Goal: Task Accomplishment & Management: Manage account settings

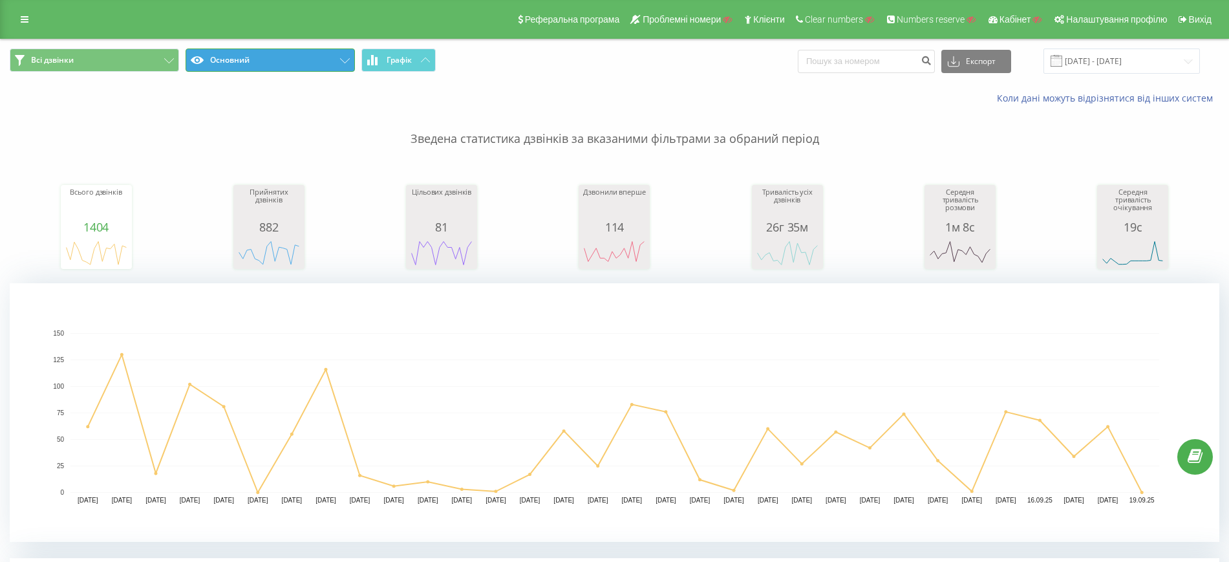
click at [270, 58] on button "Основний" at bounding box center [270, 60] width 169 height 23
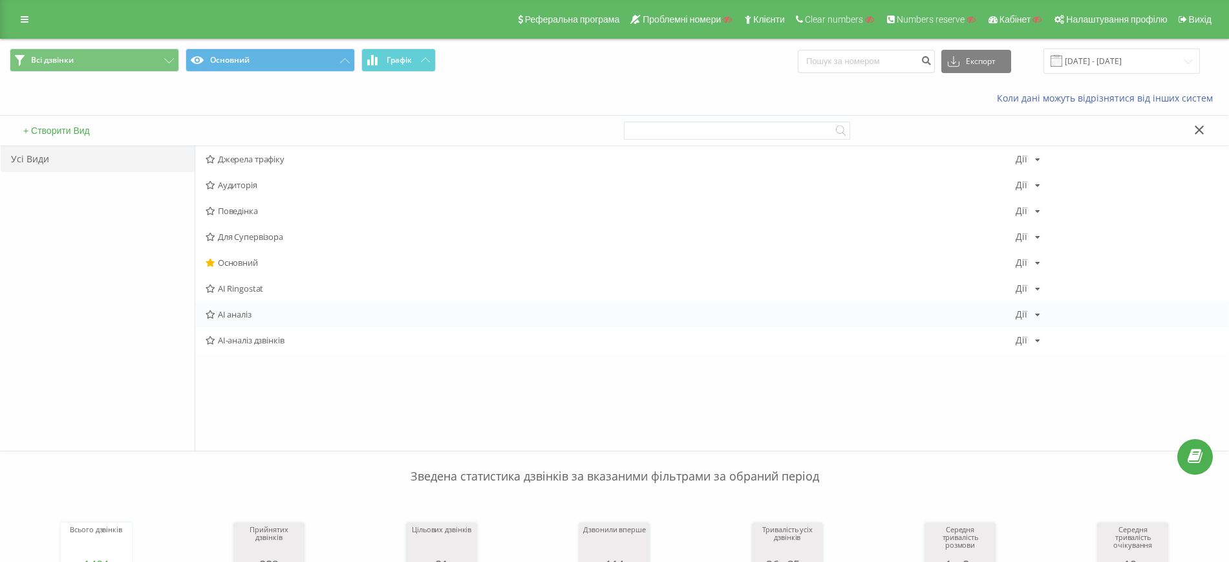
click at [1039, 312] on div "АІ аналіз Дії Редагувати Копіювати Видалити За замовчуванням Поділитися" at bounding box center [711, 314] width 1033 height 26
click at [1037, 314] on icon at bounding box center [1037, 315] width 5 height 8
click at [698, 333] on div "AI-аналіз дзвінків Дії Редагувати Копіювати Видалити За замовчуванням Поділитися" at bounding box center [711, 340] width 1033 height 26
drag, startPoint x: 264, startPoint y: 333, endPoint x: 270, endPoint y: 337, distance: 7.5
click at [264, 334] on div "AI-аналіз дзвінків Дії Редагувати Копіювати Видалити За замовчуванням Поділитися" at bounding box center [711, 340] width 1033 height 26
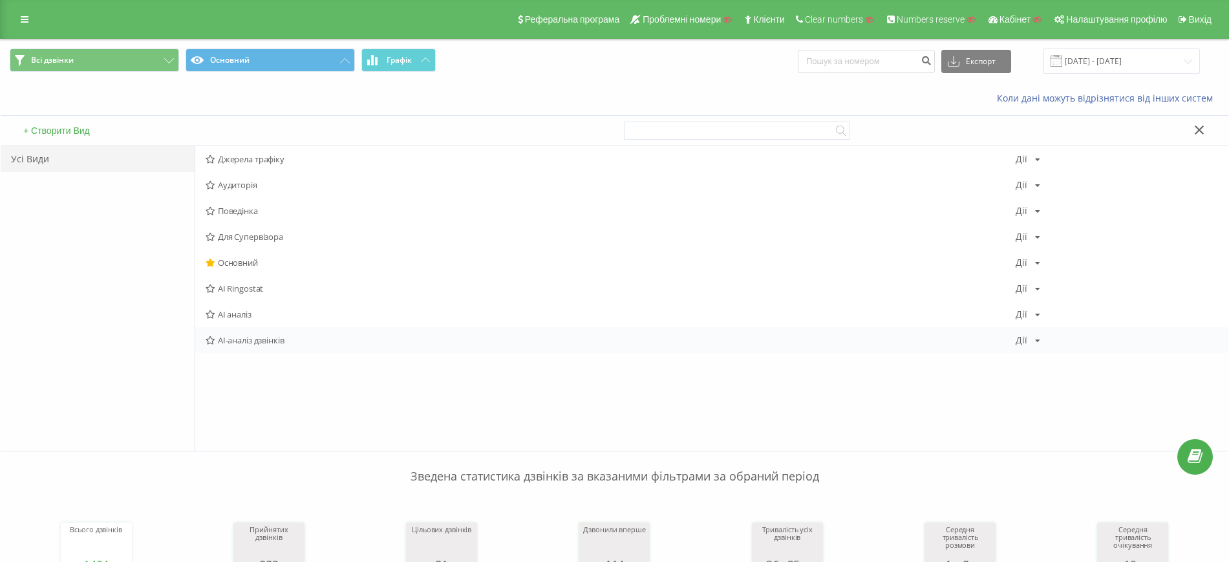
click at [237, 340] on span "AI-аналіз дзвінків" at bounding box center [611, 340] width 810 height 9
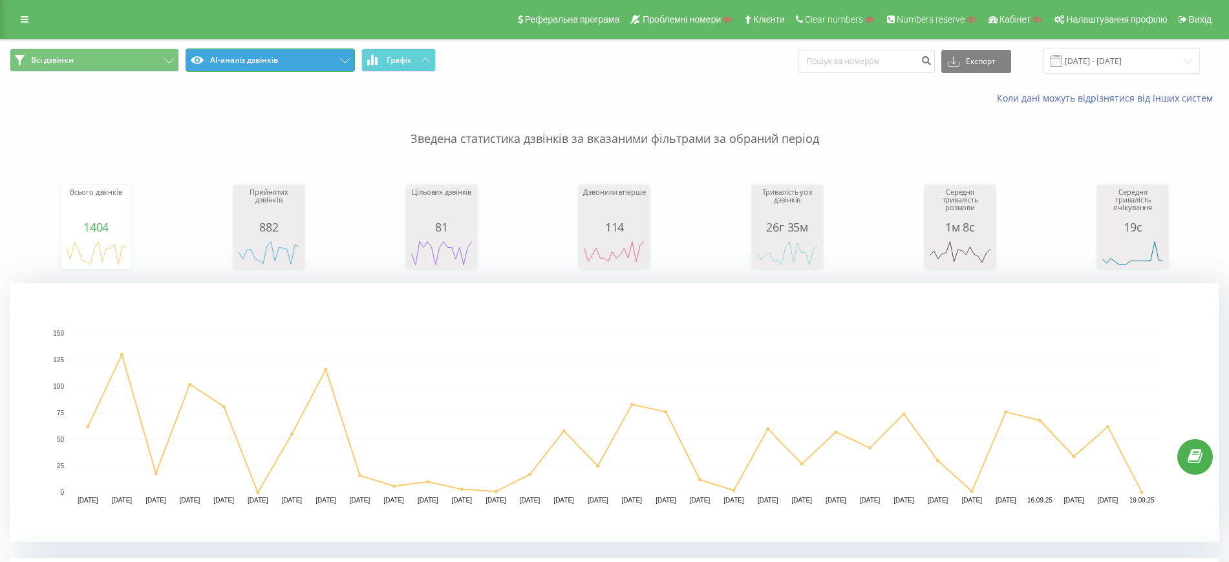
click at [254, 62] on button "AI-аналіз дзвінків" at bounding box center [270, 60] width 169 height 23
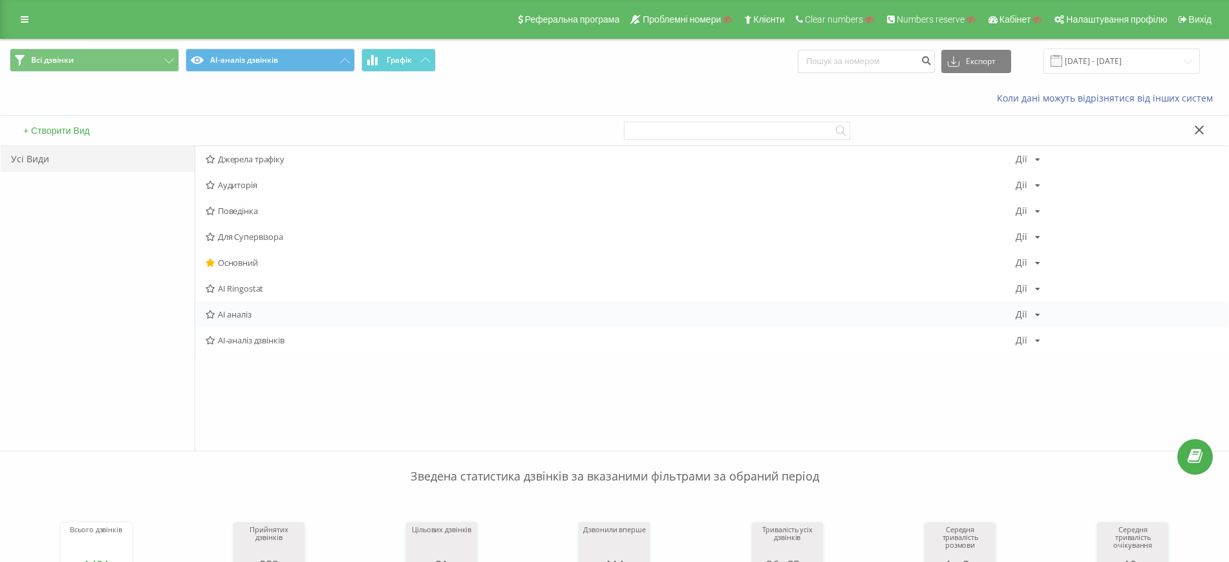
click at [257, 322] on div "АІ аналіз Дії Редагувати Копіювати Видалити За замовчуванням Поділитися" at bounding box center [711, 314] width 1033 height 26
click at [237, 312] on span "АІ аналіз" at bounding box center [611, 314] width 810 height 9
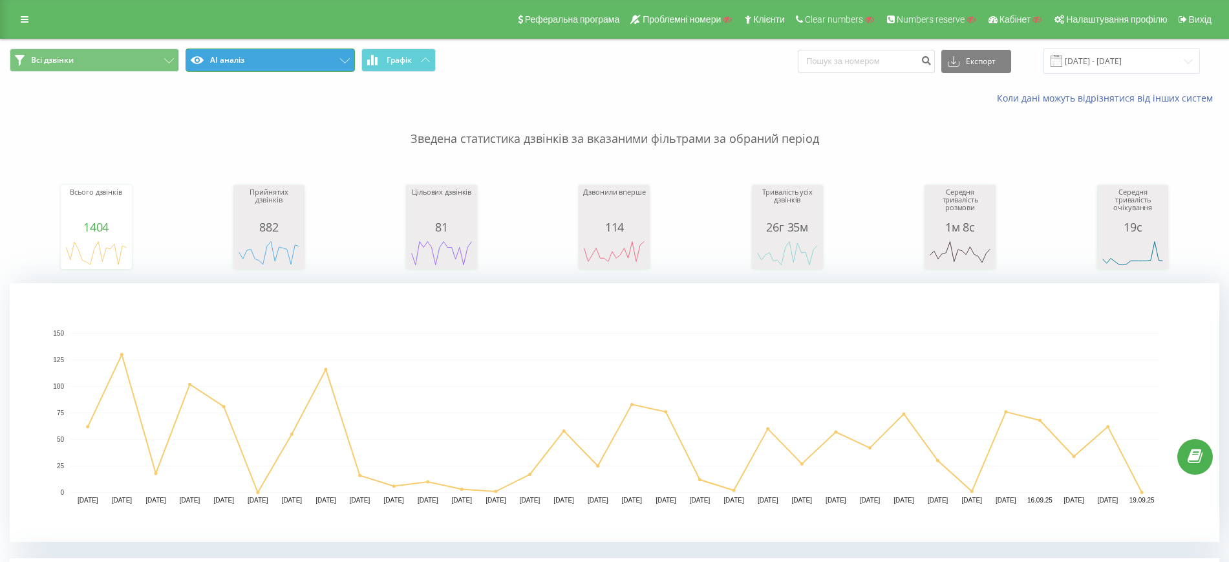
click at [305, 67] on button "АІ аналіз" at bounding box center [270, 60] width 169 height 23
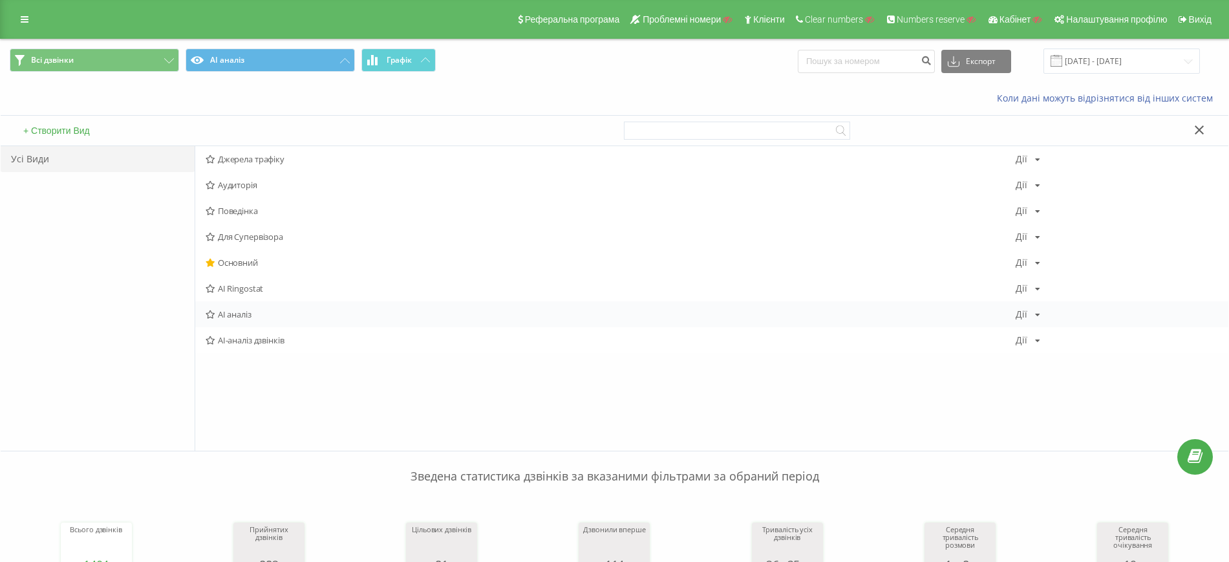
click at [1032, 312] on div "Дії Редагувати Копіювати Видалити За замовчуванням Поділитися" at bounding box center [1028, 314] width 25 height 9
click at [1048, 360] on div "Копіювати" at bounding box center [1079, 355] width 124 height 24
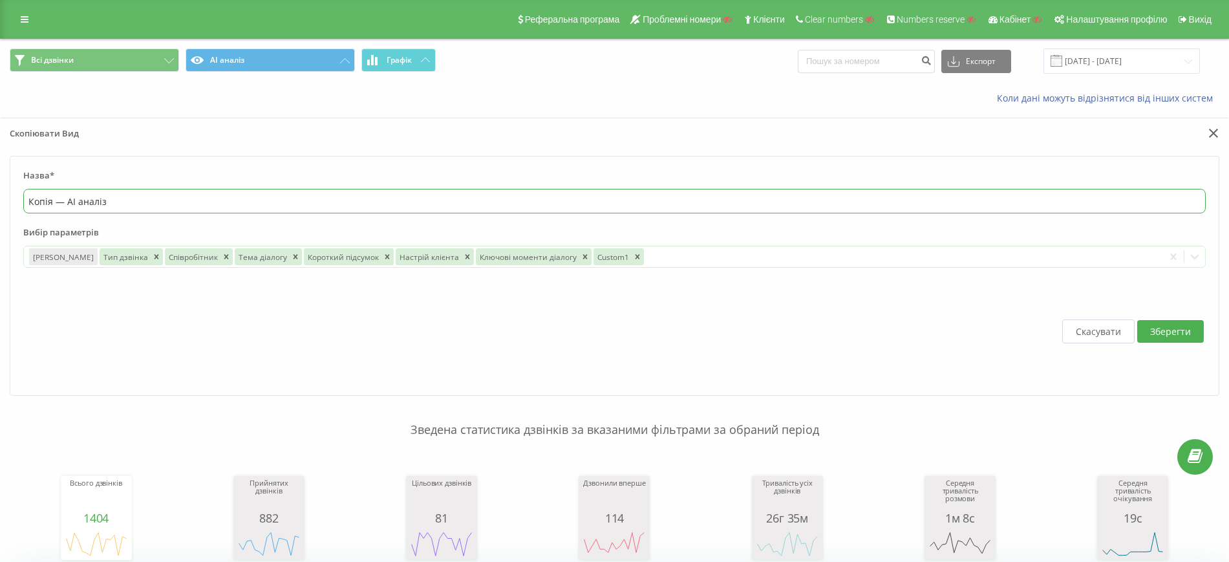
click at [61, 201] on input "Копія — АІ аналіз" at bounding box center [614, 201] width 1183 height 25
drag, startPoint x: 63, startPoint y: 200, endPoint x: 4, endPoint y: 200, distance: 59.5
click at [4, 200] on div "Назва* Копія — АІ аналіз Вибір параметрів Дата дзвінка Тип дзвінка Співробітник…" at bounding box center [615, 276] width 1228 height 240
click at [151, 198] on input "ФІльтр для АІ аналіз" at bounding box center [614, 201] width 1183 height 25
type input "ФІльтр для АІ аналізу"
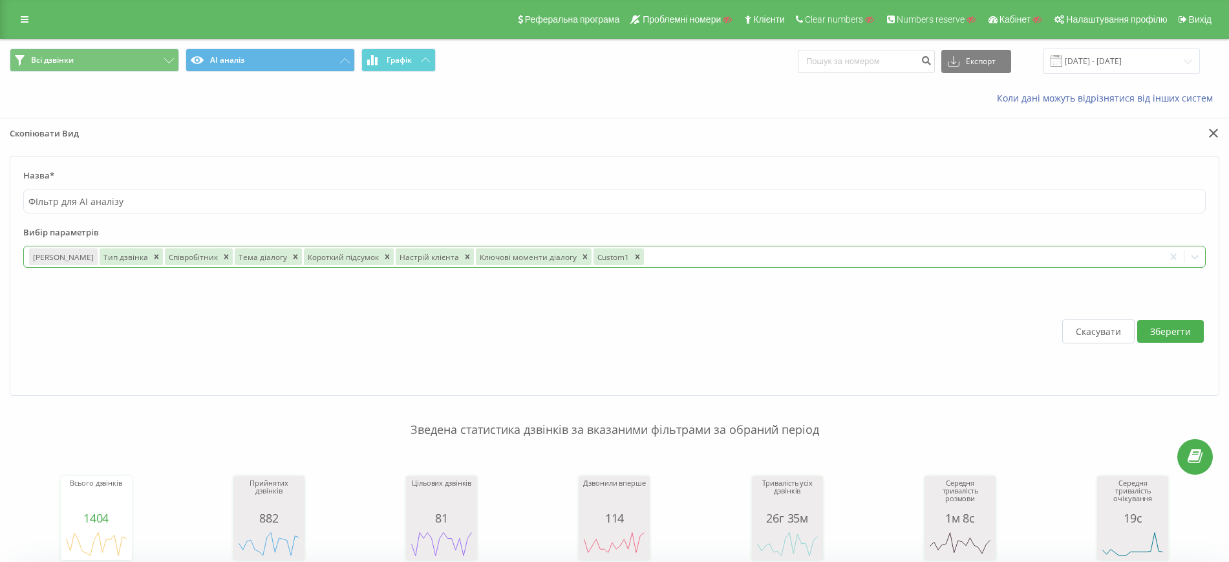
click at [660, 258] on div at bounding box center [902, 257] width 513 height 15
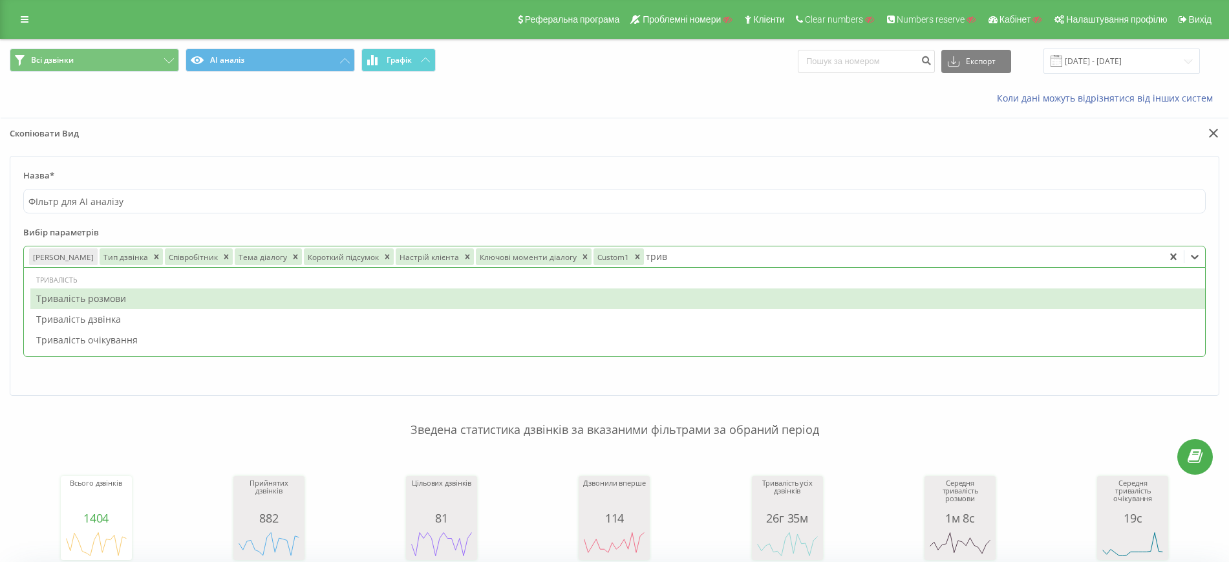
type input "трива"
click at [193, 303] on div "Тривалість розмови" at bounding box center [617, 298] width 1175 height 21
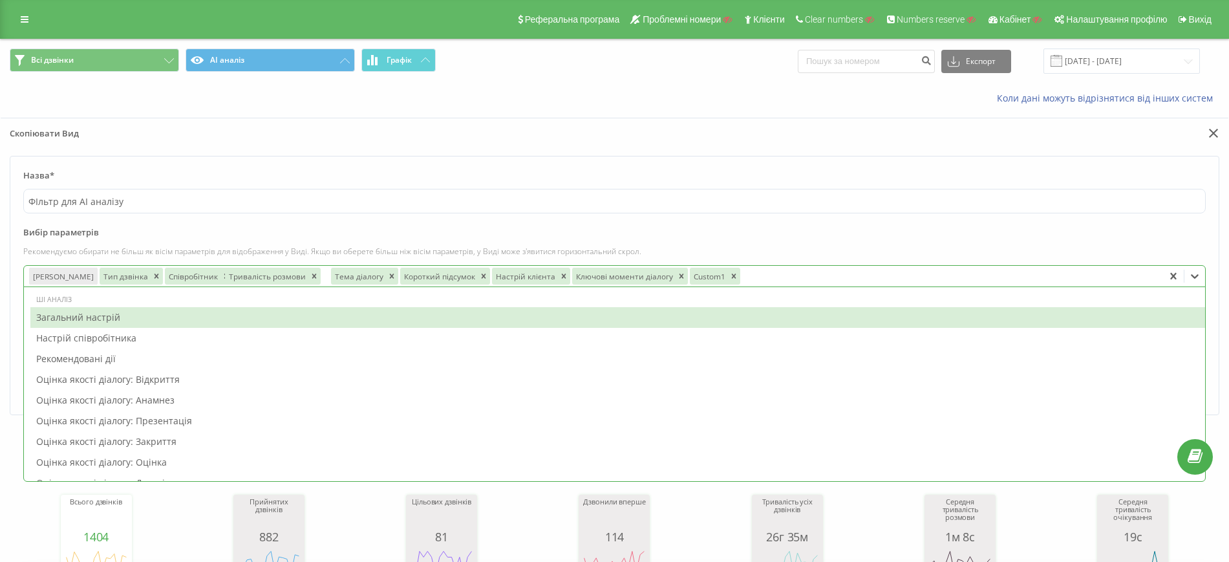
drag, startPoint x: 651, startPoint y: 277, endPoint x: 237, endPoint y: 275, distance: 414.5
click at [237, 275] on div "Тривалість розмови" at bounding box center [266, 276] width 83 height 17
click at [744, 279] on div at bounding box center [951, 275] width 415 height 15
type input "оці"
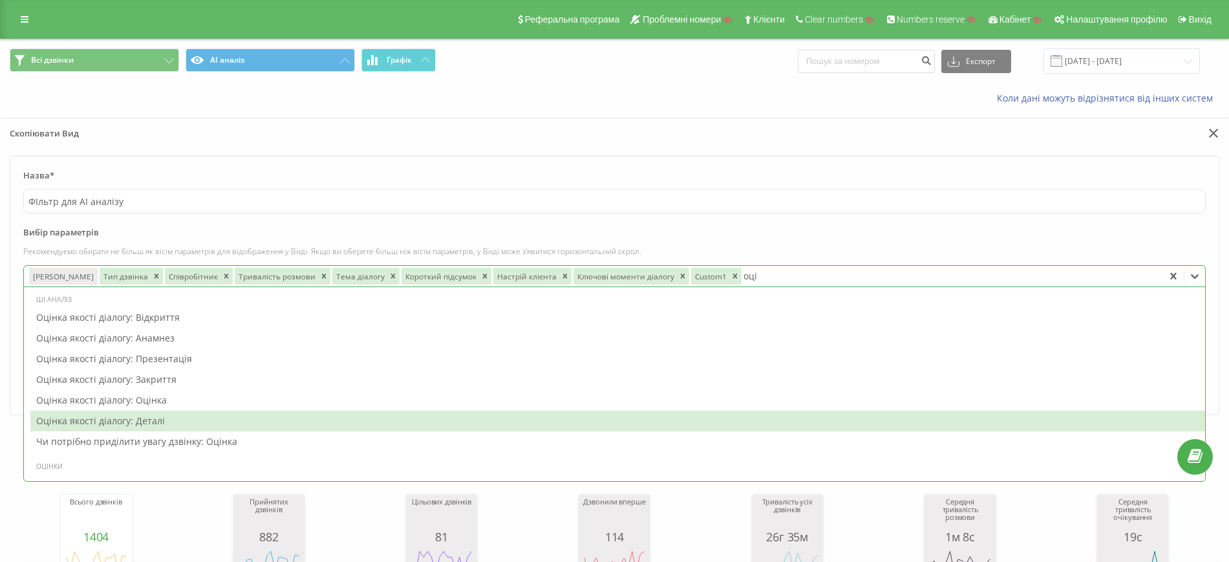
click at [116, 418] on div "Оцінка якості діалогу: Деталі" at bounding box center [617, 421] width 1175 height 21
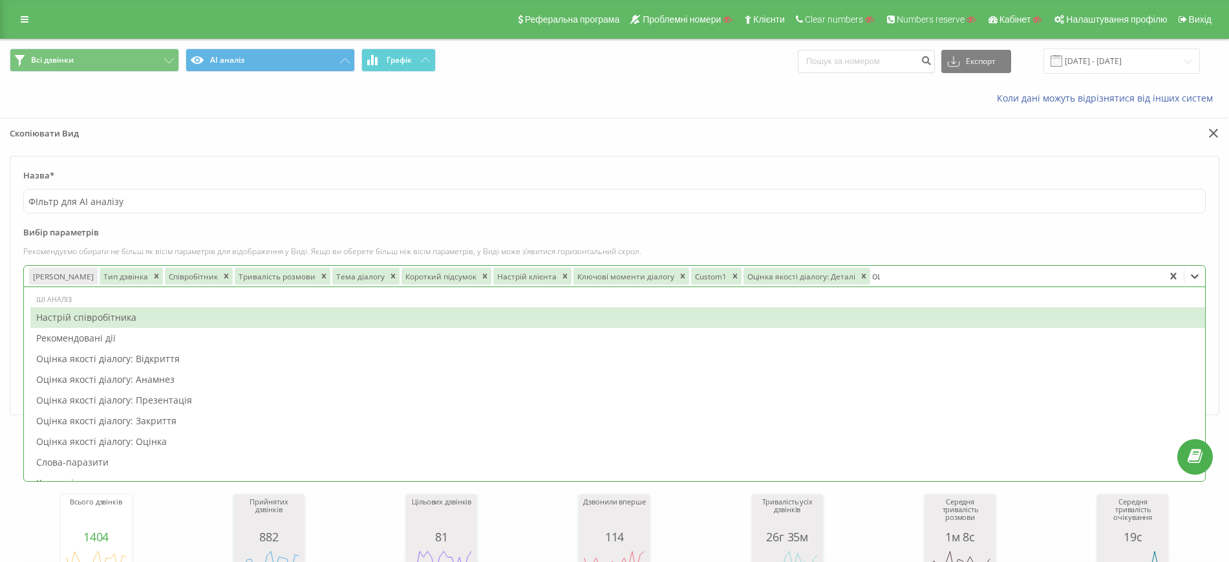
type input "оці"
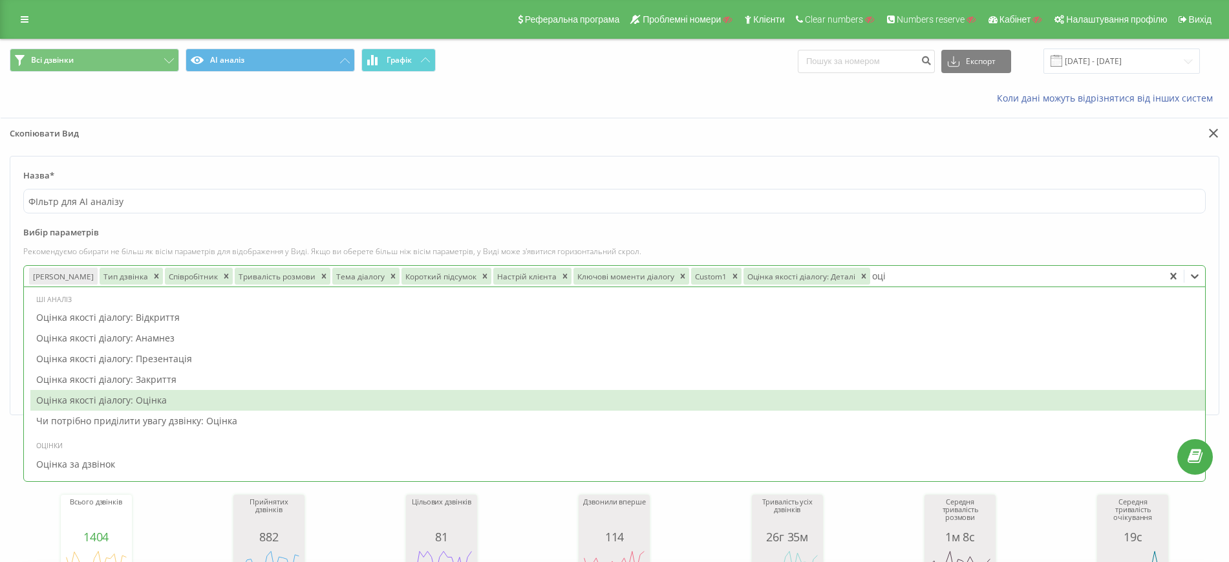
click at [232, 393] on div "Оцінка якості діалогу: Оцінка" at bounding box center [617, 400] width 1175 height 21
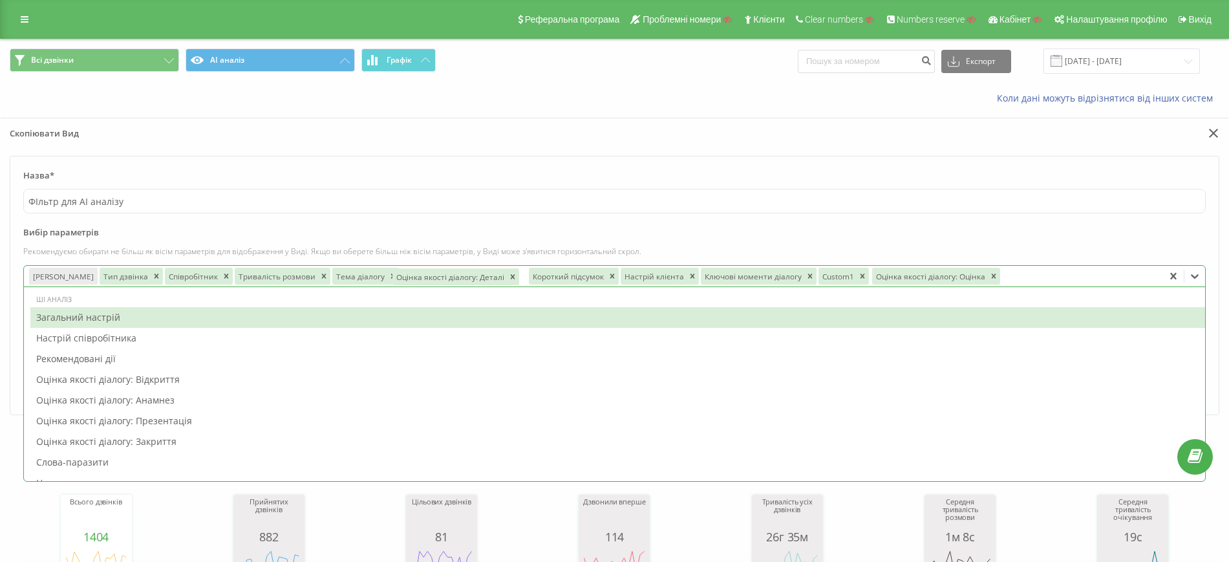
drag, startPoint x: 723, startPoint y: 276, endPoint x: 396, endPoint y: 274, distance: 326.6
click at [396, 274] on div "Оцінка якості діалогу: Деталі" at bounding box center [450, 276] width 114 height 17
drag, startPoint x: 916, startPoint y: 278, endPoint x: 539, endPoint y: 288, distance: 377.2
click at [539, 287] on div "option Оцінка якості діалогу: Оцінка, selected. 62 results available. Use Up an…" at bounding box center [614, 276] width 1183 height 22
click at [739, 272] on icon "Remove Короткий підсумок" at bounding box center [743, 276] width 9 height 9
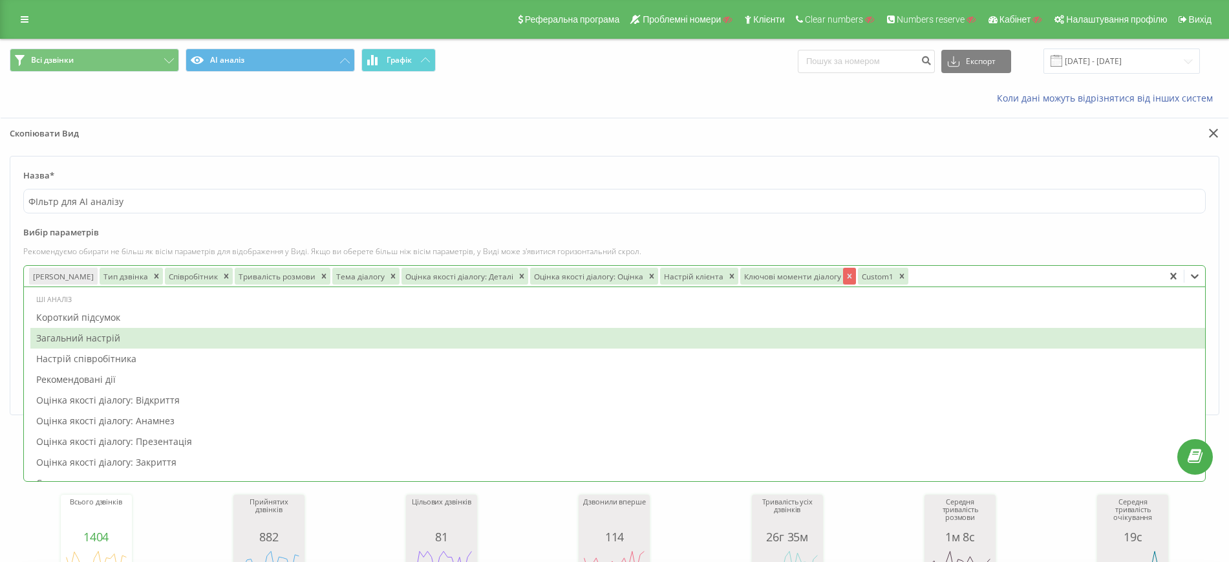
click at [843, 277] on div "Remove Ключові моменти діалогу" at bounding box center [849, 276] width 13 height 17
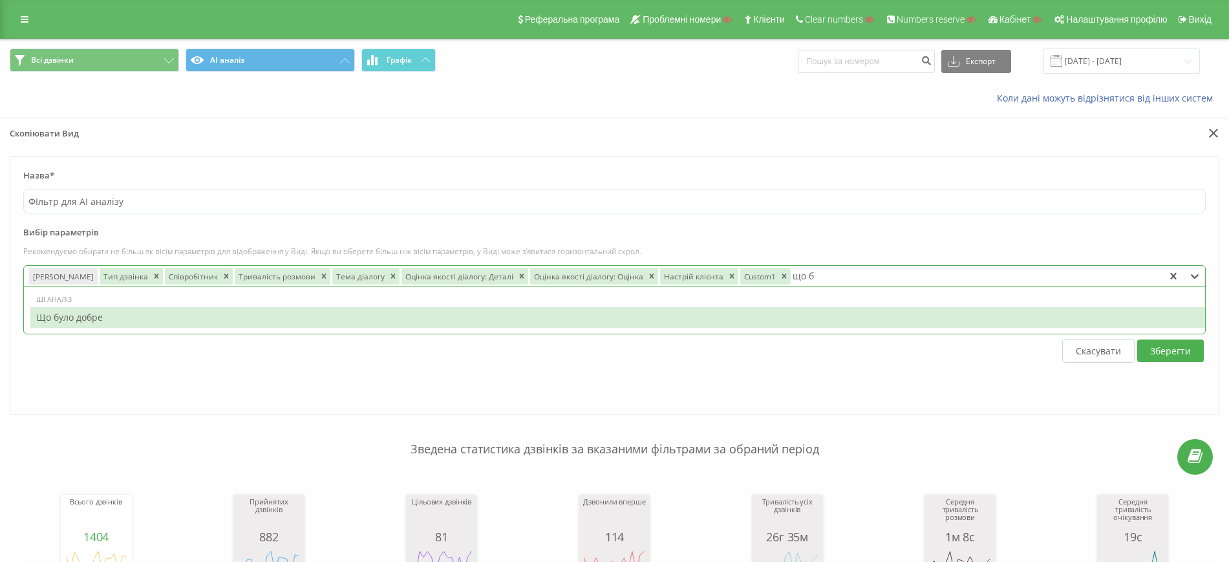
type input "що бу"
click at [739, 321] on div "Що було добре" at bounding box center [617, 317] width 1175 height 21
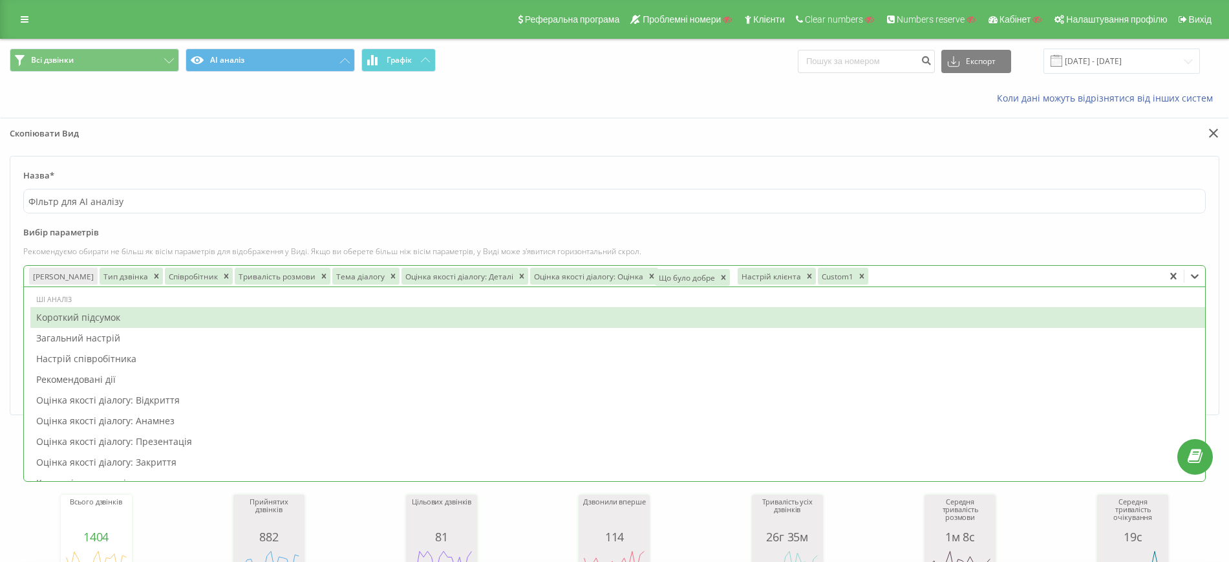
drag, startPoint x: 796, startPoint y: 273, endPoint x: 662, endPoint y: 274, distance: 133.9
click at [662, 274] on div "Що було добре" at bounding box center [686, 277] width 62 height 17
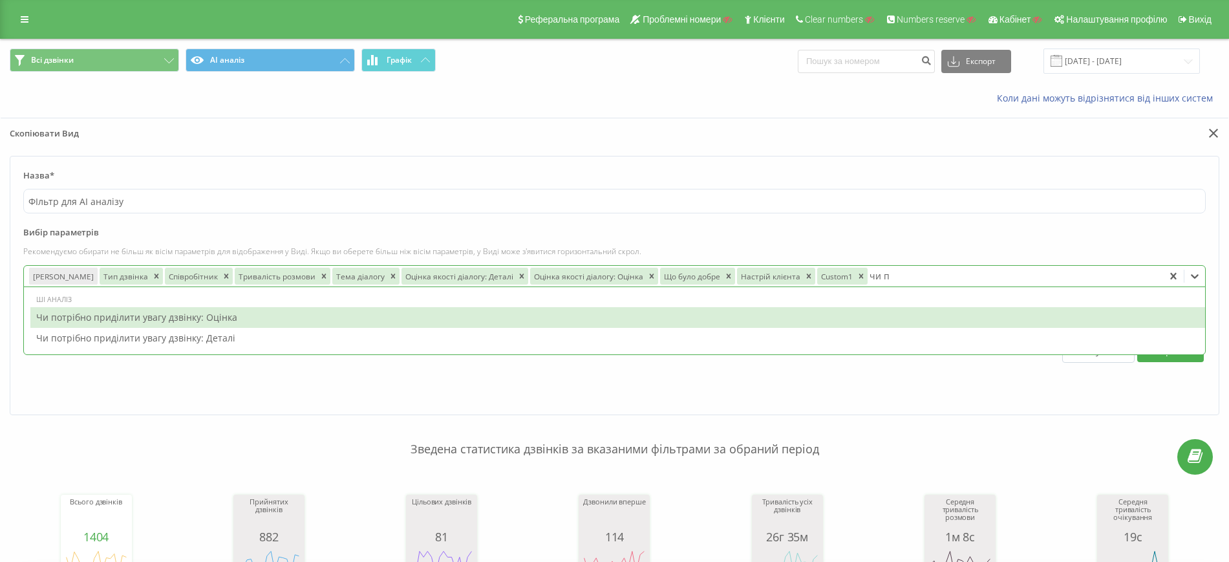
type input "чи по"
click at [178, 321] on div "Чи потрібно приділити увагу дзвінку: Оцінка" at bounding box center [617, 317] width 1175 height 21
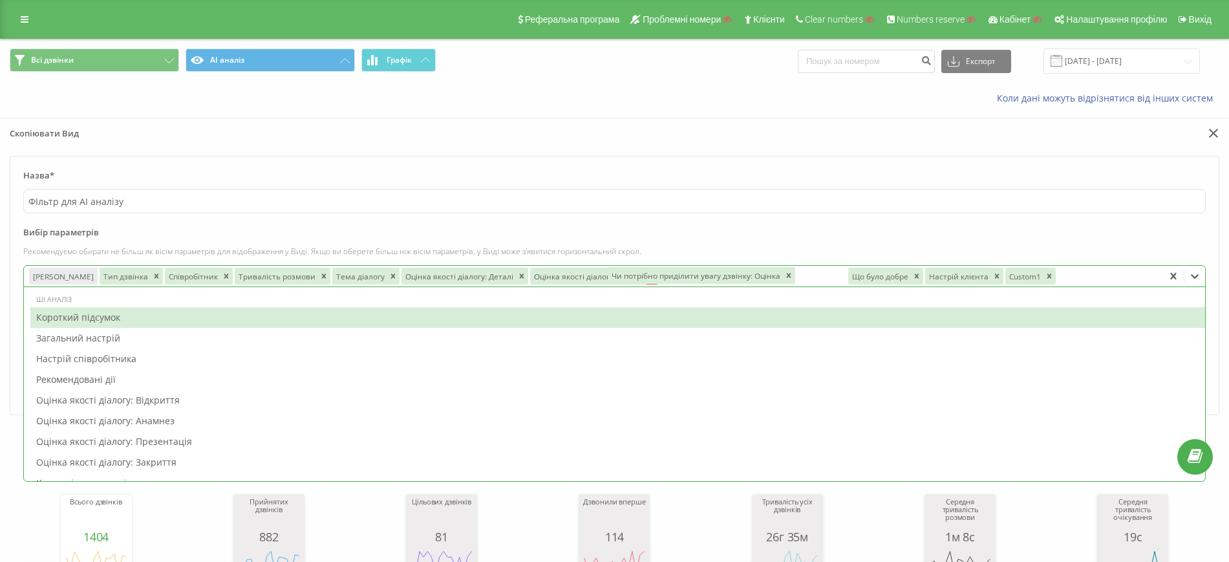
drag, startPoint x: 885, startPoint y: 279, endPoint x: 634, endPoint y: 267, distance: 251.2
click at [633, 267] on div "Чи потрібно приділити увагу дзвінку: Оцінка" at bounding box center [695, 275] width 175 height 17
type input "нас"
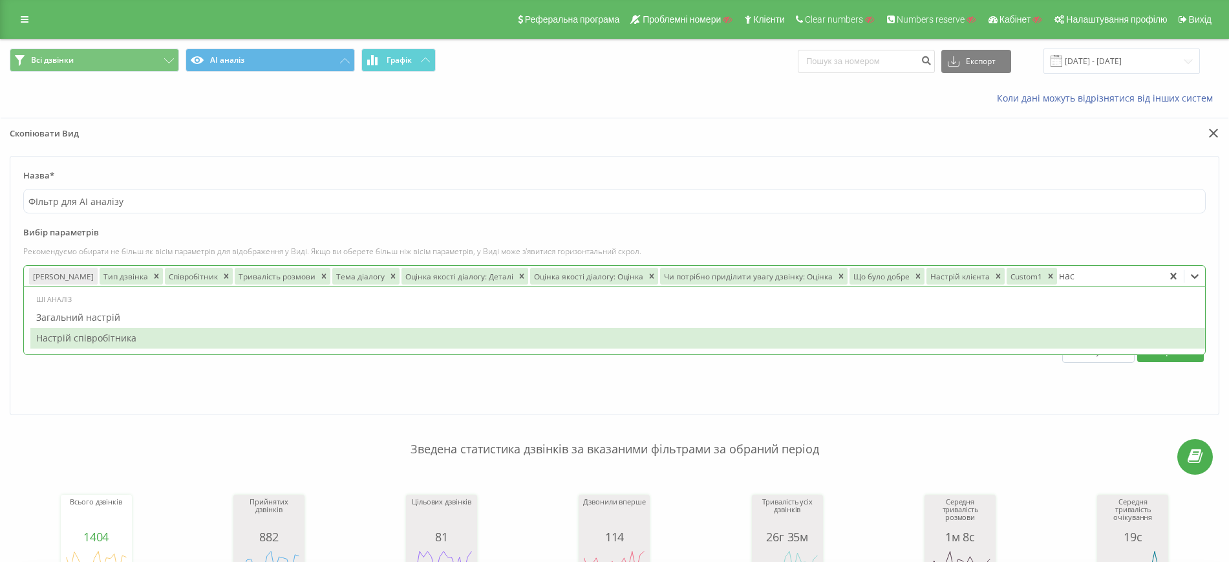
click at [120, 337] on div "Настрій співробітника" at bounding box center [617, 338] width 1175 height 21
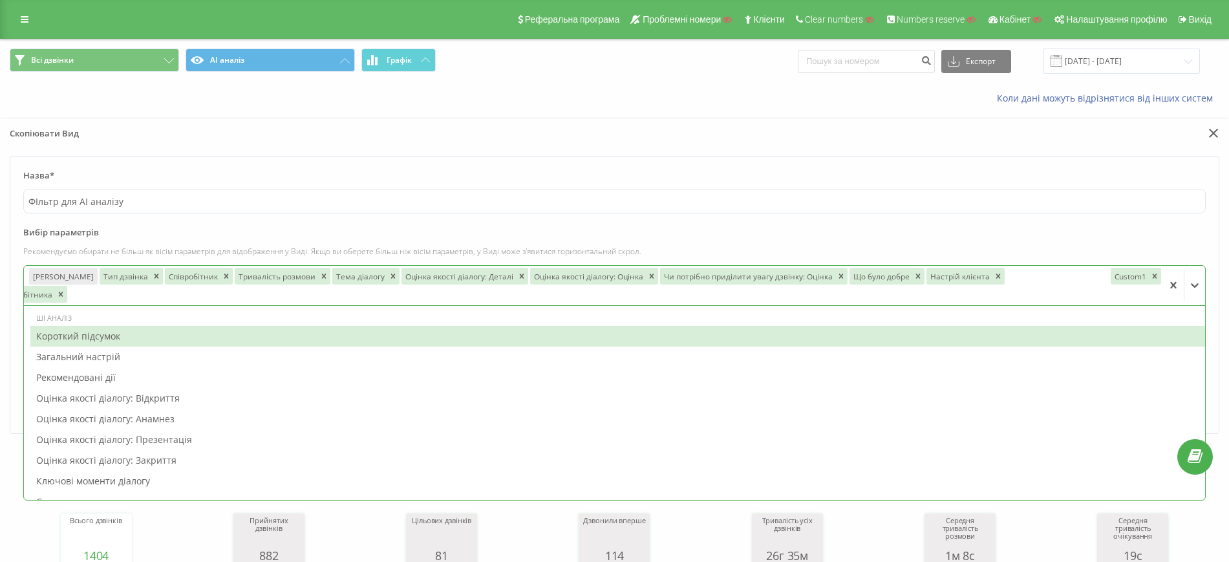
drag, startPoint x: 1062, startPoint y: 275, endPoint x: 1019, endPoint y: 272, distance: 43.4
click at [54, 286] on div "Настрій співробітника" at bounding box center [9, 294] width 91 height 17
drag, startPoint x: 1103, startPoint y: 272, endPoint x: 834, endPoint y: 283, distance: 269.9
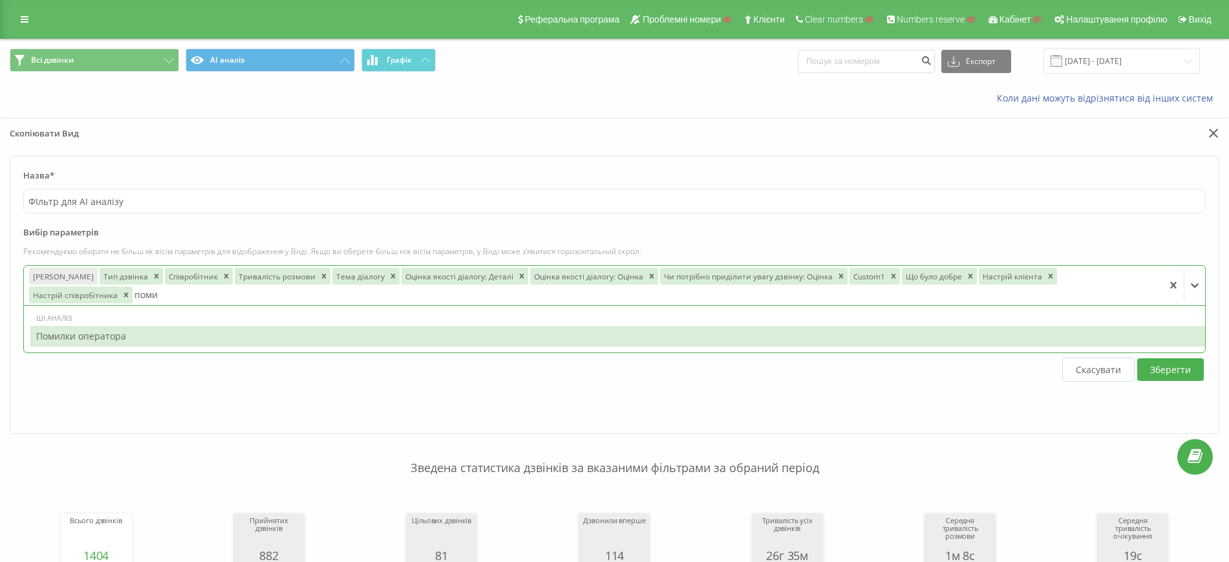
type input "помил"
click at [380, 336] on div "Помилки оператора" at bounding box center [617, 336] width 1175 height 21
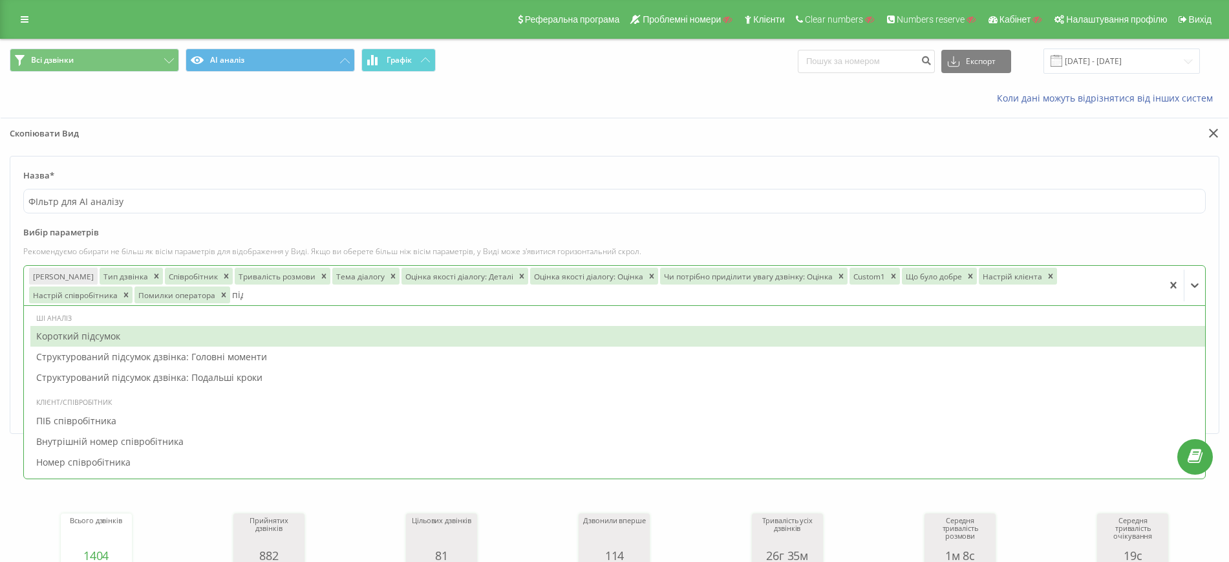
type input "підс"
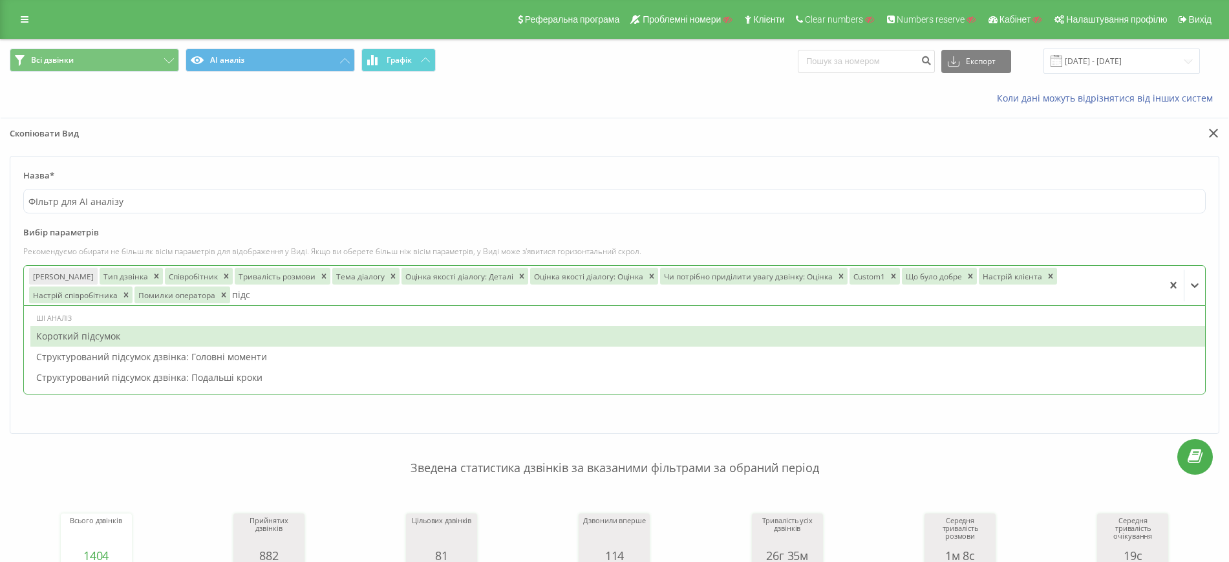
click at [135, 341] on div "Короткий підсумок" at bounding box center [617, 336] width 1175 height 21
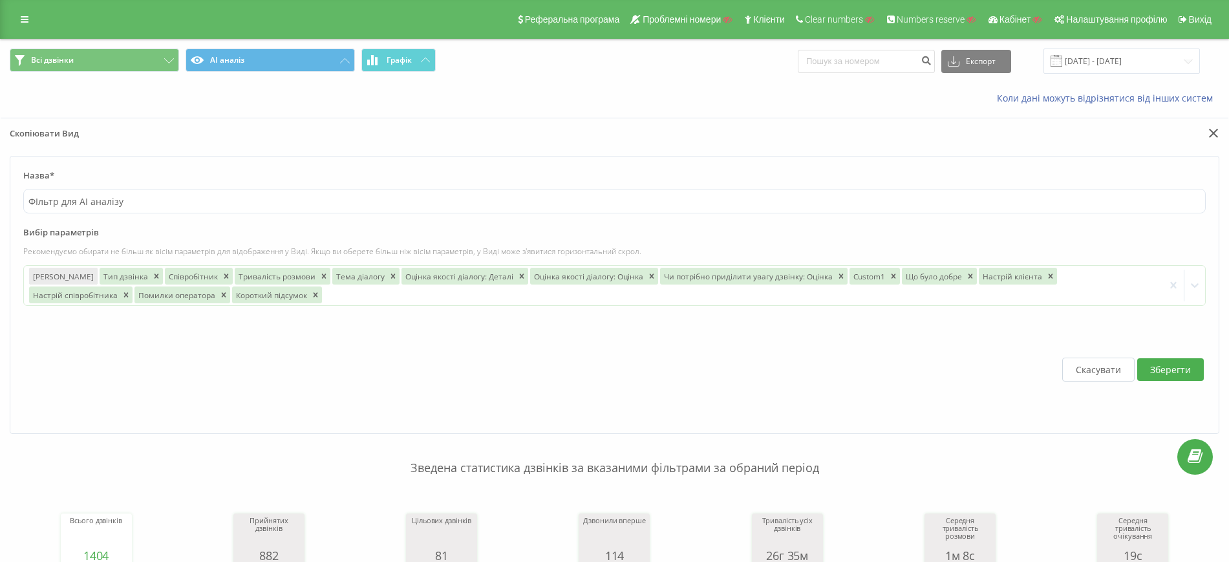
click at [6, 245] on div "Назва* ФІльтр для АІ аналізу Вибір параметрів Рекомендуємо обирати не більш як …" at bounding box center [615, 294] width 1228 height 277
click at [1159, 371] on button "Зберегти" at bounding box center [1171, 369] width 67 height 23
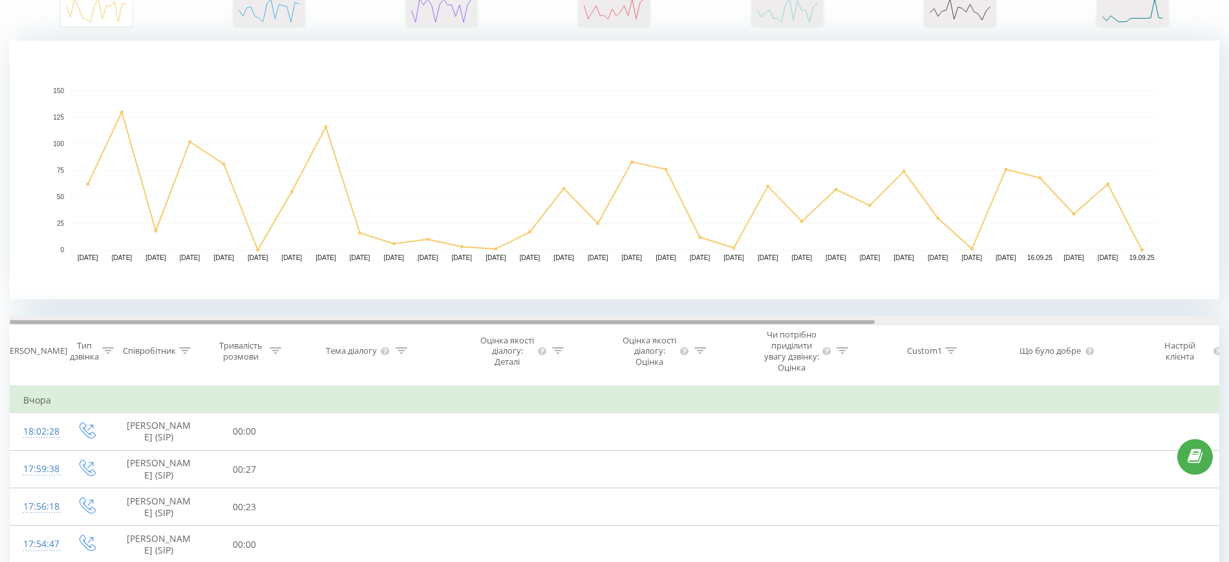
drag, startPoint x: 493, startPoint y: 321, endPoint x: 269, endPoint y: 365, distance: 228.0
click at [269, 365] on div "Дата дзвінка Тип дзвінка Співробітник Тривалість розмови Тема діалогу Оцінка як…" at bounding box center [615, 351] width 1210 height 70
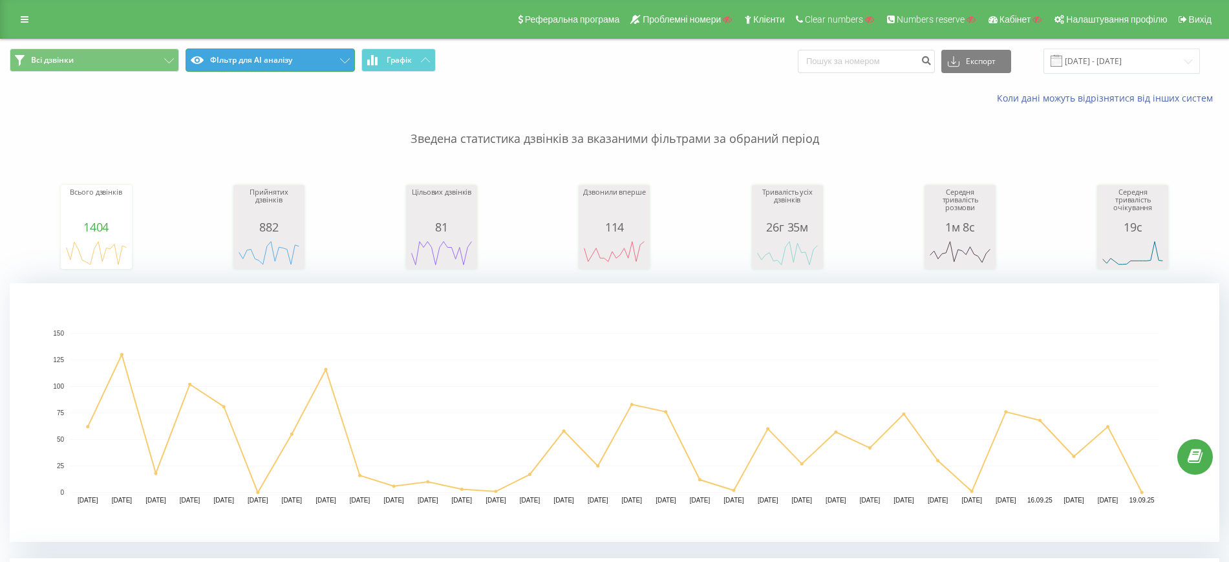
click at [321, 63] on button "ФІльтр для АІ аналізу" at bounding box center [270, 60] width 169 height 23
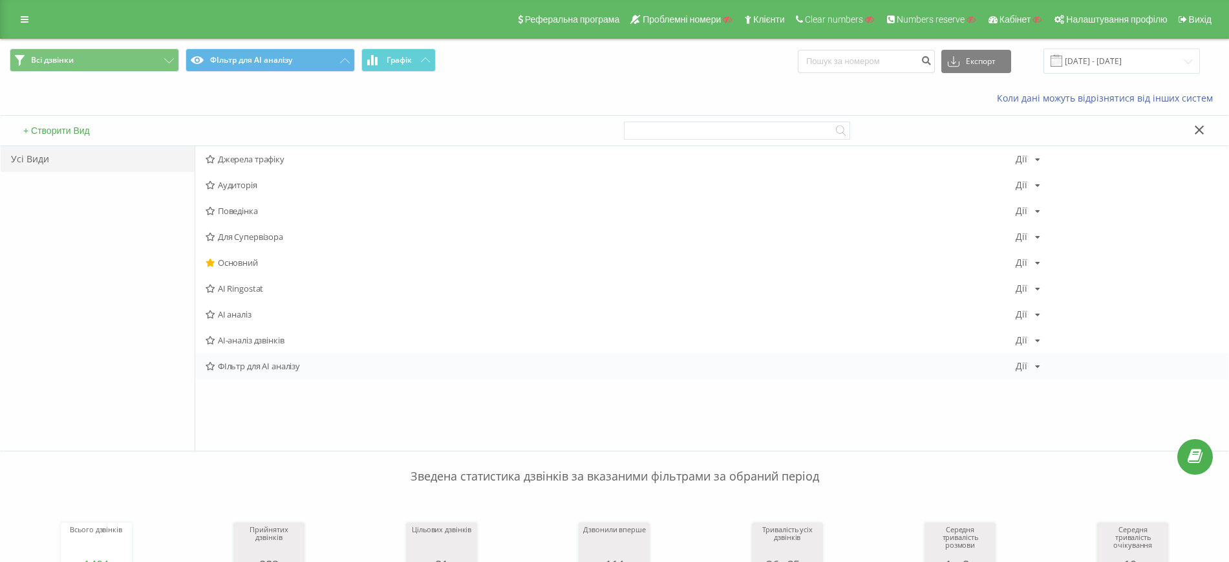
click at [1038, 364] on icon at bounding box center [1037, 367] width 5 height 8
click at [1058, 471] on div "Поділитися" at bounding box center [1079, 479] width 124 height 24
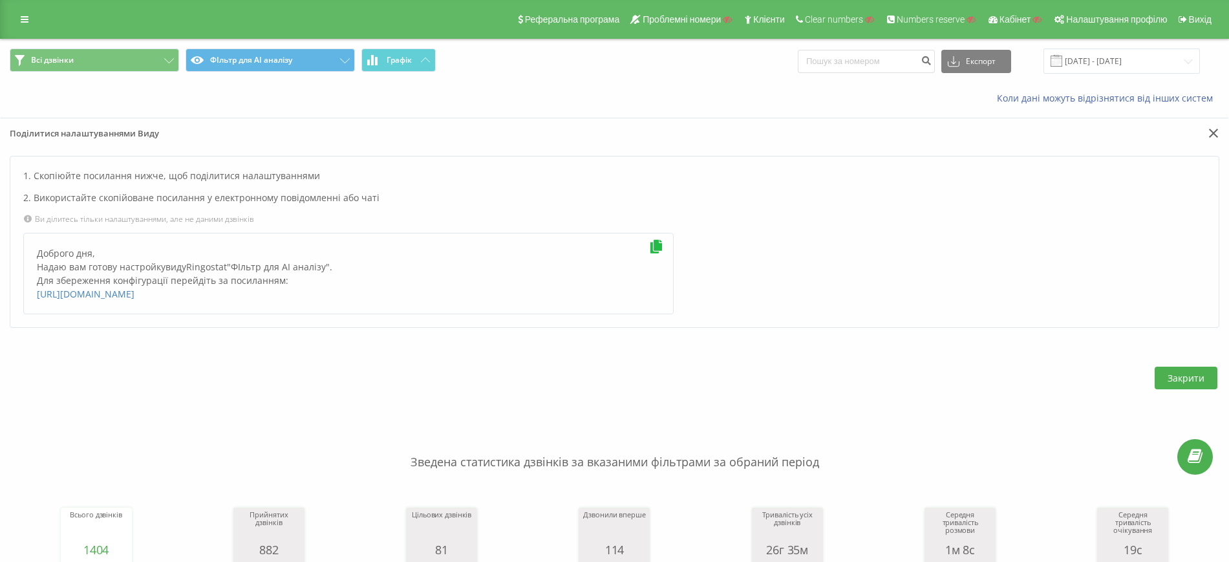
drag, startPoint x: 528, startPoint y: 312, endPoint x: 6, endPoint y: 271, distance: 523.5
click at [6, 271] on div "1. Скопіюйте посилання нижче, щоб поділитися налаштуваннями 2. Використайте ско…" at bounding box center [615, 292] width 1228 height 272
copy div "Надаю вам готову настройку виду Ringostat " ФІльтр для АІ аналізу ". Для збереж…"
click at [942, 118] on div "Поділитися налаштуваннями Виду" at bounding box center [615, 137] width 1228 height 38
click at [1211, 132] on icon at bounding box center [1214, 133] width 10 height 9
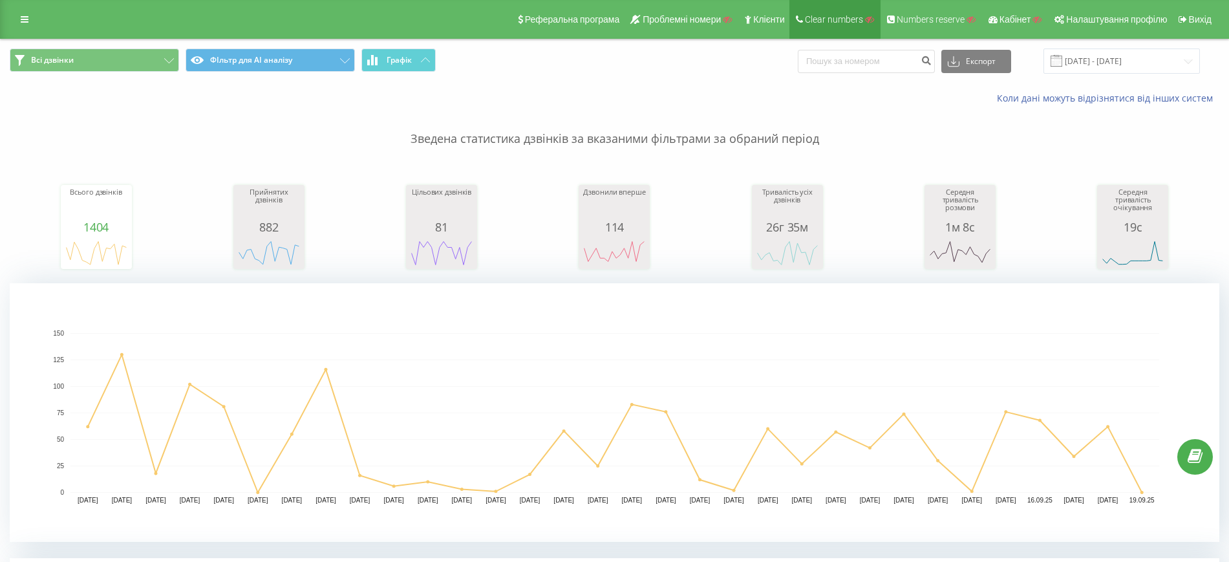
drag, startPoint x: 801, startPoint y: 80, endPoint x: 865, endPoint y: 19, distance: 88.3
click at [801, 80] on div "Всі дзвінки ФІльтр для АІ аналізу Графік Експорт .csv .xls .xlsx 19.08.2025 - 1…" at bounding box center [615, 60] width 1228 height 43
click at [26, 16] on icon at bounding box center [25, 19] width 8 height 9
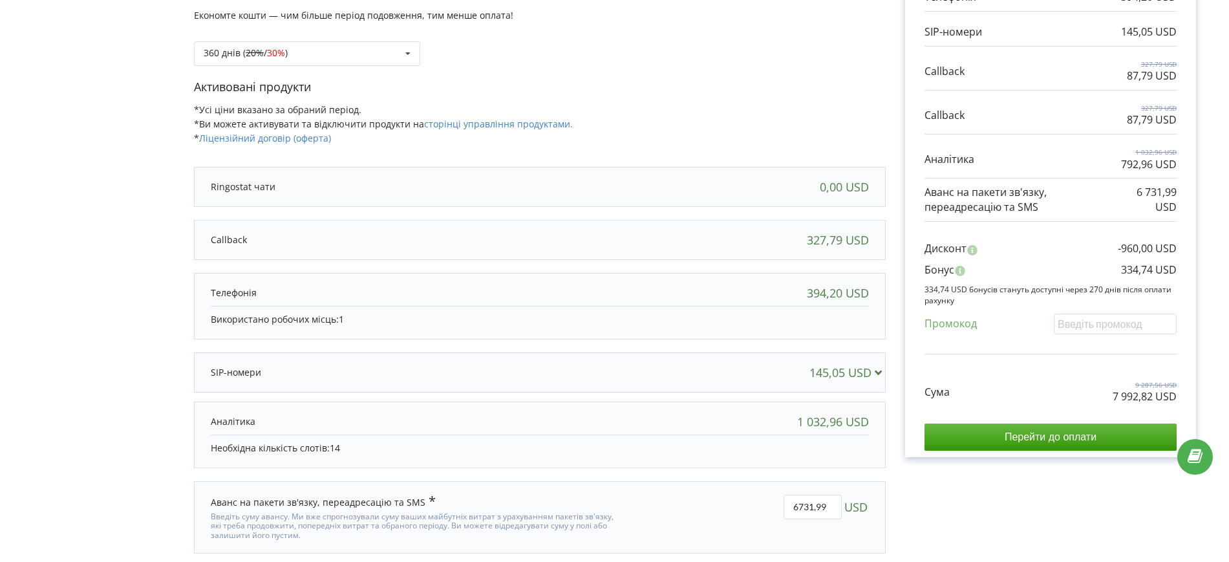
scroll to position [301, 0]
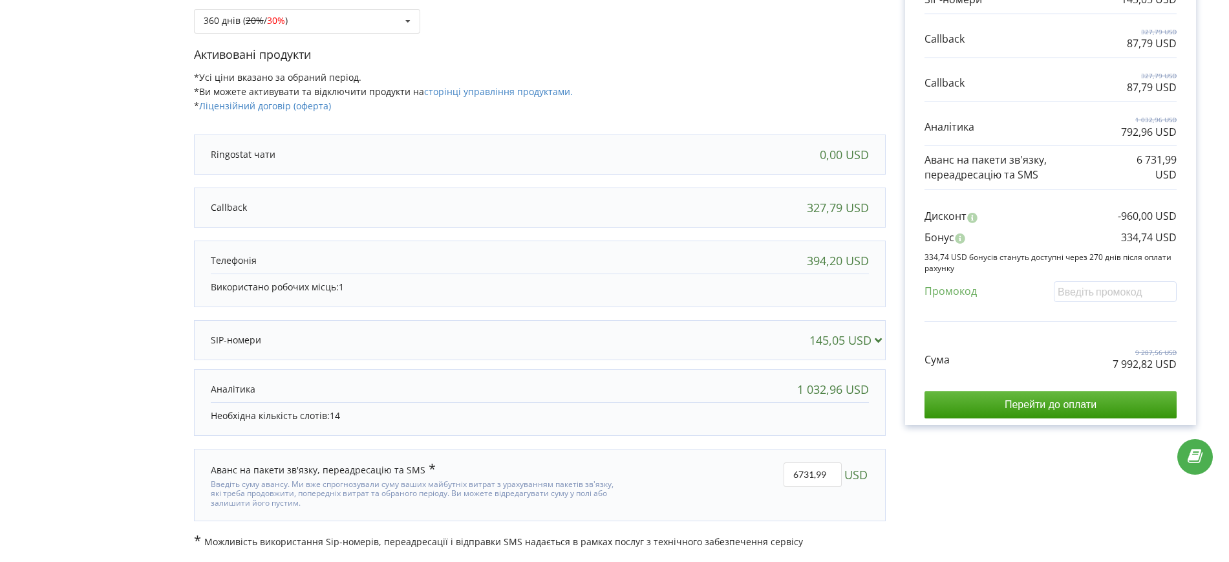
click at [695, 204] on div "327,79 USD" at bounding box center [540, 208] width 684 height 26
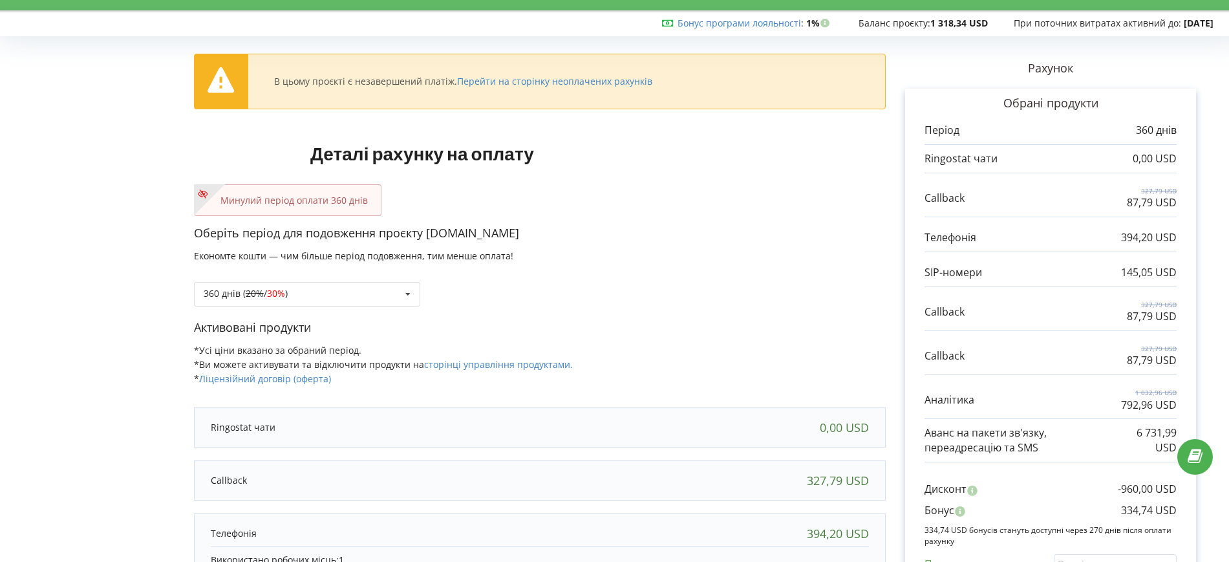
scroll to position [0, 0]
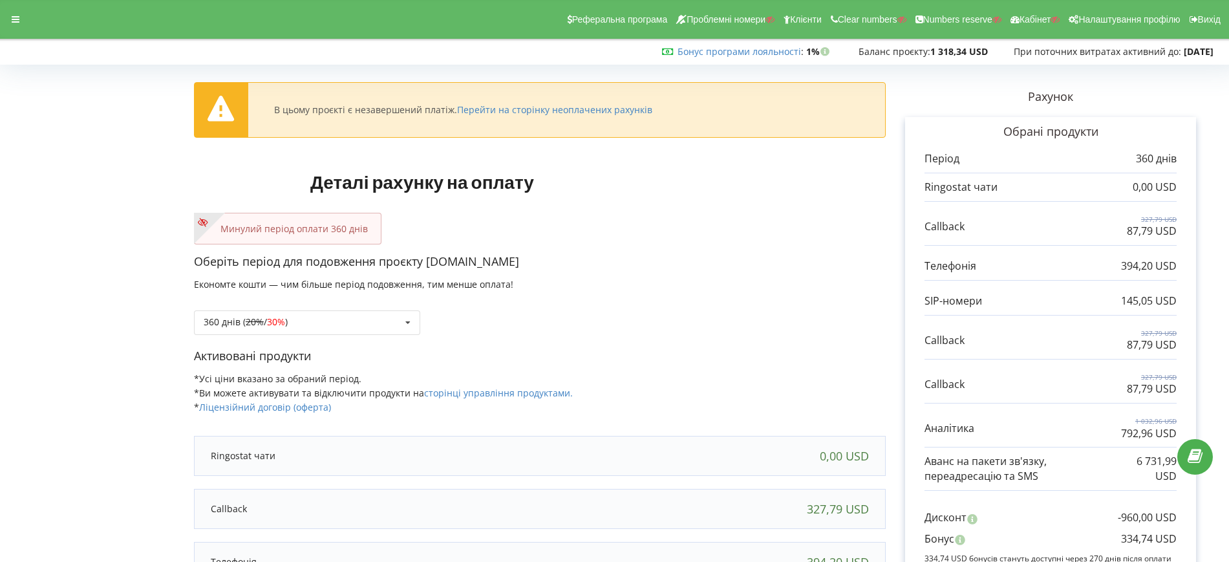
click at [16, 28] on div at bounding box center [15, 19] width 23 height 18
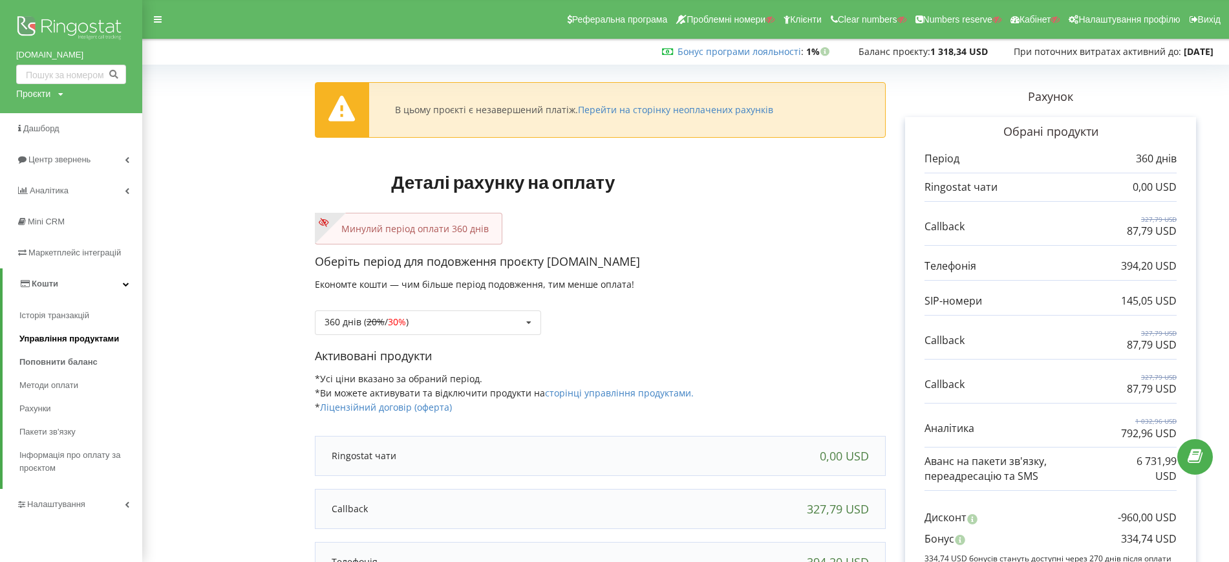
click at [76, 347] on link "Управління продуктами" at bounding box center [80, 338] width 123 height 23
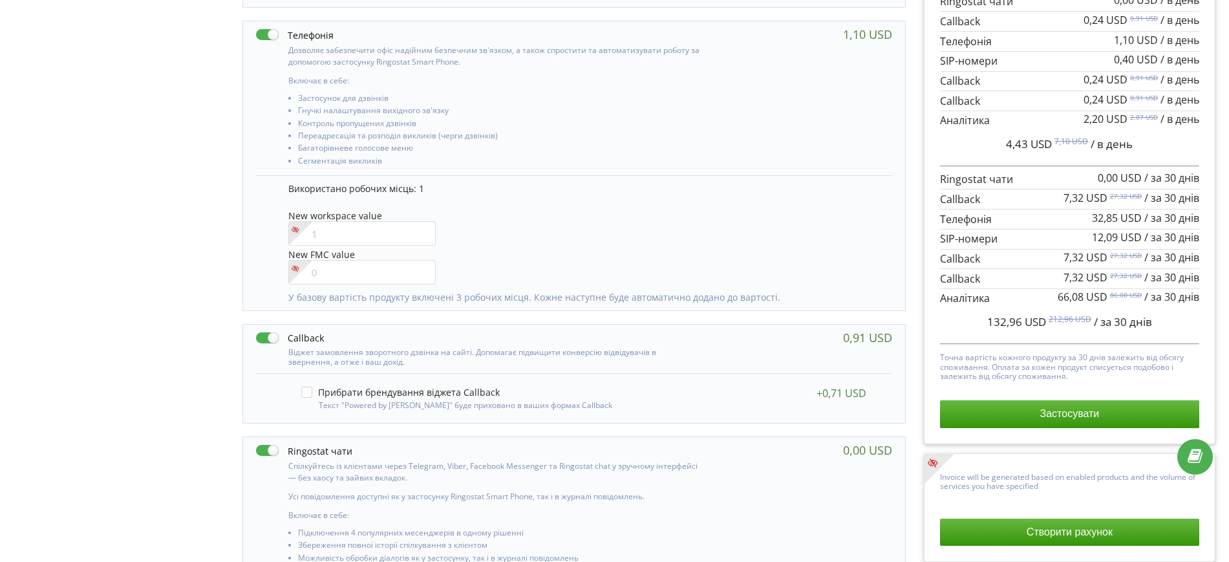
scroll to position [647, 0]
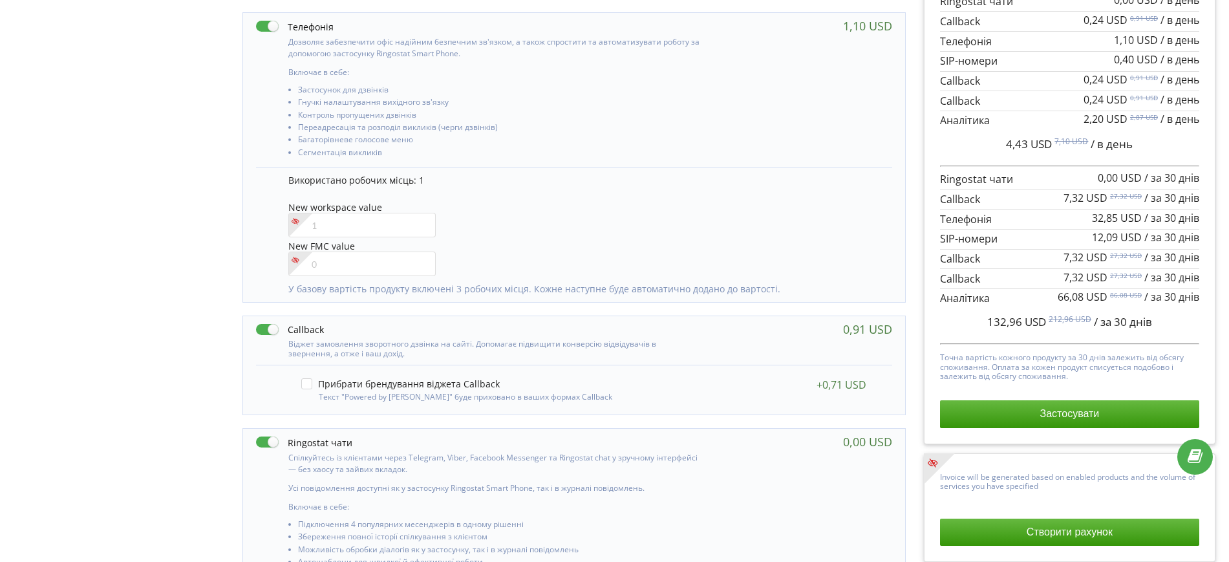
click at [272, 325] on label at bounding box center [290, 330] width 68 height 14
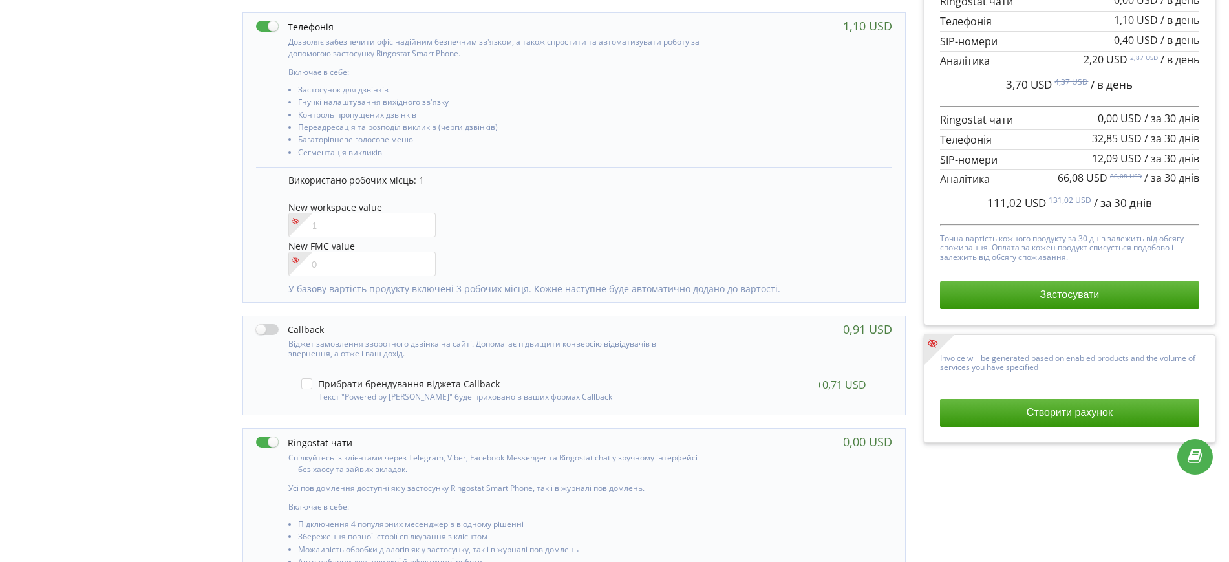
click at [268, 325] on label at bounding box center [290, 330] width 68 height 14
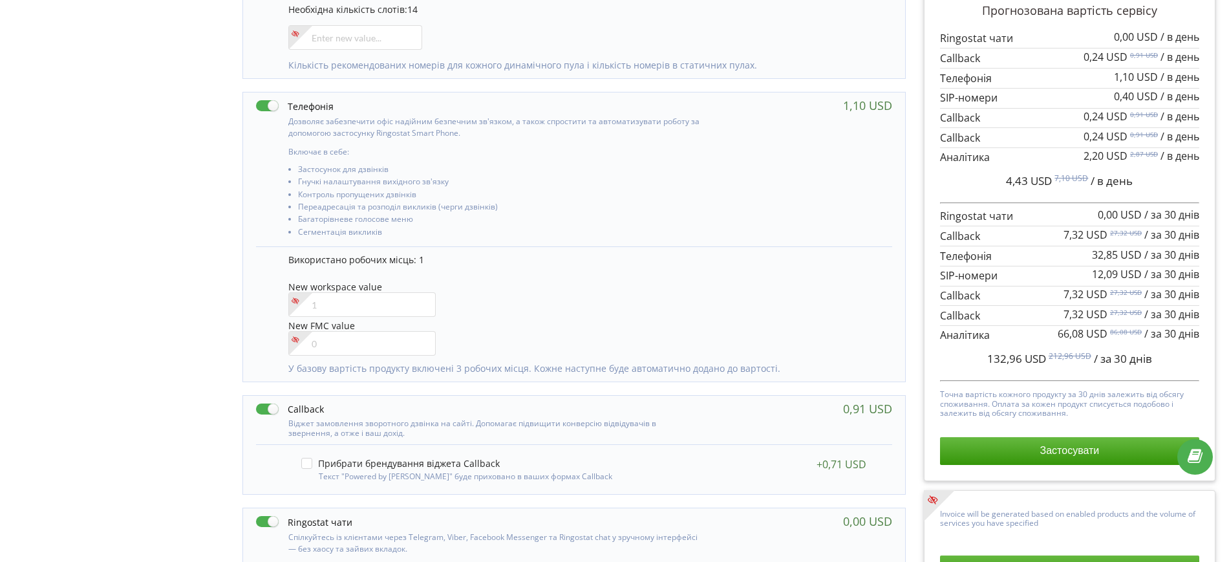
scroll to position [485, 0]
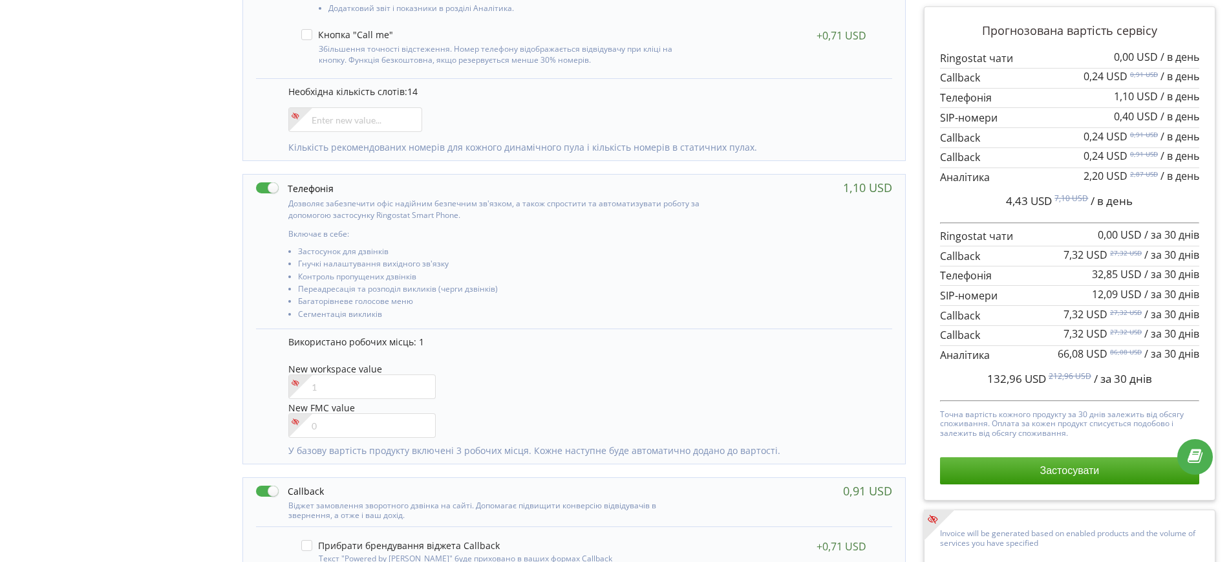
click at [268, 493] on label at bounding box center [290, 491] width 68 height 14
checkbox input "false"
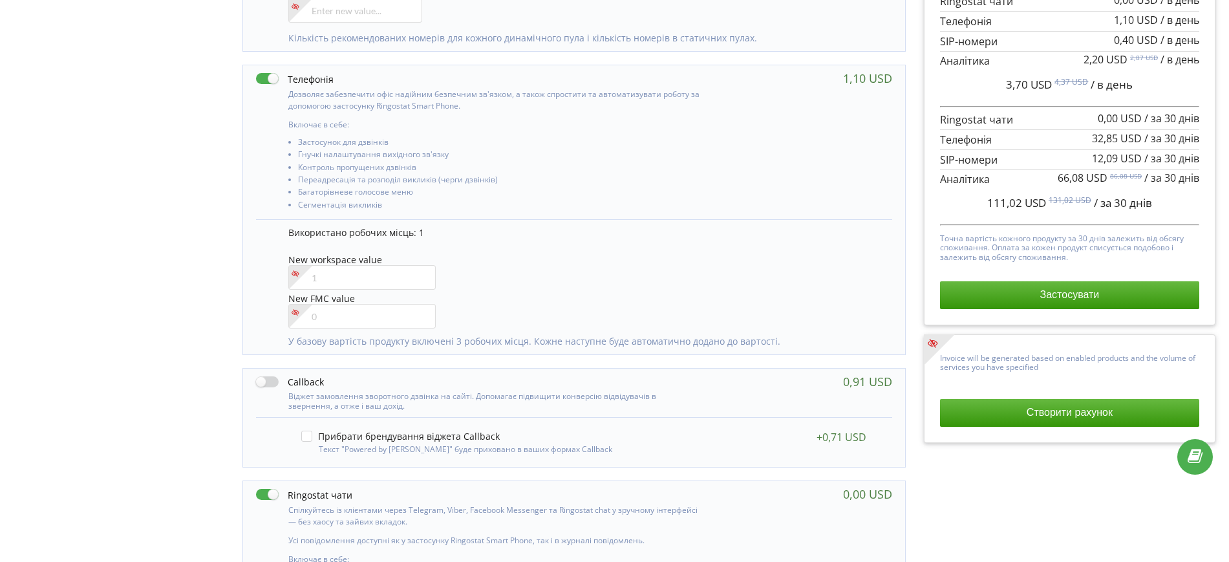
scroll to position [728, 0]
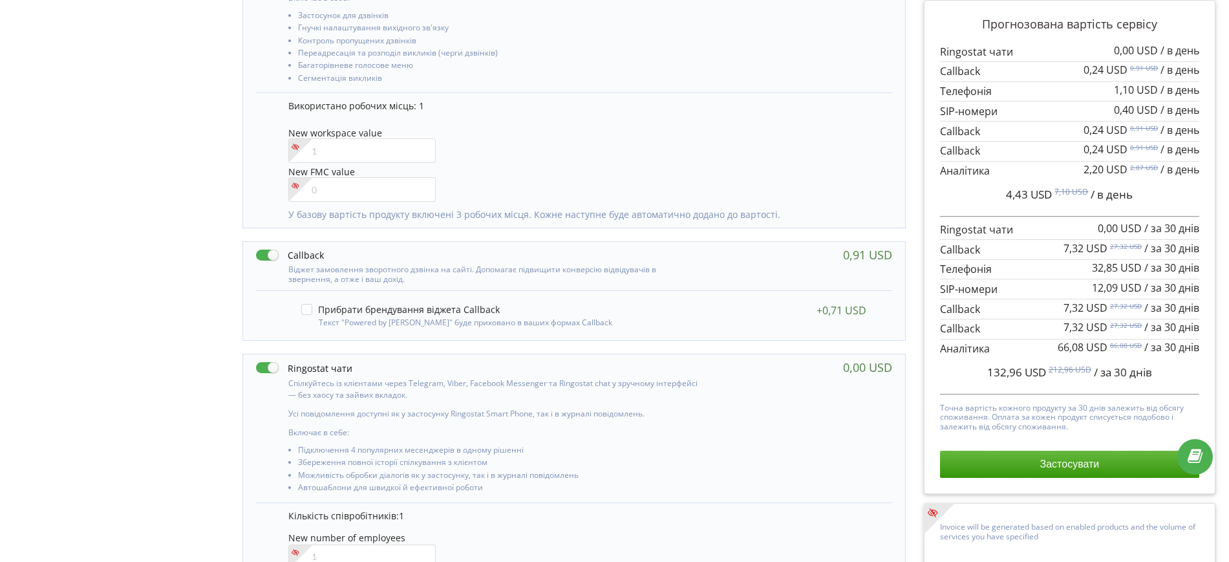
scroll to position [728, 0]
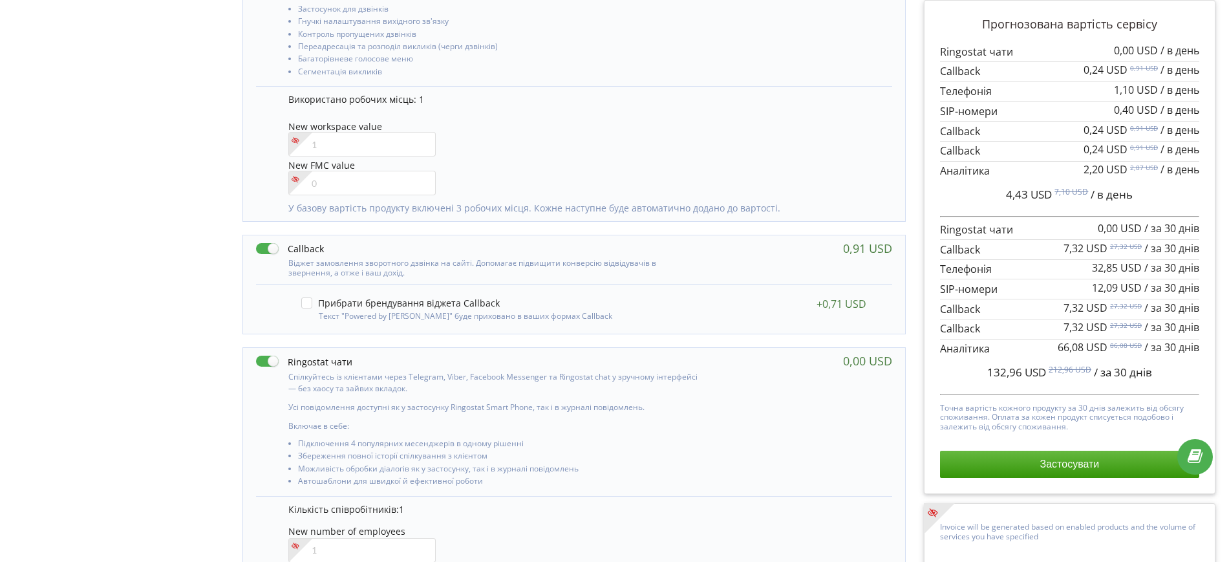
click at [265, 242] on label at bounding box center [290, 249] width 68 height 14
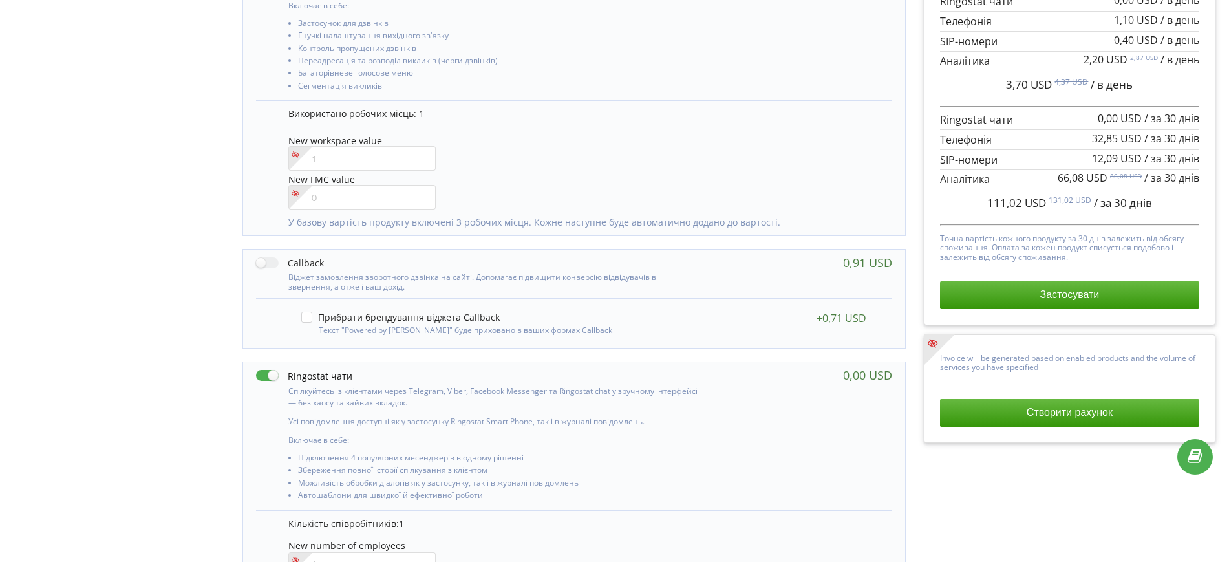
scroll to position [808, 0]
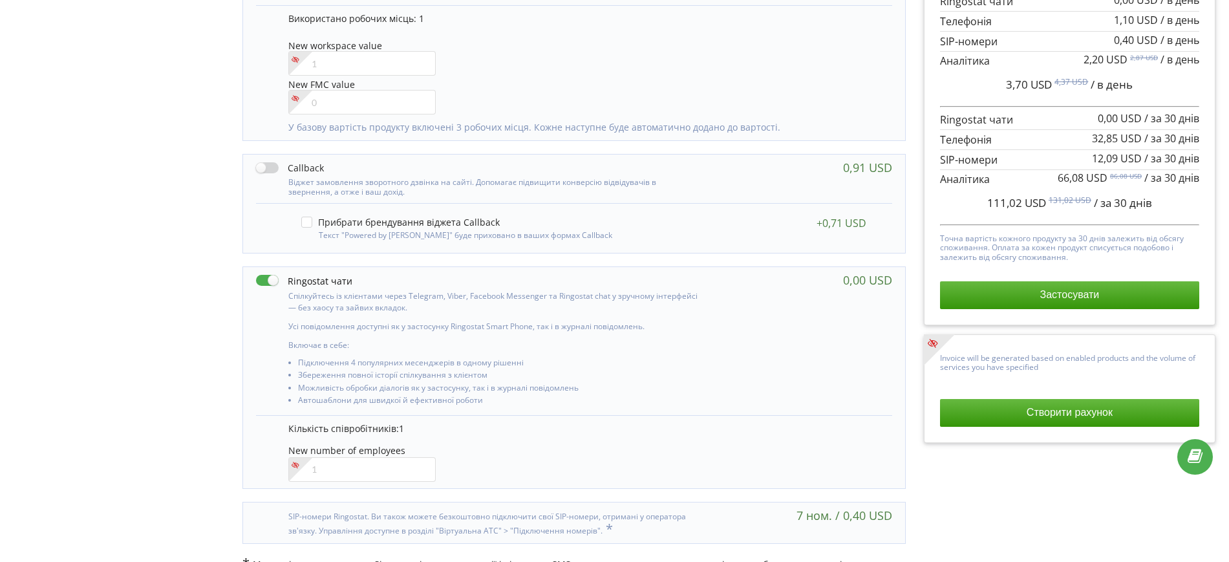
click at [256, 164] on label at bounding box center [290, 168] width 68 height 14
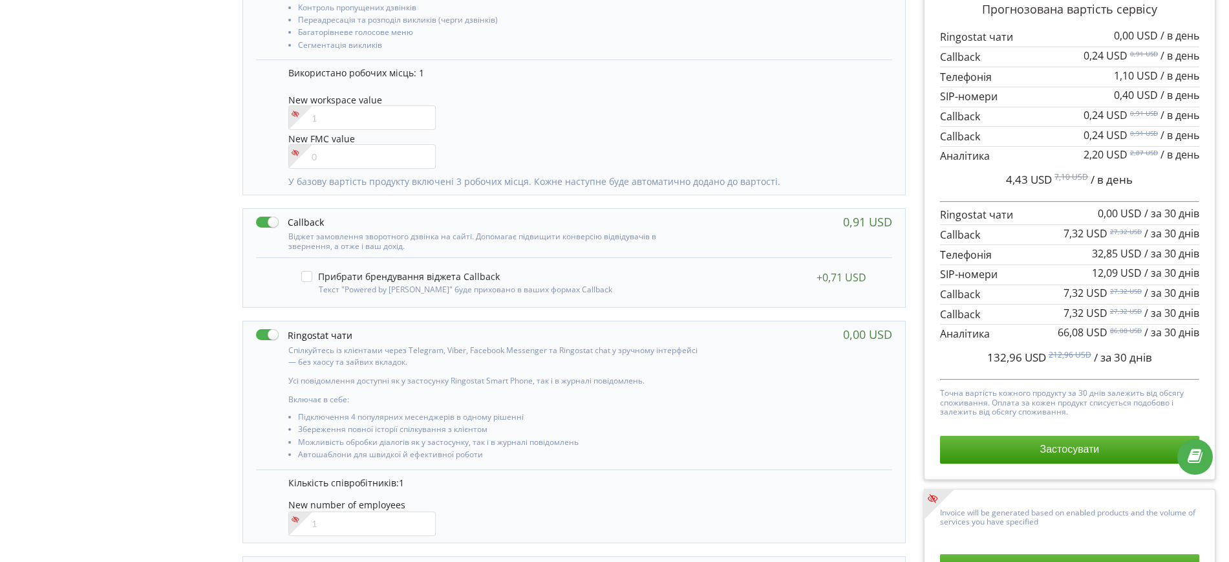
scroll to position [647, 0]
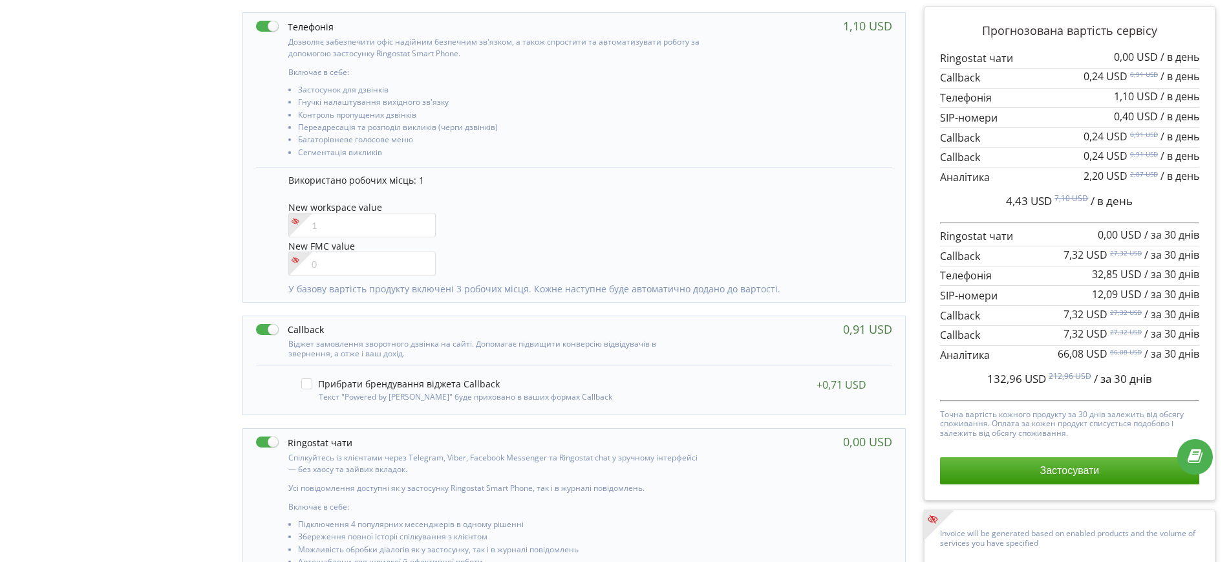
click at [266, 325] on label at bounding box center [290, 330] width 68 height 14
checkbox input "false"
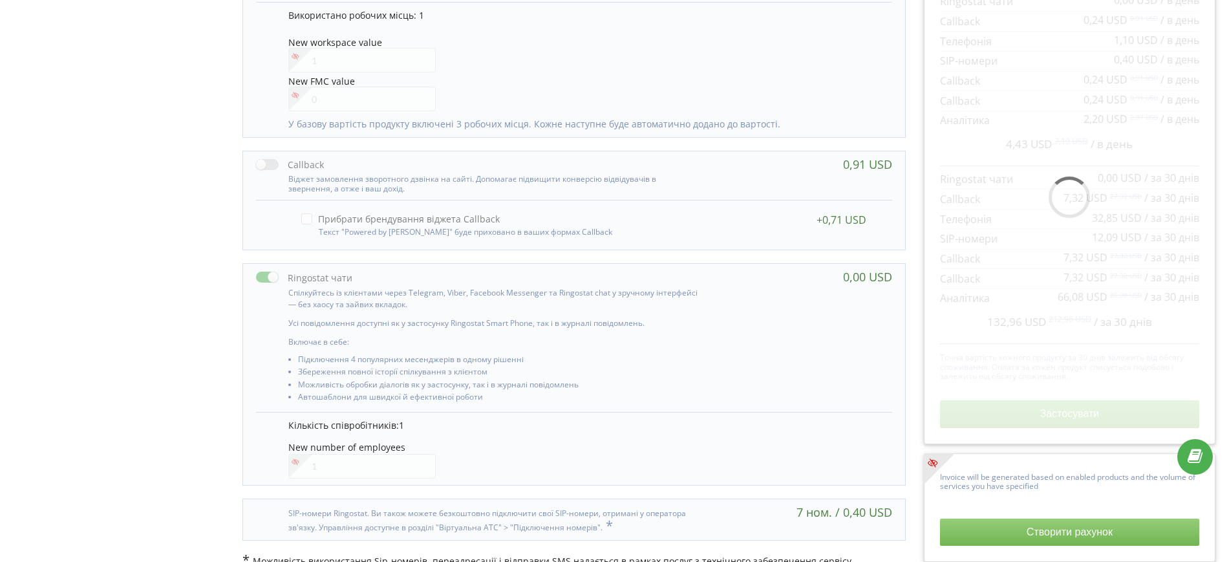
scroll to position [831, 0]
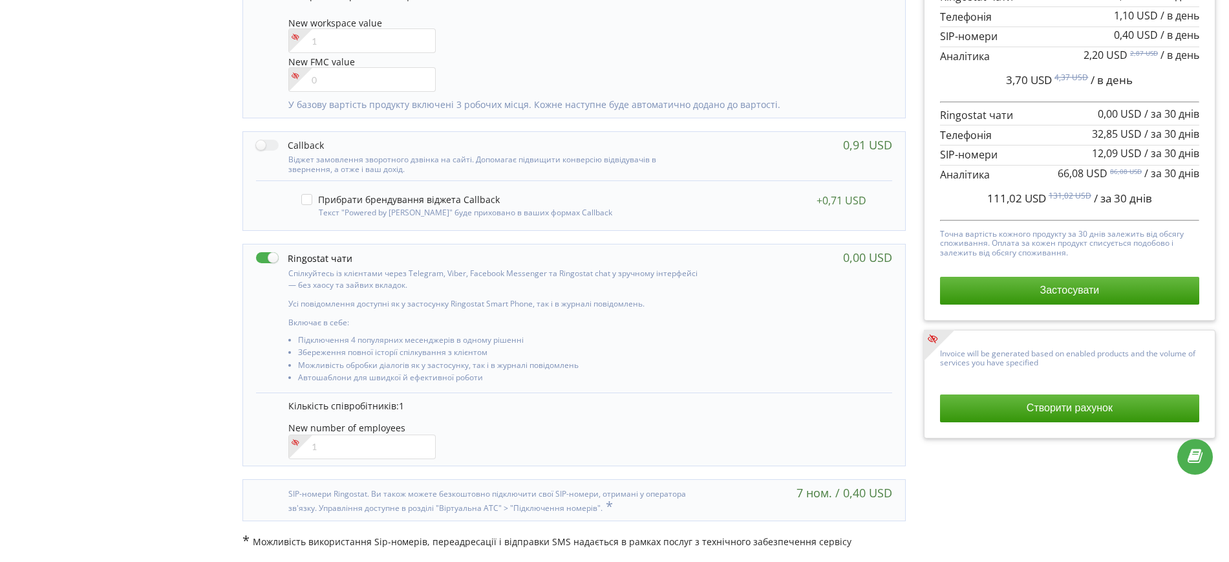
click at [1039, 305] on div "Прогнозована вартість сервісу 0,00 USD / в день 1,10 USD / в день 0,40 USD" at bounding box center [1070, 133] width 272 height 356
click at [975, 296] on button "Застосувати" at bounding box center [1069, 290] width 259 height 27
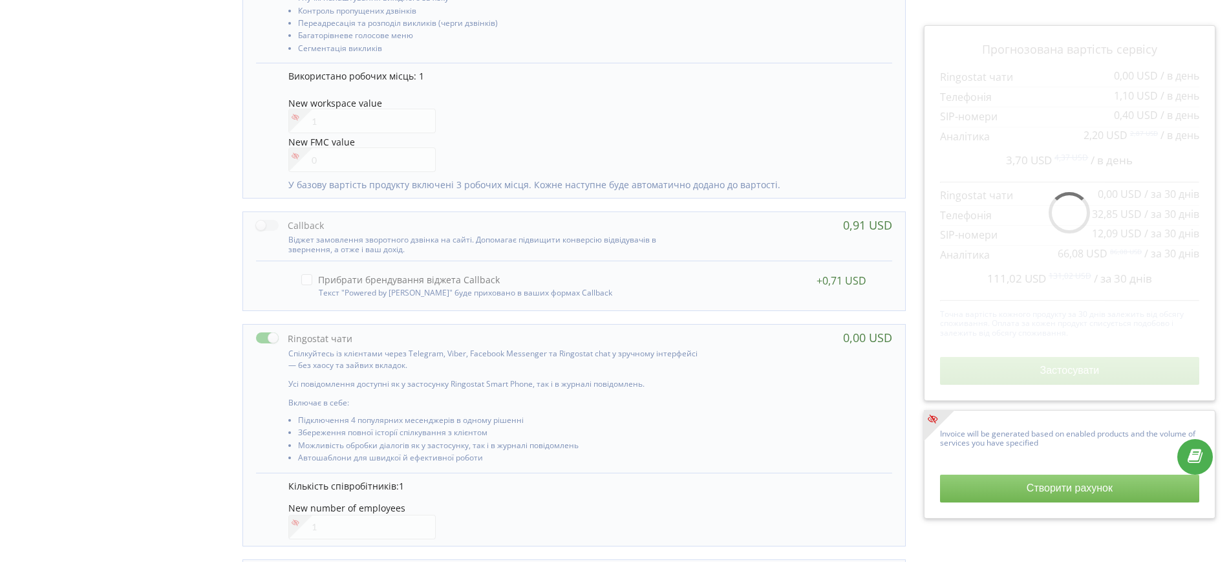
scroll to position [750, 0]
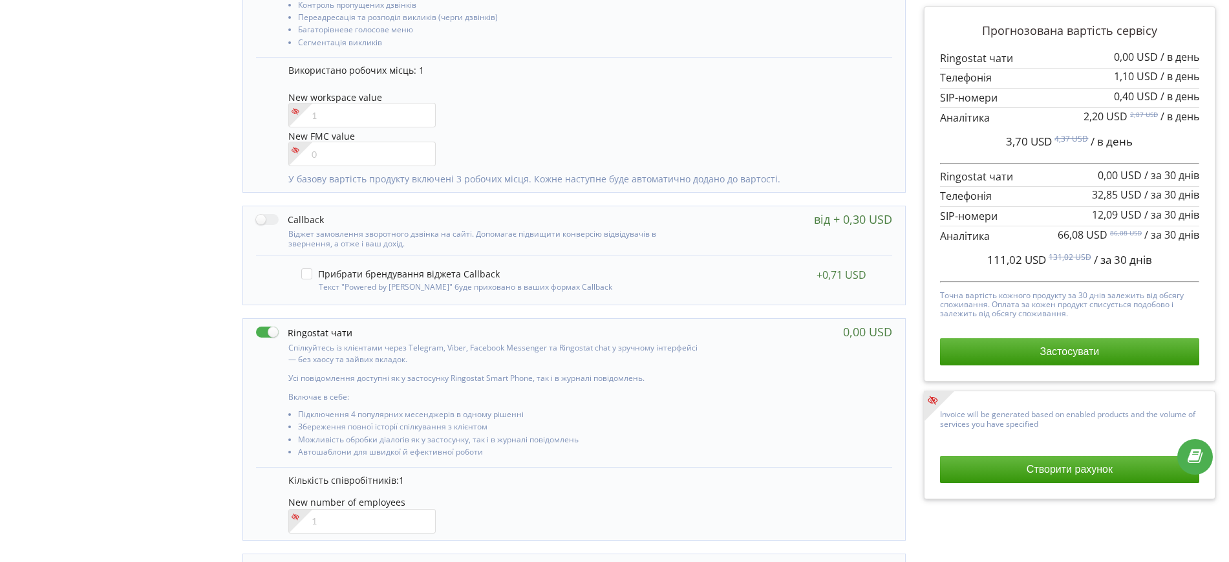
click at [263, 226] on div at bounding box center [479, 237] width 446 height 22
click at [267, 216] on label at bounding box center [290, 220] width 68 height 14
checkbox input "true"
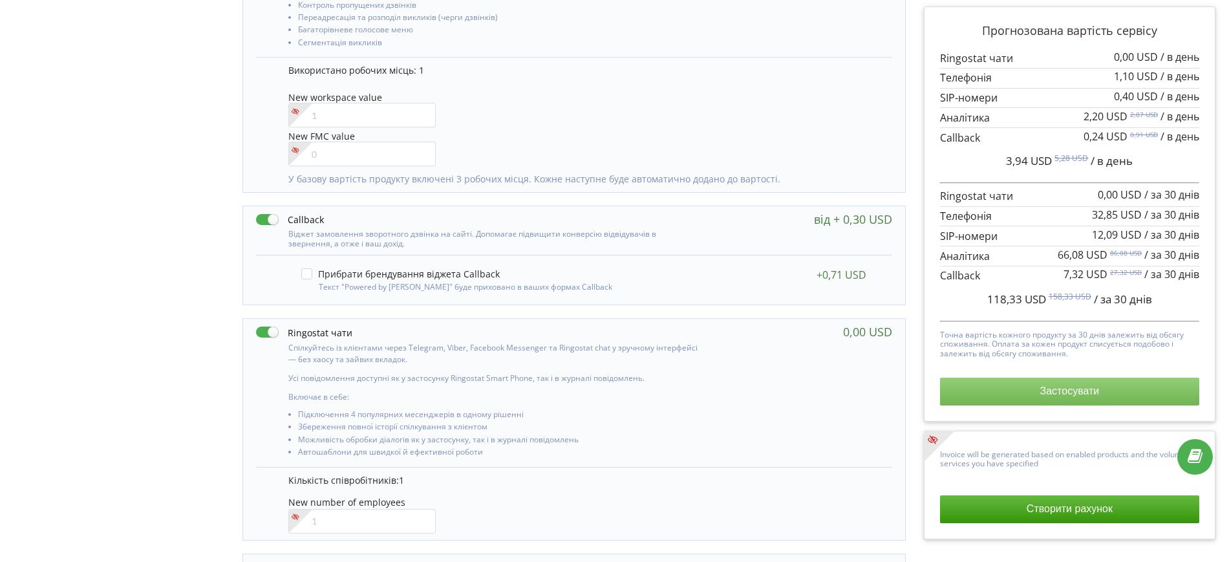
click at [1010, 385] on button "Застосувати" at bounding box center [1069, 391] width 259 height 27
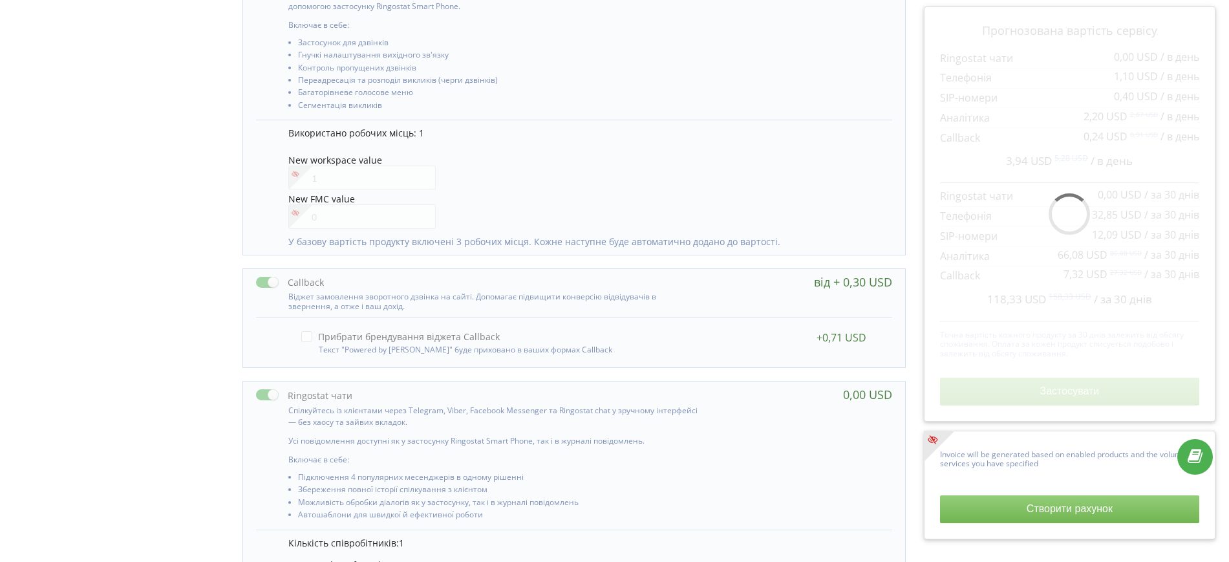
scroll to position [595, 0]
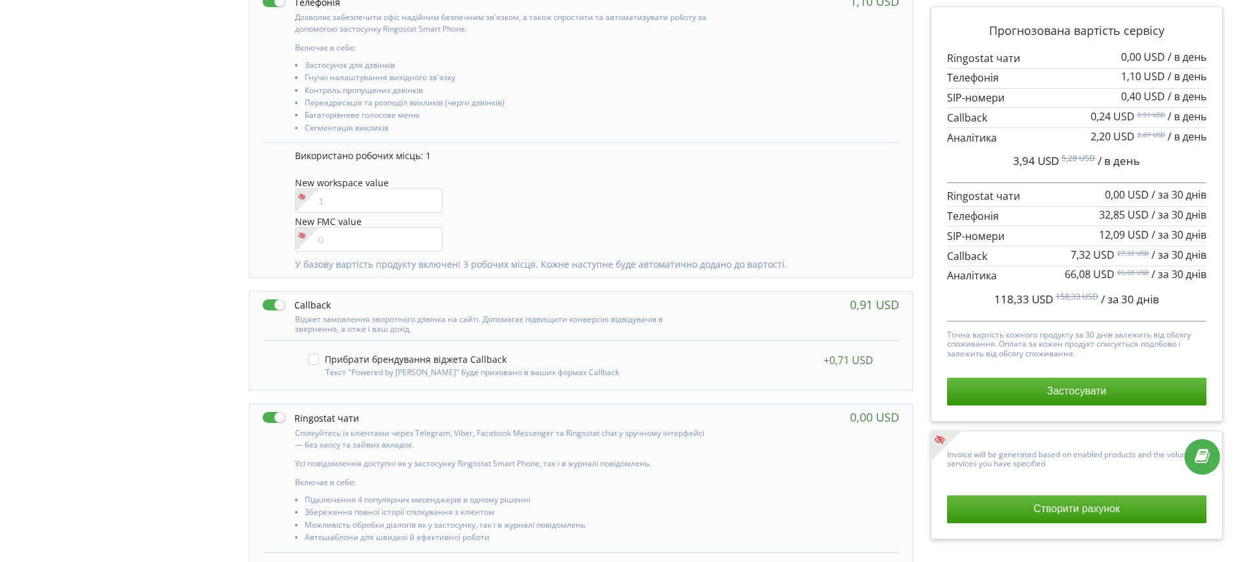
scroll to position [757, 0]
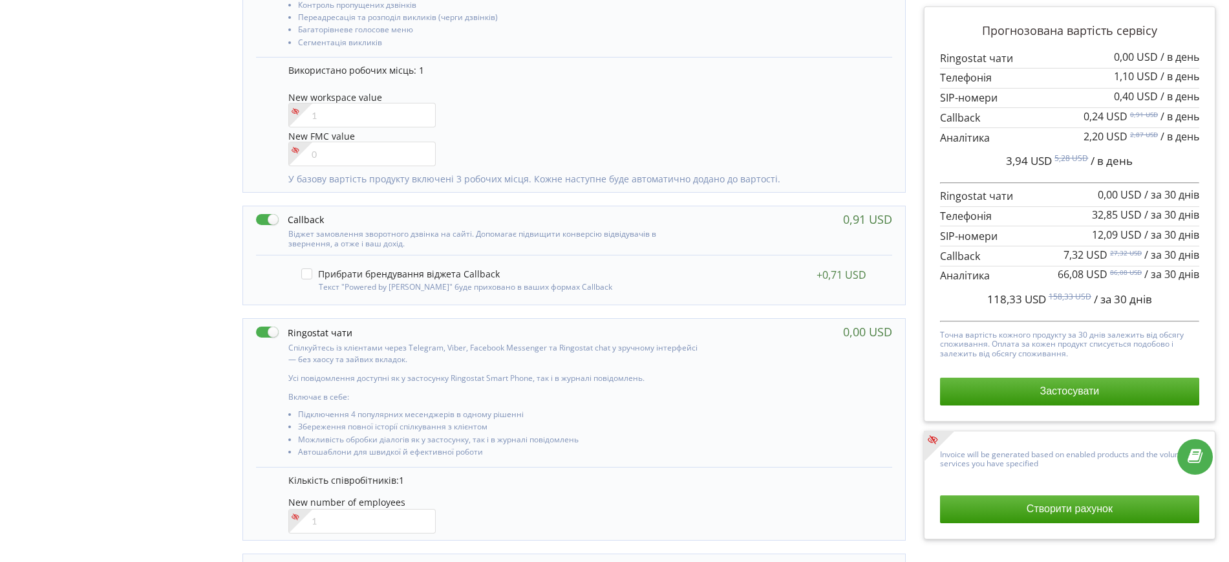
click at [997, 503] on button "Створити рахунок" at bounding box center [1069, 508] width 259 height 27
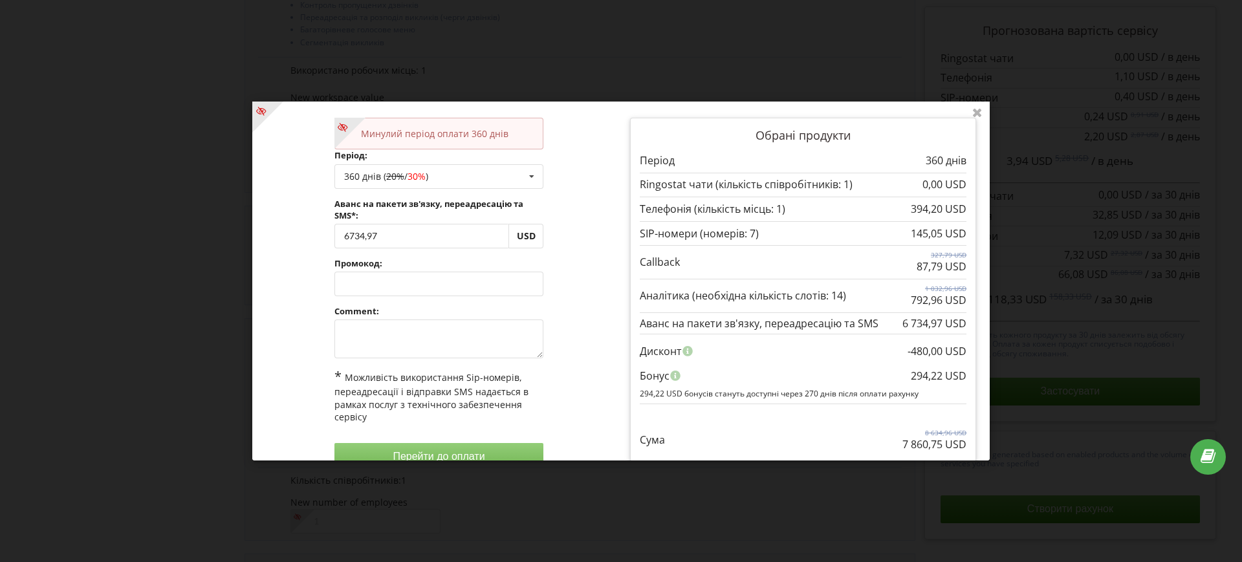
scroll to position [50, 0]
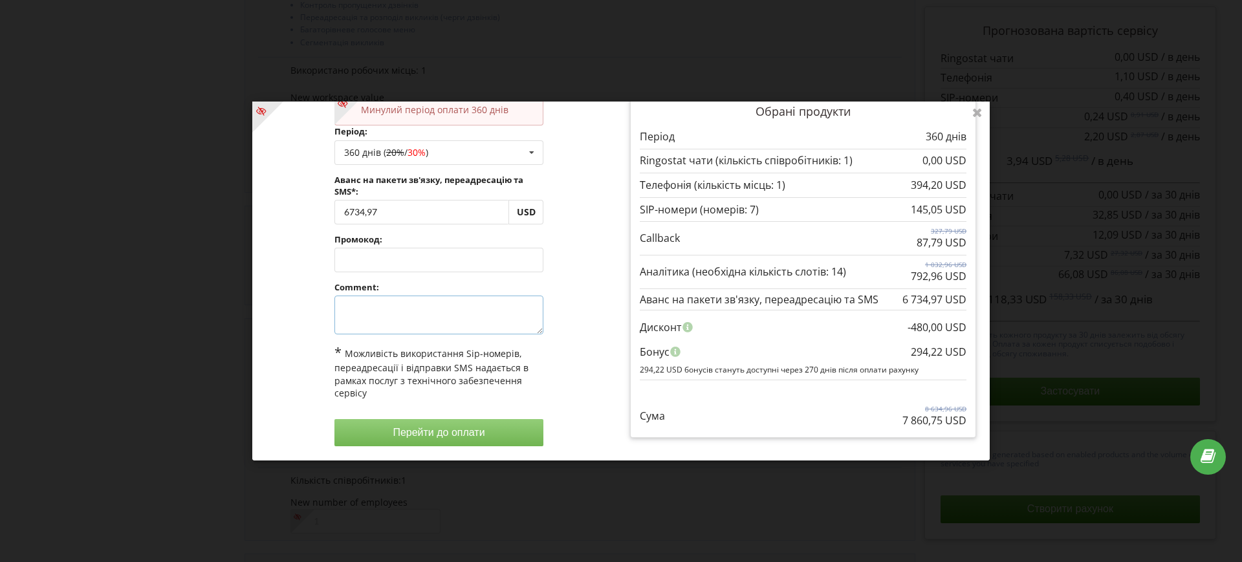
click at [397, 313] on textarea at bounding box center [439, 315] width 210 height 39
paste textarea "medikom.ua"
type textarea "medikom.ua"
click at [561, 251] on div "Минулий період оплати 360 днів Період: 360 днів ( 20% / 30% ) Поповнити баланс …" at bounding box center [439, 270] width 364 height 371
click at [976, 110] on icon at bounding box center [977, 112] width 21 height 21
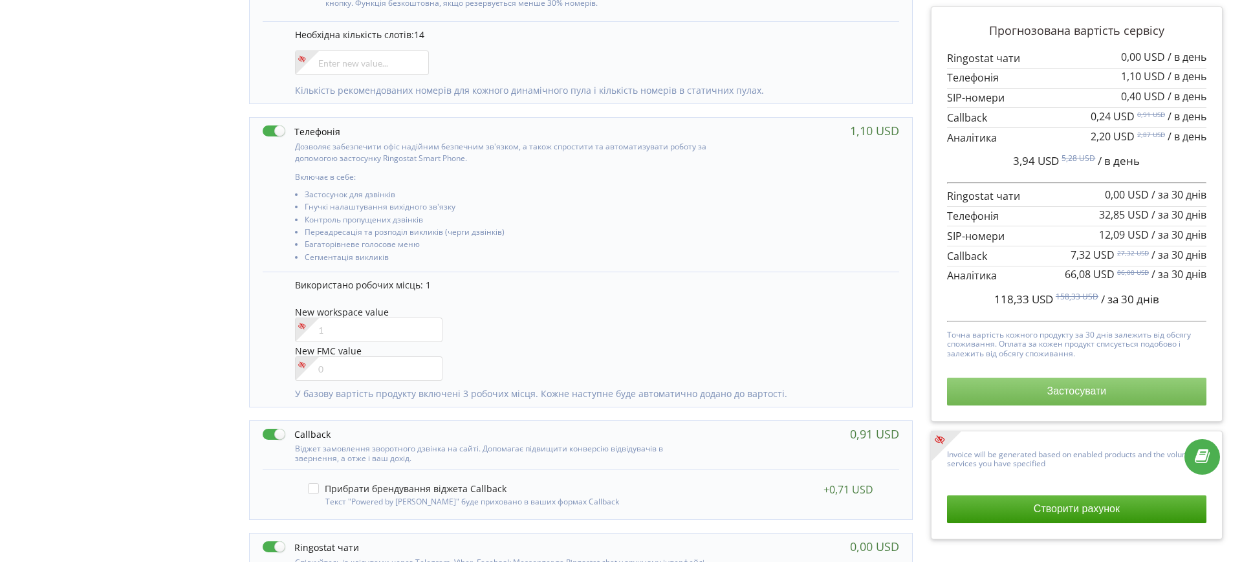
scroll to position [514, 0]
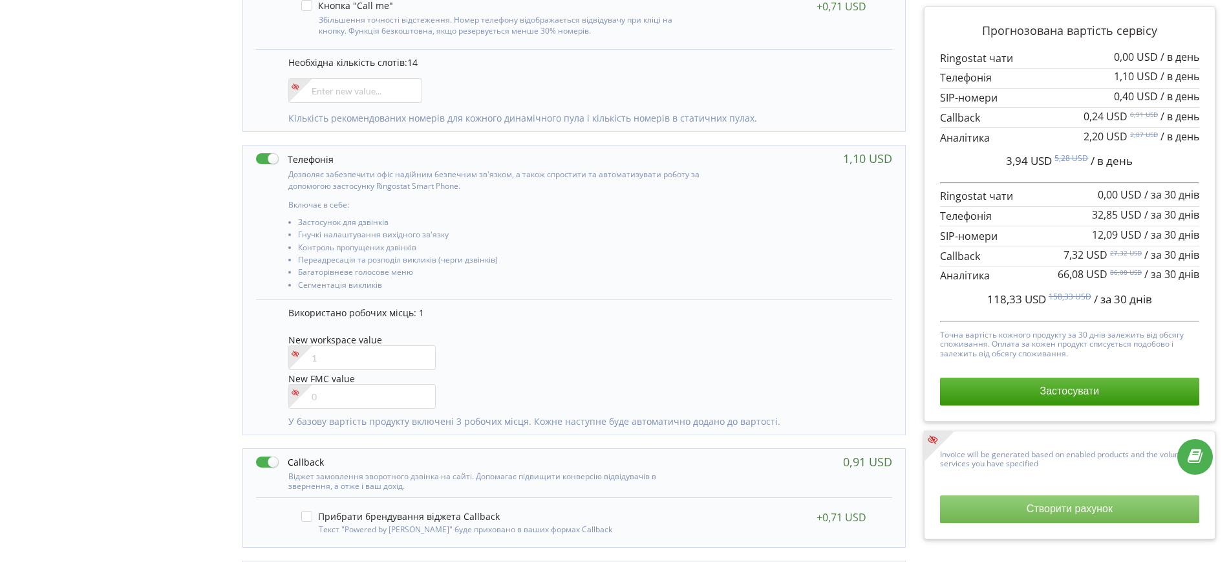
click at [1055, 513] on button "Створити рахунок" at bounding box center [1069, 508] width 259 height 27
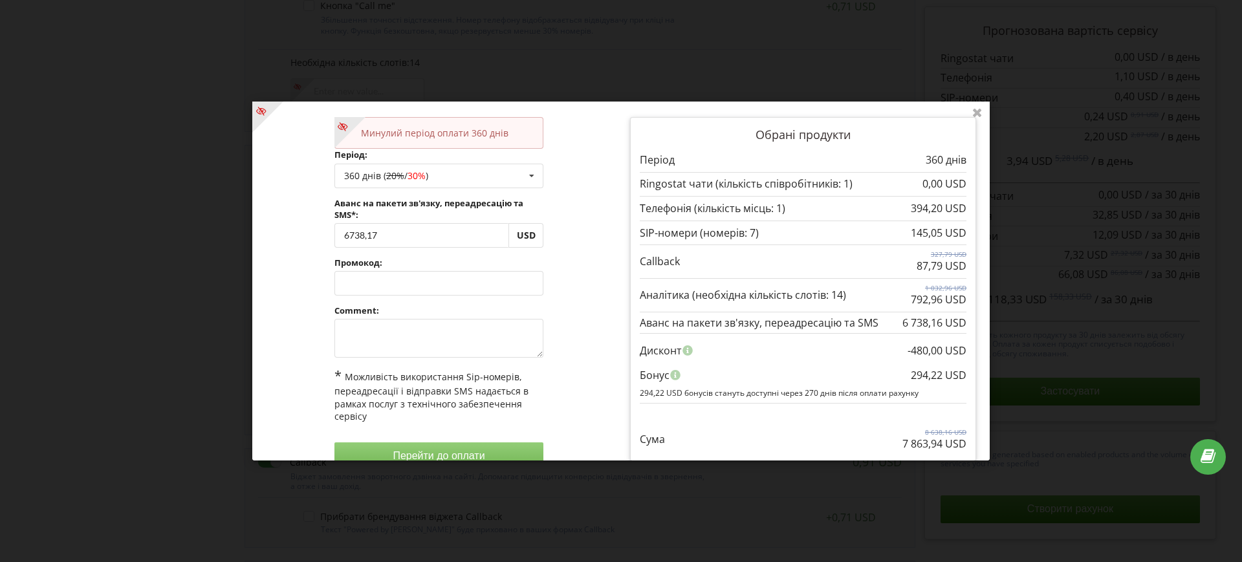
scroll to position [50, 0]
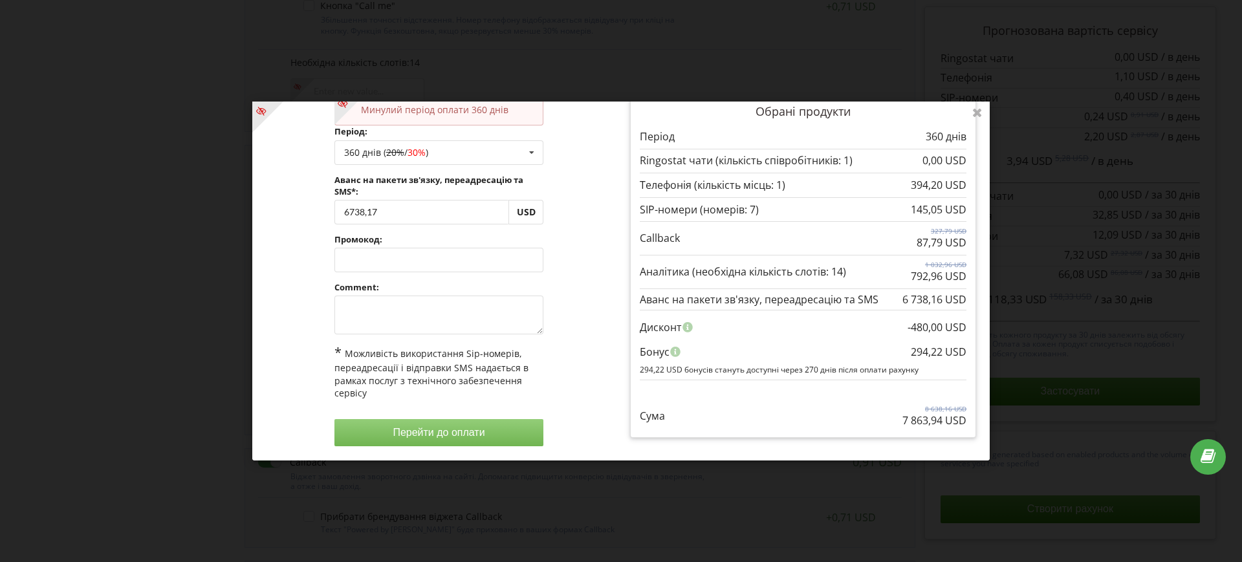
click at [820, 400] on div "Сума 8 638,16 USD 7 863,94 USD" at bounding box center [803, 406] width 327 height 43
drag, startPoint x: 907, startPoint y: 423, endPoint x: 963, endPoint y: 423, distance: 56.3
click at [963, 423] on div "Обрані продукти Період 360 днів" at bounding box center [803, 266] width 346 height 344
copy p "7 863,94 USD"
click at [839, 336] on div "Дисконт" at bounding box center [803, 327] width 327 height 25
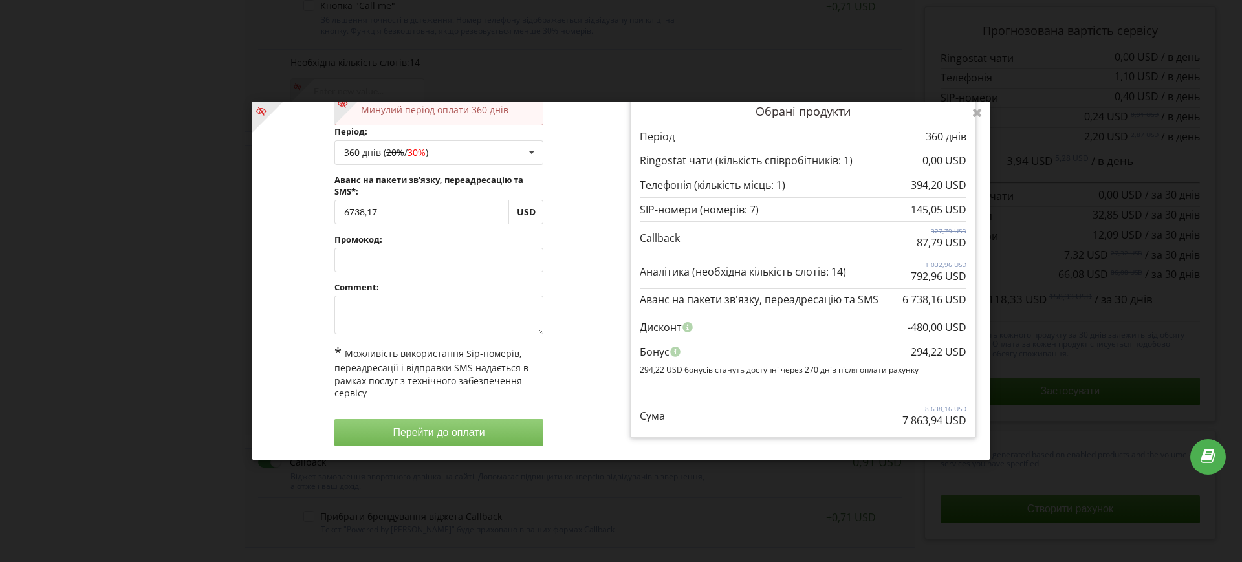
drag, startPoint x: 901, startPoint y: 353, endPoint x: 963, endPoint y: 355, distance: 62.1
click at [963, 355] on div "Обрані продукти Період 360 днів" at bounding box center [803, 266] width 346 height 344
click at [911, 358] on div "294,22 USD" at bounding box center [939, 352] width 56 height 25
drag, startPoint x: 904, startPoint y: 352, endPoint x: 959, endPoint y: 350, distance: 55.0
click at [960, 350] on div "Обрані продукти Період 360 днів" at bounding box center [803, 266] width 346 height 344
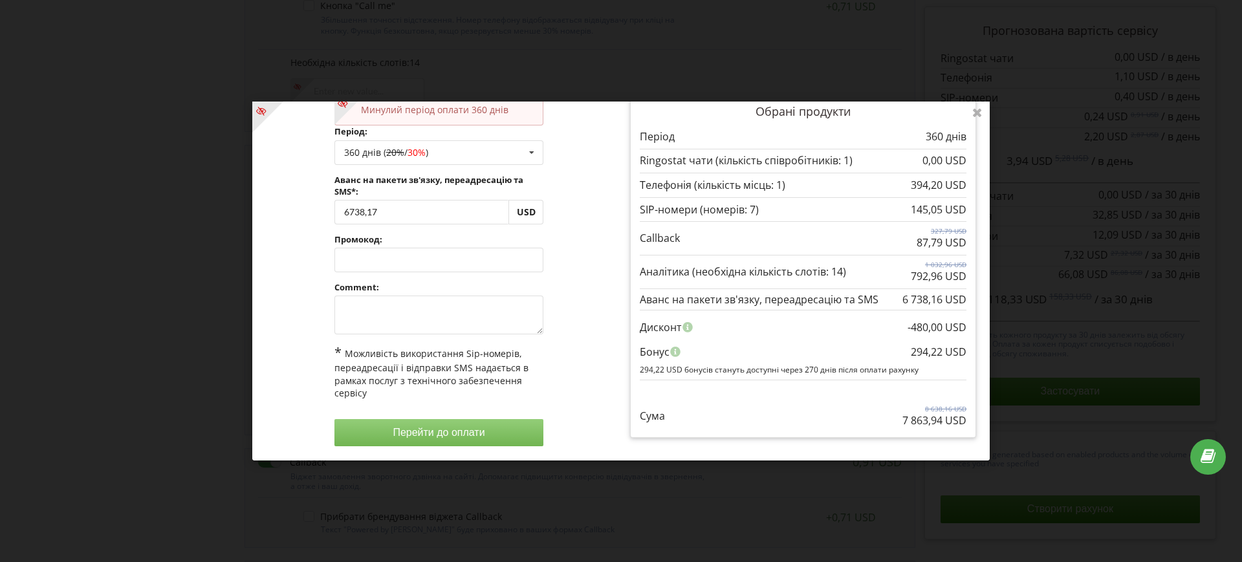
click at [927, 356] on div "294,22 USD" at bounding box center [939, 352] width 56 height 25
drag, startPoint x: 897, startPoint y: 420, endPoint x: 938, endPoint y: 422, distance: 41.4
click at [938, 422] on p "7 863,94 USD" at bounding box center [934, 420] width 64 height 15
drag, startPoint x: 905, startPoint y: 352, endPoint x: 935, endPoint y: 352, distance: 30.4
click at [936, 352] on div "294,22 USD" at bounding box center [939, 352] width 56 height 25
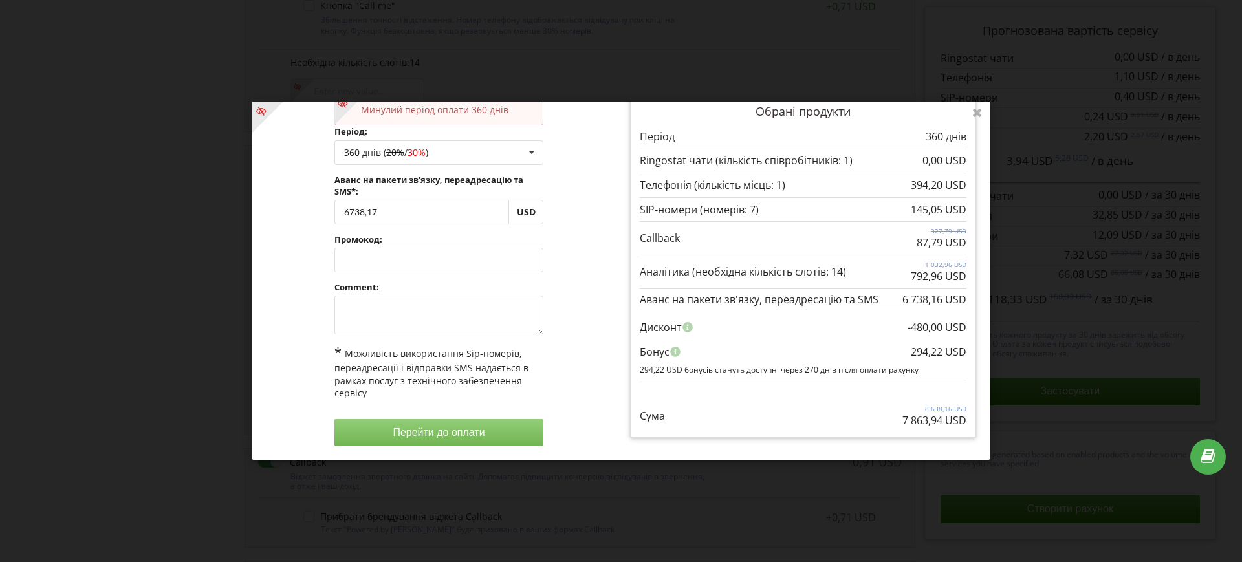
copy div "294,22"
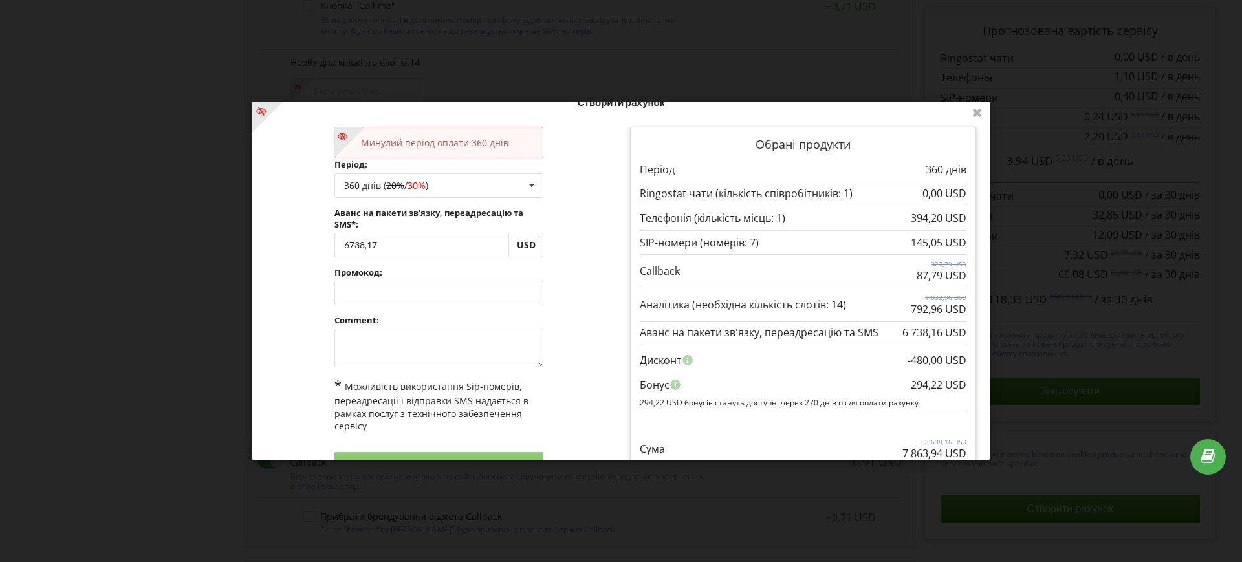
scroll to position [0, 0]
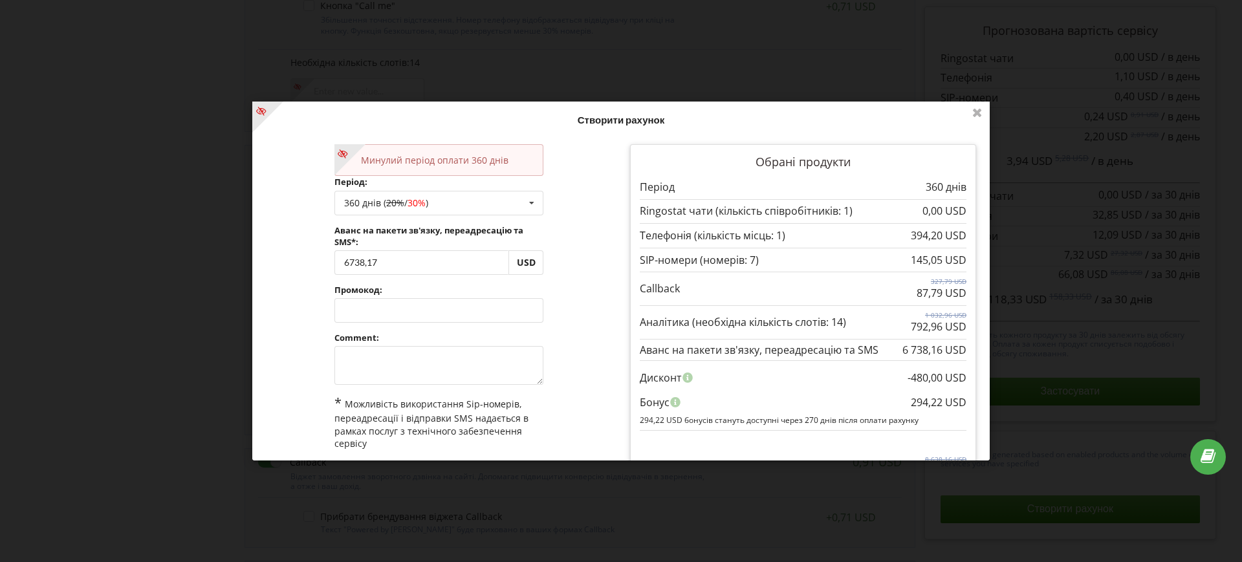
click at [980, 235] on div "Створити рахунок Минулий період оплати 360 днів Період: 360 днів ( 20% / 30% ) …" at bounding box center [620, 281] width 737 height 359
click at [665, 114] on h4 "Створити рахунок" at bounding box center [621, 120] width 710 height 12
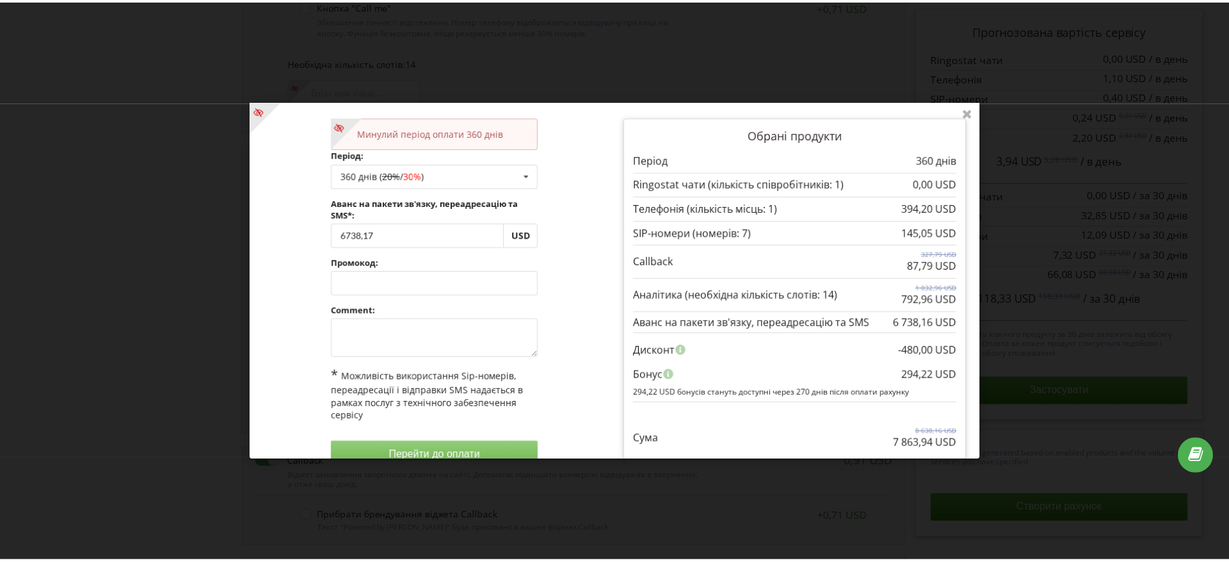
scroll to position [50, 0]
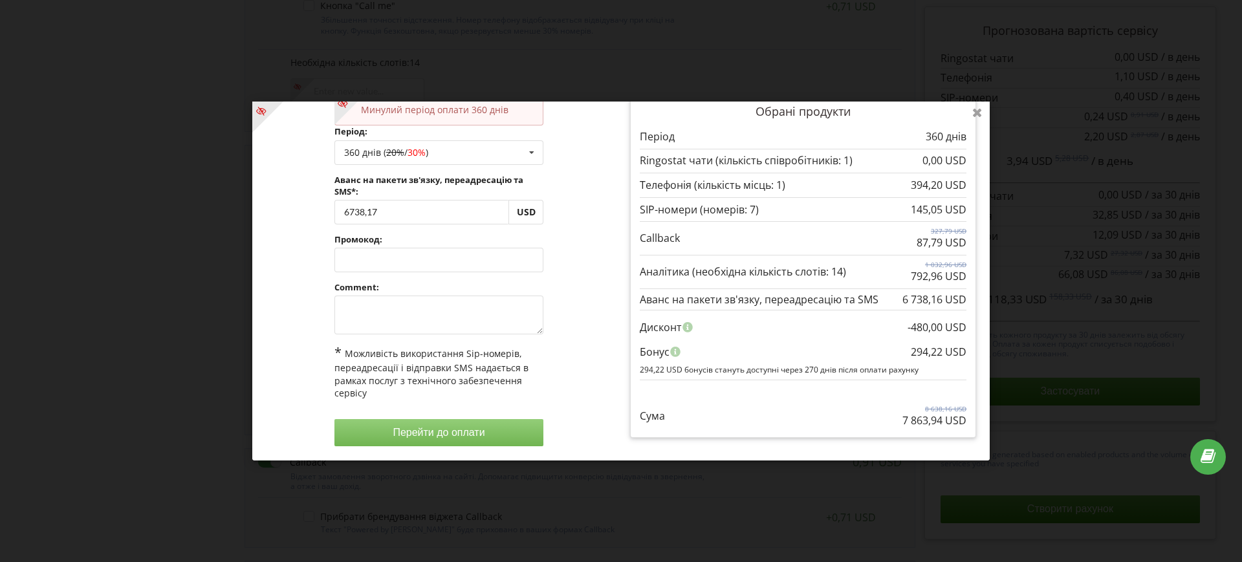
click at [977, 114] on icon at bounding box center [977, 112] width 21 height 21
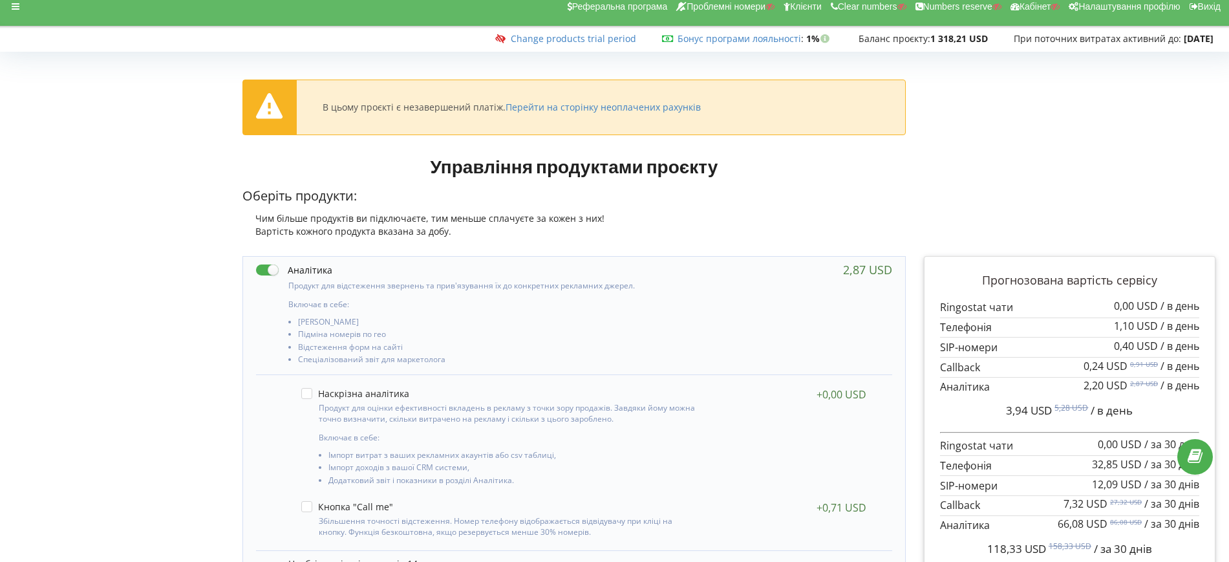
scroll to position [0, 0]
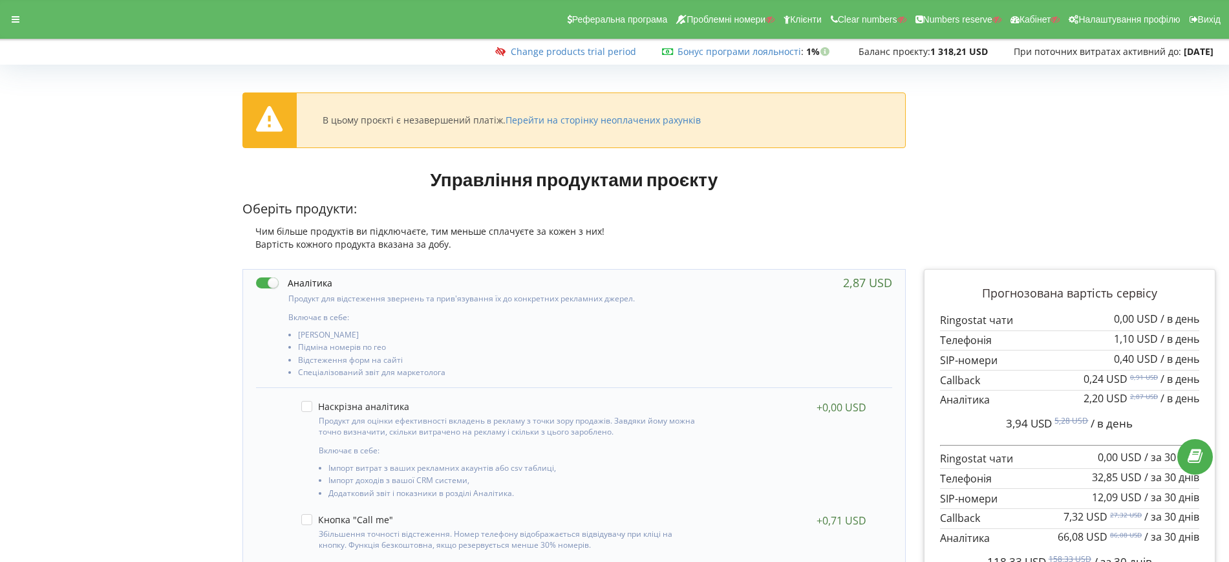
click at [861, 202] on p "Оберіть продукти:" at bounding box center [575, 209] width 664 height 19
click at [23, 19] on div at bounding box center [15, 19] width 23 height 18
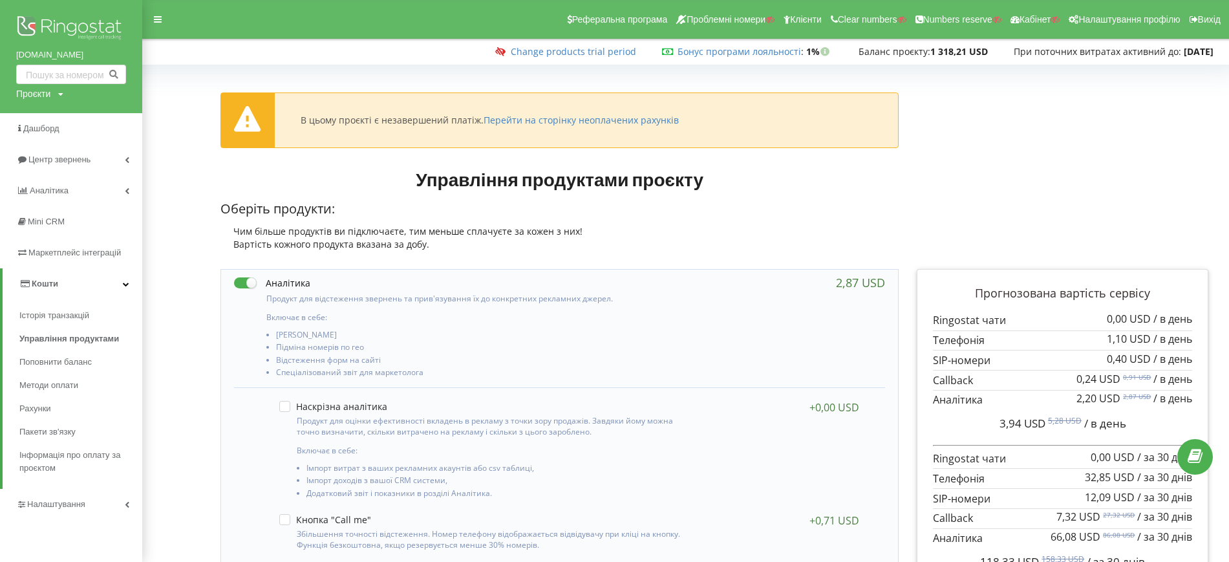
click at [31, 91] on div "Проєкти" at bounding box center [33, 93] width 34 height 13
click at [44, 113] on input "text" at bounding box center [56, 120] width 65 height 19
paste input "[DOMAIN_NAME]"
type input "[DOMAIN_NAME]"
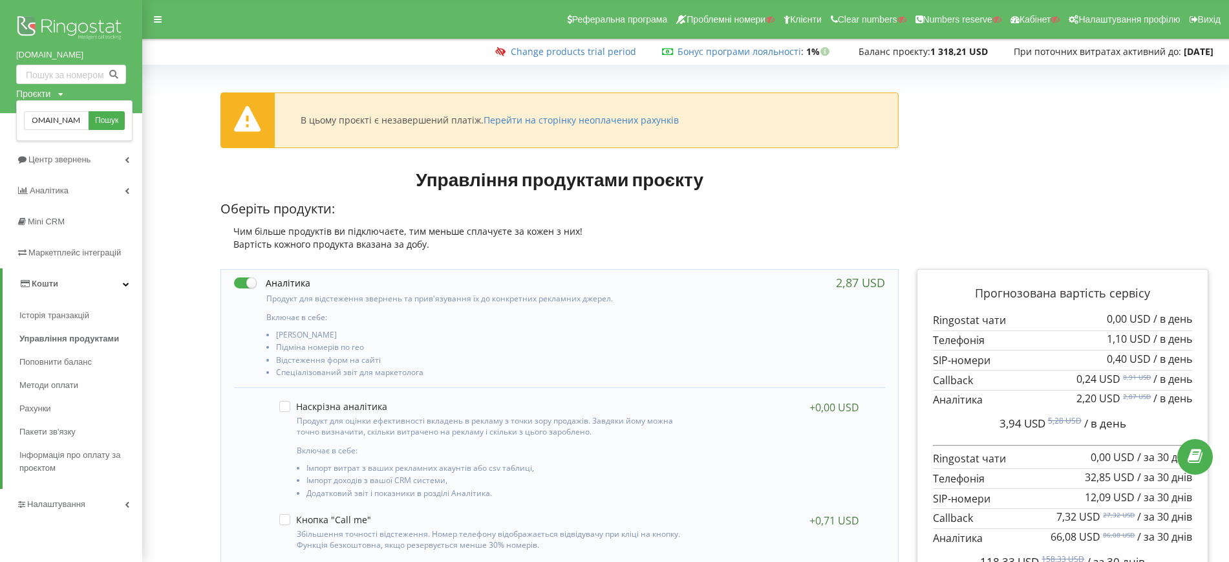
click at [129, 116] on div "wepower.com.ua Пошук" at bounding box center [74, 120] width 116 height 41
click at [106, 121] on span "Пошук" at bounding box center [106, 121] width 23 height 12
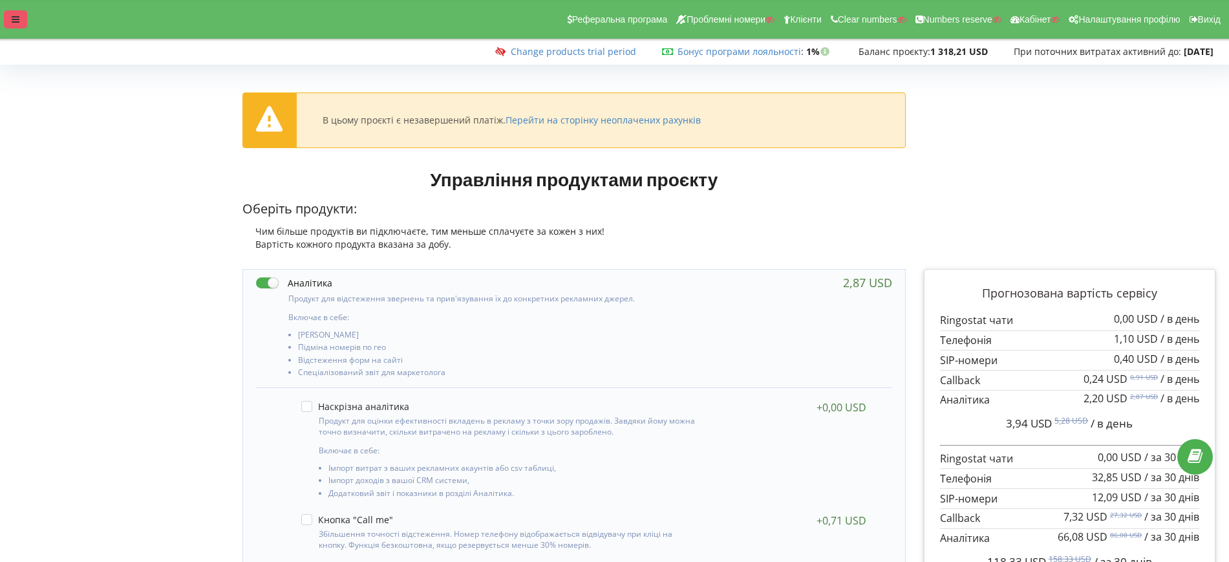
click at [20, 13] on div at bounding box center [15, 19] width 23 height 18
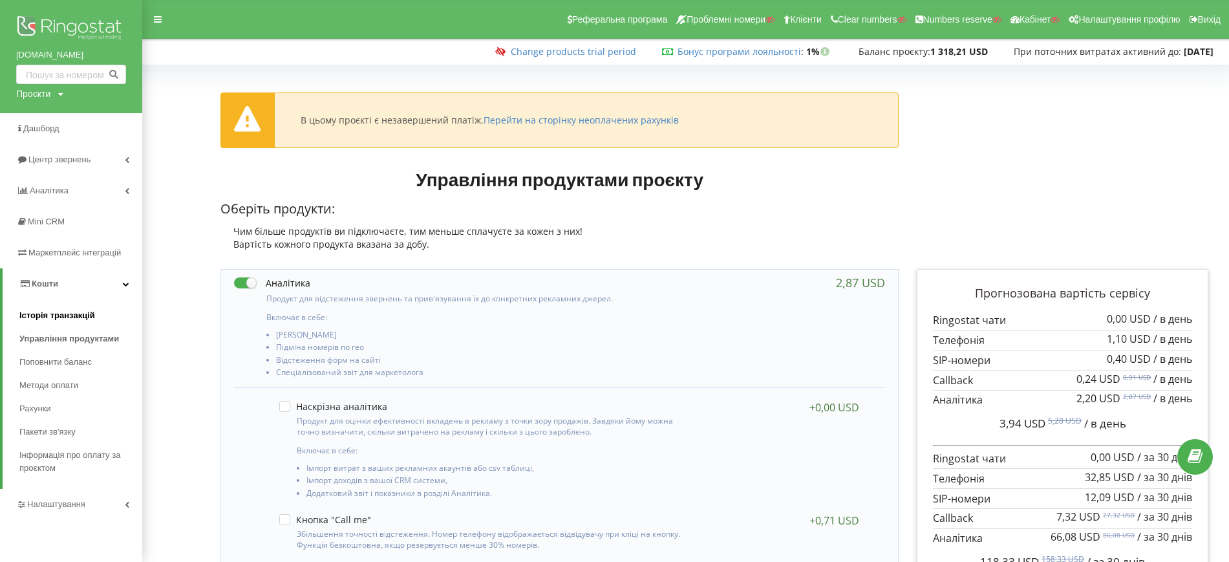
click at [21, 315] on span "Історія транзакцій" at bounding box center [57, 315] width 76 height 13
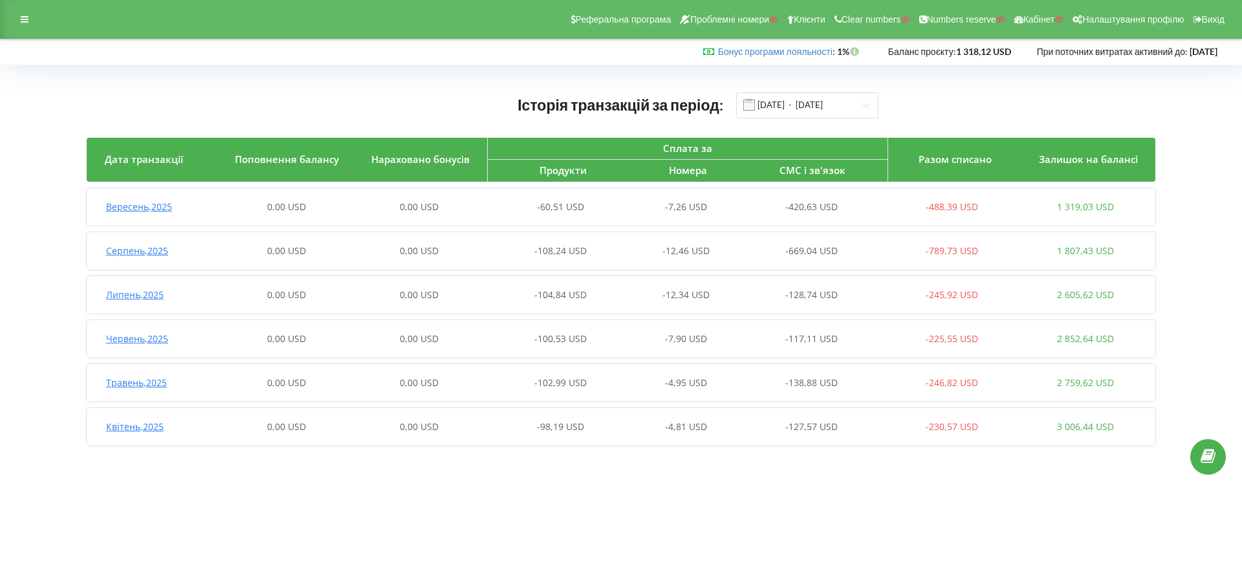
click at [196, 219] on div "Вересень , 2025 0,00 USD 0,00 USD -60,51 USD -7,26 USD -420,63 USD -488,39 USD …" at bounding box center [619, 206] width 1065 height 31
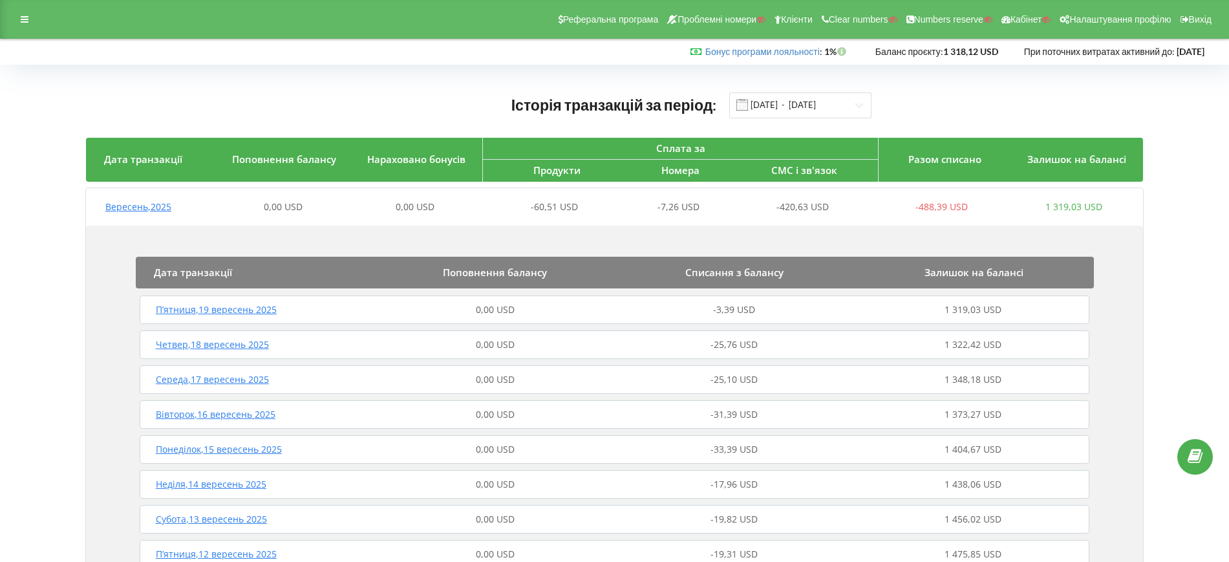
click at [349, 341] on div "Четвер , 18 вересень 2025" at bounding box center [255, 344] width 239 height 13
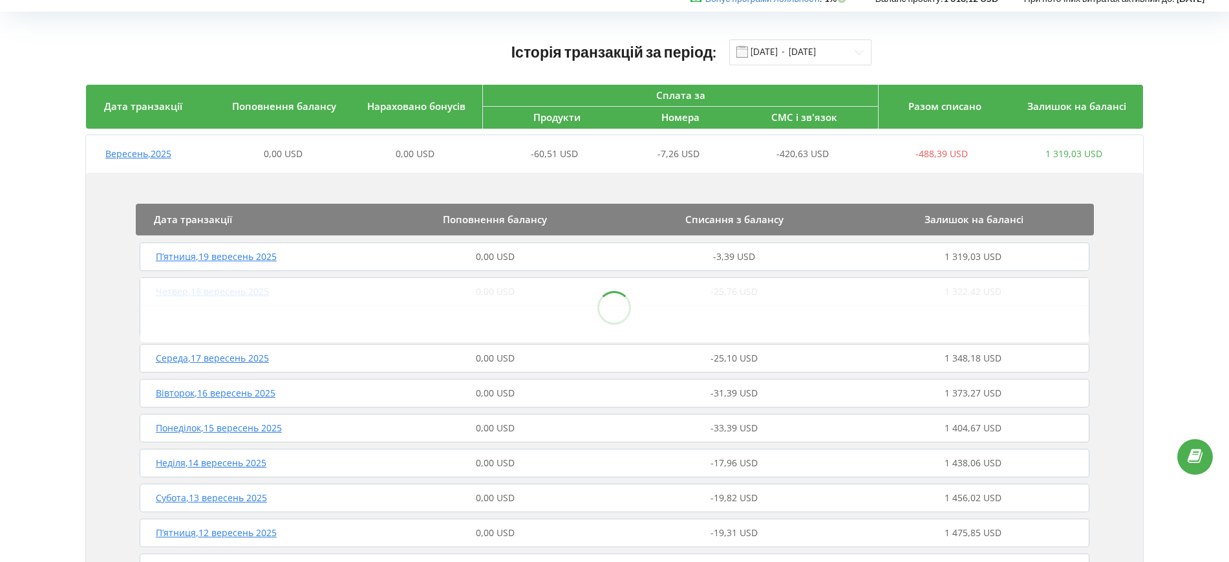
scroll to position [81, 0]
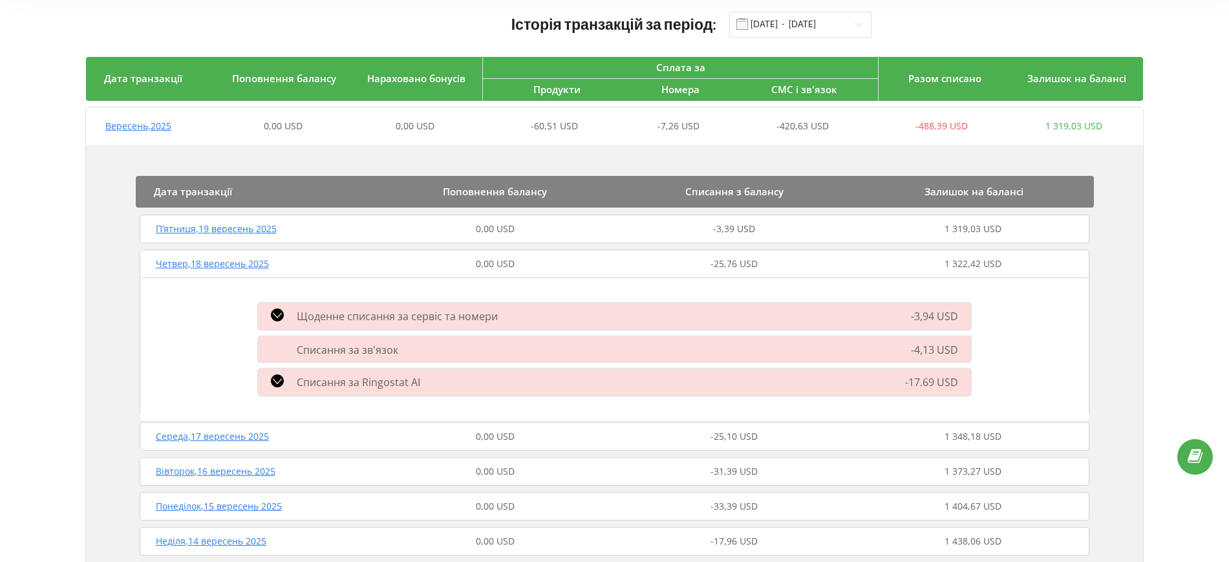
click at [341, 313] on span "Щоденне списання за сервіс та номери" at bounding box center [397, 316] width 201 height 14
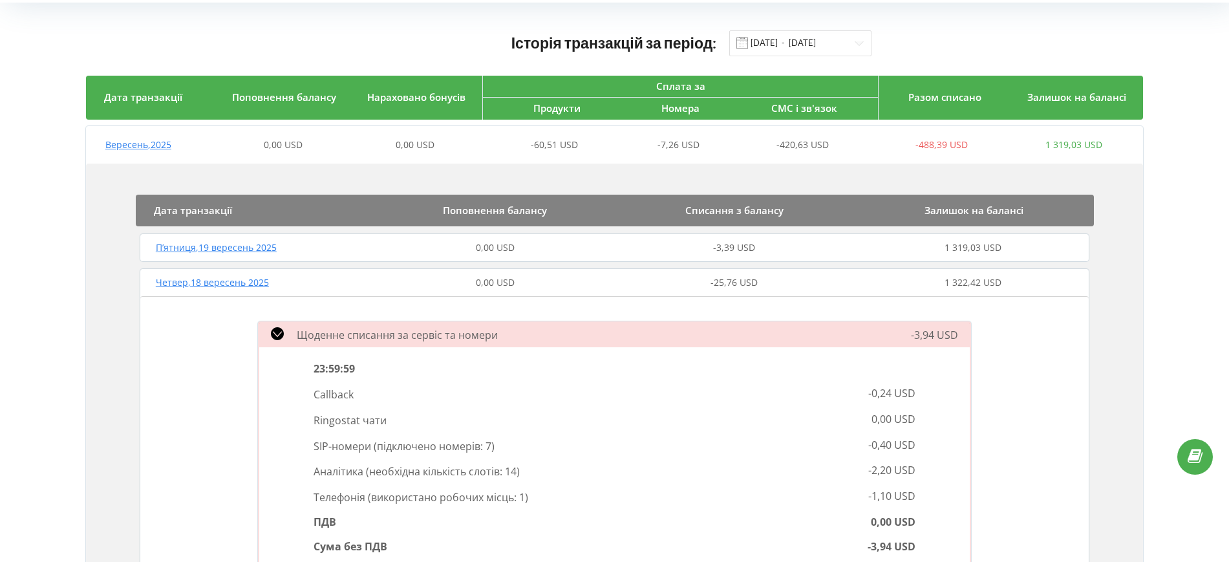
scroll to position [0, 0]
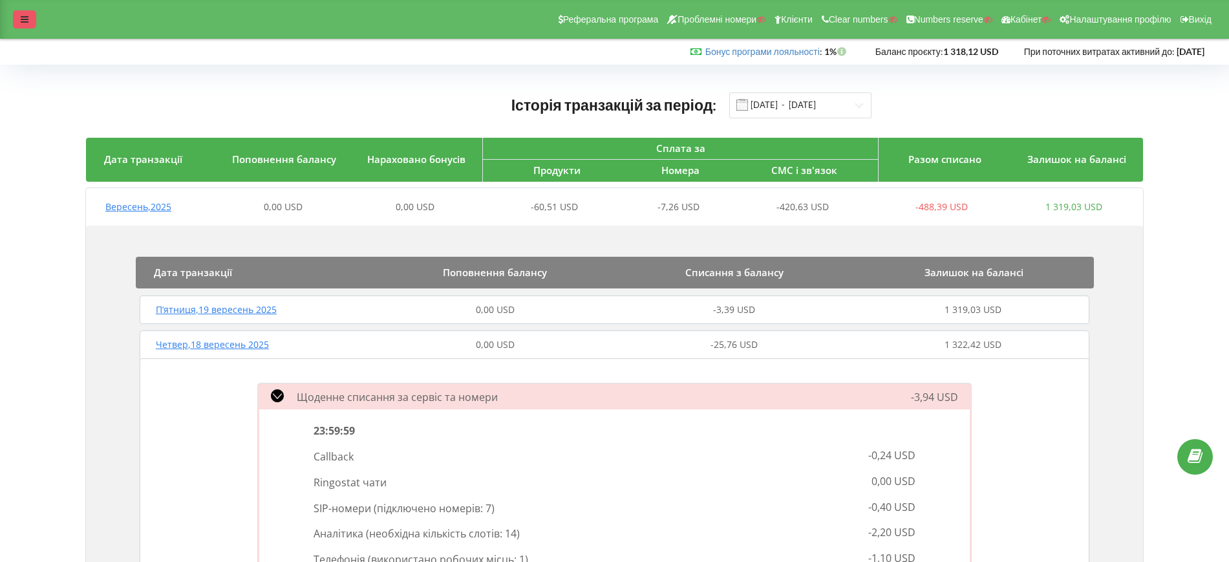
click at [25, 12] on div at bounding box center [24, 19] width 23 height 18
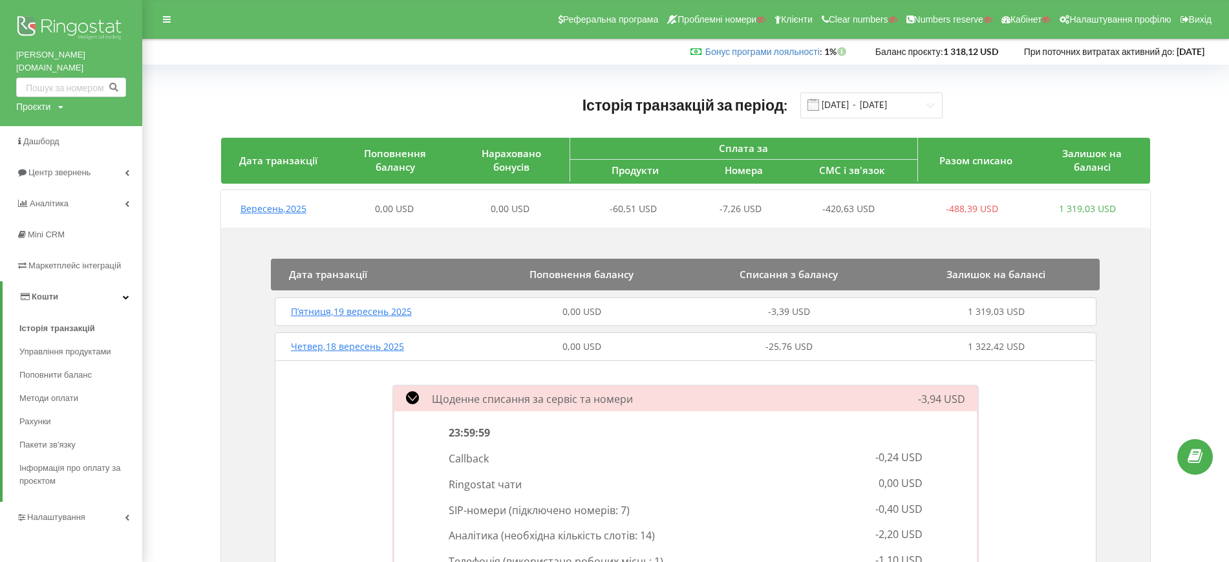
click at [37, 100] on div "Проєкти" at bounding box center [33, 106] width 34 height 13
click at [61, 124] on input "text" at bounding box center [56, 133] width 65 height 19
paste input "nova23.kz"
type input "nova23.kz"
click at [112, 128] on span "Пошук" at bounding box center [106, 134] width 23 height 12
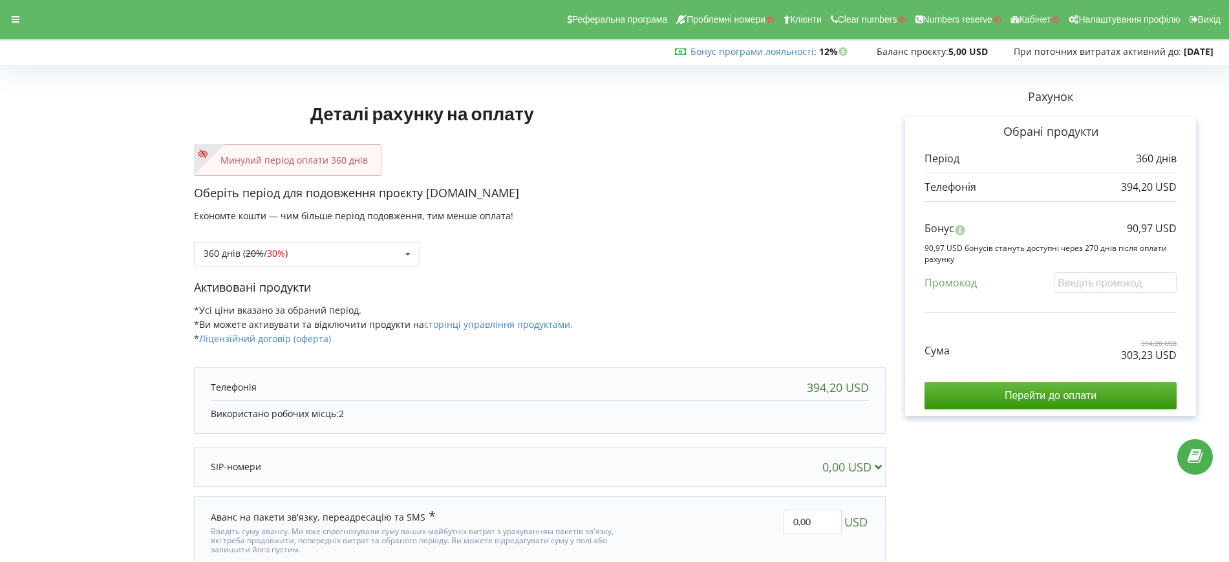
click at [711, 166] on div "Минулий період оплати 360 днів" at bounding box center [540, 160] width 692 height 32
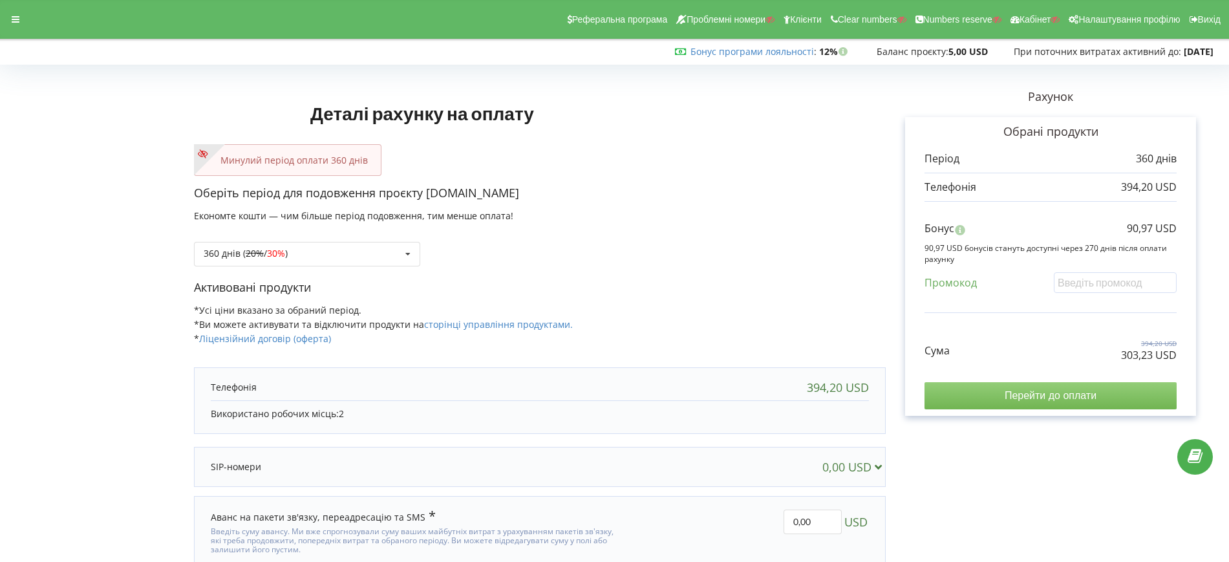
click at [1021, 386] on input "Перейти до оплати" at bounding box center [1051, 395] width 252 height 27
drag, startPoint x: 430, startPoint y: 195, endPoint x: 521, endPoint y: 196, distance: 90.5
click at [521, 196] on p "Оберіть період для подовження проєкту [DOMAIN_NAME]" at bounding box center [540, 193] width 692 height 17
copy p "[DOMAIN_NAME]"
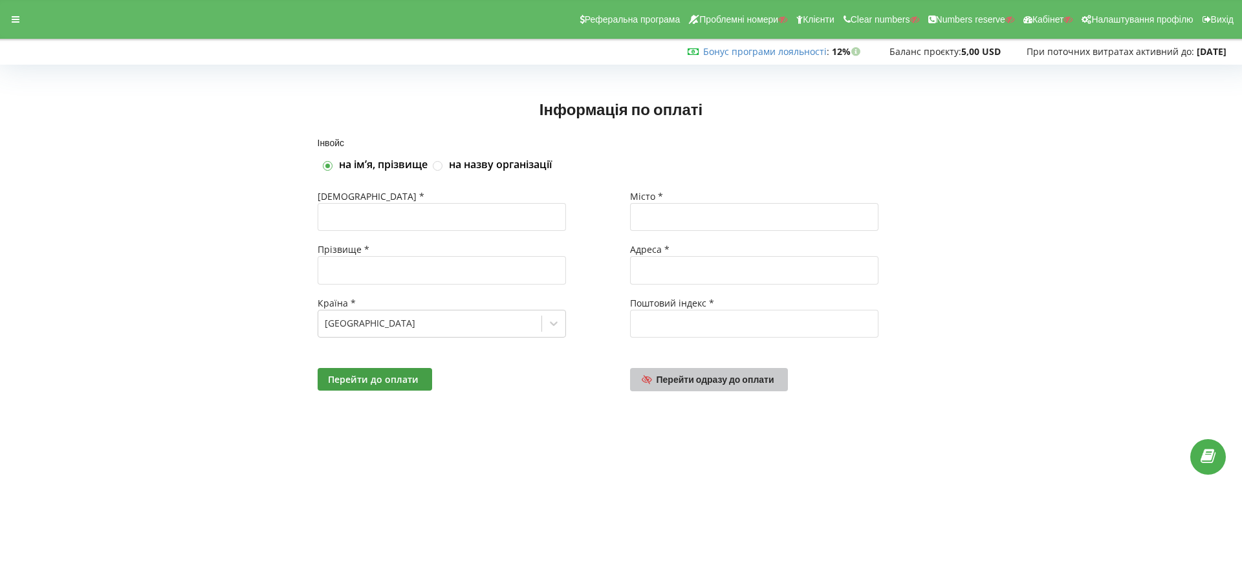
click at [678, 375] on span "Перейти одразу до оплати" at bounding box center [715, 379] width 118 height 11
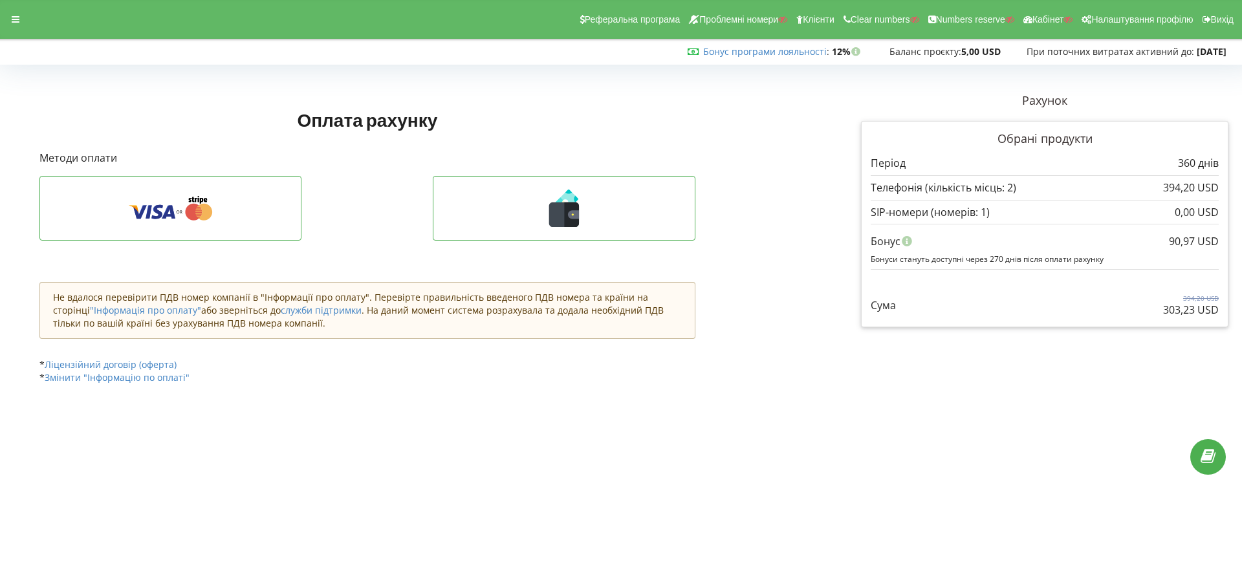
click at [1219, 305] on div "Обрані продукти Період 360 днів 394,20 USD 0,00 USD" at bounding box center [1044, 224] width 367 height 207
click at [1156, 304] on div "Сума 394,20 USD 303,23 USD" at bounding box center [1044, 295] width 348 height 43
drag, startPoint x: 1163, startPoint y: 310, endPoint x: 1220, endPoint y: 310, distance: 56.3
click at [1220, 310] on div "Обрані продукти Період 360 днів 394,20 USD 0,00 USD" at bounding box center [1044, 224] width 367 height 207
copy p "303,23 USD"
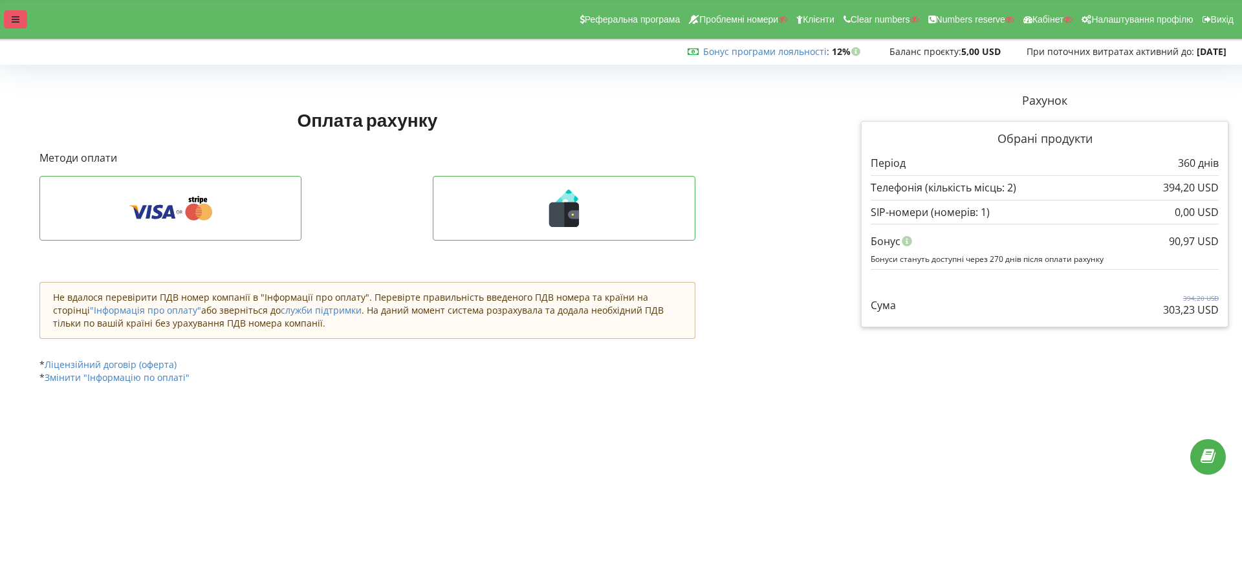
click at [21, 22] on div at bounding box center [15, 19] width 23 height 18
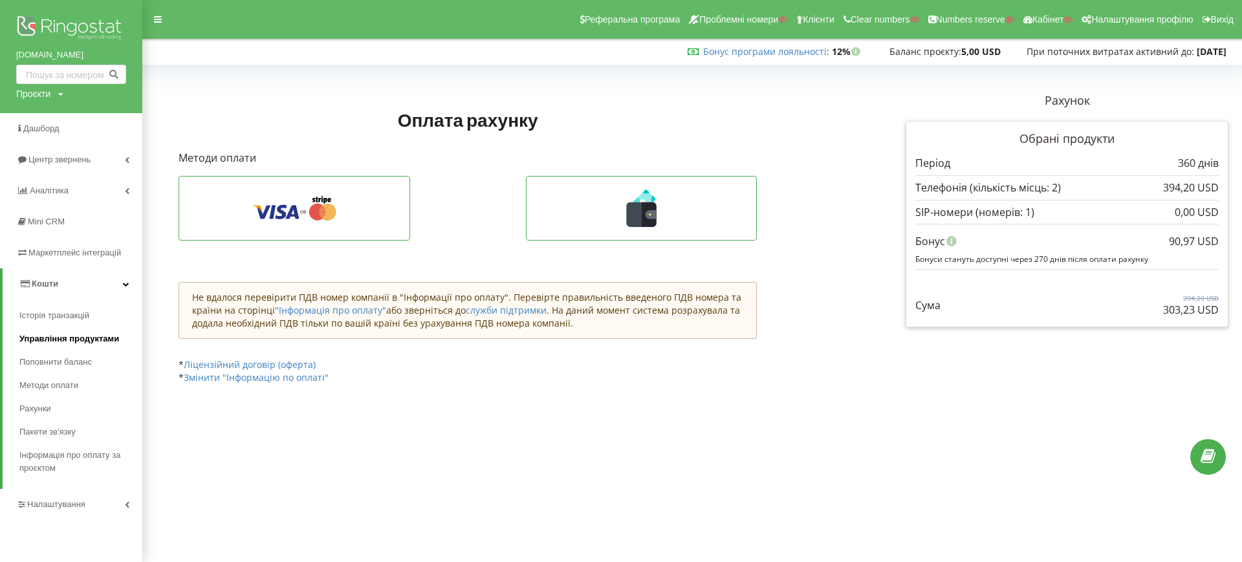
click at [58, 338] on span "Управління продуктами" at bounding box center [69, 338] width 100 height 13
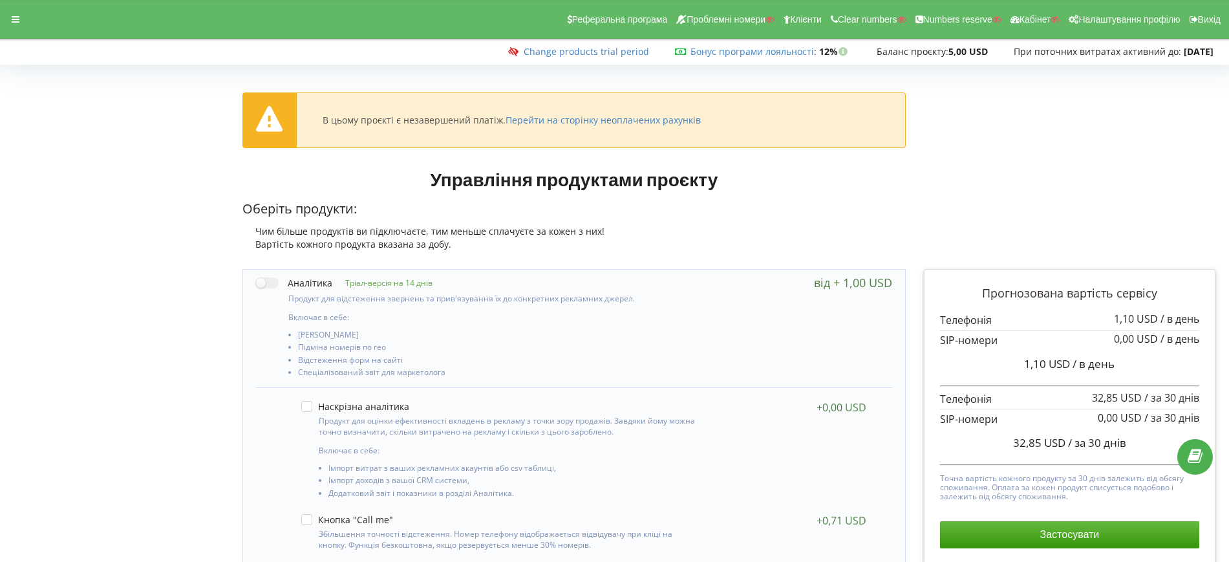
click at [27, 12] on div "Реферальна програма Проблемні номери Клієнти Clear numbers Numbers reserve Кабі…" at bounding box center [614, 19] width 1247 height 39
click at [15, 17] on icon at bounding box center [16, 19] width 8 height 9
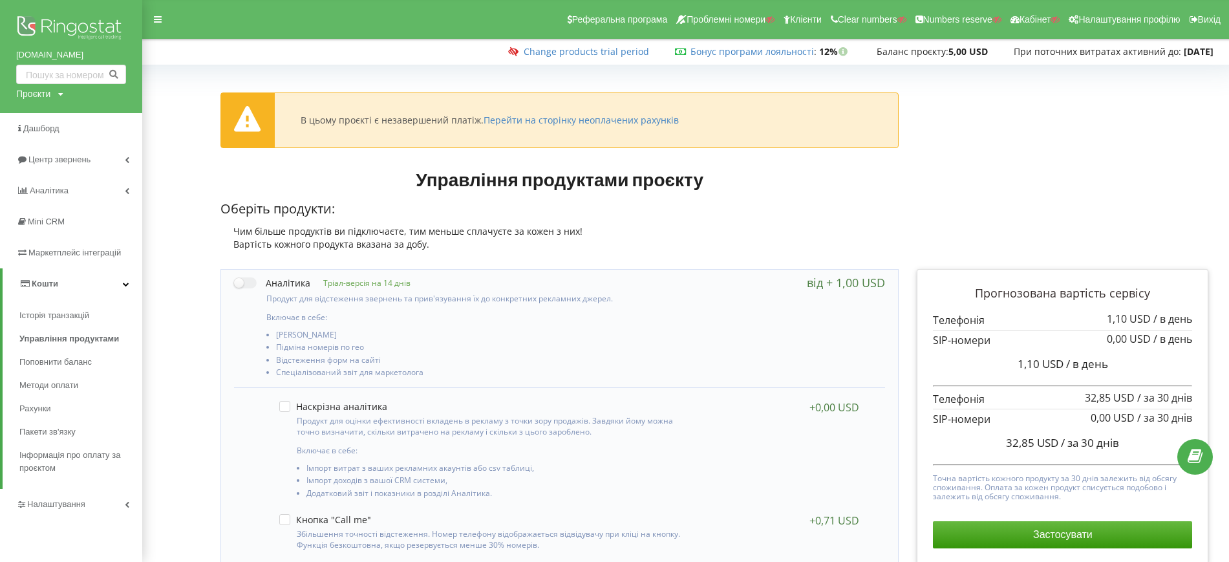
click at [58, 96] on div "Проєкти Пошук" at bounding box center [39, 93] width 47 height 13
click at [50, 126] on input "text" at bounding box center [56, 120] width 65 height 19
paste input "[DOMAIN_NAME]"
type input "[DOMAIN_NAME]"
click at [91, 120] on link "Пошук" at bounding box center [107, 120] width 36 height 19
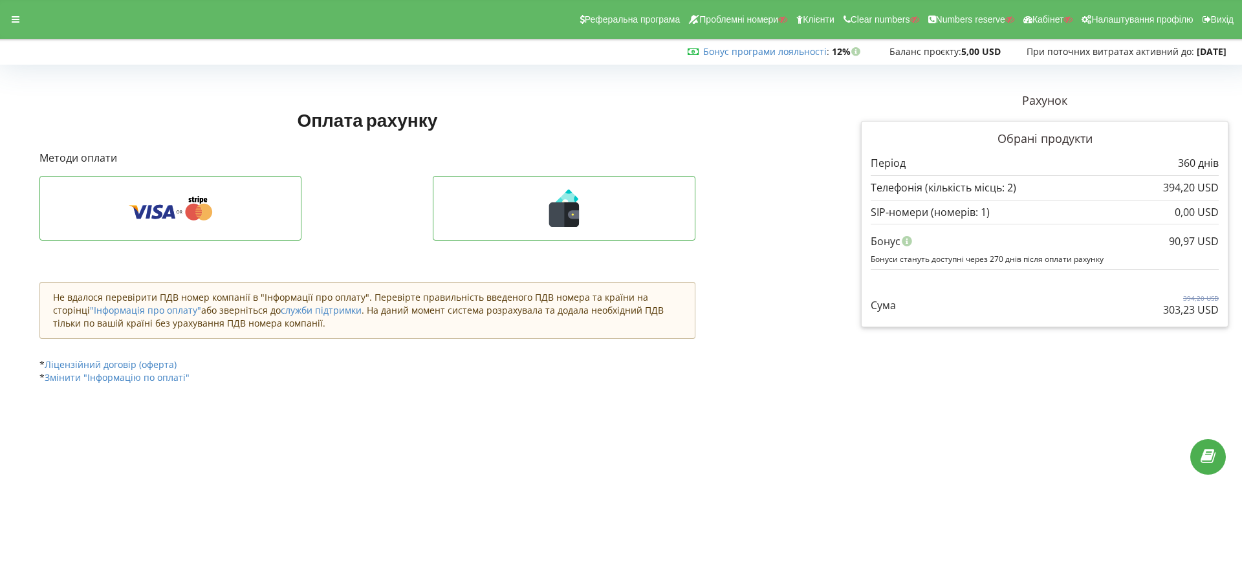
drag, startPoint x: 1159, startPoint y: 304, endPoint x: 1219, endPoint y: 307, distance: 60.2
click at [1219, 307] on div "Обрані продукти Період 360 днів 394,20 USD 0,00 USD" at bounding box center [1044, 224] width 367 height 207
copy p "303,23 USD"
click at [730, 404] on div "Оплата рахунку Рахунок Обрані продукти" at bounding box center [415, 244] width 770 height 323
click at [10, 18] on div at bounding box center [15, 19] width 23 height 18
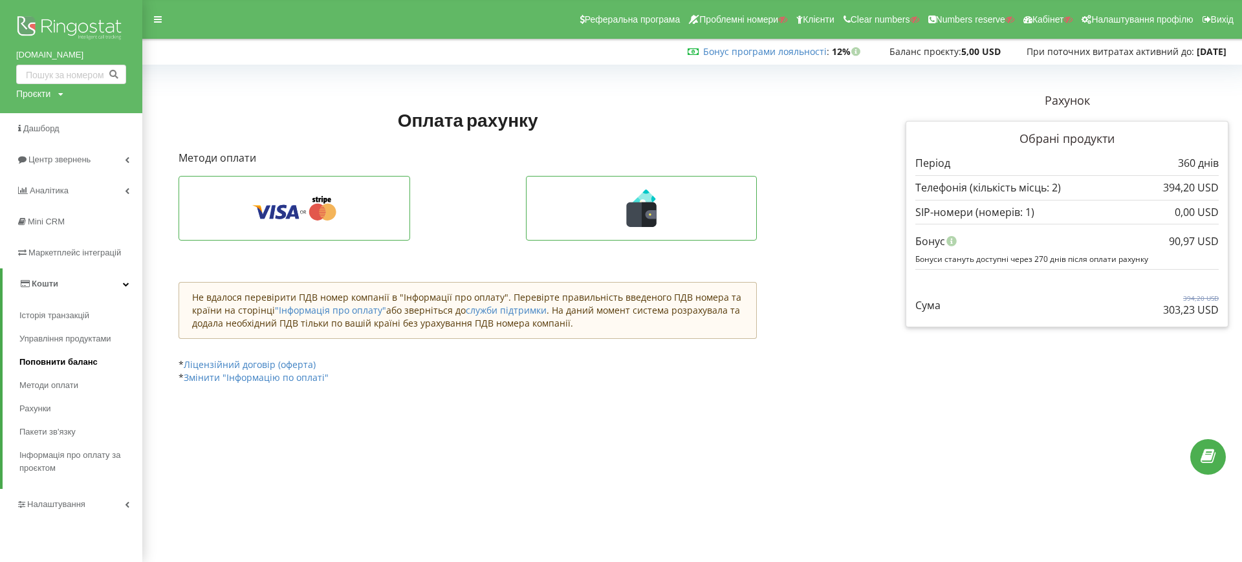
click at [67, 352] on link "Поповнити баланс" at bounding box center [80, 362] width 123 height 23
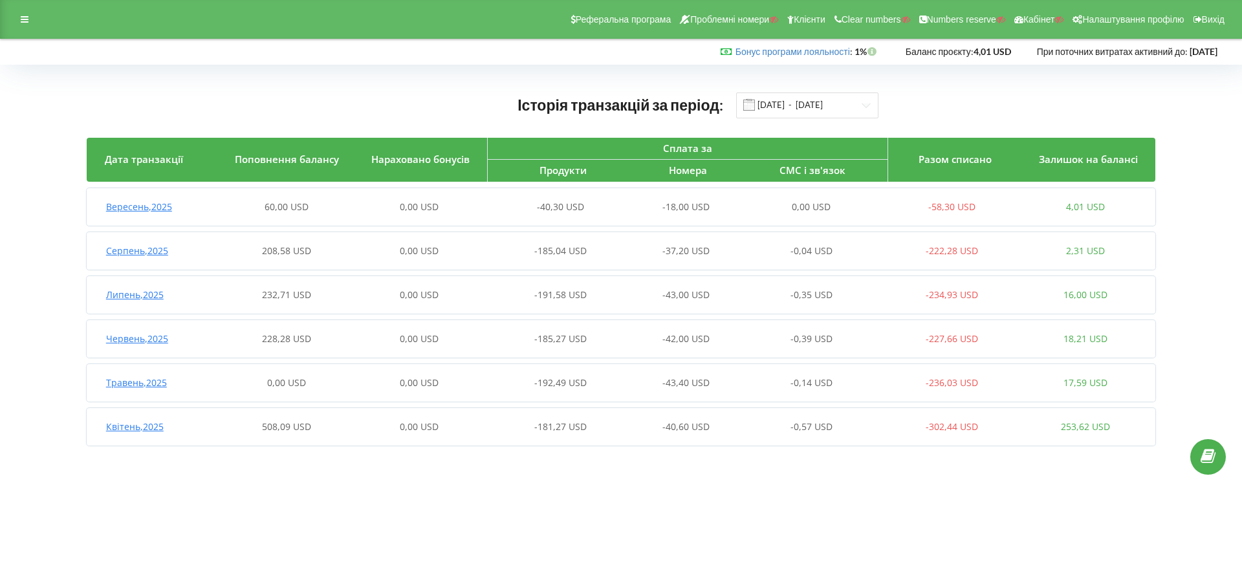
click at [239, 211] on div "60,00 USD" at bounding box center [286, 206] width 133 height 13
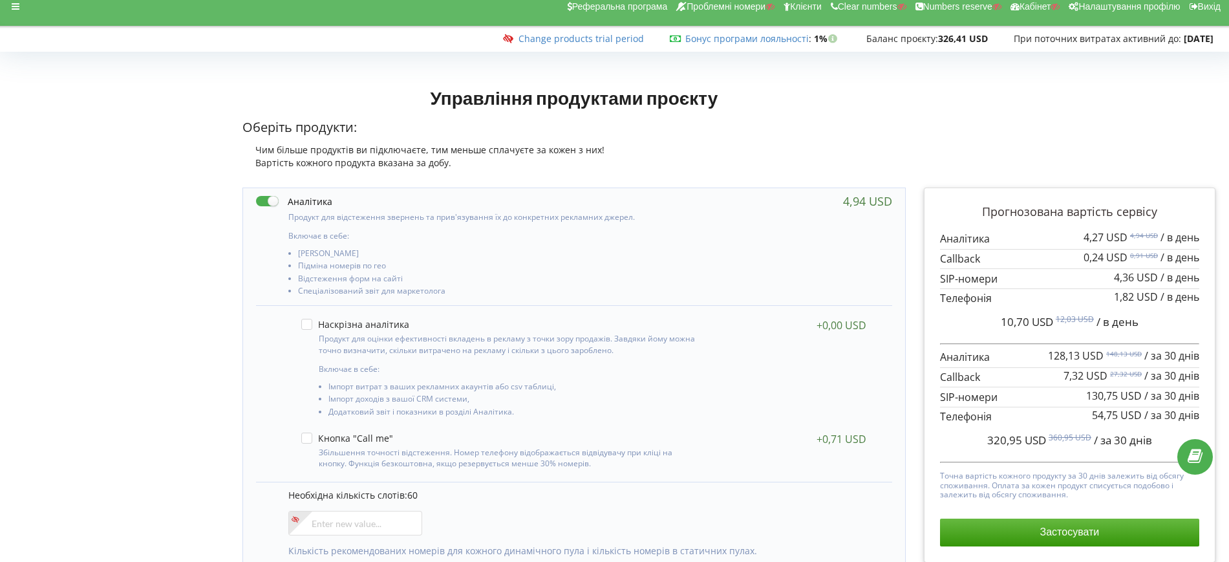
scroll to position [6, 0]
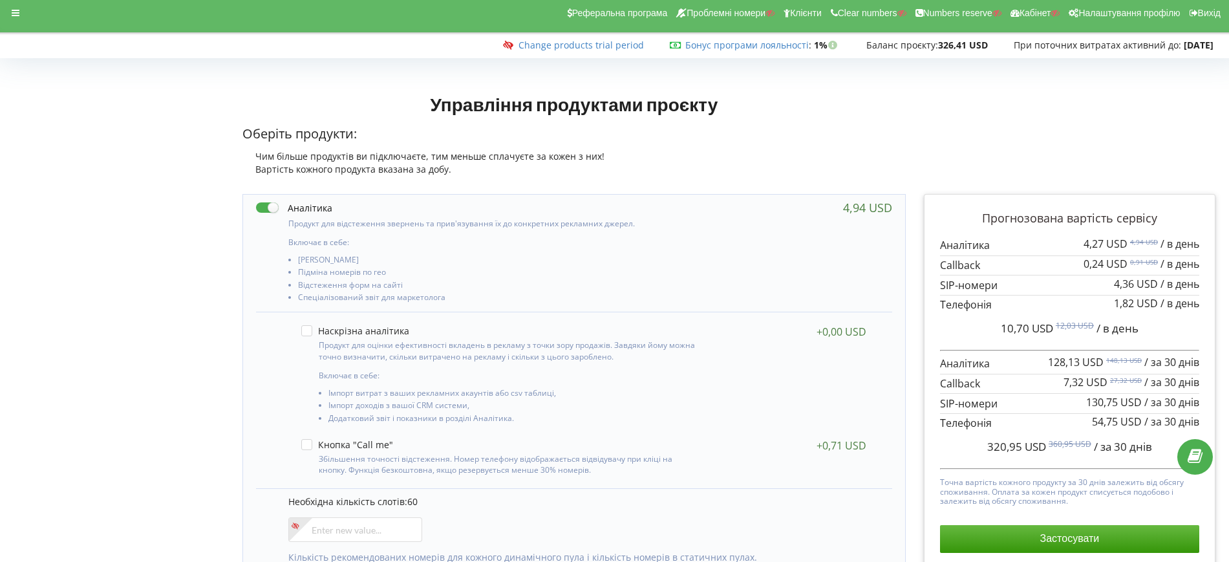
click at [270, 203] on label at bounding box center [294, 208] width 76 height 14
checkbox input "false"
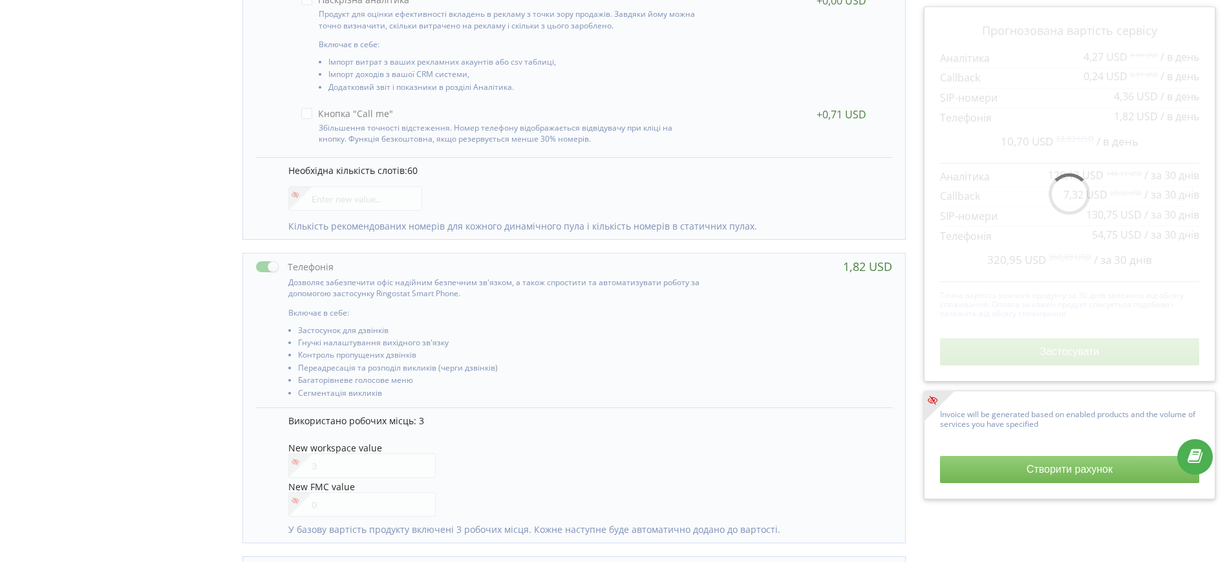
scroll to position [411, 0]
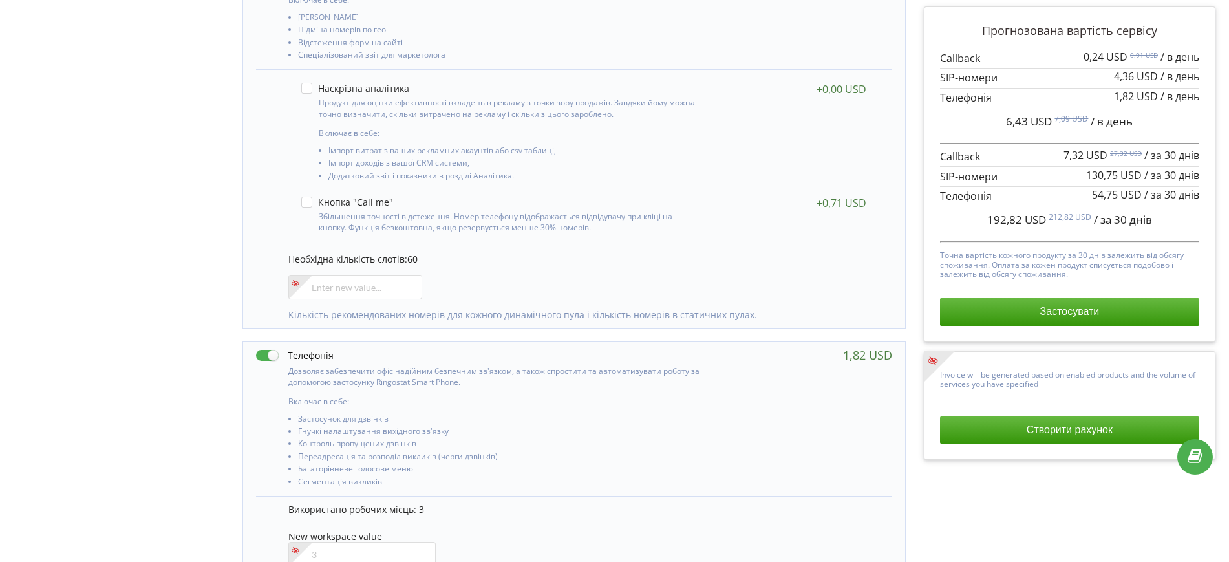
click at [907, 186] on div "60 0" at bounding box center [574, 506] width 682 height 1129
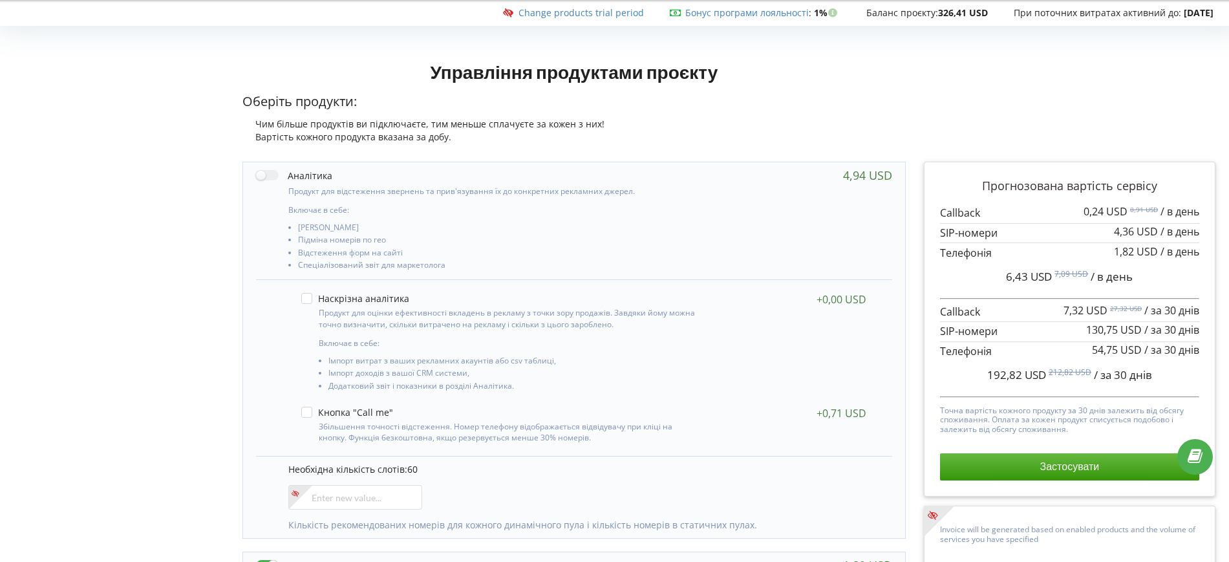
scroll to position [87, 0]
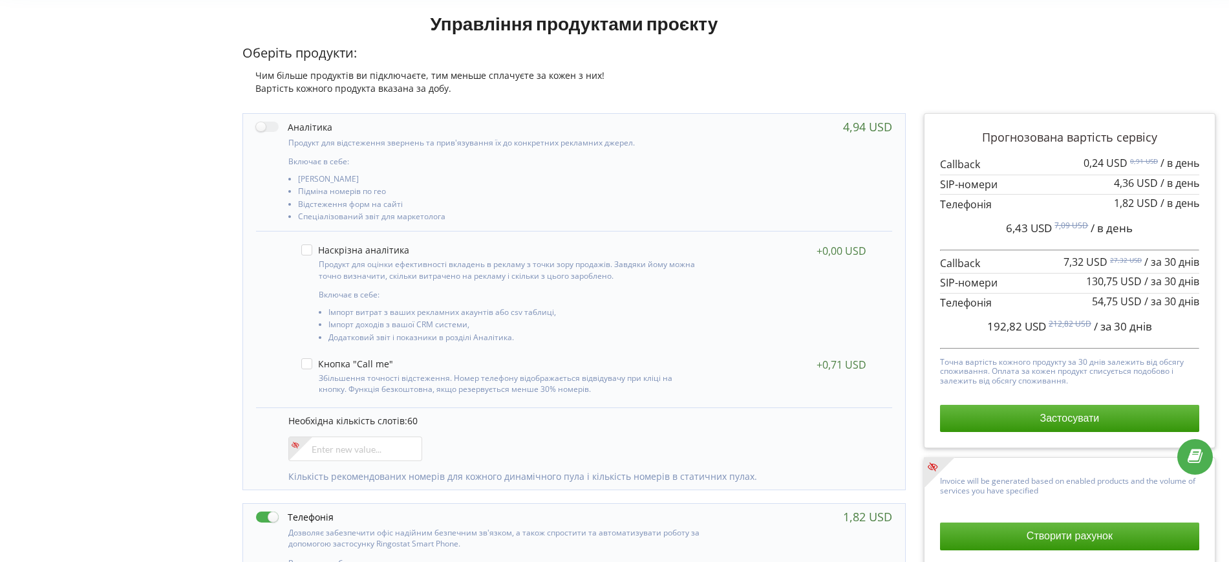
drag, startPoint x: 350, startPoint y: 362, endPoint x: 398, endPoint y: 361, distance: 48.5
click at [402, 360] on div at bounding box center [499, 363] width 396 height 11
drag, startPoint x: 382, startPoint y: 363, endPoint x: 360, endPoint y: 364, distance: 22.6
click at [362, 364] on div at bounding box center [499, 363] width 396 height 11
drag, startPoint x: 354, startPoint y: 360, endPoint x: 330, endPoint y: 362, distance: 24.0
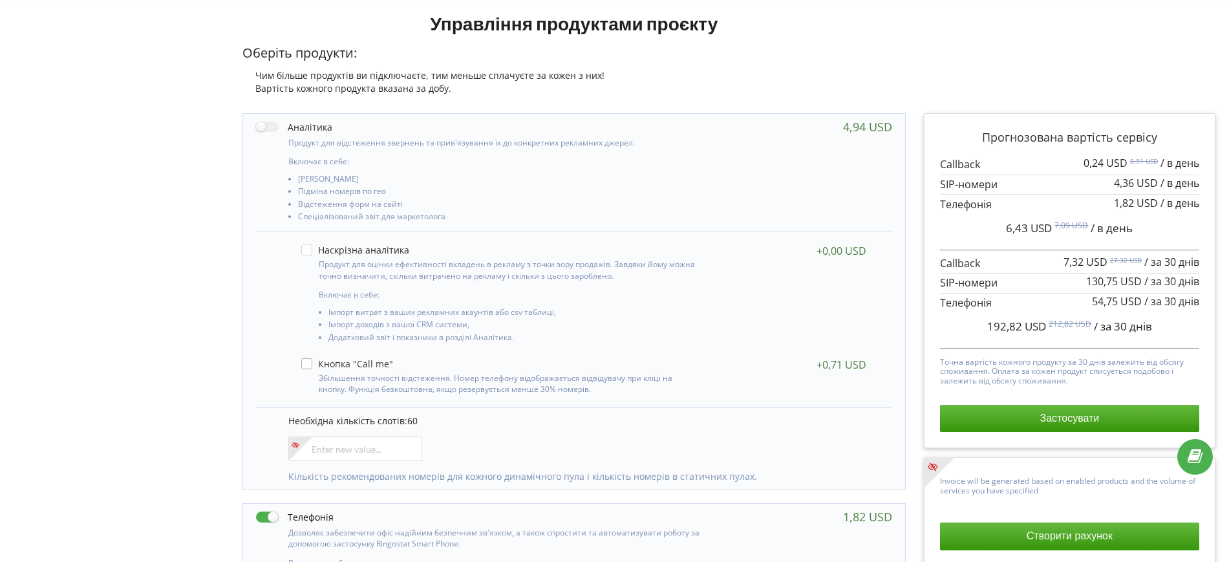
click at [397, 362] on div at bounding box center [499, 363] width 396 height 11
drag, startPoint x: 284, startPoint y: 362, endPoint x: 299, endPoint y: 363, distance: 14.9
click at [298, 363] on div "Включає в себе: Імпорт витрат з ваших рекламних акаунтів або csv таблиці, Імпор…" at bounding box center [574, 319] width 636 height 177
click at [300, 363] on div "Збільшення точності відстеження. Номер телефону відображається відвідувачу при …" at bounding box center [583, 376] width 591 height 49
click at [312, 364] on label at bounding box center [347, 363] width 92 height 11
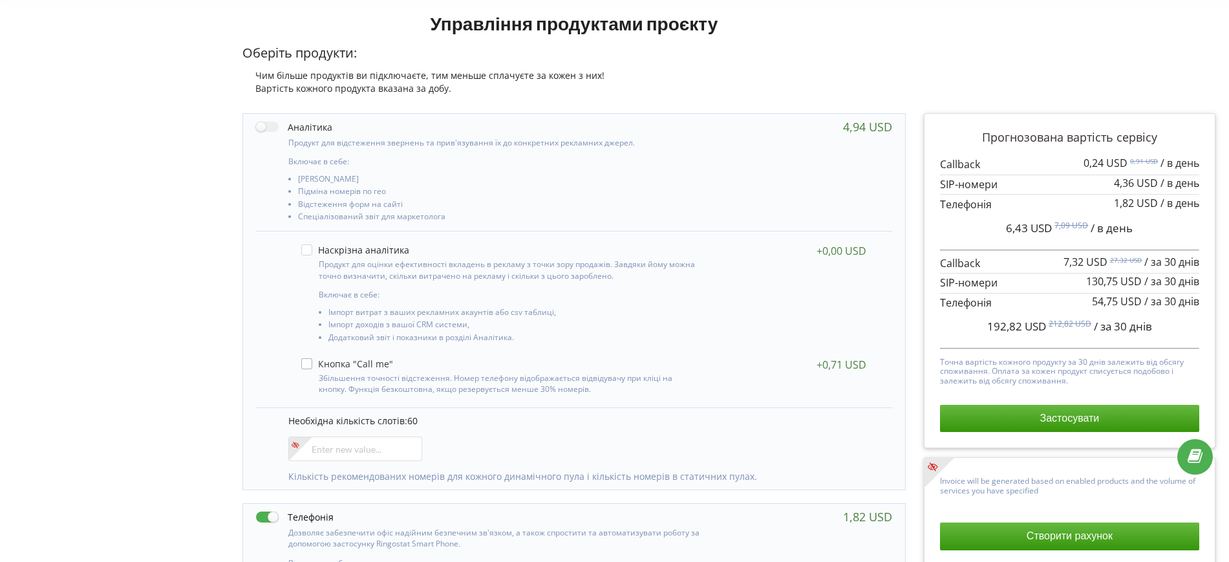
checkbox input "true"
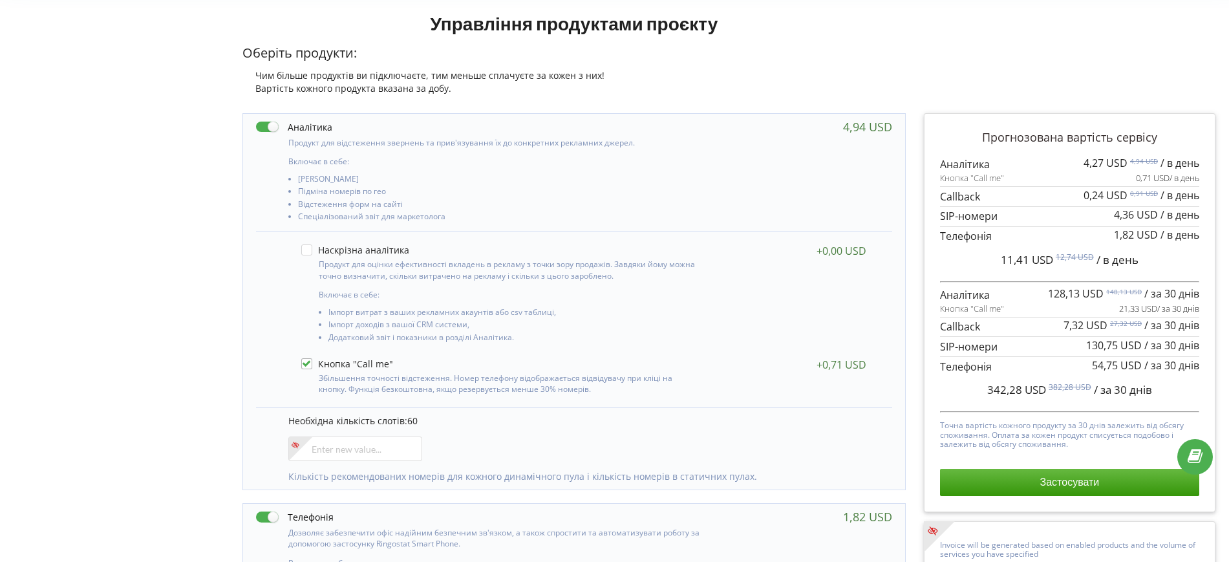
drag, startPoint x: 974, startPoint y: 307, endPoint x: 1011, endPoint y: 308, distance: 36.9
click at [1011, 308] on div "Кнопка "Call me" 21,33 USD / за 30 днів" at bounding box center [1069, 309] width 259 height 12
copy span ""Call me""
drag, startPoint x: 896, startPoint y: 77, endPoint x: 944, endPoint y: 0, distance: 91.0
click at [896, 76] on div "Чим більше продуктів ви підключаєте, тим меньше сплачуєте за кожен з них!" at bounding box center [575, 75] width 664 height 13
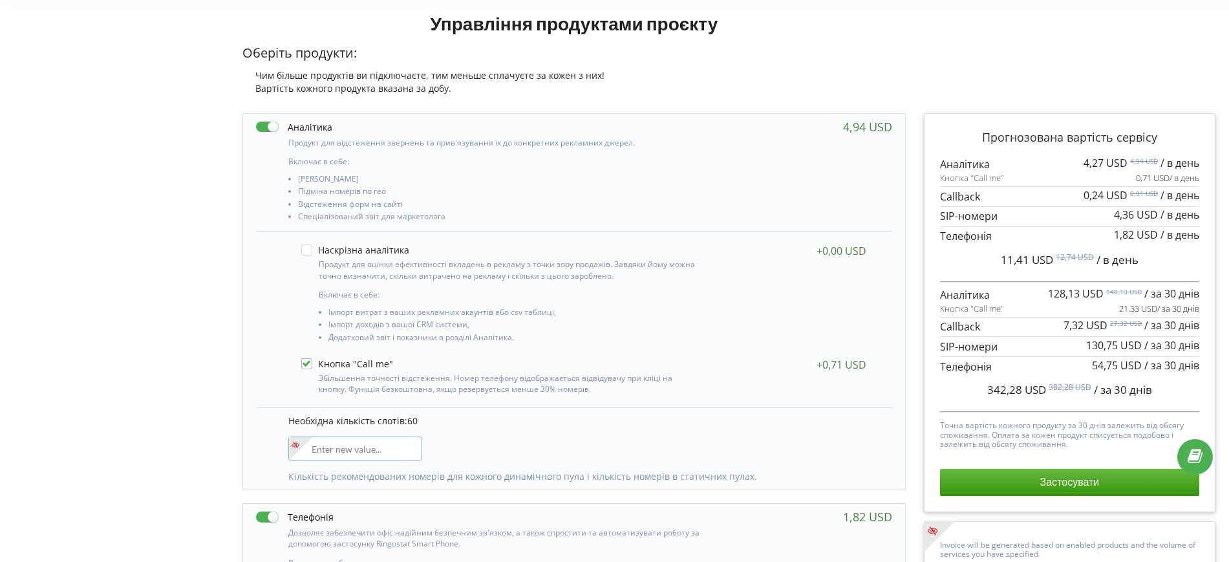
click at [343, 446] on input"] "number" at bounding box center [355, 449] width 134 height 25
type input"] "12"
click at [254, 376] on div "Включає в себе: Коллтрекінг Включає в себе: 60 12" at bounding box center [575, 302] width 664 height 378
click at [783, 61] on p "Оберіть продукти:" at bounding box center [575, 53] width 664 height 19
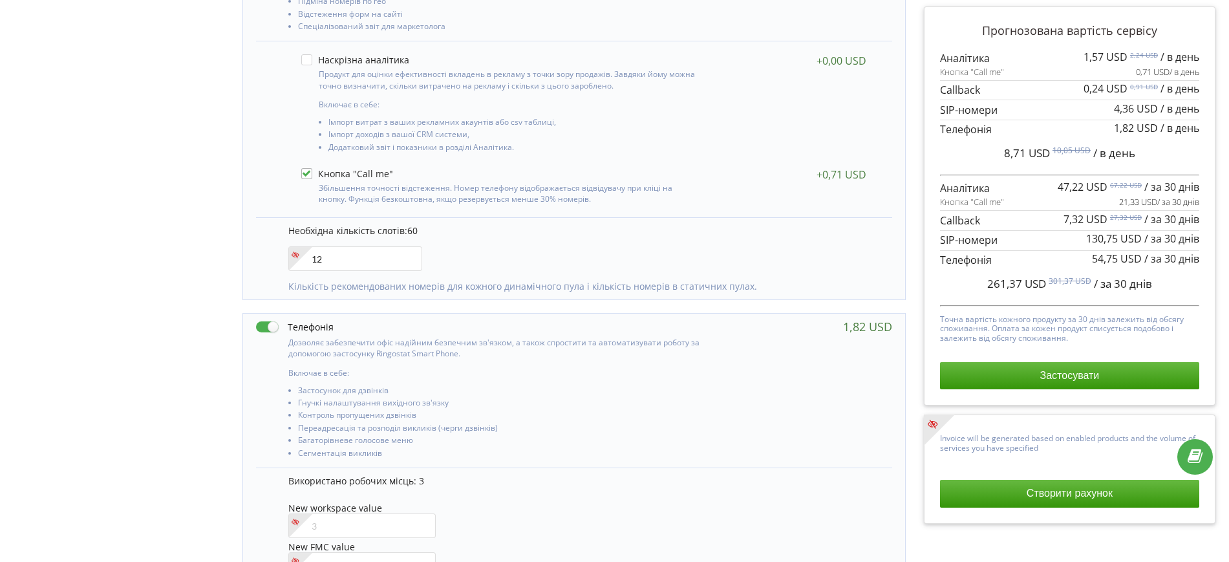
scroll to position [249, 0]
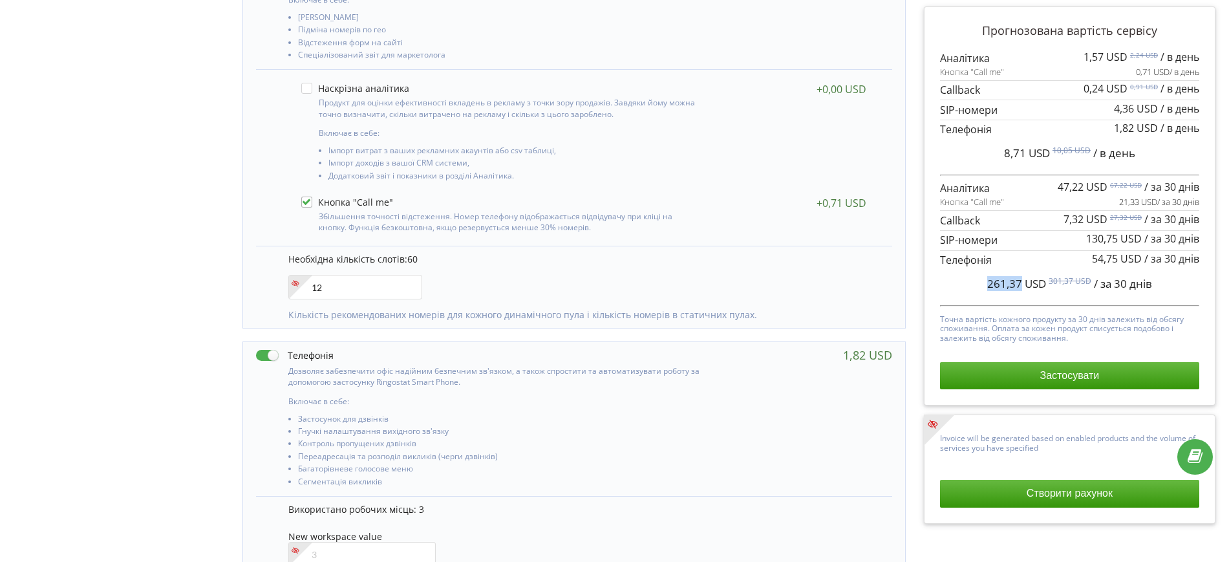
drag, startPoint x: 986, startPoint y: 283, endPoint x: 1022, endPoint y: 278, distance: 35.9
click at [1022, 278] on div "261,37 USD 301,37 USD / за 30 днів" at bounding box center [1069, 284] width 259 height 32
copy span "261,37"
click at [978, 281] on div "261,37 USD 301,37 USD / за 30 днів" at bounding box center [1069, 284] width 259 height 32
drag, startPoint x: 1061, startPoint y: 185, endPoint x: 1107, endPoint y: 188, distance: 46.0
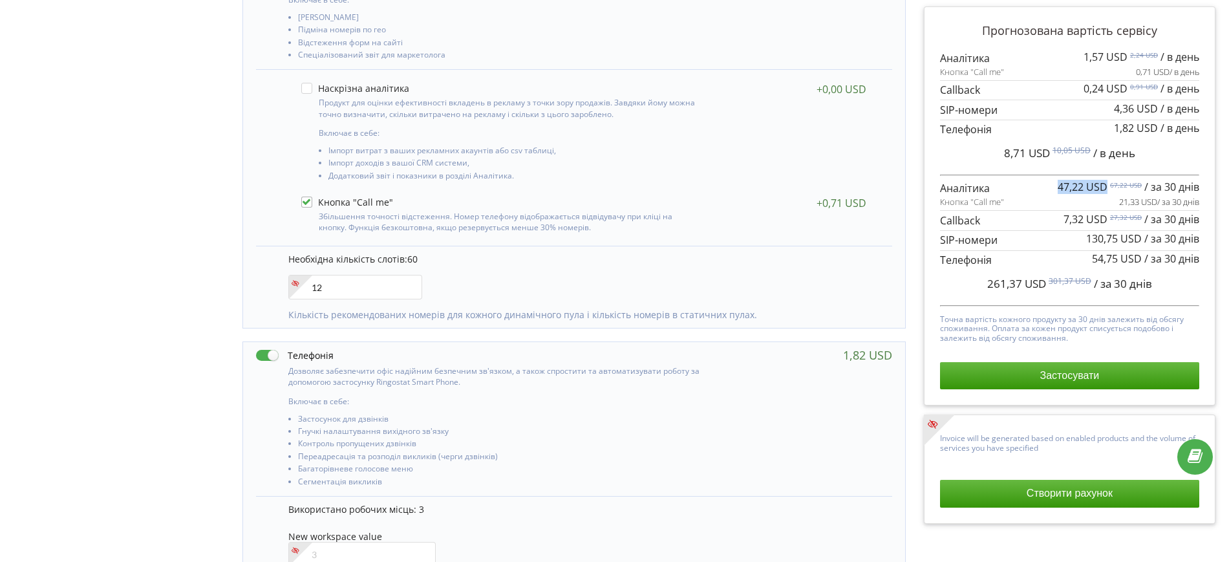
click at [1107, 188] on span "47,22 USD" at bounding box center [1083, 187] width 50 height 14
copy span "47,22 USD"
drag, startPoint x: 942, startPoint y: 73, endPoint x: 1011, endPoint y: 76, distance: 68.6
click at [1011, 76] on div "Кнопка "Call me" 0,71 USD / в день" at bounding box center [1069, 72] width 259 height 12
copy span "Кнопка "Call me""
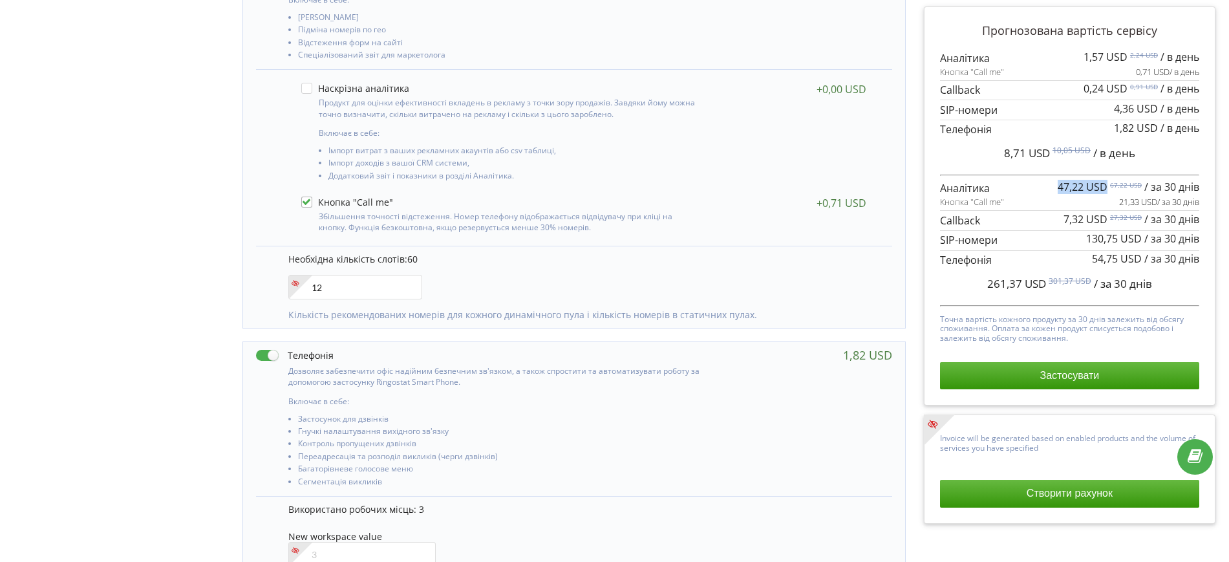
drag, startPoint x: 1116, startPoint y: 199, endPoint x: 1155, endPoint y: 199, distance: 38.8
click at [1155, 199] on p "21,33 USD / за 30 днів" at bounding box center [1159, 202] width 80 height 12
copy p "21,33 USD"
click at [916, 64] on div "Прогнозована вартість сервісу 1,57 USD 2,24 USD / в день Кнопка "Call me" / в д…" at bounding box center [1070, 506] width 310 height 1129
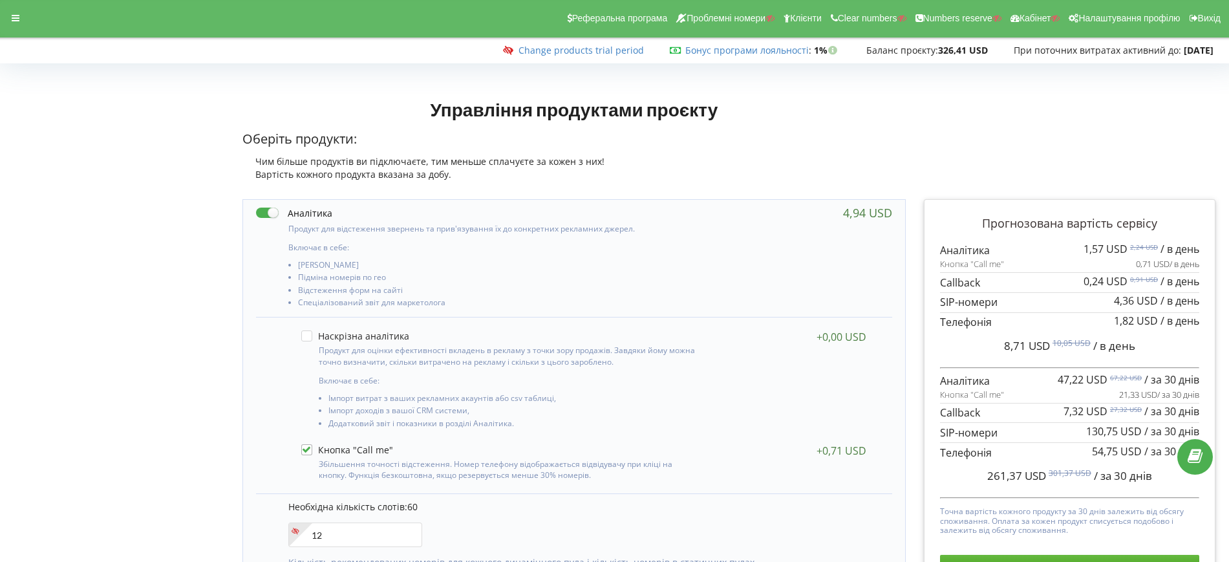
scroll to position [0, 0]
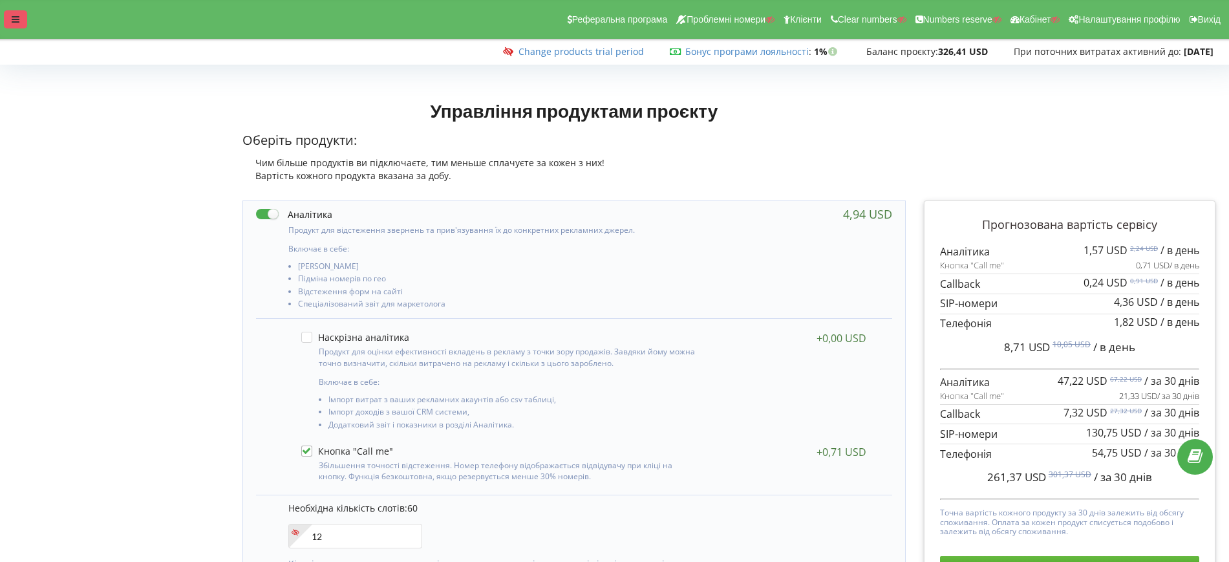
click at [13, 15] on icon at bounding box center [16, 19] width 8 height 9
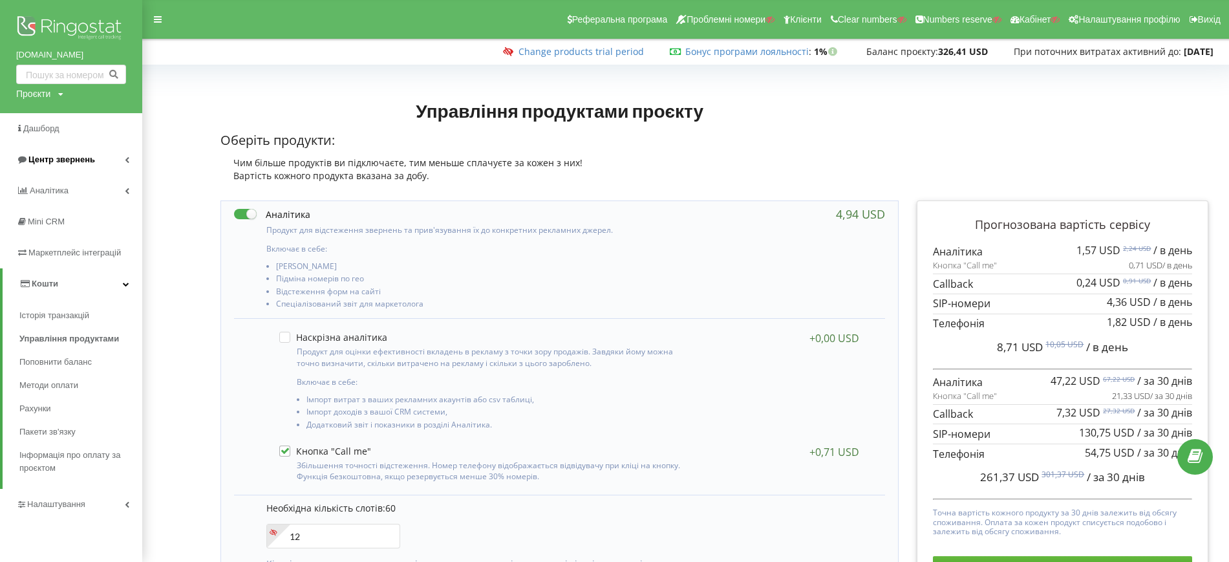
click at [44, 155] on span "Центр звернень" at bounding box center [61, 160] width 67 height 10
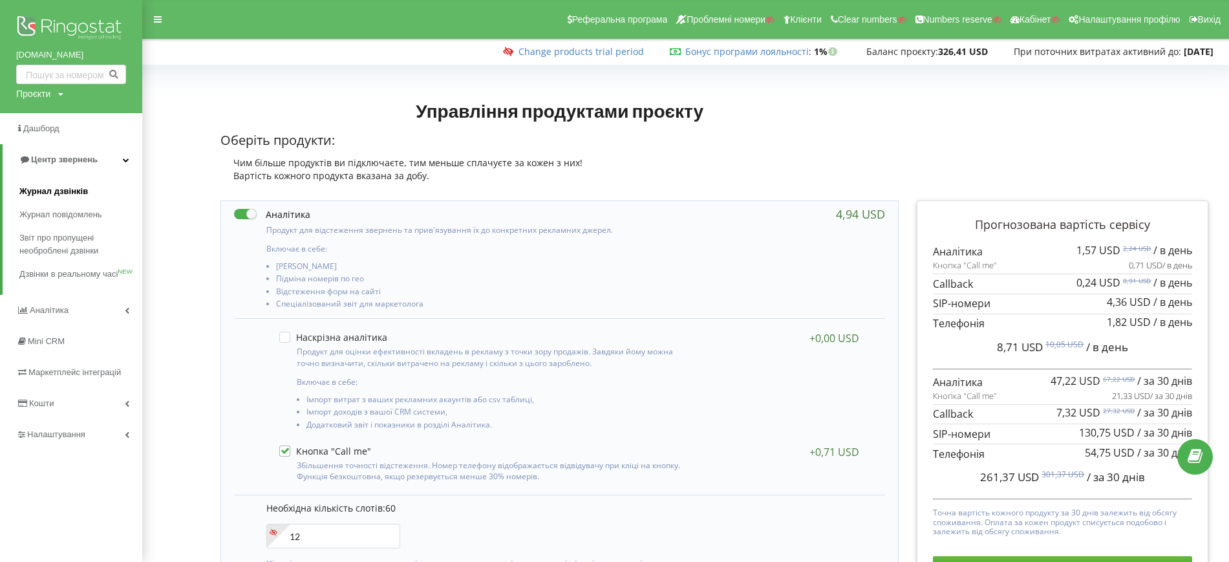
click at [65, 197] on span "Журнал дзвінків" at bounding box center [53, 191] width 69 height 13
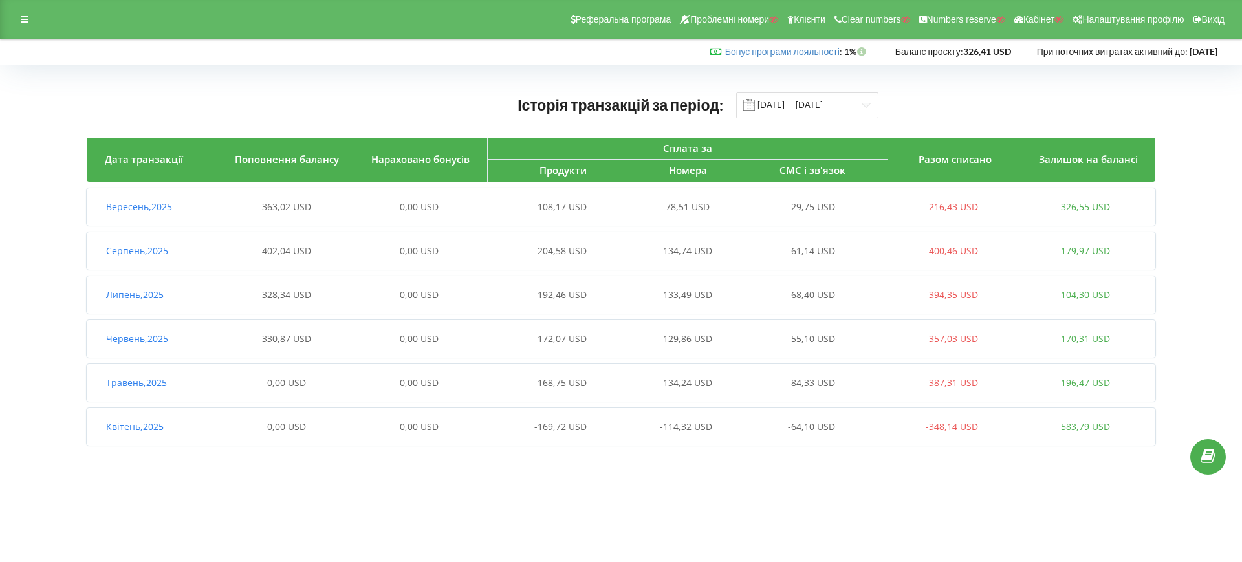
click at [450, 204] on div "0,00 USD" at bounding box center [418, 206] width 133 height 13
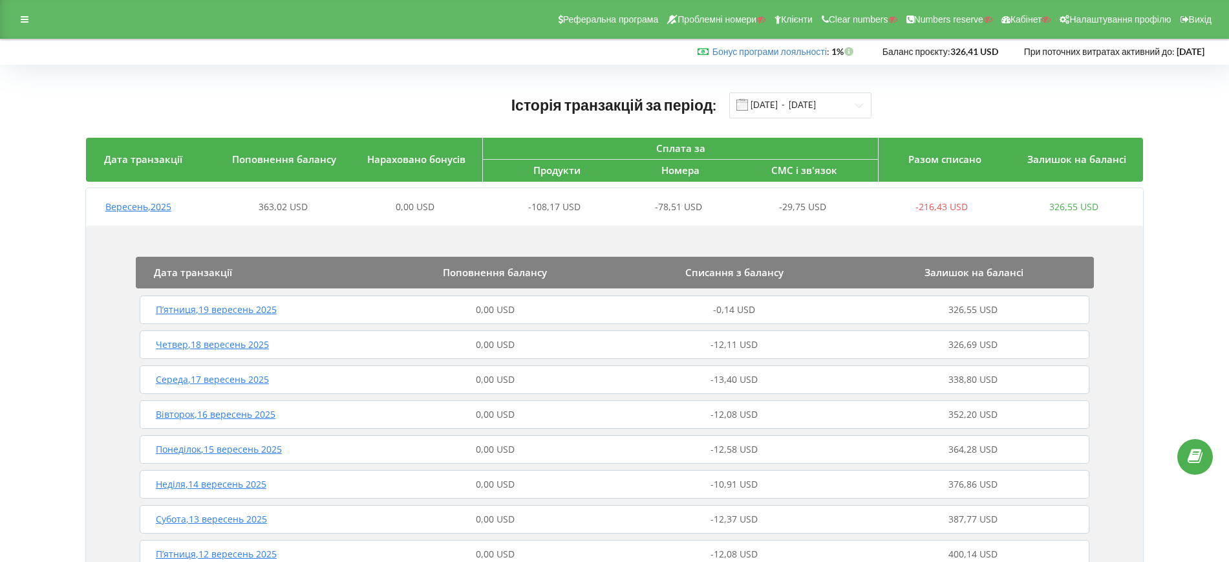
scroll to position [162, 0]
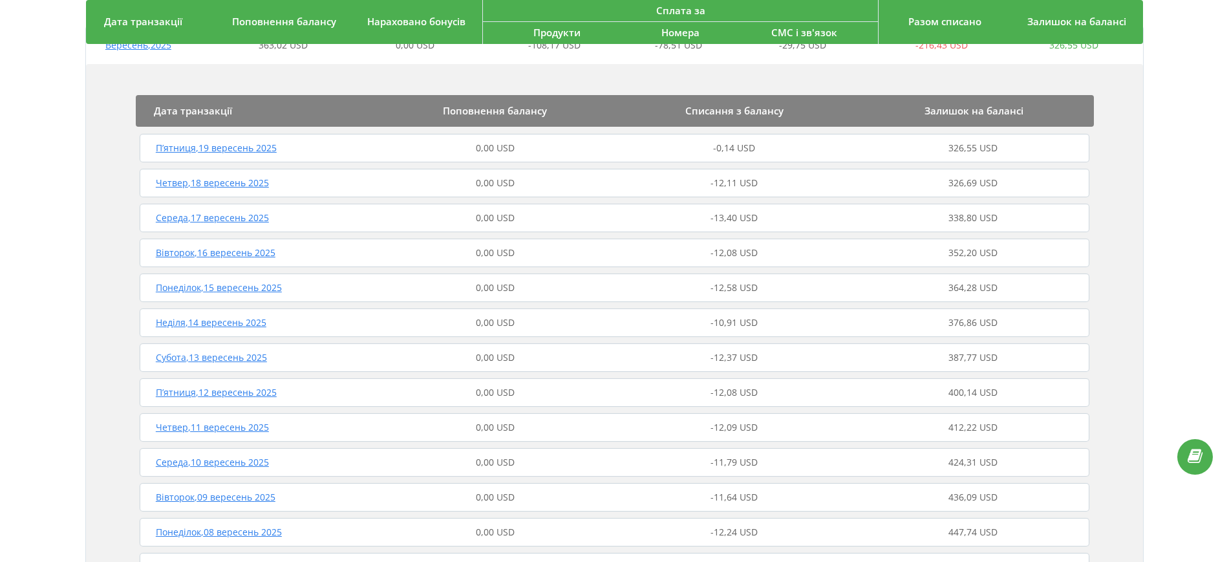
click at [591, 180] on div "0,00 USD" at bounding box center [495, 183] width 239 height 13
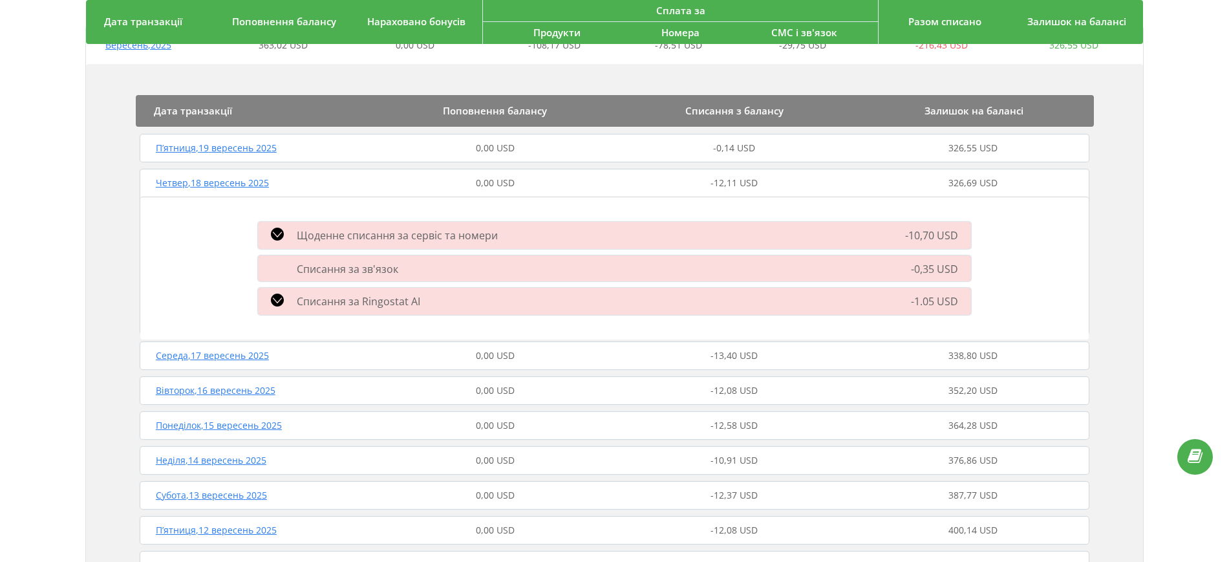
click at [534, 363] on div "Середа , 17 вересень 2025 0,00 USD -13,40 USD 338,80 USD" at bounding box center [614, 355] width 956 height 31
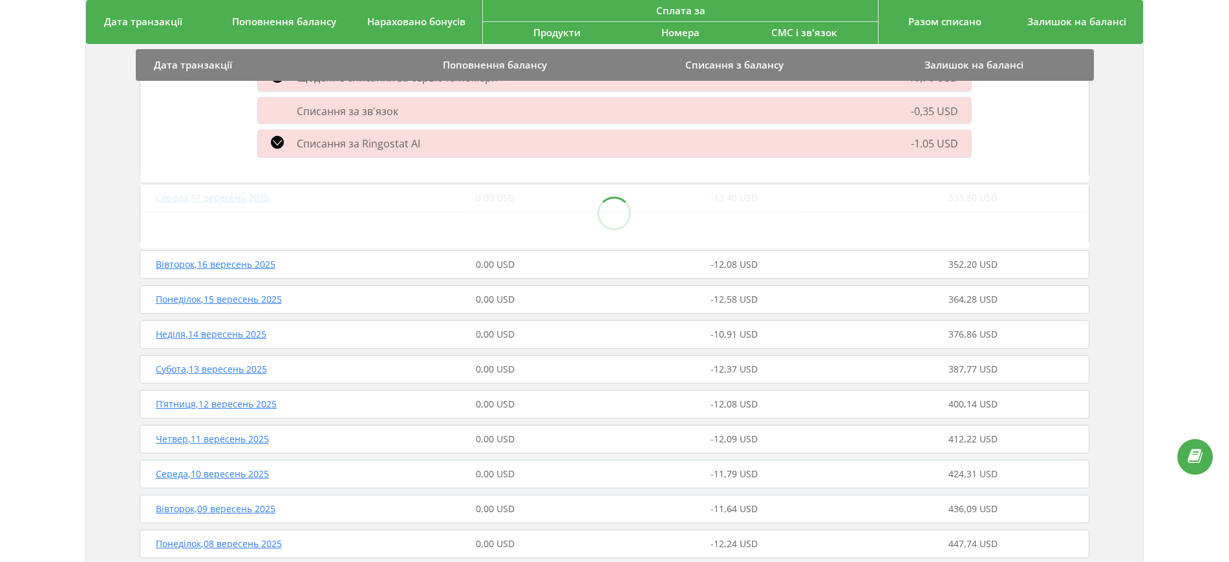
scroll to position [323, 0]
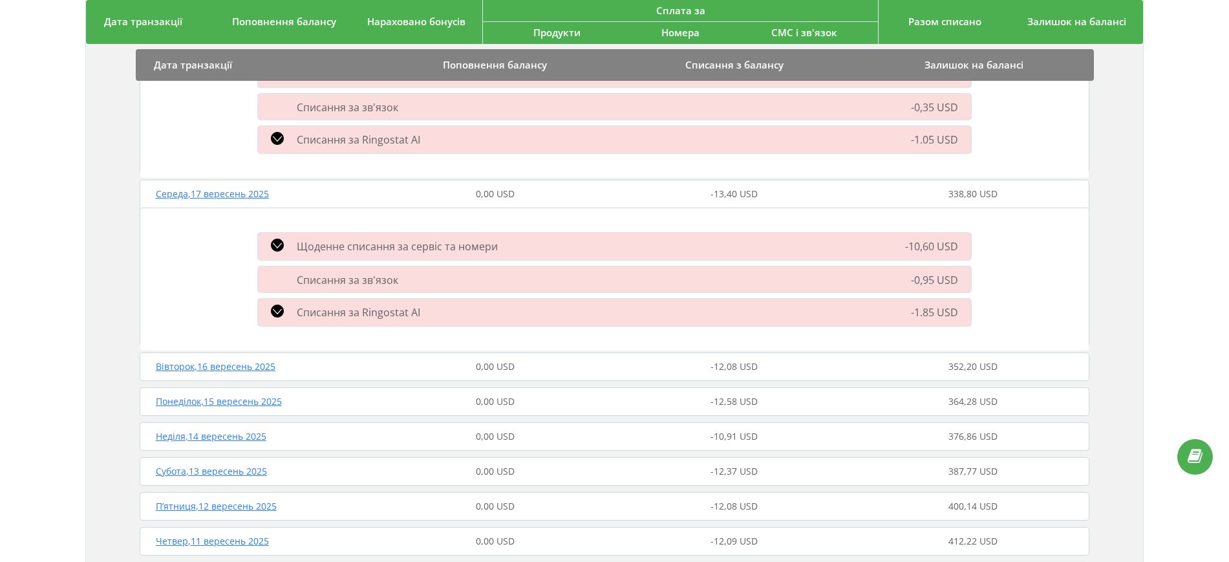
click at [521, 360] on div "0,00 USD" at bounding box center [495, 366] width 239 height 13
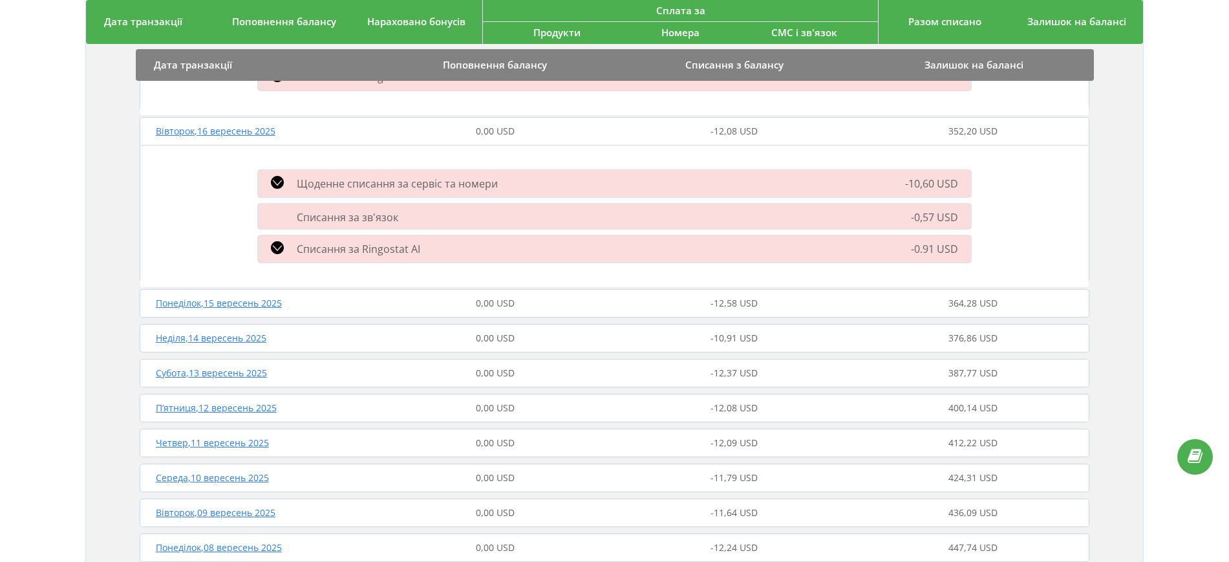
scroll to position [566, 0]
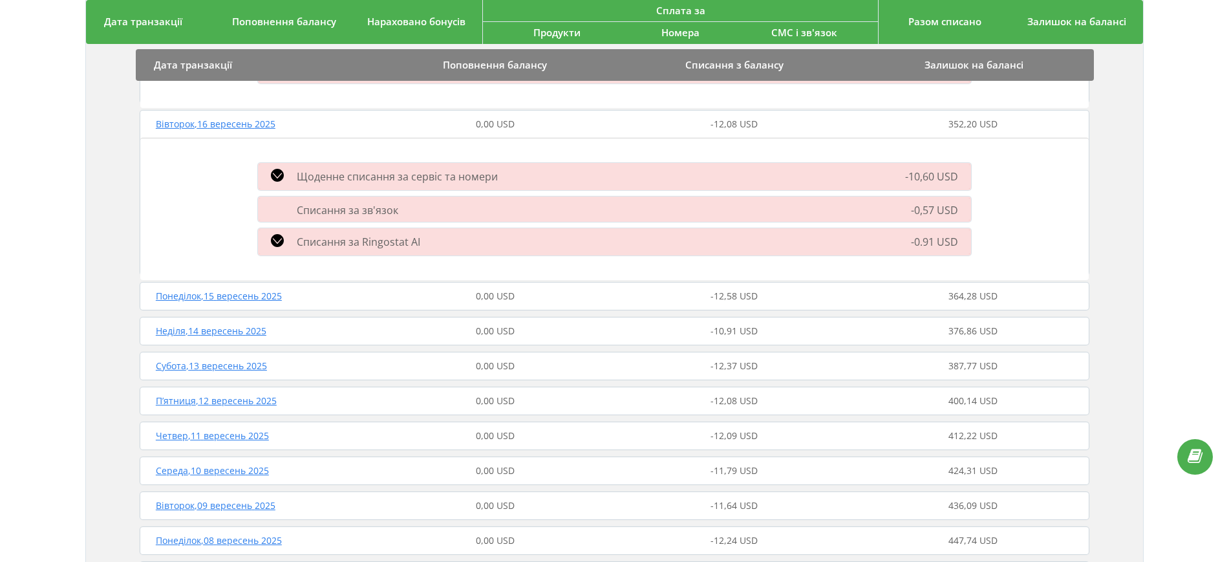
click at [528, 299] on div "0,00 USD" at bounding box center [495, 296] width 239 height 13
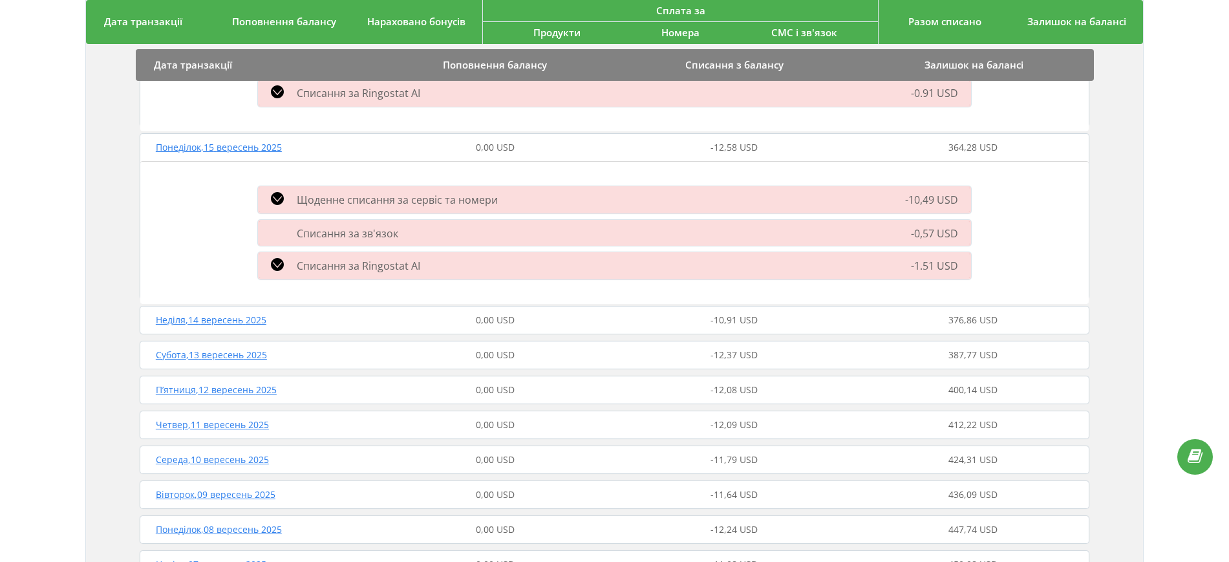
scroll to position [728, 0]
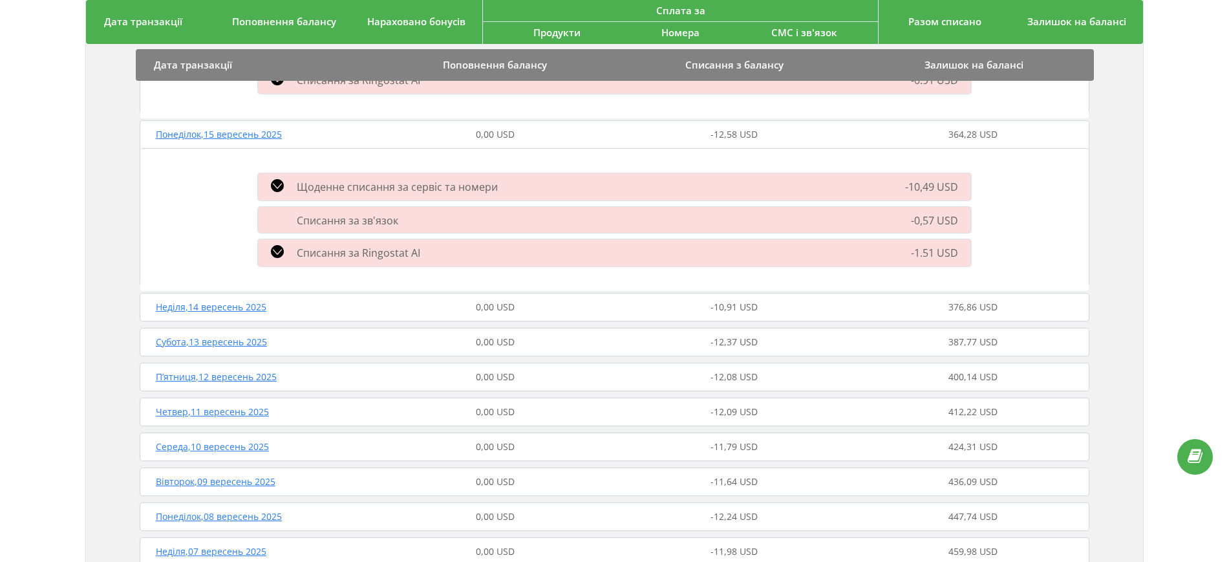
click at [533, 308] on div "0,00 USD" at bounding box center [495, 307] width 239 height 13
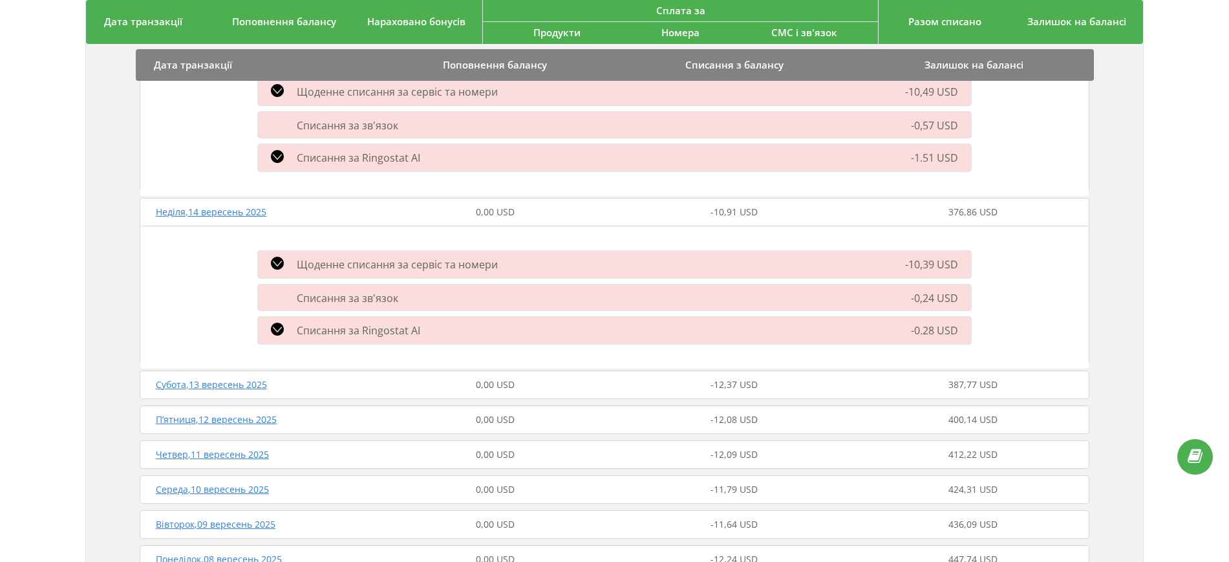
scroll to position [970, 0]
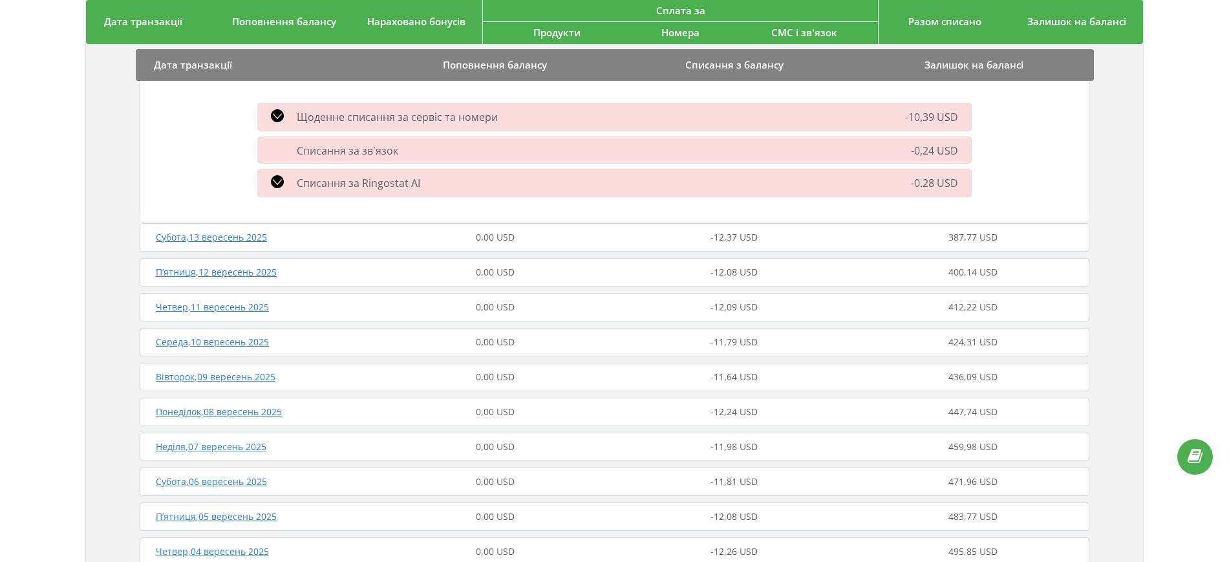
click at [539, 242] on div "Субота , 13 вересень 2025 0,00 USD -12,37 USD 387,77 USD" at bounding box center [614, 237] width 956 height 31
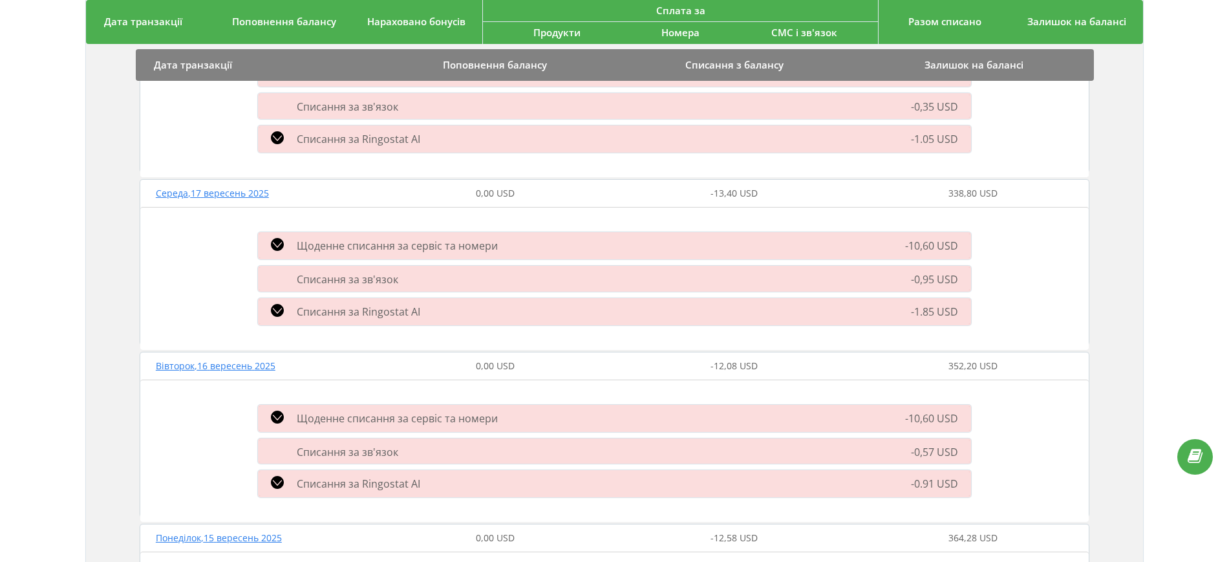
scroll to position [323, 0]
click at [936, 281] on span "-0,95 USD" at bounding box center [934, 280] width 47 height 14
copy span "0,95"
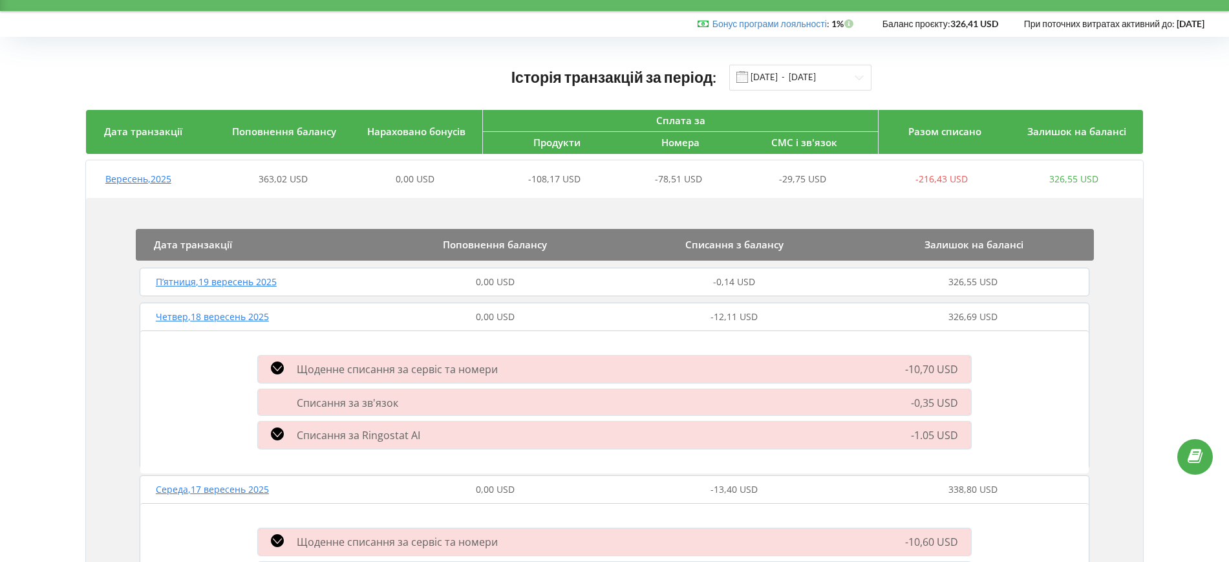
scroll to position [0, 0]
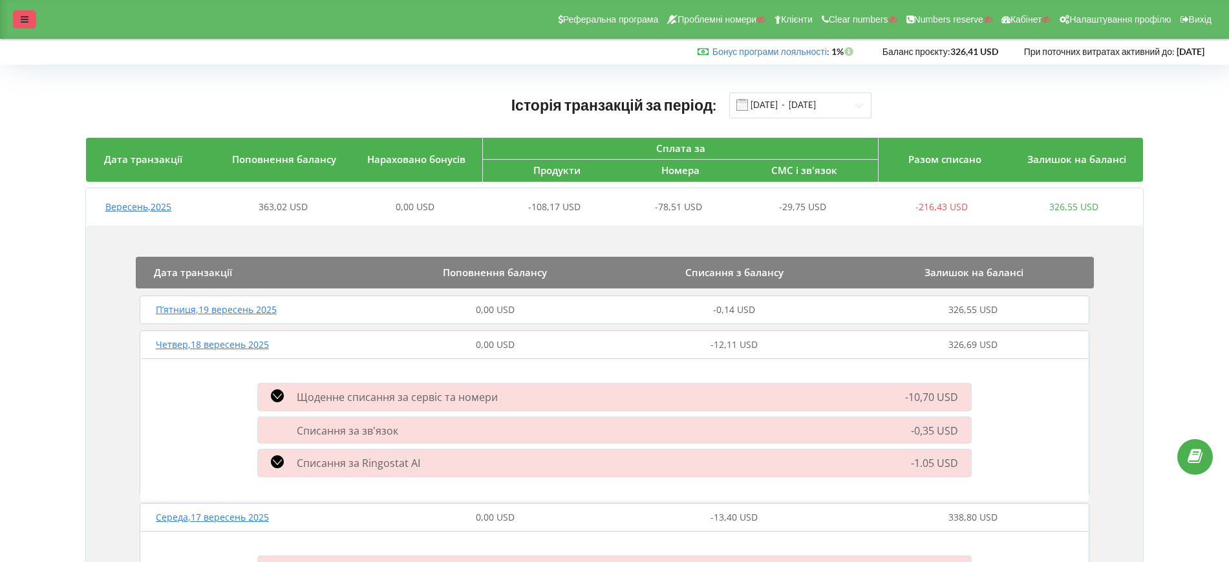
drag, startPoint x: 28, startPoint y: 16, endPoint x: 27, endPoint y: 31, distance: 14.9
click at [28, 17] on icon at bounding box center [25, 19] width 8 height 9
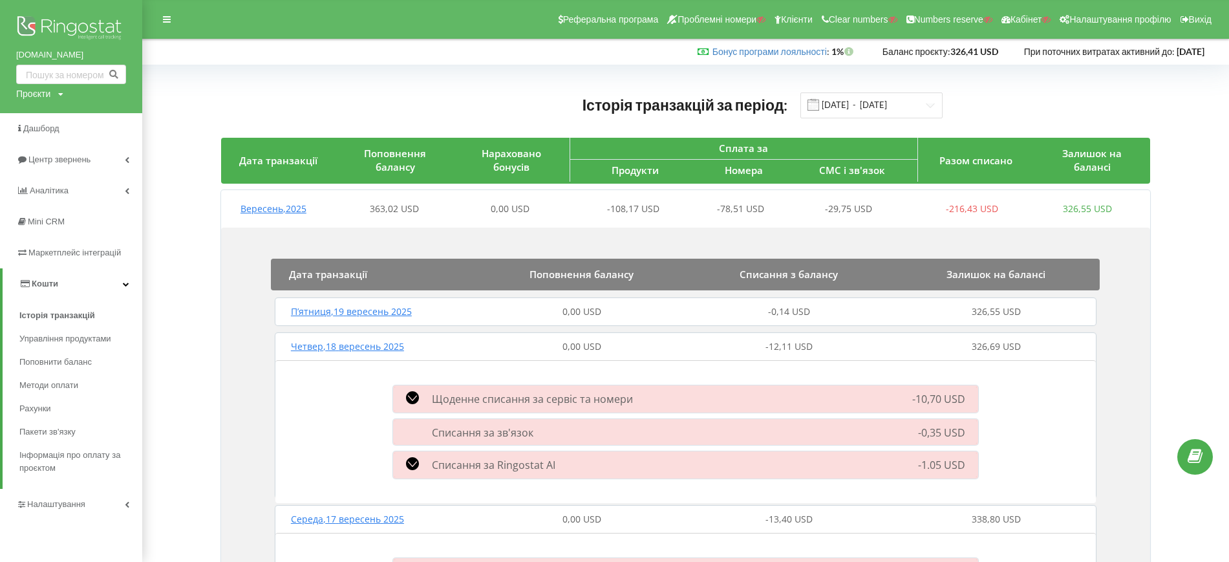
click at [105, 497] on link "Налаштування" at bounding box center [71, 504] width 142 height 31
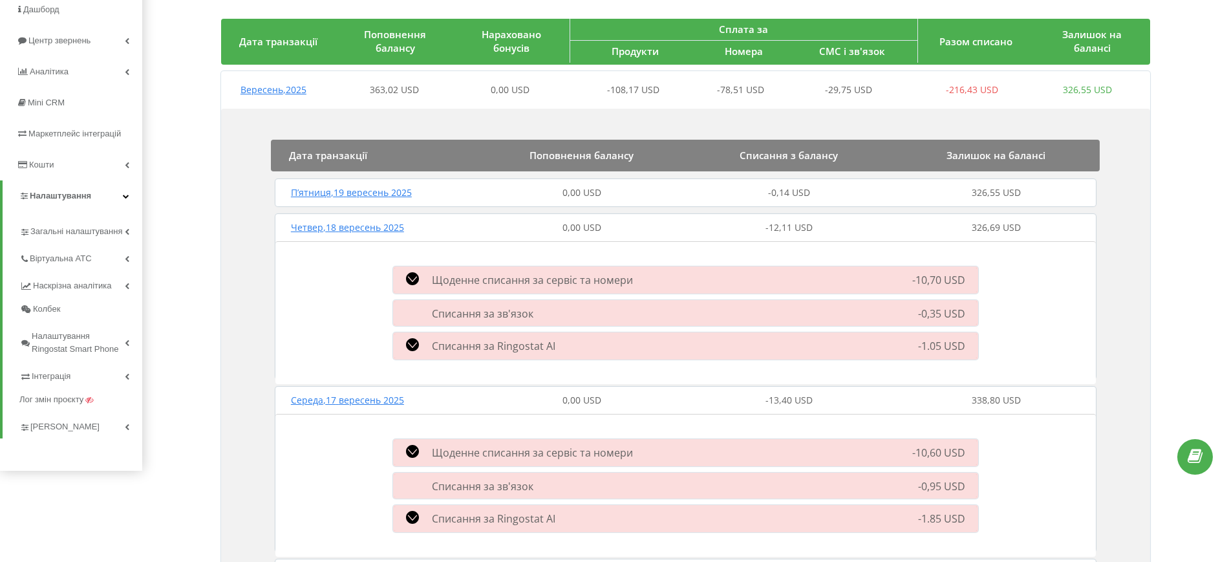
scroll to position [243, 0]
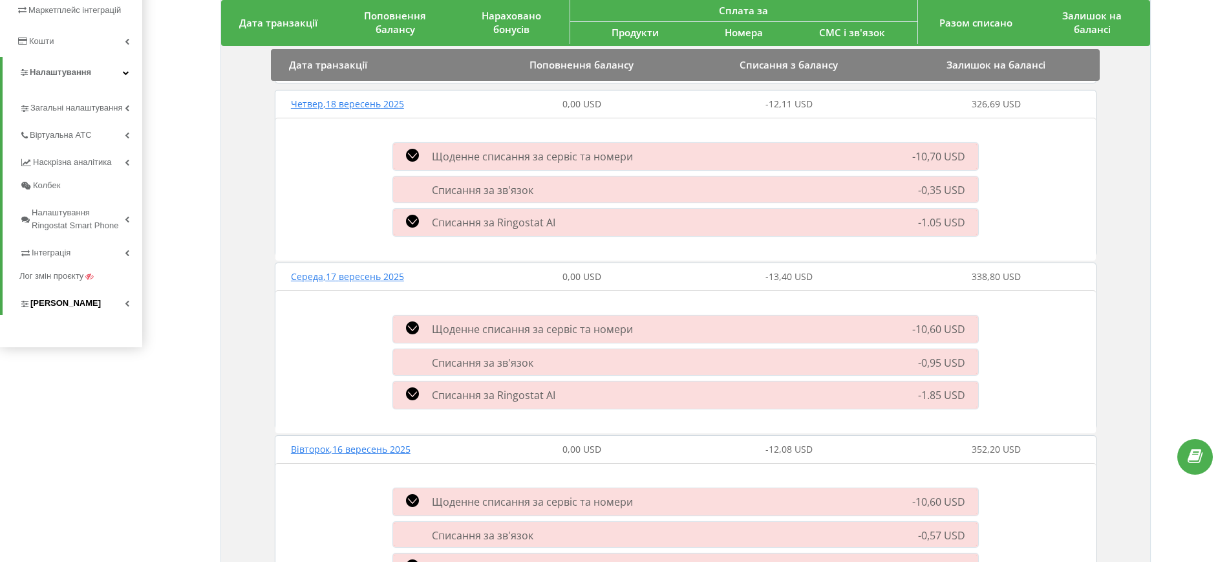
click at [47, 301] on span "Коллтрекінг" at bounding box center [65, 303] width 70 height 13
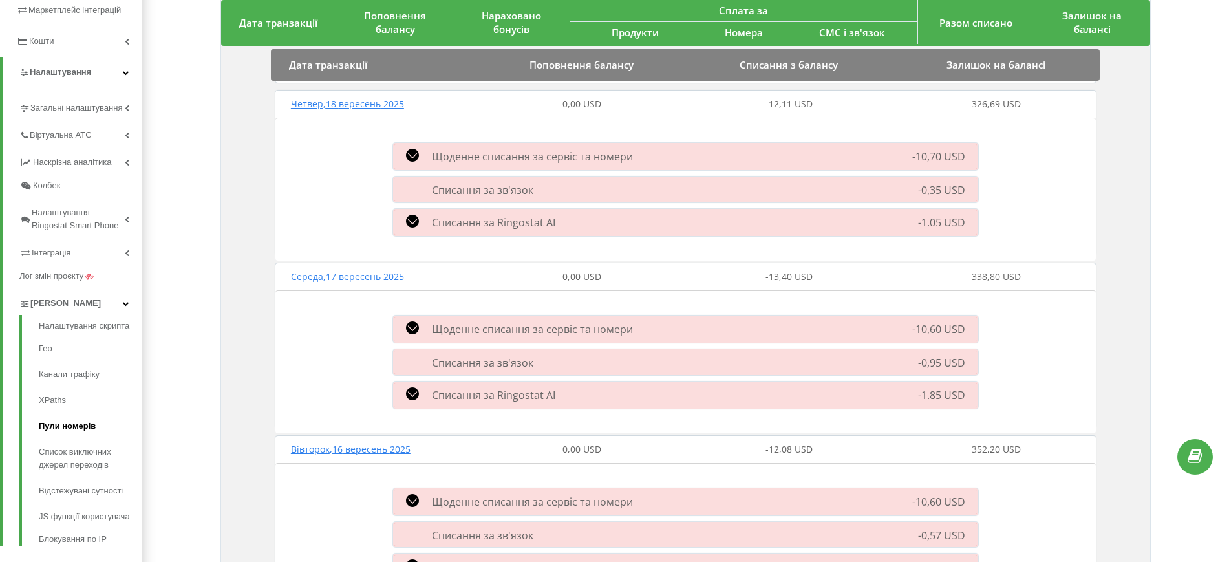
scroll to position [323, 0]
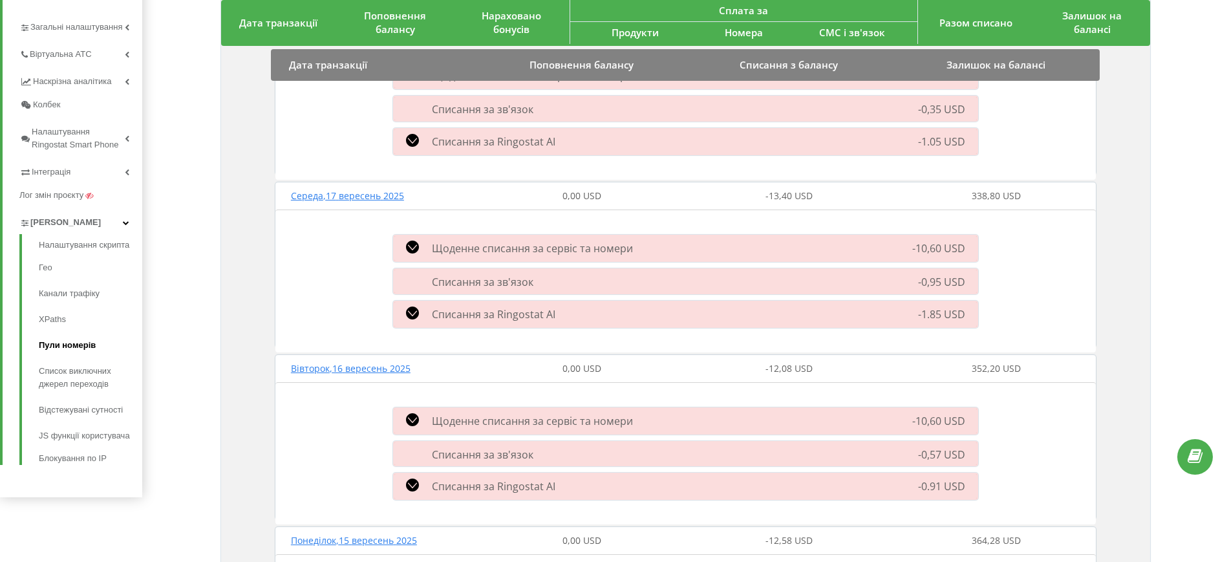
click at [59, 341] on link "Пули номерів" at bounding box center [90, 345] width 103 height 26
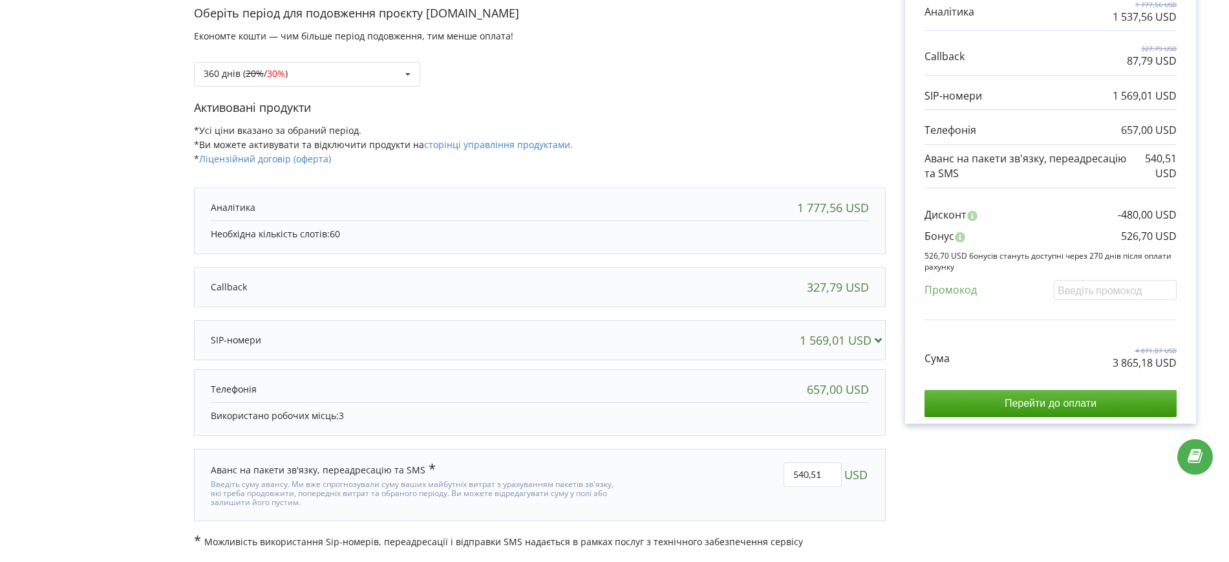
scroll to position [99, 0]
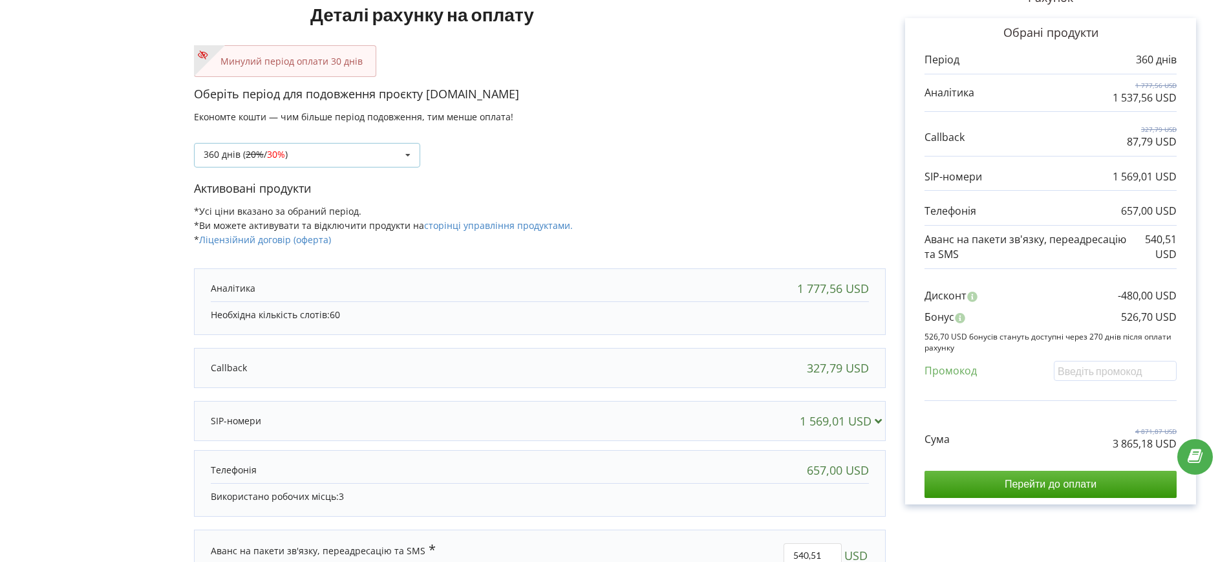
click at [315, 163] on div "360 днів ( 20% / 30% ) Поповнити баланс без подовження 20% / 30% 30% /" at bounding box center [307, 155] width 226 height 25
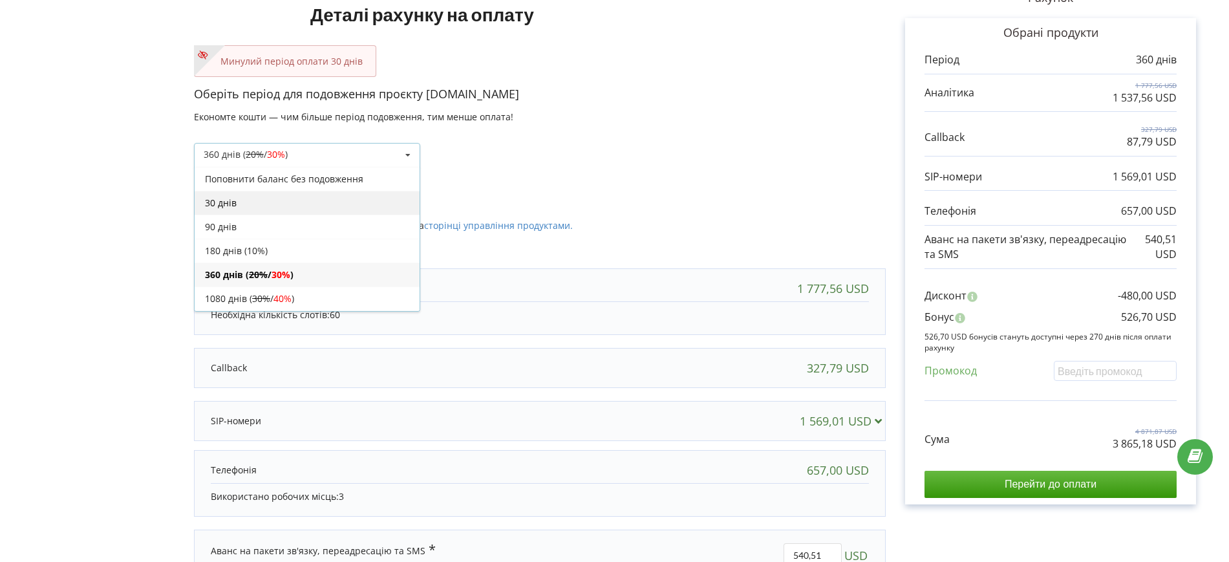
click at [249, 206] on div "30 днів" at bounding box center [307, 203] width 225 height 24
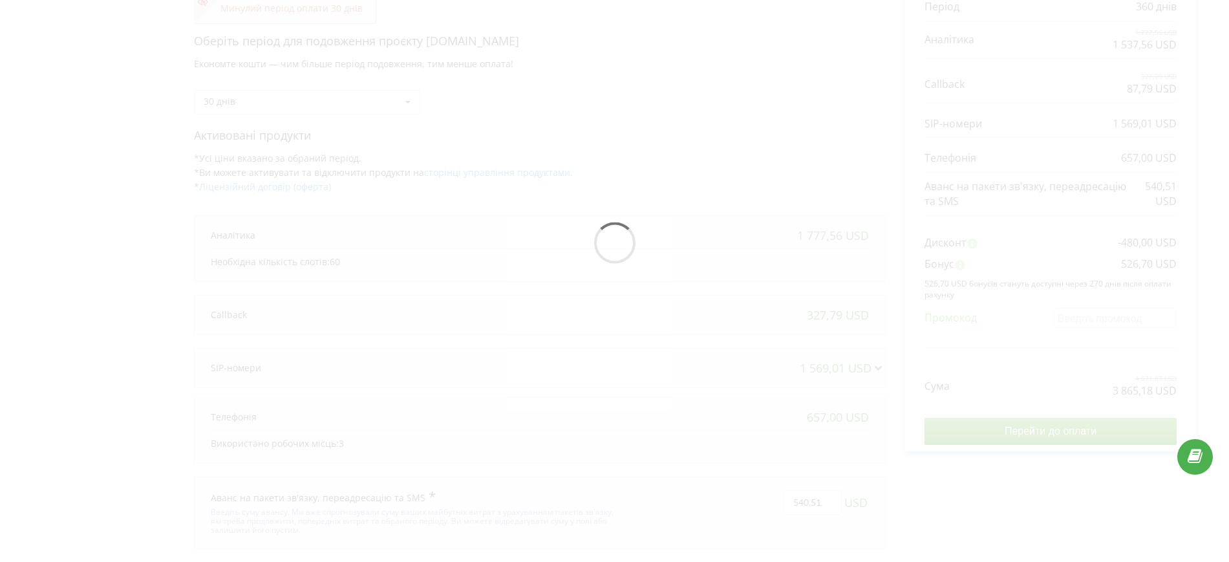
scroll to position [180, 0]
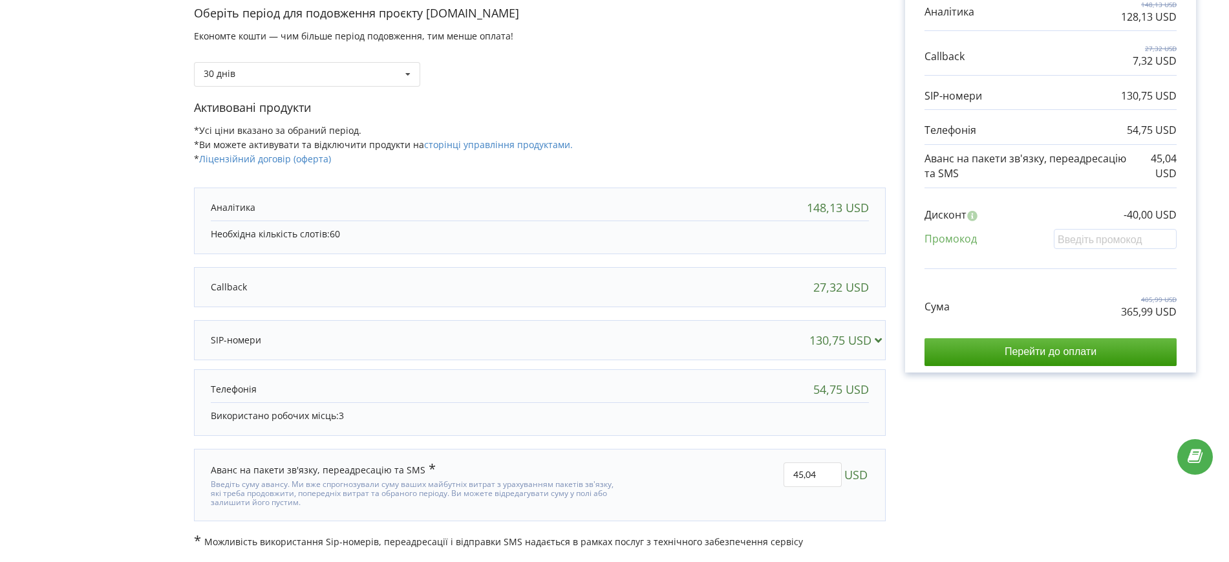
click at [958, 458] on div "Рахунок Обрані продукти Період 30 днів 148,13 USD 128,13 USD 27,32 USD 7,32 USD…" at bounding box center [1051, 218] width 330 height 659
click at [966, 433] on div "Рахунок Обрані продукти Період 30 днів 148,13 USD 128,13 USD 27,32 USD 7,32 USD…" at bounding box center [1051, 218] width 330 height 659
click at [839, 344] on div "130,75 USD" at bounding box center [849, 340] width 78 height 13
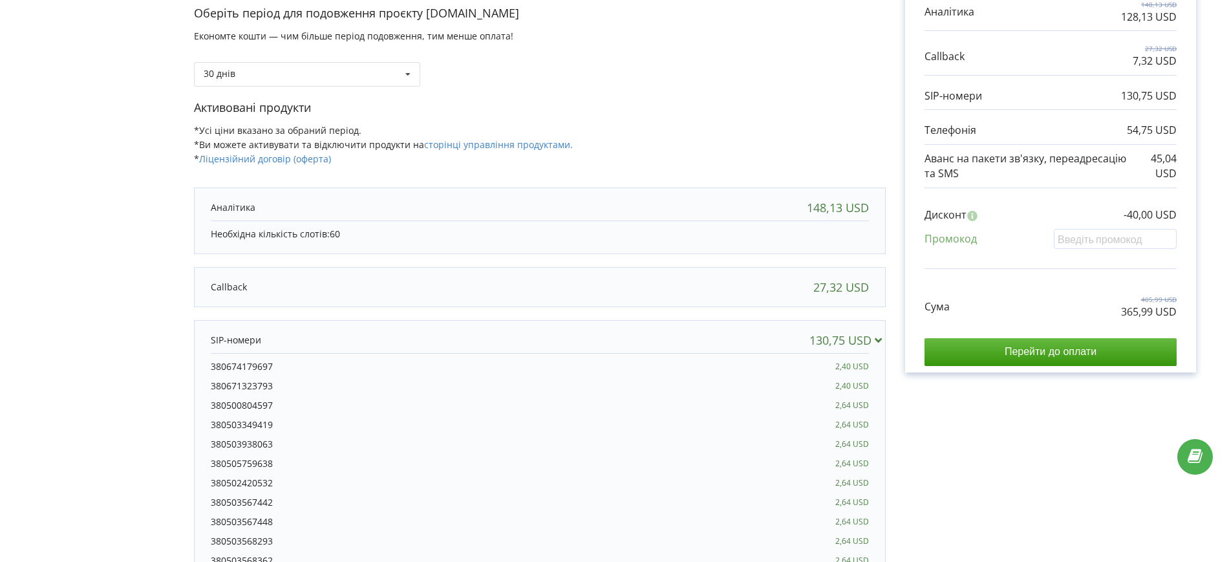
click at [839, 342] on div "130,75 USD" at bounding box center [849, 340] width 78 height 13
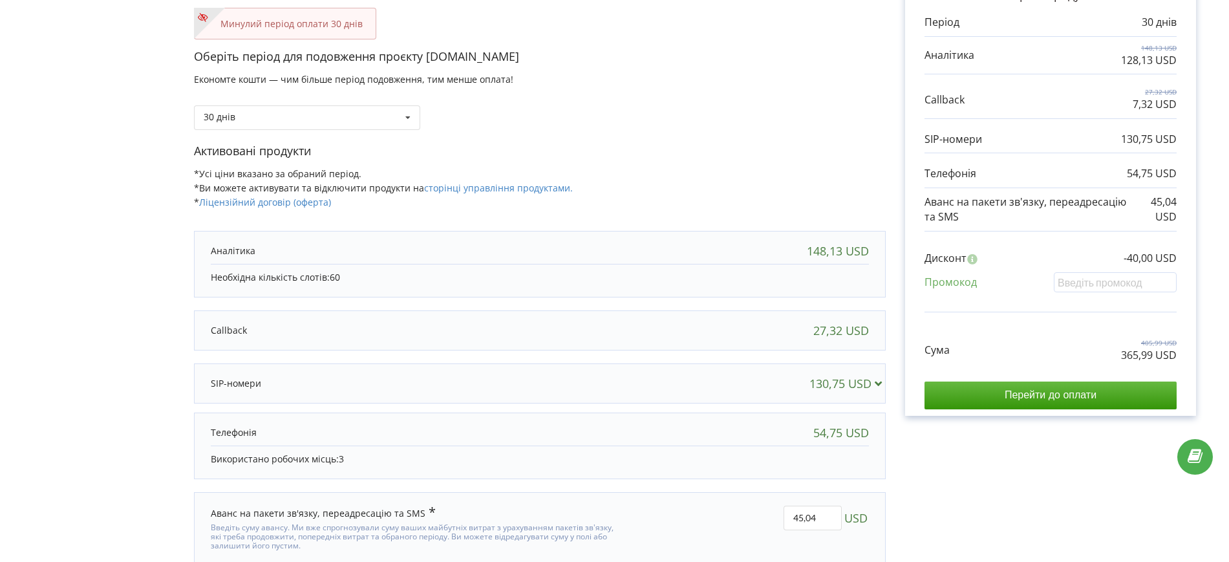
scroll to position [99, 0]
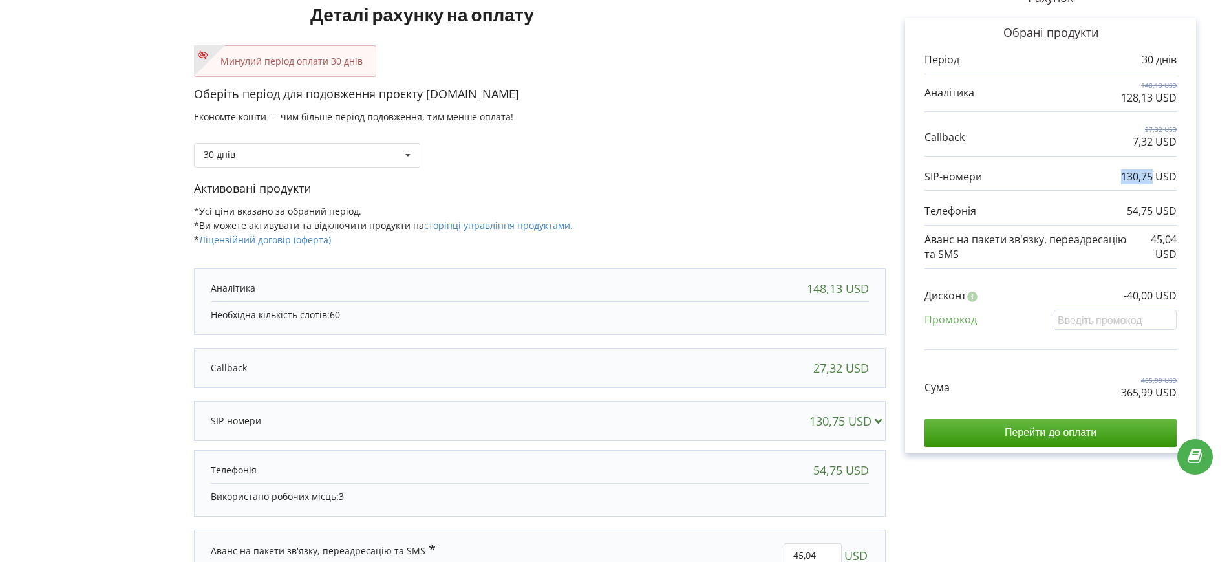
drag, startPoint x: 1123, startPoint y: 174, endPoint x: 1152, endPoint y: 177, distance: 29.3
click at [1152, 177] on p "130,75 USD" at bounding box center [1149, 176] width 56 height 15
copy p "130,75"
drag, startPoint x: 1147, startPoint y: 211, endPoint x: 1187, endPoint y: 215, distance: 40.9
click at [1188, 215] on div "Обрані продукти Період 30 днів 148,13 USD 128,13 USD 27,32 USD" at bounding box center [1050, 235] width 291 height 435
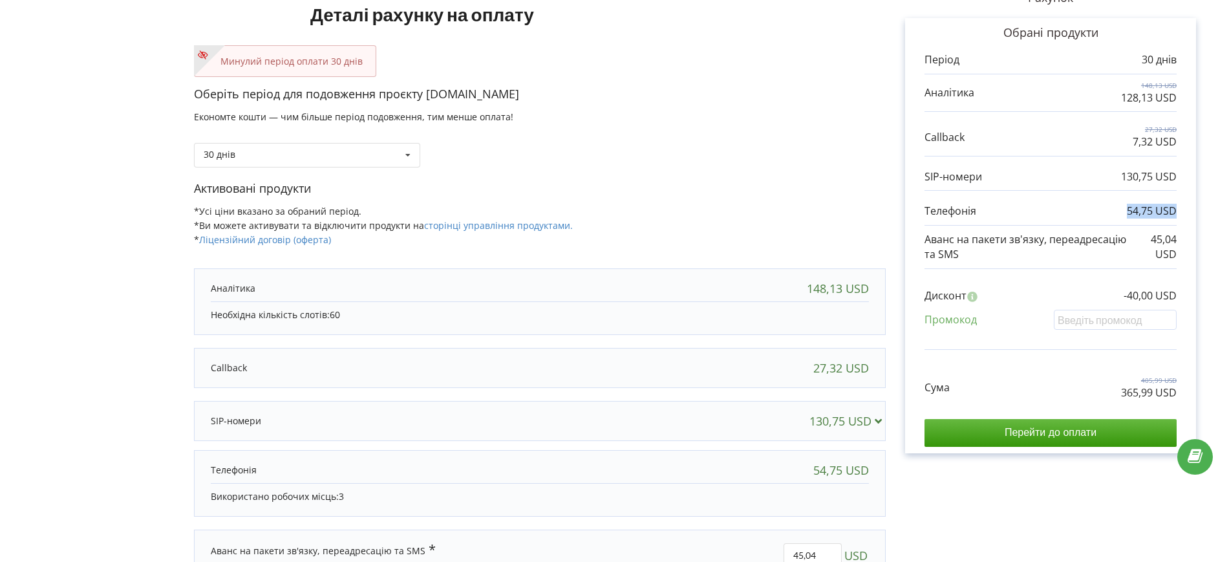
copy p "54,75 USD"
drag, startPoint x: 925, startPoint y: 136, endPoint x: 964, endPoint y: 136, distance: 39.4
click at [964, 136] on p at bounding box center [945, 137] width 40 height 15
copy p "Callback"
drag, startPoint x: 1133, startPoint y: 142, endPoint x: 1183, endPoint y: 147, distance: 50.7
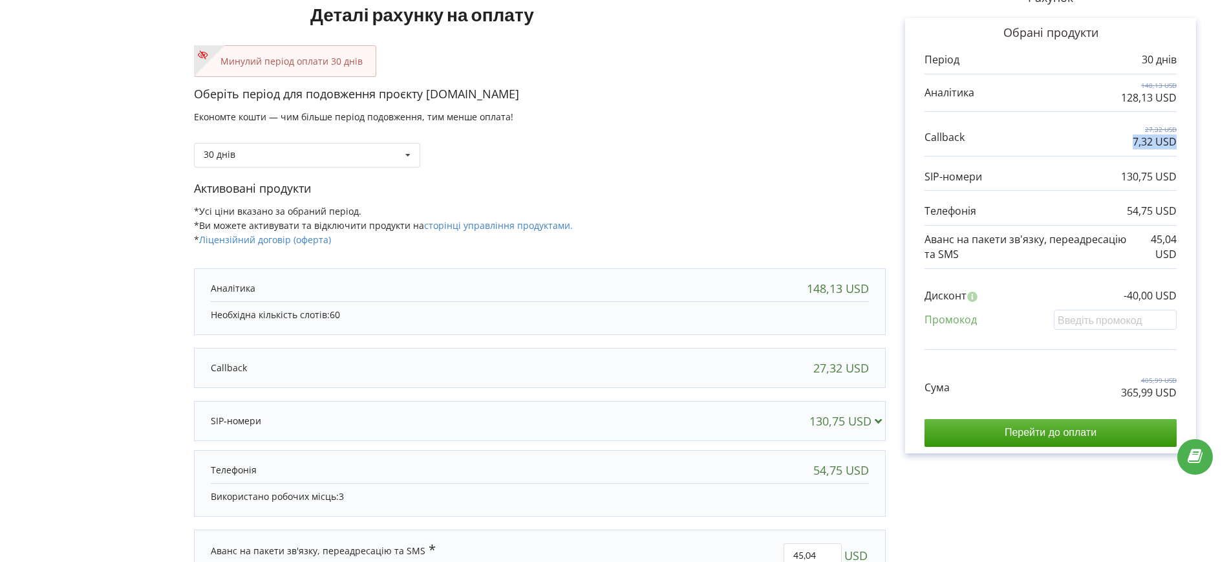
click at [1183, 147] on div "Обрані продукти Період 30 днів 148,13 USD 128,13 USD 27,32 USD" at bounding box center [1050, 235] width 291 height 435
copy p "7,32 USD"
drag, startPoint x: 927, startPoint y: 91, endPoint x: 978, endPoint y: 95, distance: 51.3
click at [978, 95] on div "148,13 USD 128,13 USD" at bounding box center [1051, 93] width 252 height 24
copy p "Аналітика"
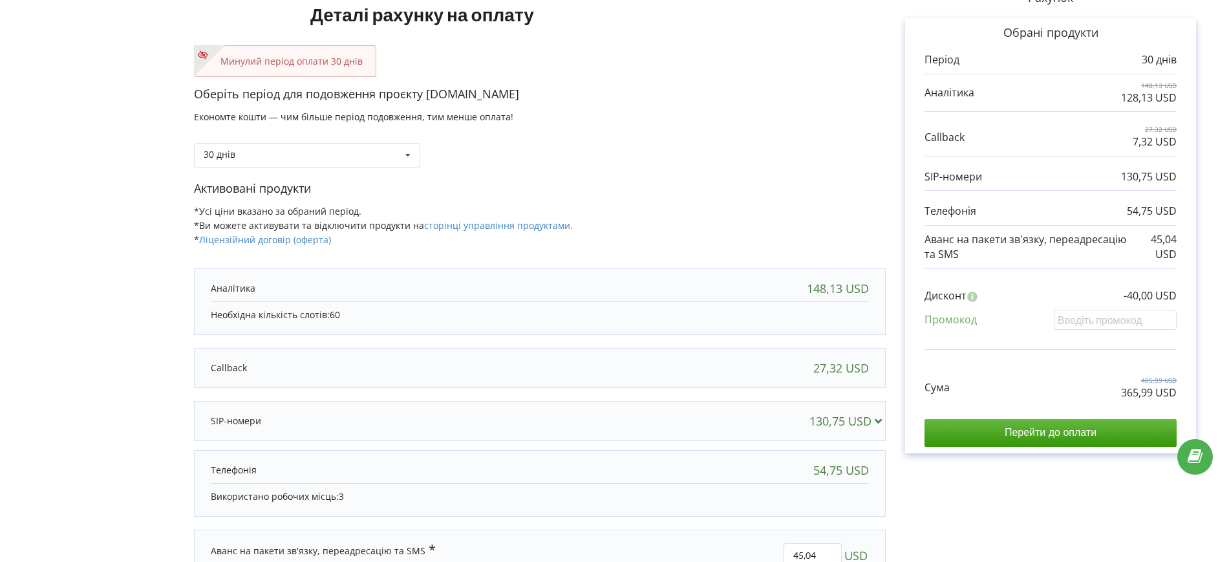
click at [761, 117] on div "Оберіть період для подовження проєкту [DOMAIN_NAME] Економте кошти — чим більше…" at bounding box center [540, 133] width 692 height 94
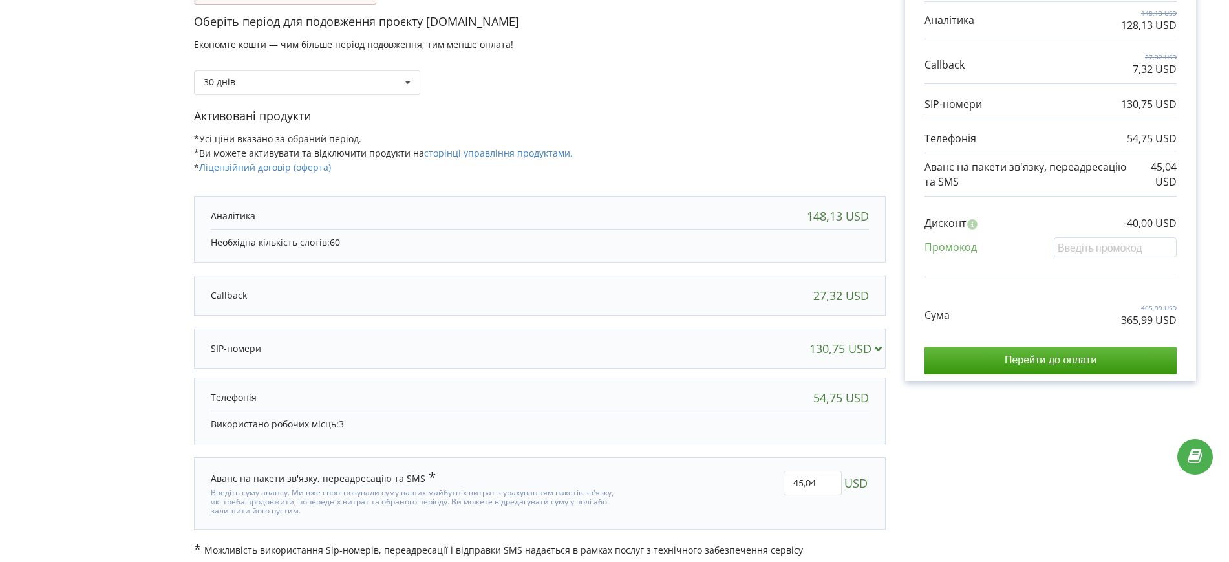
scroll to position [180, 0]
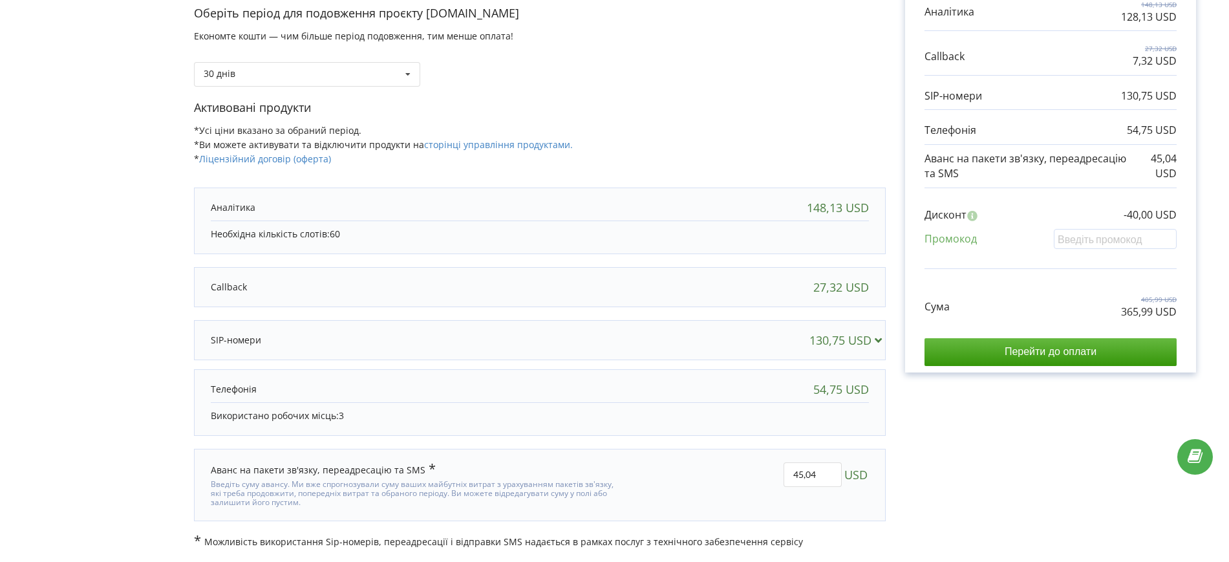
drag, startPoint x: 209, startPoint y: 467, endPoint x: 422, endPoint y: 462, distance: 212.8
click at [422, 462] on div "Аванс на пакети зв'язку, переадресацію та SMS Введіть суму авансу. Ми вже спрог…" at bounding box center [413, 484] width 423 height 63
copy div "Аванс на пакети зв'язку, переадресацію та SMS"
click at [800, 476] on input "45,04" at bounding box center [813, 474] width 58 height 25
click at [1181, 312] on div "Обрані продукти Період 30 днів 148,13 USD 128,13 USD 27,32 USD" at bounding box center [1050, 154] width 291 height 435
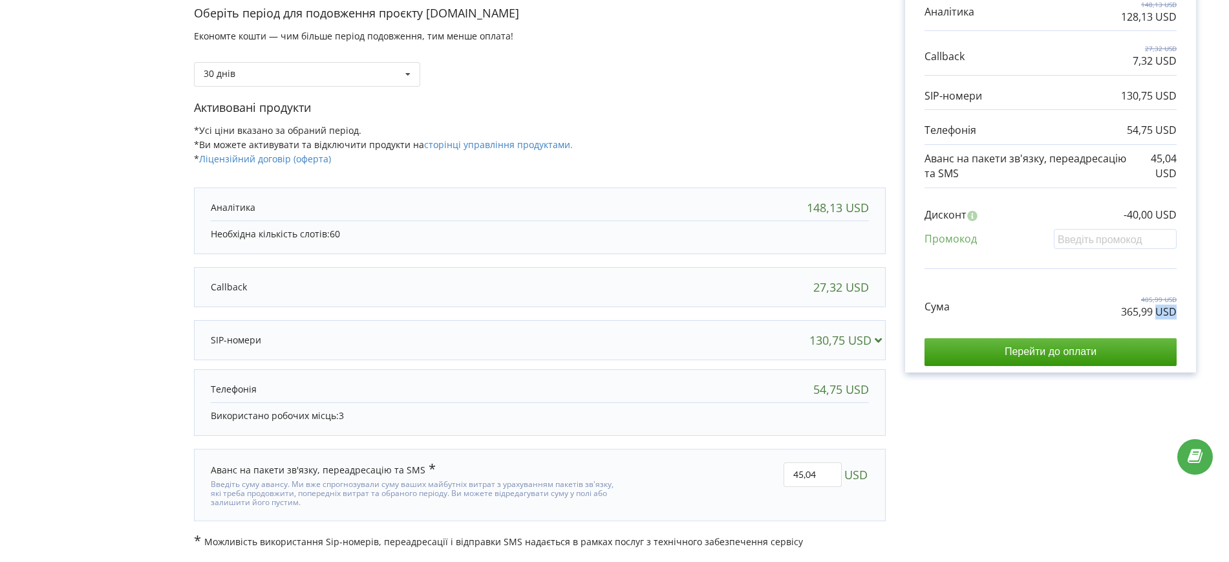
copy p "USD"
click at [718, 119] on div "Активовані продукти *Усі ціни вказано за обраний період. *Ви можете активувати …" at bounding box center [540, 139] width 692 height 79
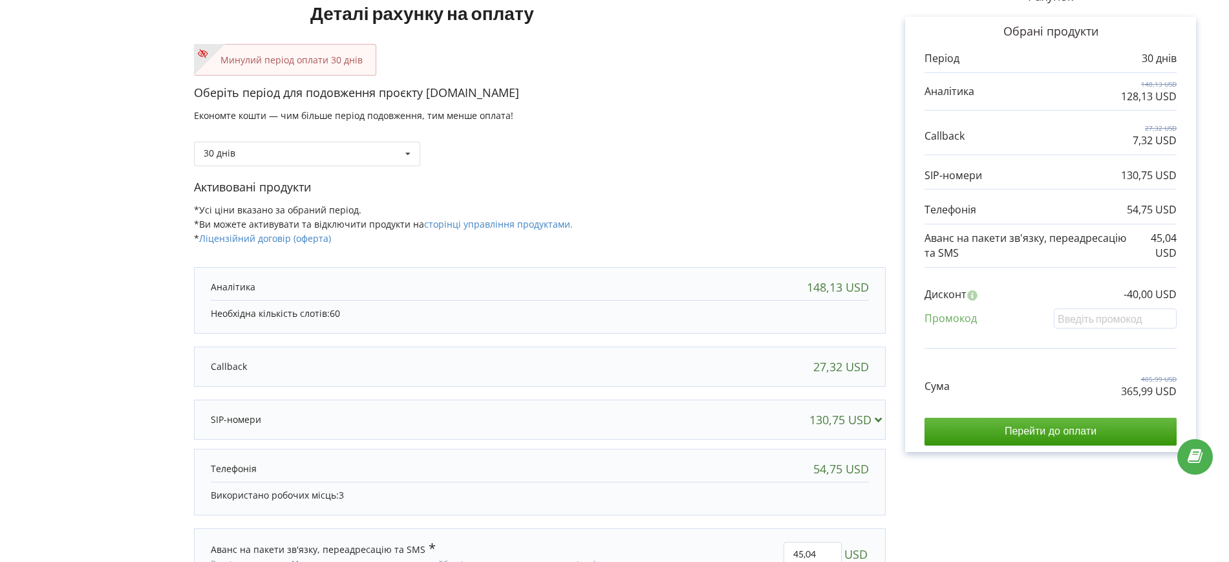
scroll to position [0, 0]
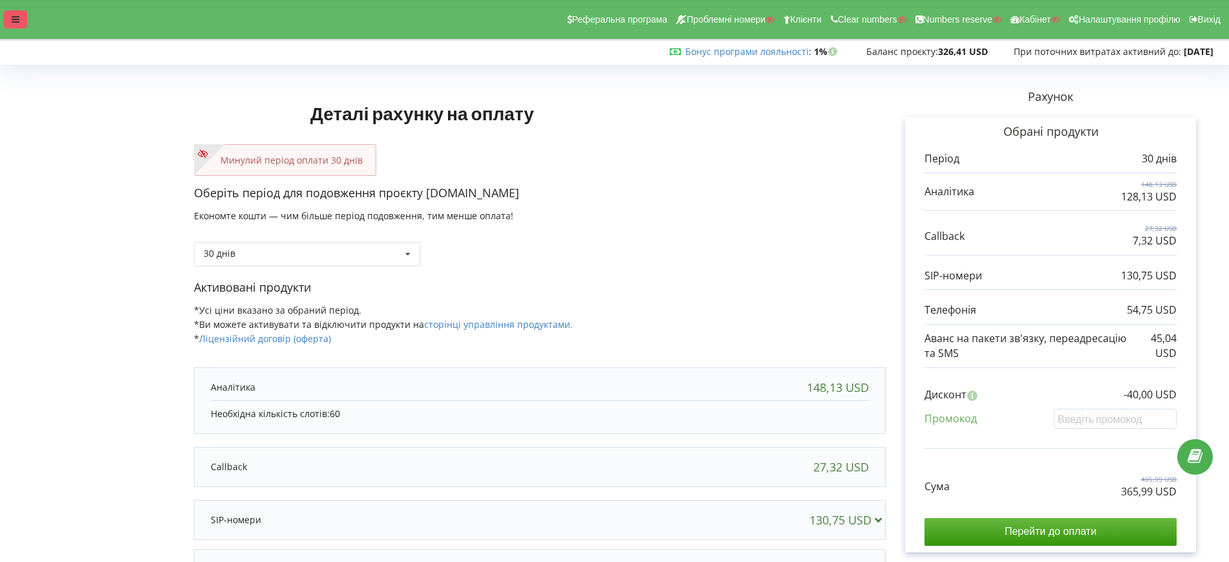
click at [24, 21] on div at bounding box center [15, 19] width 23 height 18
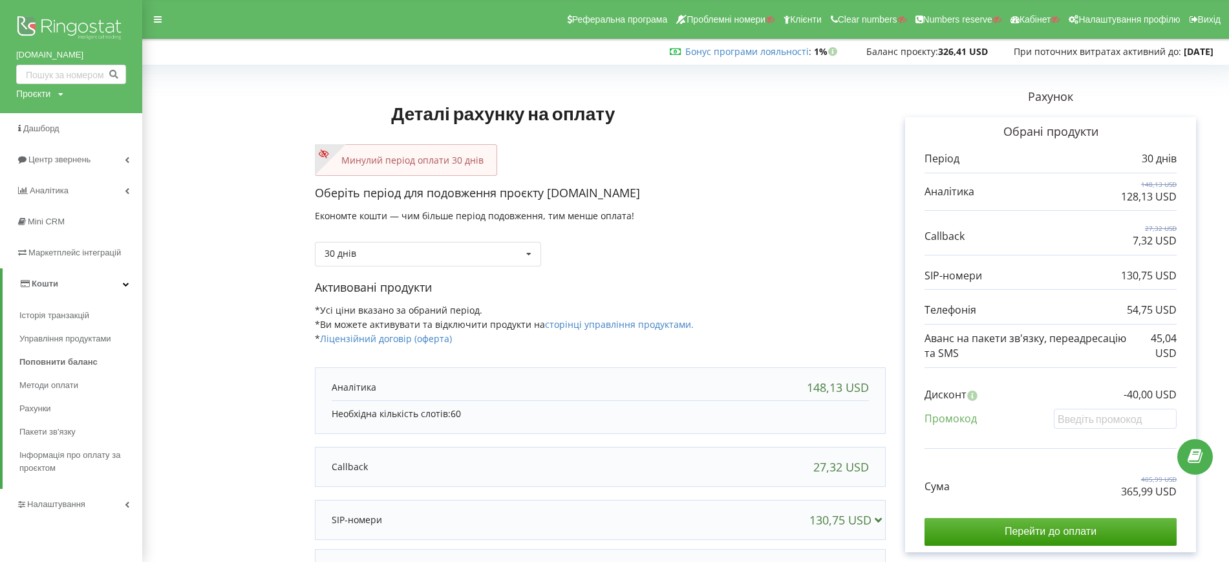
click at [30, 96] on div "Проєкти" at bounding box center [33, 93] width 34 height 13
click at [40, 120] on input "text" at bounding box center [56, 120] width 65 height 19
paste input "[DOMAIN_NAME]"
type input "[DOMAIN_NAME]"
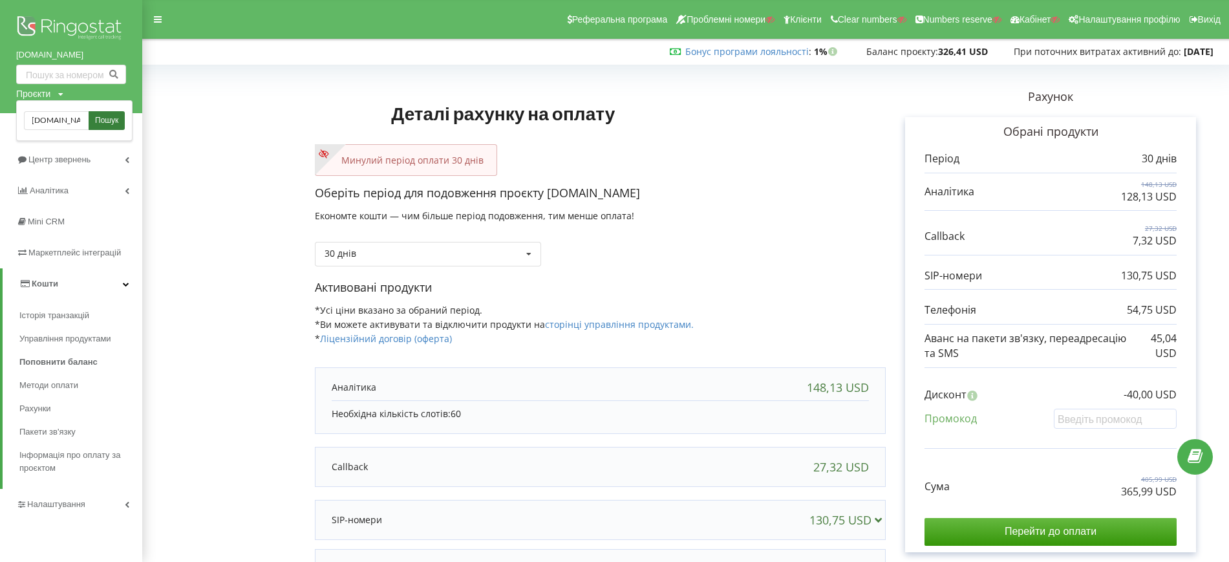
click at [102, 119] on span "Пошук" at bounding box center [106, 121] width 23 height 12
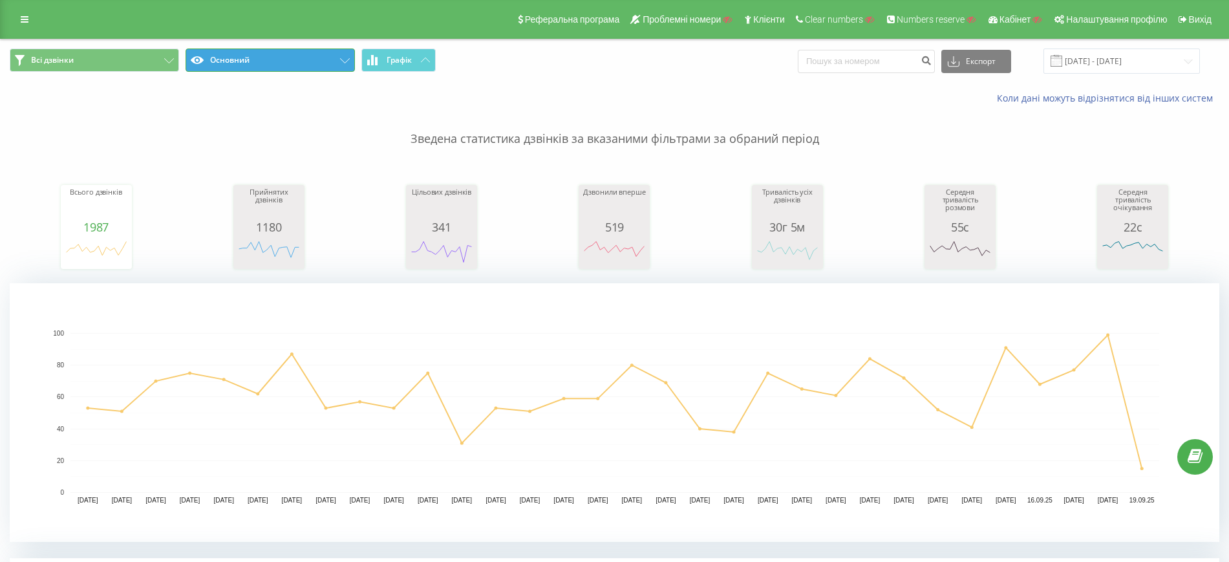
click at [263, 64] on button "Основний" at bounding box center [270, 60] width 169 height 23
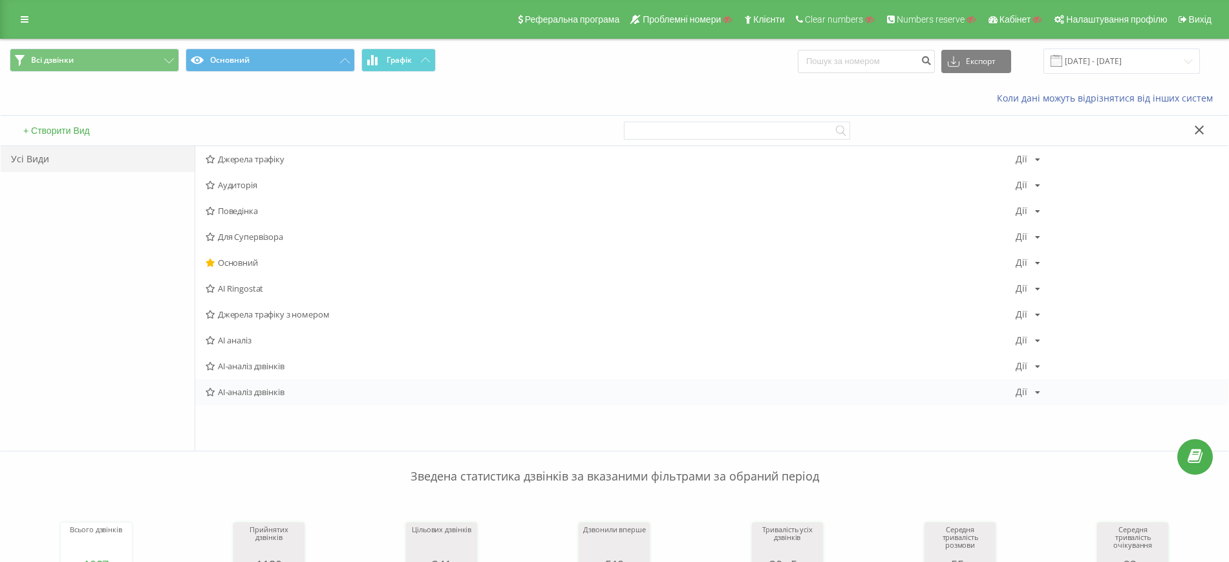
click at [224, 389] on span "AI-аналіз дзвінків" at bounding box center [611, 391] width 810 height 9
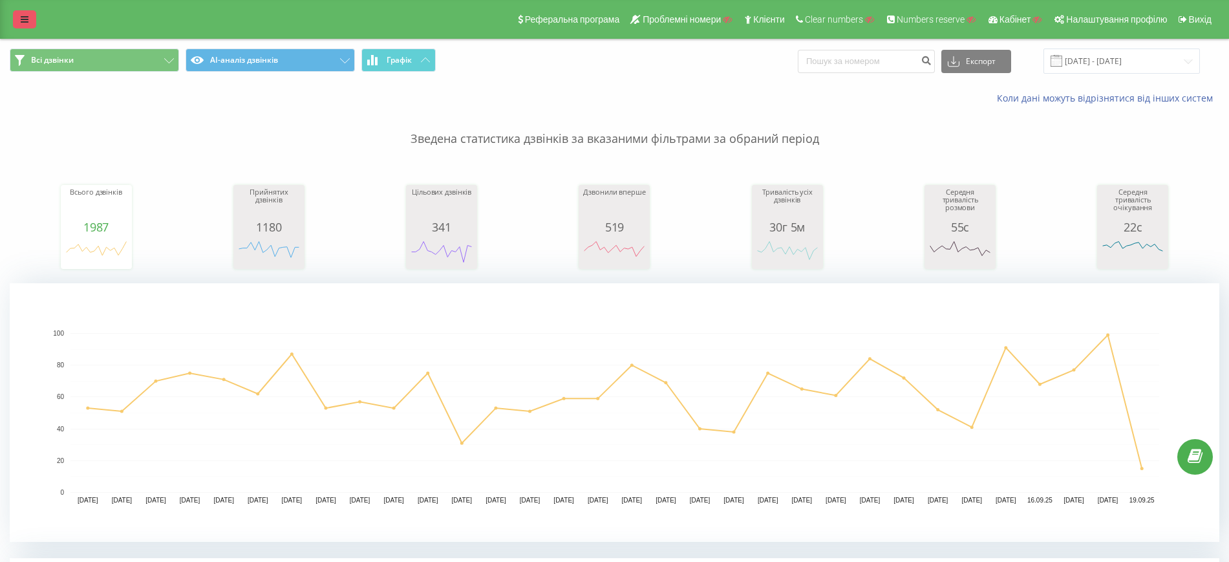
click at [20, 25] on link at bounding box center [24, 19] width 23 height 18
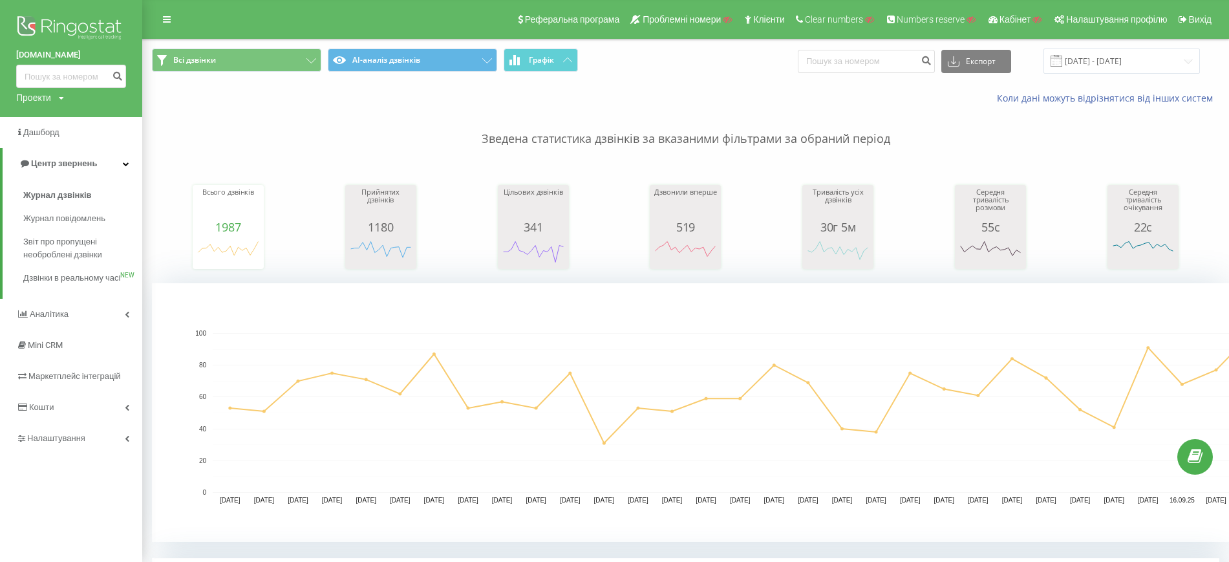
click at [37, 98] on div "Проекти" at bounding box center [33, 97] width 35 height 13
click at [44, 112] on input "text" at bounding box center [52, 117] width 65 height 19
paste input "[DOMAIN_NAME]"
type input "[DOMAIN_NAME]"
click at [113, 113] on link "Пошук" at bounding box center [104, 117] width 38 height 19
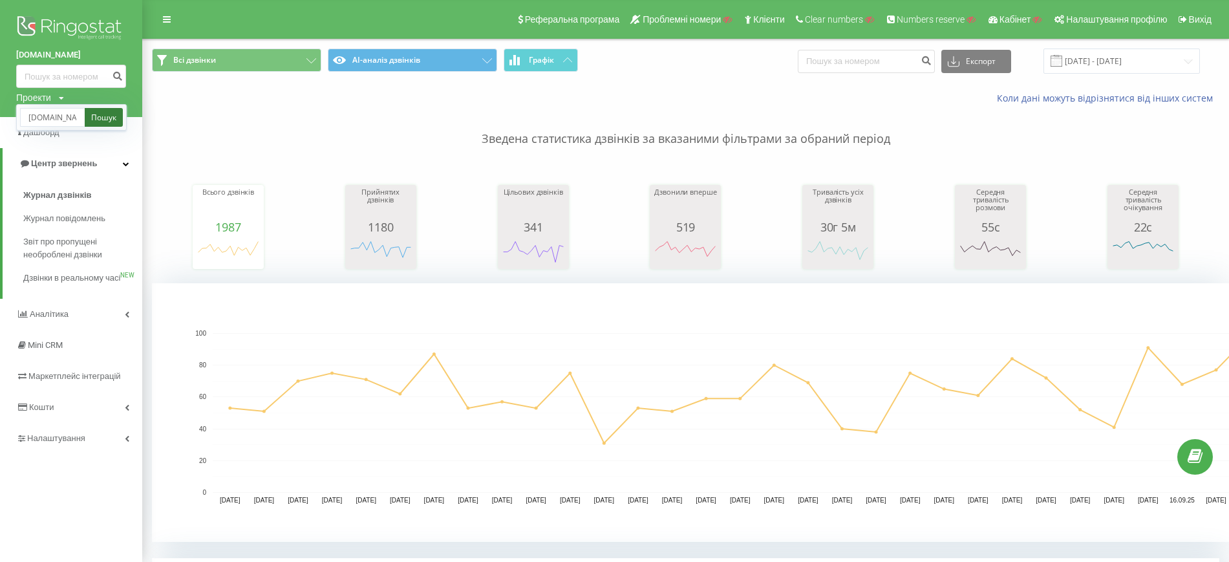
click at [111, 112] on link "Пошук" at bounding box center [104, 117] width 38 height 19
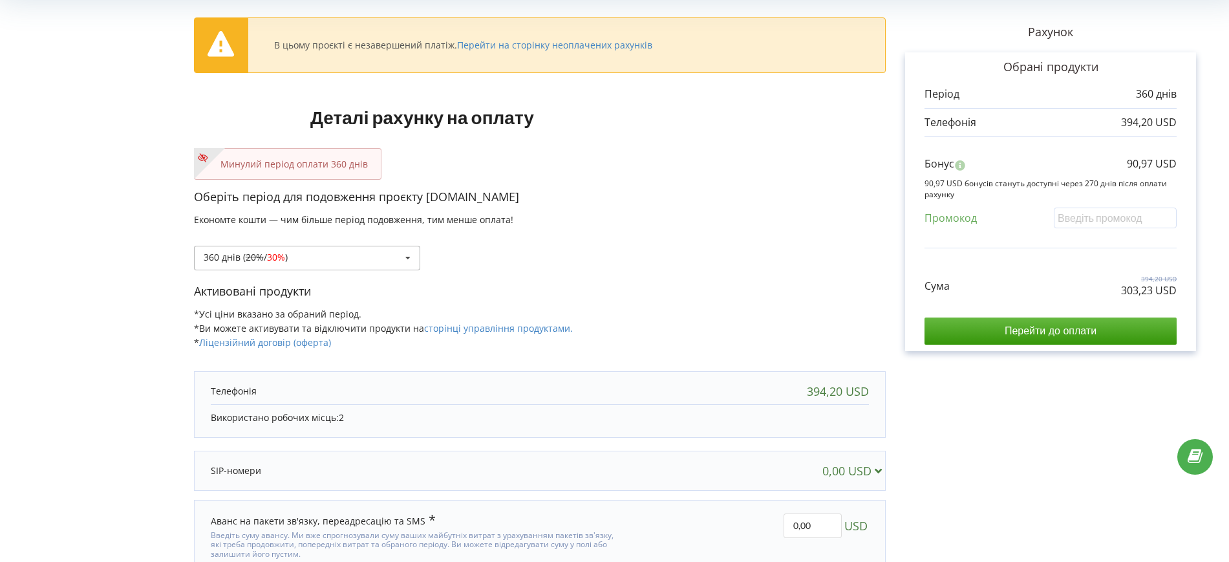
scroll to position [116, 0]
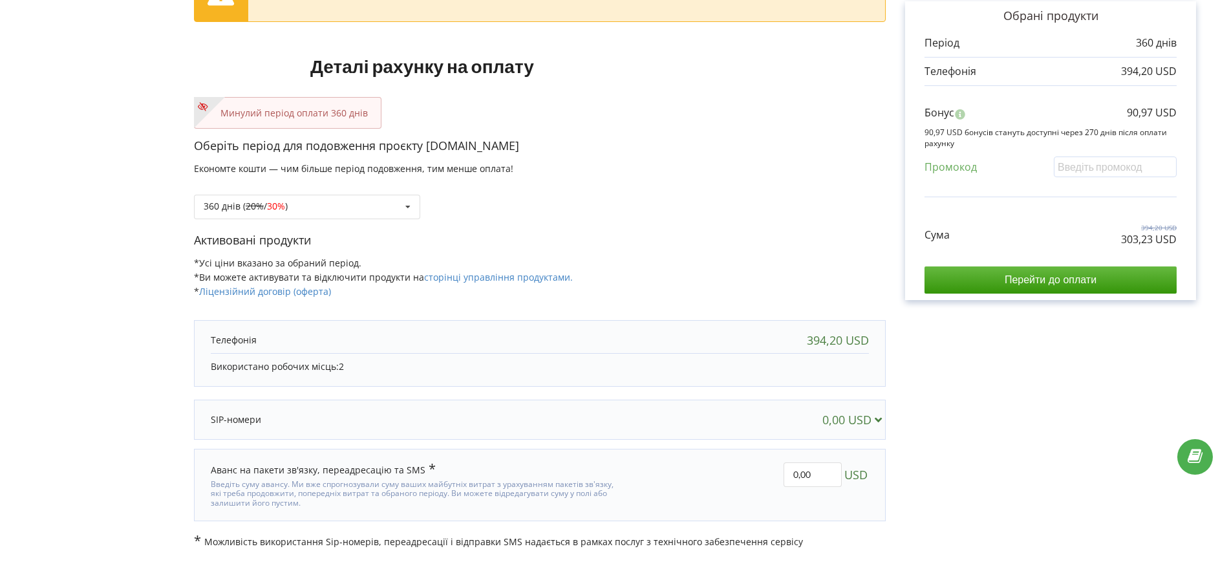
click at [819, 151] on p "Оберіть період для подовження проєкту [DOMAIN_NAME]" at bounding box center [540, 146] width 692 height 17
click at [718, 225] on div "Оберіть період для подовження проєкту [DOMAIN_NAME] Економте кошти — чим більше…" at bounding box center [540, 185] width 692 height 94
drag, startPoint x: 810, startPoint y: 478, endPoint x: 783, endPoint y: 478, distance: 27.2
click at [784, 478] on input "0,00" at bounding box center [813, 474] width 58 height 25
paste input "12"
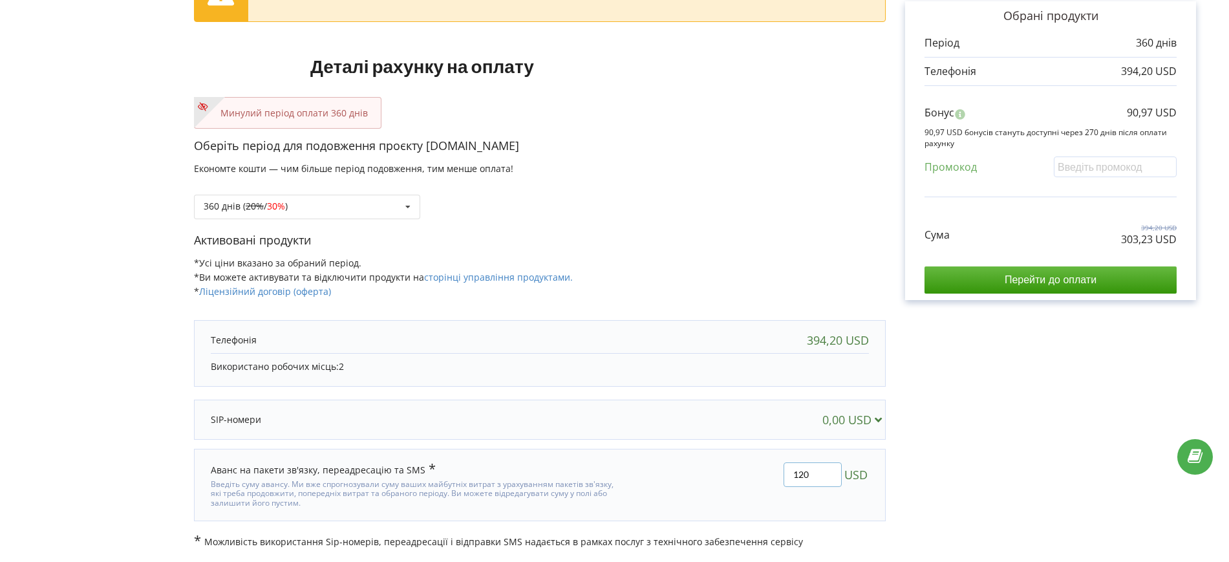
drag, startPoint x: 807, startPoint y: 475, endPoint x: 799, endPoint y: 475, distance: 7.8
click at [799, 475] on input "120" at bounding box center [813, 474] width 58 height 25
type input "115"
click at [986, 466] on div "В цьому проєкті є незавершений платіж. Перейти на сторінку неоплачених рахунків…" at bounding box center [615, 250] width 1202 height 595
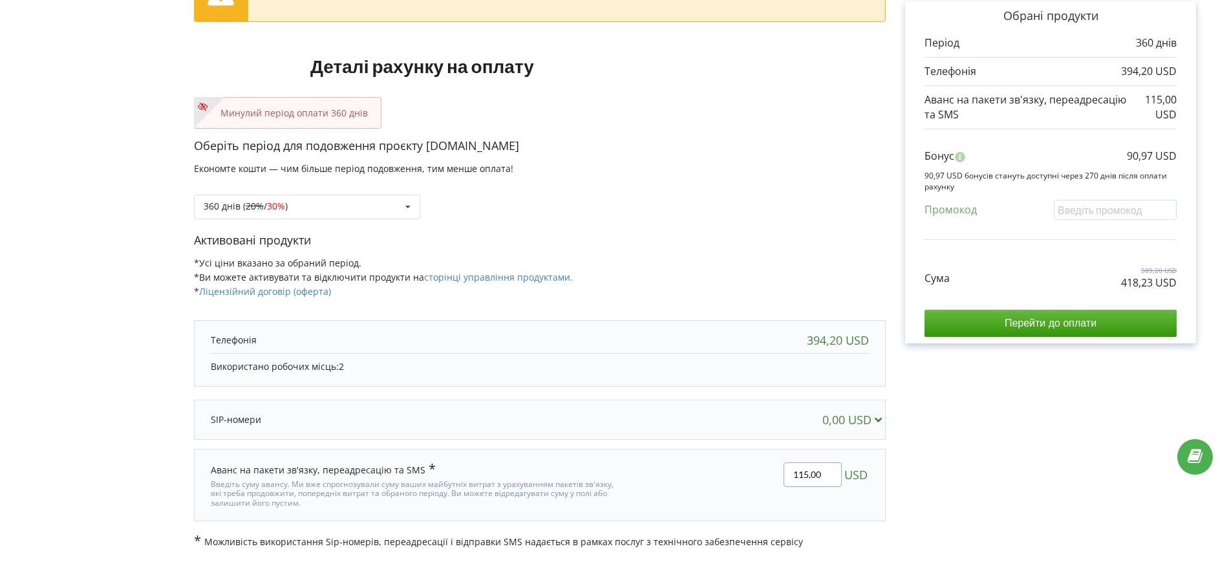
drag, startPoint x: 799, startPoint y: 474, endPoint x: 808, endPoint y: 475, distance: 9.1
click at [808, 475] on input "115,00" at bounding box center [813, 474] width 58 height 25
type input "120,00"
click at [782, 221] on div "В цьому проєкті є незавершений платіж. Перейти на сторінку неоплачених рахунків…" at bounding box center [615, 250] width 1202 height 595
click at [941, 490] on div "Рахунок Обрані продукти Період 360 днів 394,20 USD" at bounding box center [1051, 250] width 330 height 595
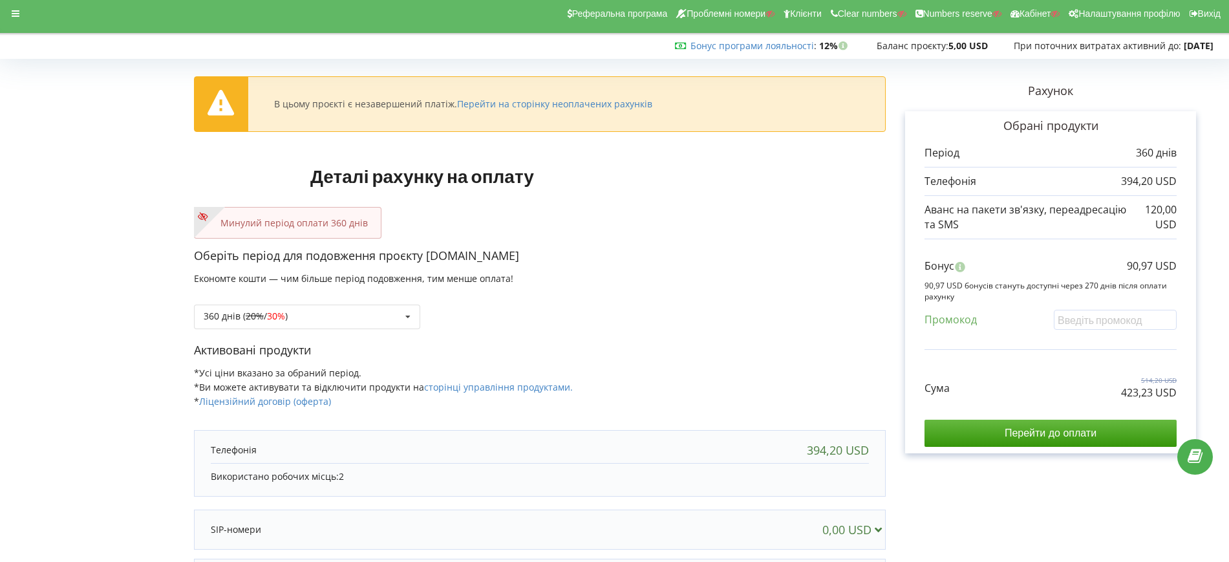
scroll to position [0, 0]
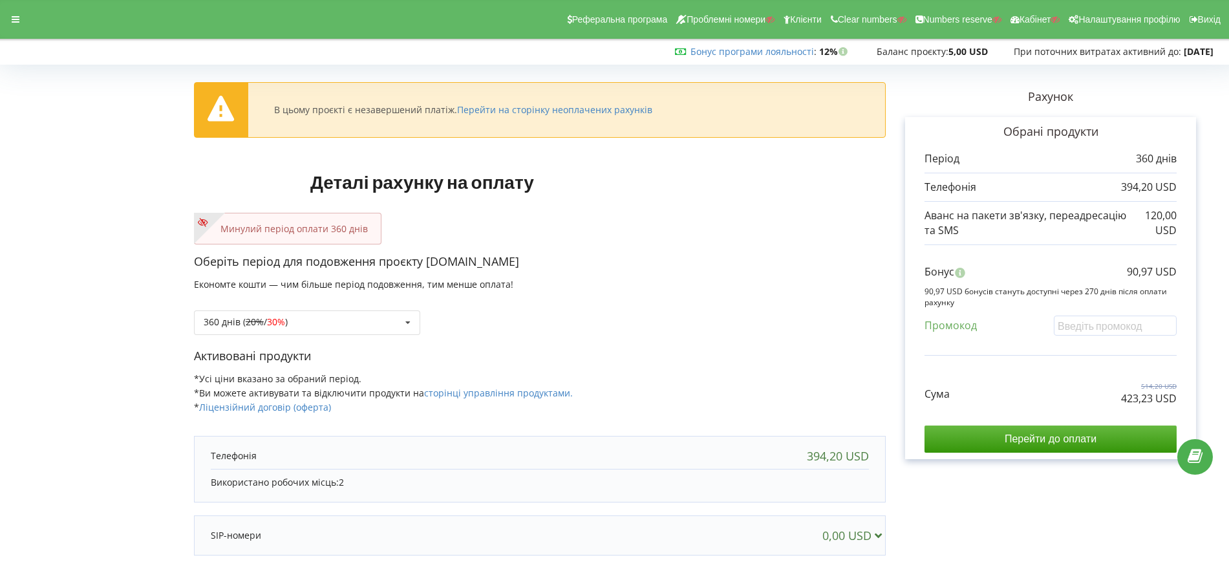
click at [779, 361] on p "Активовані продукти" at bounding box center [540, 356] width 692 height 17
click at [1032, 440] on input "Перейти до оплати" at bounding box center [1051, 439] width 252 height 27
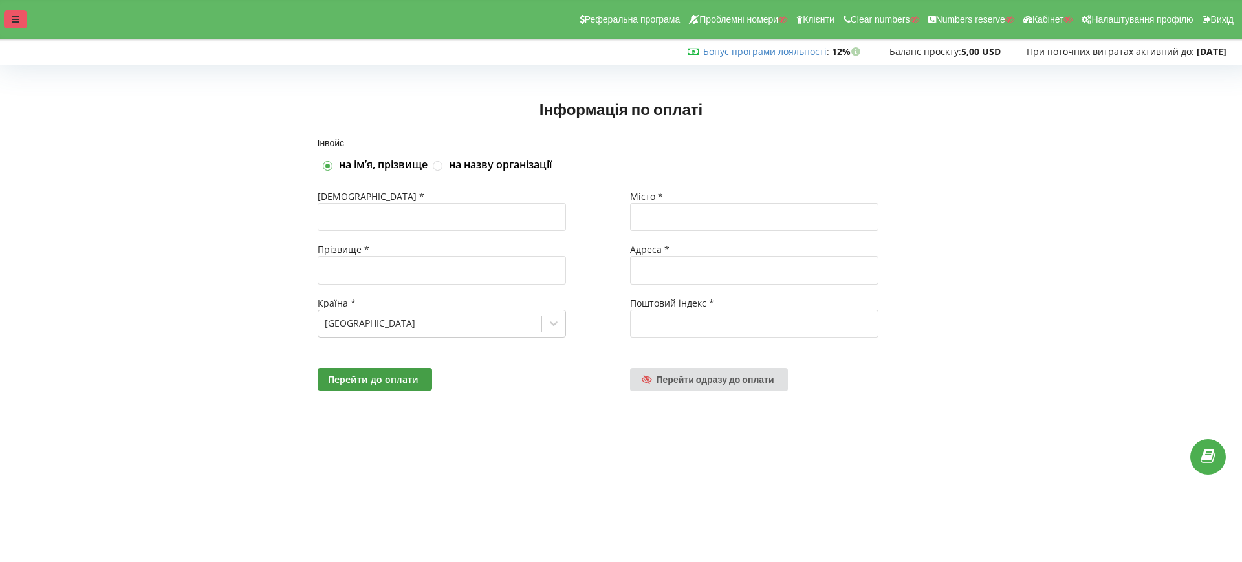
click at [23, 18] on div at bounding box center [15, 19] width 23 height 18
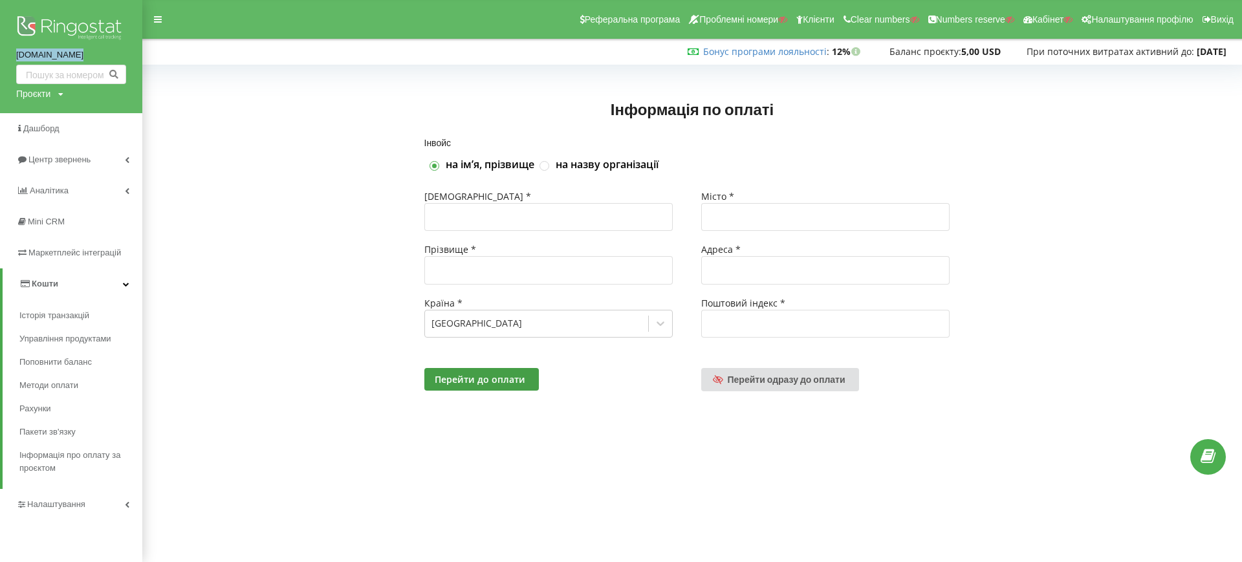
drag, startPoint x: 10, startPoint y: 57, endPoint x: 98, endPoint y: 63, distance: 88.2
click at [98, 63] on div "[DOMAIN_NAME] Проєкти Пошук" at bounding box center [71, 56] width 142 height 113
copy link "[DOMAIN_NAME]"
click at [784, 375] on span "Перейти одразу до оплати" at bounding box center [787, 379] width 118 height 11
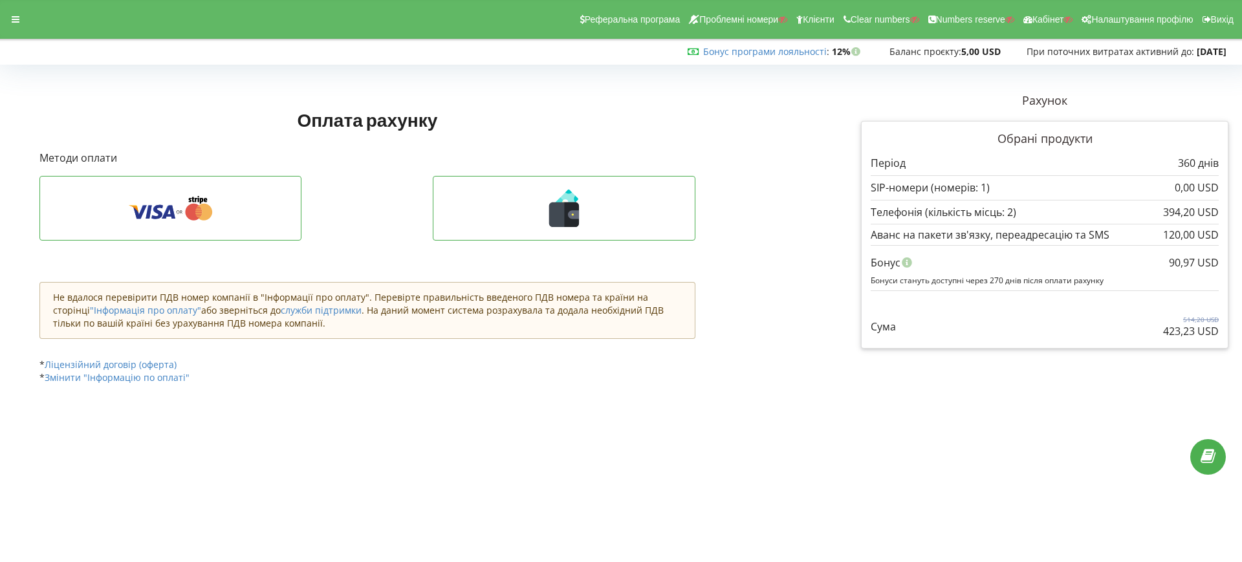
drag, startPoint x: 1229, startPoint y: 334, endPoint x: 1241, endPoint y: 334, distance: 12.3
click at [1241, 334] on div "Оплата обробляється платіжною системою. Зазвичай це займає декілька хвилин. При…" at bounding box center [621, 233] width 1242 height 355
copy p "423,23 USD"
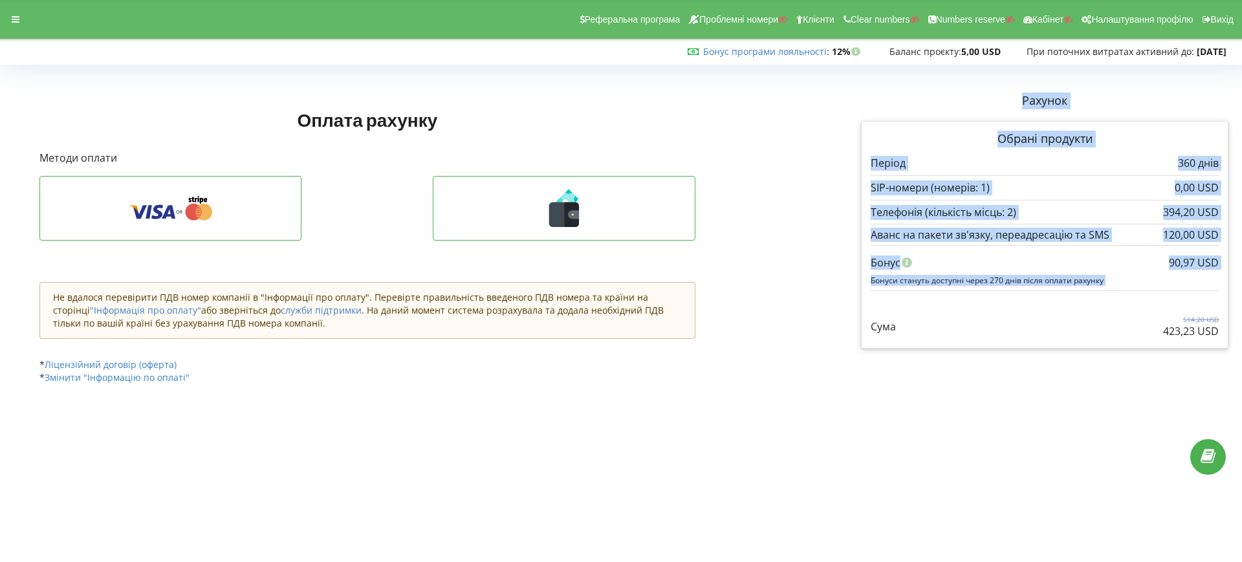
click at [827, 383] on div "Оплата рахунку Рахунок Обрані продукти" at bounding box center [621, 244] width 1233 height 323
click at [820, 373] on div "Оплата рахунку Рахунок Обрані продукти" at bounding box center [621, 244] width 1233 height 323
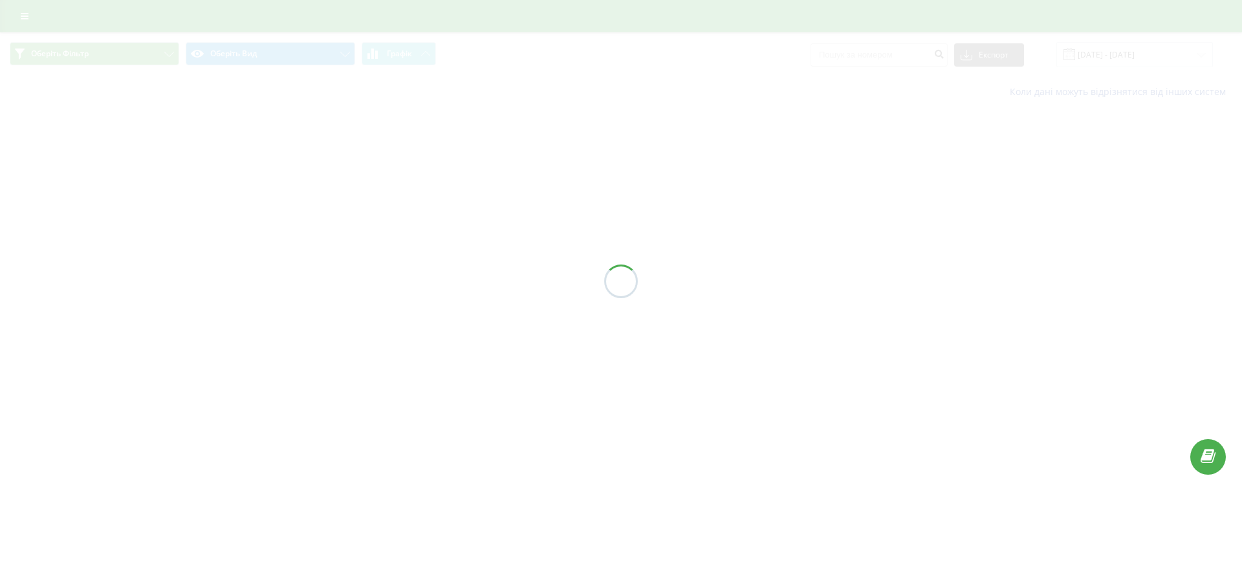
click at [285, 58] on div at bounding box center [621, 281] width 1242 height 562
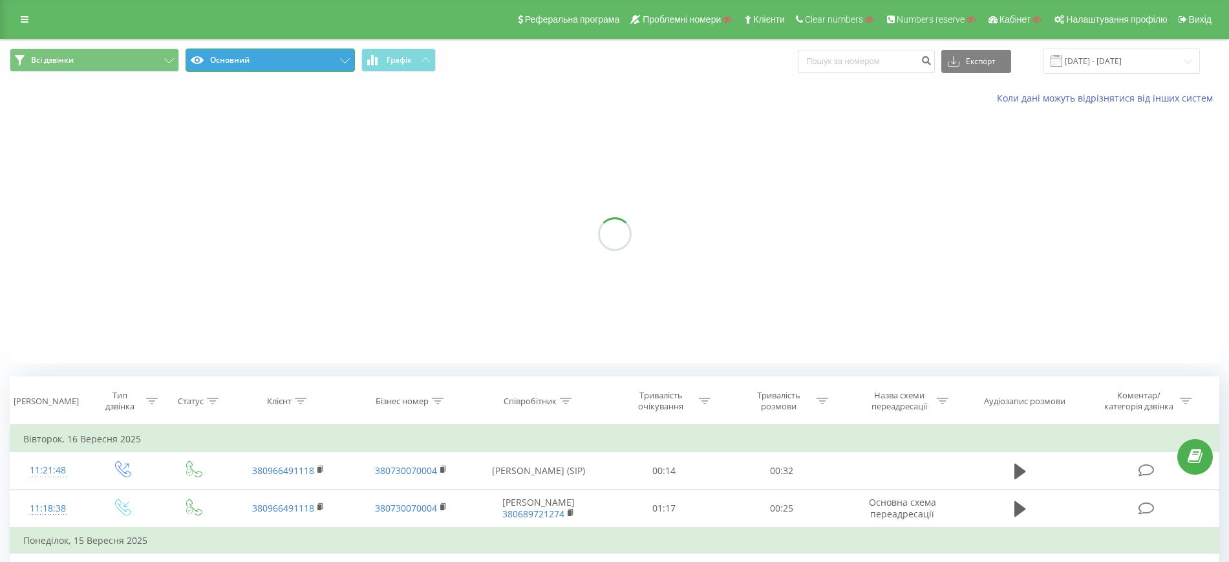
click at [298, 60] on button "Основний" at bounding box center [270, 60] width 169 height 23
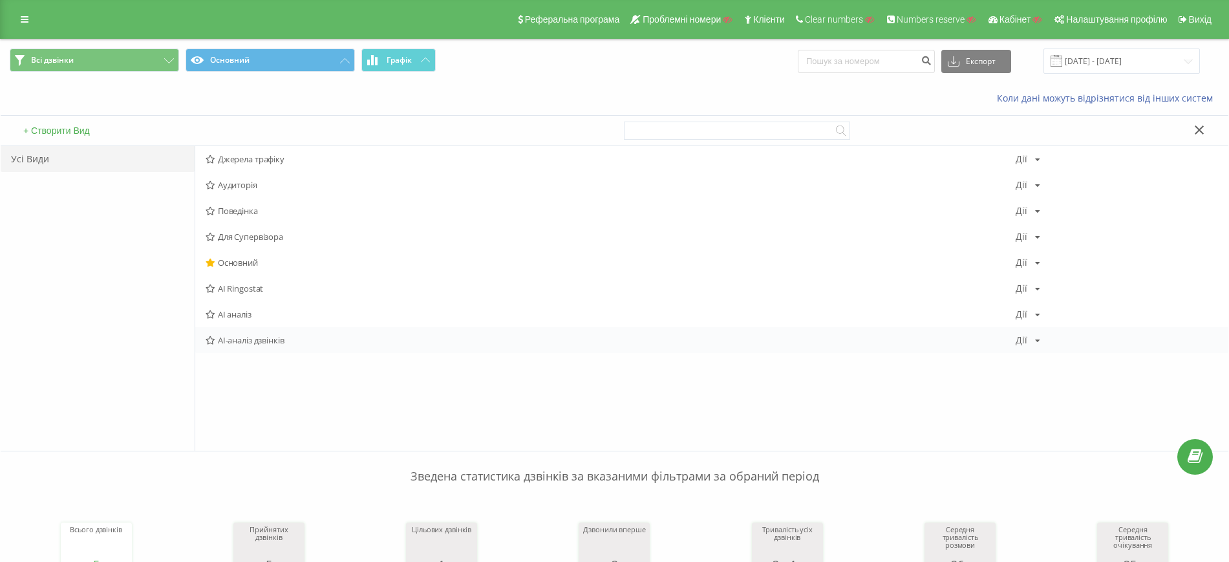
click at [256, 338] on span "AI-аналіз дзвінків" at bounding box center [611, 340] width 810 height 9
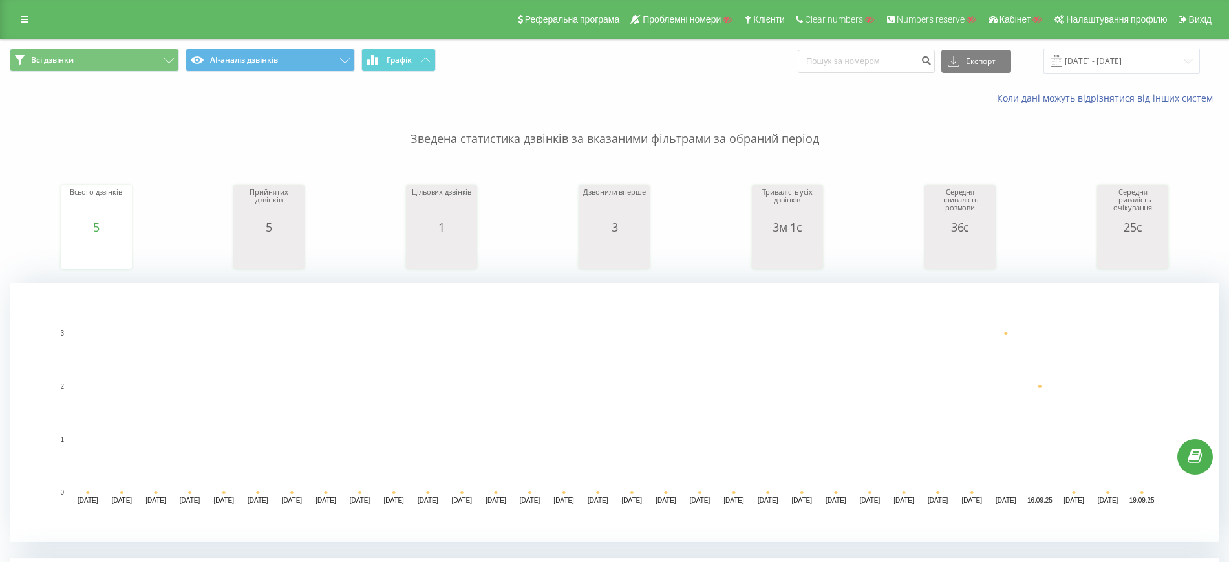
click at [690, 79] on div "Всі дзвінки AI-аналіз дзвінків Графік Експорт .csv .xls .xlsx [DATE] - [DATE]" at bounding box center [615, 60] width 1228 height 43
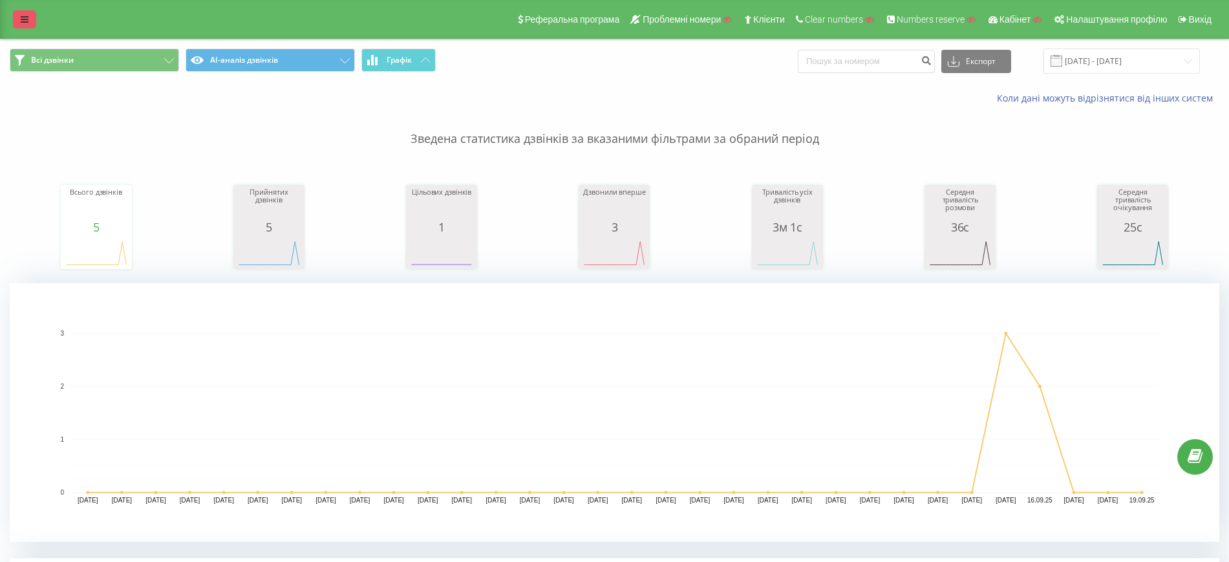
click at [25, 17] on icon at bounding box center [25, 19] width 8 height 9
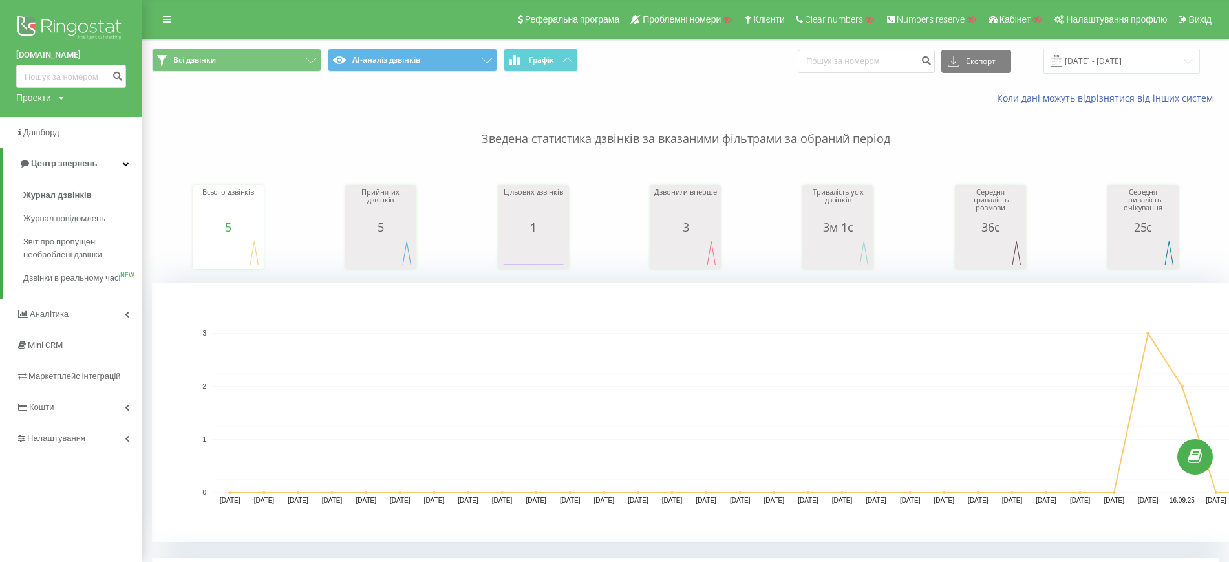
click at [32, 88] on div "wepower.com.ua Проекти Пошук" at bounding box center [71, 58] width 142 height 117
click at [37, 96] on div "Проекти" at bounding box center [33, 97] width 35 height 13
click at [45, 113] on input "text" at bounding box center [52, 117] width 65 height 19
paste input "[DOMAIN_NAME]"
type input "[DOMAIN_NAME]"
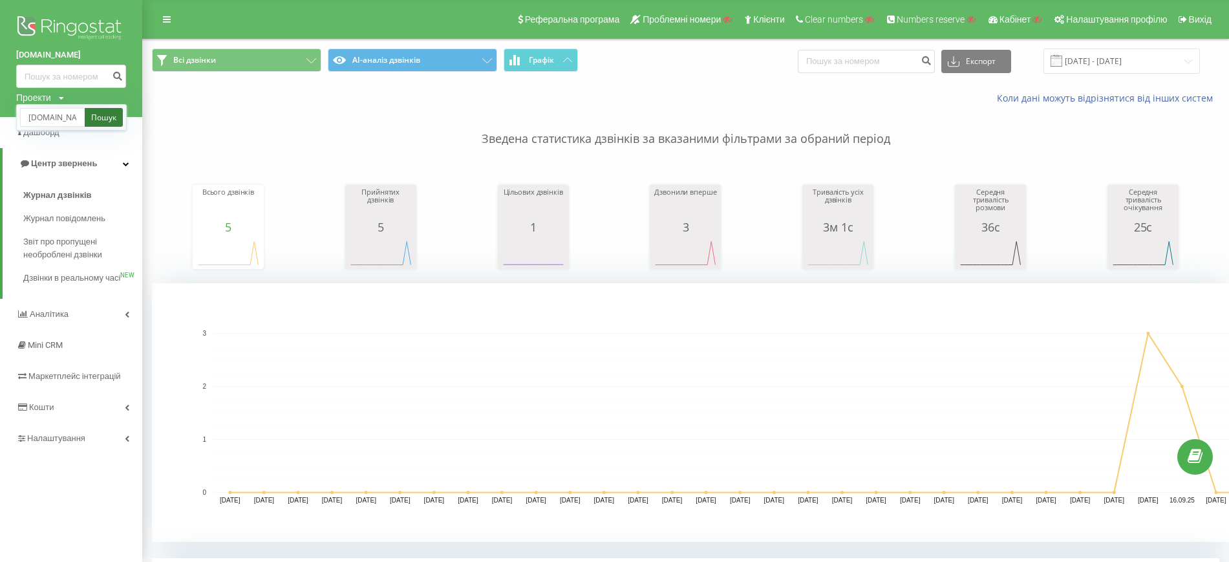
click at [103, 114] on link "Пошук" at bounding box center [104, 117] width 38 height 19
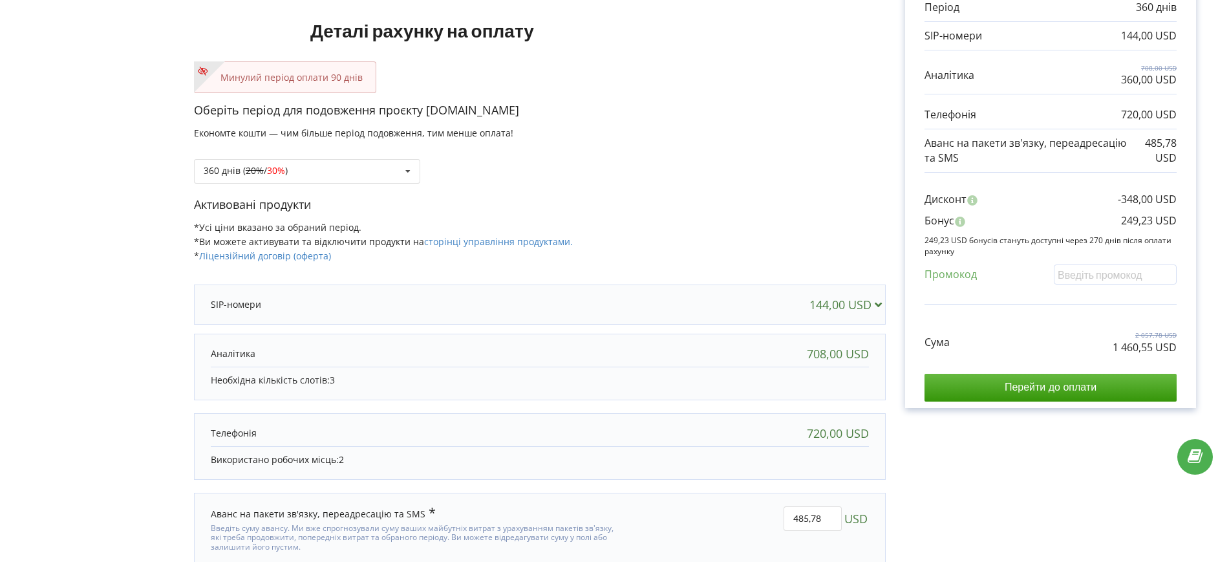
scroll to position [162, 0]
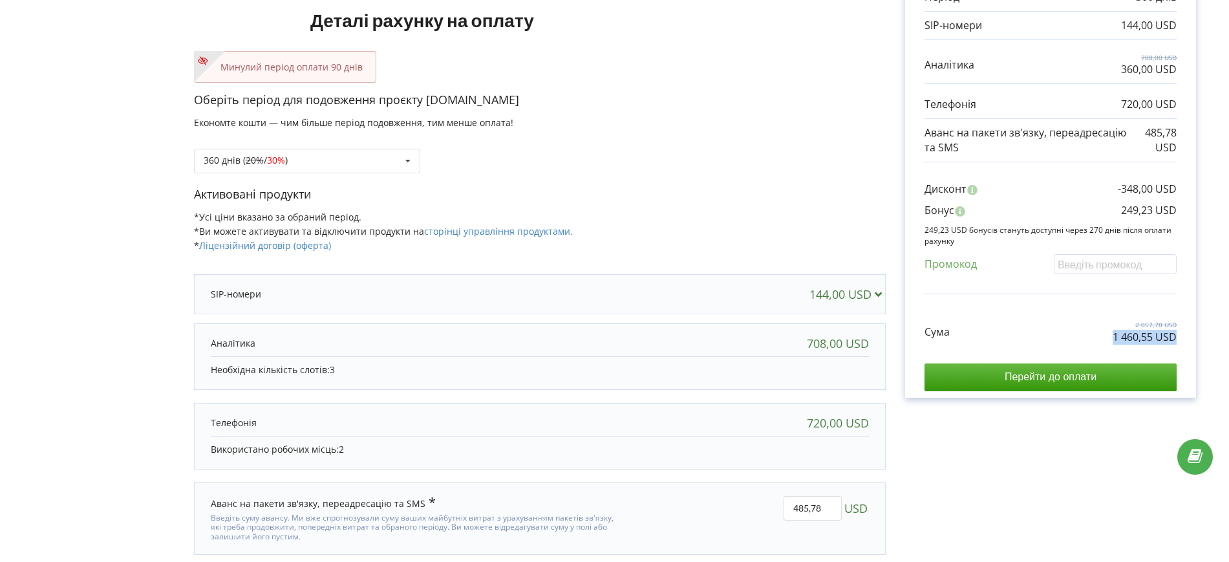
drag, startPoint x: 1108, startPoint y: 340, endPoint x: 1185, endPoint y: 336, distance: 77.7
click at [1185, 336] on div "Обрані продукти Період 360 днів 144,00 USD 708,00 USD 360,00 USD" at bounding box center [1050, 176] width 291 height 442
copy p "1 460,55 USD"
click at [1118, 333] on p "1 460,55 USD" at bounding box center [1145, 337] width 64 height 15
drag, startPoint x: 1113, startPoint y: 338, endPoint x: 1154, endPoint y: 337, distance: 41.4
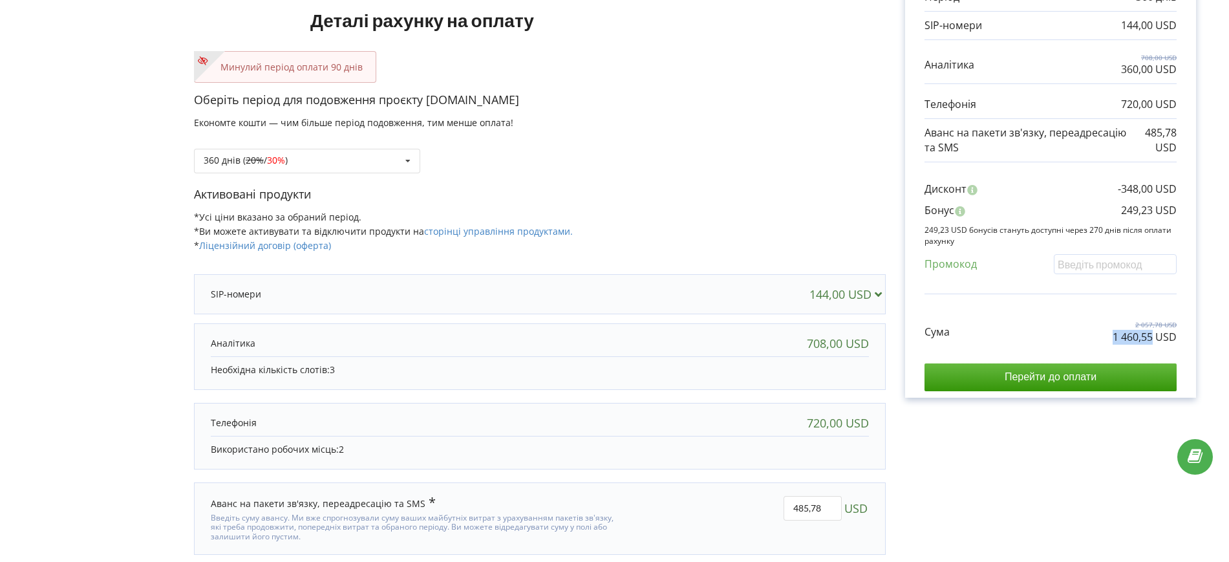
click at [1154, 337] on p "1 460,55 USD" at bounding box center [1145, 337] width 64 height 15
copy p "1 460,55"
drag, startPoint x: 1123, startPoint y: 208, endPoint x: 1156, endPoint y: 208, distance: 32.3
click at [1156, 208] on p "249,23 USD" at bounding box center [1149, 210] width 56 height 15
copy p "249,23"
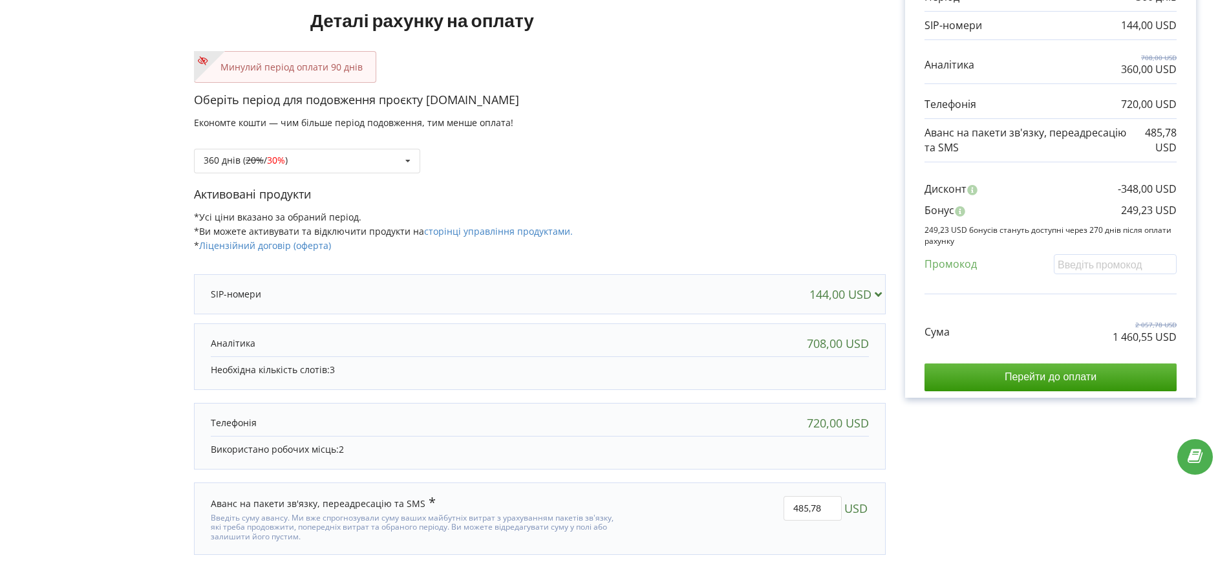
click at [1131, 203] on p "249,23 USD" at bounding box center [1149, 210] width 56 height 15
drag, startPoint x: 1121, startPoint y: 209, endPoint x: 1187, endPoint y: 213, distance: 66.1
click at [1187, 213] on div "Обрані продукти Період 360 днів 144,00 USD 708,00 USD 360,00 USD" at bounding box center [1050, 176] width 291 height 442
copy p "249,23 USD"
click at [317, 165] on div "360 днів ( 20% / 30% ) Поповнити баланс без подовження 20% / 30% 30% / 40%" at bounding box center [307, 161] width 226 height 25
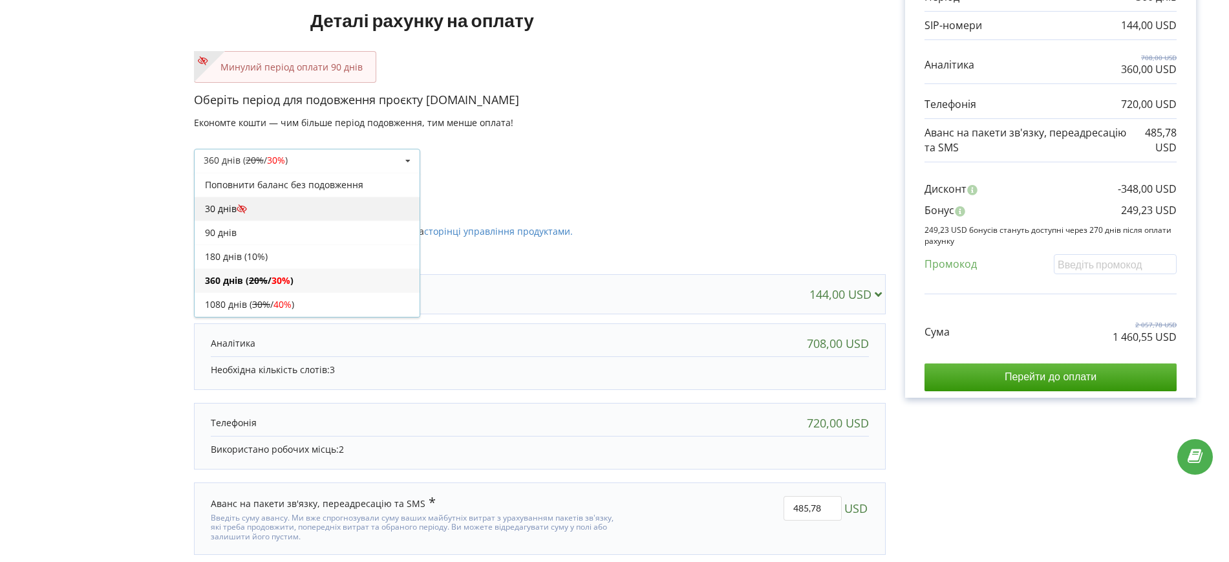
click at [272, 207] on div "30 днів" at bounding box center [307, 209] width 225 height 24
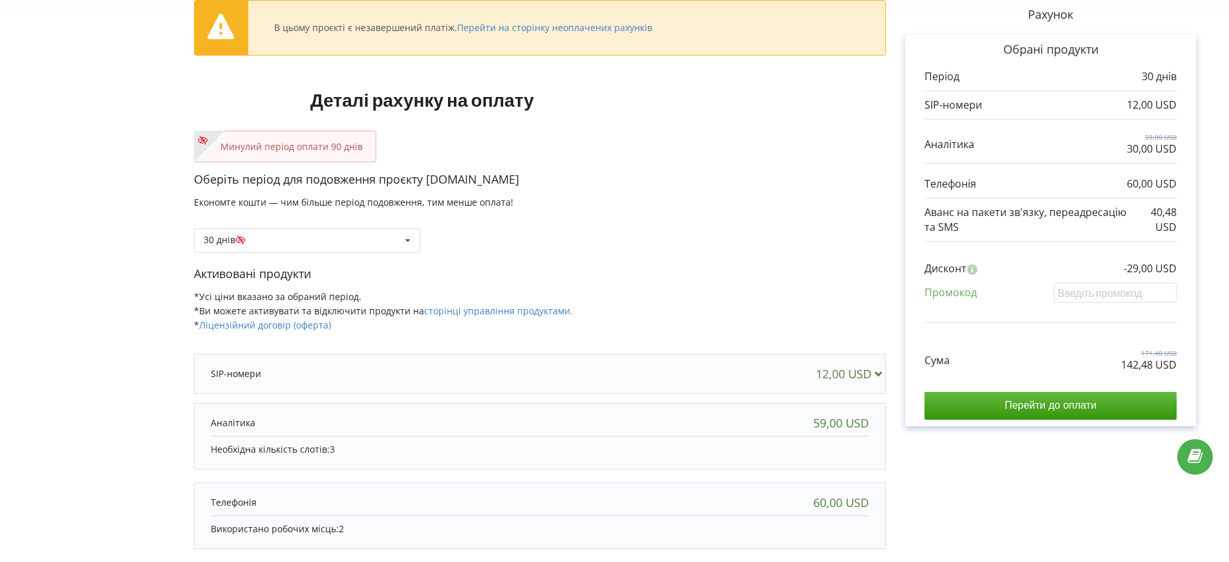
scroll to position [0, 0]
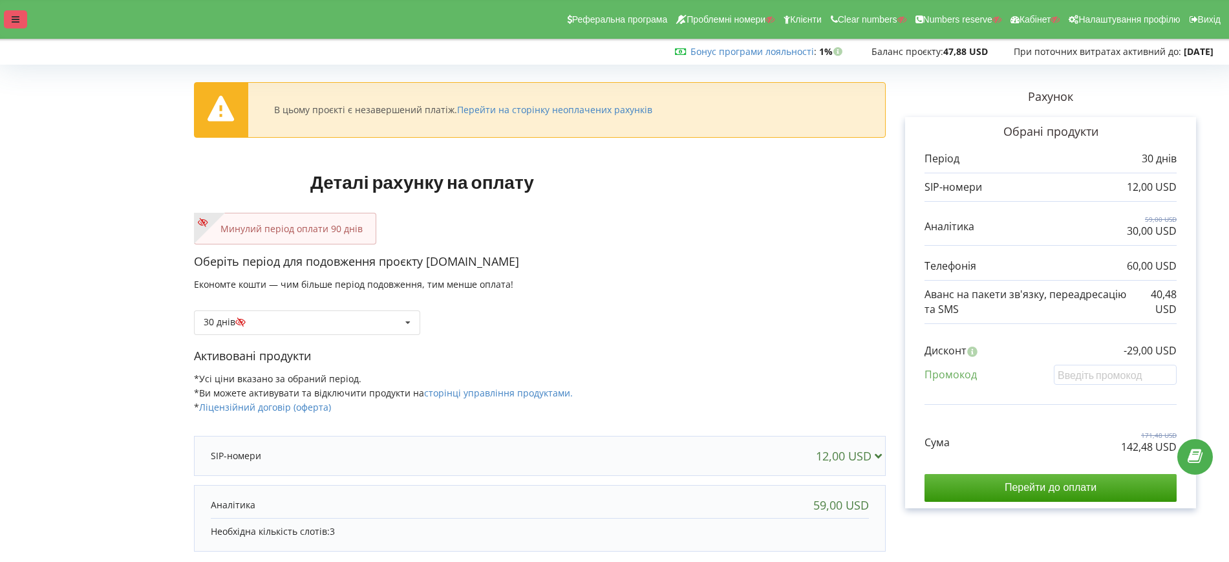
click at [19, 18] on div at bounding box center [15, 19] width 23 height 18
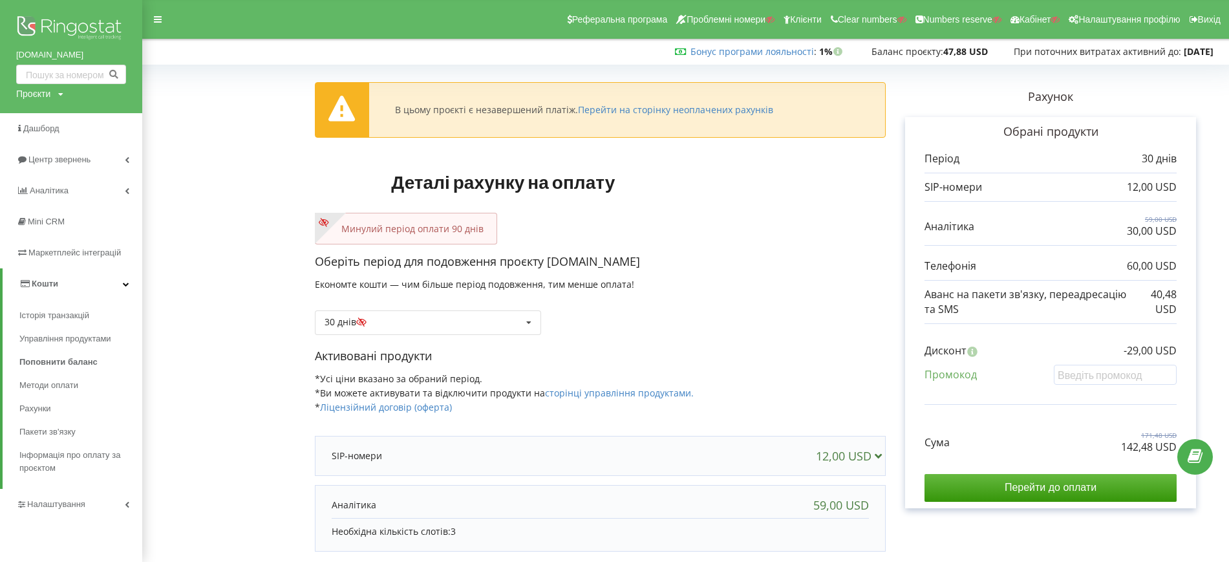
click at [41, 97] on div "Проєкти" at bounding box center [33, 93] width 34 height 13
click at [48, 119] on input "text" at bounding box center [56, 120] width 65 height 19
click at [40, 252] on span "Маркетплейс інтеграцій" at bounding box center [77, 253] width 99 height 10
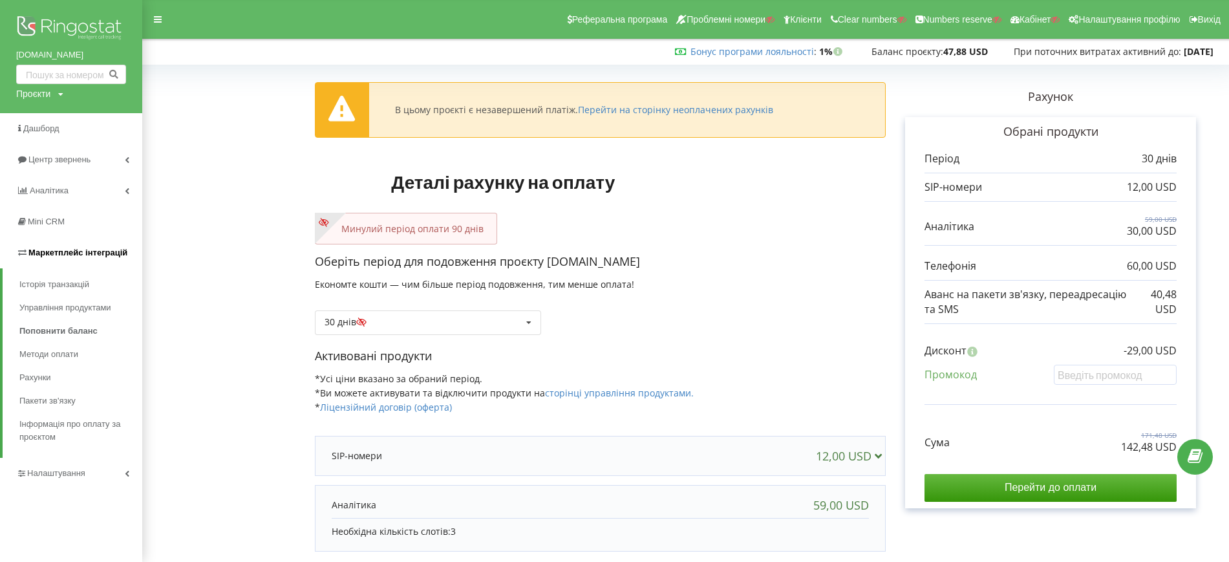
click at [52, 246] on span "Маркетплейс інтеграцій" at bounding box center [71, 252] width 111 height 13
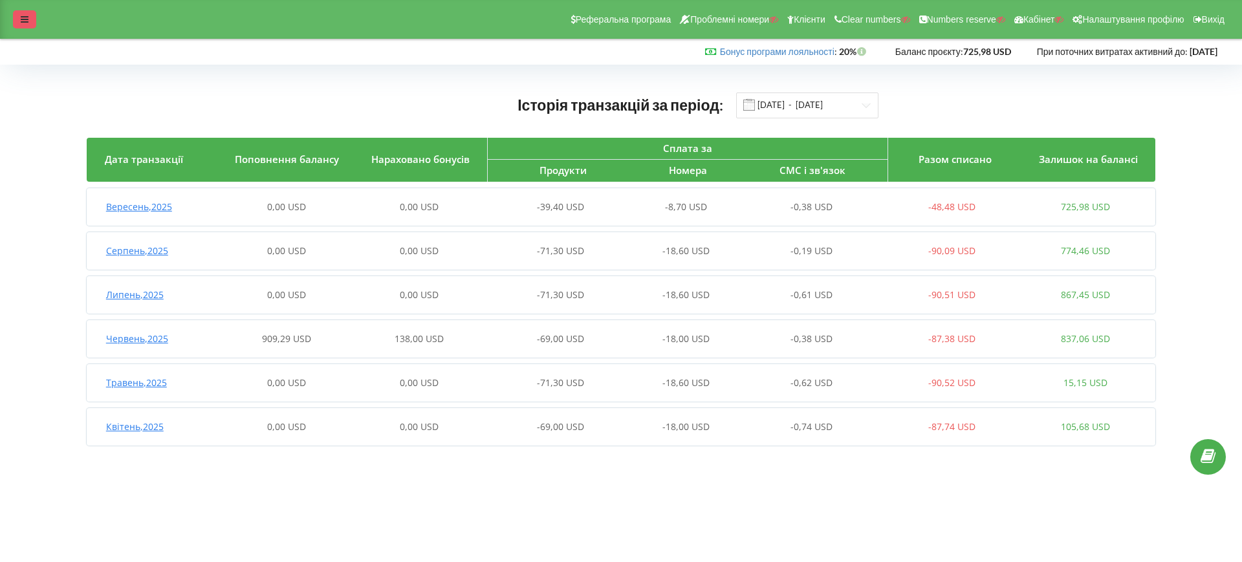
click at [19, 17] on div at bounding box center [24, 19] width 23 height 18
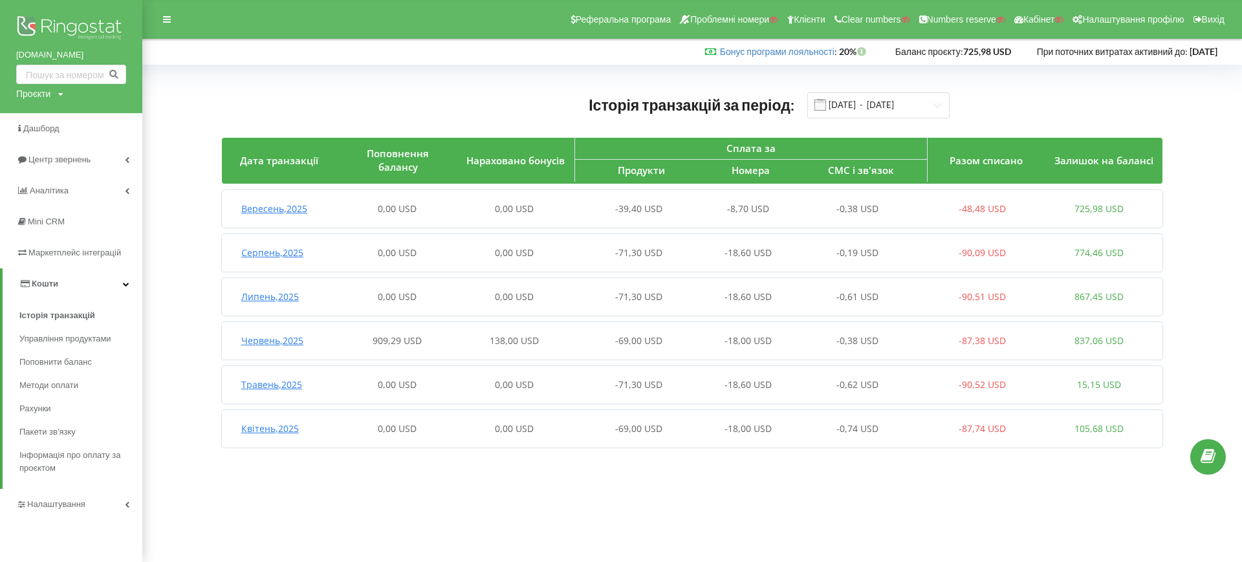
click at [389, 340] on span "909,29 USD" at bounding box center [397, 340] width 49 height 12
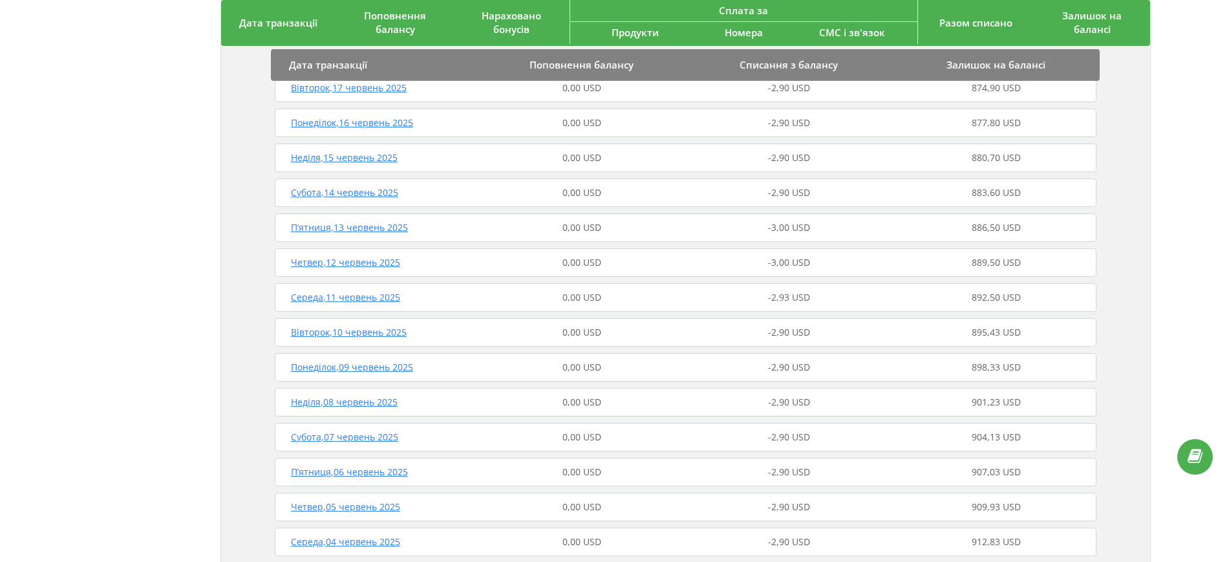
scroll to position [1055, 0]
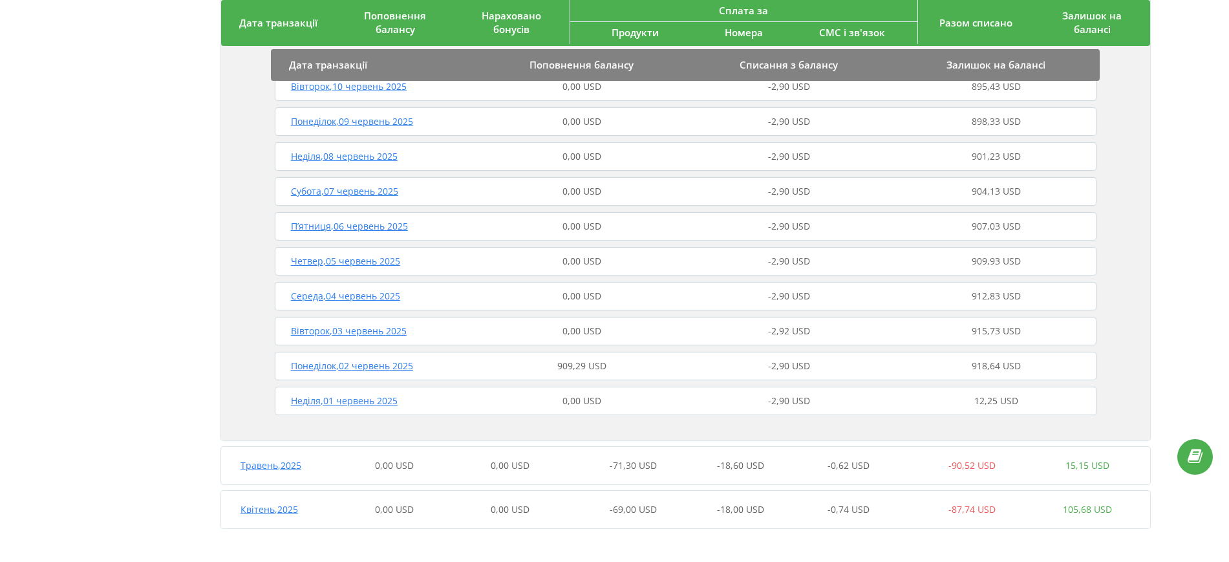
click at [501, 352] on div "Понеділок , 02 червень 2025 909,29 USD -2,90 USD 918,64 USD" at bounding box center [686, 366] width 828 height 31
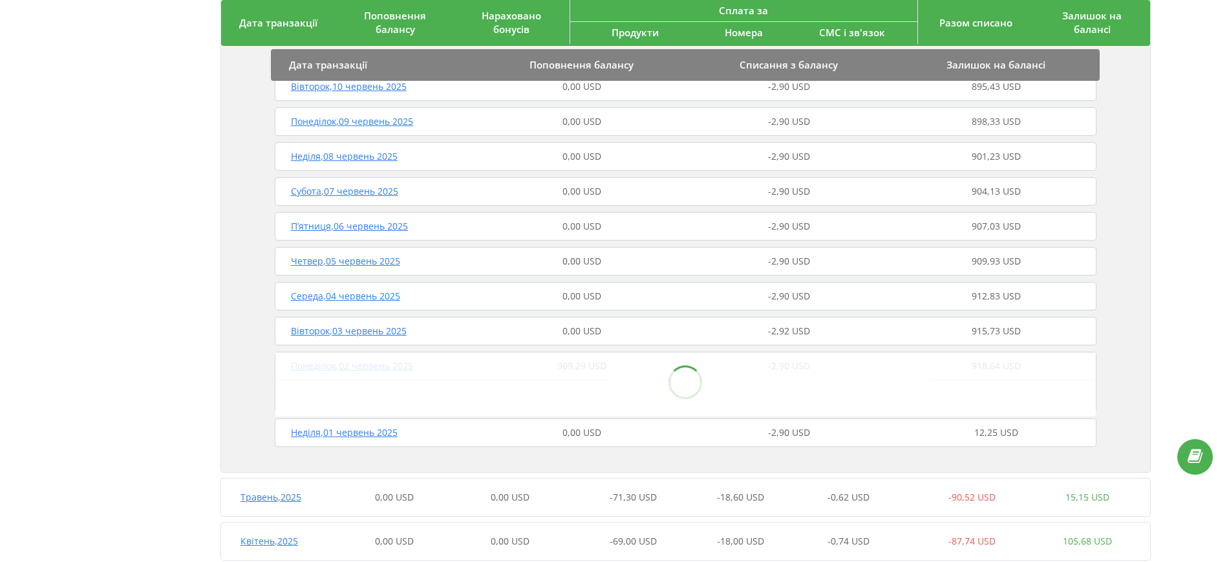
scroll to position [1087, 0]
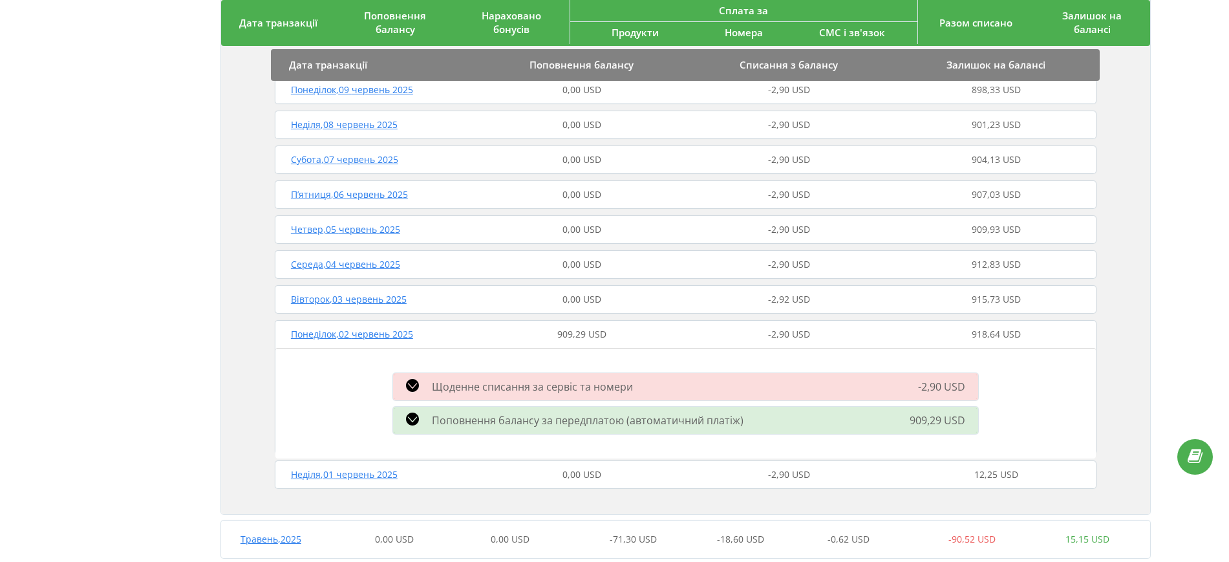
click at [517, 415] on span "Поповнення балансу за передплатою (автоматичний платіж)" at bounding box center [588, 420] width 312 height 14
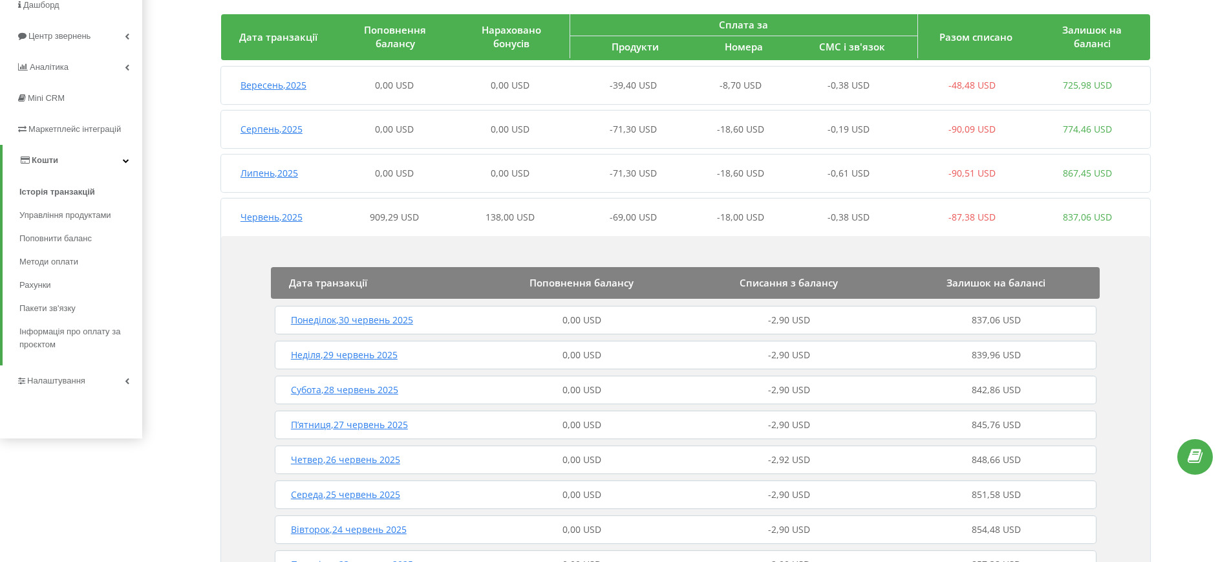
scroll to position [0, 0]
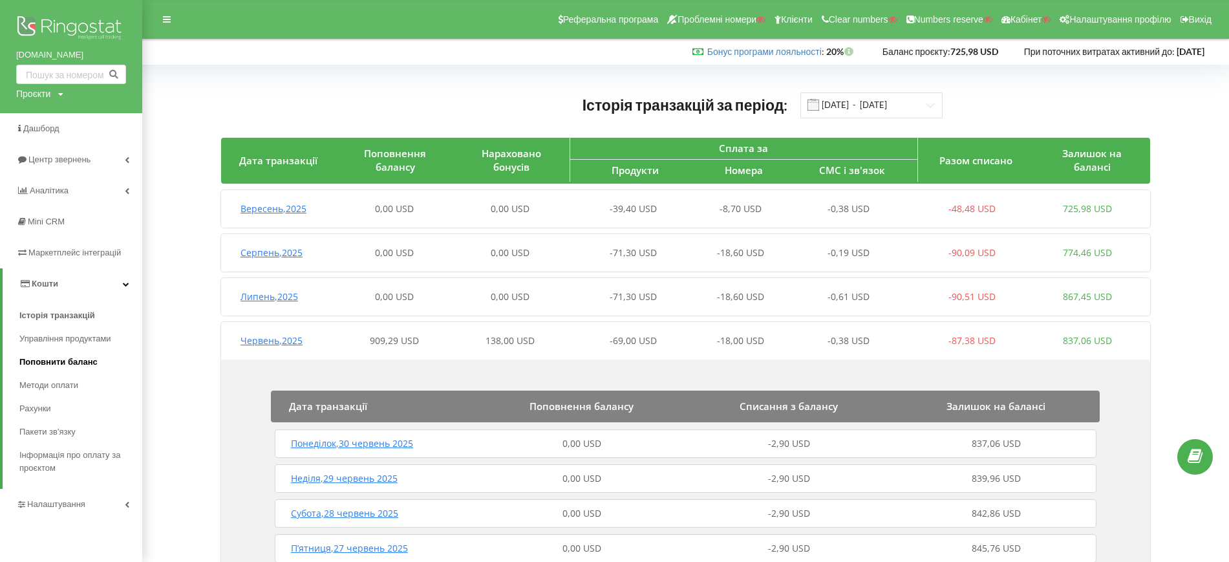
click at [71, 363] on span "Поповнити баланс" at bounding box center [58, 362] width 78 height 13
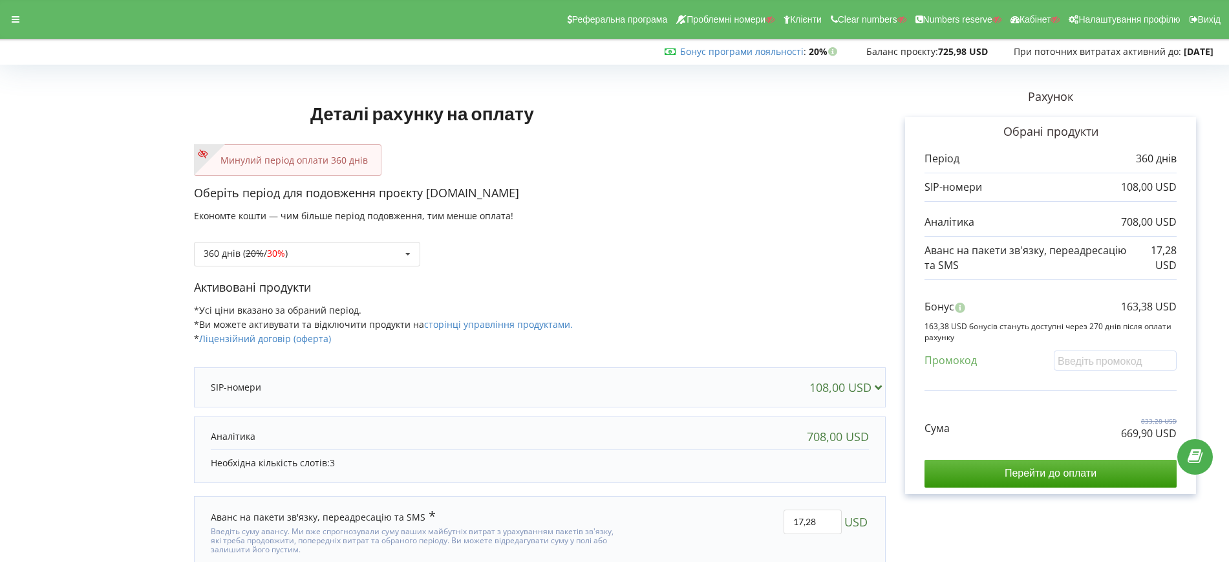
click at [777, 274] on div "Оберіть період для подовження проєкту lenokers.com Економте кошти — чим більше …" at bounding box center [540, 232] width 692 height 94
drag, startPoint x: 1112, startPoint y: 431, endPoint x: 1178, endPoint y: 435, distance: 66.7
click at [1178, 435] on div "Обрані продукти Період 360 днів 108,00 USD 708,00 USD 17,28 USD" at bounding box center [1050, 305] width 291 height 377
copy p "669,90 USD"
click at [739, 231] on div "360 днів ( 20% / 30% ) Поповнити баланс без подовження 20% / 30% 30% / 40%" at bounding box center [540, 244] width 692 height 44
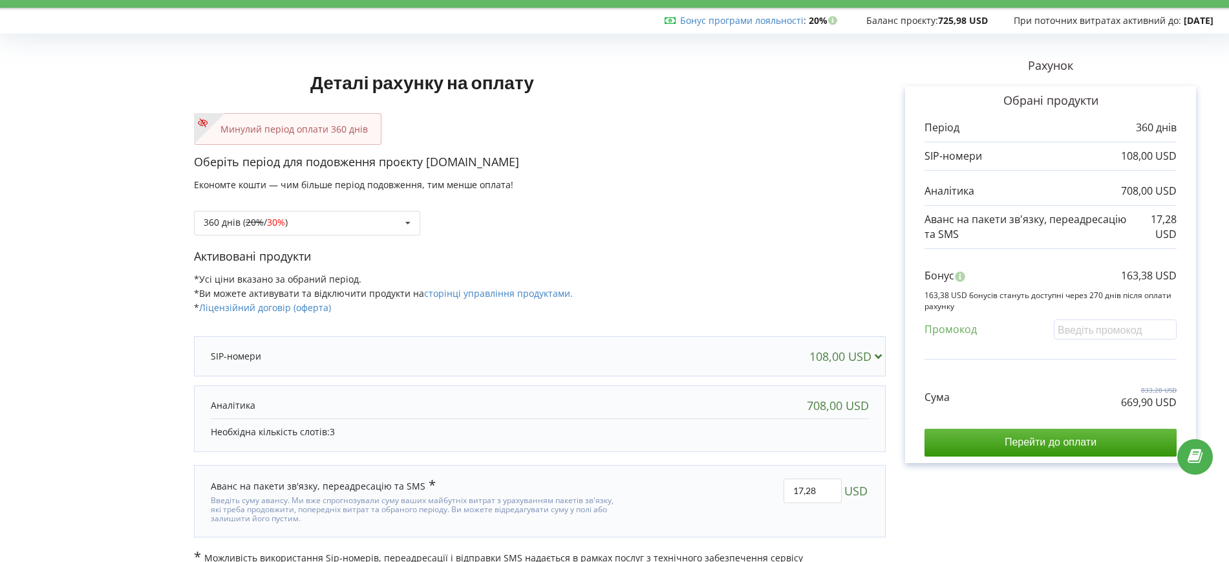
scroll to position [47, 0]
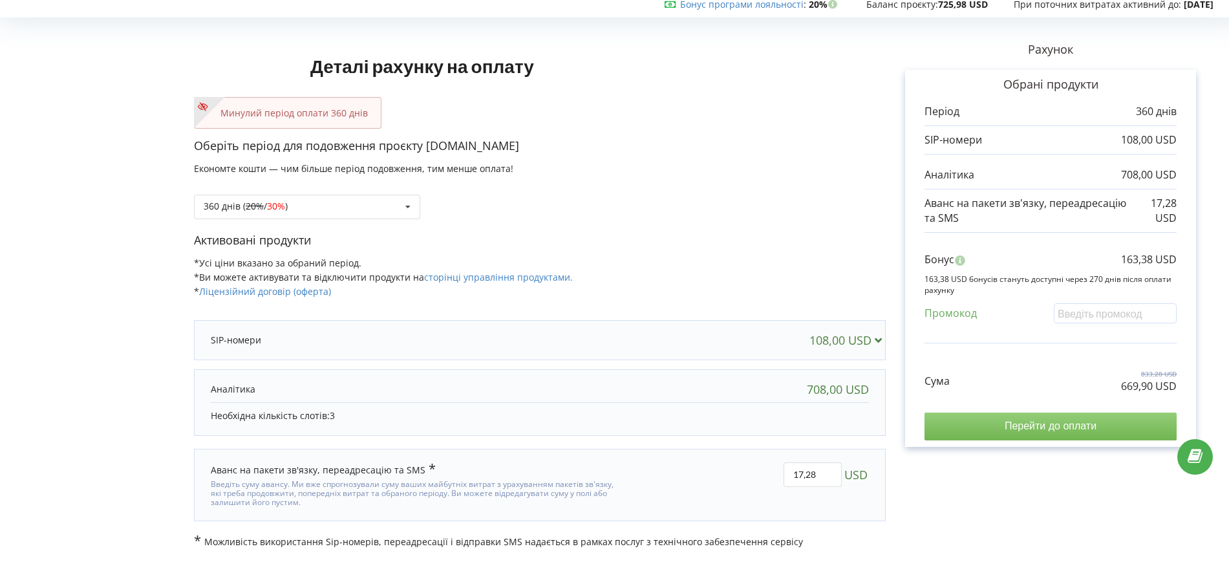
click at [970, 428] on input "Перейти до оплати" at bounding box center [1051, 426] width 252 height 27
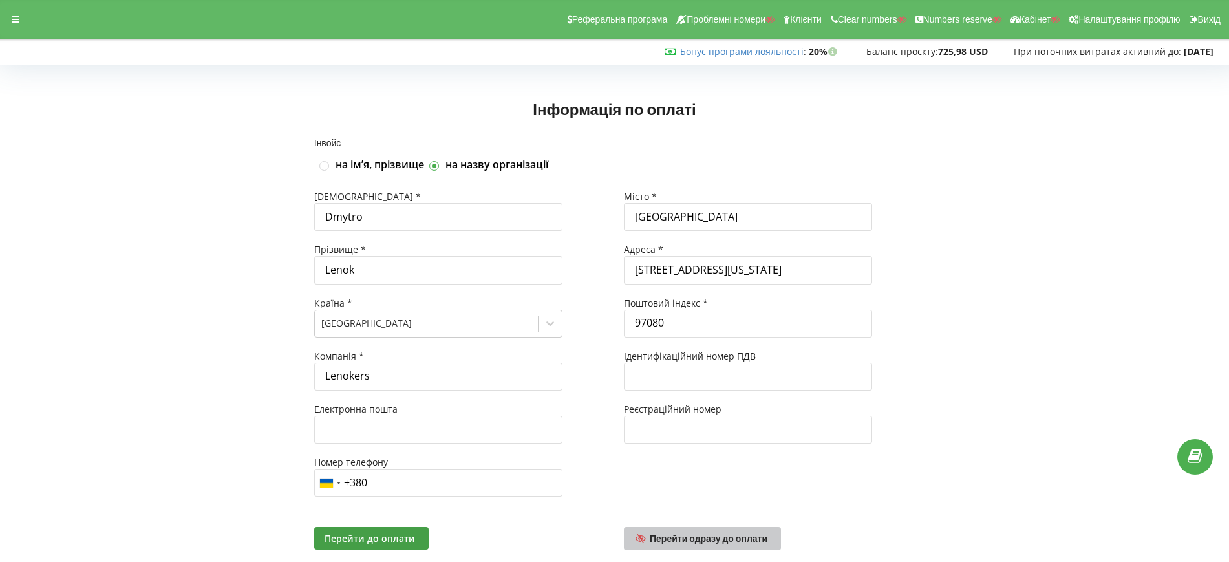
click at [717, 529] on link "Перейти одразу до оплати" at bounding box center [703, 538] width 158 height 23
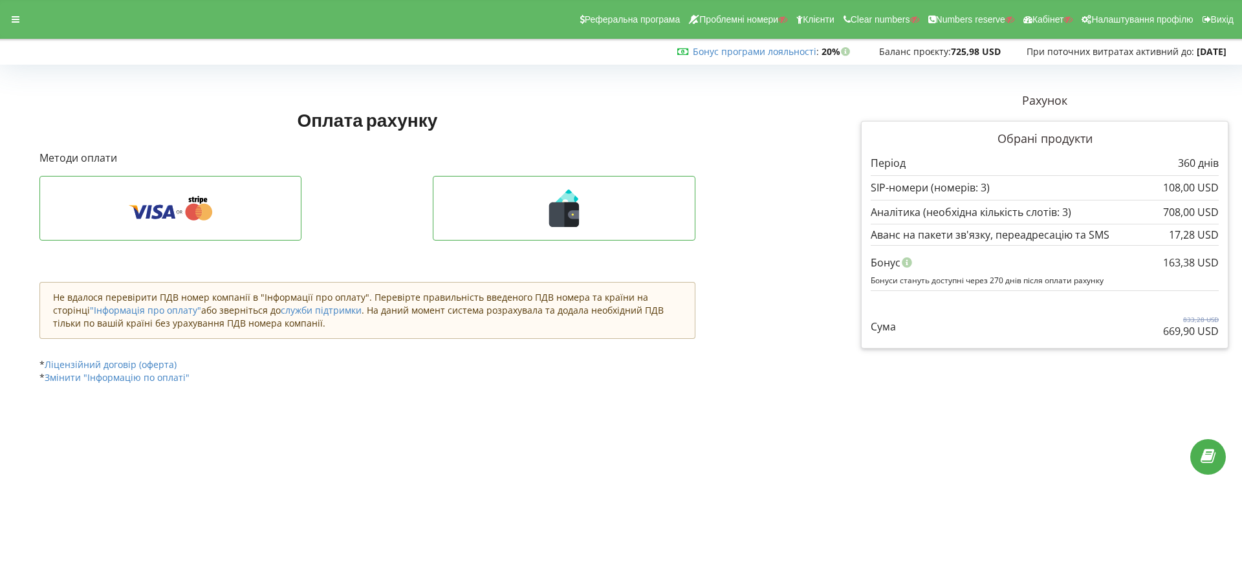
click at [725, 149] on div "Оплата рахунку Рахунок Обрані продукти" at bounding box center [415, 244] width 770 height 323
click at [10, 15] on div at bounding box center [15, 19] width 23 height 18
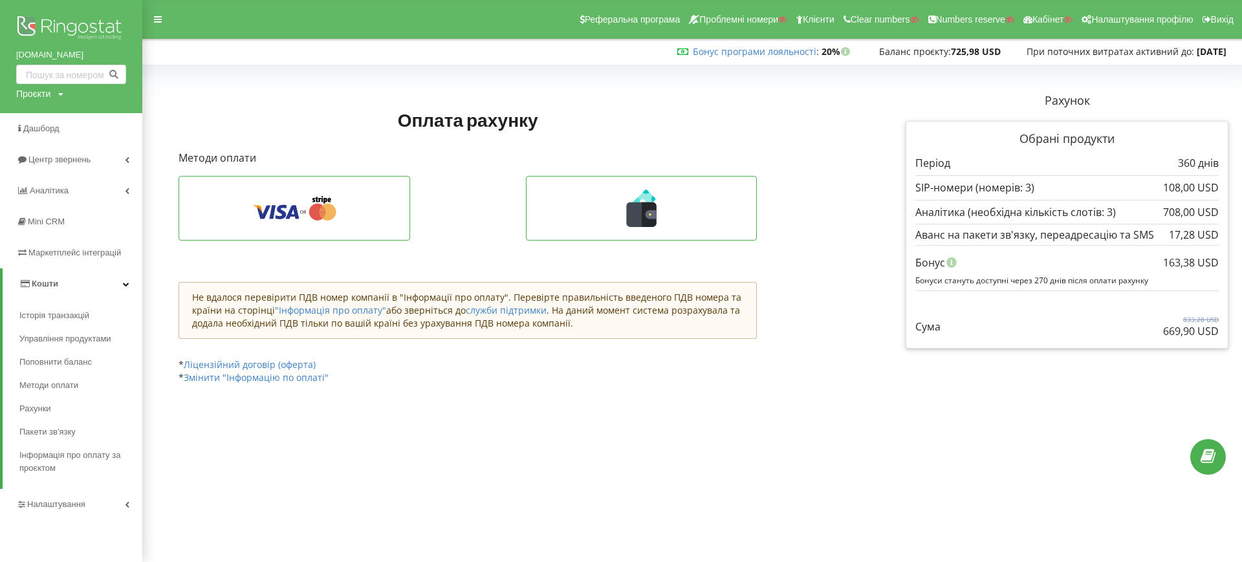
click at [48, 98] on div "Проєкти" at bounding box center [33, 93] width 34 height 13
click at [59, 116] on input "text" at bounding box center [56, 120] width 65 height 19
paste input "[DOMAIN_NAME]"
type input "[DOMAIN_NAME]"
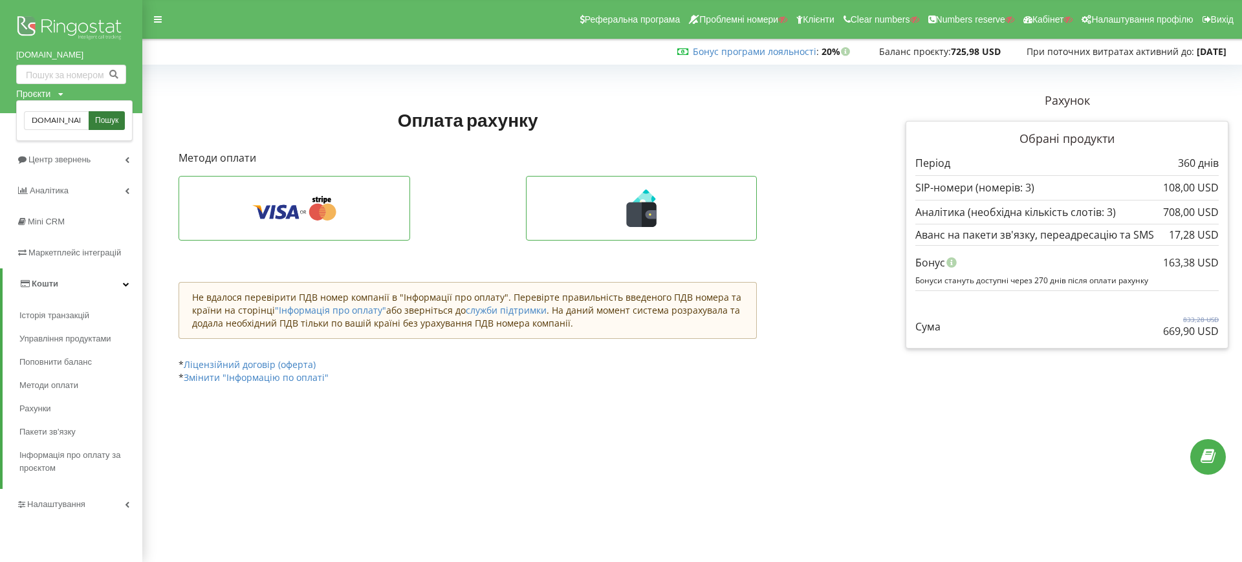
click at [105, 122] on span "Пошук" at bounding box center [106, 121] width 23 height 12
click at [93, 119] on link "Пошук" at bounding box center [107, 120] width 36 height 19
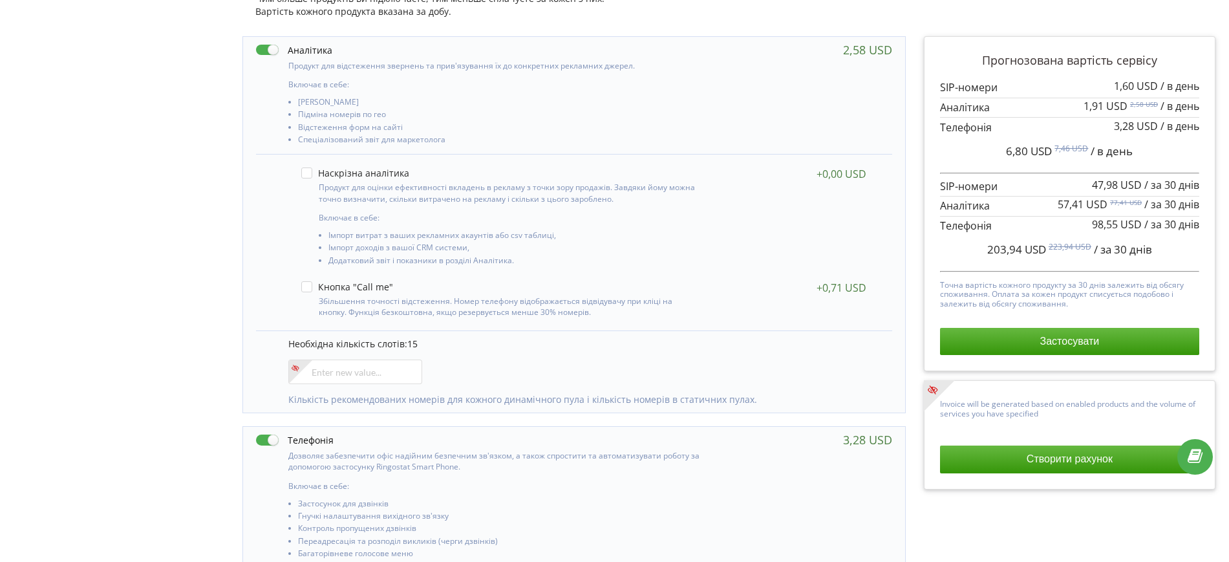
scroll to position [162, 0]
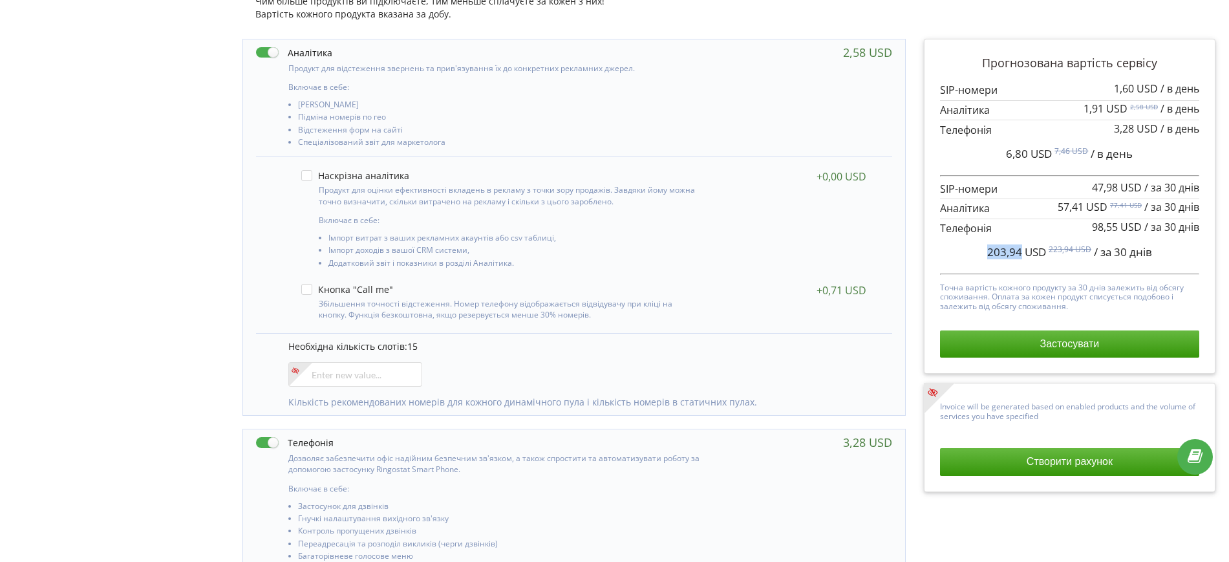
drag, startPoint x: 989, startPoint y: 253, endPoint x: 1022, endPoint y: 252, distance: 33.0
click at [1022, 252] on span "203,94 USD" at bounding box center [1017, 251] width 59 height 15
copy span "203,94"
click at [266, 50] on label at bounding box center [294, 53] width 76 height 14
checkbox input "false"
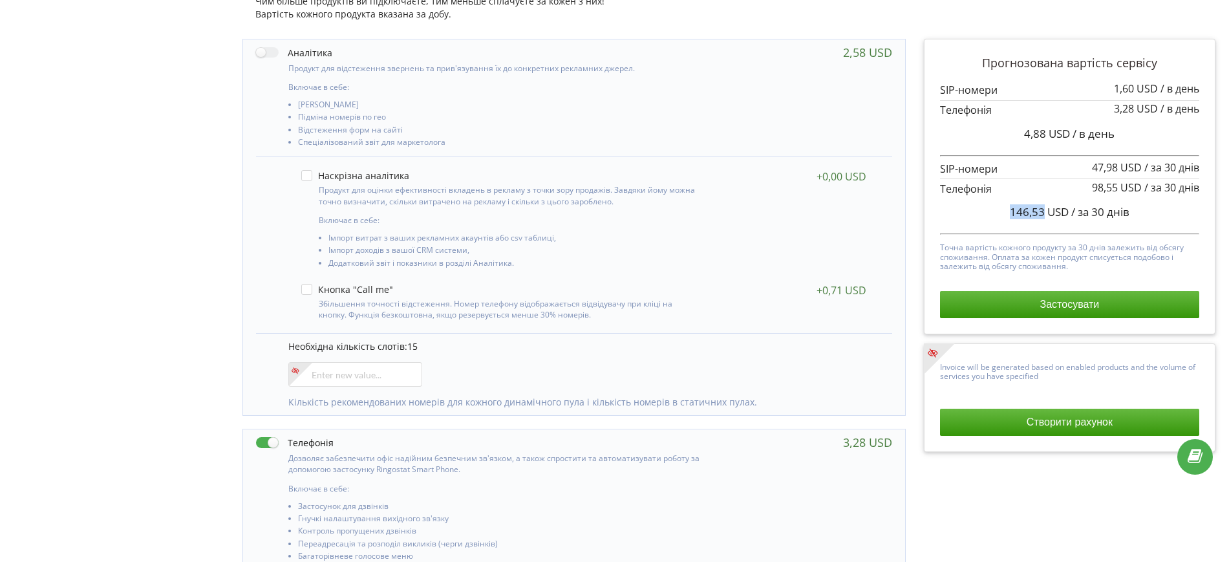
drag, startPoint x: 1010, startPoint y: 211, endPoint x: 1044, endPoint y: 212, distance: 33.7
click at [1044, 212] on span "146,53 USD" at bounding box center [1039, 211] width 59 height 15
copy span "146,53"
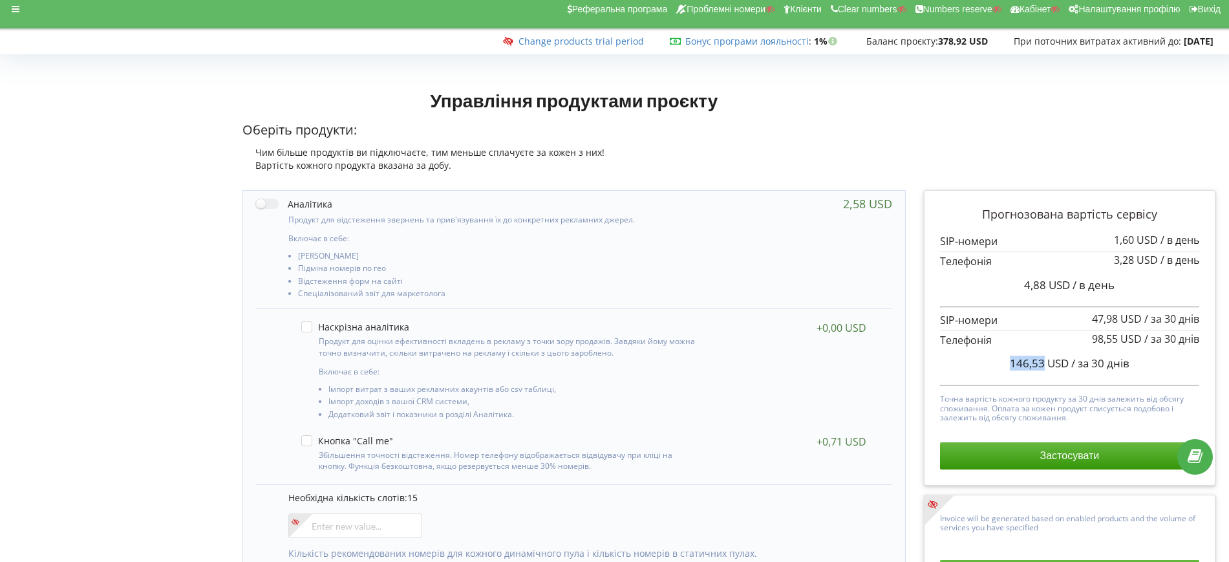
scroll to position [0, 0]
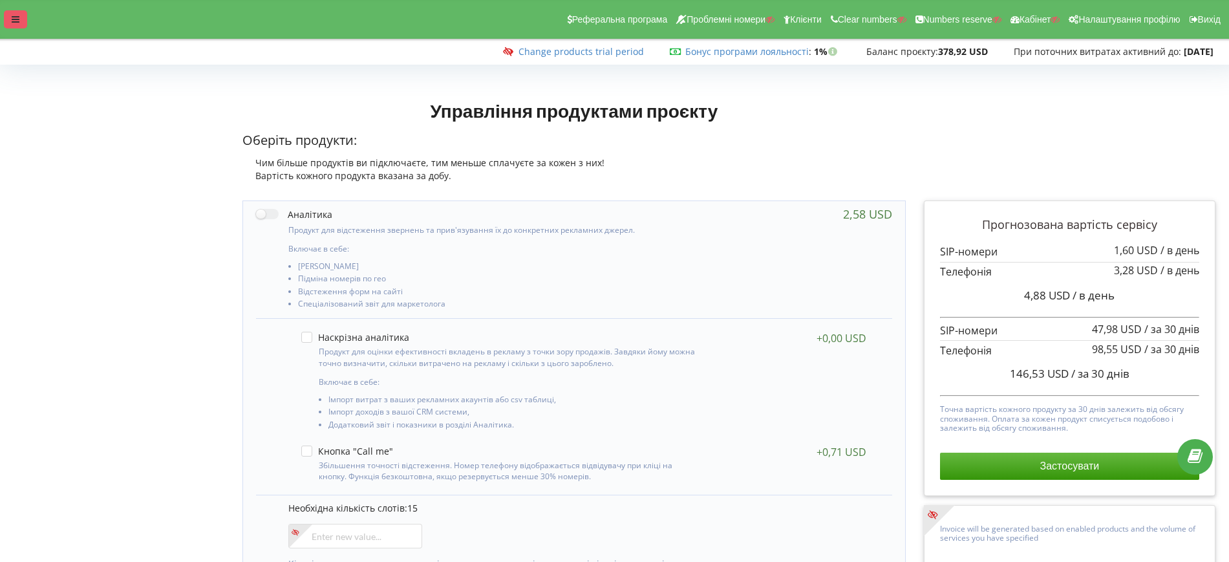
click at [13, 15] on div at bounding box center [15, 19] width 23 height 18
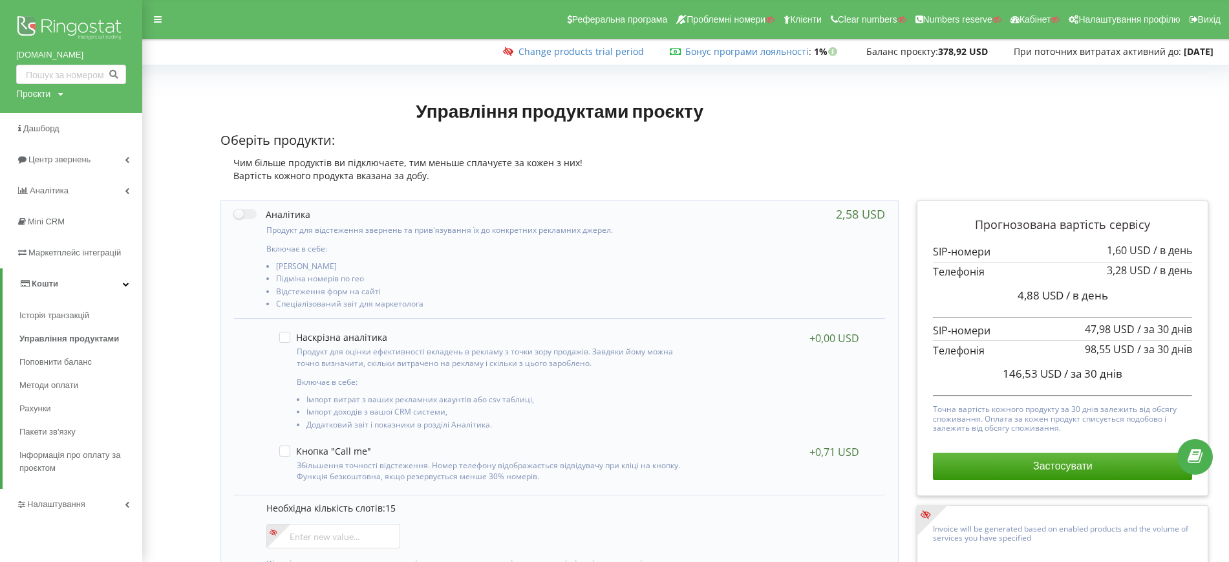
click at [49, 92] on div "Проєкти" at bounding box center [33, 93] width 34 height 13
click at [50, 114] on input "text" at bounding box center [56, 120] width 65 height 19
paste input "[DOMAIN_NAME]"
type input "[DOMAIN_NAME]"
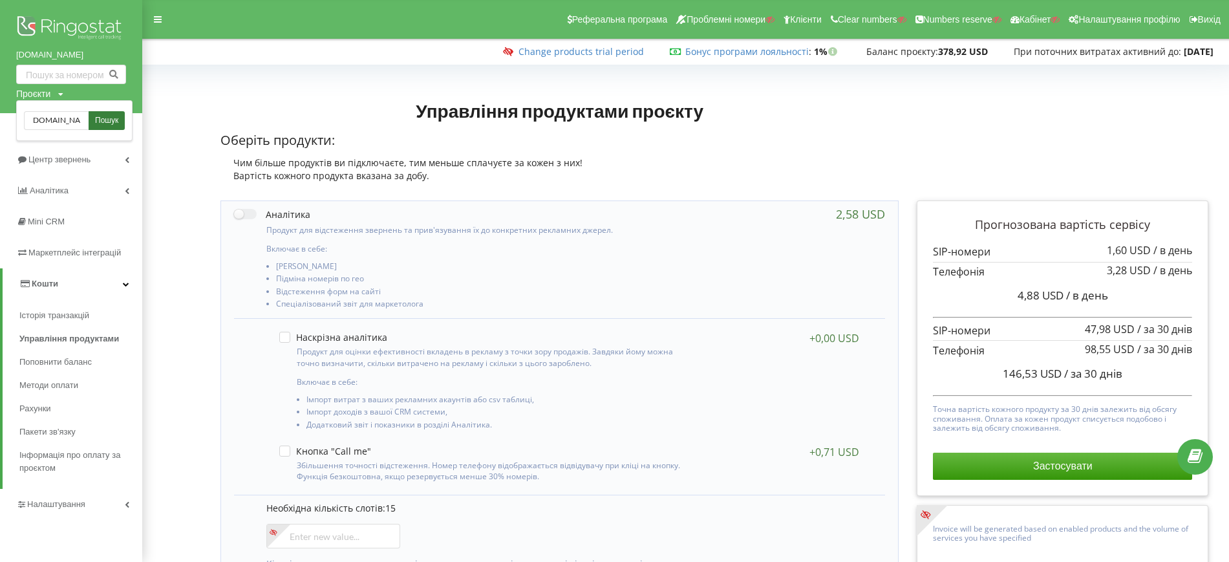
click at [102, 118] on span "Пошук" at bounding box center [106, 121] width 23 height 12
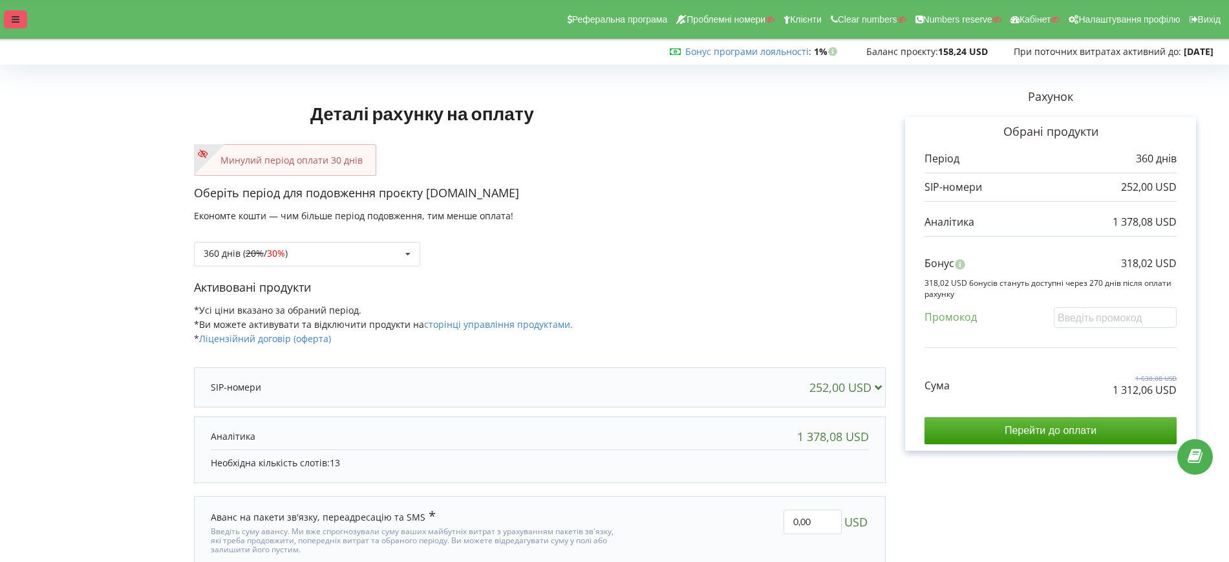
click at [1, 16] on div "Реферальна програма Проблемні номери Клієнти Clear numbers Numbers reserve Кабі…" at bounding box center [614, 19] width 1247 height 39
click at [12, 17] on icon at bounding box center [16, 19] width 8 height 9
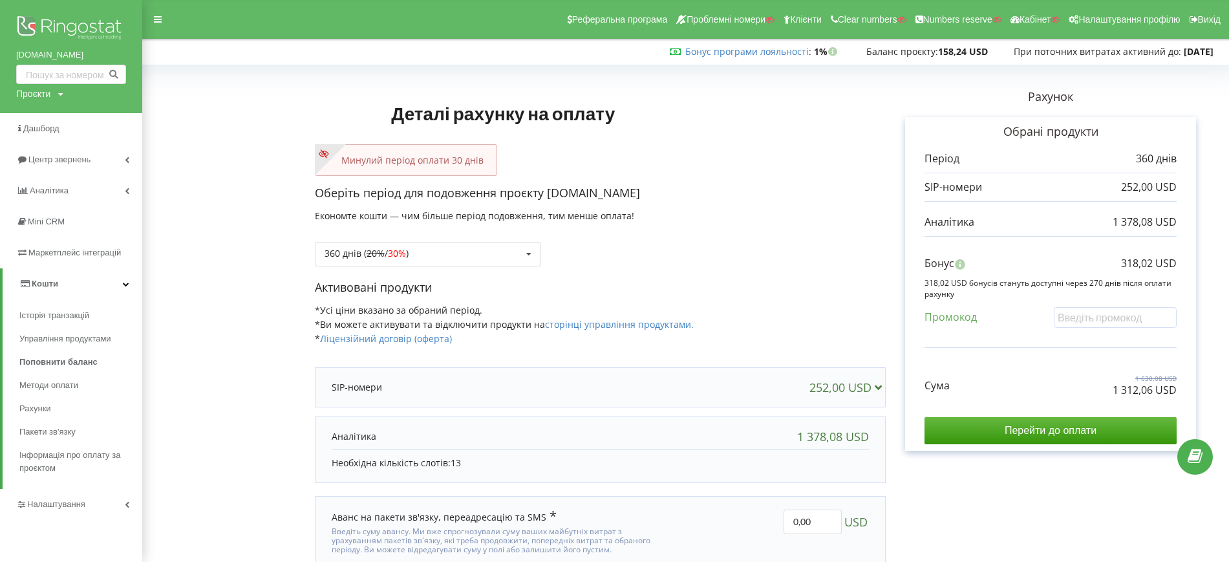
click at [53, 101] on div "ex-opera.kz Проєкти Пошук" at bounding box center [71, 56] width 142 height 113
click at [45, 92] on div "Проєкти" at bounding box center [33, 93] width 34 height 13
click at [56, 115] on input "text" at bounding box center [56, 120] width 65 height 19
paste input "aquashop.asia"
type input "aquashop.asia"
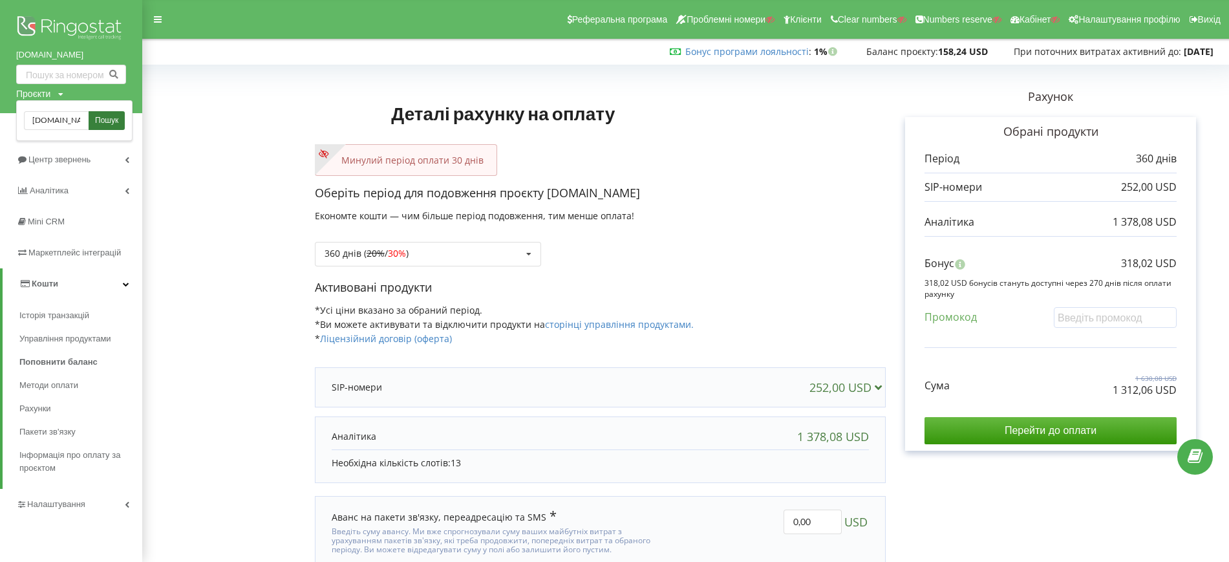
click at [105, 116] on span "Пошук" at bounding box center [106, 121] width 23 height 12
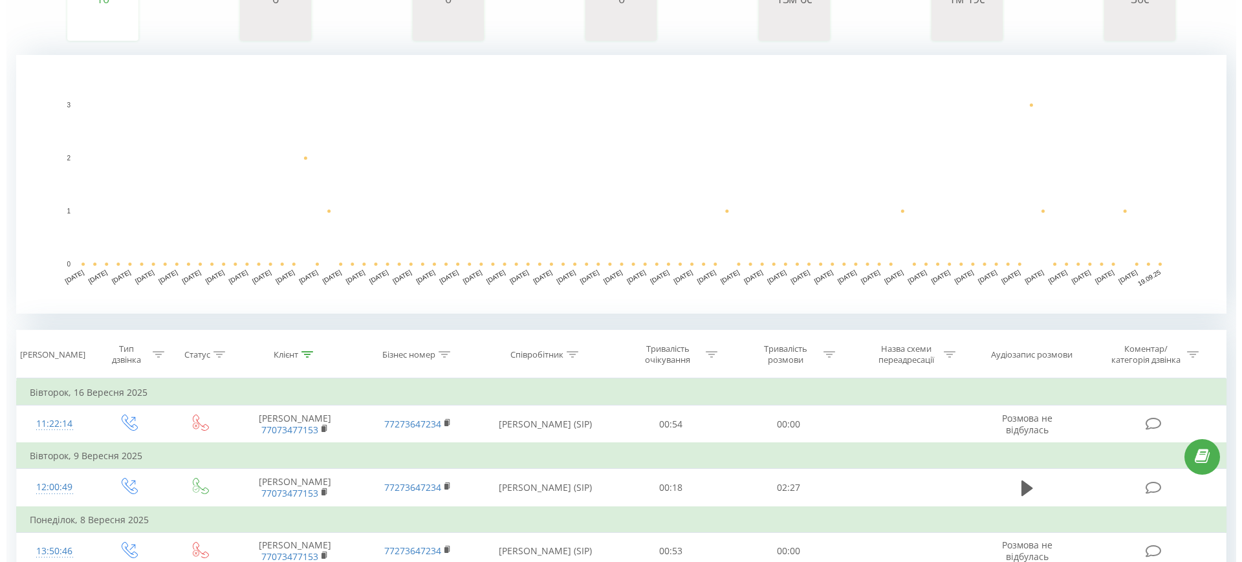
scroll to position [323, 0]
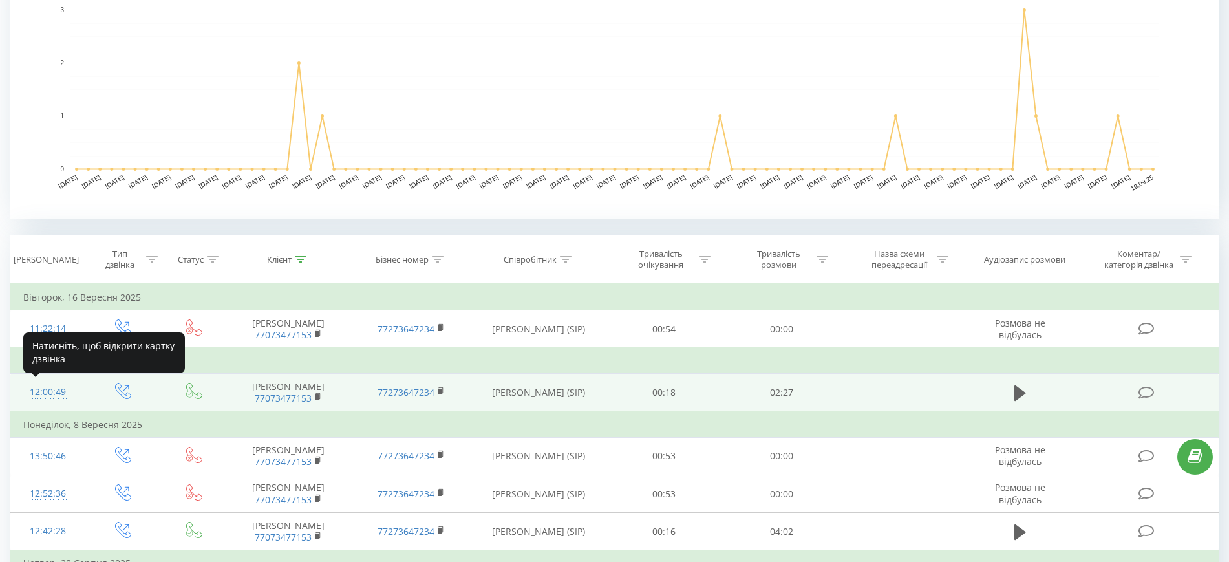
click at [50, 386] on div "12:00:49" at bounding box center [47, 392] width 49 height 25
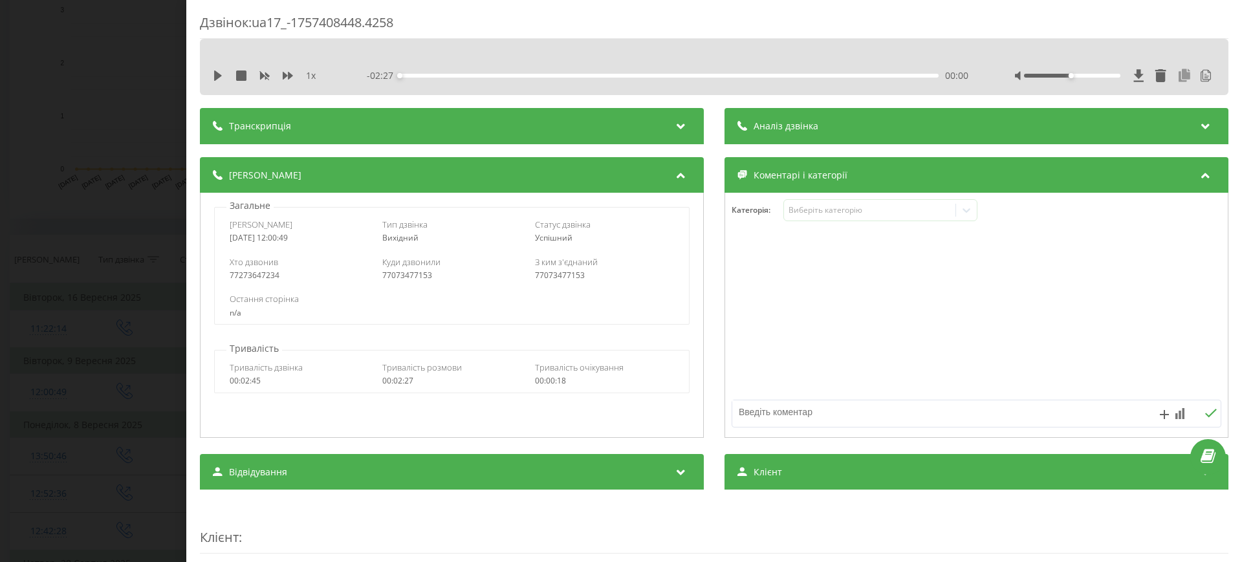
click at [1176, 73] on icon at bounding box center [1184, 75] width 16 height 13
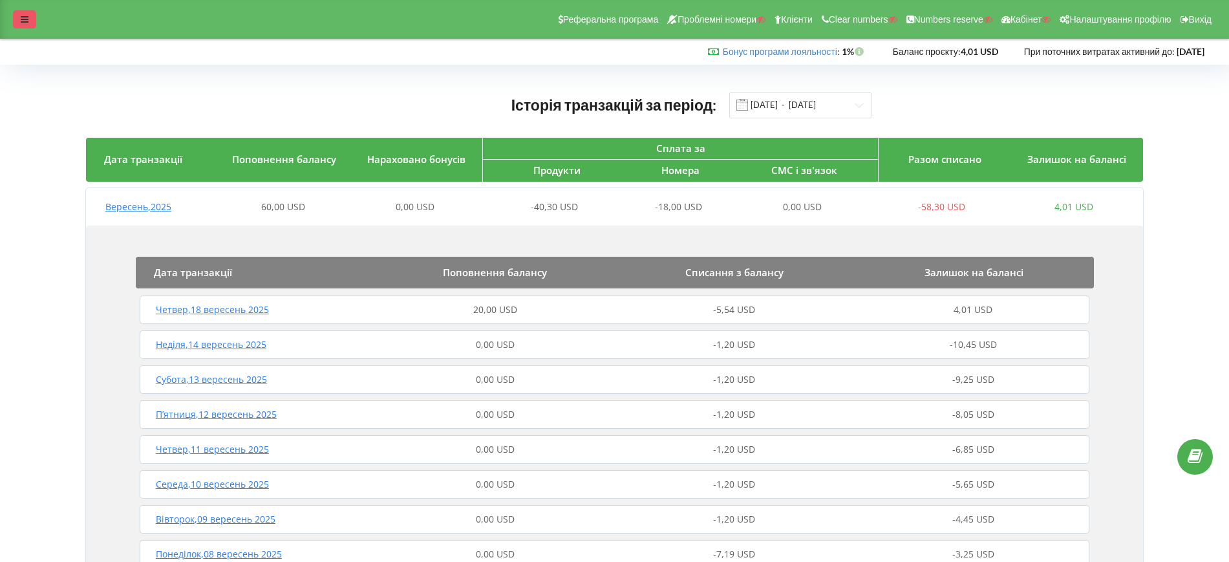
click at [19, 12] on div at bounding box center [24, 19] width 23 height 18
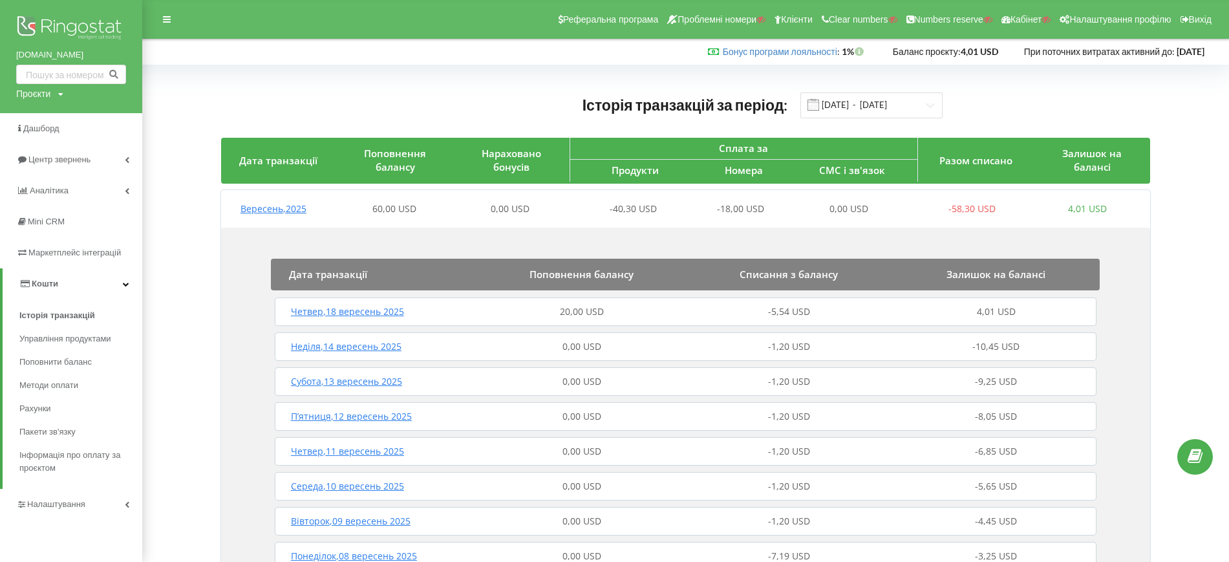
click at [36, 94] on div "Проєкти" at bounding box center [33, 93] width 34 height 13
click at [41, 112] on input "text" at bounding box center [56, 120] width 65 height 19
paste input "autozaz.kiev.ua"
type input "autozaz.kiev.ua"
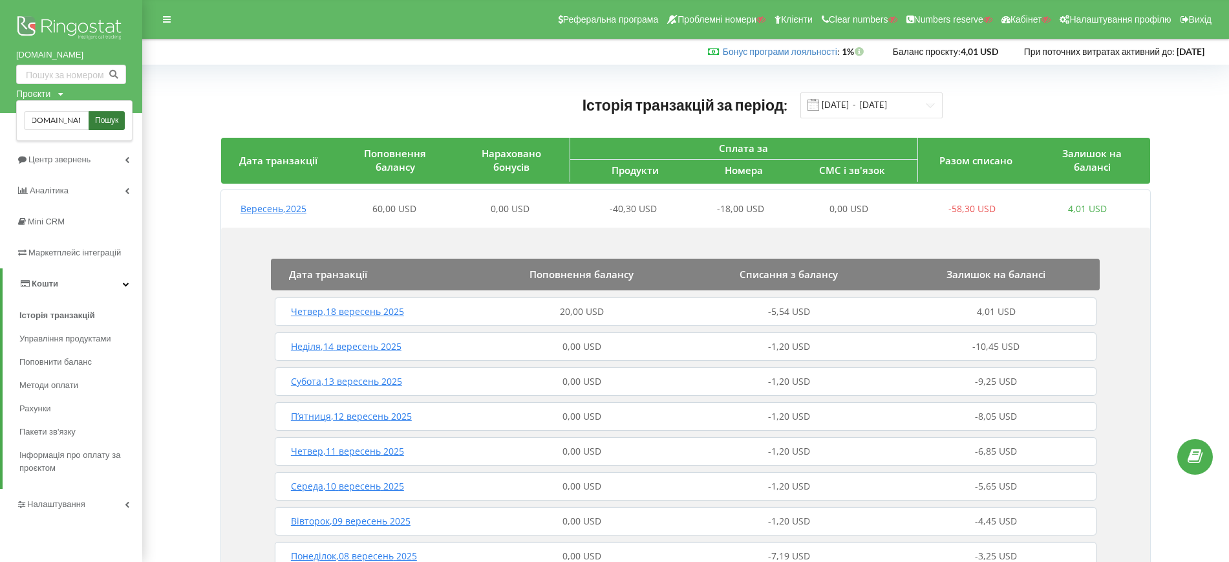
click at [100, 119] on span "Пошук" at bounding box center [106, 121] width 23 height 12
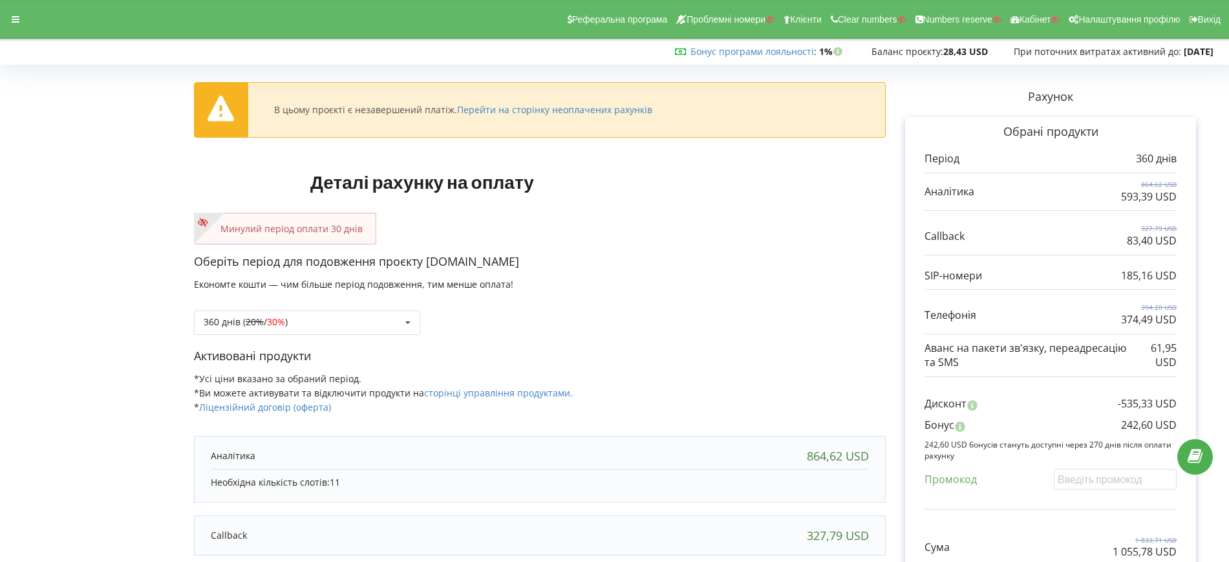
drag, startPoint x: 426, startPoint y: 261, endPoint x: 546, endPoint y: 261, distance: 120.9
click at [546, 261] on p "Оберіть період для подовження проєкту [DOMAIN_NAME]" at bounding box center [540, 262] width 692 height 17
copy p "[DOMAIN_NAME]"
click at [799, 198] on div "В цьому проєкті є незавершений платіж. Перейти на сторінку неоплачених рахунків…" at bounding box center [540, 433] width 692 height 728
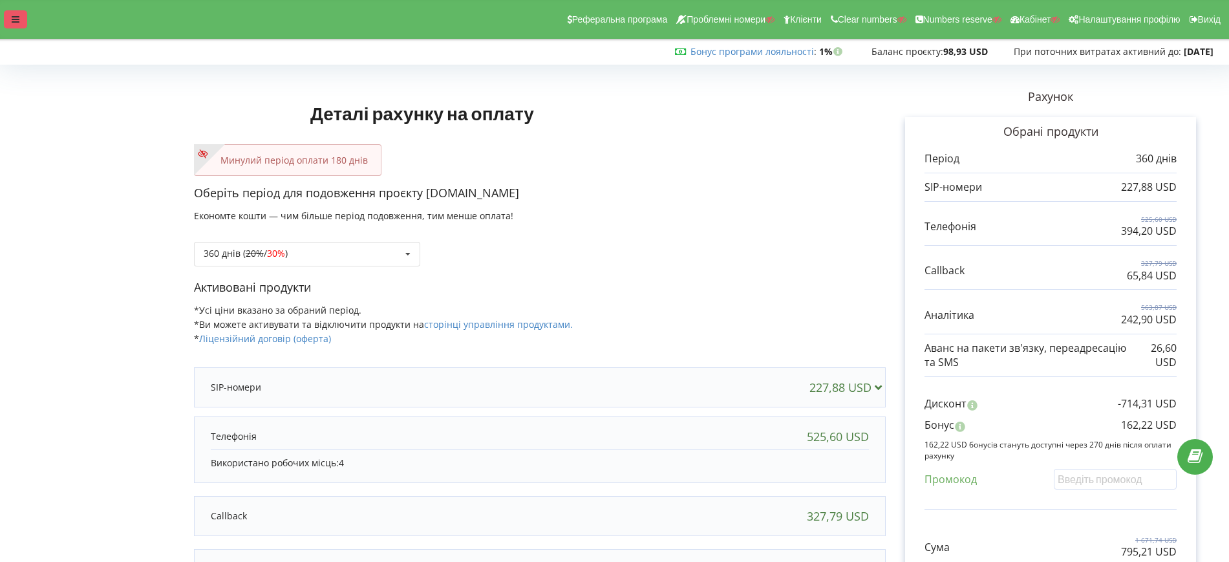
click at [23, 23] on div at bounding box center [15, 19] width 23 height 18
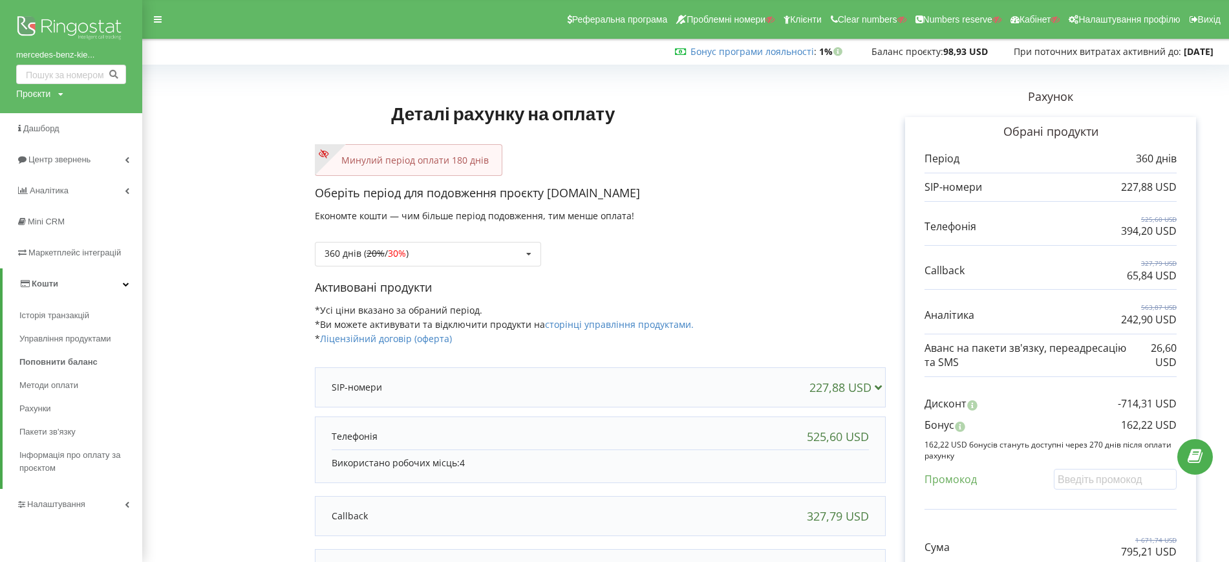
click at [36, 91] on div "Проєкти" at bounding box center [33, 93] width 34 height 13
click at [61, 119] on input "text" at bounding box center [56, 120] width 65 height 19
paste input "[DOMAIN_NAME]"
type input "[DOMAIN_NAME]"
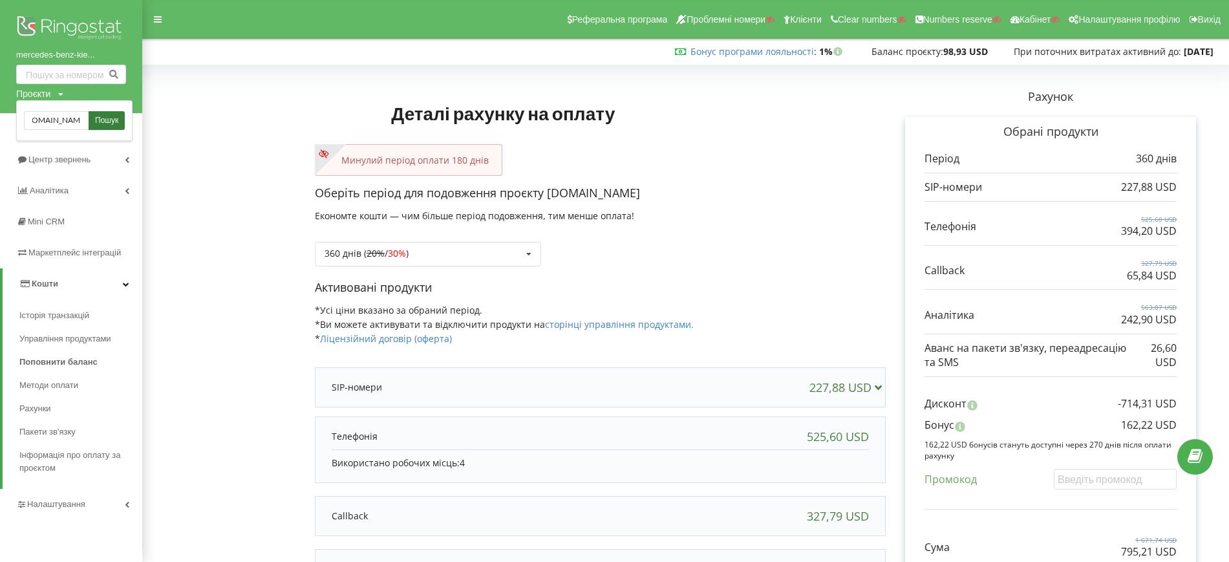
click at [98, 120] on span "Пошук" at bounding box center [106, 121] width 23 height 12
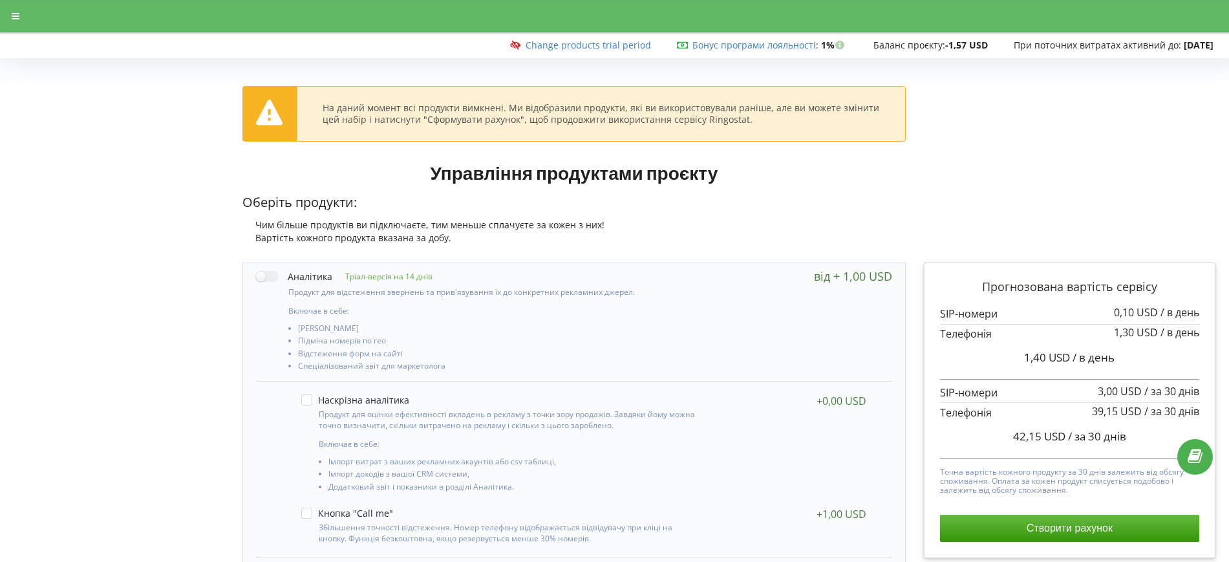
click at [771, 227] on div "Чим більше продуктів ви підключаєте, тим меньше сплачуєте за кожен з них!" at bounding box center [575, 225] width 664 height 13
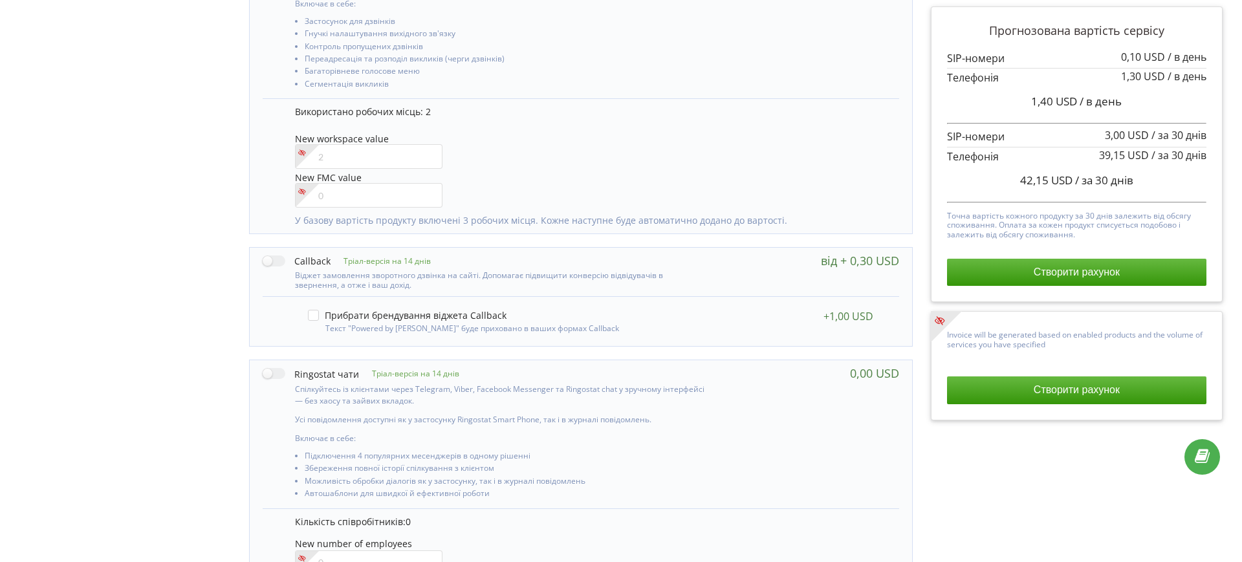
scroll to position [808, 0]
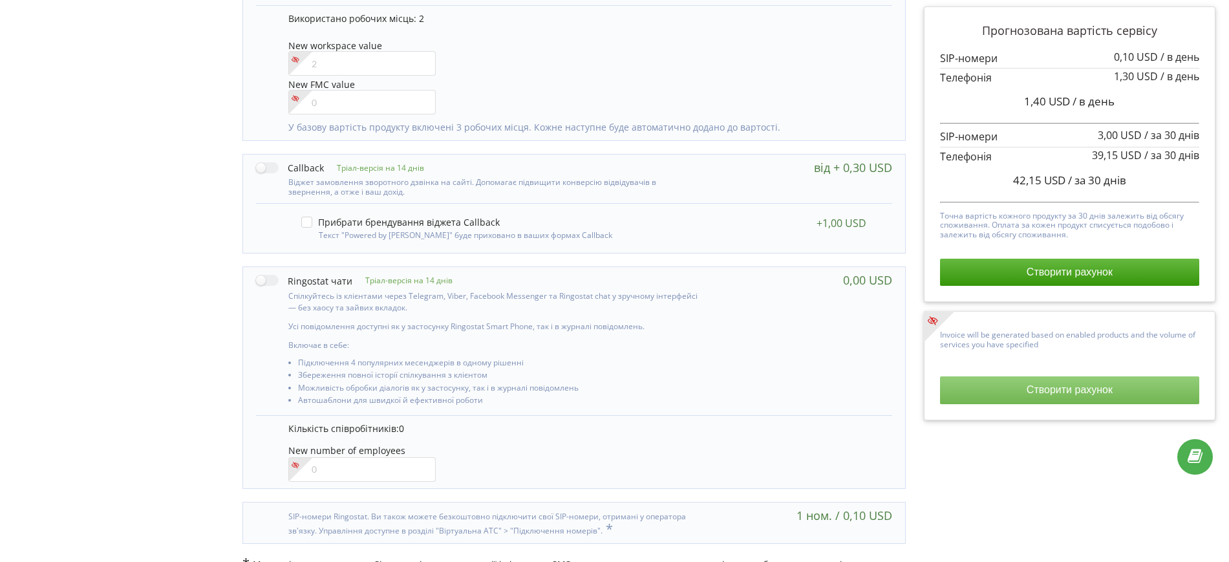
click at [965, 396] on button "Створити рахунок" at bounding box center [1069, 389] width 259 height 27
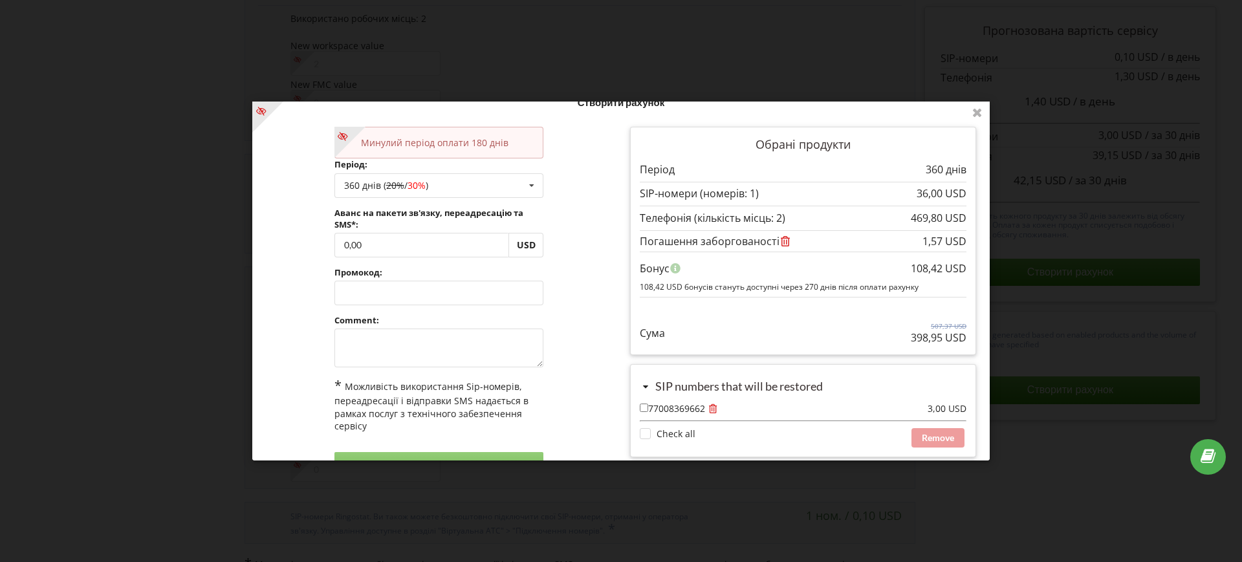
scroll to position [0, 0]
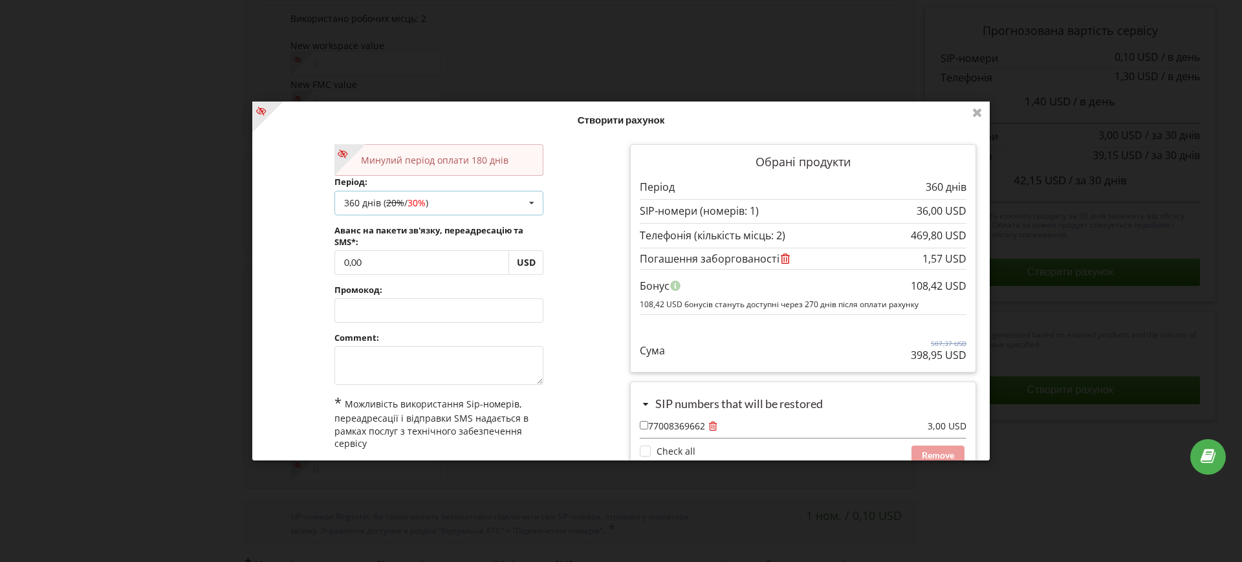
click at [438, 202] on div "360 днів ( 20% / 30% ) Поповнити баланс без подовження 30 днів 90 днів 20% / 30…" at bounding box center [439, 202] width 210 height 25
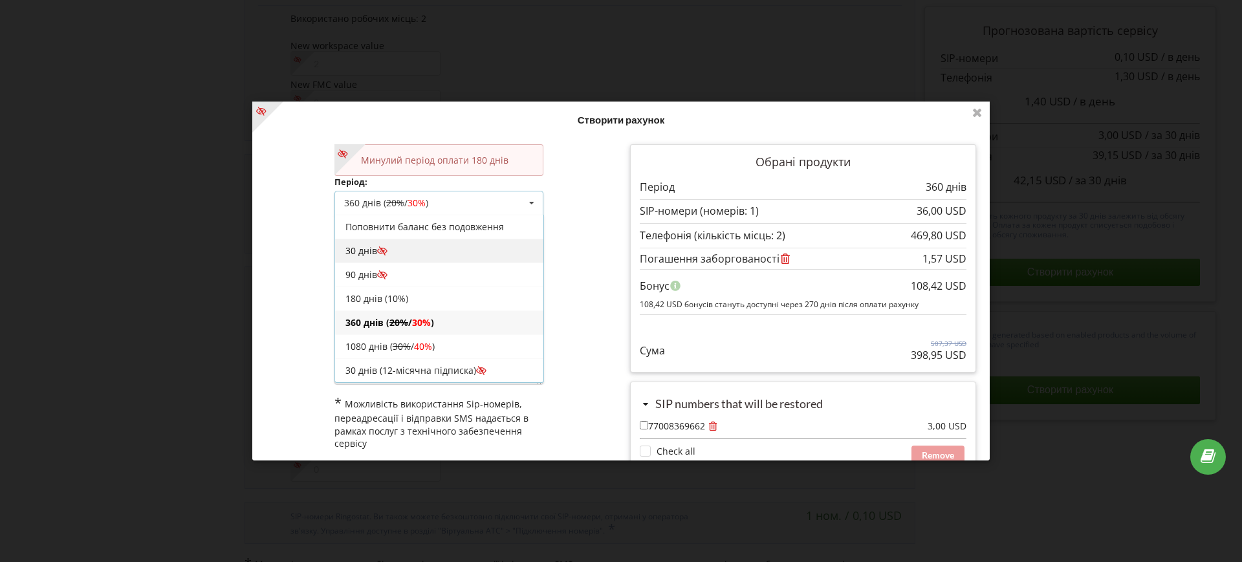
click at [366, 253] on div "30 днів" at bounding box center [439, 250] width 208 height 24
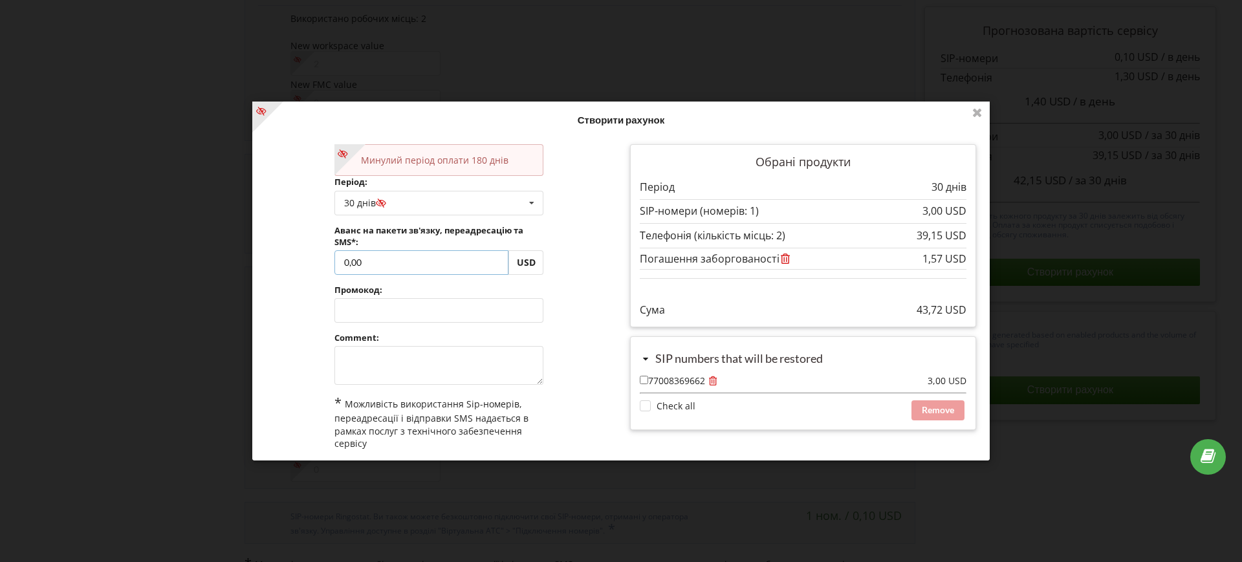
drag, startPoint x: 378, startPoint y: 265, endPoint x: 331, endPoint y: 263, distance: 47.2
click at [331, 263] on div "Минулий період оплати 180 днів Період: 30 днів Поповнити баланс без подовження …" at bounding box center [439, 320] width 228 height 371
paste input "16"
type input "16"
click at [292, 287] on div "Обробка... Створити рахунок Минулий період оплати 180 днів Період: 20% / 30% 30…" at bounding box center [620, 281] width 737 height 359
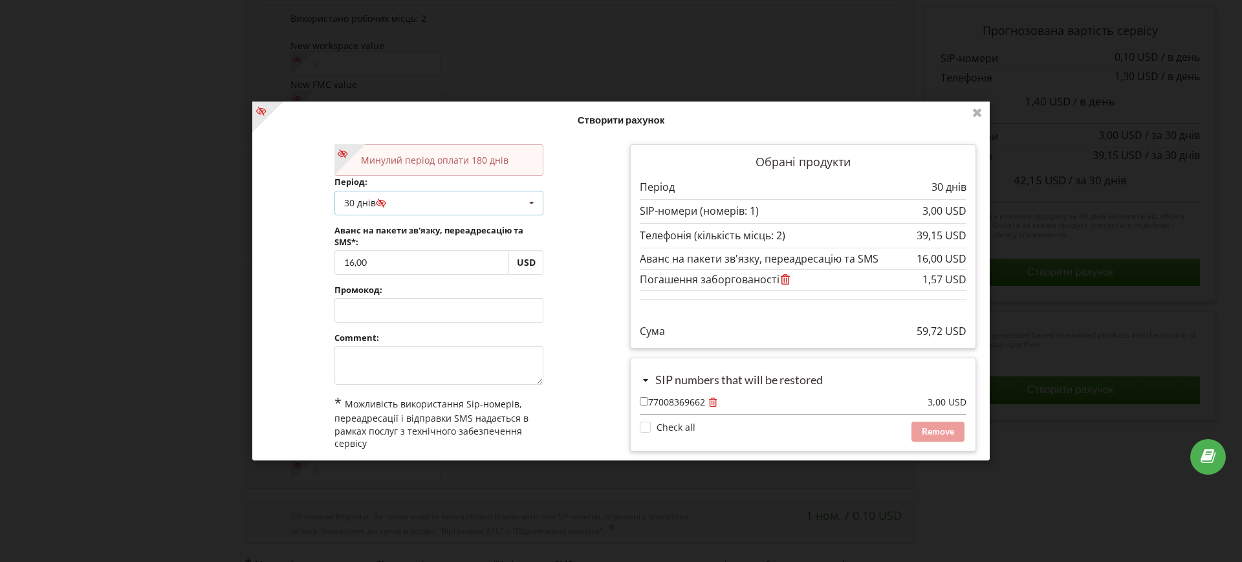
click at [420, 205] on div "30 днів Поповнити баланс без подовження 30 днів 20% / 30% 30% / 40%" at bounding box center [439, 202] width 210 height 25
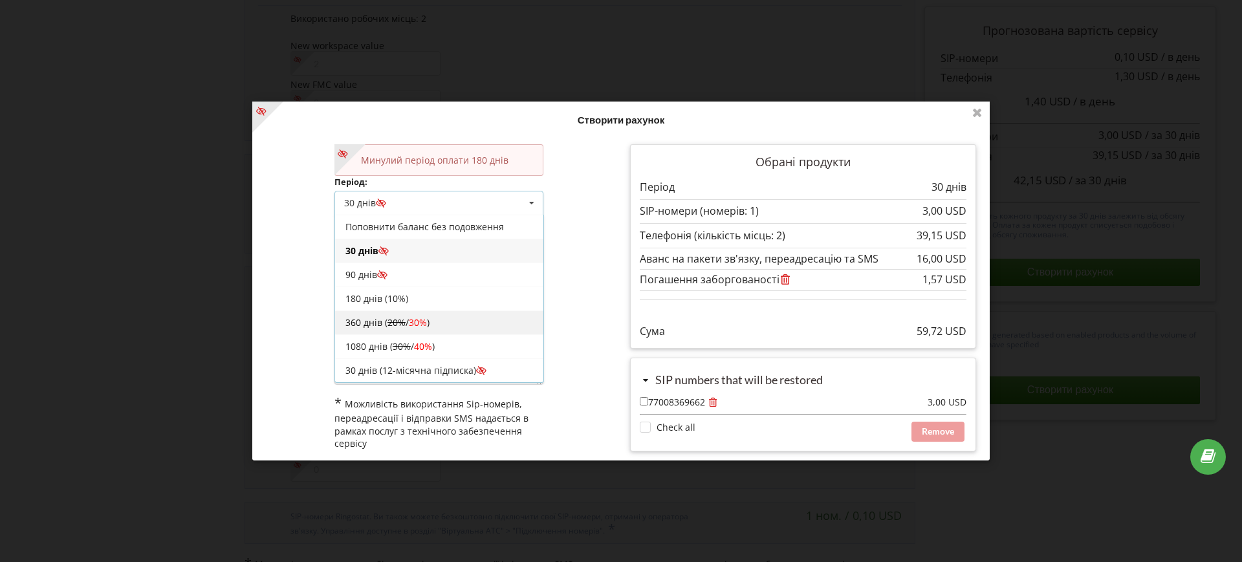
click at [367, 321] on div "360 днів ( 20% / 30% )" at bounding box center [439, 322] width 208 height 24
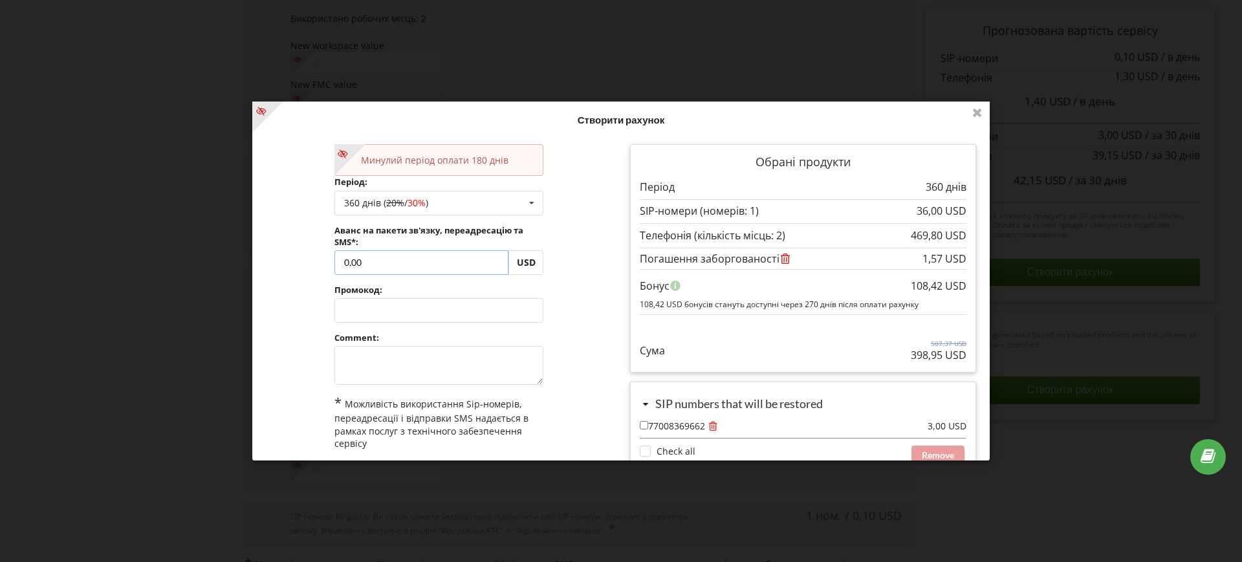
click at [378, 265] on input "0,00" at bounding box center [421, 262] width 175 height 25
paste input "192"
type input "192"
click at [286, 271] on div "Обробка... Створити рахунок Минулий період оплати 180 днів Період: 360 днів ( 2…" at bounding box center [620, 281] width 737 height 359
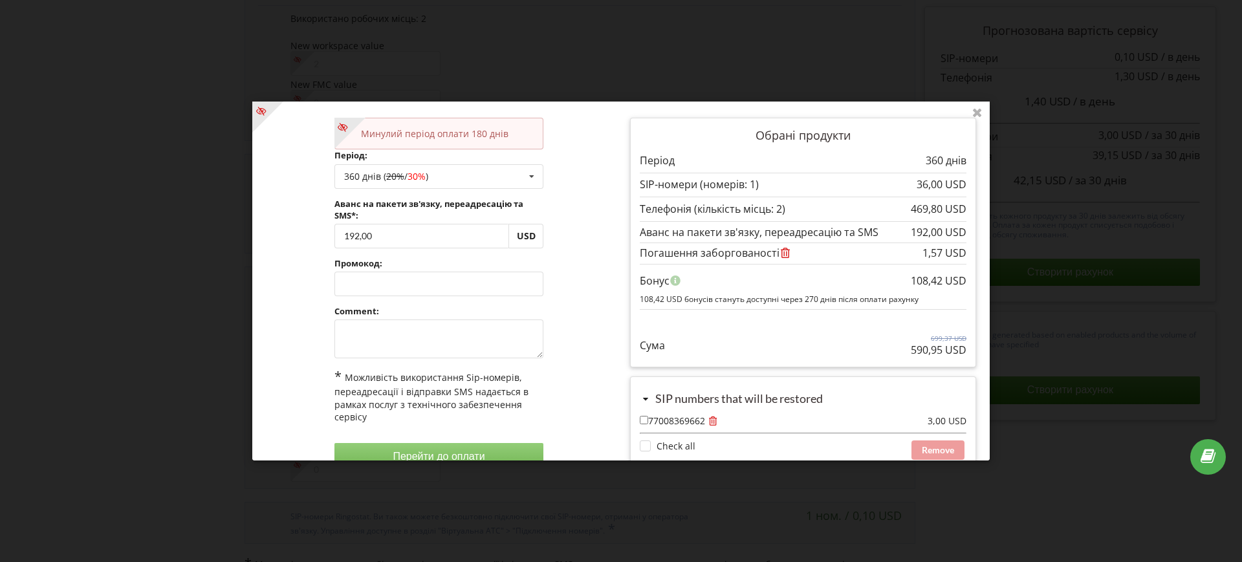
scroll to position [50, 0]
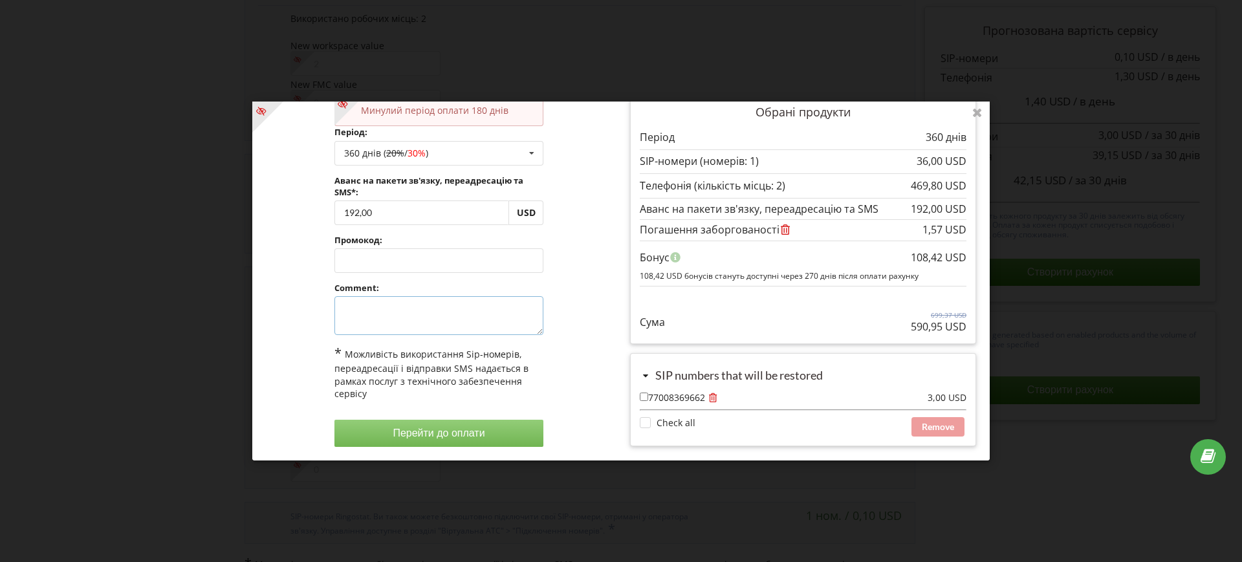
click at [394, 306] on textarea at bounding box center [439, 315] width 210 height 39
click at [351, 310] on textarea at bounding box center [439, 315] width 210 height 39
type textarea "П"
type textarea "Акція"
click at [453, 429] on button "Перейти до оплати" at bounding box center [439, 433] width 210 height 27
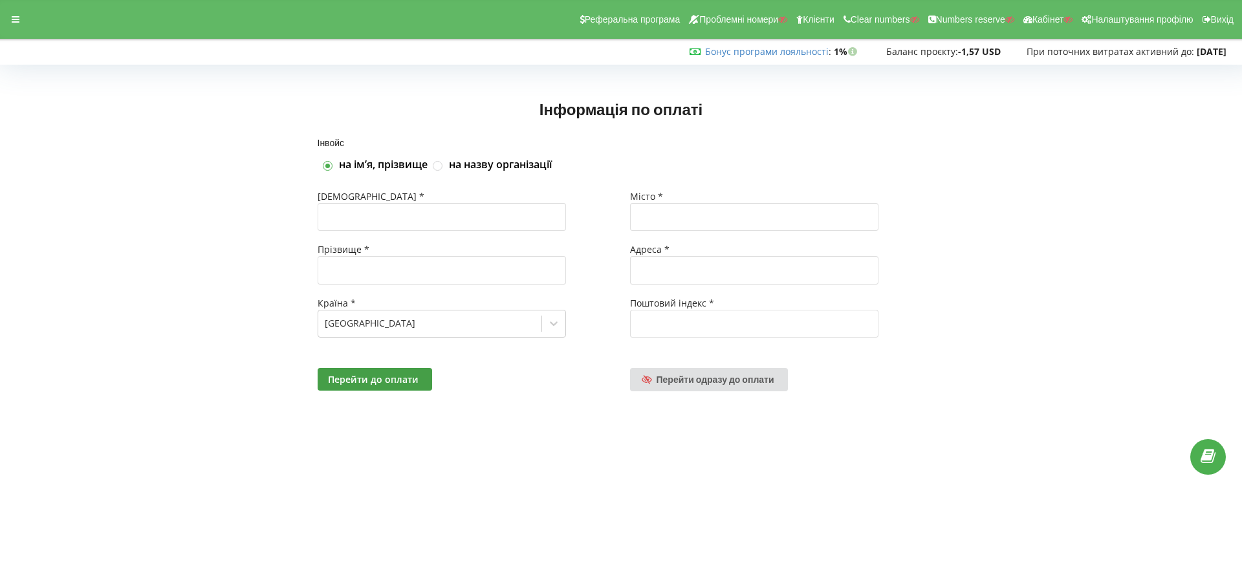
drag, startPoint x: 728, startPoint y: 159, endPoint x: 735, endPoint y: 216, distance: 57.4
click at [728, 159] on div "на імʼя, прізвище на назву організації" at bounding box center [621, 165] width 607 height 14
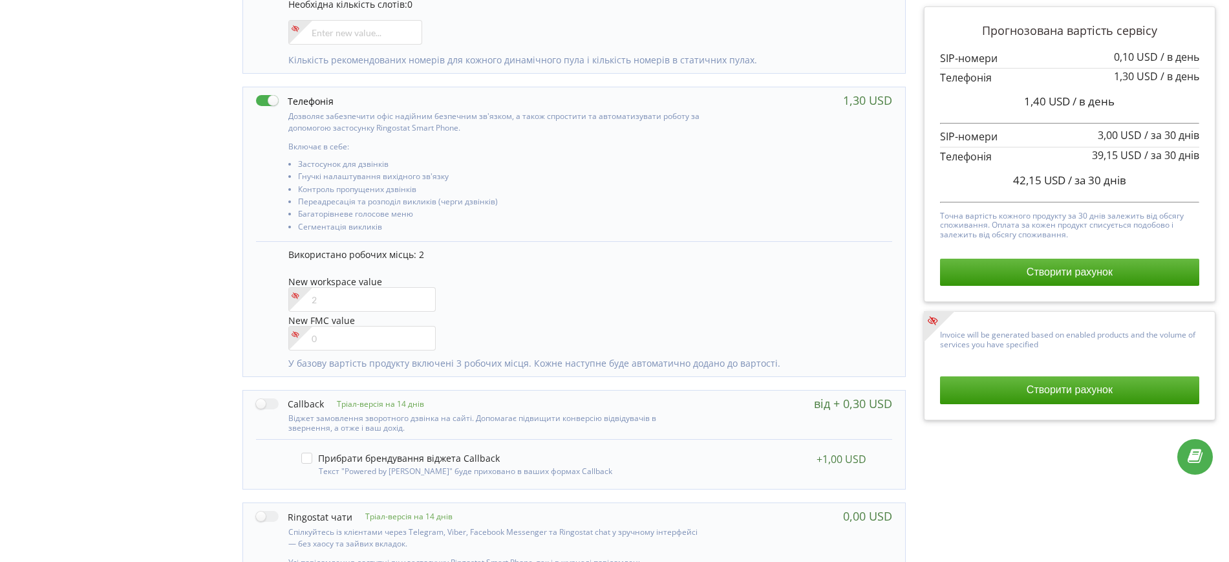
scroll to position [572, 0]
click at [358, 298] on input"] "number" at bounding box center [362, 299] width 148 height 25
type input"] "1"
click at [236, 288] on div "Тріал-версія на 14 днів Включає в себе: 0 1" at bounding box center [574, 252] width 682 height 1129
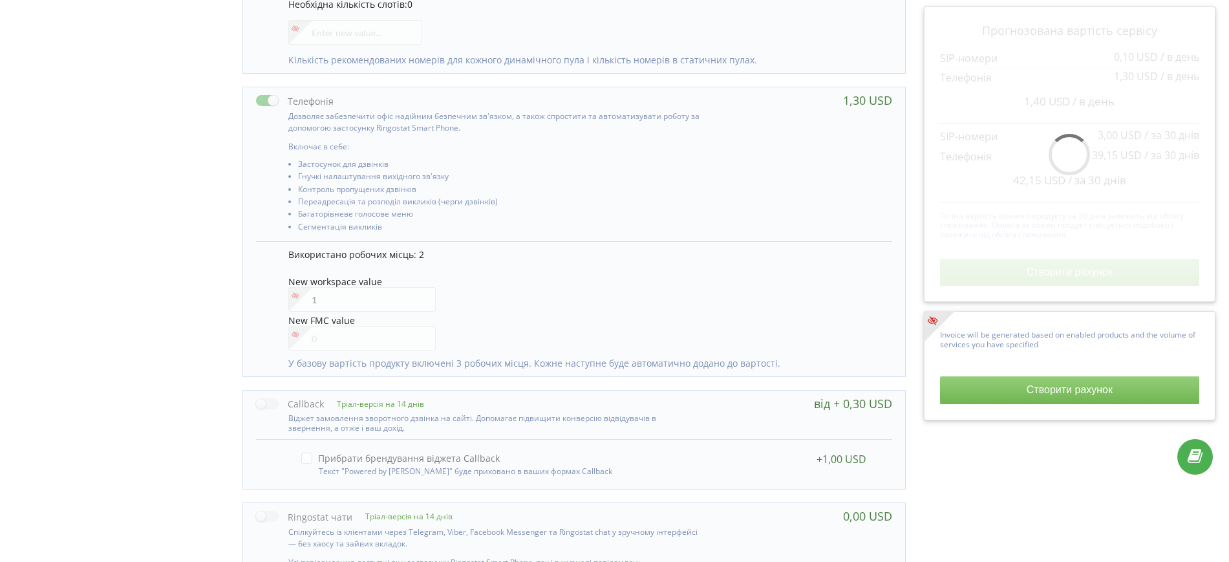
scroll to position [815, 0]
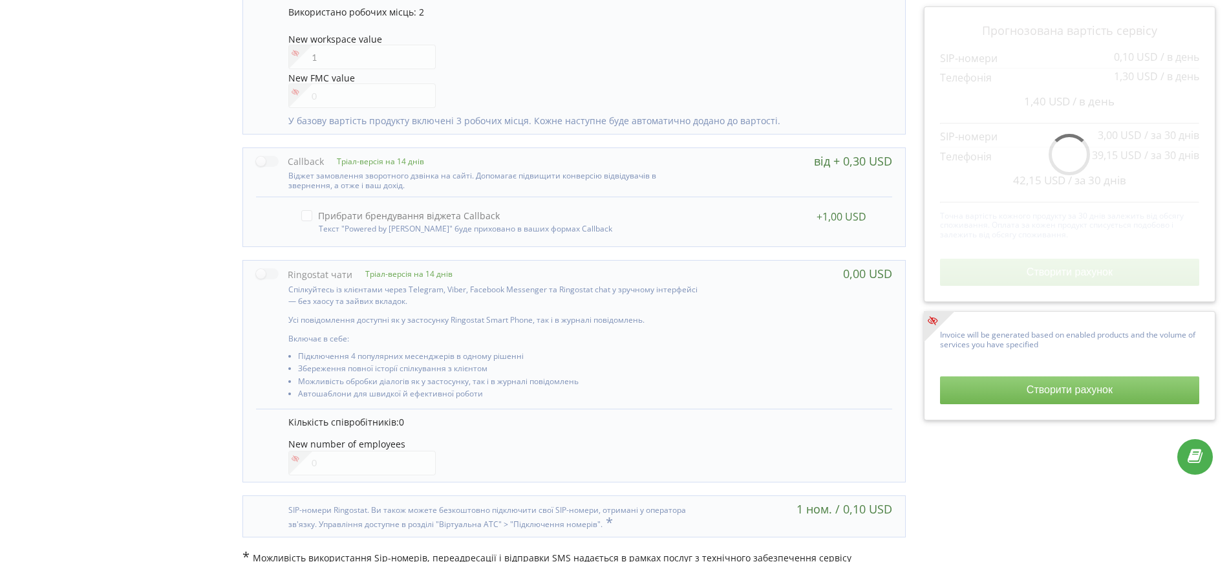
click at [956, 475] on div "Прогнозована вартість сервісу 0,10 USD / в день 1,30 USD" at bounding box center [1070, 9] width 310 height 1129
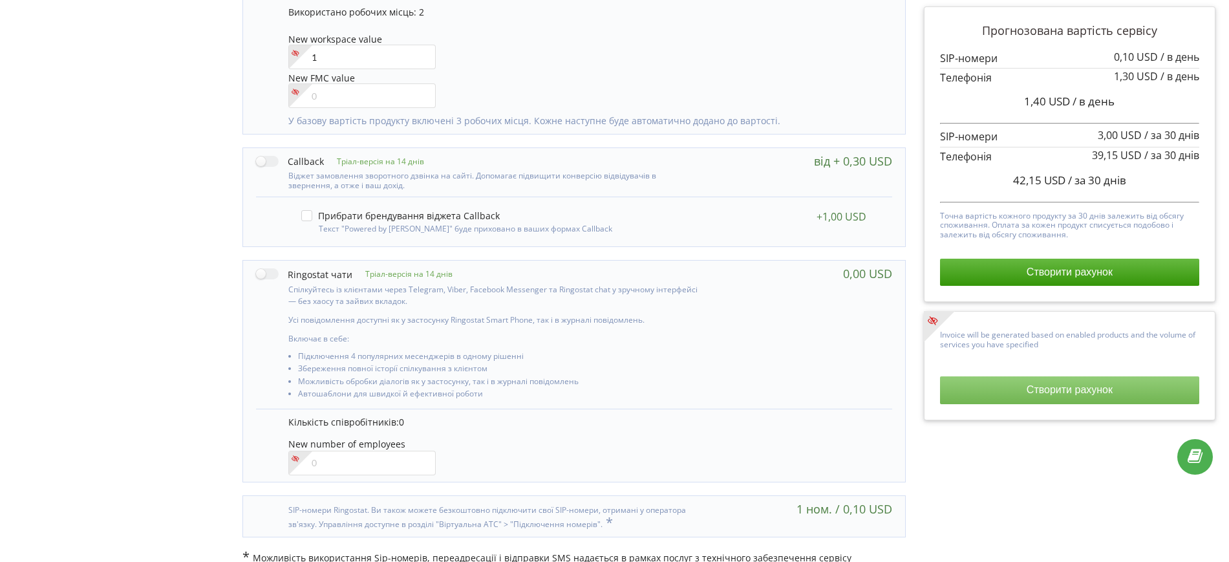
click at [1034, 387] on button "Створити рахунок" at bounding box center [1069, 389] width 259 height 27
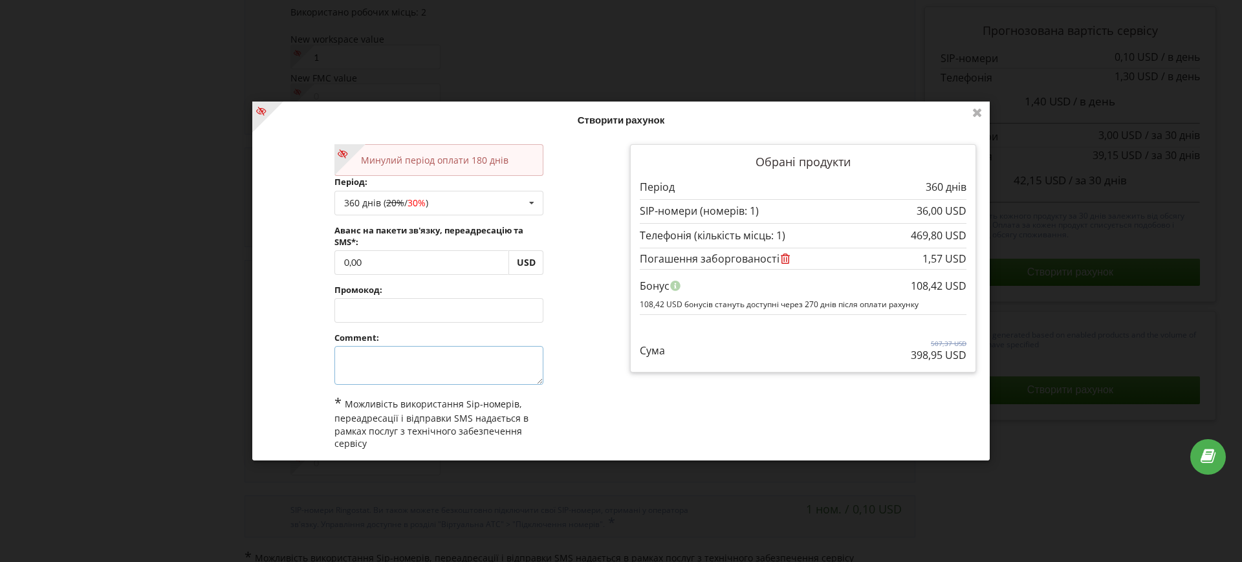
click at [370, 369] on textarea at bounding box center [439, 365] width 210 height 39
type textarea "акція"
click at [603, 341] on div "Минулий період оплати 180 днів Період: 360 днів ( 20% / 30% ) Поповнити баланс …" at bounding box center [439, 320] width 364 height 371
drag, startPoint x: 368, startPoint y: 260, endPoint x: 336, endPoint y: 261, distance: 31.7
click at [336, 261] on input "0,00" at bounding box center [421, 262] width 175 height 25
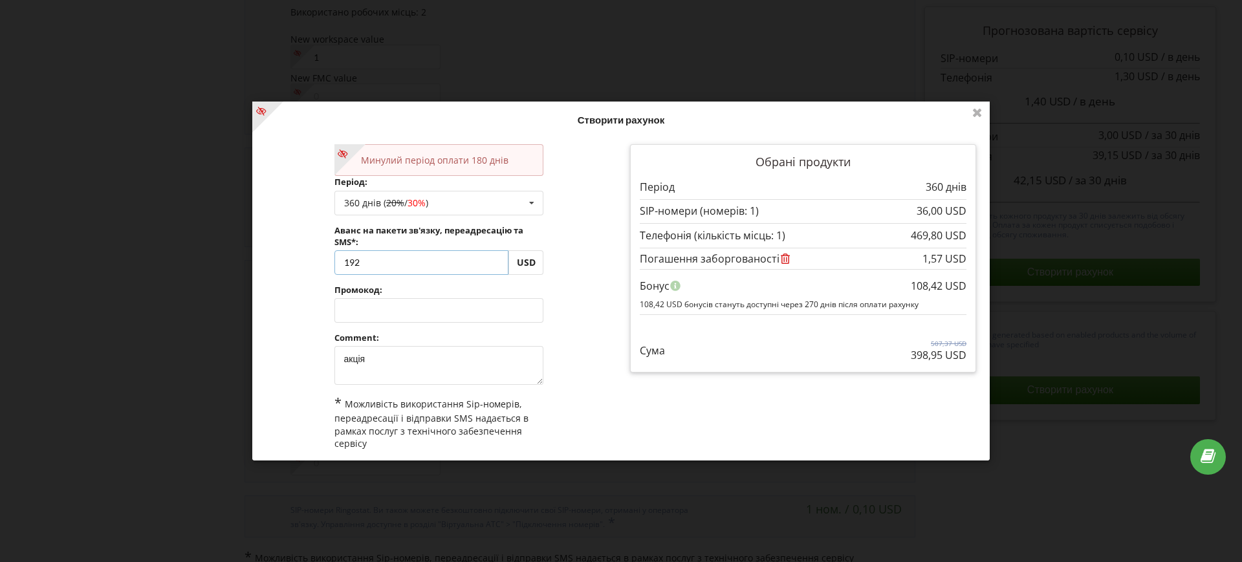
type input "192"
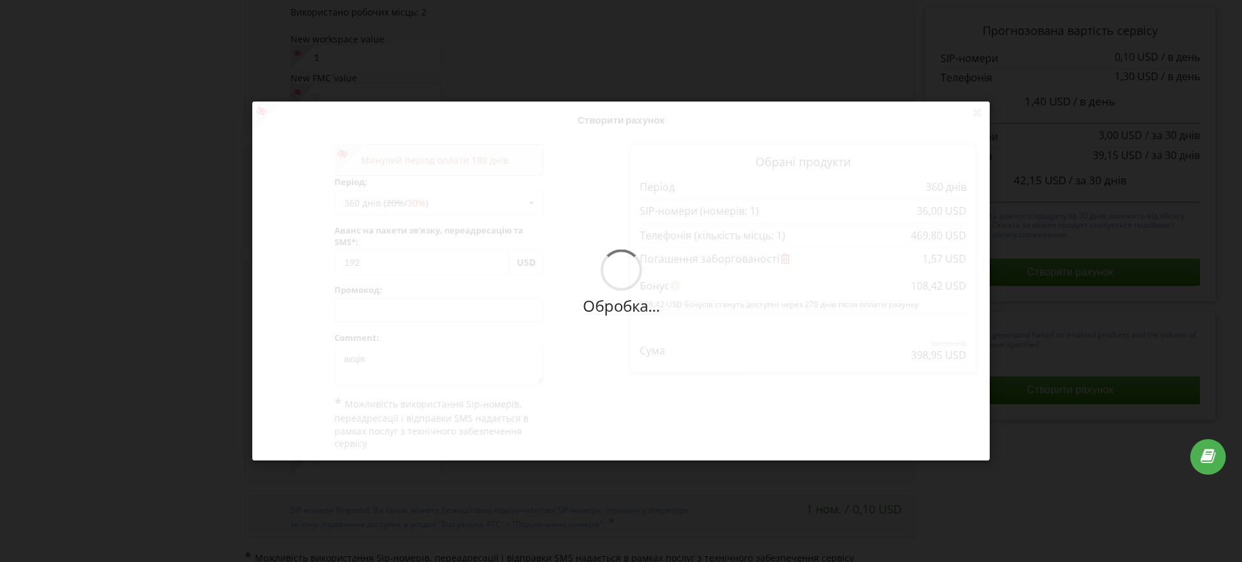
click at [299, 266] on div "Обробка... Створити рахунок Минулий період оплати 180 днів Період: 360 днів ( 2…" at bounding box center [620, 281] width 737 height 359
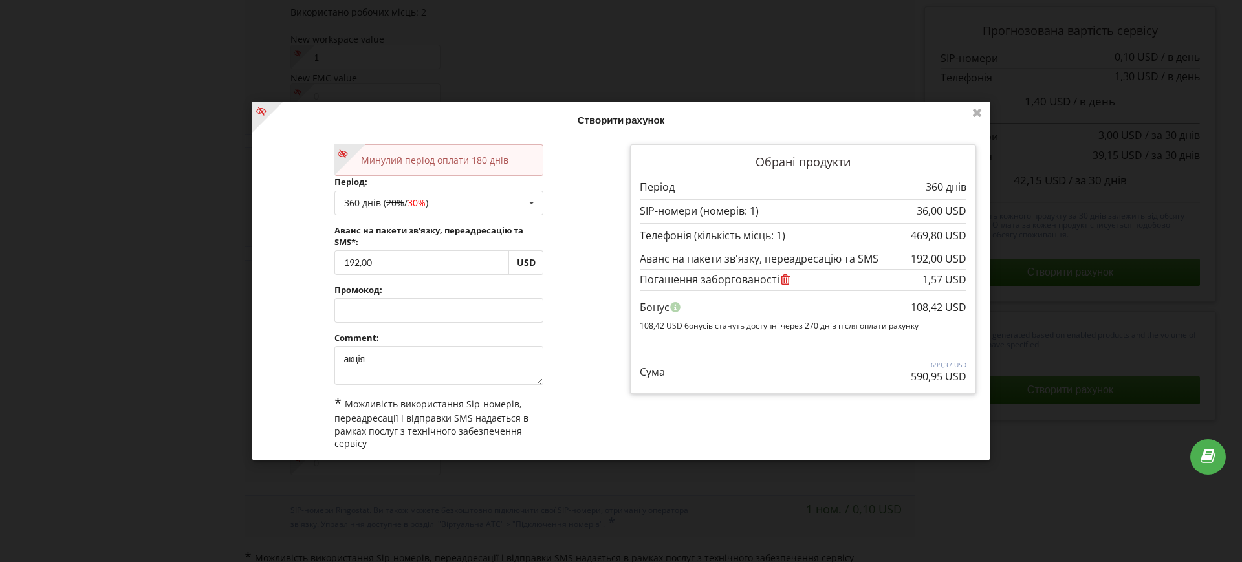
click at [606, 316] on div "Минулий період оплати 180 днів Період: 360 днів ( 20% / 30% ) Поповнити баланс …" at bounding box center [439, 320] width 364 height 371
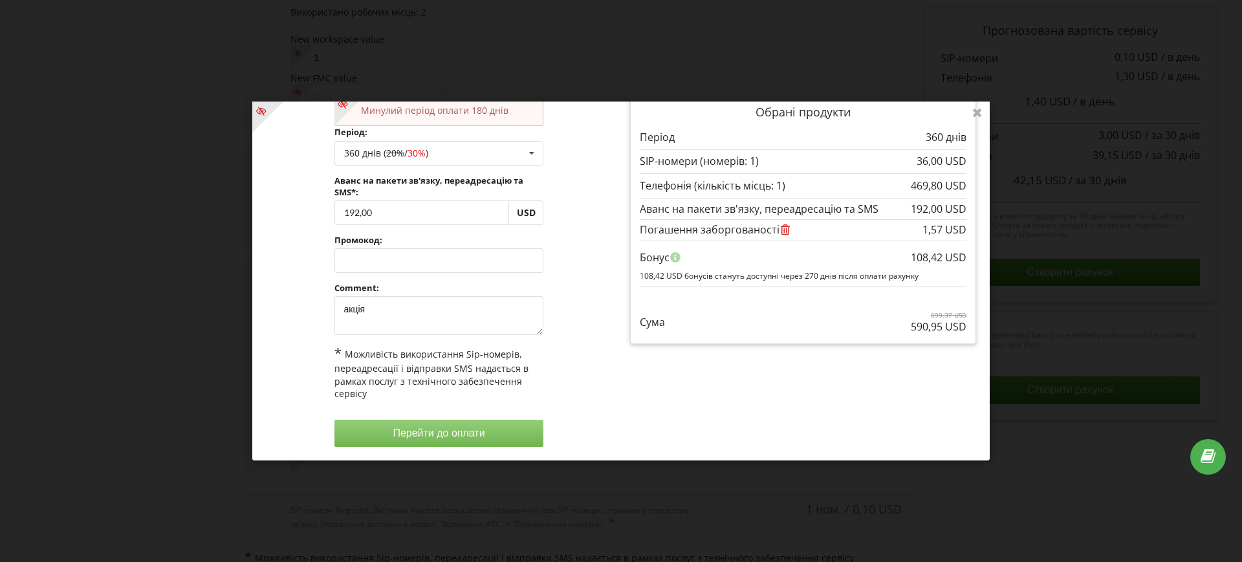
click at [458, 433] on button "Перейти до оплати" at bounding box center [439, 433] width 210 height 27
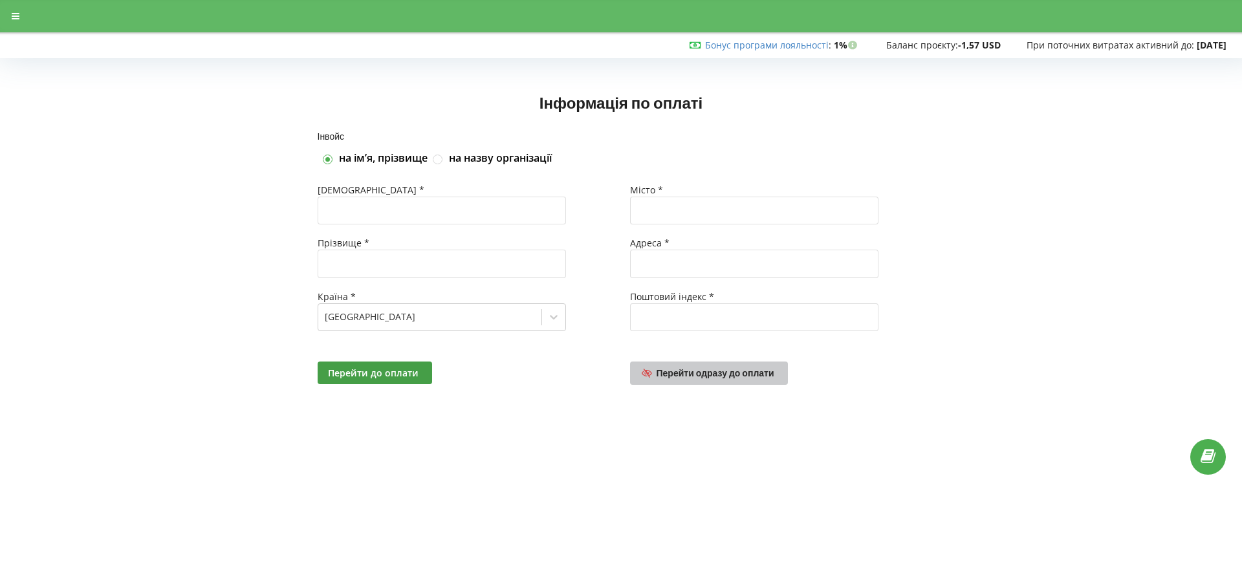
click at [717, 383] on link "Перейти одразу до оплати" at bounding box center [709, 373] width 158 height 23
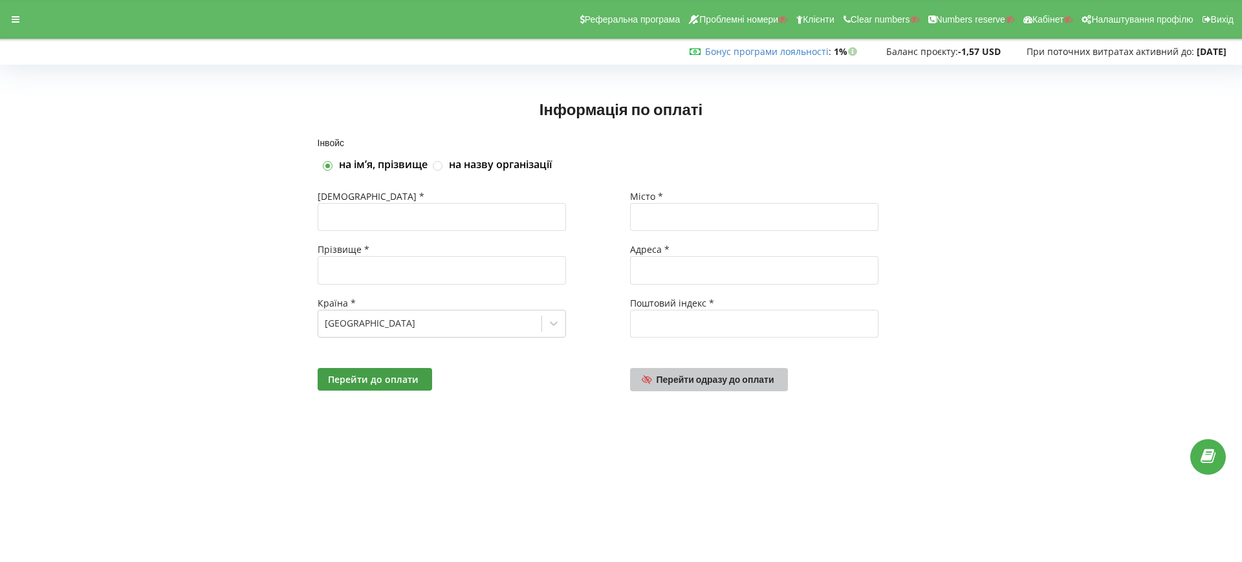
click at [713, 369] on link "Перейти одразу до оплати" at bounding box center [709, 379] width 158 height 23
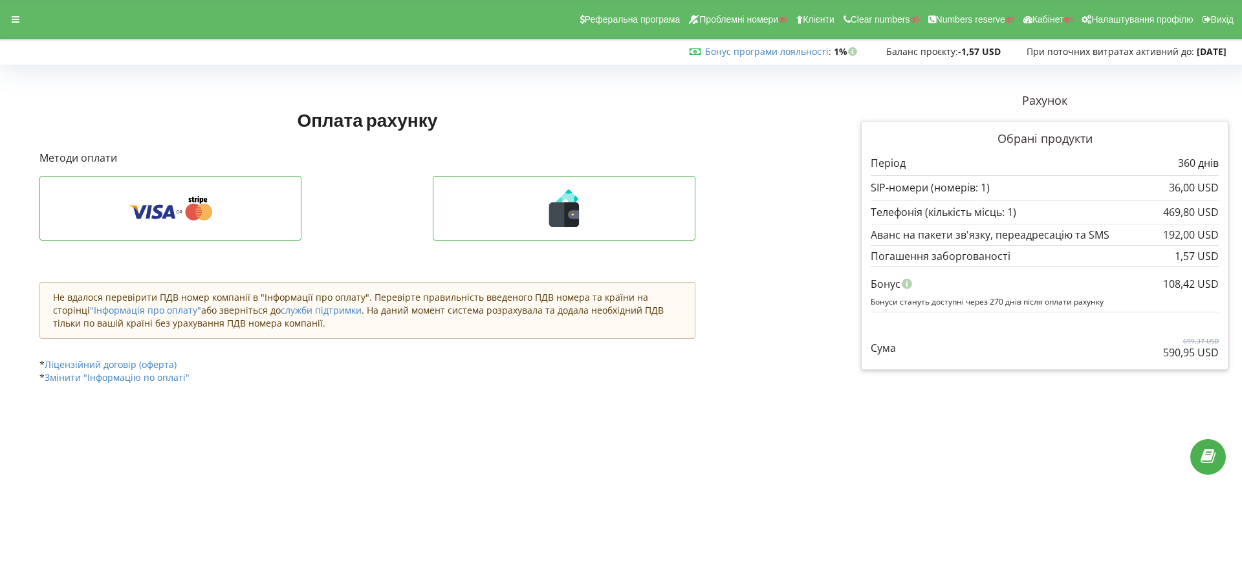
click at [753, 233] on div "Оплата рахунку Рахунок Обрані продукти" at bounding box center [415, 244] width 770 height 323
click at [20, 21] on div at bounding box center [15, 19] width 23 height 18
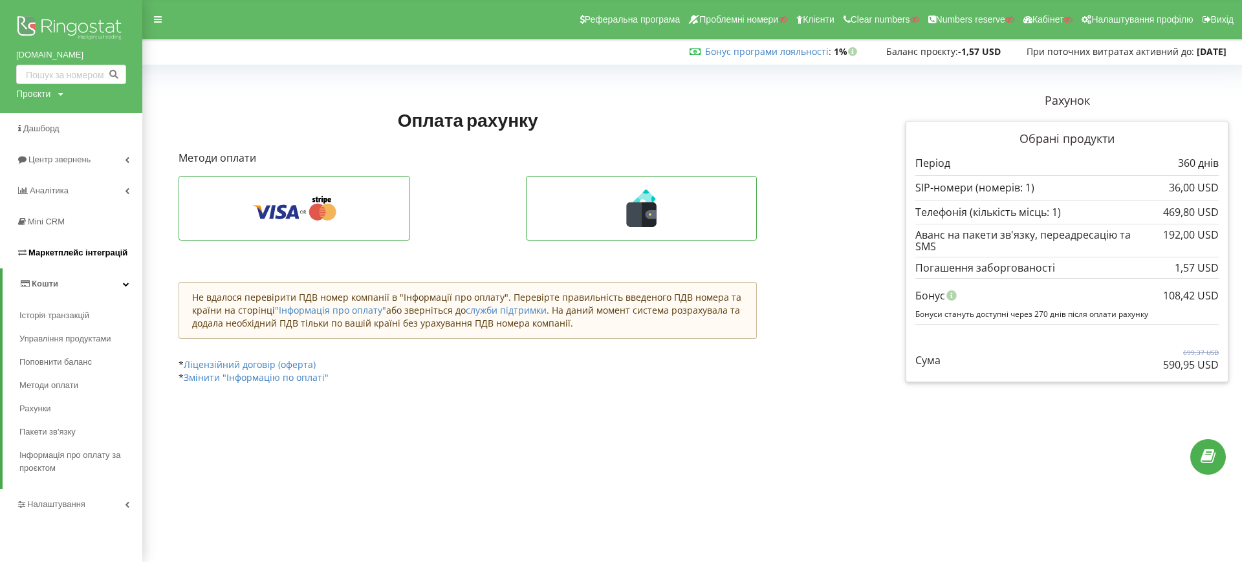
click at [47, 253] on span "Маркетплейс інтеграцій" at bounding box center [77, 253] width 99 height 10
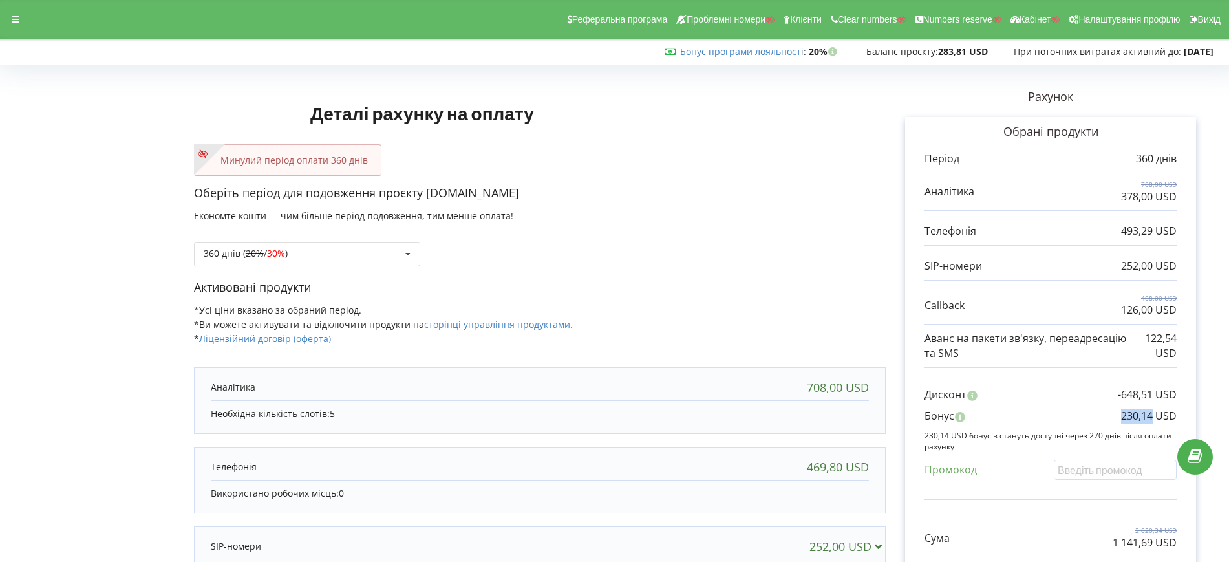
drag, startPoint x: 1125, startPoint y: 413, endPoint x: 1154, endPoint y: 416, distance: 29.9
click at [1154, 416] on p "230,14 USD" at bounding box center [1149, 416] width 56 height 15
copy p "230,14"
click at [678, 211] on div "Оберіть період для подовження проєкту [DOMAIN_NAME] Економте кошти — чим більше…" at bounding box center [540, 232] width 692 height 94
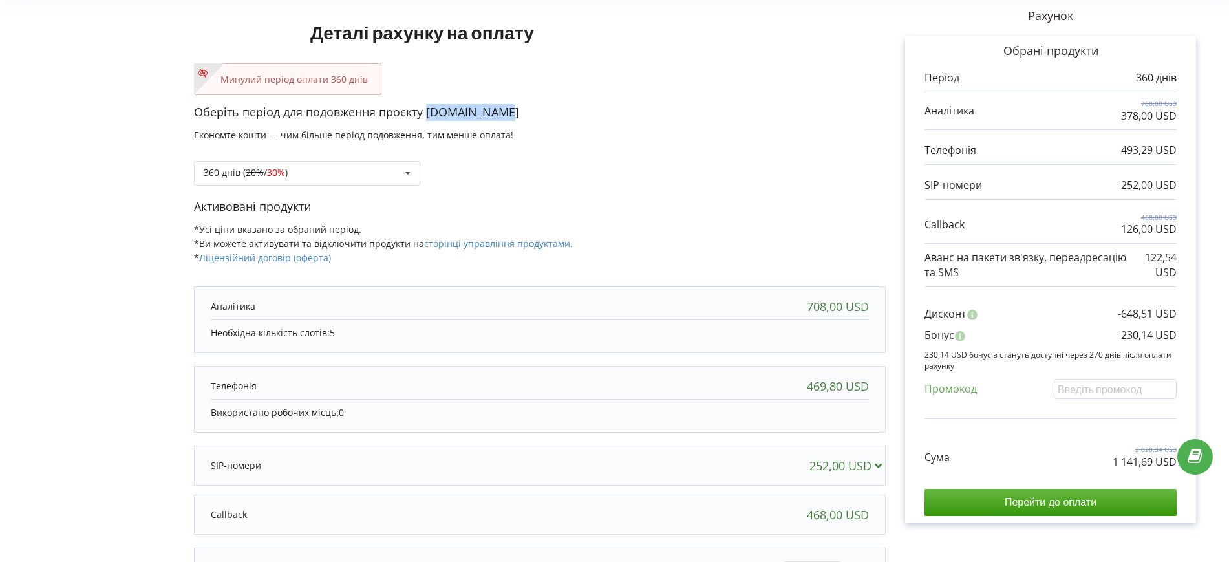
drag, startPoint x: 429, startPoint y: 113, endPoint x: 515, endPoint y: 114, distance: 86.7
click at [515, 114] on p "Оберіть період для подовження проєкту [DOMAIN_NAME]" at bounding box center [540, 112] width 692 height 17
copy p "[DOMAIN_NAME]"
drag, startPoint x: 1113, startPoint y: 460, endPoint x: 1174, endPoint y: 463, distance: 60.8
click at [1174, 463] on p "1 141,69 USD" at bounding box center [1145, 462] width 64 height 15
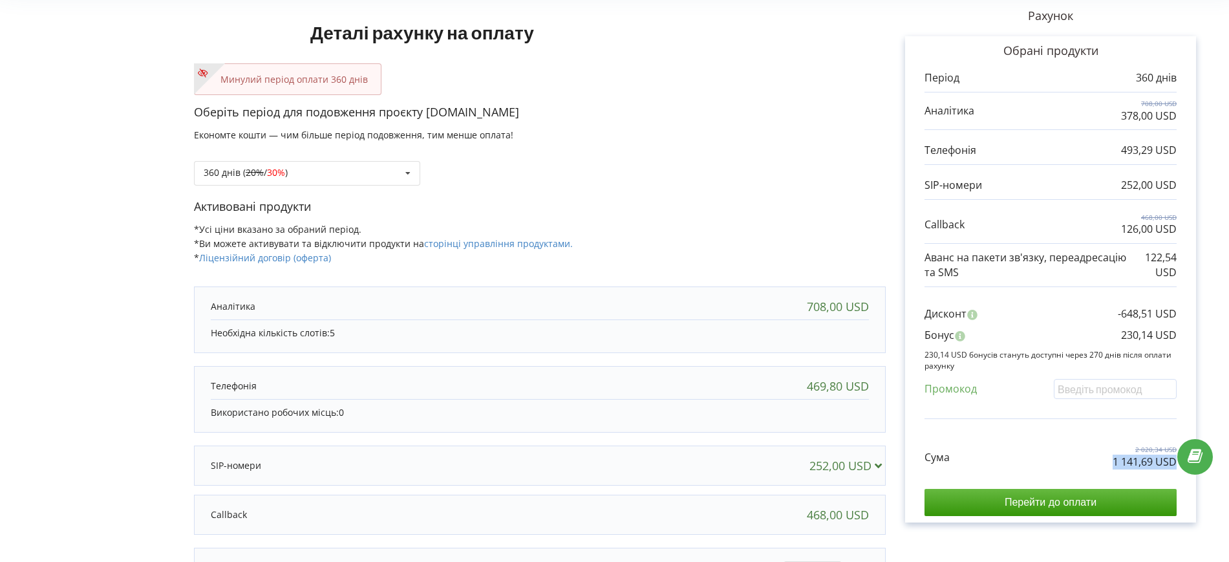
copy p "1 141,69 USD"
click at [1111, 453] on div "Сума 2 020,34 USD 1 141,69 USD" at bounding box center [1051, 447] width 252 height 43
drag, startPoint x: 1111, startPoint y: 461, endPoint x: 1154, endPoint y: 462, distance: 43.3
click at [1154, 462] on div "Сума 2 020,34 USD 1 141,69 USD" at bounding box center [1051, 447] width 252 height 43
copy p "1 141,69"
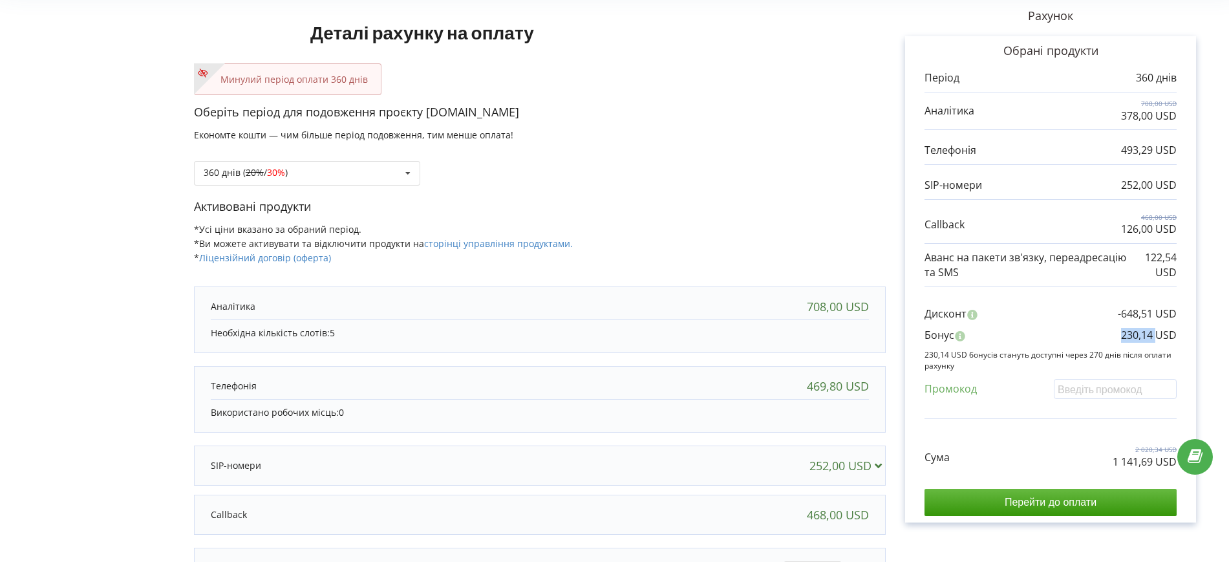
drag, startPoint x: 1125, startPoint y: 335, endPoint x: 1155, endPoint y: 333, distance: 30.5
click at [1155, 333] on div "Бонус 230,14 USD" at bounding box center [1051, 338] width 252 height 21
copy p "230,14"
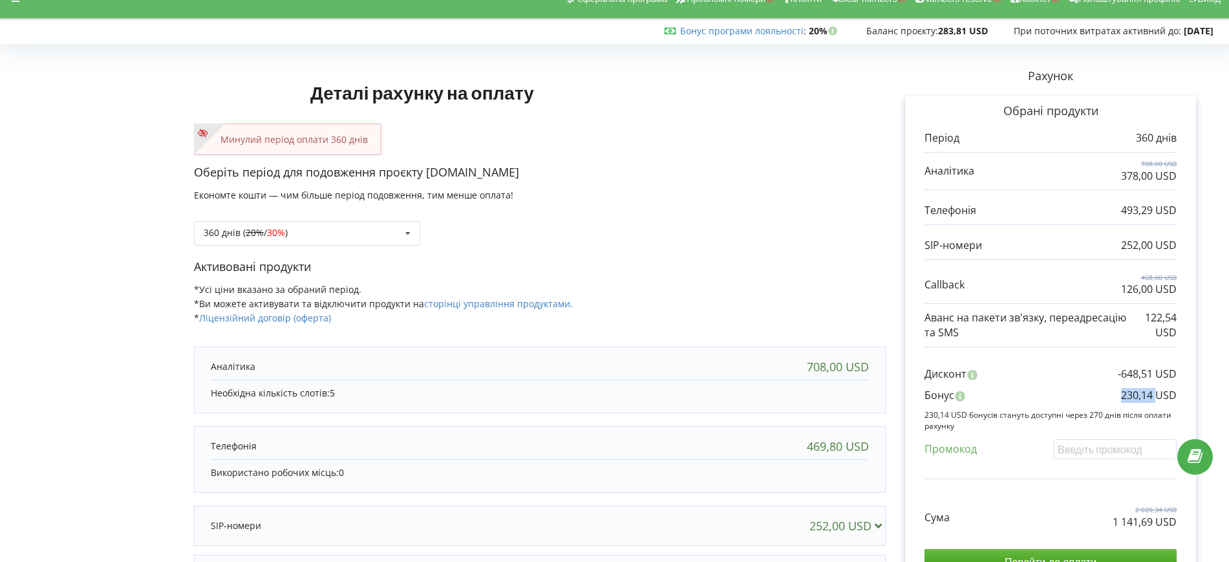
scroll to position [18, 0]
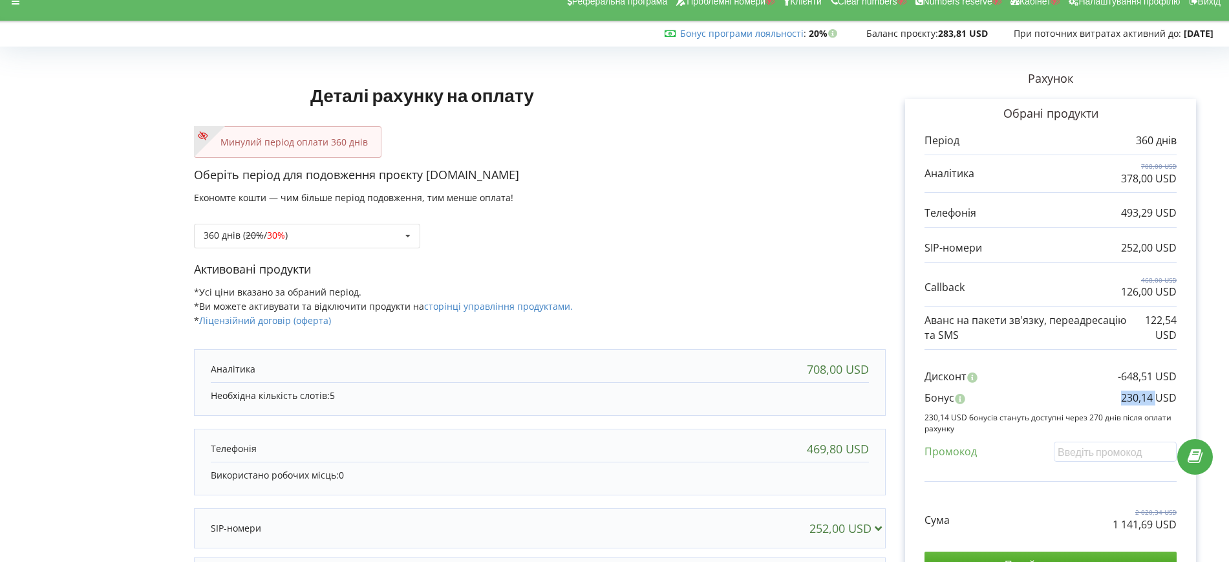
copy p "230,14"
click at [10, 0] on div at bounding box center [15, 1] width 23 height 18
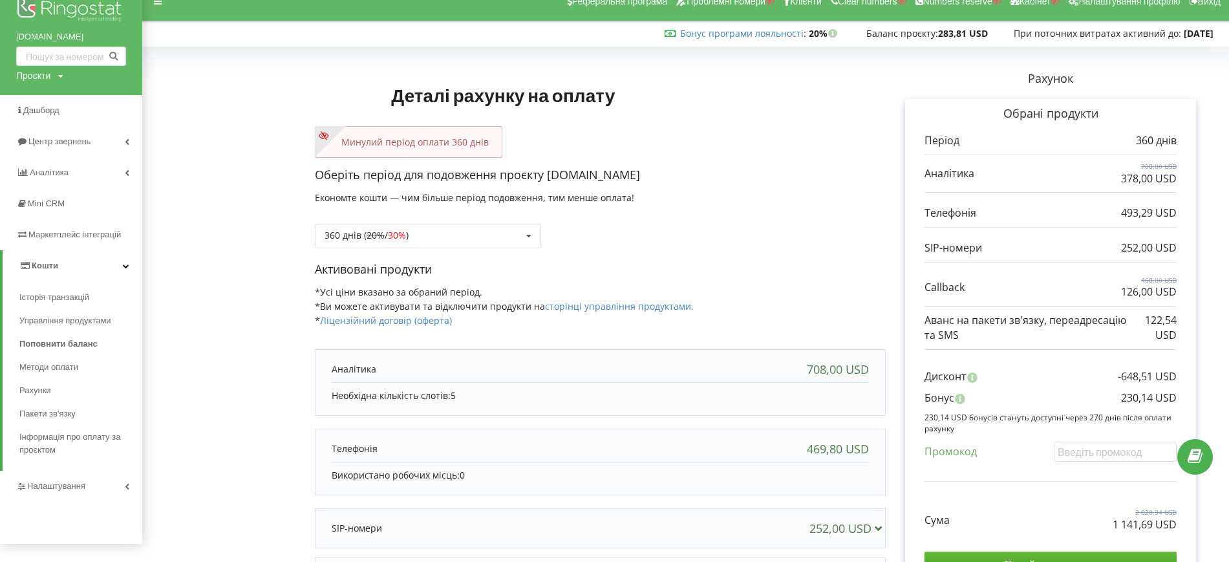
drag, startPoint x: 35, startPoint y: 70, endPoint x: 41, endPoint y: 86, distance: 16.6
click at [35, 70] on div "Проєкти" at bounding box center [33, 75] width 34 height 13
click at [41, 89] on div "Пошук" at bounding box center [74, 102] width 116 height 41
click at [59, 94] on input "text" at bounding box center [56, 102] width 65 height 19
paste input "altyncity.kz"
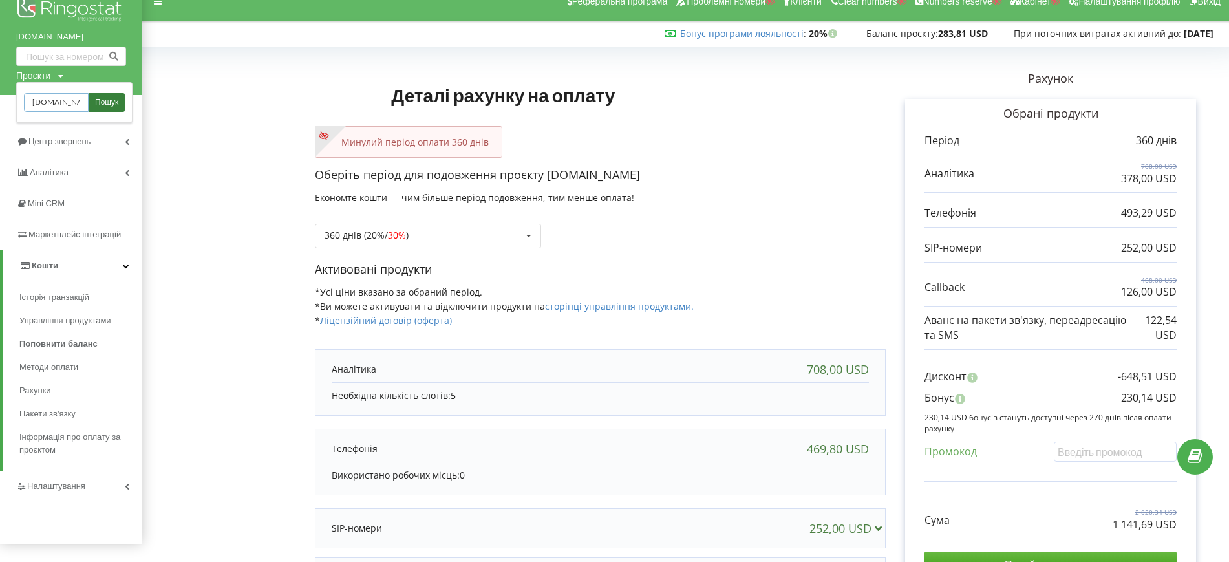
type input "altyncity.kz"
drag, startPoint x: 91, startPoint y: 96, endPoint x: 111, endPoint y: 80, distance: 26.3
click at [91, 97] on link "Пошук" at bounding box center [107, 102] width 36 height 19
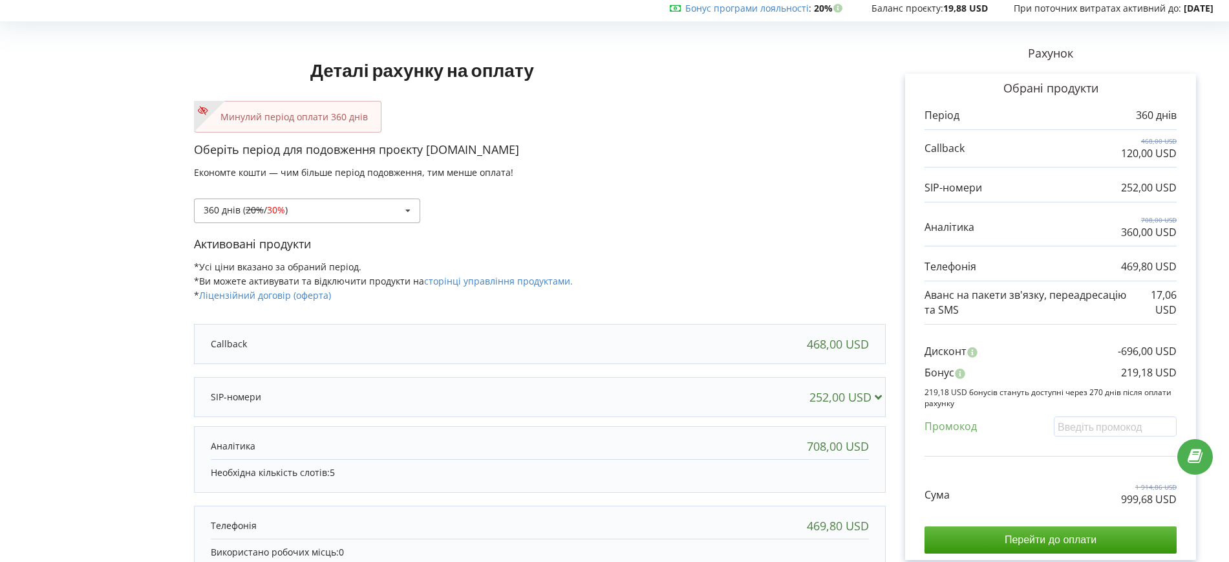
scroll to position [81, 0]
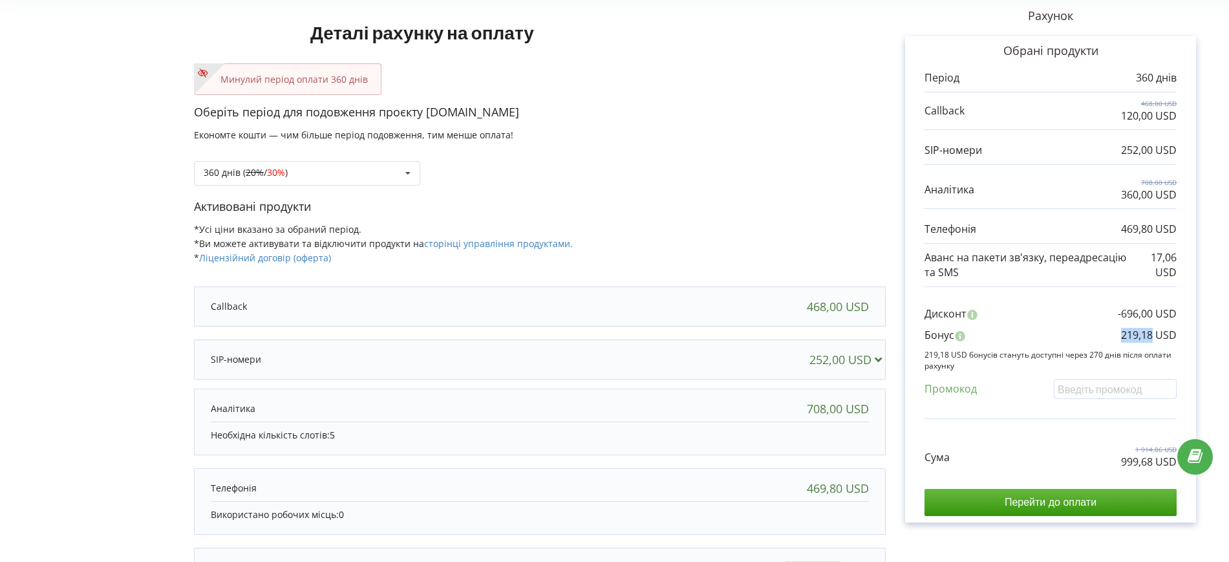
drag, startPoint x: 1120, startPoint y: 339, endPoint x: 1153, endPoint y: 340, distance: 33.0
click at [1153, 340] on div "Бонус 219,18 USD" at bounding box center [1051, 338] width 252 height 21
copy p "219,18"
drag, startPoint x: 428, startPoint y: 114, endPoint x: 512, endPoint y: 114, distance: 83.4
click at [512, 114] on p "Оберіть період для подовження проєкту aquashop.asia" at bounding box center [540, 112] width 692 height 17
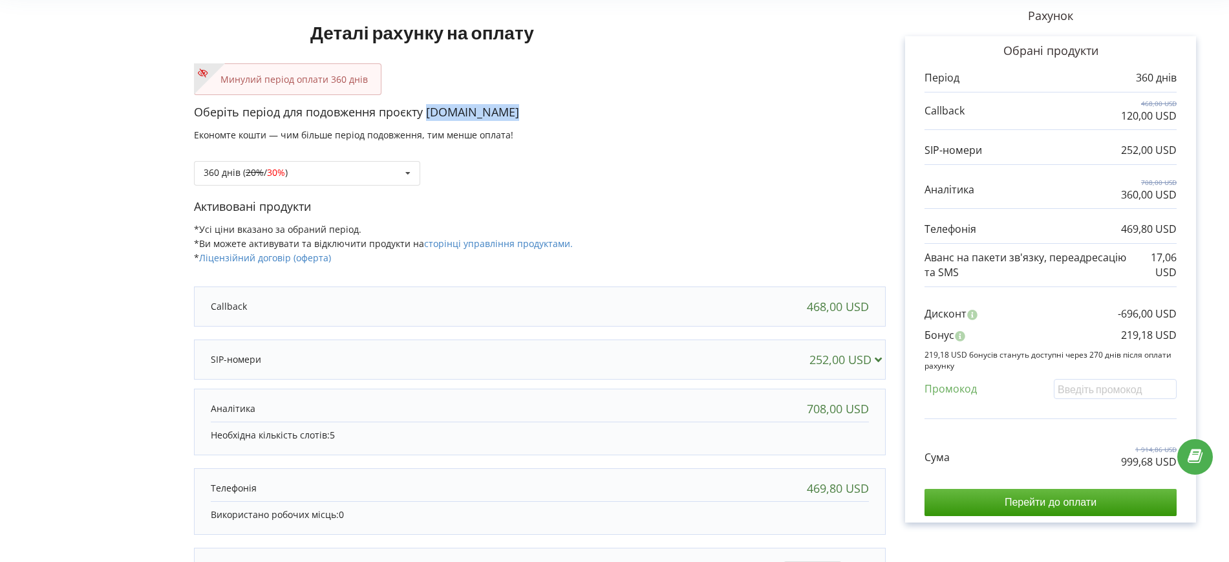
copy p "aquashop.asia"
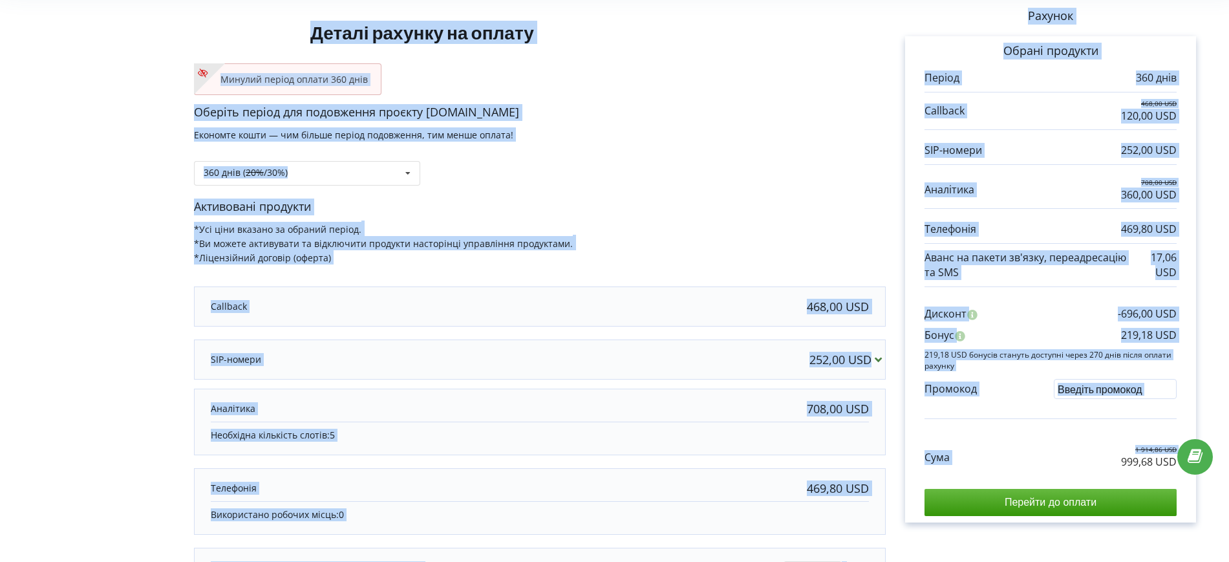
drag, startPoint x: 1122, startPoint y: 465, endPoint x: 1180, endPoint y: 460, distance: 57.8
click at [1180, 461] on body "Реферальна програма Проблемні номери Клієнти Clear numbers Numbers reserve Кабі…" at bounding box center [614, 200] width 1229 height 562
click at [1180, 459] on link at bounding box center [1196, 457] width 36 height 36
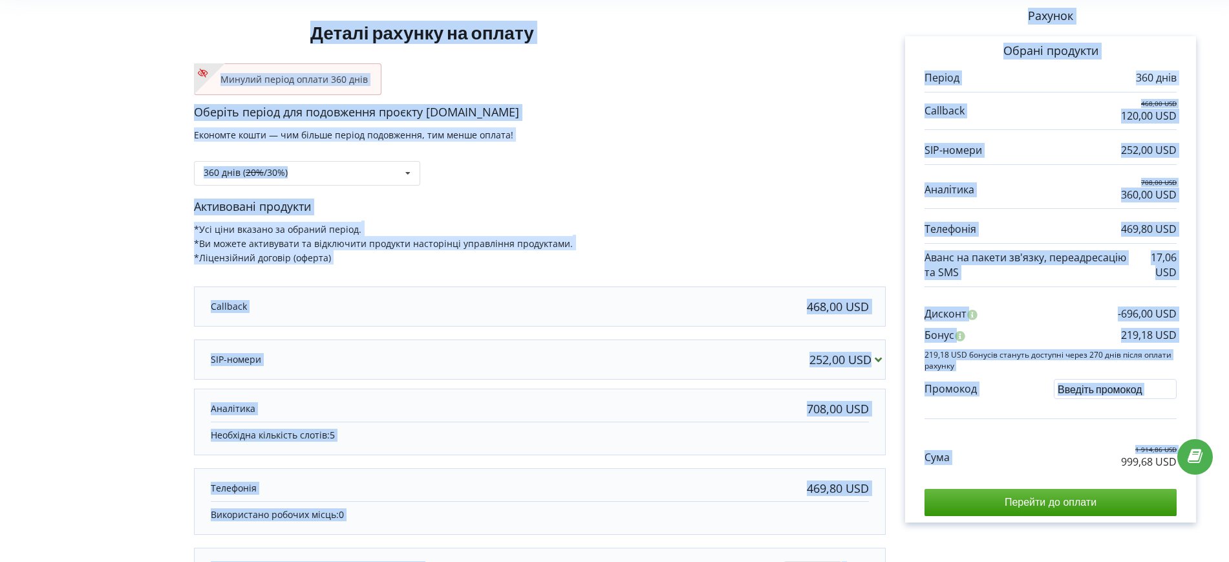
click at [1061, 442] on div "Сума 1 914,86 USD 999,68 USD" at bounding box center [1051, 447] width 252 height 43
click at [1105, 466] on div "Сума 1 914,86 USD 999,68 USD" at bounding box center [1051, 447] width 252 height 43
click at [1216, 369] on div "Деталі рахунку на оплату Минулий період оплати 360 днів Оберіть період для подо…" at bounding box center [614, 318] width 1229 height 686
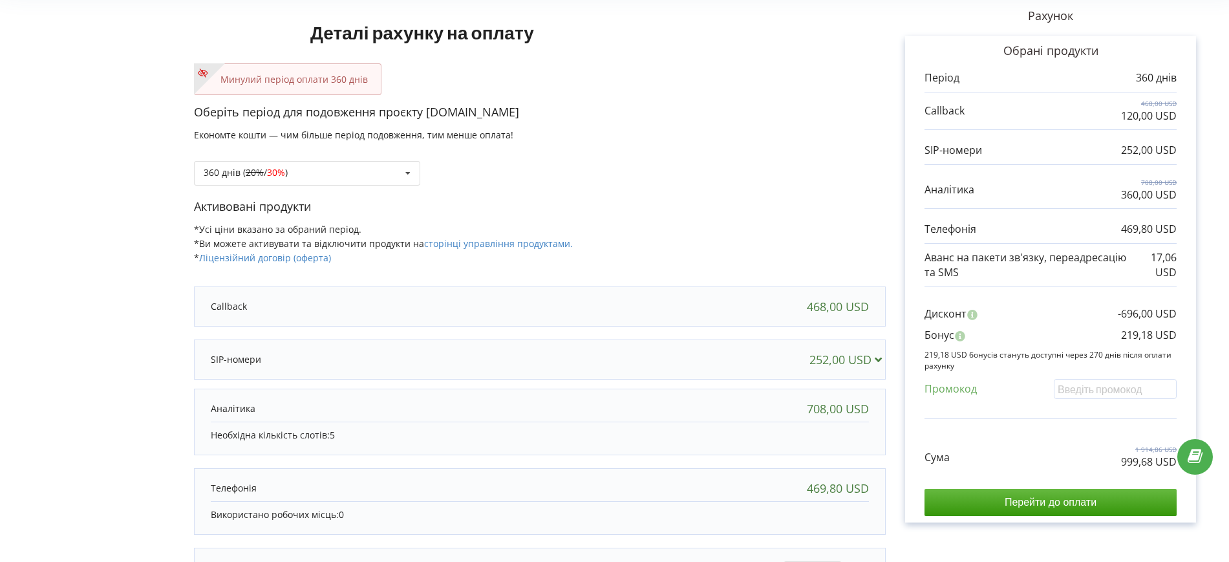
click at [1216, 369] on div "Деталі рахунку на оплату Минулий період оплати 360 днів Оберіть період для подо…" at bounding box center [614, 318] width 1229 height 686
drag, startPoint x: 1119, startPoint y: 462, endPoint x: 1175, endPoint y: 464, distance: 55.7
click at [1175, 464] on div "Сума 1 914,86 USD 999,68 USD" at bounding box center [1051, 447] width 252 height 43
copy p "999,68 USD"
click at [1127, 460] on p "999,68 USD" at bounding box center [1149, 462] width 56 height 15
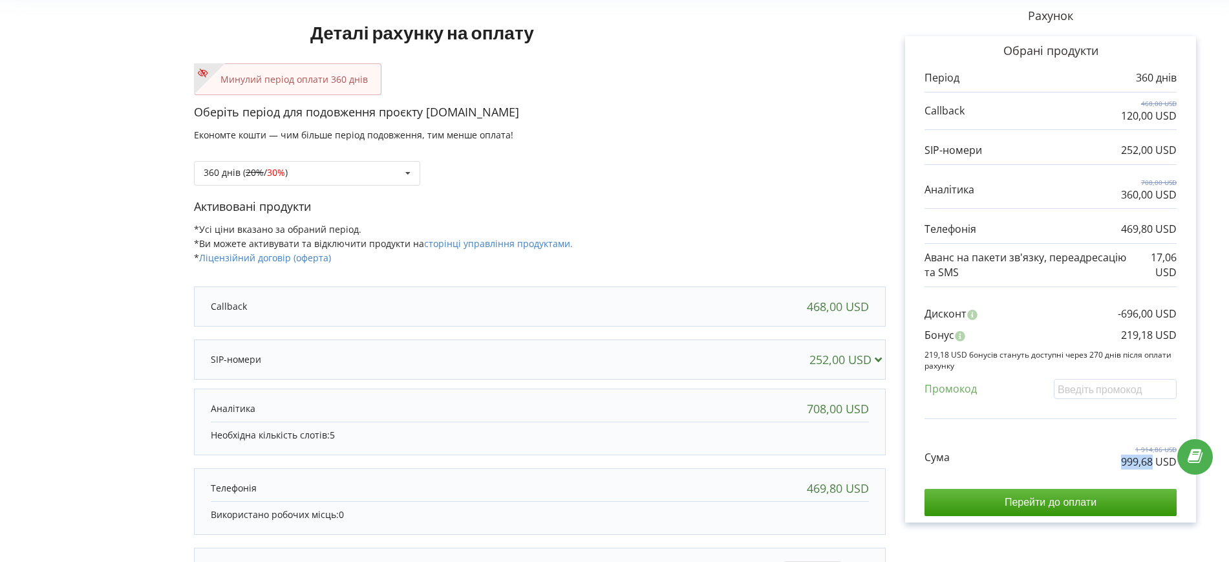
drag, startPoint x: 1121, startPoint y: 462, endPoint x: 1153, endPoint y: 462, distance: 32.3
click at [1153, 462] on p "999,68 USD" at bounding box center [1149, 462] width 56 height 15
copy p "999,68"
drag, startPoint x: 1132, startPoint y: 334, endPoint x: 1150, endPoint y: 333, distance: 18.8
click at [1150, 333] on div "Бонус 219,18 USD" at bounding box center [1051, 338] width 252 height 21
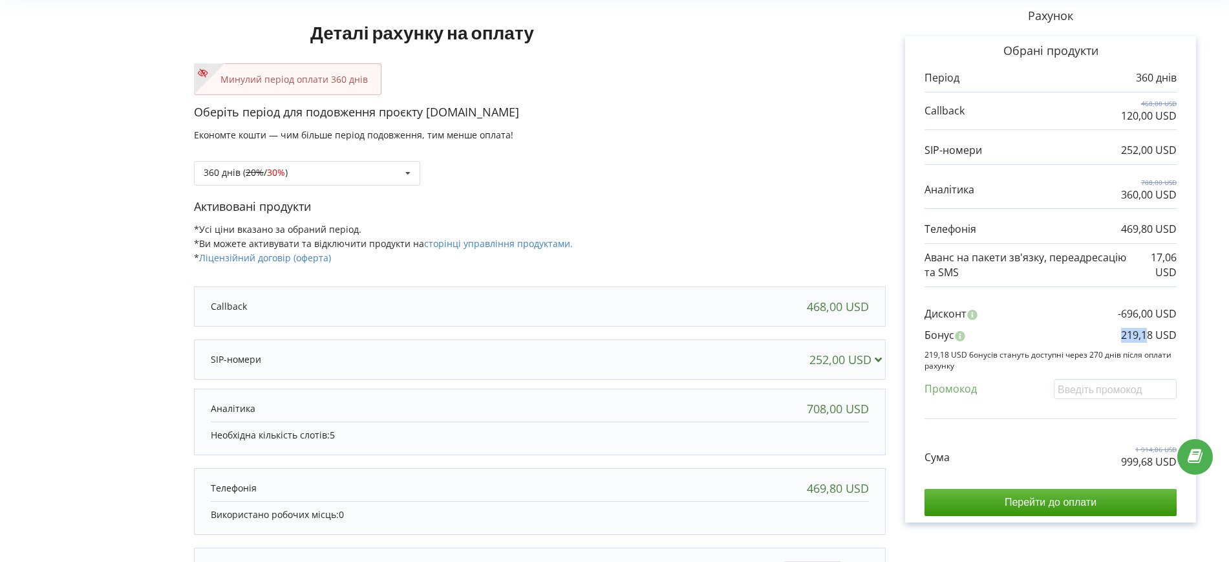
click at [1123, 340] on p "219,18 USD" at bounding box center [1149, 335] width 56 height 15
drag, startPoint x: 1119, startPoint y: 336, endPoint x: 1154, endPoint y: 333, distance: 34.4
click at [1154, 333] on div "Бонус 219,18 USD" at bounding box center [1051, 338] width 252 height 21
copy p "219,18"
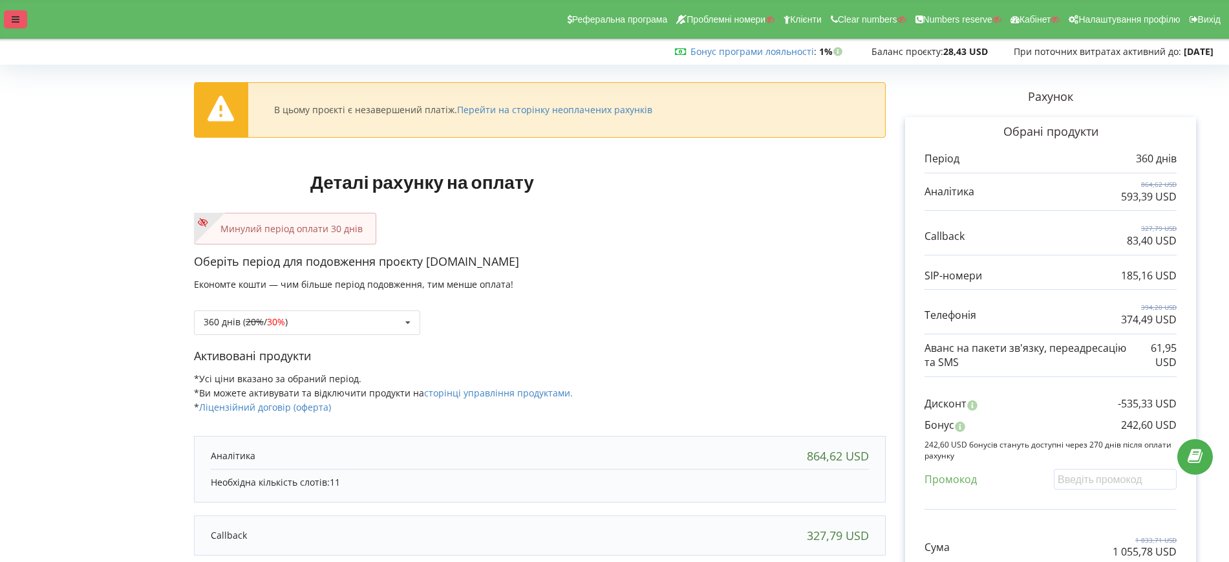
click at [16, 15] on icon at bounding box center [16, 19] width 8 height 9
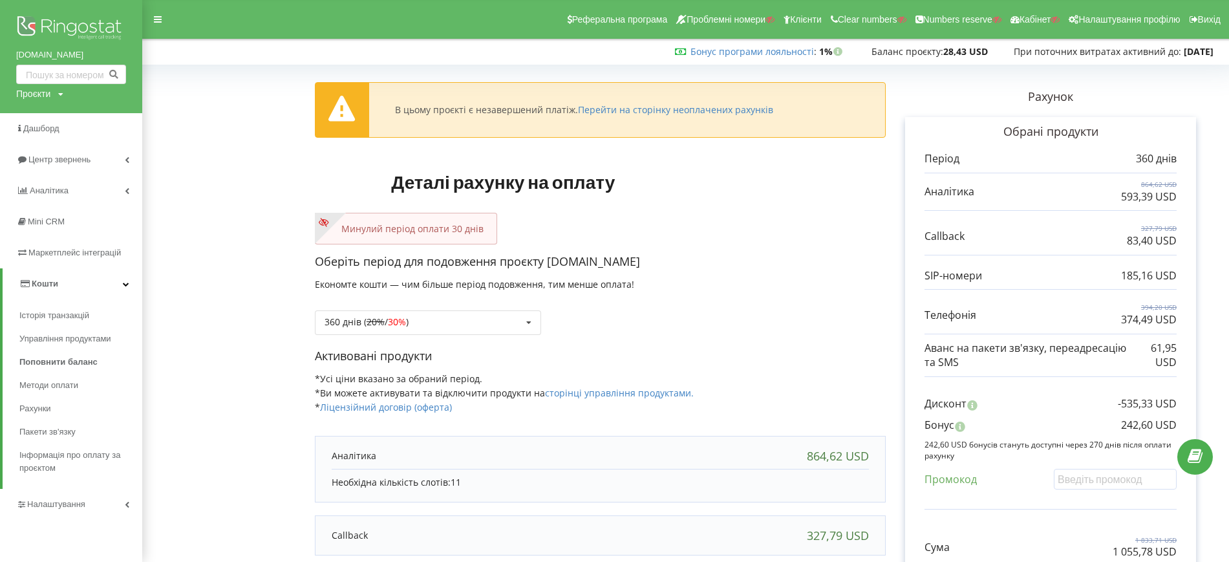
click at [38, 90] on div "Проєкти" at bounding box center [33, 93] width 34 height 13
click at [51, 114] on input "text" at bounding box center [56, 120] width 65 height 19
paste input "neboshill"
type input "neboshill"
click at [99, 118] on span "Пошук" at bounding box center [106, 121] width 23 height 12
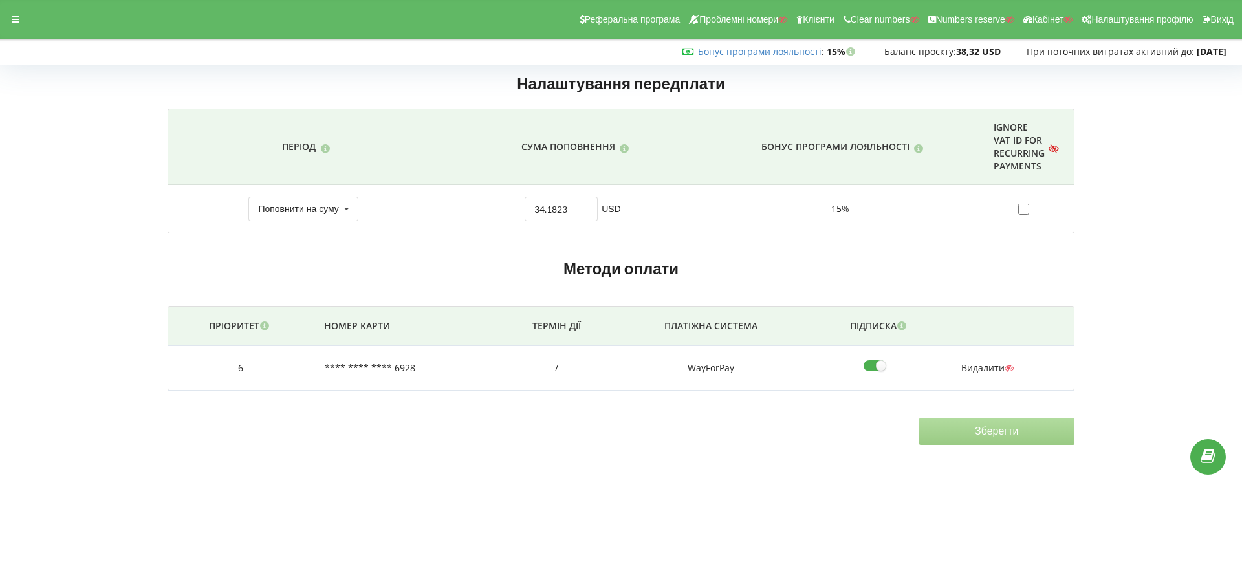
click at [759, 270] on h2 "Методи оплати" at bounding box center [620, 269] width 907 height 20
click at [1158, 217] on div "Налаштування передплати Період Сума поповнення Бонус програми лояльності" at bounding box center [621, 257] width 1233 height 394
click at [12, 30] on div "Реферальна програма Проблемні номери Клієнти Clear numbers Numbers reserve Кабі…" at bounding box center [621, 19] width 1260 height 39
click at [16, 23] on icon at bounding box center [16, 19] width 8 height 9
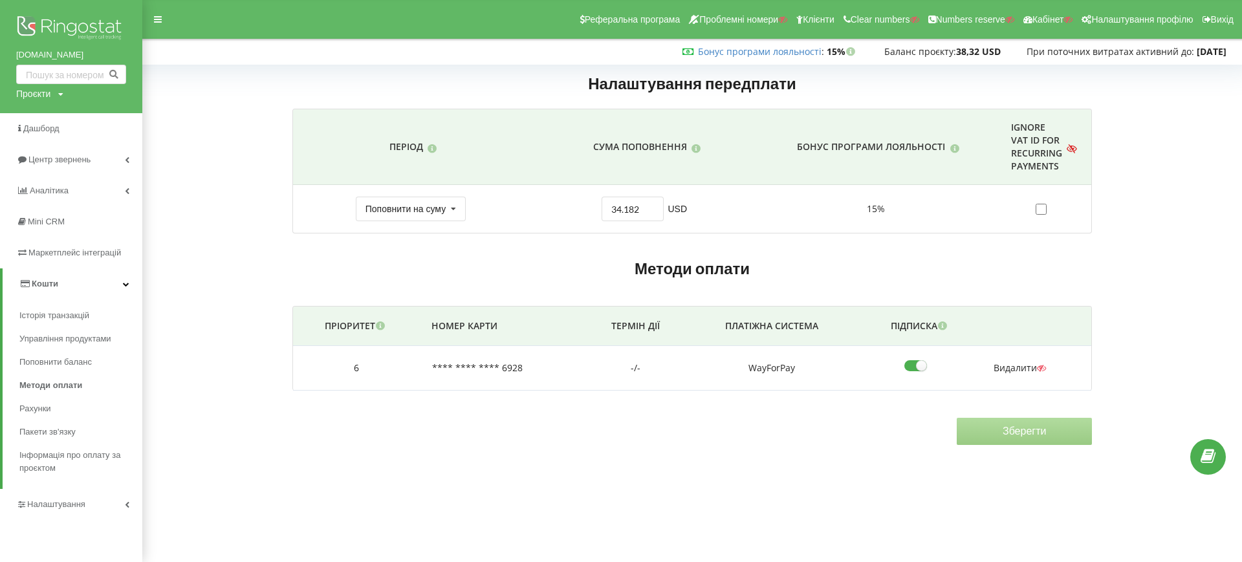
click at [300, 103] on form "Налаштування передплати Період Сума поповнення Бонус програми лояльності Ignore…" at bounding box center [692, 150] width 800 height 167
drag, startPoint x: 11, startPoint y: 54, endPoint x: 83, endPoint y: 56, distance: 71.8
click at [83, 56] on div "neboshill.dp.ua Проєкти Пошук" at bounding box center [71, 56] width 142 height 113
copy link "[DOMAIN_NAME]"
click at [193, 143] on div "Налаштування передплати Період Сума поповнення Бонус програми лояльності" at bounding box center [692, 257] width 1090 height 394
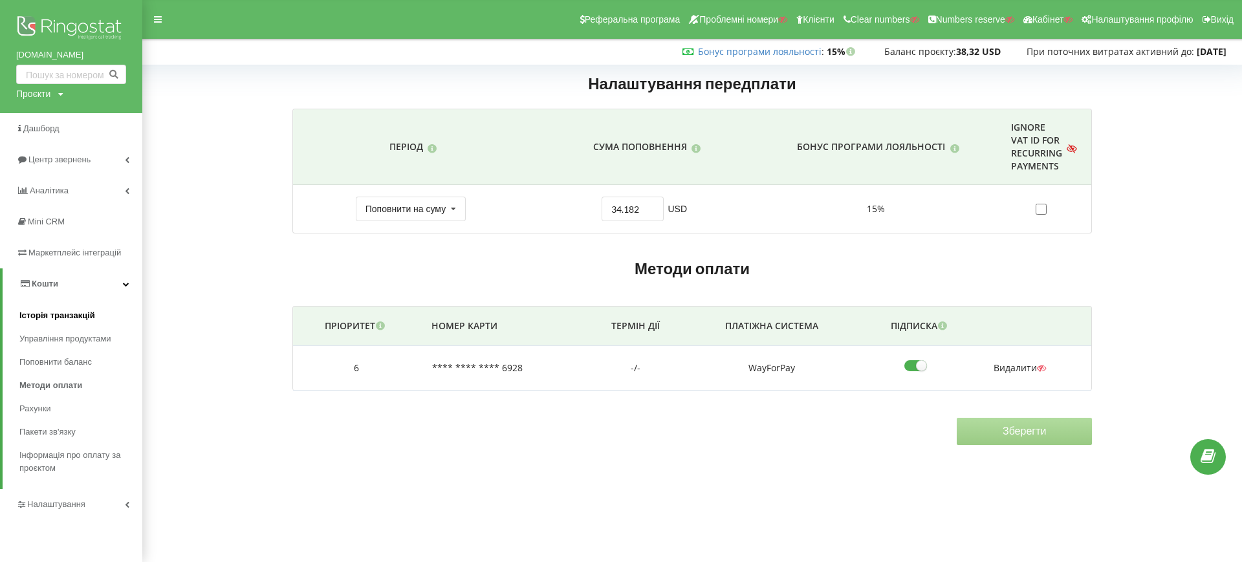
click at [54, 315] on span "Історія транзакцій" at bounding box center [57, 315] width 76 height 13
click at [64, 356] on span "Поповнити баланс" at bounding box center [58, 362] width 78 height 13
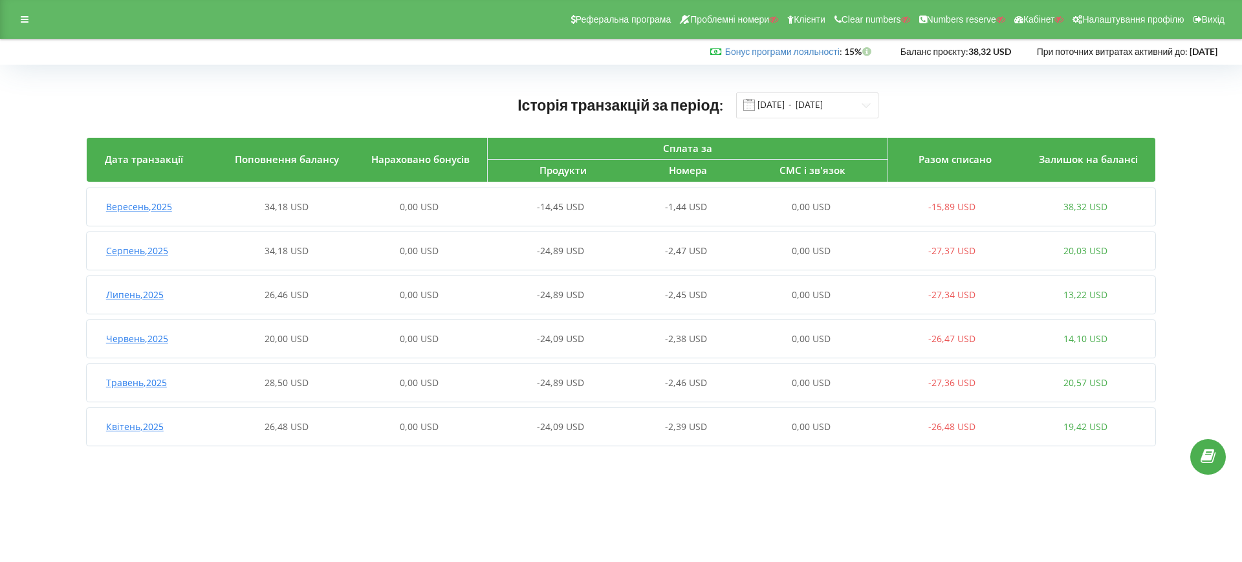
click at [322, 206] on div "34,18 USD" at bounding box center [286, 206] width 133 height 13
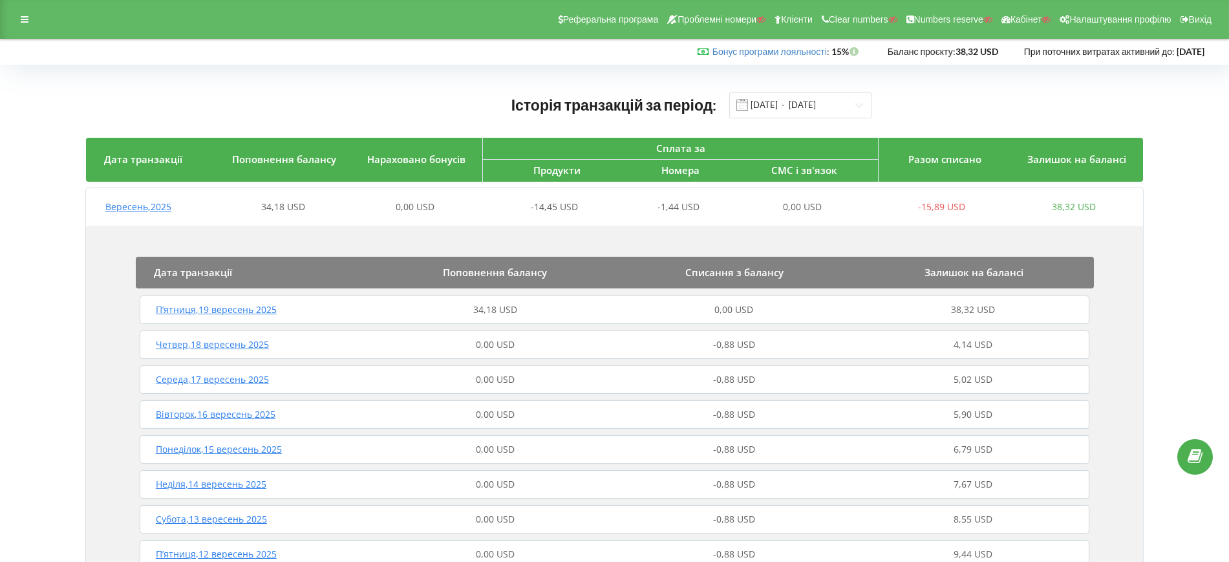
click at [438, 317] on div "П’ятниця , 19 вересень 2025 34,18 USD 0,00 USD 38,32 USD" at bounding box center [614, 309] width 956 height 31
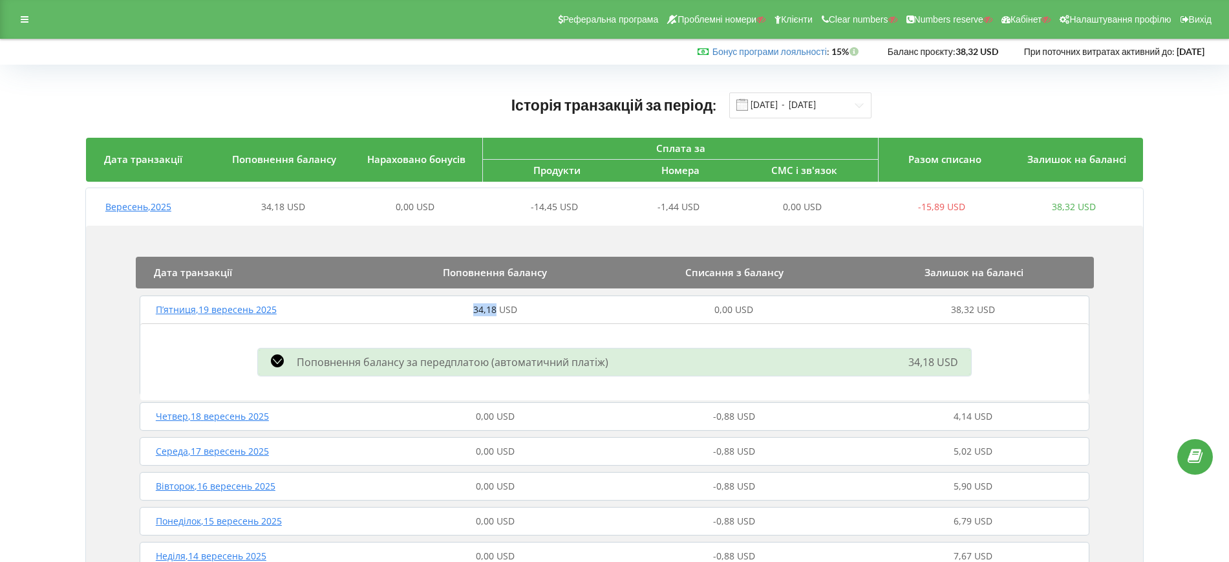
drag, startPoint x: 471, startPoint y: 307, endPoint x: 479, endPoint y: 72, distance: 234.3
click at [495, 307] on div "34,18 USD" at bounding box center [495, 309] width 239 height 13
copy span "34,18"
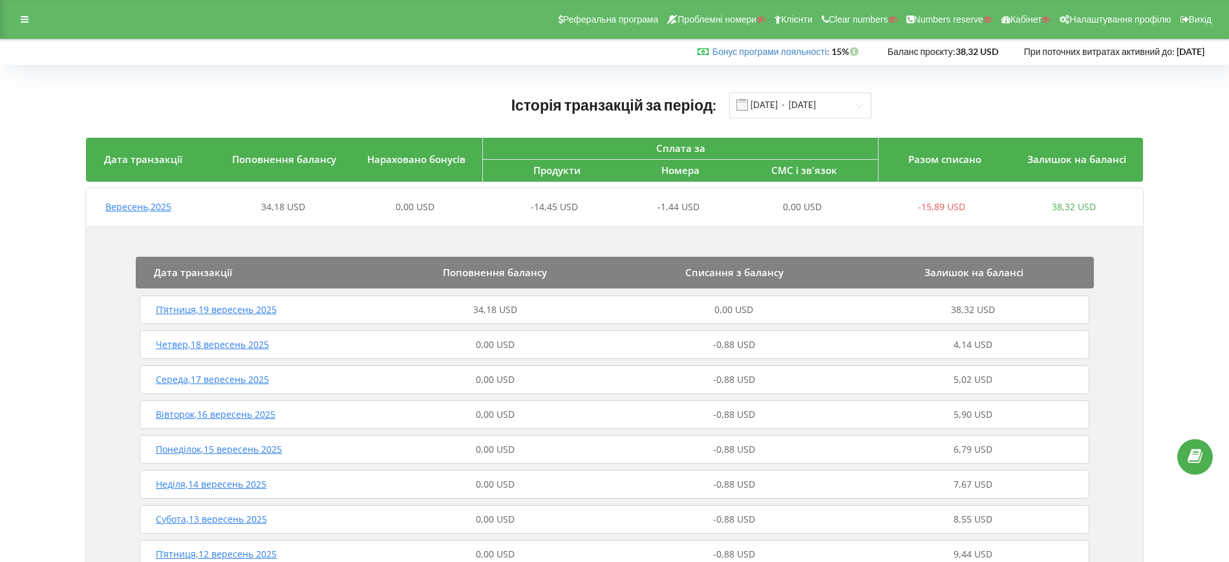
click at [277, 99] on div "Історія транзакцій за період: [DATE] - [DATE]" at bounding box center [614, 105] width 1057 height 27
drag, startPoint x: 475, startPoint y: 310, endPoint x: 495, endPoint y: 310, distance: 20.1
click at [495, 310] on span "34,18 USD" at bounding box center [495, 309] width 44 height 12
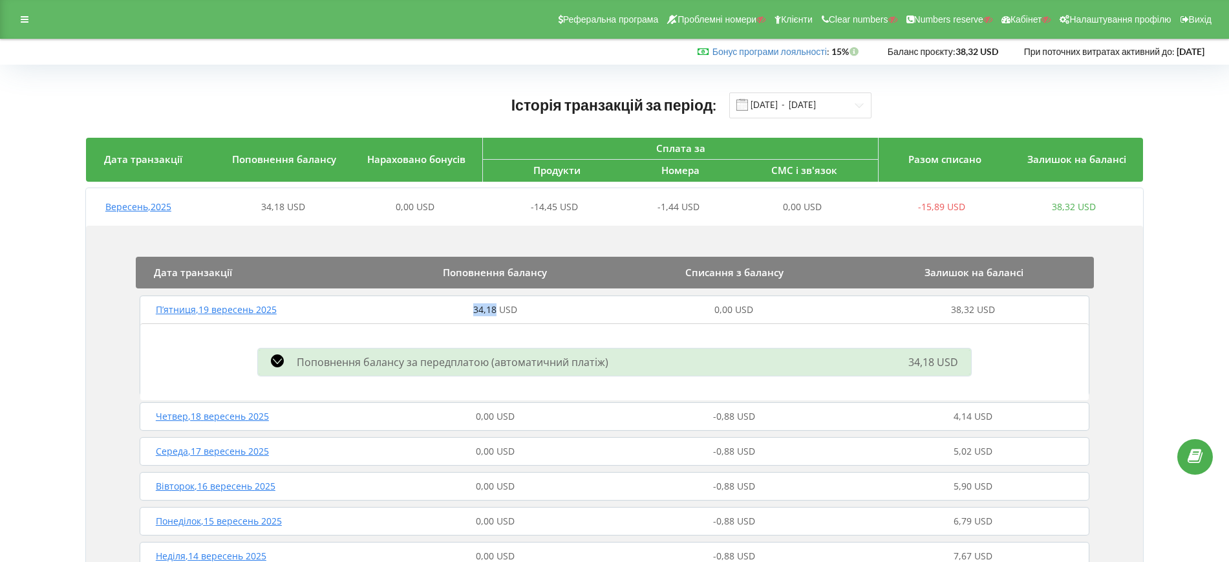
copy span "34,18"
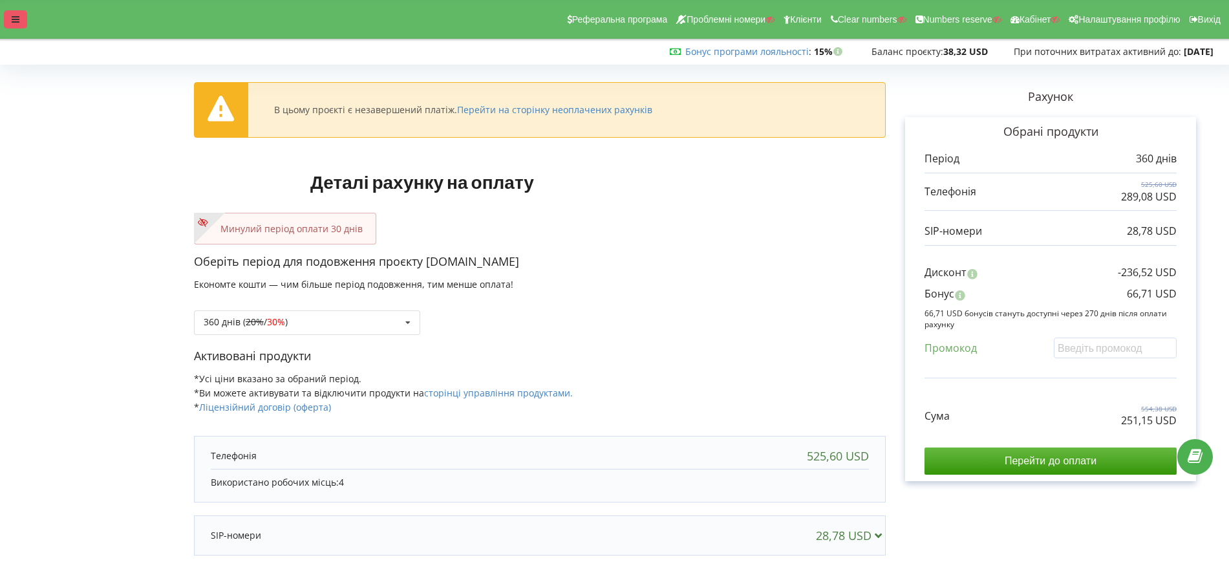
click at [18, 23] on icon at bounding box center [16, 19] width 8 height 9
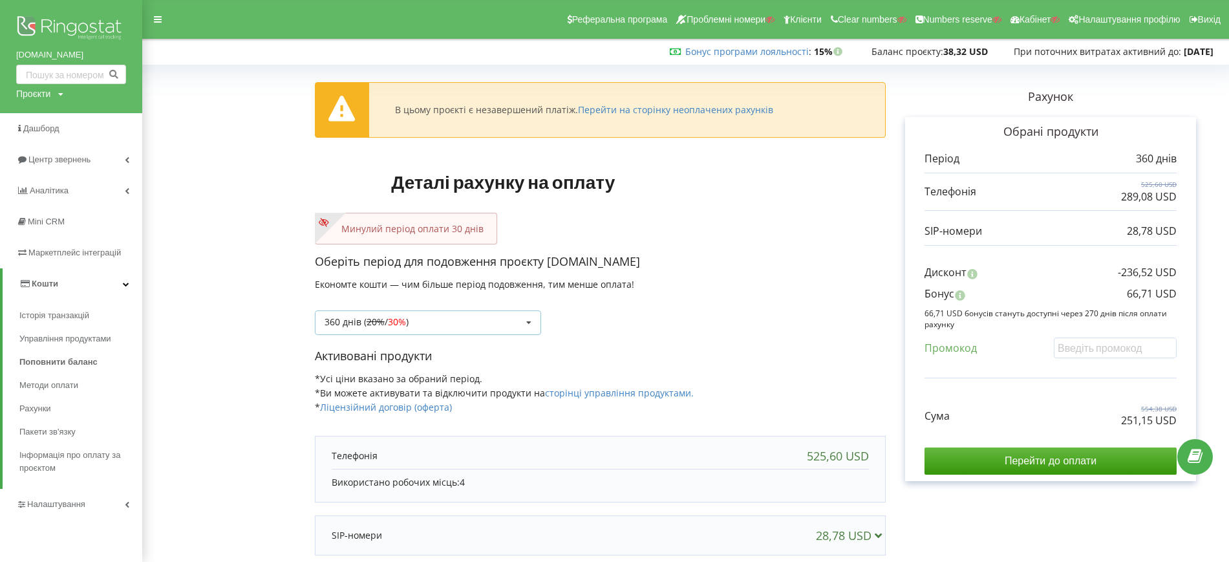
click at [321, 326] on div "360 днів ( 20% / 30% ) Поповнити баланс без подовження 20% / 30% 30% /" at bounding box center [428, 322] width 226 height 25
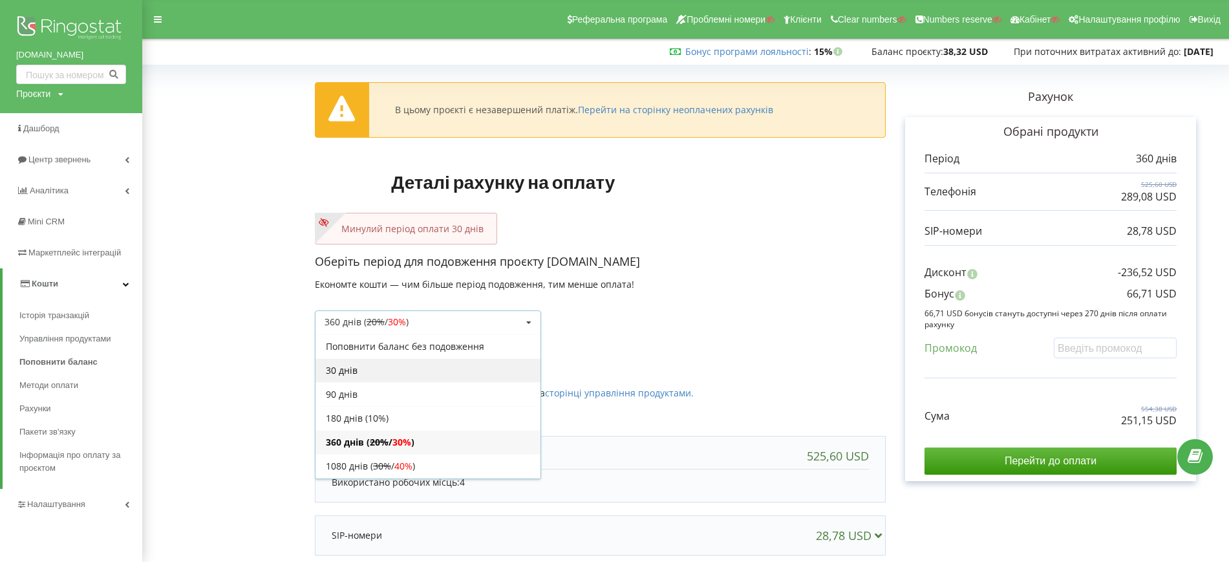
click at [360, 369] on div "30 днів" at bounding box center [428, 370] width 225 height 24
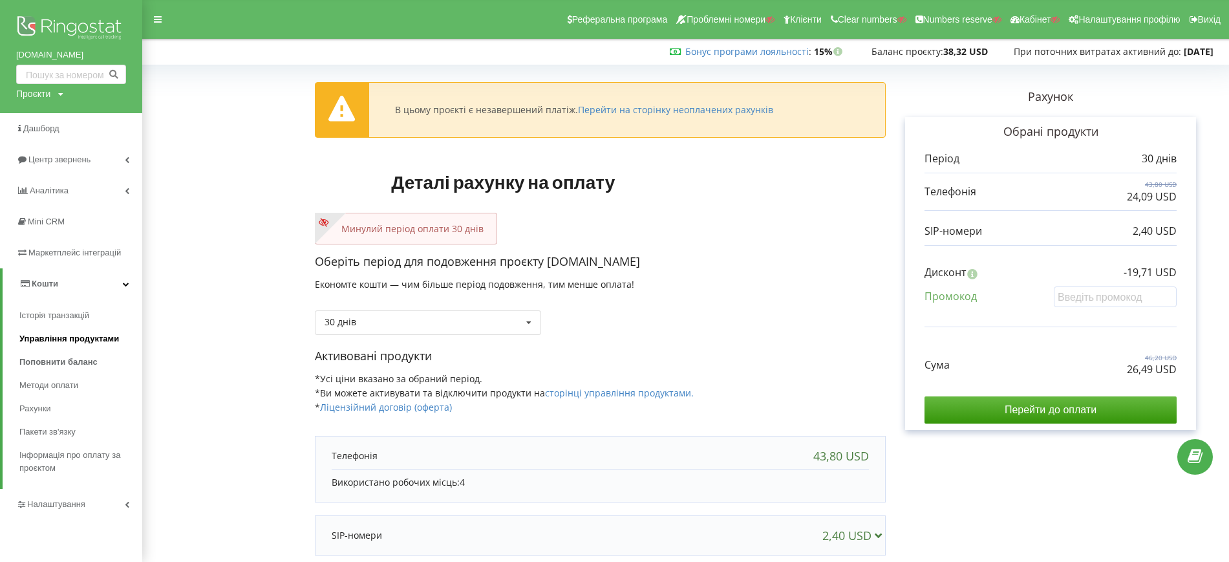
click at [63, 331] on link "Управління продуктами" at bounding box center [80, 338] width 123 height 23
click at [85, 334] on span "Управління продуктами" at bounding box center [69, 338] width 100 height 13
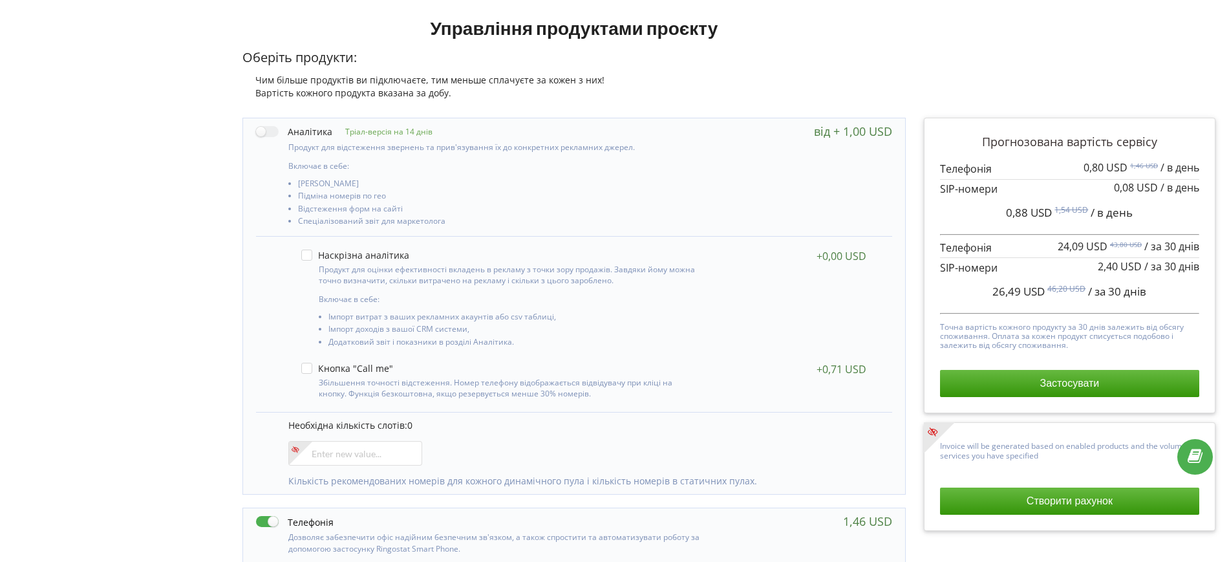
scroll to position [103, 0]
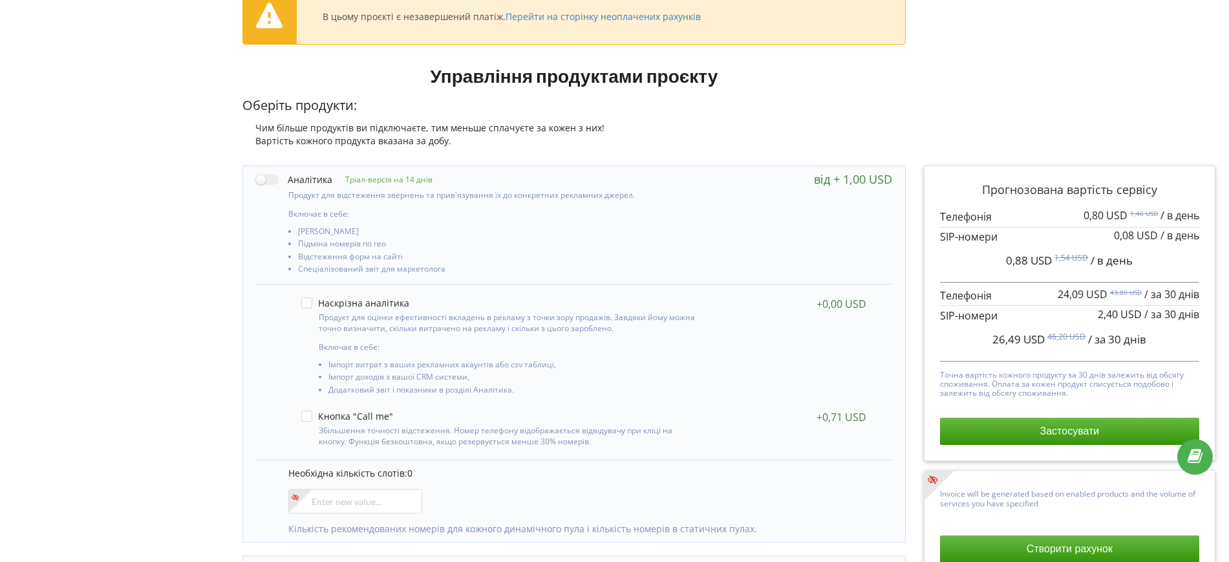
click at [759, 130] on div "Чим більше продуктів ви підключаєте, тим меньше сплачуєте за кожен з них!" at bounding box center [575, 128] width 664 height 13
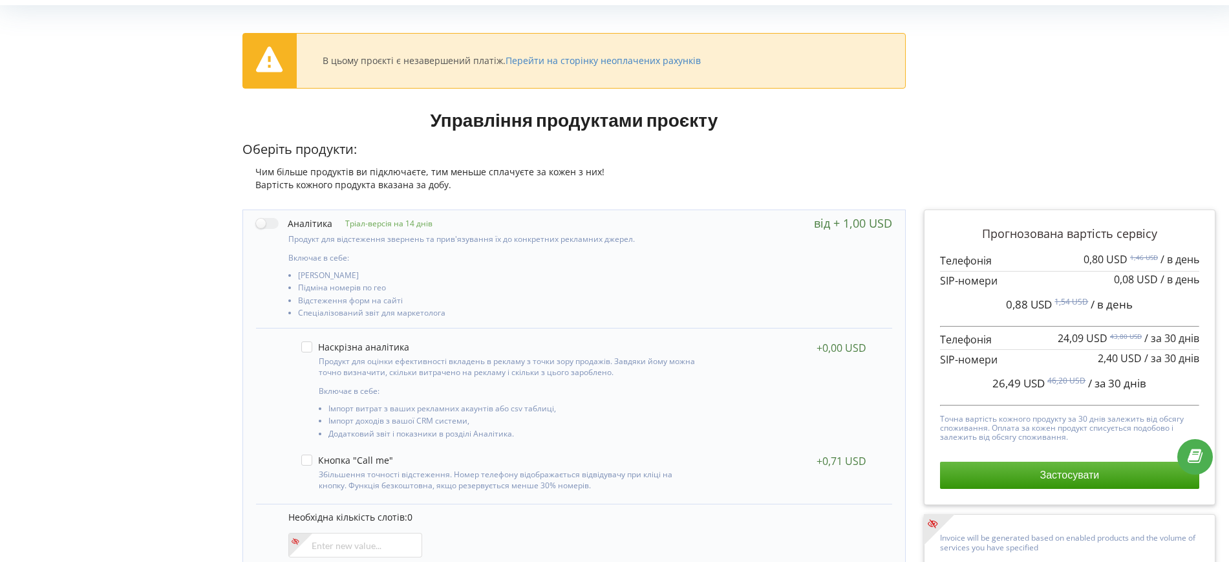
scroll to position [0, 0]
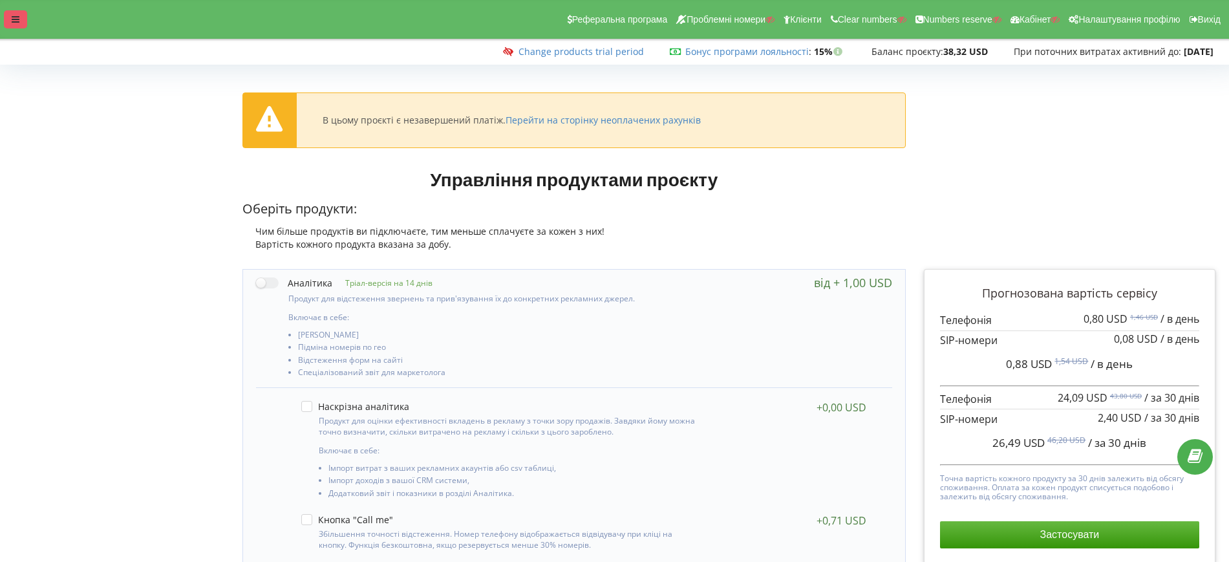
click at [15, 26] on div at bounding box center [15, 19] width 23 height 18
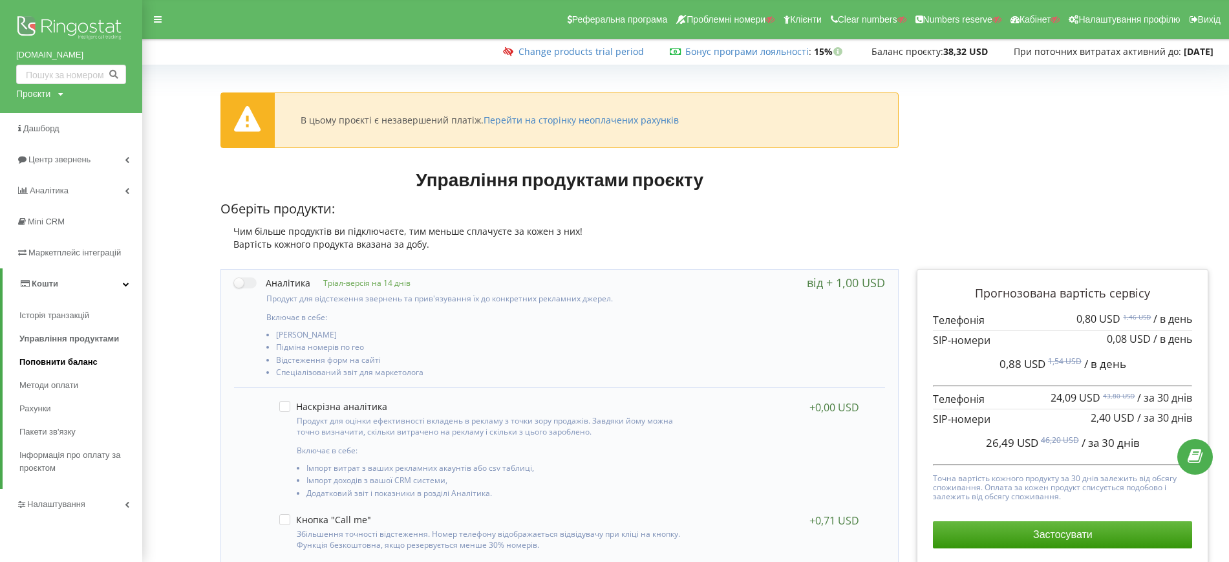
click at [43, 356] on span "Поповнити баланс" at bounding box center [58, 362] width 78 height 13
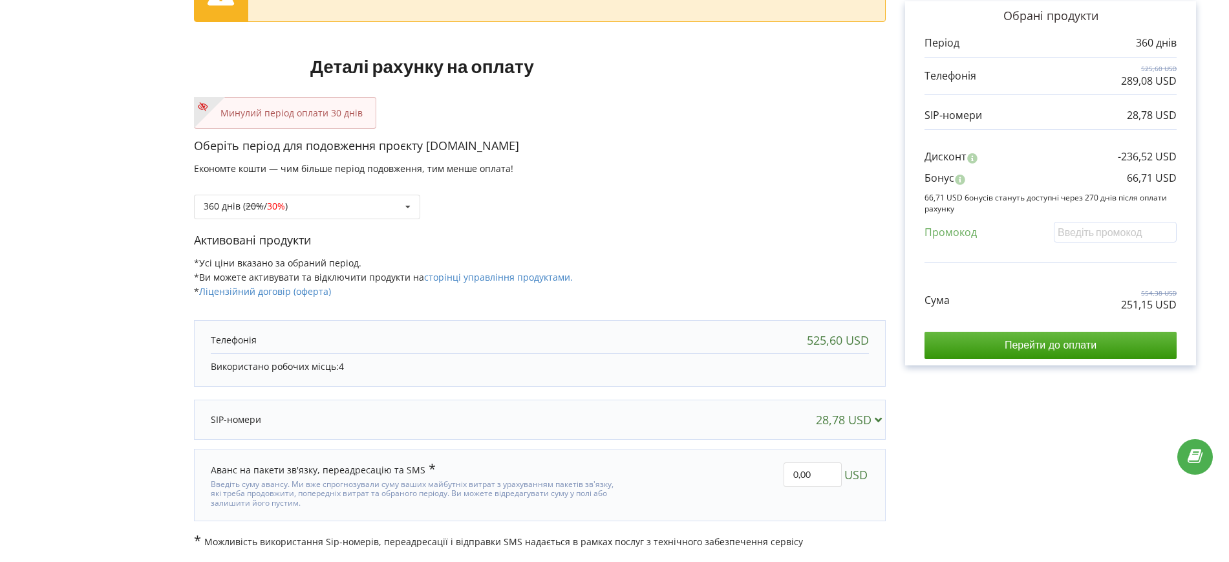
scroll to position [116, 0]
drag, startPoint x: 742, startPoint y: 98, endPoint x: 648, endPoint y: 43, distance: 108.9
click at [742, 98] on div "Минулий період оплати 30 днів" at bounding box center [540, 113] width 692 height 32
click at [725, 184] on div "360 днів ( 20% / 30% ) Поповнити баланс без подовження 20% / 30% 30% / 40%" at bounding box center [540, 197] width 692 height 44
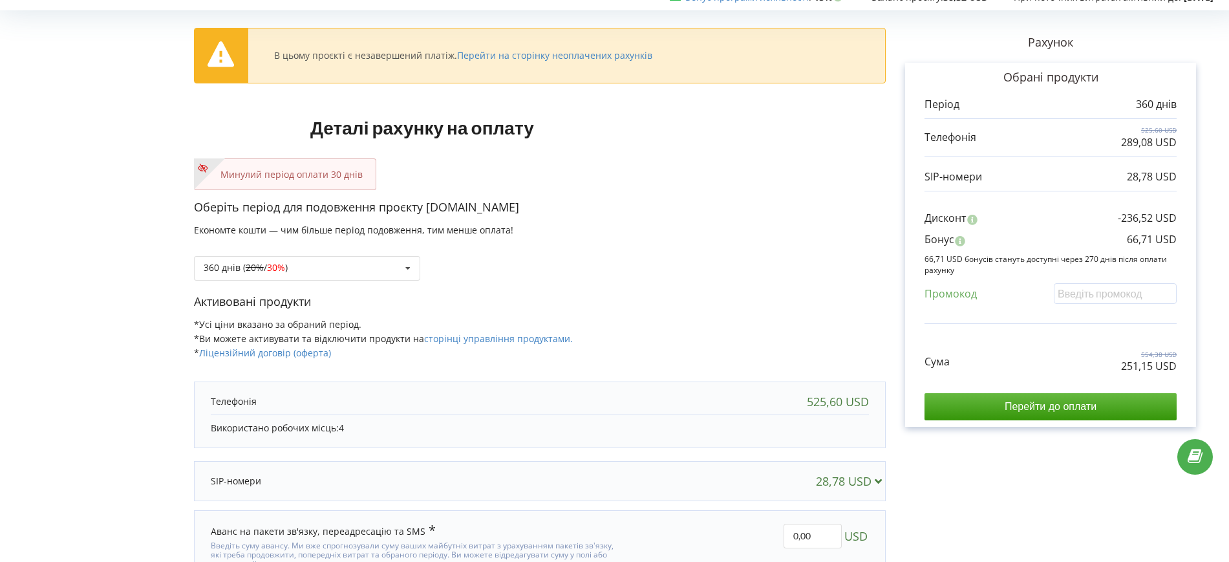
scroll to position [0, 0]
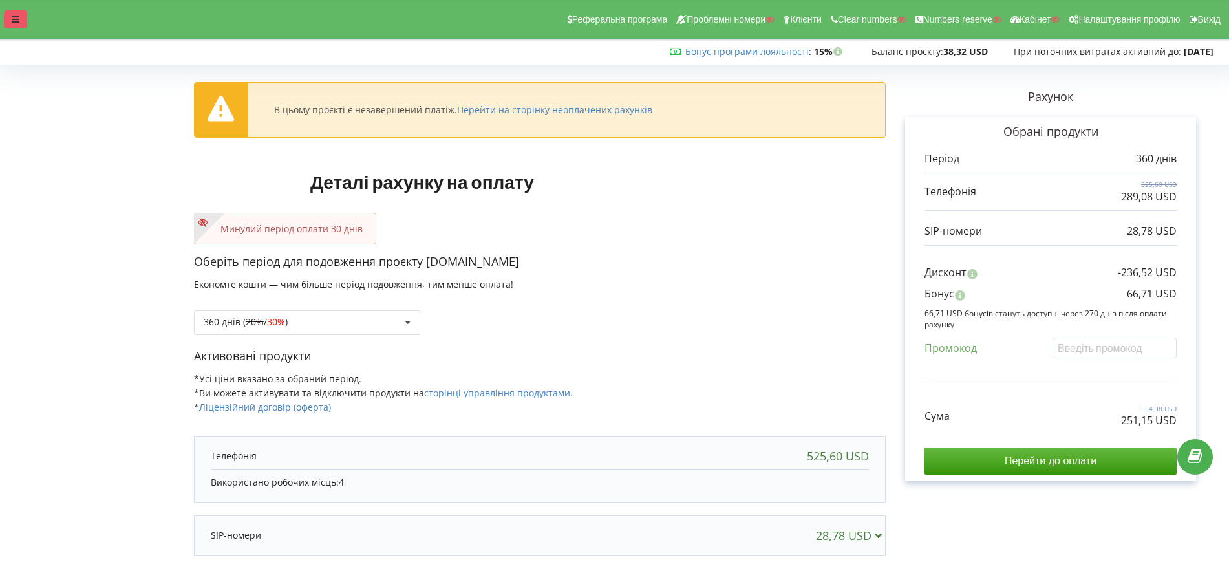
drag, startPoint x: 3, startPoint y: 32, endPoint x: 15, endPoint y: 23, distance: 15.7
click at [4, 32] on div "Реферальна програма Проблемні номери Клієнти Clear numbers Numbers reserve Кабі…" at bounding box center [614, 19] width 1247 height 39
click at [15, 23] on icon at bounding box center [16, 19] width 8 height 9
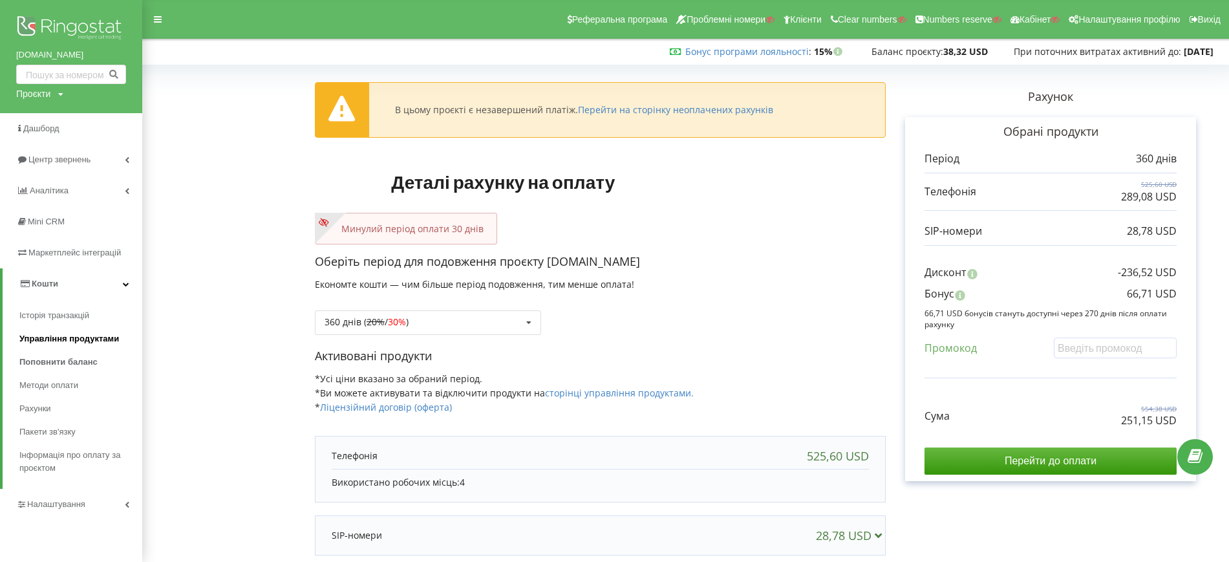
click at [49, 336] on span "Управління продуктами" at bounding box center [69, 338] width 100 height 13
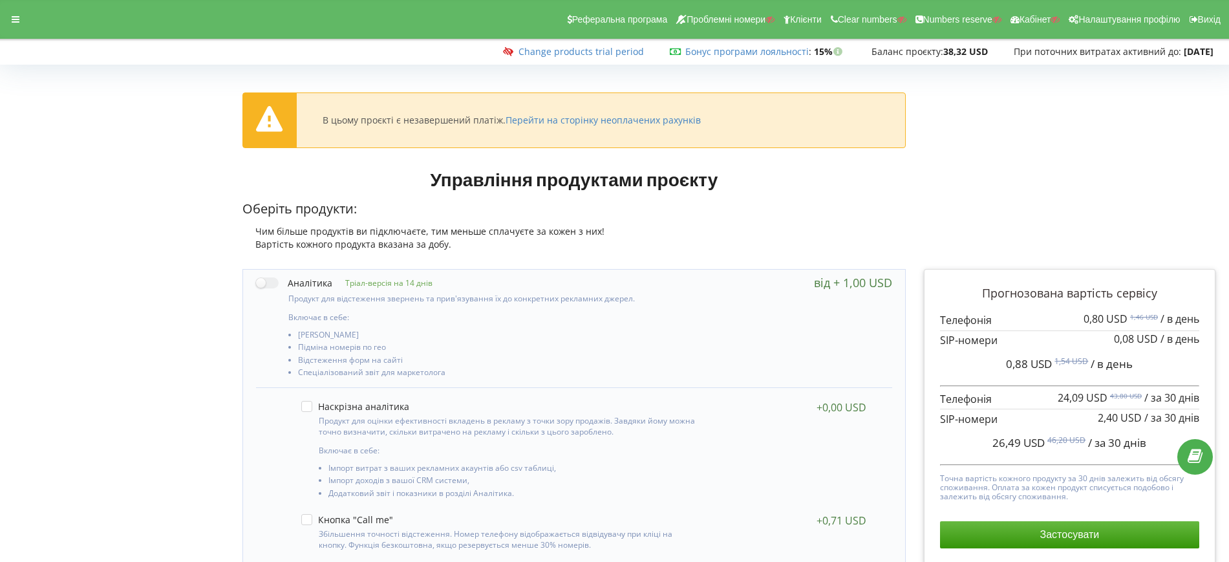
click at [891, 204] on p "Оберіть продукти:" at bounding box center [575, 209] width 664 height 19
click at [18, 26] on div at bounding box center [15, 19] width 23 height 18
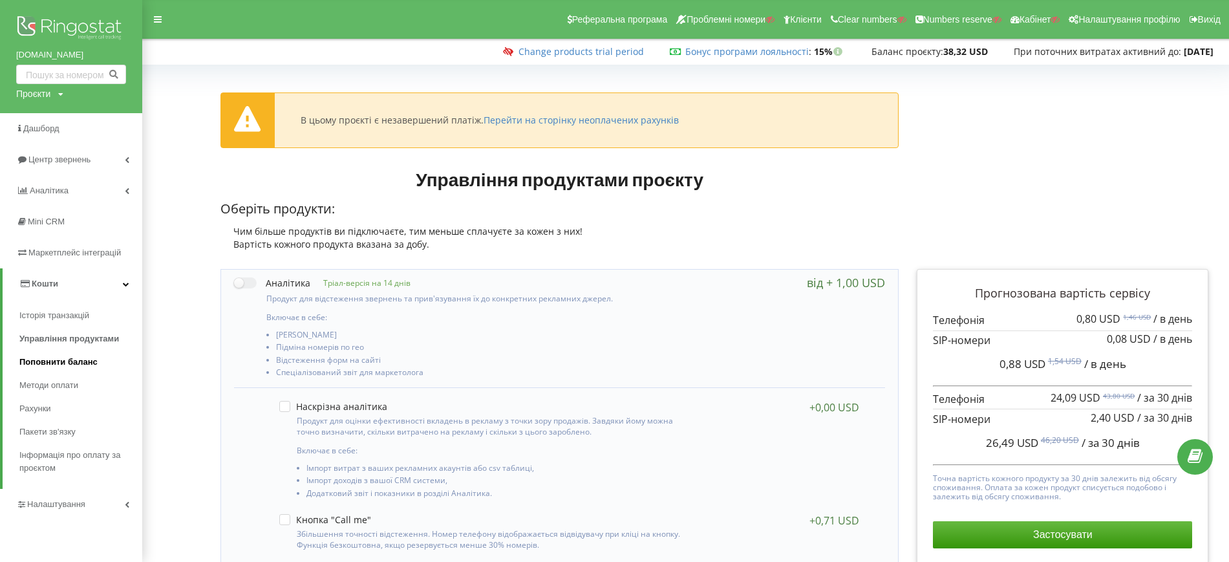
click at [66, 360] on span "Поповнити баланс" at bounding box center [58, 362] width 78 height 13
click at [30, 360] on span "Поповнити баланс" at bounding box center [58, 362] width 78 height 13
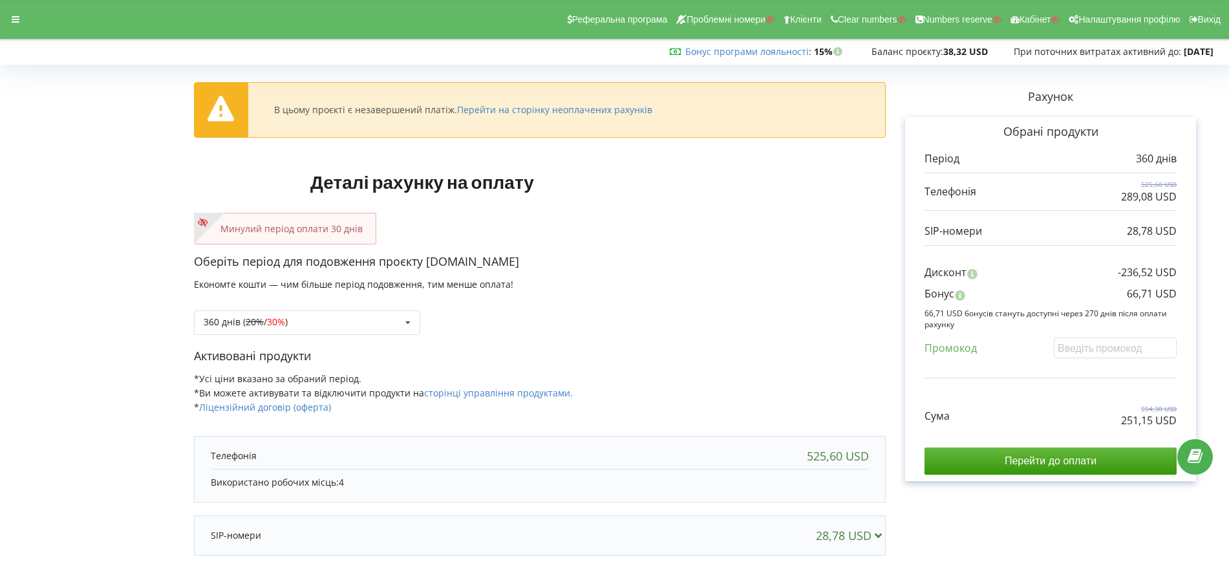
click at [704, 237] on div "Минулий період оплати 30 днів" at bounding box center [540, 229] width 692 height 32
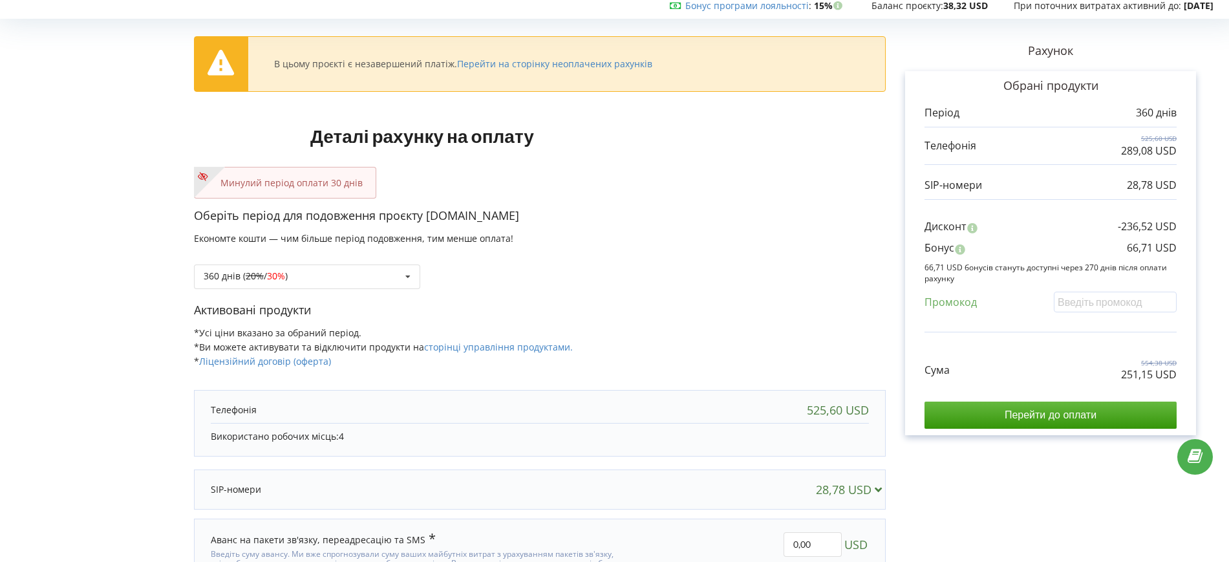
scroll to position [81, 0]
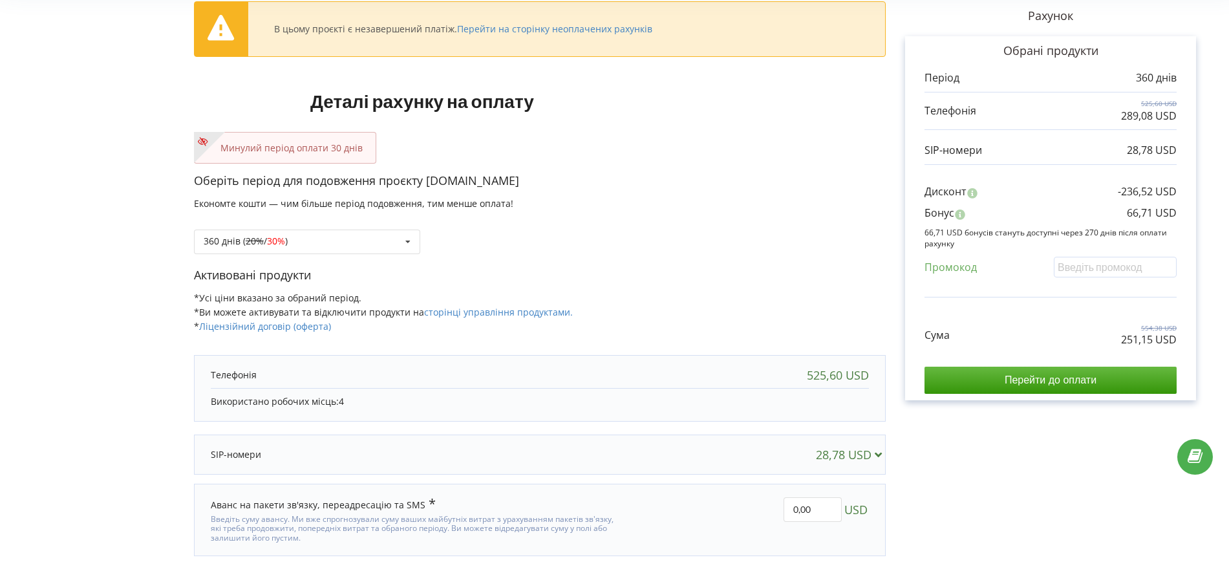
drag, startPoint x: 430, startPoint y: 181, endPoint x: 510, endPoint y: 179, distance: 80.2
click at [510, 179] on p "Оберіть період для подовження проєкту [DOMAIN_NAME]" at bounding box center [540, 181] width 692 height 17
copy p "[DOMAIN_NAME]"
click at [1114, 322] on div "Сума 554,38 USD 251,15 USD" at bounding box center [1051, 325] width 252 height 43
drag, startPoint x: 1129, startPoint y: 213, endPoint x: 1152, endPoint y: 212, distance: 23.3
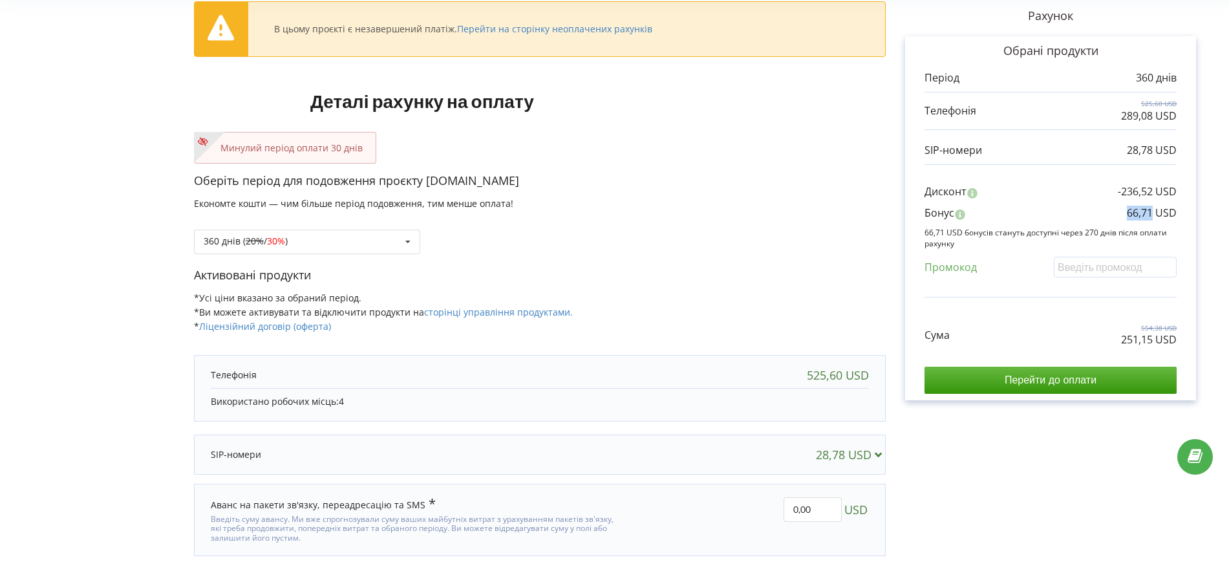
click at [1152, 212] on p "66,71 USD" at bounding box center [1152, 213] width 50 height 15
copy p "66,71"
click at [285, 241] on span "30%" at bounding box center [276, 241] width 18 height 12
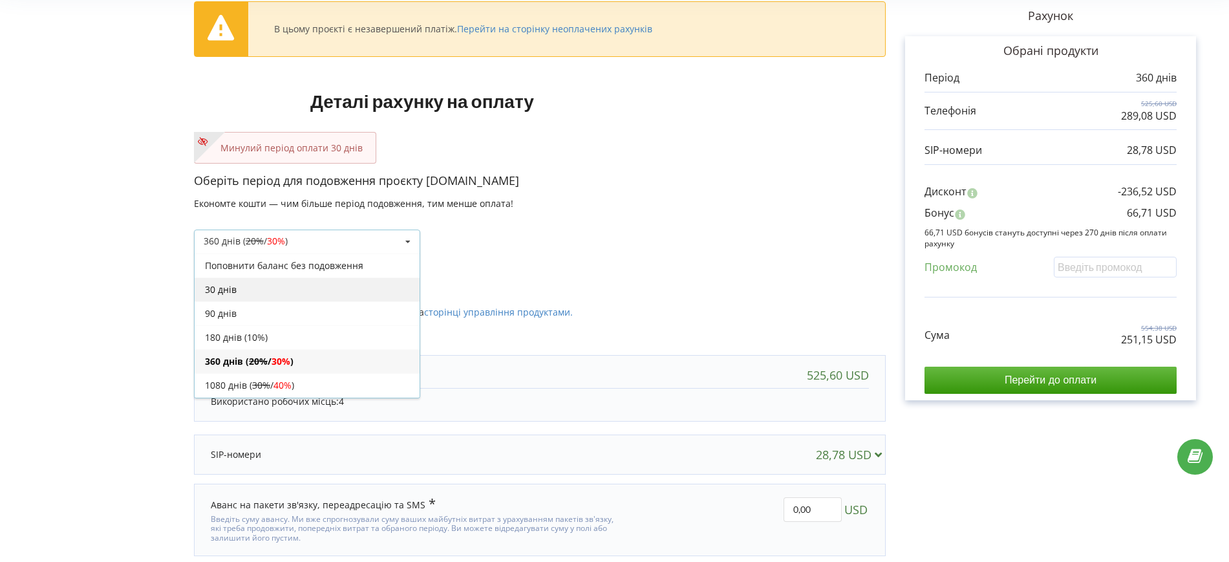
click at [239, 281] on div "30 днів" at bounding box center [307, 289] width 225 height 24
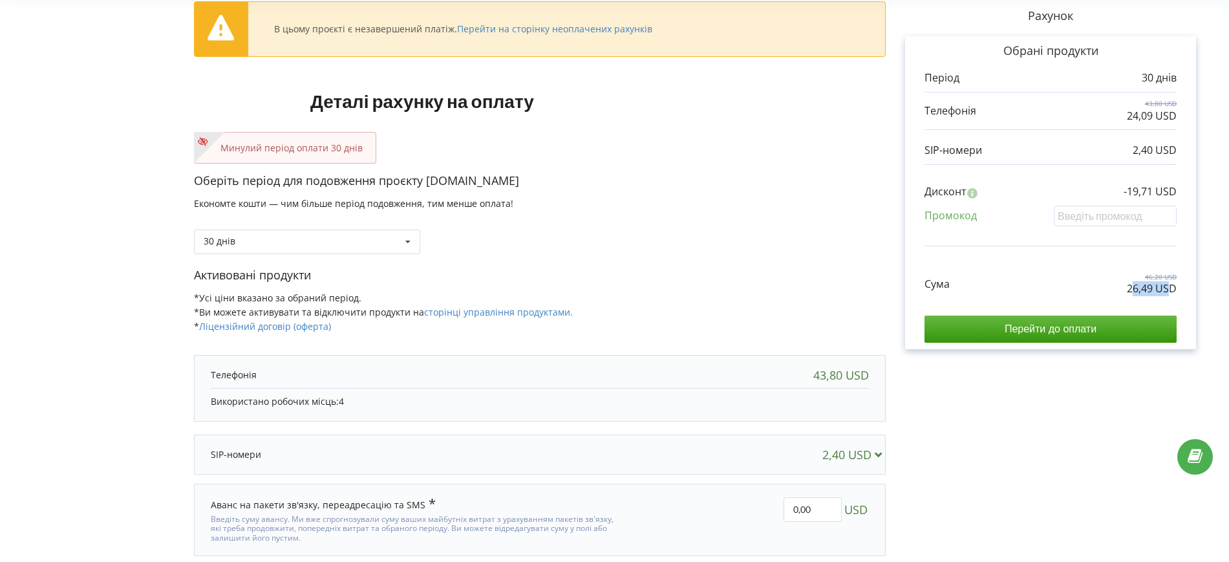
drag, startPoint x: 1149, startPoint y: 289, endPoint x: 1167, endPoint y: 289, distance: 18.1
click at [1167, 289] on p "26,49 USD" at bounding box center [1152, 288] width 50 height 15
click at [1084, 422] on div "Рахунок Обрані продукти Період 30 днів 43,80 USD 24,09 USD 2,40 USD Дисконт -19…" at bounding box center [1051, 285] width 330 height 595
click at [384, 241] on div "30 днів Поповнити баланс без подовження 30 днів 20% / 30% 30% / 40%" at bounding box center [307, 242] width 226 height 25
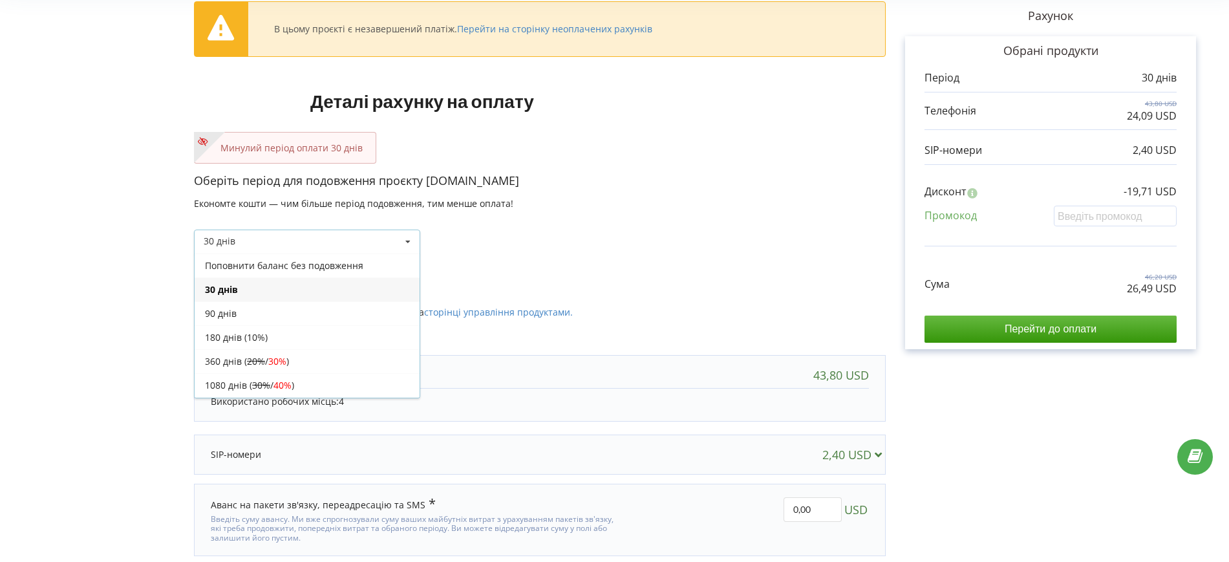
click at [672, 247] on div "30 днів Поповнити баланс без подовження 360 днів ( 20% / 30% 30% / 40%" at bounding box center [540, 232] width 692 height 44
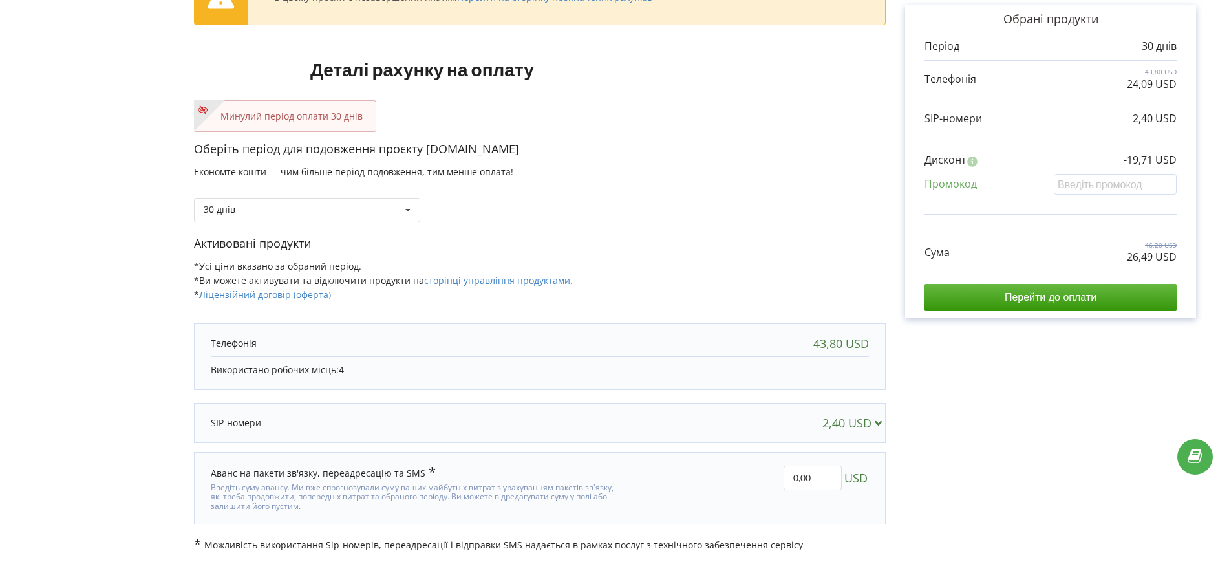
scroll to position [116, 0]
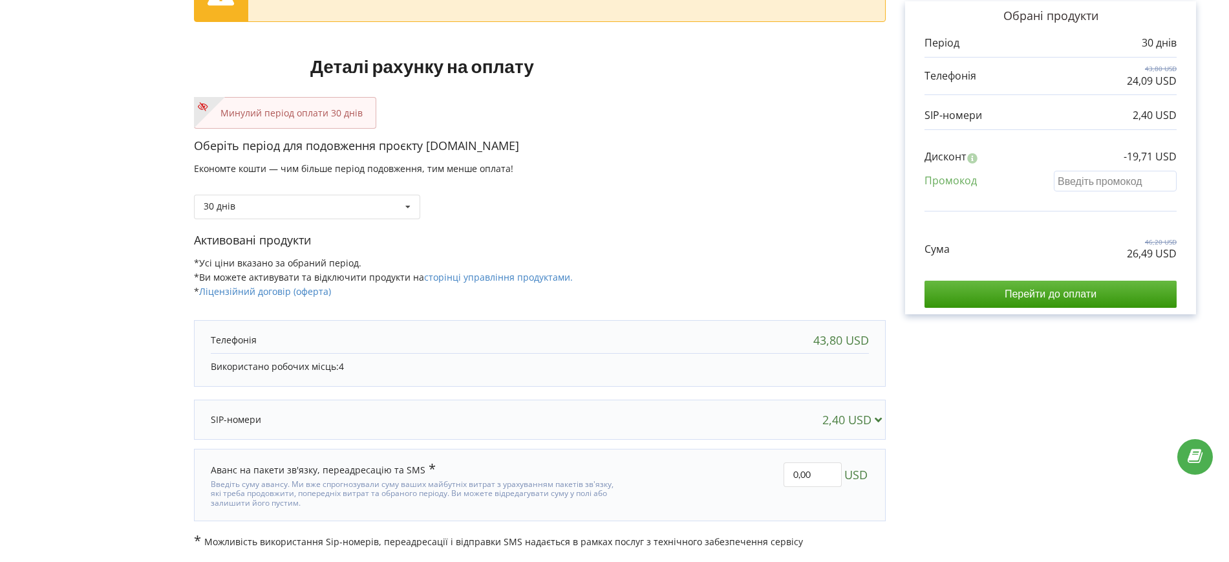
click at [1144, 186] on input "text" at bounding box center [1115, 181] width 123 height 20
paste input "DMGR-QECR"
type input "DMGR-QECR"
click at [747, 204] on div "В цьому проєкті є незавершений платіж. Перейти на сторінку неоплачених рахунків…" at bounding box center [615, 250] width 1202 height 595
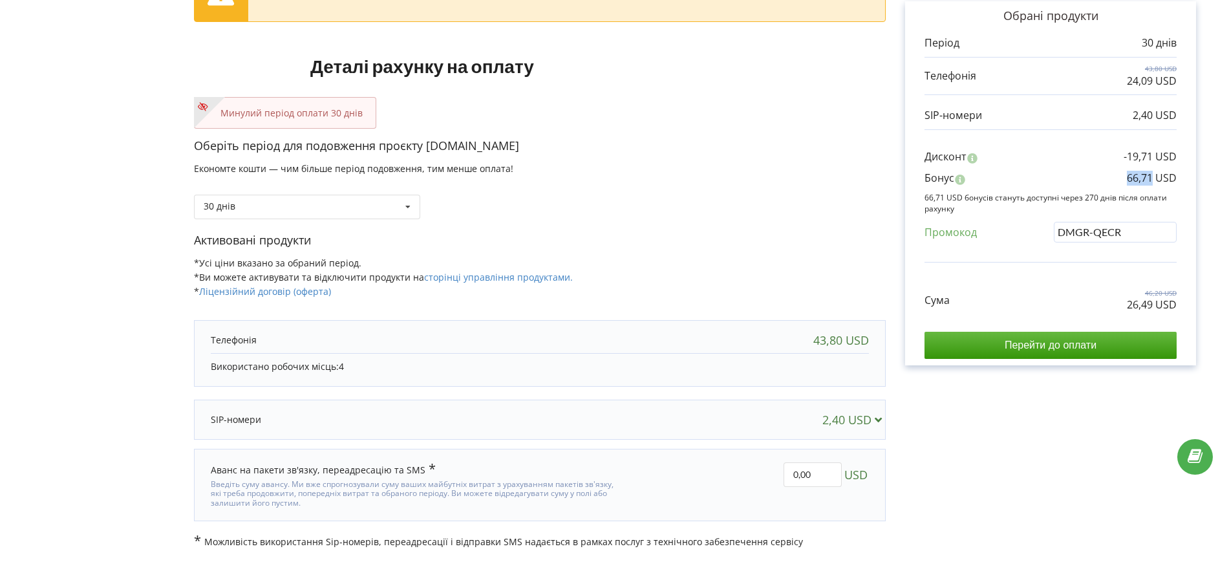
drag, startPoint x: 1117, startPoint y: 177, endPoint x: 1152, endPoint y: 180, distance: 35.7
click at [1152, 180] on div "Бонус 66,71 USD" at bounding box center [1051, 181] width 252 height 21
click at [761, 189] on div "30 днів Поповнити баланс без подовження" at bounding box center [540, 197] width 692 height 44
drag, startPoint x: 1124, startPoint y: 299, endPoint x: 1154, endPoint y: 304, distance: 30.7
click at [1154, 304] on div "Сума 46,20 USD 26,49 USD" at bounding box center [1051, 290] width 252 height 43
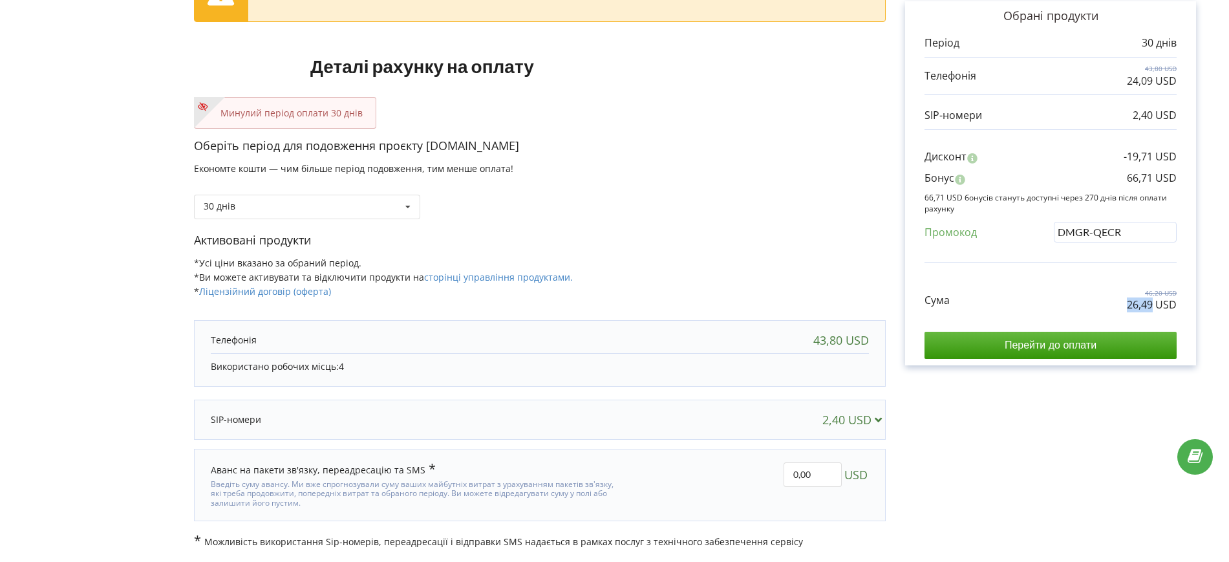
copy p "26,49"
click at [578, 225] on div "Оберіть період для подовження проєкту neboshill.dp.ua Економте кошти — чим біль…" at bounding box center [540, 185] width 692 height 94
click at [821, 469] on input "0,00" at bounding box center [813, 474] width 58 height 25
paste input "224,66"
type input "224,66"
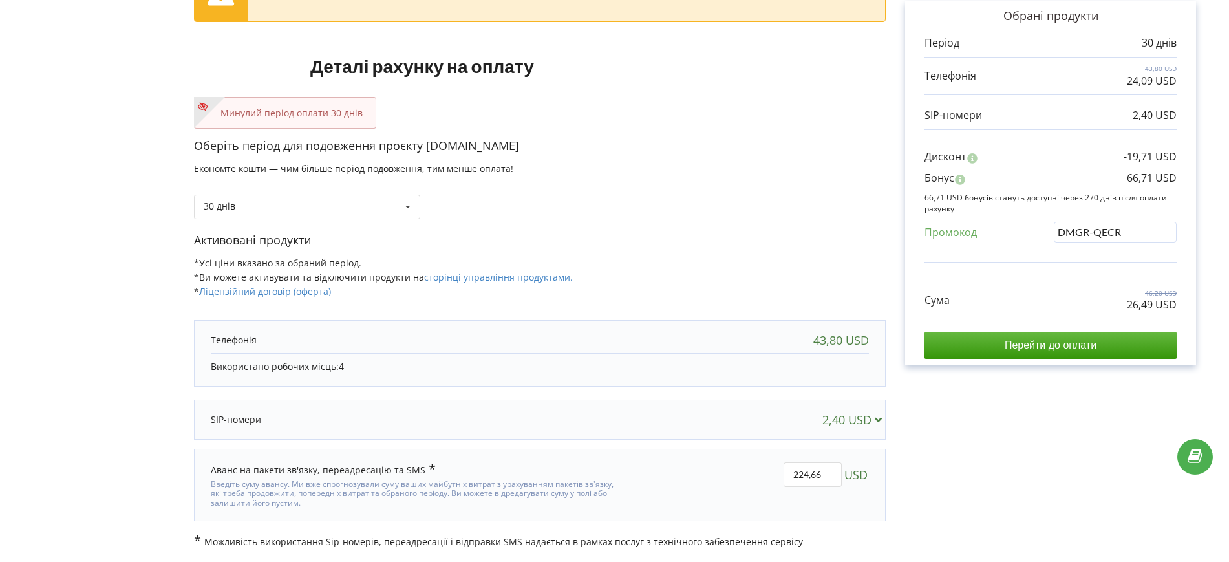
click at [958, 473] on div "В цьому проєкті є незавершений платіж. Перейти на сторінку неоплачених рахунків…" at bounding box center [615, 250] width 1202 height 595
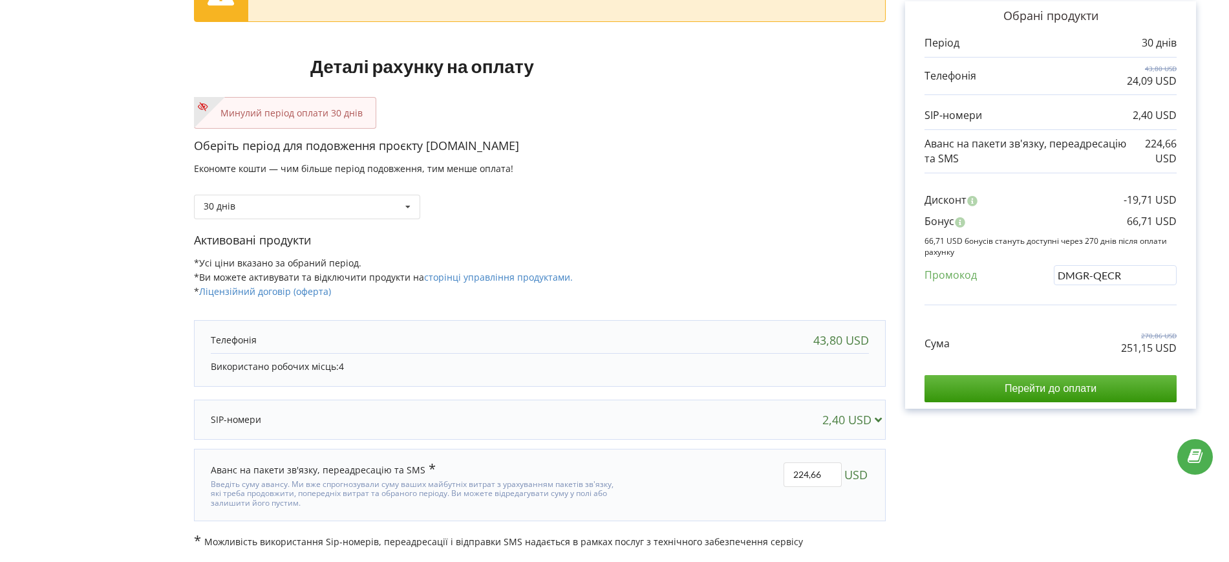
click at [625, 195] on div "30 днів Поповнити баланс без подовження" at bounding box center [540, 197] width 692 height 44
click at [806, 474] on input "224,66" at bounding box center [813, 474] width 58 height 25
paste input "190,48"
type input "190,48"
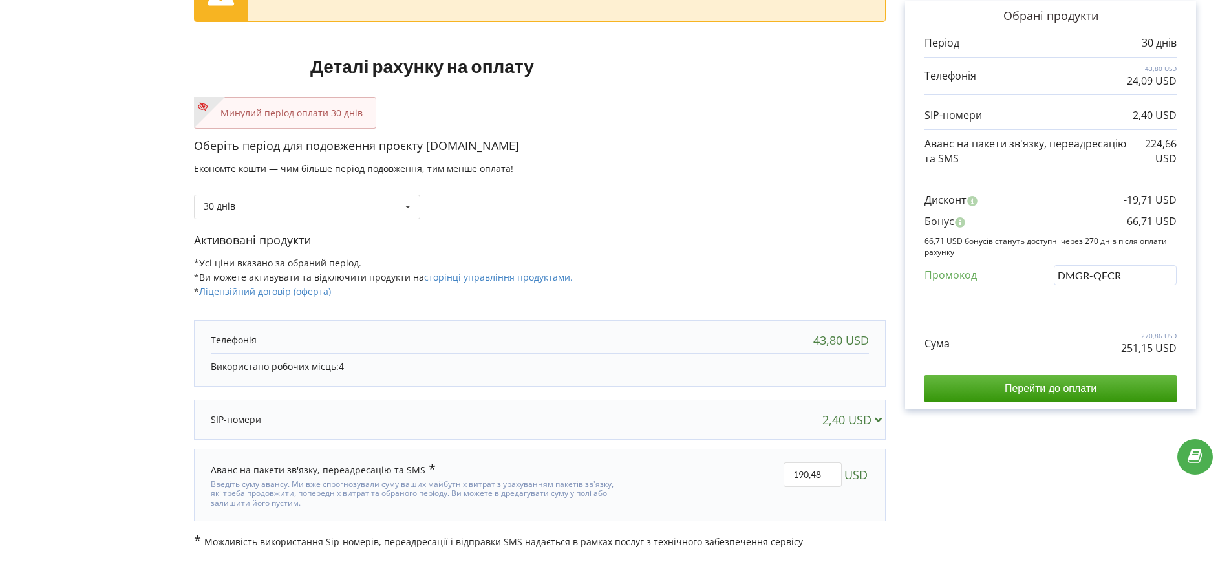
click at [913, 486] on div "В цьому проєкті є незавершений платіж. Перейти на сторінку неоплачених рахунків…" at bounding box center [615, 250] width 1202 height 595
drag, startPoint x: 1123, startPoint y: 350, endPoint x: 1156, endPoint y: 350, distance: 32.3
click at [1156, 350] on p "216,97 USD" at bounding box center [1149, 348] width 56 height 15
copy p "216,97"
click at [706, 227] on div "Оберіть період для подовження проєкту neboshill.dp.ua Економте кошти — чим біль…" at bounding box center [540, 185] width 692 height 94
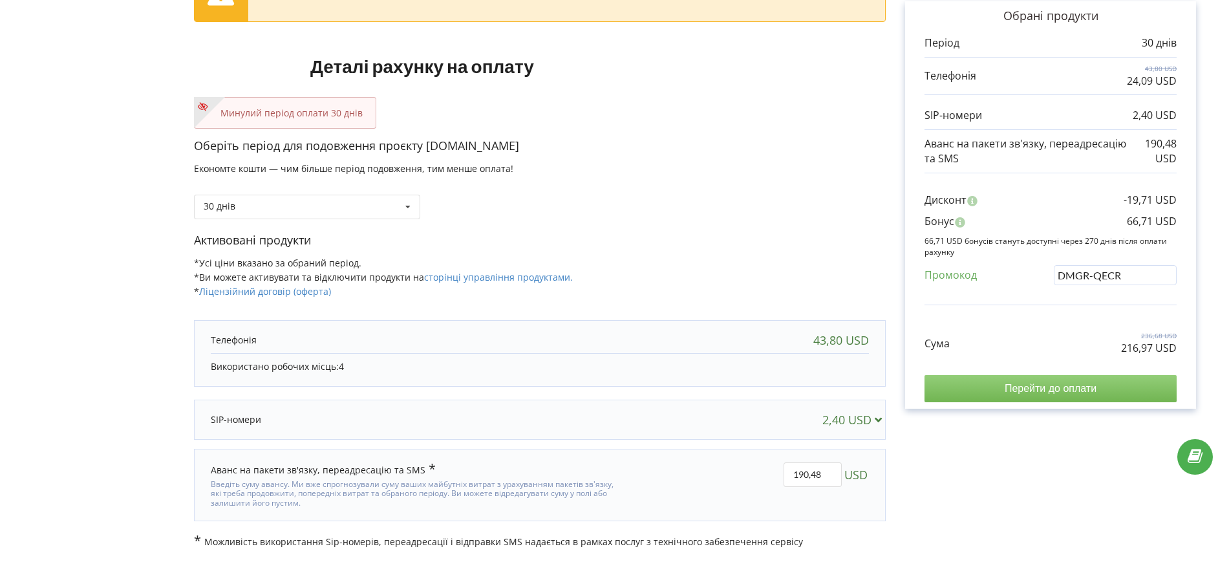
click at [968, 393] on input "Перейти до оплати" at bounding box center [1051, 388] width 252 height 27
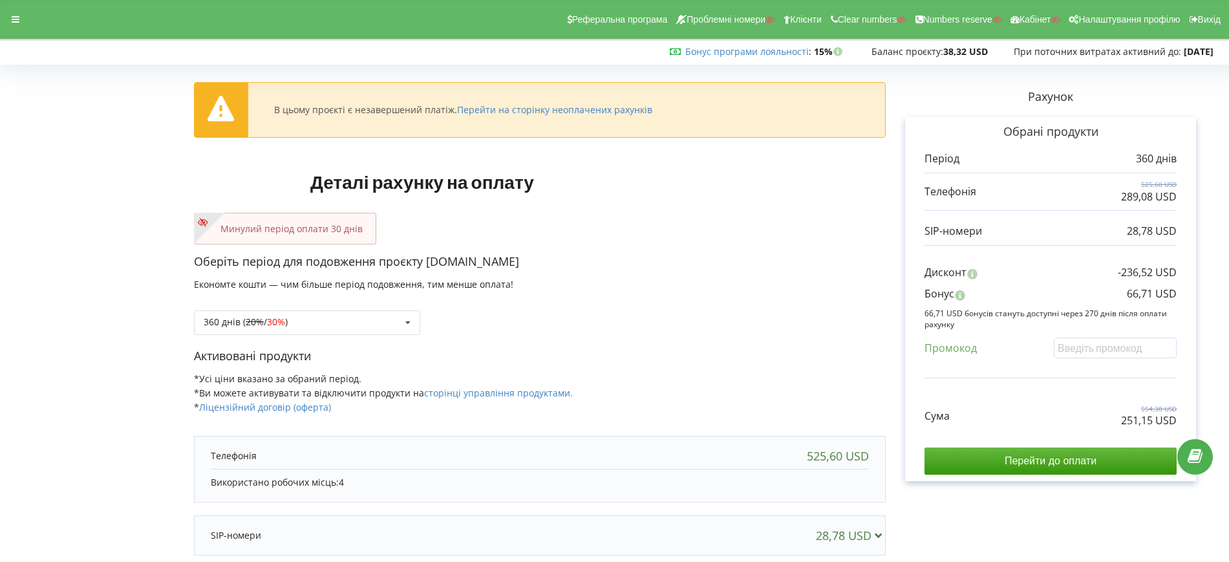
click at [850, 230] on div "Минулий період оплати 30 днів" at bounding box center [540, 229] width 692 height 32
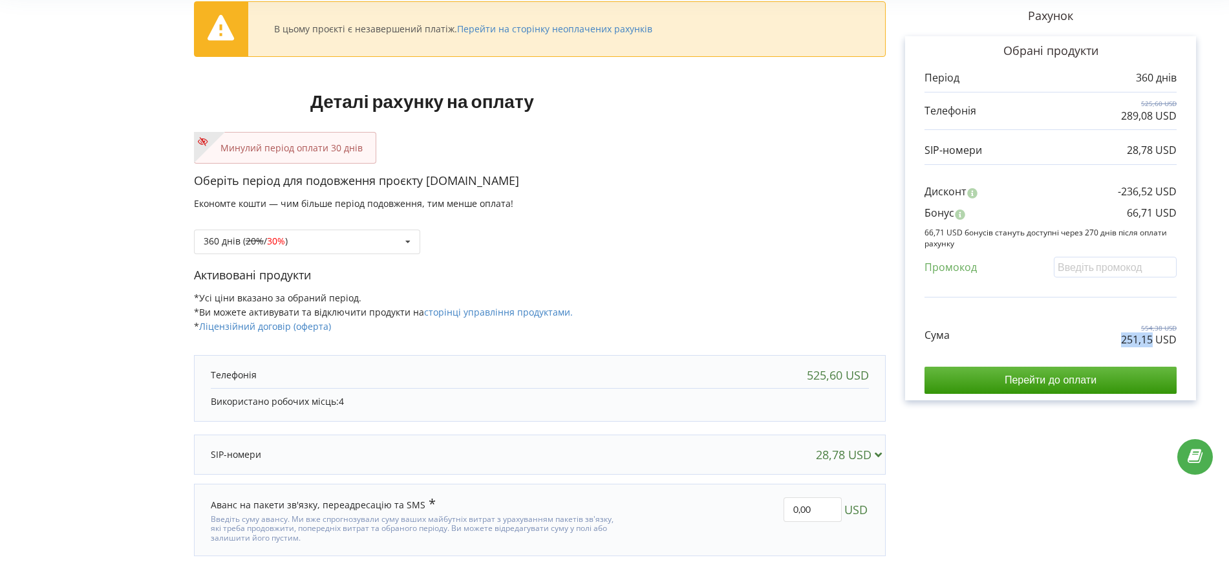
drag, startPoint x: 1114, startPoint y: 340, endPoint x: 1153, endPoint y: 340, distance: 39.4
click at [1153, 340] on div "Сума 554,38 USD 251,15 USD" at bounding box center [1051, 325] width 252 height 43
copy p "251,15"
click at [748, 215] on div "360 днів ( 20% / 30% ) Поповнити баланс без подовження 20% / 30% 30% / 40%" at bounding box center [540, 232] width 692 height 44
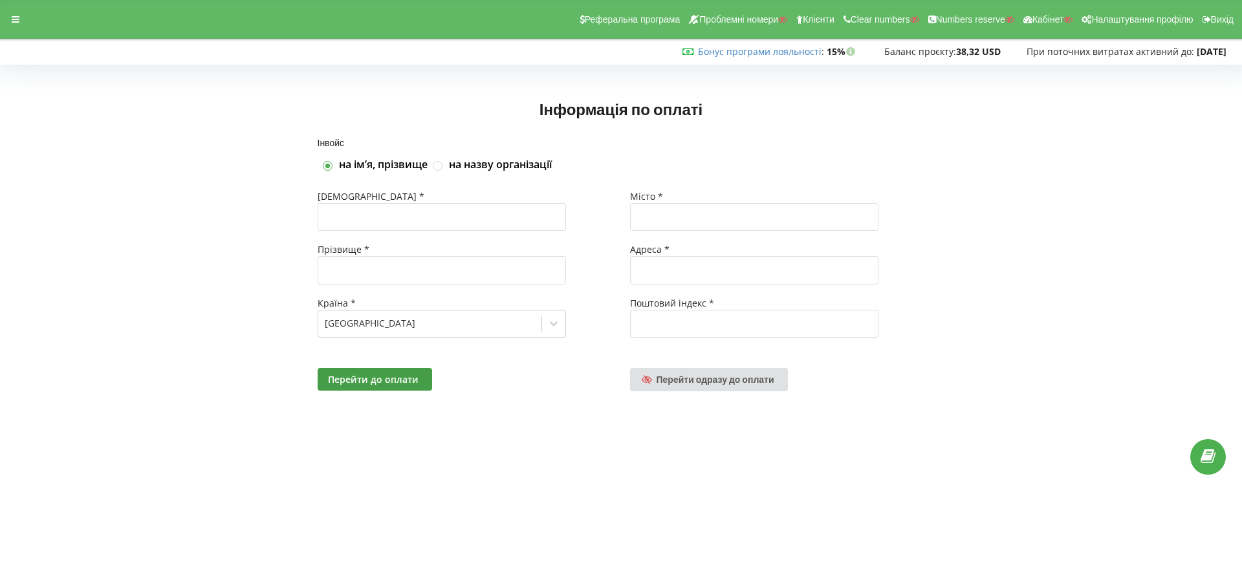
click at [677, 365] on div "Перейти до оплати Перейти одразу до оплати" at bounding box center [620, 379] width 625 height 41
click at [684, 373] on link "Перейти одразу до оплати" at bounding box center [709, 379] width 158 height 23
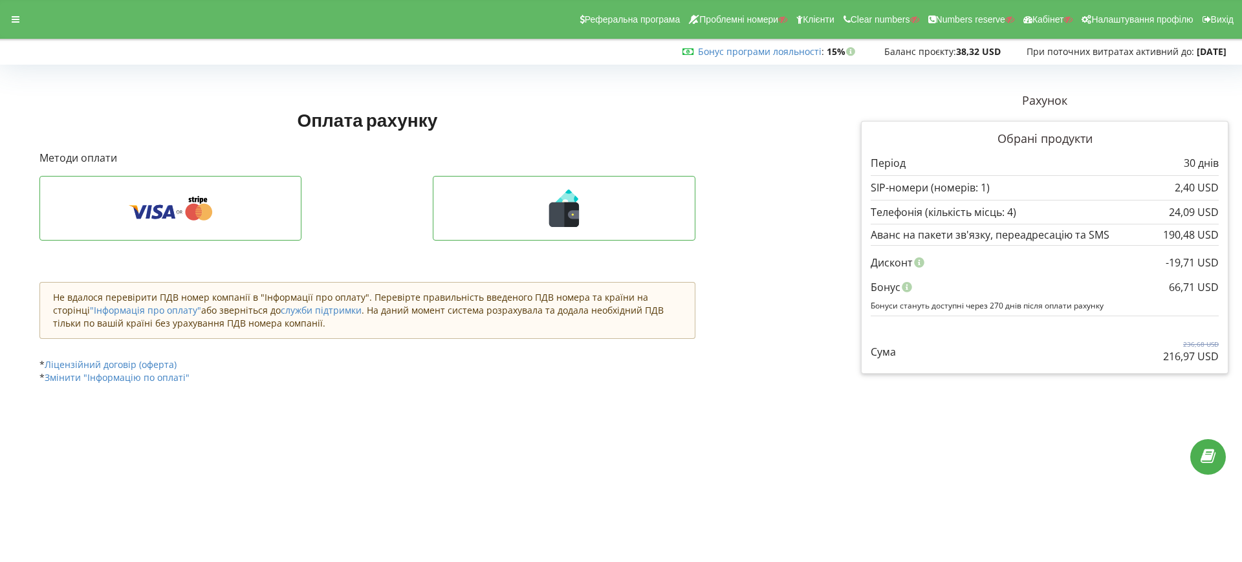
drag, startPoint x: 811, startPoint y: 338, endPoint x: 774, endPoint y: 293, distance: 57.9
click at [811, 338] on div "Оплата рахунку Рахунок Обрані продукти" at bounding box center [621, 244] width 1233 height 323
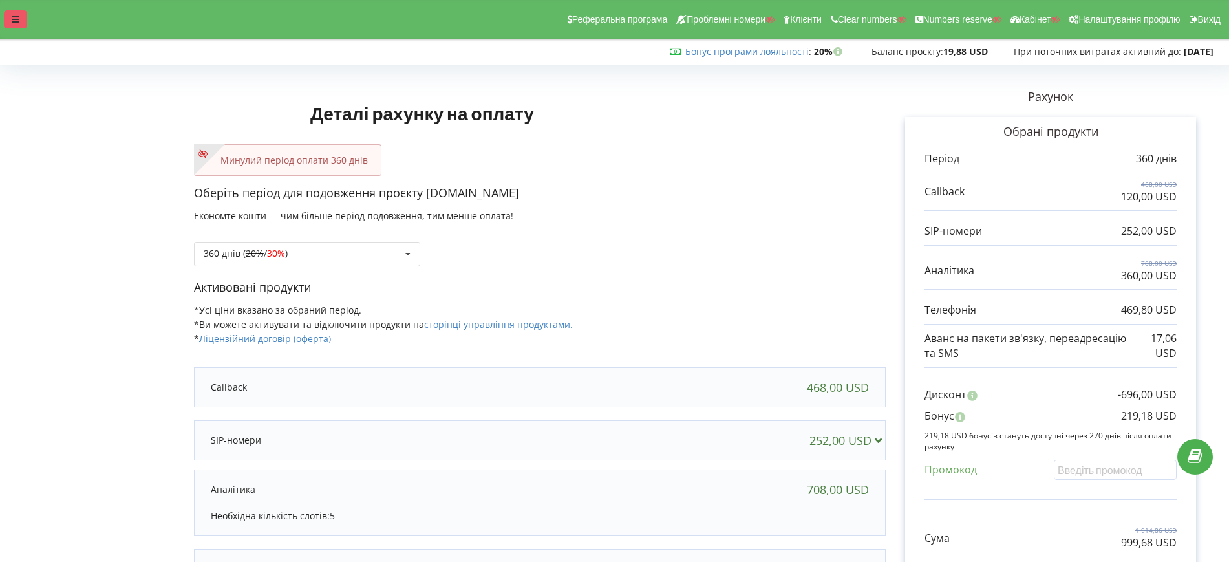
click at [16, 14] on div at bounding box center [15, 19] width 23 height 18
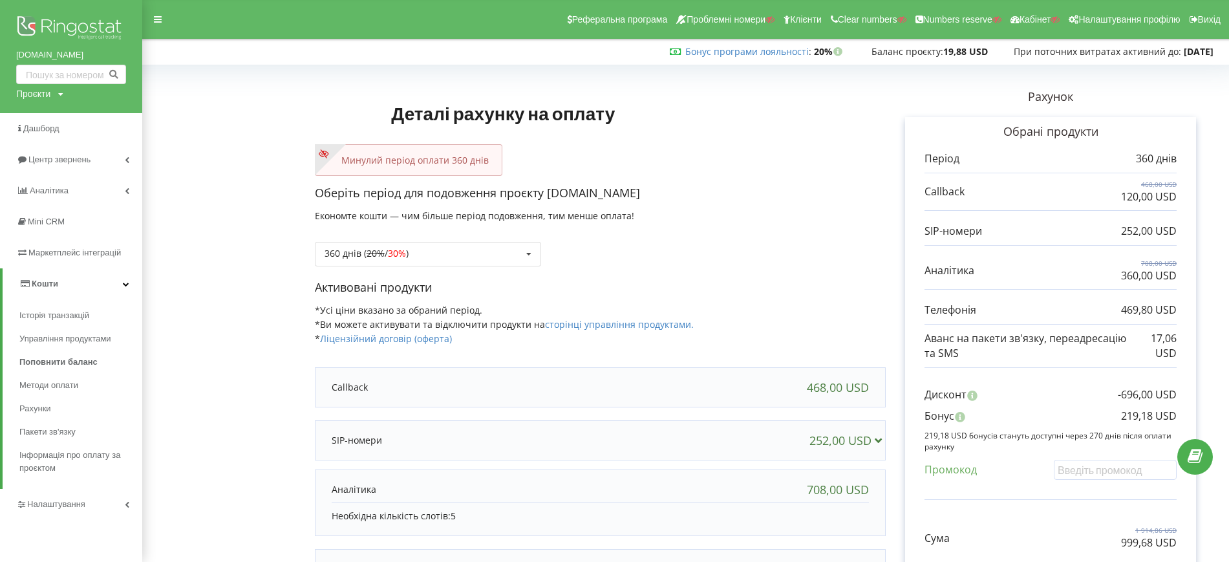
click at [54, 92] on div "Проєкти Пошук" at bounding box center [39, 93] width 47 height 13
click at [65, 121] on input "text" at bounding box center [56, 120] width 65 height 19
paste input "exin.kz"
type input "exin.kz"
click at [109, 115] on span "Пошук" at bounding box center [106, 121] width 23 height 12
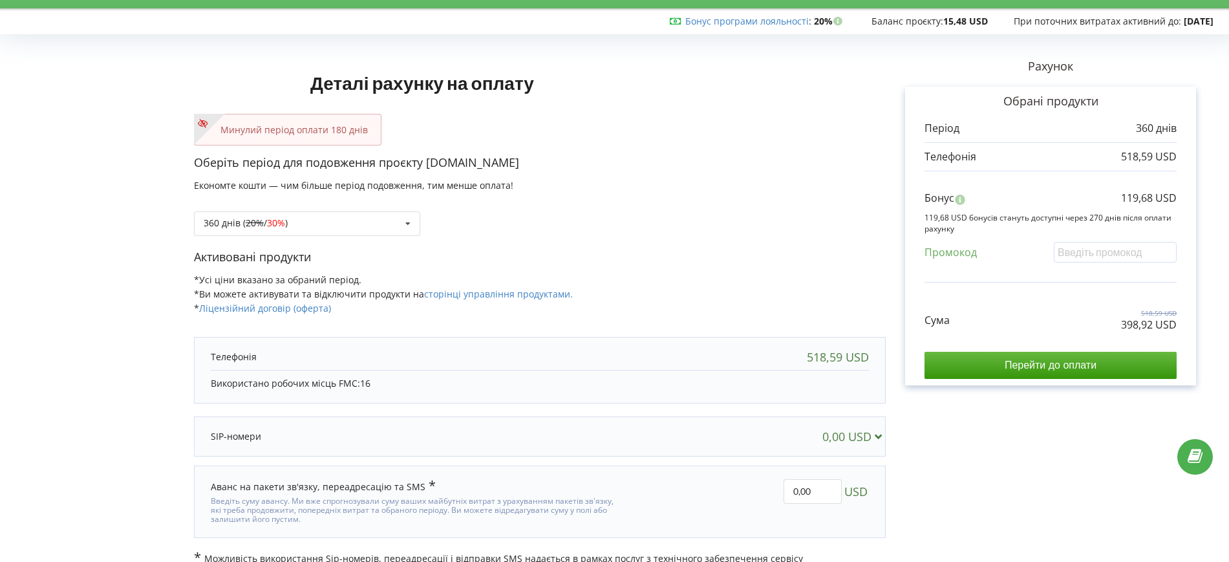
scroll to position [47, 0]
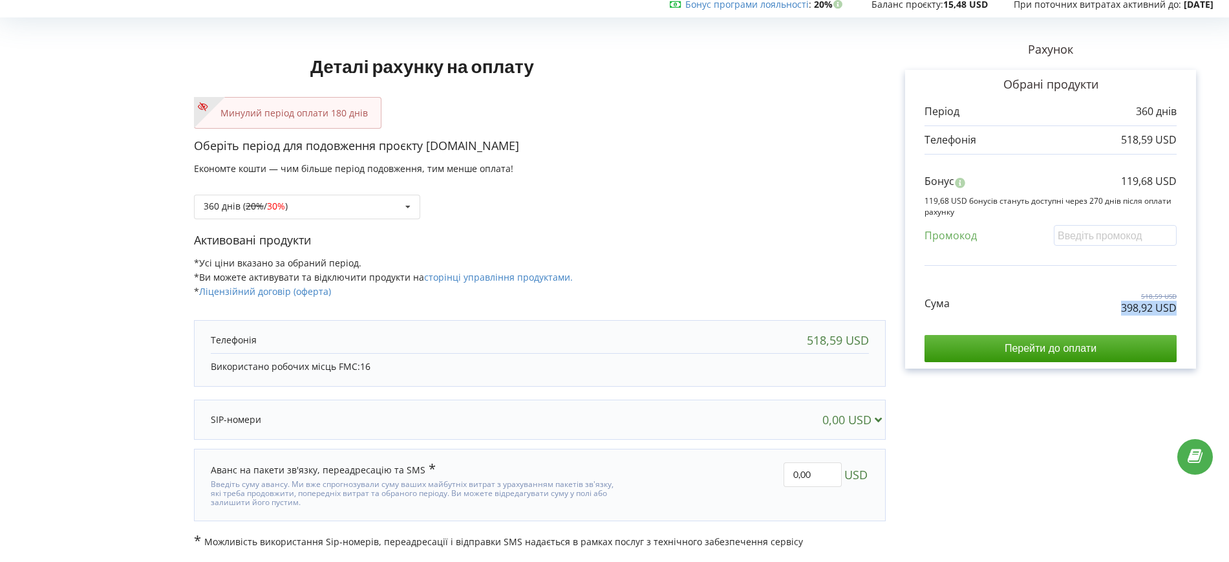
drag, startPoint x: 1119, startPoint y: 308, endPoint x: 1178, endPoint y: 310, distance: 58.3
click at [1178, 310] on div "Обрані продукти Період 360 днів 518,59 USD Бонус 119,68 USD" at bounding box center [1050, 219] width 291 height 299
copy p "398,92 USD"
click at [720, 211] on div "360 днів ( 20% / 30% ) Поповнити баланс без подовження 20% / 30% 30% / 40%" at bounding box center [540, 197] width 692 height 44
click at [908, 107] on div "Обрані продукти Період 360 днів 518,59 USD Бонус 119,68 USD" at bounding box center [1050, 219] width 291 height 299
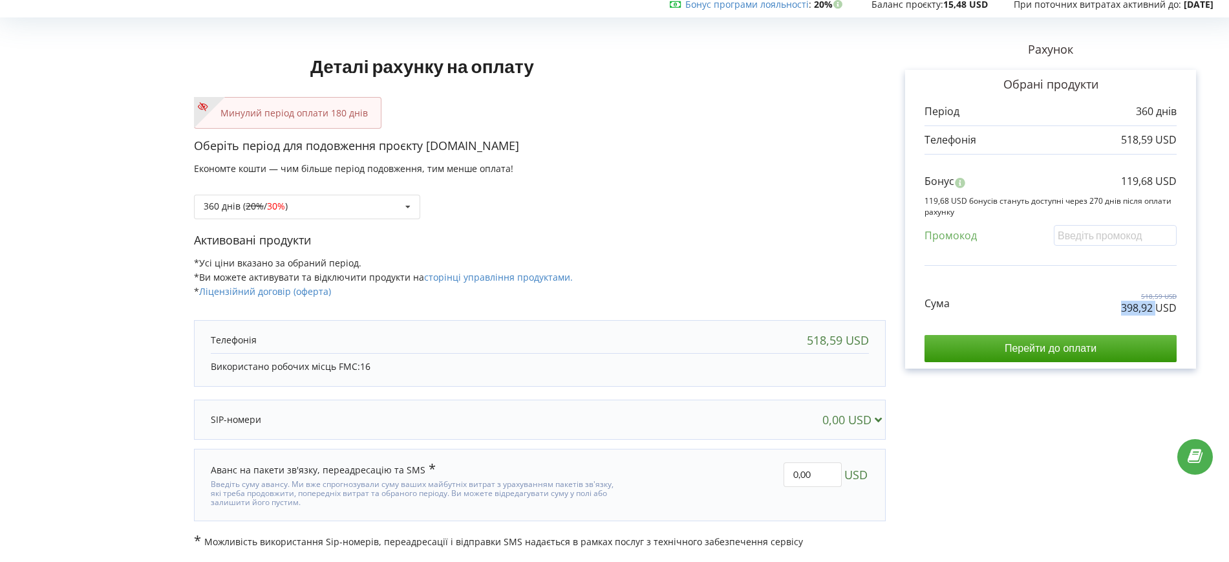
drag, startPoint x: 1113, startPoint y: 309, endPoint x: 1155, endPoint y: 309, distance: 42.0
click at [1155, 309] on div "Сума 518,59 USD 398,92 USD" at bounding box center [1051, 293] width 252 height 43
copy p "398,92"
drag, startPoint x: 1121, startPoint y: 180, endPoint x: 1151, endPoint y: 180, distance: 29.8
click at [1151, 180] on p "119,68 USD" at bounding box center [1149, 181] width 56 height 15
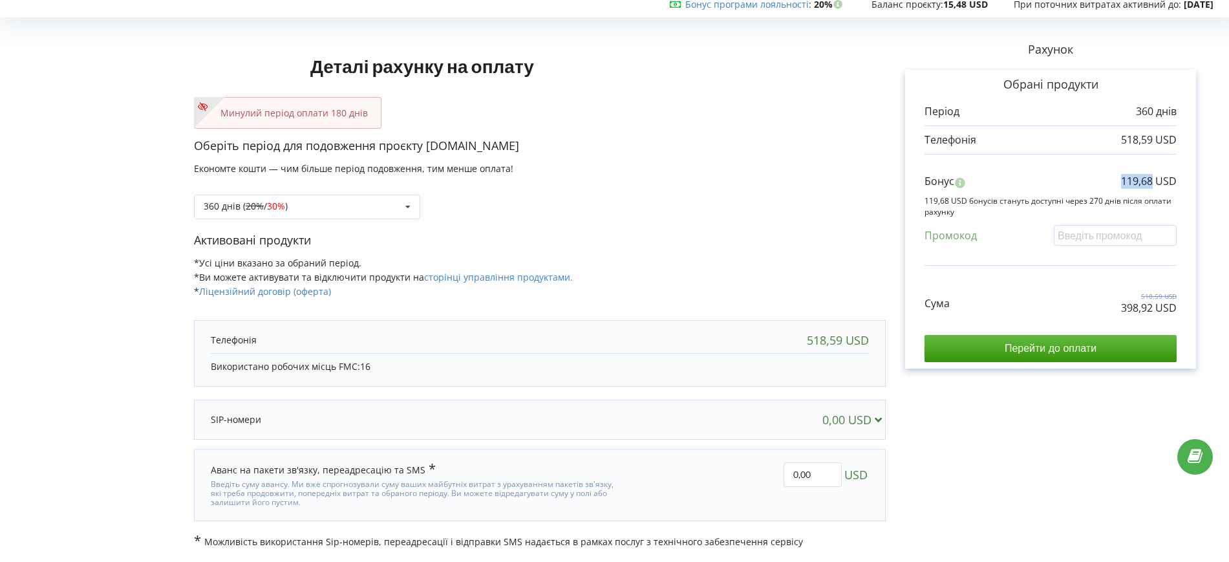
copy p "119,68"
click at [1127, 189] on div "Бонус 119,68 USD" at bounding box center [1051, 184] width 252 height 21
drag, startPoint x: 1161, startPoint y: 184, endPoint x: 1178, endPoint y: 184, distance: 16.8
click at [1178, 184] on div "Обрані продукти Період 360 днів 518,59 USD Бонус 119,68 USD" at bounding box center [1050, 219] width 291 height 299
click at [1163, 182] on p "119,68 USD" at bounding box center [1149, 181] width 56 height 15
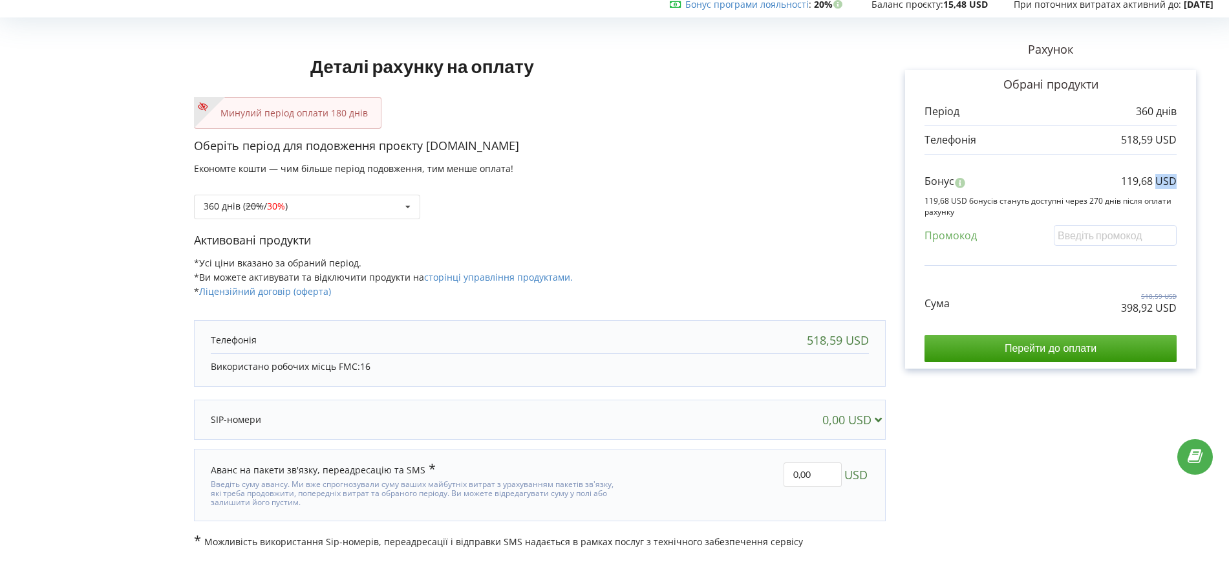
drag, startPoint x: 1156, startPoint y: 182, endPoint x: 1167, endPoint y: 217, distance: 36.6
click at [1186, 186] on div "Обрані продукти Період 360 днів 518,59 USD Бонус 119,68 USD" at bounding box center [1050, 219] width 291 height 299
copy p "USD"
click at [835, 210] on div "360 днів ( 20% / 30% ) Поповнити баланс без подовження 20% / 30% 30% / 40%" at bounding box center [540, 197] width 692 height 44
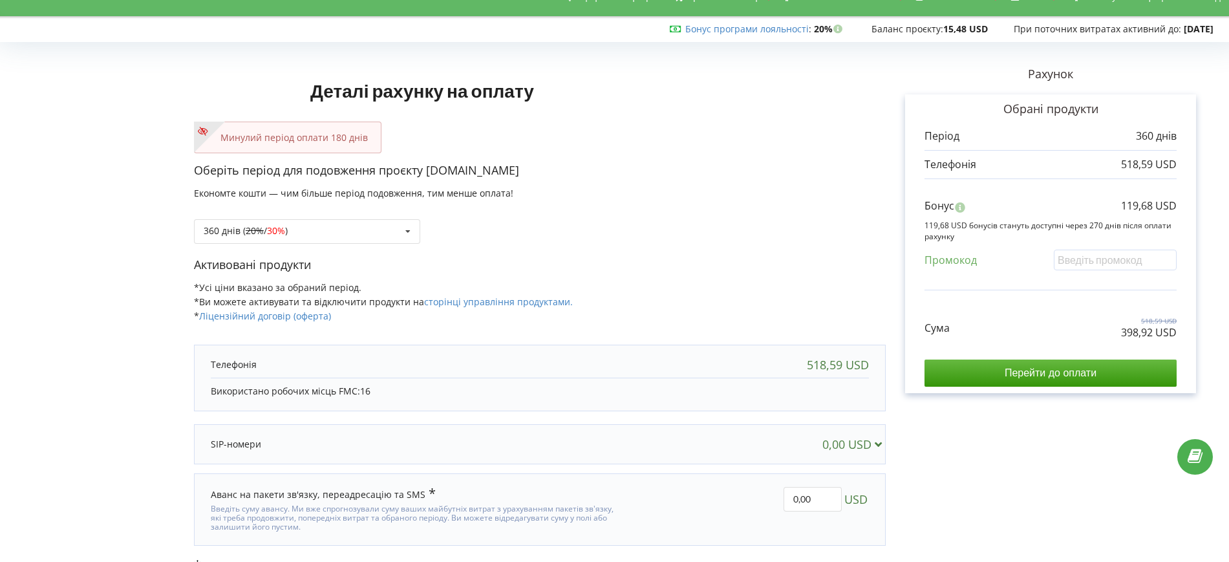
scroll to position [0, 0]
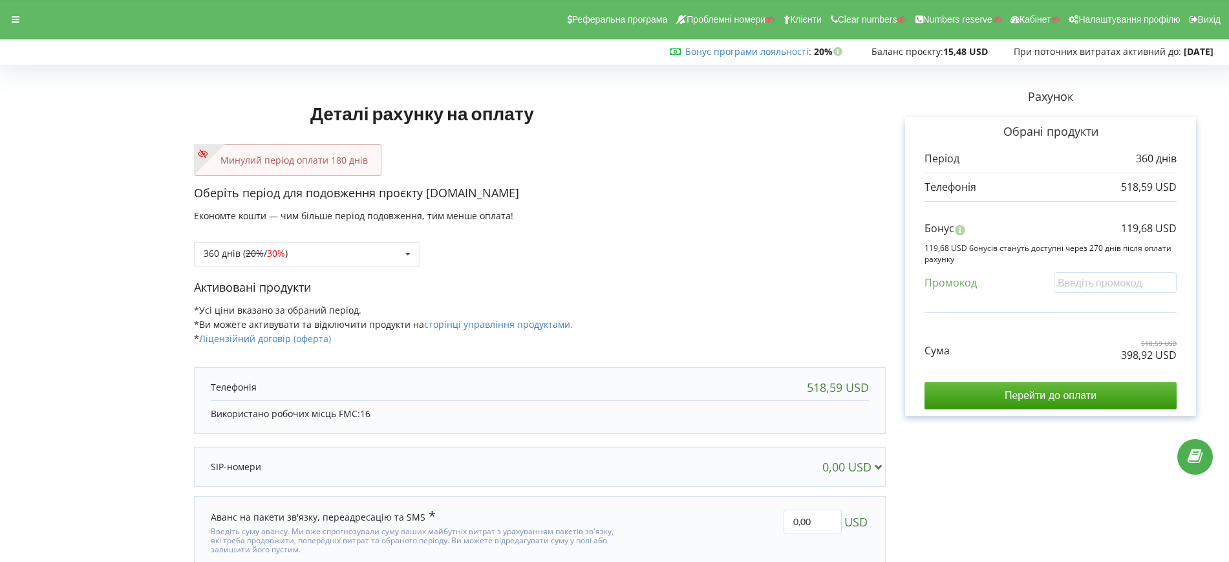
click at [17, 30] on div "Реферальна програма Проблемні номери Клієнти Clear numbers Numbers reserve Кабі…" at bounding box center [614, 19] width 1247 height 39
click at [18, 25] on div at bounding box center [15, 19] width 23 height 18
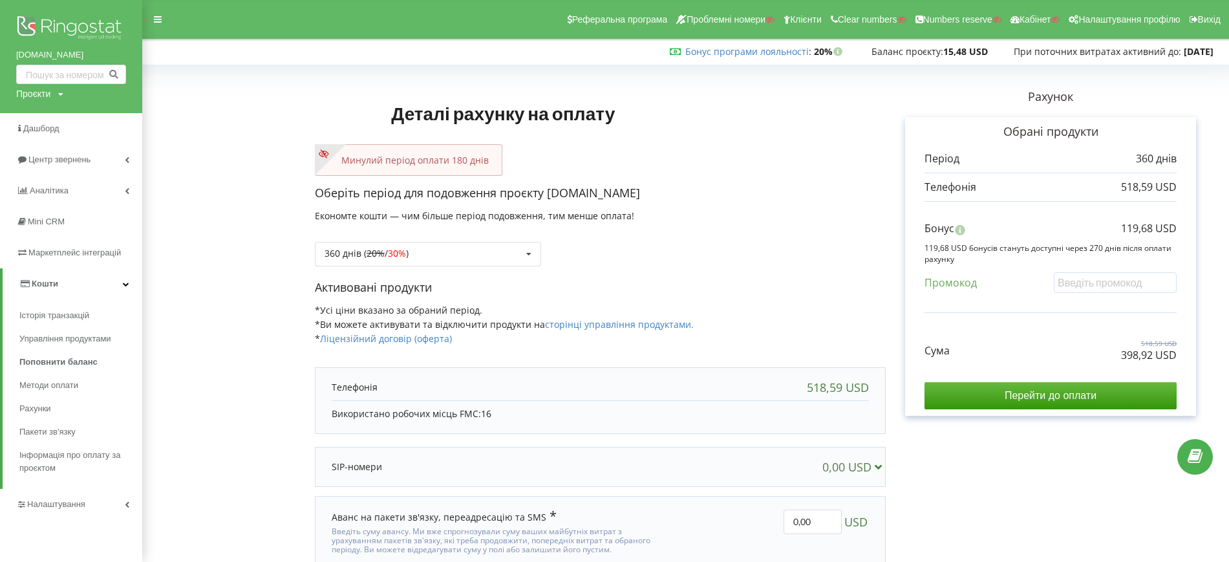
click at [39, 93] on div "Проєкти" at bounding box center [33, 93] width 34 height 13
click at [43, 112] on input "text" at bounding box center [56, 120] width 65 height 19
paste input "magnum.kz"
type input "magnum.kz"
drag, startPoint x: 96, startPoint y: 117, endPoint x: 103, endPoint y: 116, distance: 7.9
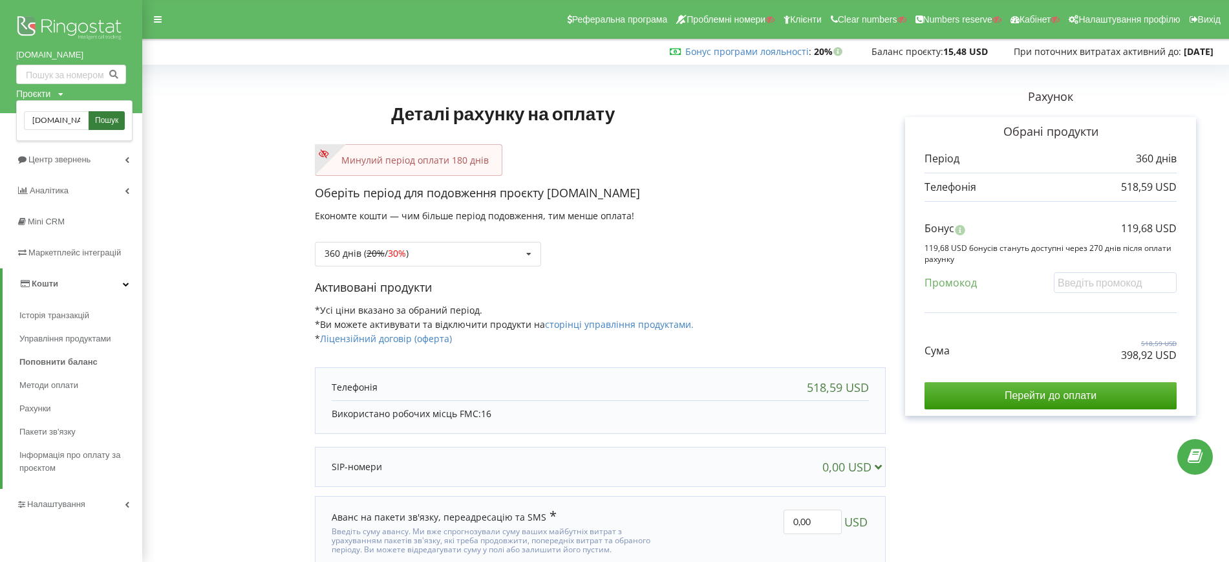
click at [96, 117] on span "Пошук" at bounding box center [106, 121] width 23 height 12
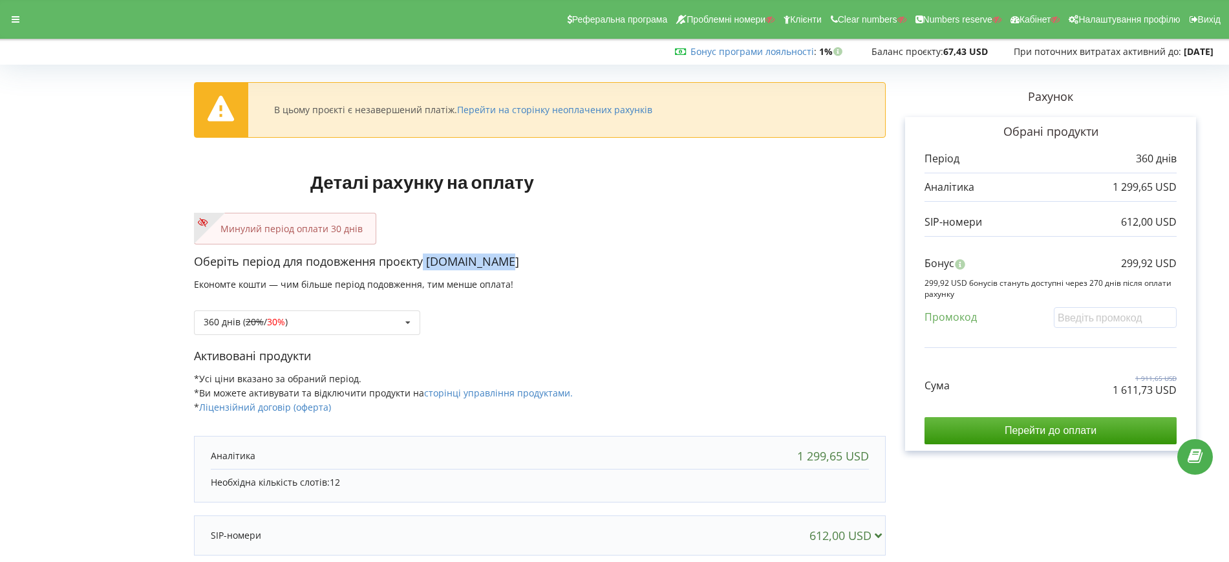
drag, startPoint x: 424, startPoint y: 266, endPoint x: 504, endPoint y: 262, distance: 79.6
click at [504, 262] on p "Оберіть період для подовження проєкту aspancity.kz" at bounding box center [540, 262] width 692 height 17
drag, startPoint x: 1111, startPoint y: 391, endPoint x: 1184, endPoint y: 391, distance: 73.1
click at [1184, 391] on div "Обрані продукти Період 360 днів 1 299,65 USD 612,00 USD Бонус" at bounding box center [1050, 284] width 291 height 334
copy p "1 611,73 USD"
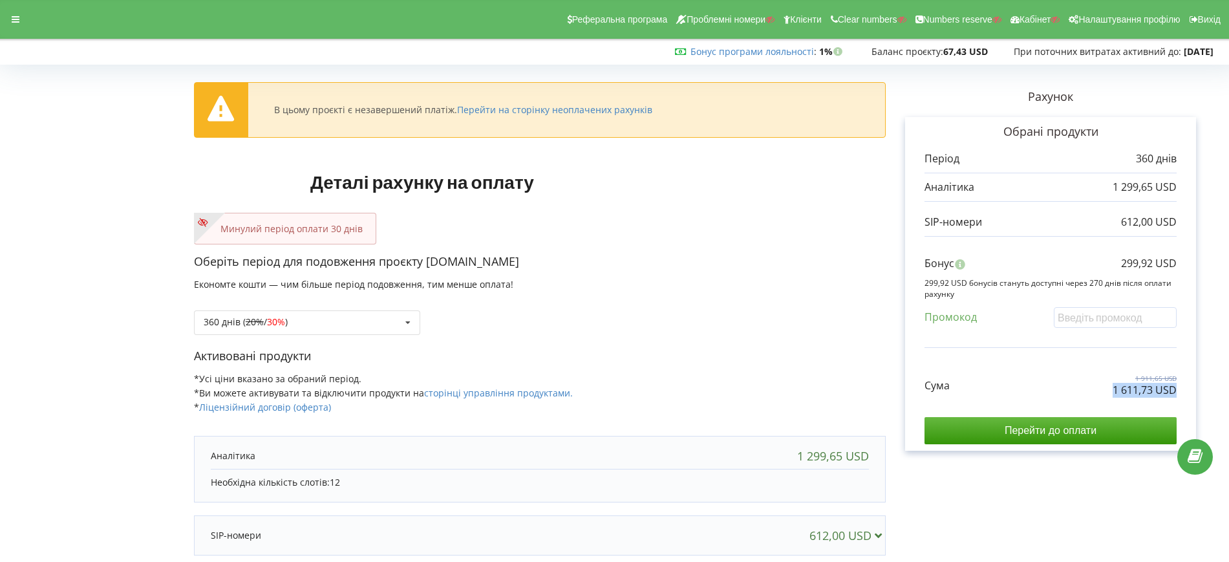
click at [1127, 394] on p "1 611,73 USD" at bounding box center [1145, 390] width 64 height 15
drag, startPoint x: 1112, startPoint y: 389, endPoint x: 1152, endPoint y: 389, distance: 40.1
click at [1152, 389] on div "Сума 1 911,65 USD 1 611,73 USD" at bounding box center [1051, 375] width 252 height 43
copy p "1 611,73"
drag, startPoint x: 1124, startPoint y: 263, endPoint x: 1152, endPoint y: 263, distance: 28.5
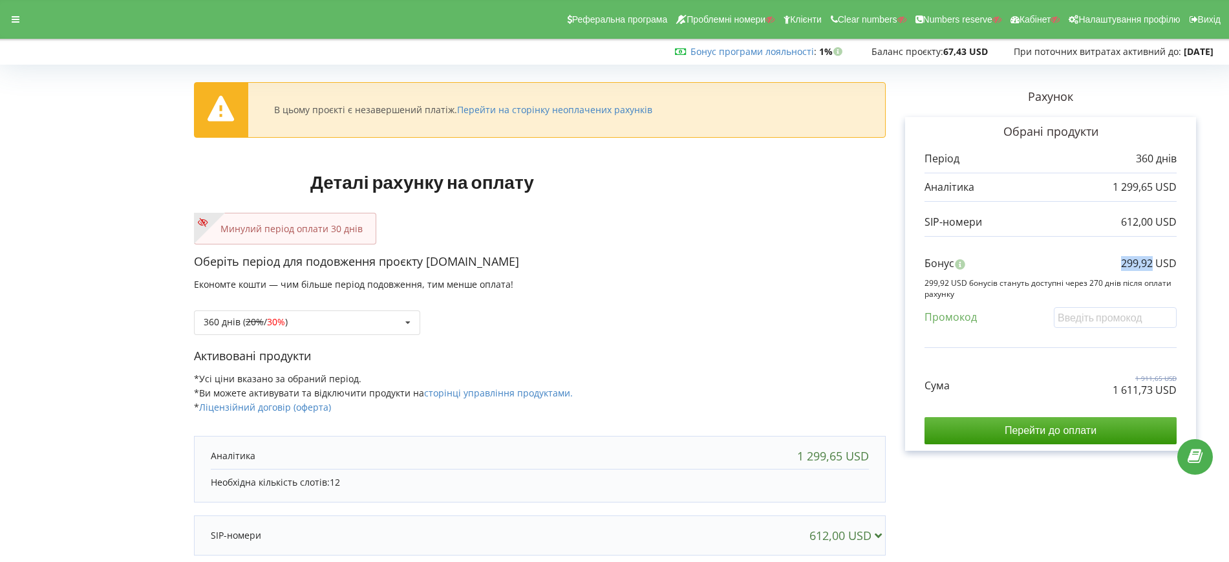
click at [1152, 263] on p "299,92 USD" at bounding box center [1149, 263] width 56 height 15
copy p "299,92"
click at [1129, 261] on p "299,92 USD" at bounding box center [1149, 263] width 56 height 15
drag, startPoint x: 1125, startPoint y: 264, endPoint x: 1189, endPoint y: 265, distance: 63.4
click at [1189, 265] on div "Обрані продукти Період 360 днів 1 299,65 USD 612,00 USD Бонус" at bounding box center [1050, 284] width 291 height 334
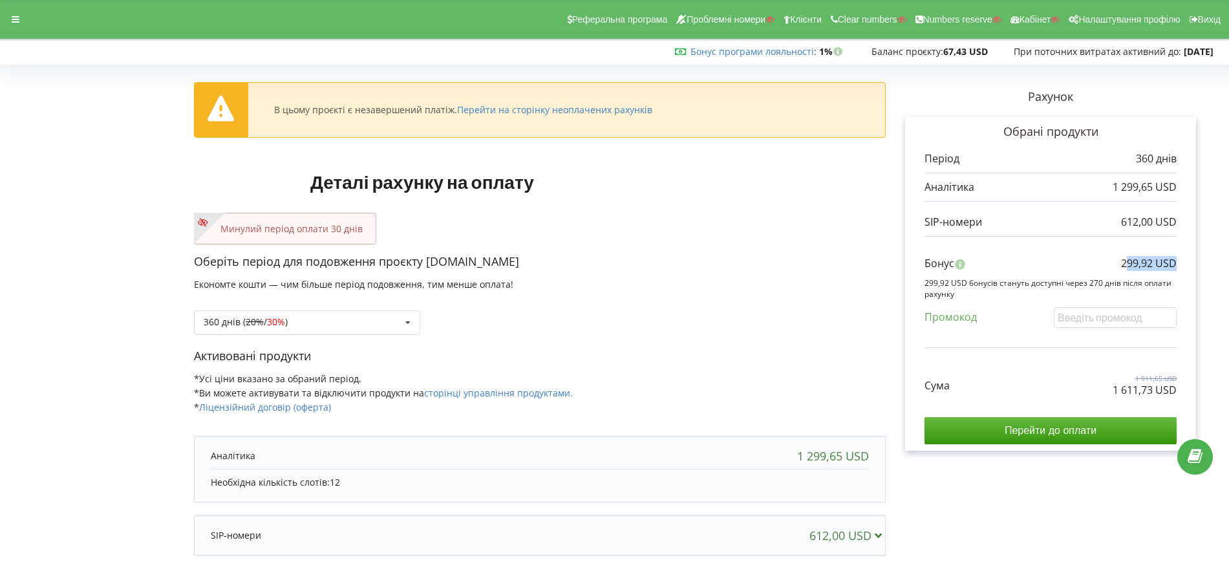
click at [1145, 267] on p "299,92 USD" at bounding box center [1149, 263] width 56 height 15
drag, startPoint x: 1118, startPoint y: 263, endPoint x: 1182, endPoint y: 260, distance: 64.1
click at [1182, 260] on div "Обрані продукти Період 360 днів 1 299,65 USD 612,00 USD Бонус" at bounding box center [1050, 284] width 291 height 334
copy p "299,92 USD"
click at [21, 12] on div at bounding box center [15, 19] width 23 height 18
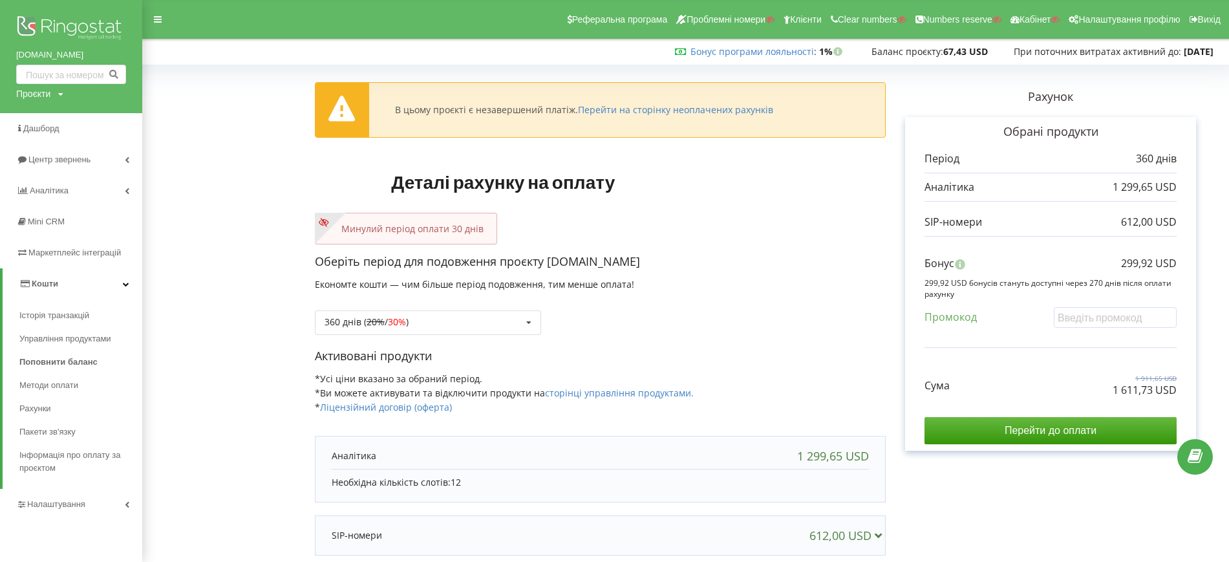
click at [31, 96] on div "Проєкти" at bounding box center [33, 93] width 34 height 13
click at [43, 116] on input "text" at bounding box center [56, 120] width 65 height 19
paste input "[DOMAIN_NAME]"
type input "[DOMAIN_NAME]"
click at [121, 118] on link "Пошук" at bounding box center [107, 120] width 36 height 19
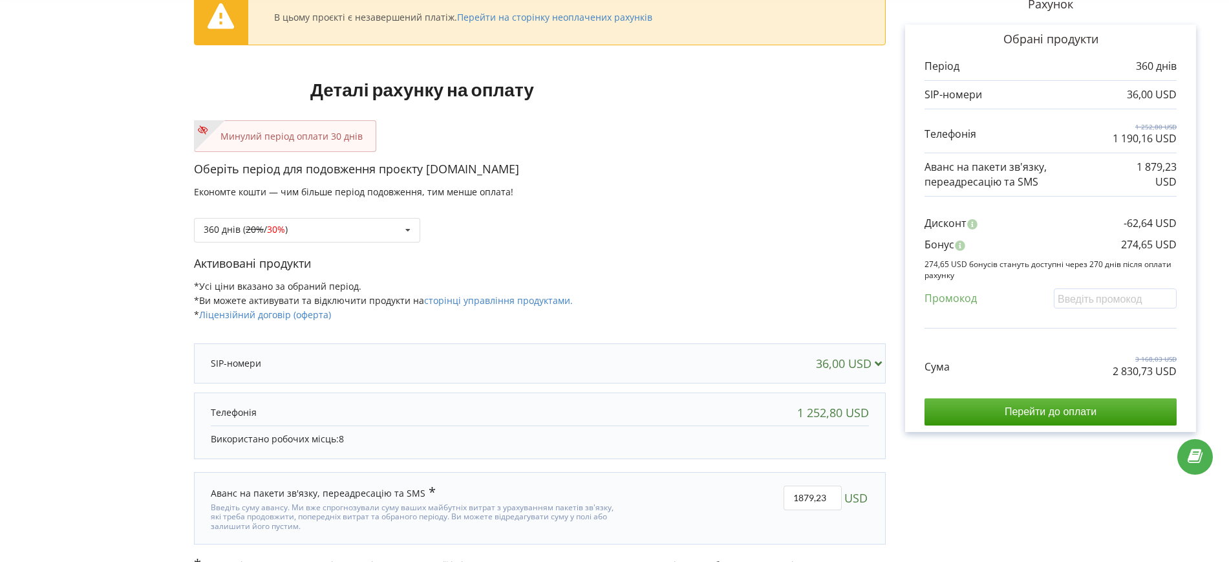
scroll to position [116, 0]
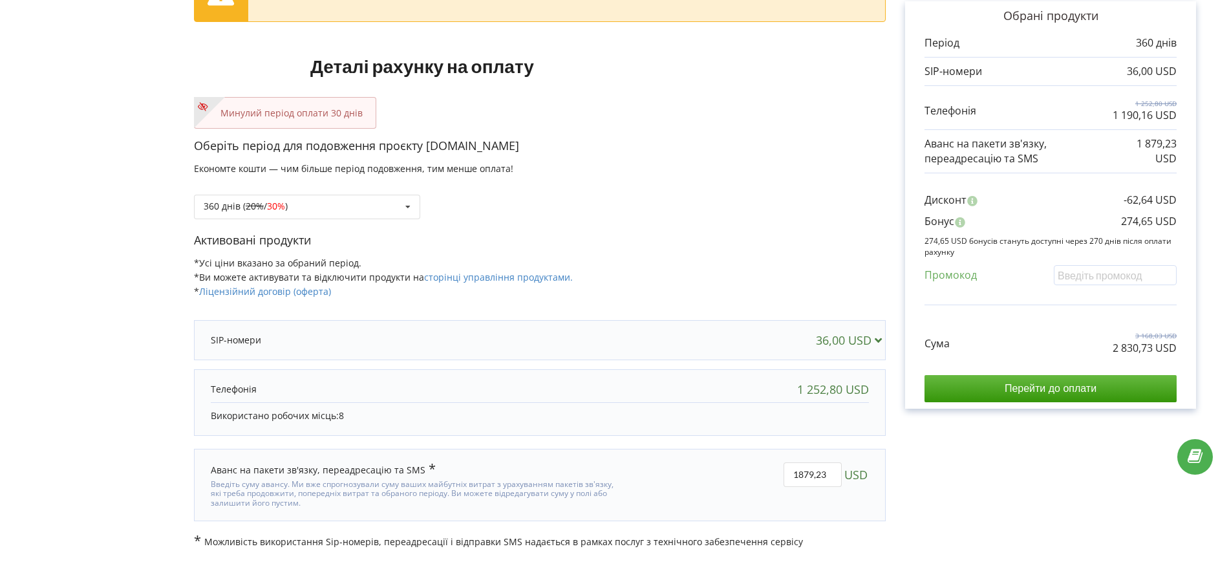
click at [733, 109] on div "Минулий період оплати 30 днів" at bounding box center [540, 113] width 692 height 32
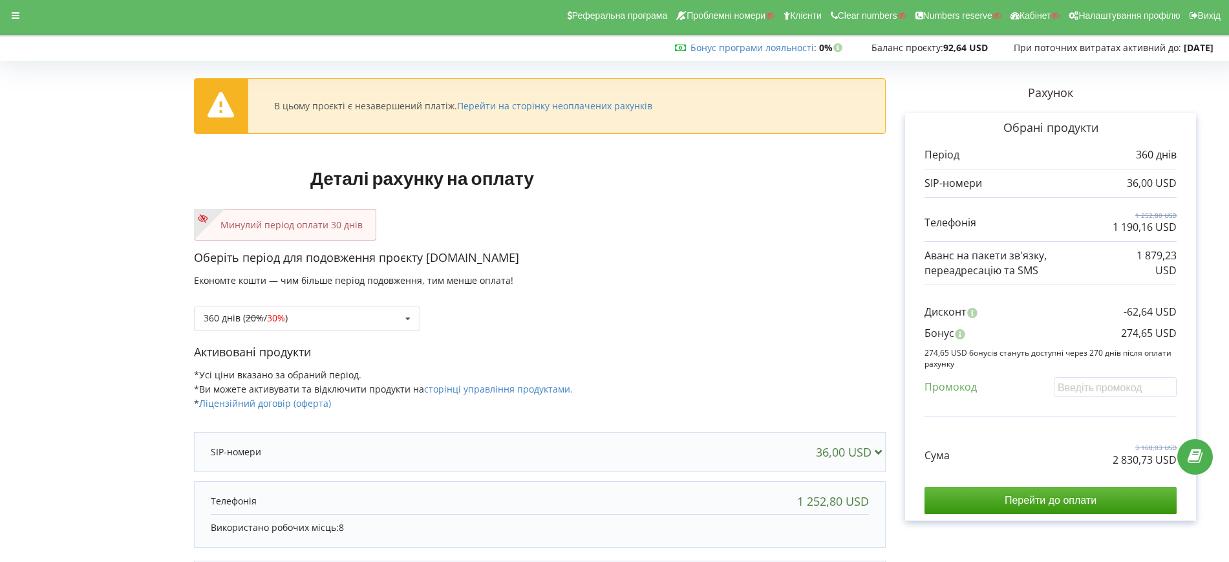
scroll to position [0, 0]
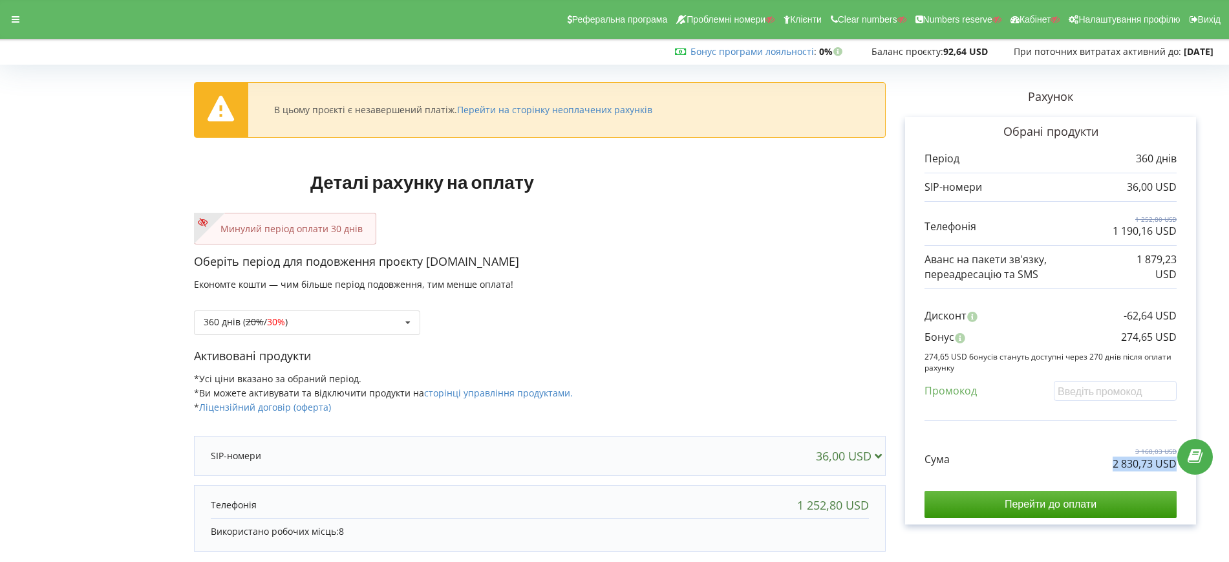
drag, startPoint x: 1107, startPoint y: 466, endPoint x: 1174, endPoint y: 462, distance: 67.4
click at [1174, 462] on div "Сума 3 168,03 USD 2 830,73 USD" at bounding box center [1051, 448] width 252 height 43
copy p "2 830,73 USD"
click at [772, 197] on div "В цьому проєкті є незавершений платіж. Перейти на сторінку неоплачених рахунків…" at bounding box center [540, 366] width 692 height 595
drag, startPoint x: 1124, startPoint y: 335, endPoint x: 1154, endPoint y: 337, distance: 30.5
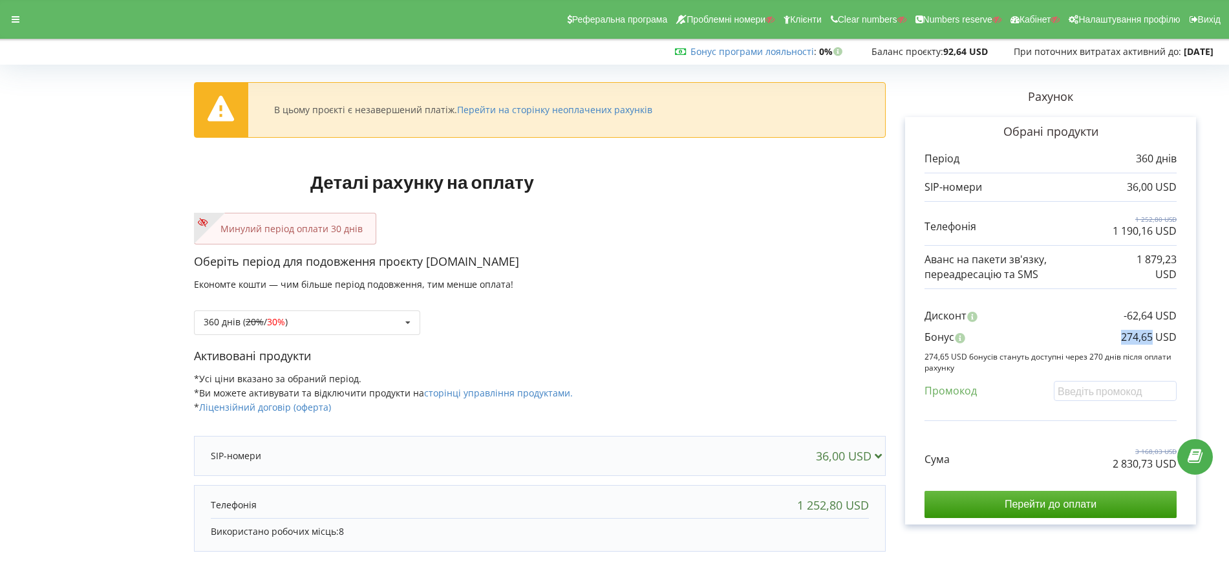
click at [1154, 337] on p "274,65 USD" at bounding box center [1149, 337] width 56 height 15
copy p "274,65"
drag, startPoint x: 1129, startPoint y: 463, endPoint x: 1154, endPoint y: 462, distance: 24.6
click at [1154, 462] on p "2 830,73 USD" at bounding box center [1145, 464] width 64 height 15
copy p "2 830,73"
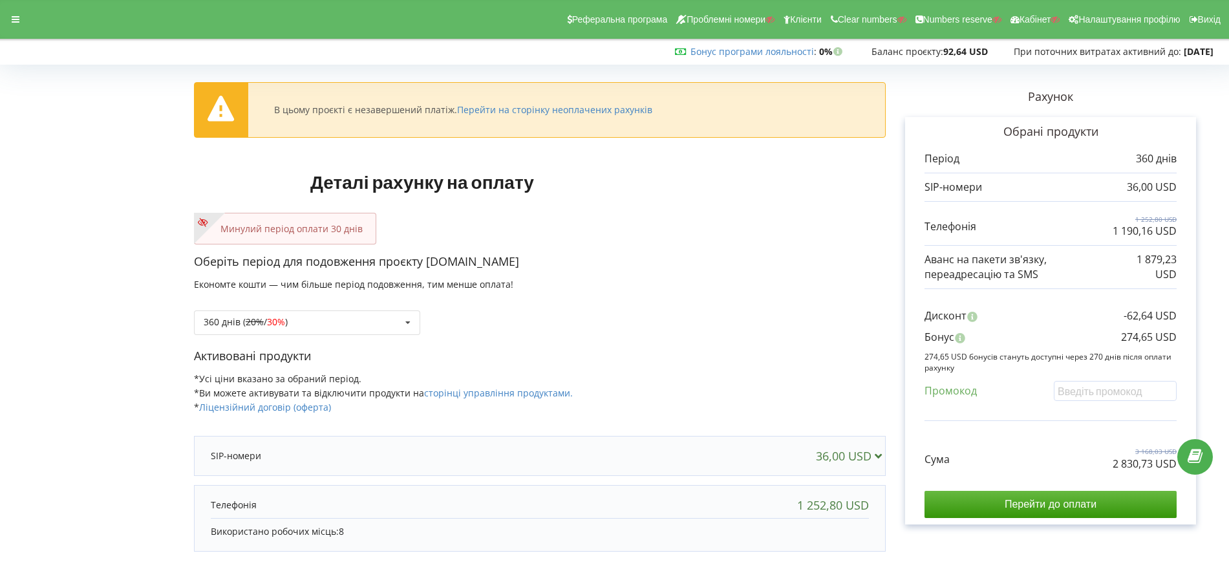
drag, startPoint x: 819, startPoint y: 281, endPoint x: 829, endPoint y: 286, distance: 11.0
click at [819, 280] on div "Оберіть період для подовження проєкту magnum.kz Економте кошти — чим більше пер…" at bounding box center [540, 301] width 692 height 94
drag, startPoint x: 1123, startPoint y: 338, endPoint x: 1174, endPoint y: 338, distance: 51.7
click at [1174, 338] on p "274,65 USD" at bounding box center [1149, 337] width 56 height 15
copy p "274,65 USD"
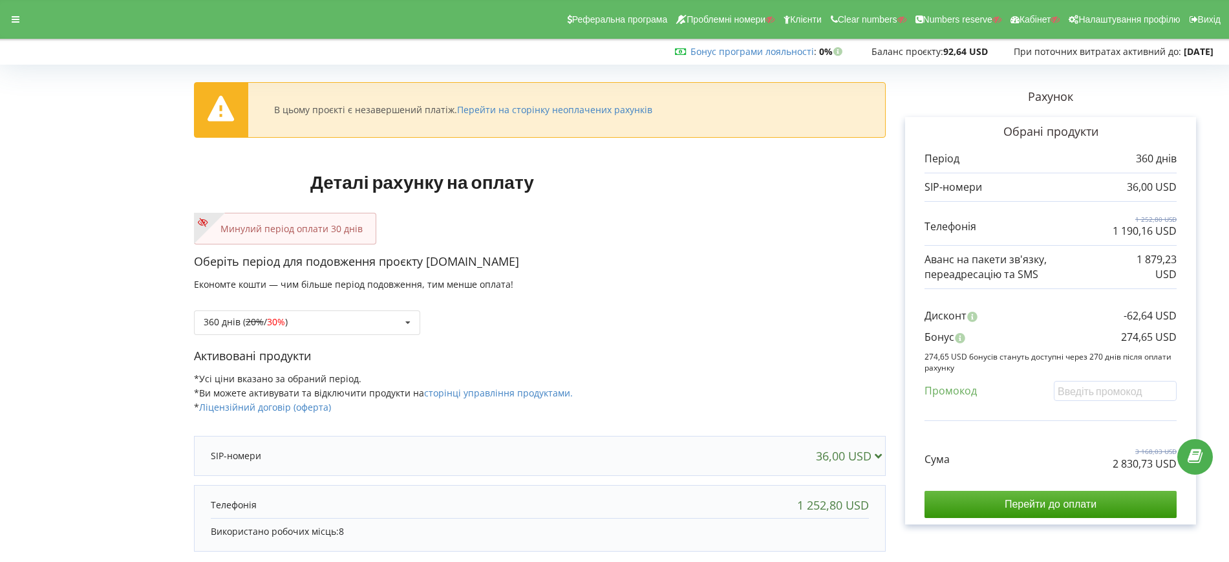
click at [34, 14] on div "Реферальна програма Проблемні номери Клієнти Clear numbers Numbers reserve Кабі…" at bounding box center [614, 19] width 1247 height 39
click at [23, 17] on div at bounding box center [15, 19] width 23 height 18
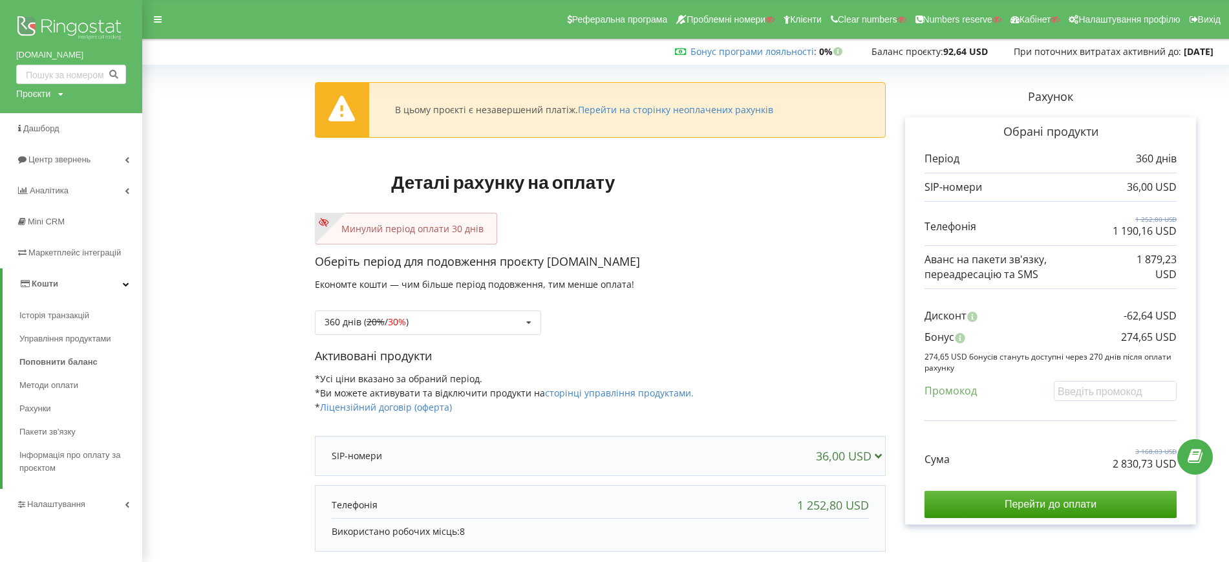
click at [56, 96] on div "Проєкти Пошук" at bounding box center [39, 93] width 47 height 13
click at [61, 122] on input "text" at bounding box center [56, 120] width 65 height 19
paste input "[DOMAIN_NAME]"
click at [87, 120] on input "[DOMAIN_NAME]" at bounding box center [56, 120] width 65 height 19
type input "[DOMAIN_NAME]"
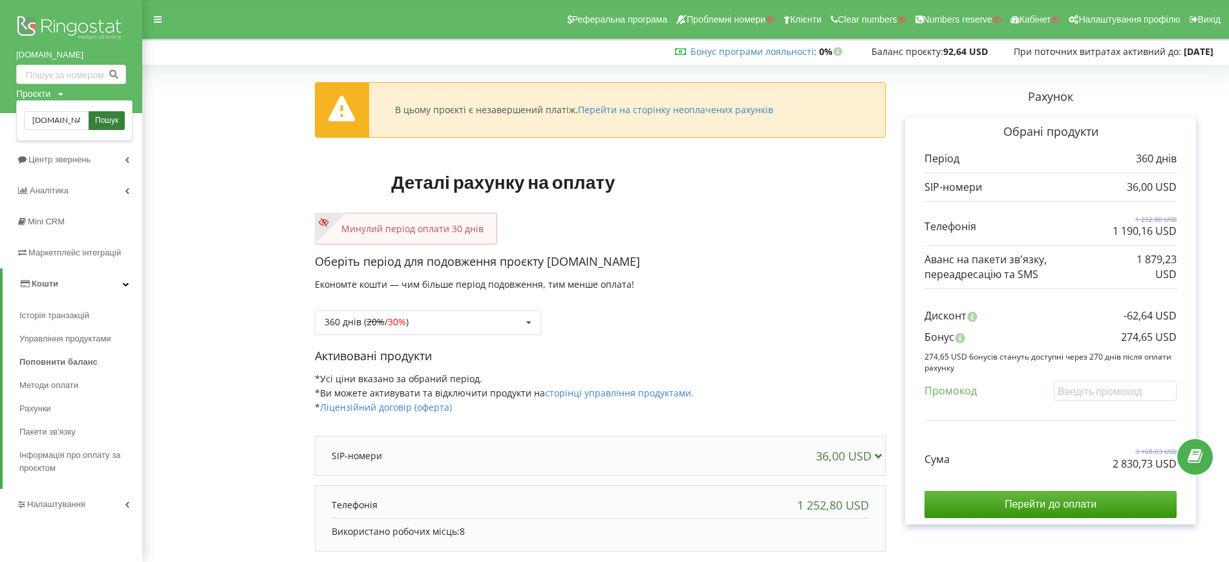
click at [114, 116] on span "Пошук" at bounding box center [106, 121] width 23 height 12
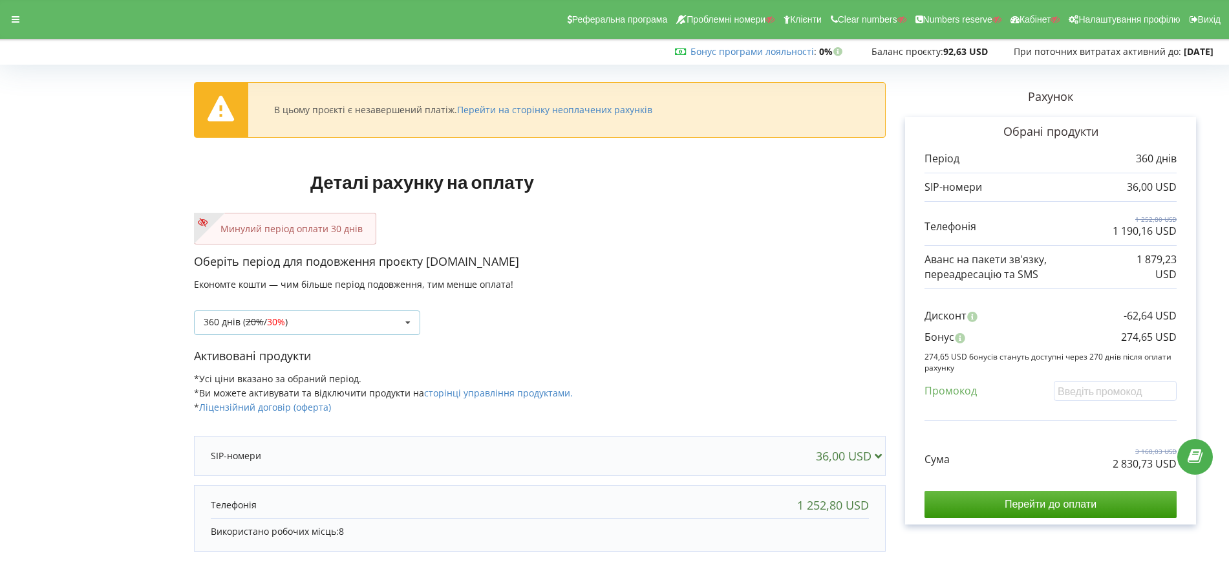
click at [358, 318] on div "360 днів ( 20% / 30% ) Поповнити баланс без подовження 20% / 30% 30% /" at bounding box center [307, 322] width 226 height 25
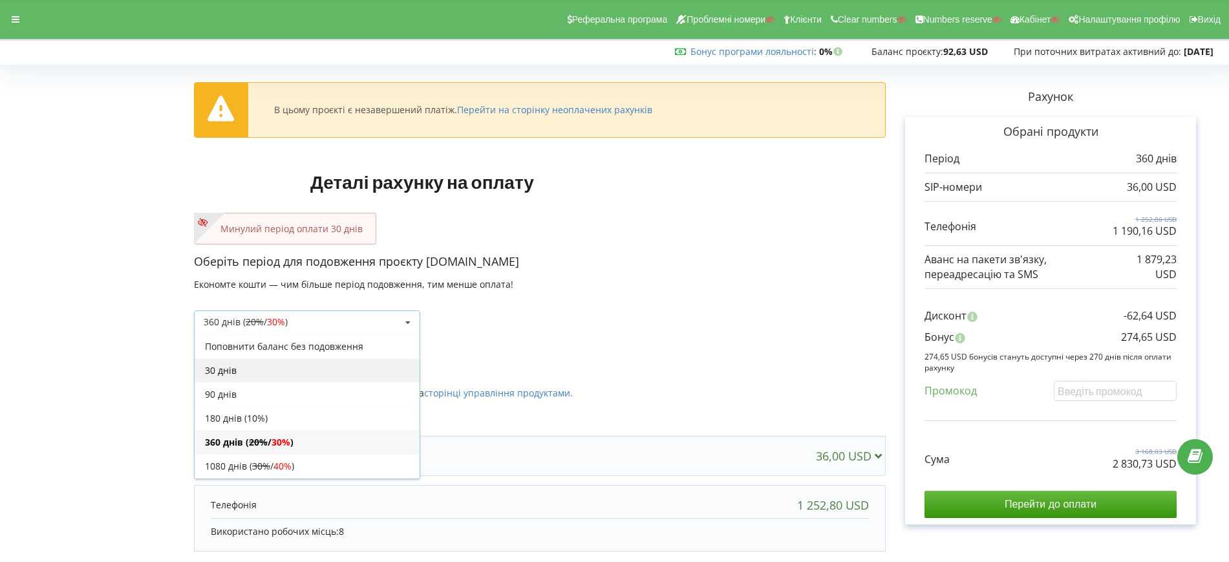
click at [254, 369] on div "30 днів" at bounding box center [307, 370] width 225 height 24
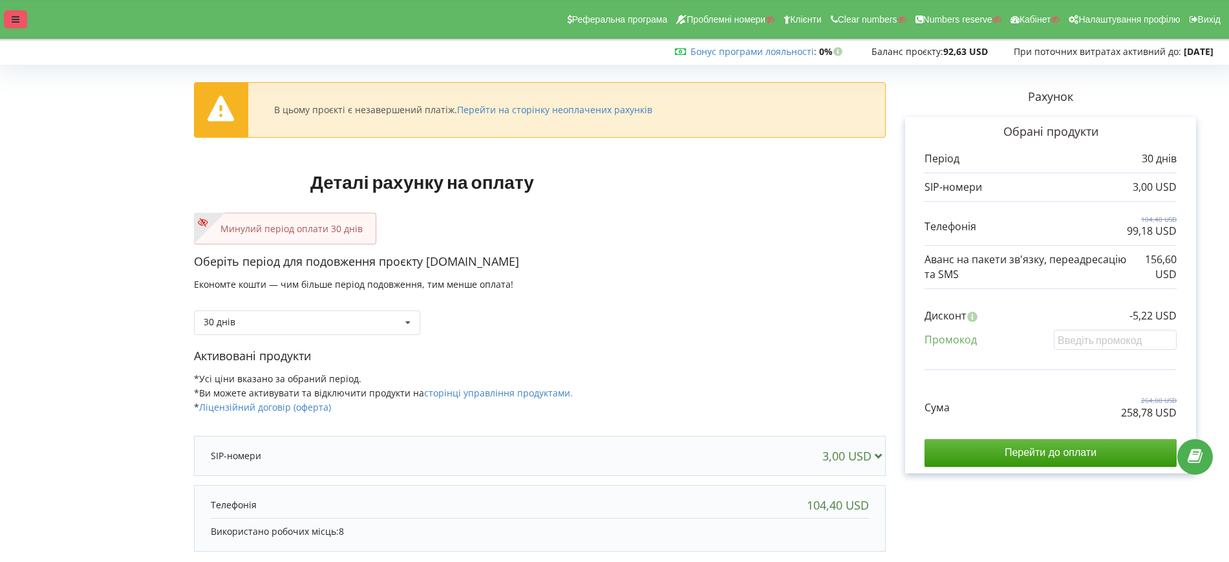
click at [7, 23] on div at bounding box center [15, 19] width 23 height 18
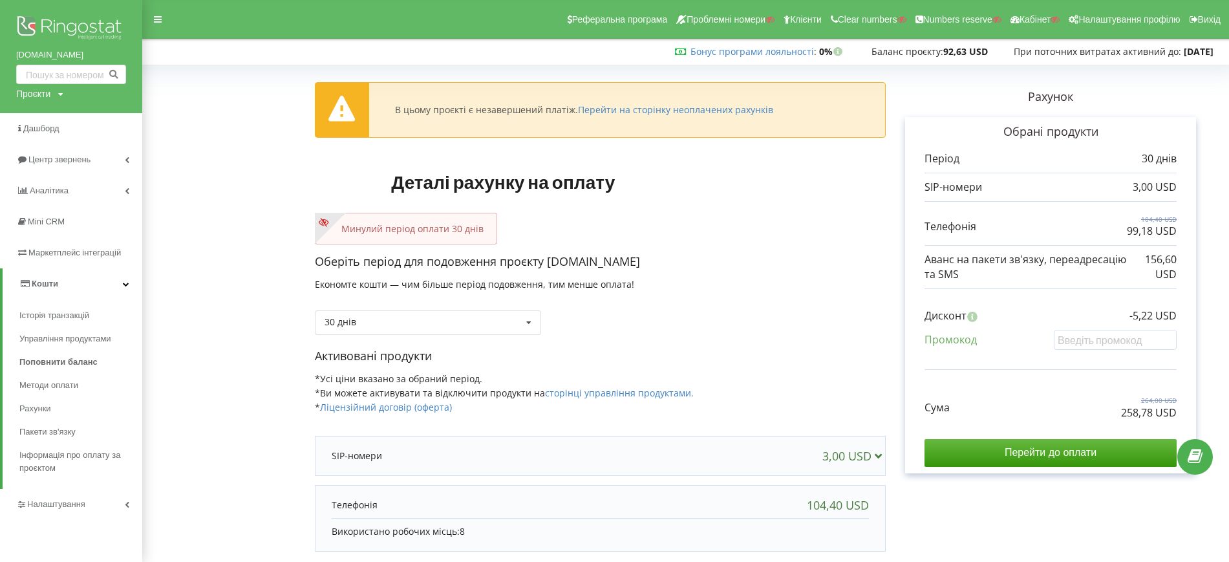
click at [36, 100] on div "Проєкти" at bounding box center [33, 93] width 34 height 13
click at [52, 112] on input "text" at bounding box center [56, 120] width 65 height 19
paste input "[DOMAIN_NAME]"
type input "[DOMAIN_NAME]"
click at [96, 117] on span "Пошук" at bounding box center [106, 121] width 23 height 12
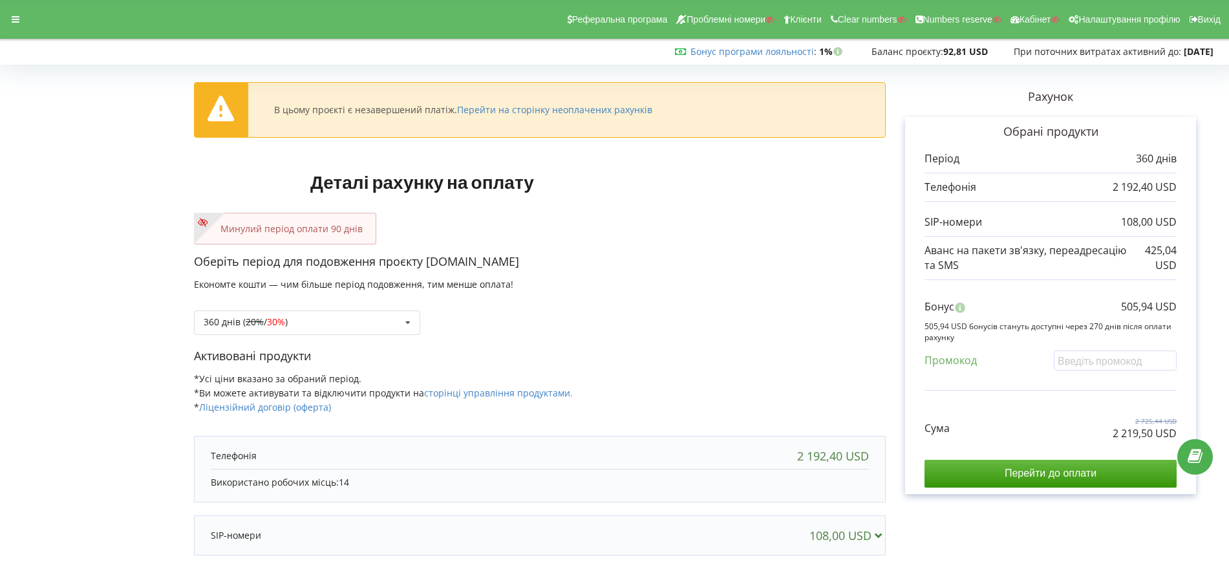
click at [519, 197] on h1 "Деталі рахунку на оплату" at bounding box center [422, 182] width 457 height 62
drag, startPoint x: 427, startPoint y: 265, endPoint x: 472, endPoint y: 268, distance: 44.7
click at [472, 268] on p "Оберіть період для подовження проєкту [DOMAIN_NAME]" at bounding box center [540, 262] width 692 height 17
copy p "[DOMAIN_NAME]"
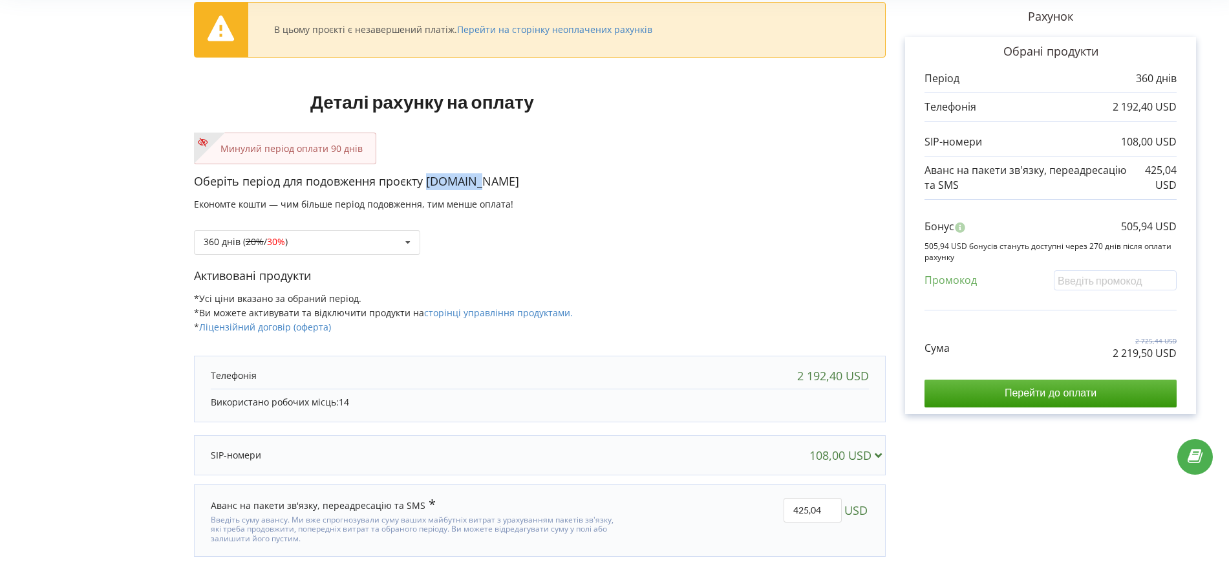
scroll to position [81, 0]
click at [679, 277] on p "Активовані продукти" at bounding box center [540, 275] width 692 height 17
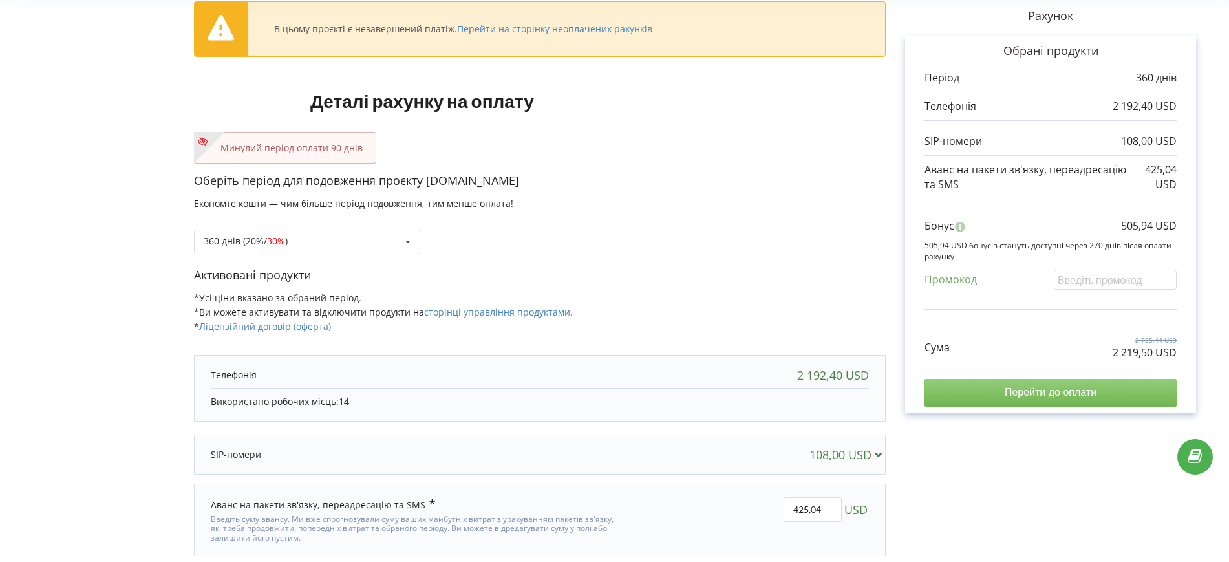
click at [1017, 389] on input "Перейти до оплати" at bounding box center [1051, 392] width 252 height 27
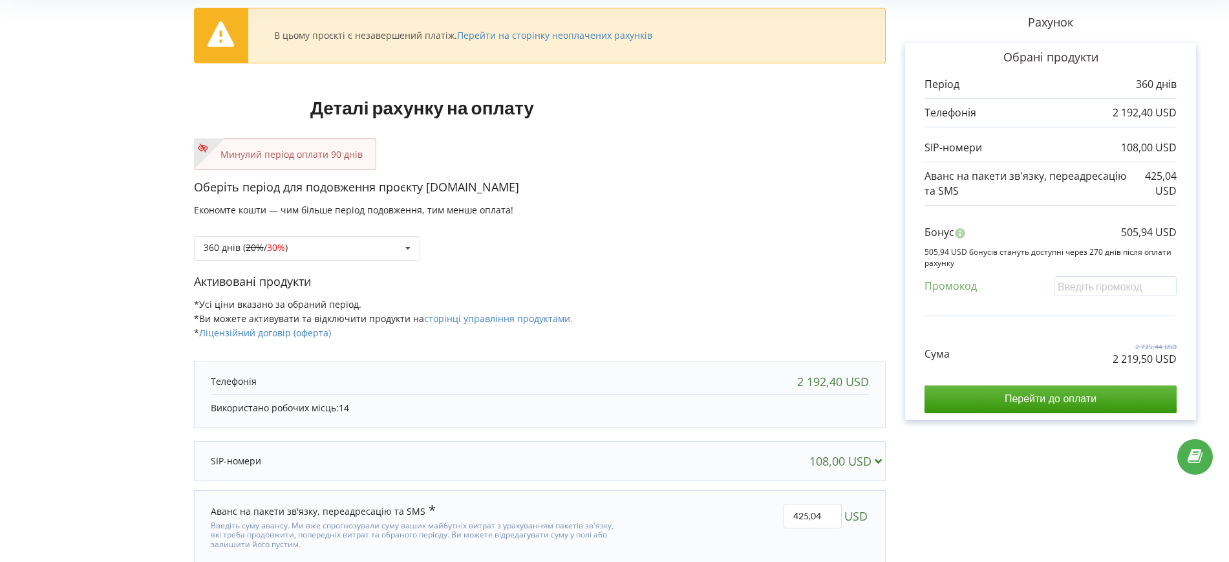
scroll to position [81, 0]
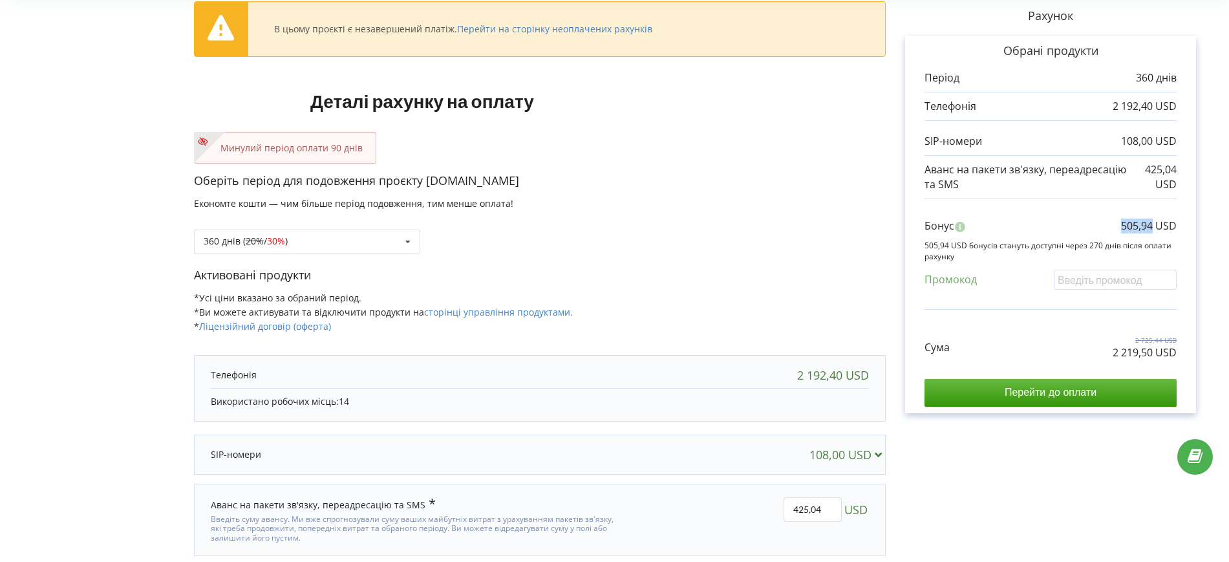
copy p "505,94"
drag, startPoint x: 1116, startPoint y: 230, endPoint x: 1154, endPoint y: 224, distance: 39.2
click at [1154, 224] on div "Бонус 505,94 USD" at bounding box center [1051, 229] width 252 height 21
click at [670, 301] on div "Активовані продукти *Усі ціни вказано за обраний період. *Ви можете активувати …" at bounding box center [540, 306] width 692 height 79
click at [297, 237] on div "360 днів ( 20% / 30% ) Поповнити баланс без подовження 20% / 30% 30% / 40%" at bounding box center [307, 242] width 226 height 25
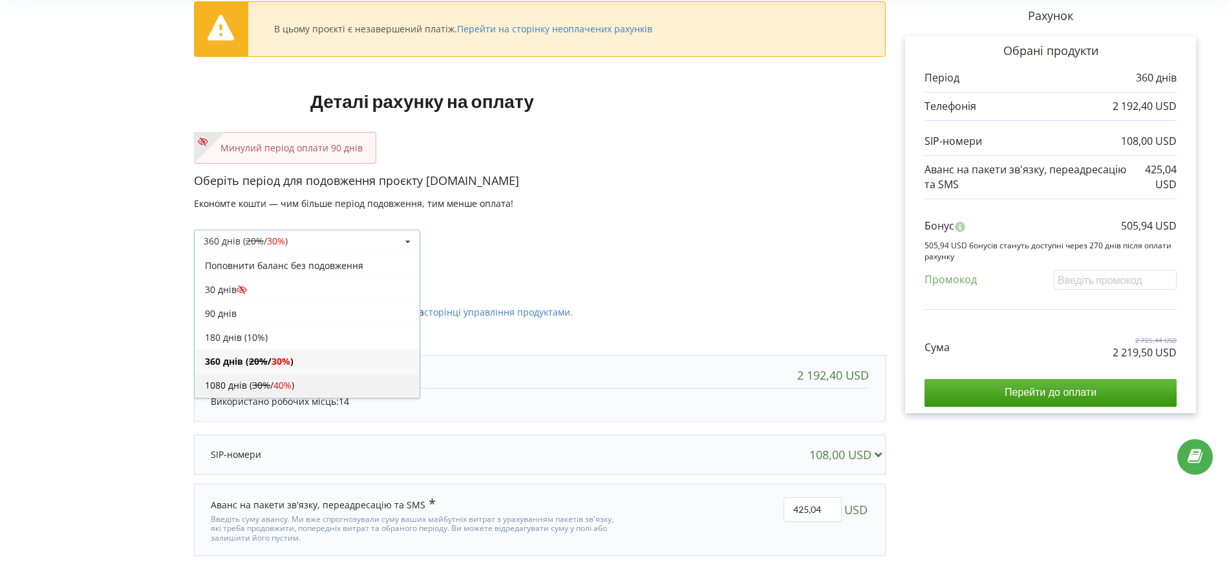
click at [274, 376] on div "1080 днів ( 30% / 40% )" at bounding box center [307, 385] width 225 height 24
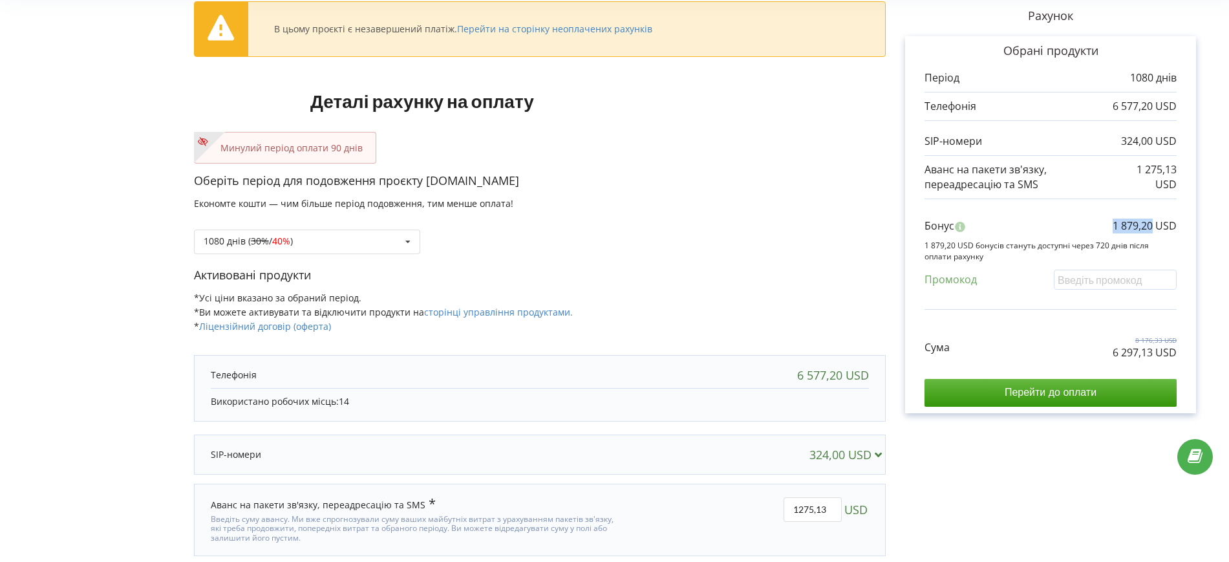
drag, startPoint x: 1110, startPoint y: 226, endPoint x: 1152, endPoint y: 224, distance: 42.7
click at [1152, 224] on div "Бонус 1 879,20 USD" at bounding box center [1051, 229] width 252 height 21
copy p "1 879,20"
click at [297, 257] on div "Оберіть період для подовження проєкту [DOMAIN_NAME] Економте кошти — чим більше…" at bounding box center [540, 220] width 692 height 94
click at [298, 247] on div "1080 днів ( 30% / 40% ) Поповнити баланс без подовження 20% / 30% 30% / 40%" at bounding box center [307, 242] width 226 height 25
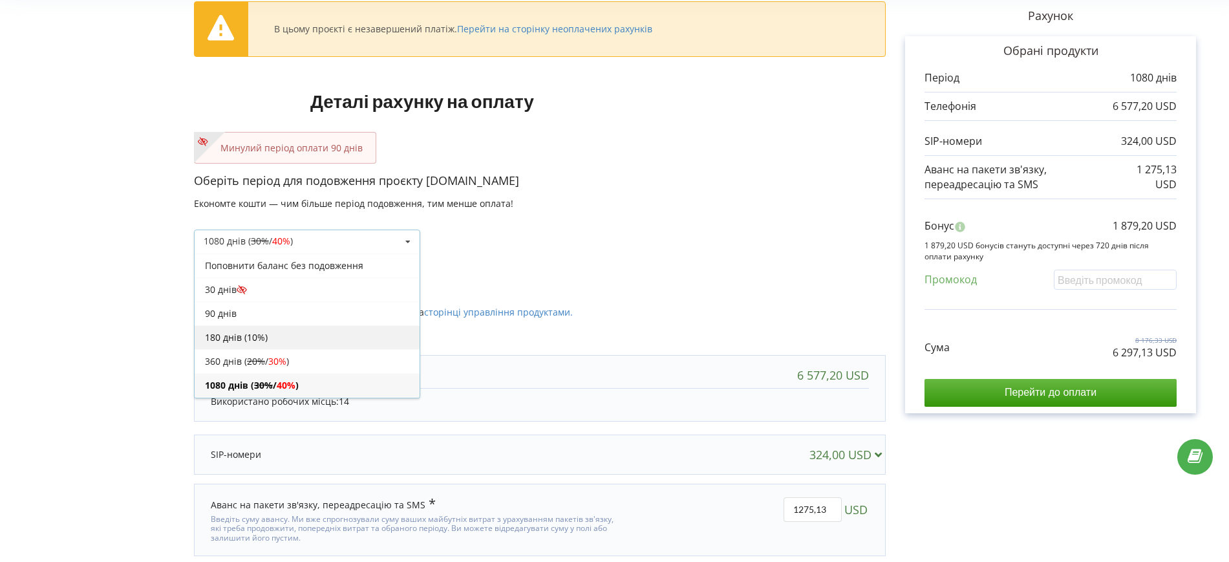
click at [274, 328] on div "180 днів (10%)" at bounding box center [307, 337] width 225 height 24
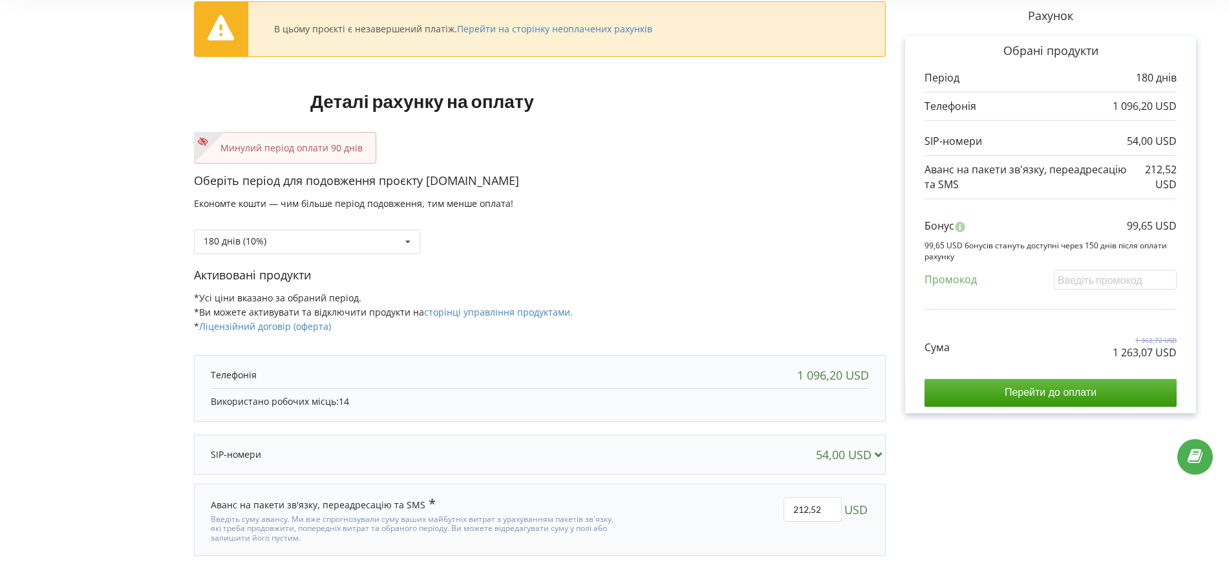
click at [247, 254] on div "Оберіть період для подовження проєкту naimi.kz Економте кошти — чим більше пері…" at bounding box center [540, 220] width 692 height 94
click at [241, 244] on div "180 днів (10%)" at bounding box center [235, 241] width 63 height 9
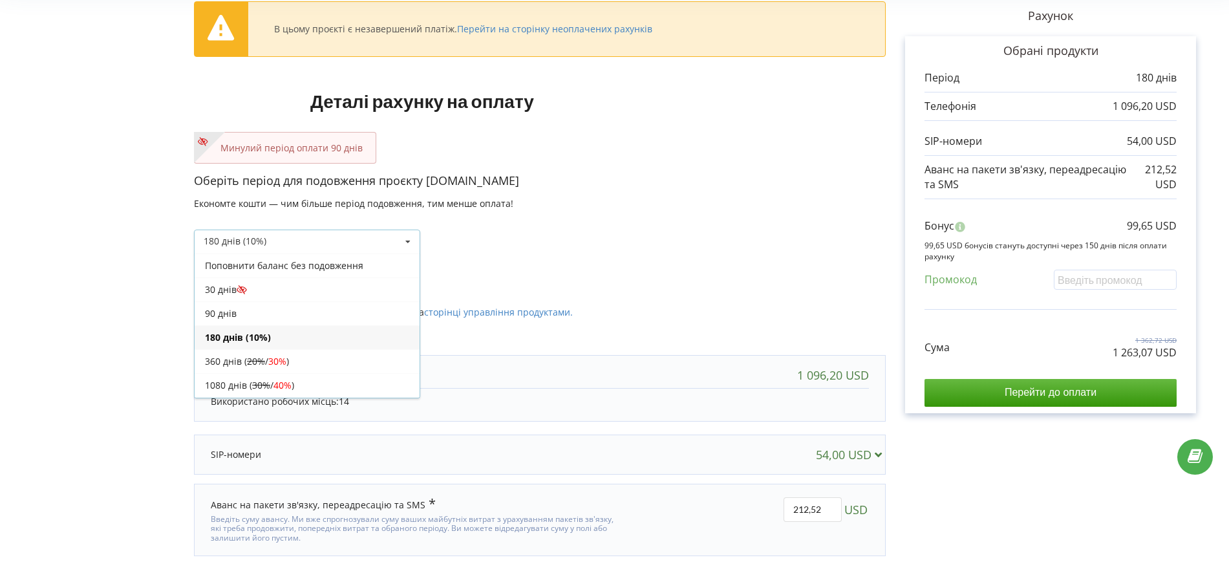
click at [260, 356] on div "360 днів ( 20% / 30% )" at bounding box center [307, 361] width 225 height 24
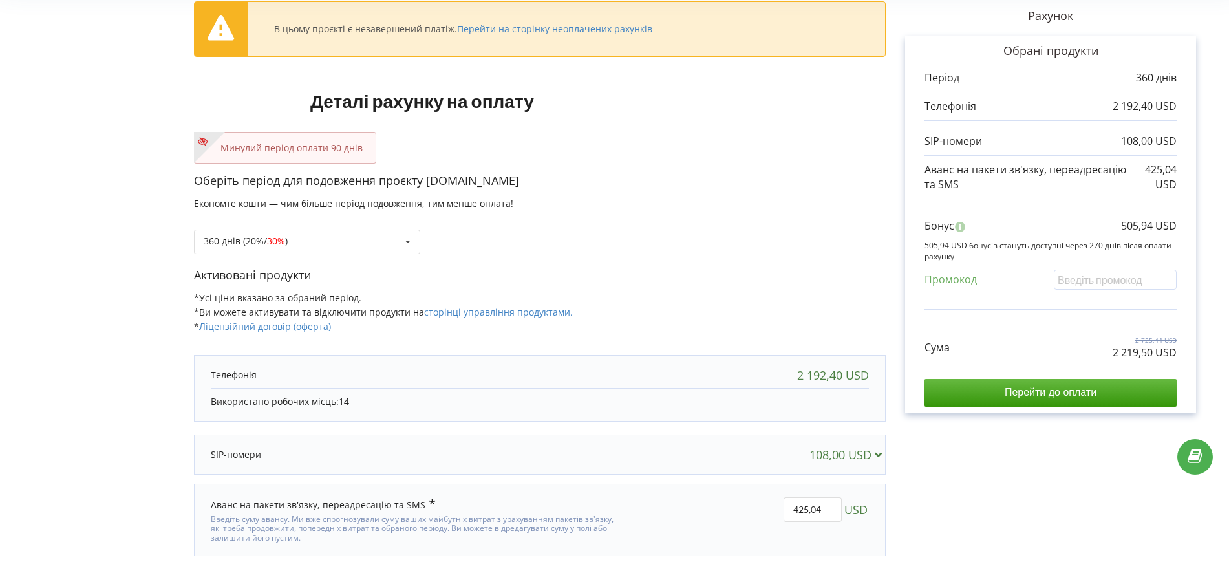
drag, startPoint x: 732, startPoint y: 205, endPoint x: 769, endPoint y: 221, distance: 40.0
click at [732, 205] on div "Оберіть період для подовження проєкту naimi.kz Економте кошти — чим більше пері…" at bounding box center [540, 220] width 692 height 94
drag, startPoint x: 1109, startPoint y: 347, endPoint x: 1192, endPoint y: 354, distance: 83.0
click at [1187, 353] on div "Обрані продукти Період 360 днів 2 192,40 USD 108,00 USD 425,04 USD" at bounding box center [1050, 224] width 291 height 377
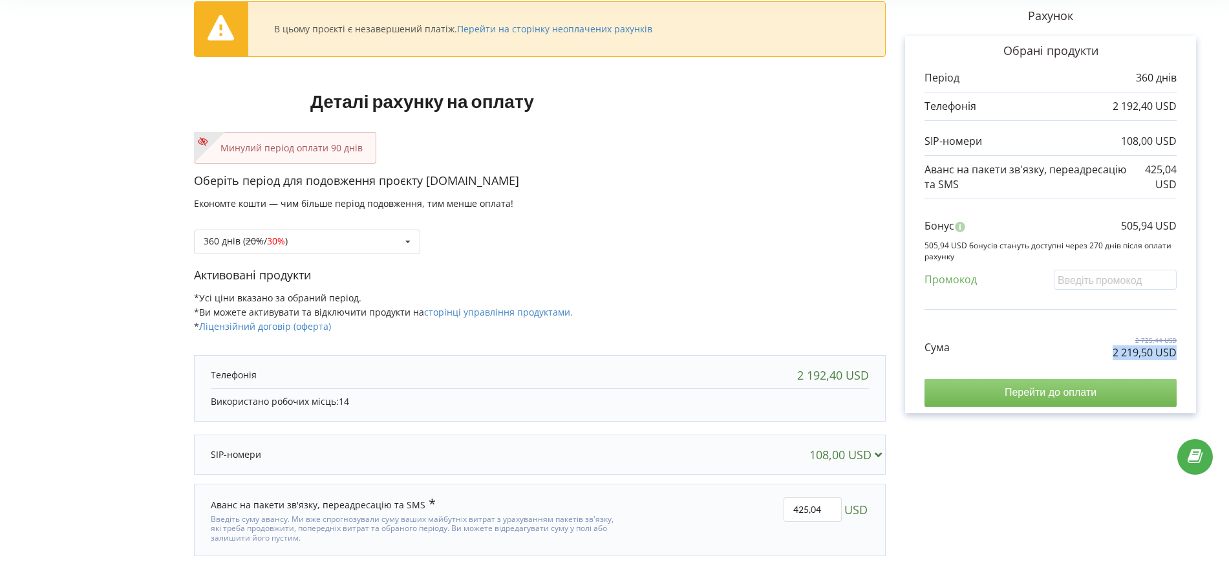
copy p "2 219,50 USD"
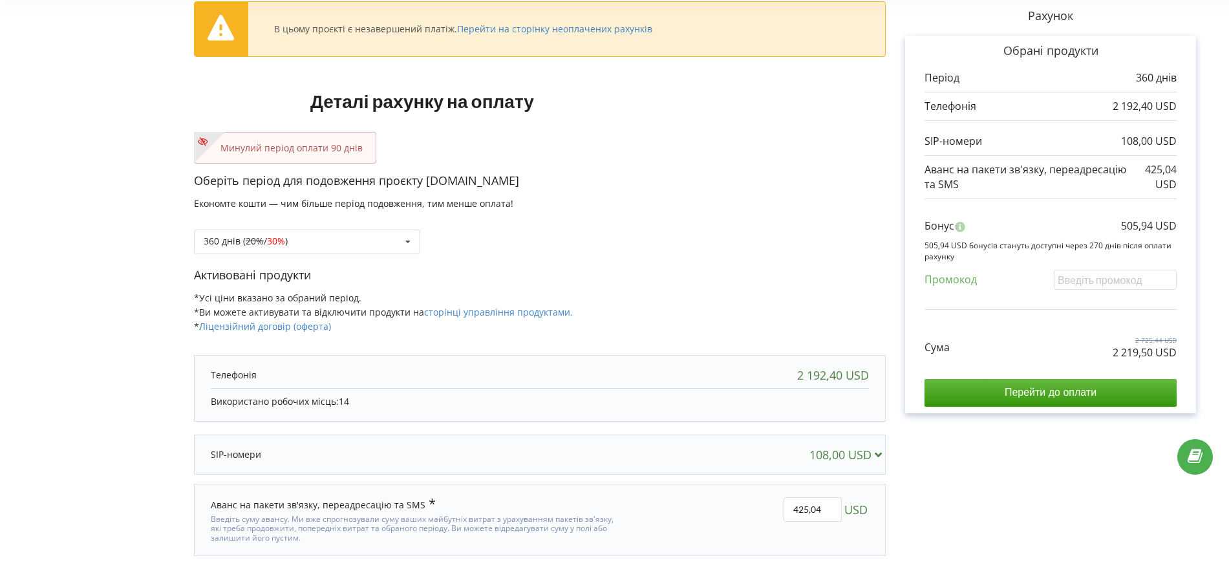
click at [1096, 363] on div "Сума 2 725,44 USD 2 219,50 USD Перейти до оплати" at bounding box center [1051, 361] width 252 height 91
drag, startPoint x: 1119, startPoint y: 354, endPoint x: 1152, endPoint y: 352, distance: 32.4
click at [1152, 352] on p "2 219,50 USD" at bounding box center [1145, 352] width 64 height 15
copy p "2 219,50"
drag, startPoint x: 1121, startPoint y: 222, endPoint x: 1153, endPoint y: 226, distance: 32.5
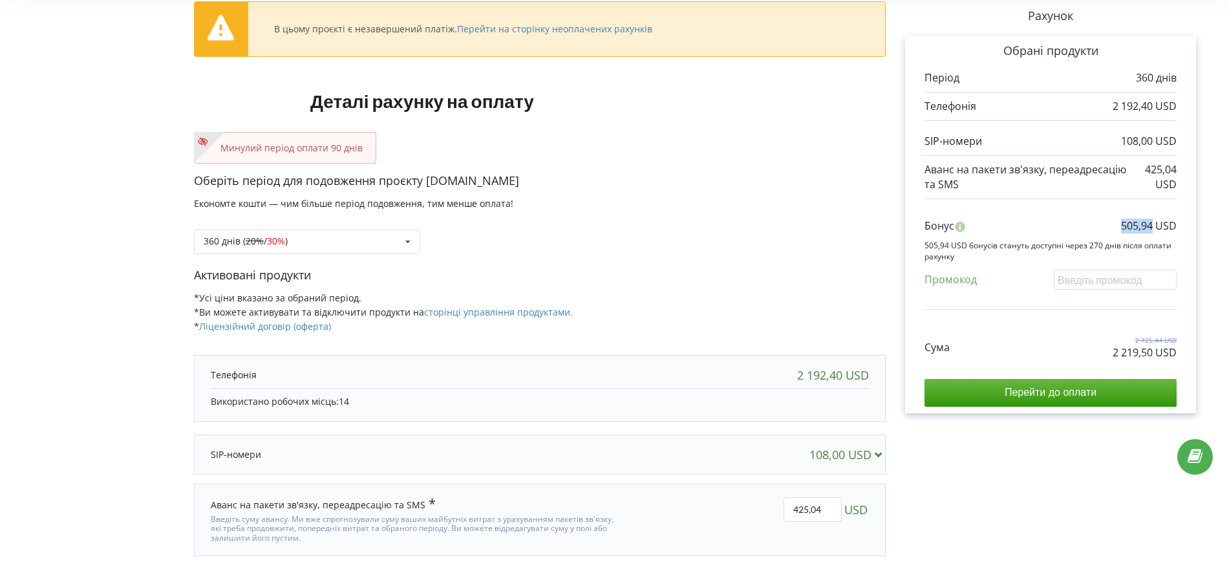
click at [1153, 226] on p "505,94 USD" at bounding box center [1149, 226] width 56 height 15
copy p "505,94"
click at [1124, 224] on p "505,94 USD" at bounding box center [1149, 226] width 56 height 15
drag, startPoint x: 1122, startPoint y: 224, endPoint x: 1184, endPoint y: 222, distance: 62.1
click at [1184, 222] on div "Обрані продукти Період 360 днів 2 192,40 USD 108,00 USD 425,04 USD" at bounding box center [1050, 224] width 291 height 377
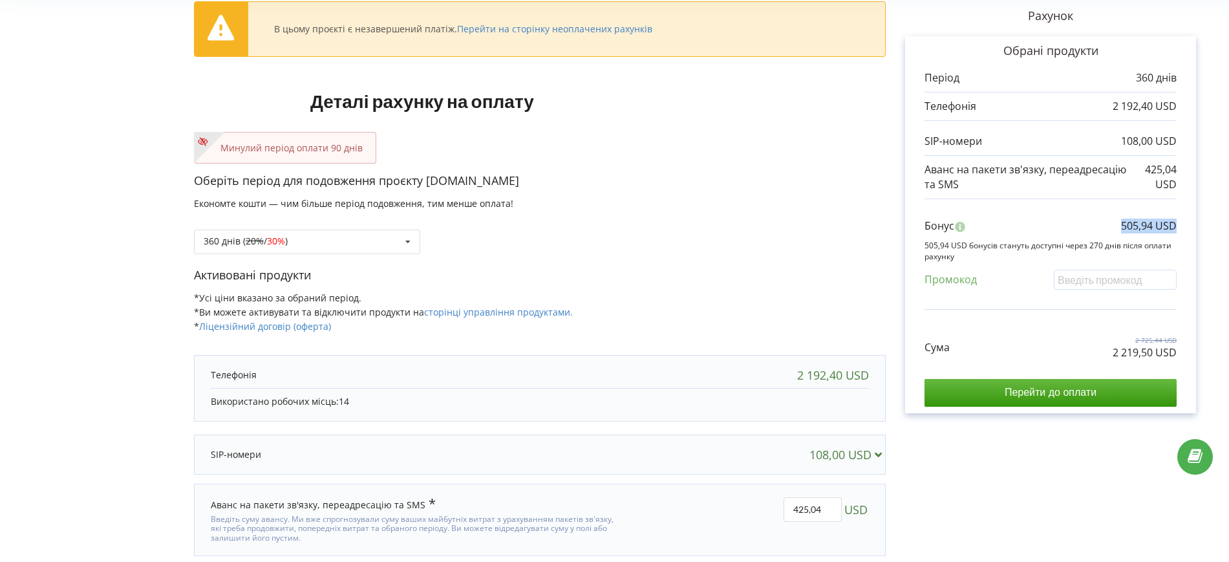
copy p "505,94 USD"
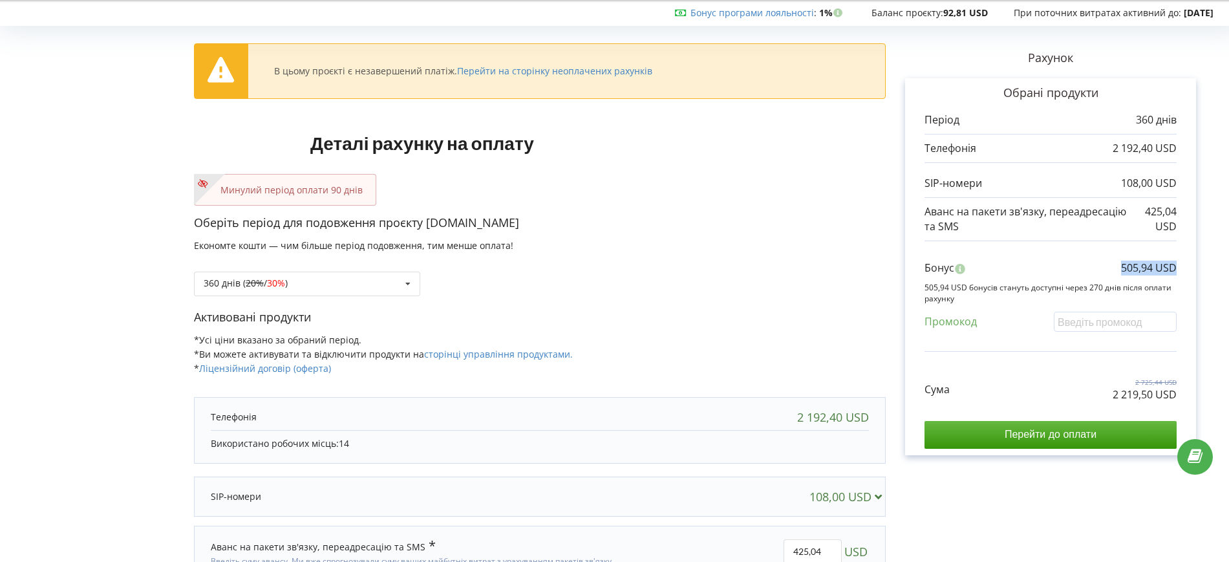
scroll to position [0, 0]
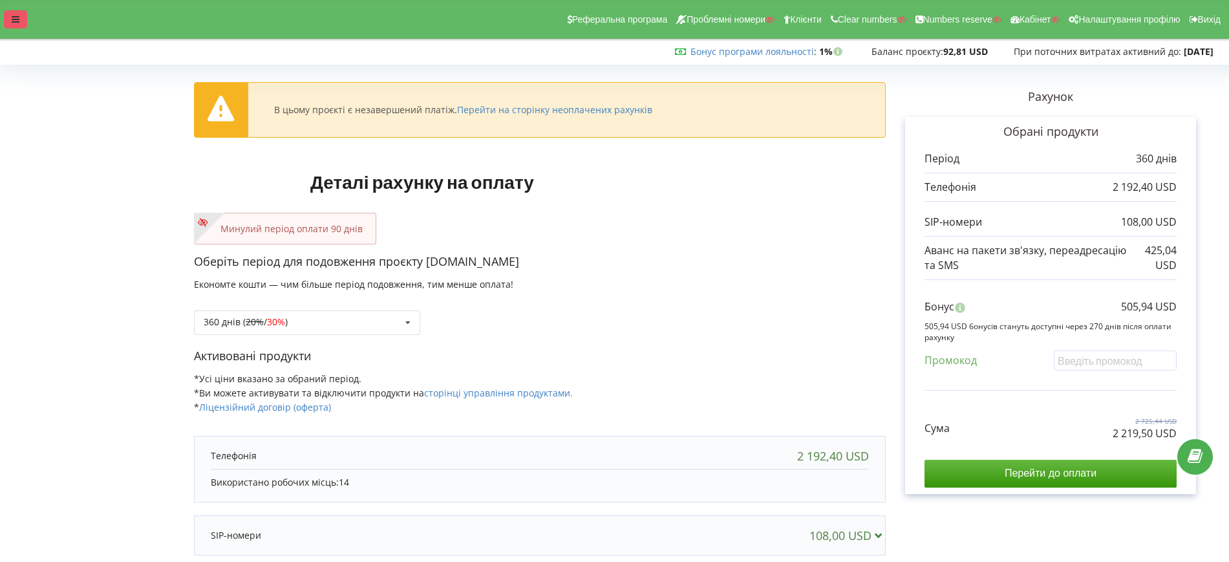
click at [12, 18] on icon at bounding box center [16, 19] width 8 height 9
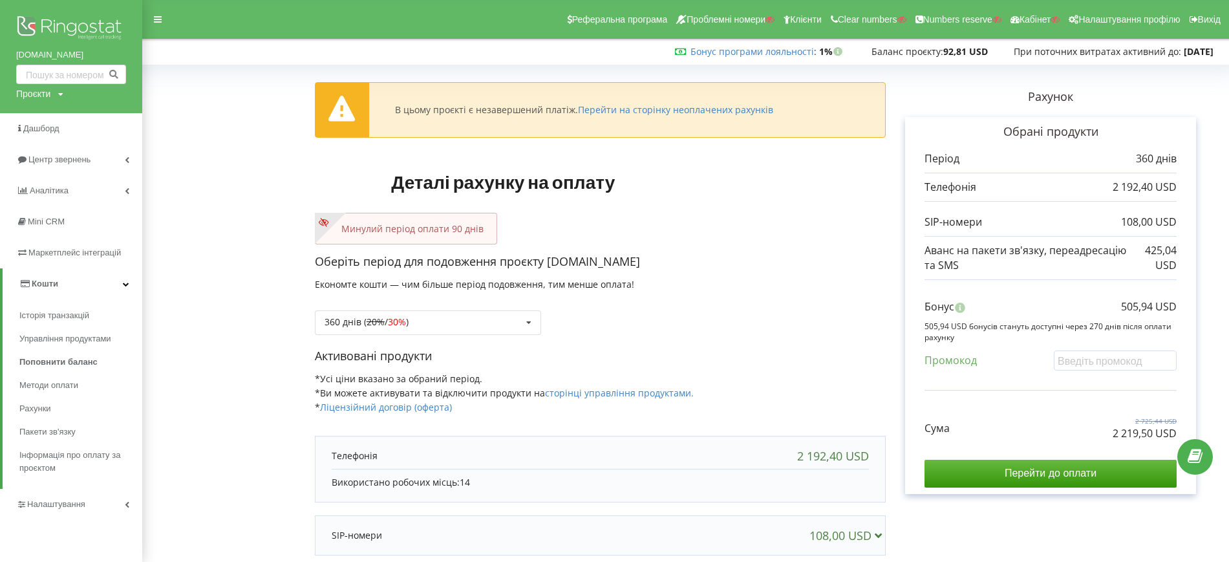
click at [39, 89] on div "Проєкти" at bounding box center [33, 93] width 34 height 13
click at [57, 123] on input "text" at bounding box center [56, 120] width 65 height 19
paste input "cosmic.net.ua"
type input "cosmic.net.ua"
click at [113, 123] on span "Пошук" at bounding box center [106, 121] width 23 height 12
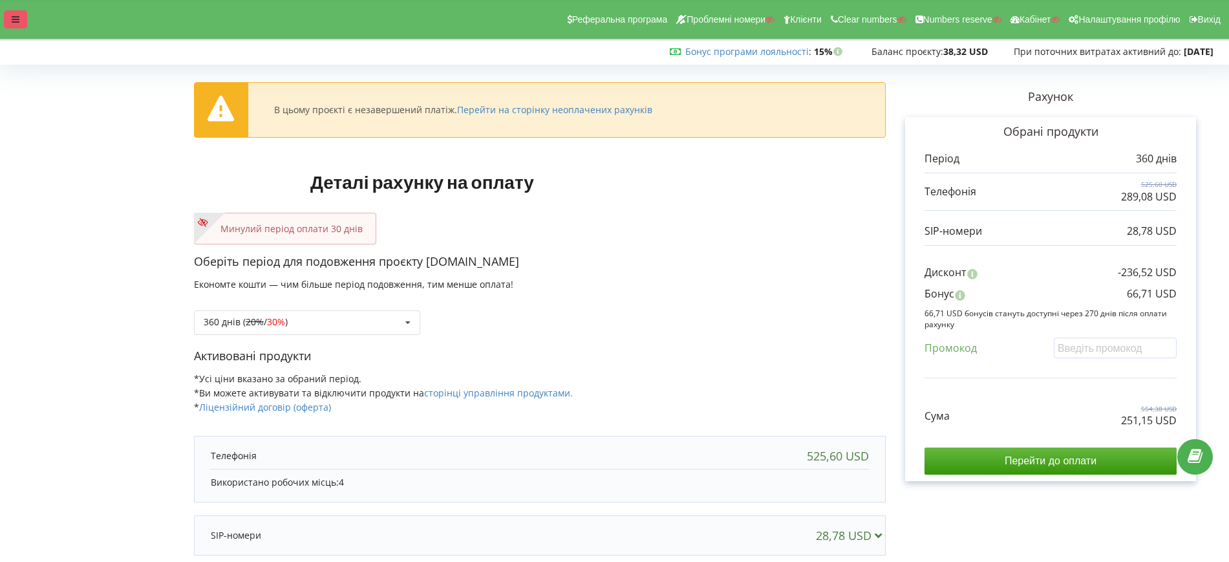
click at [23, 19] on div at bounding box center [15, 19] width 23 height 18
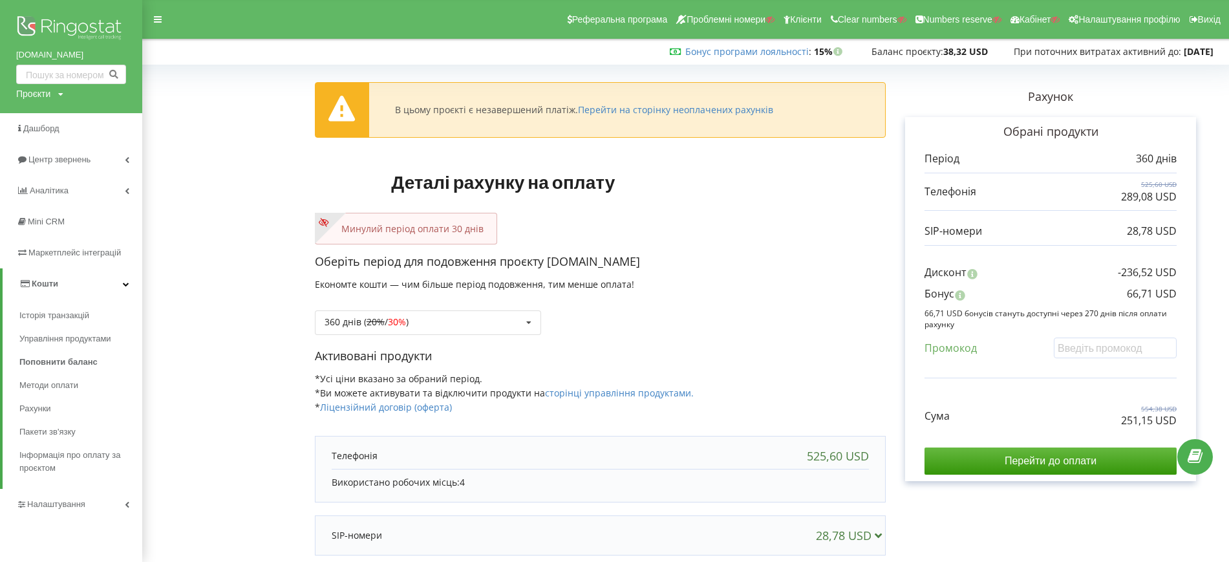
click at [44, 94] on div "Проєкти" at bounding box center [33, 93] width 34 height 13
click at [50, 111] on input "text" at bounding box center [56, 120] width 65 height 19
paste input "[DOMAIN_NAME]"
type input "[DOMAIN_NAME]"
click at [97, 121] on span "Пошук" at bounding box center [106, 121] width 23 height 12
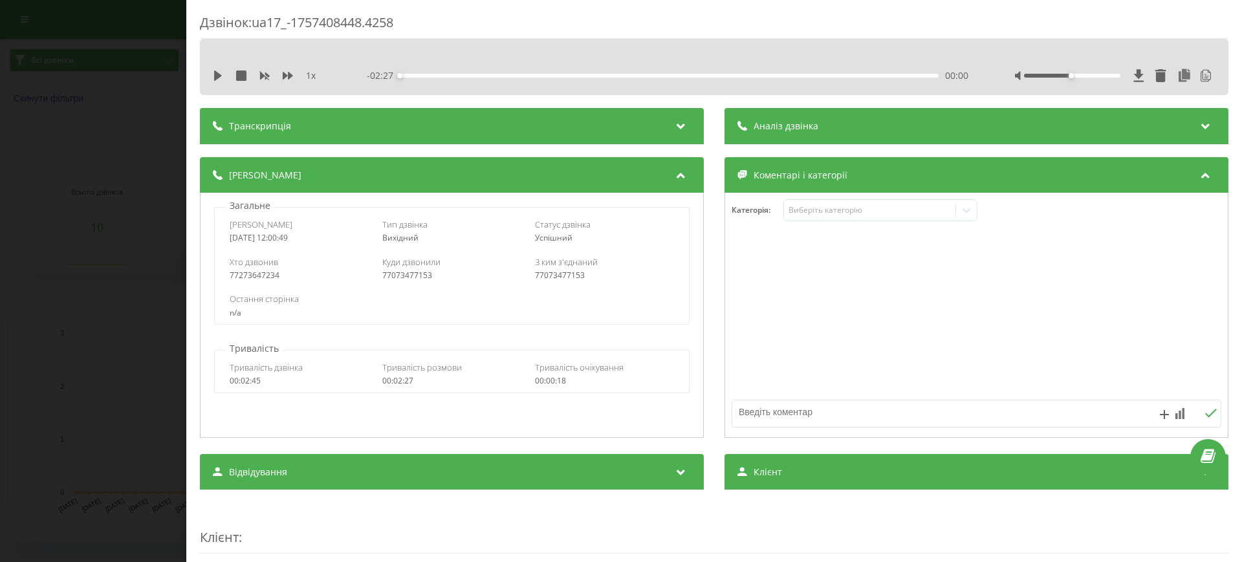
scroll to position [323, 0]
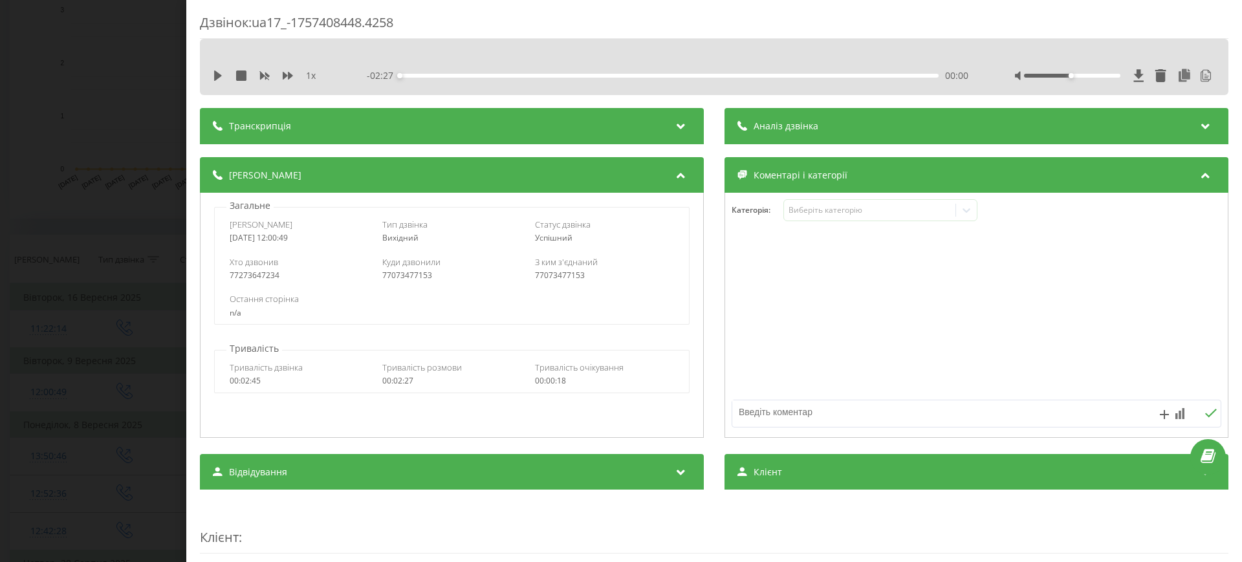
click at [77, 155] on div "Дзвінок : ua17_-1757408448.4258 1 x - 02:27 00:00 00:00 Транскрипція 00:00 Алло…" at bounding box center [621, 281] width 1242 height 562
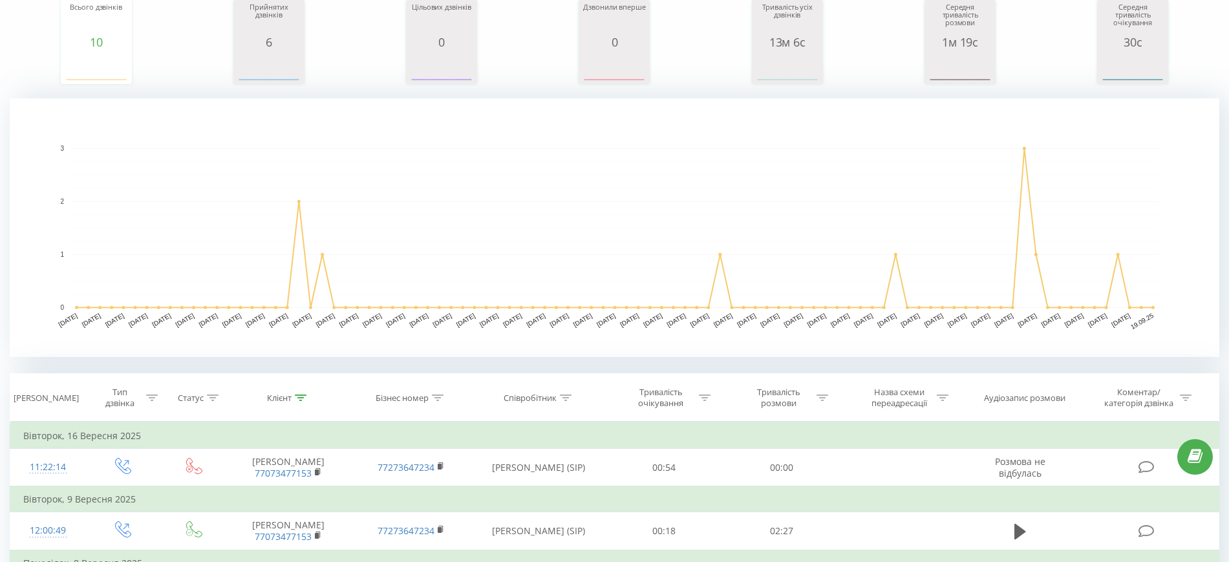
scroll to position [81, 0]
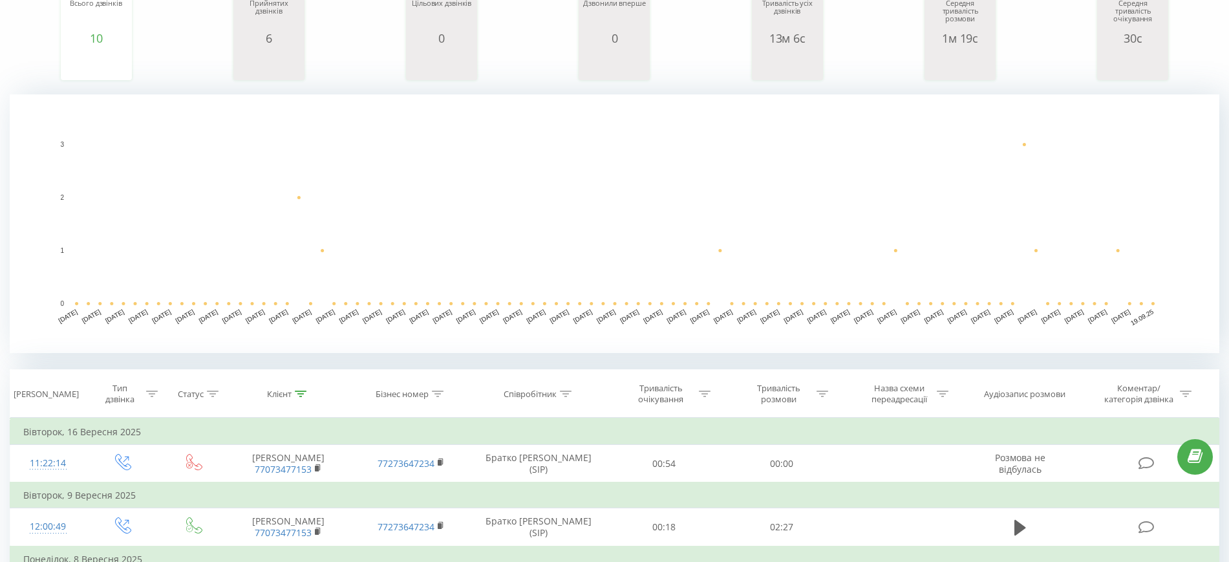
scroll to position [162, 0]
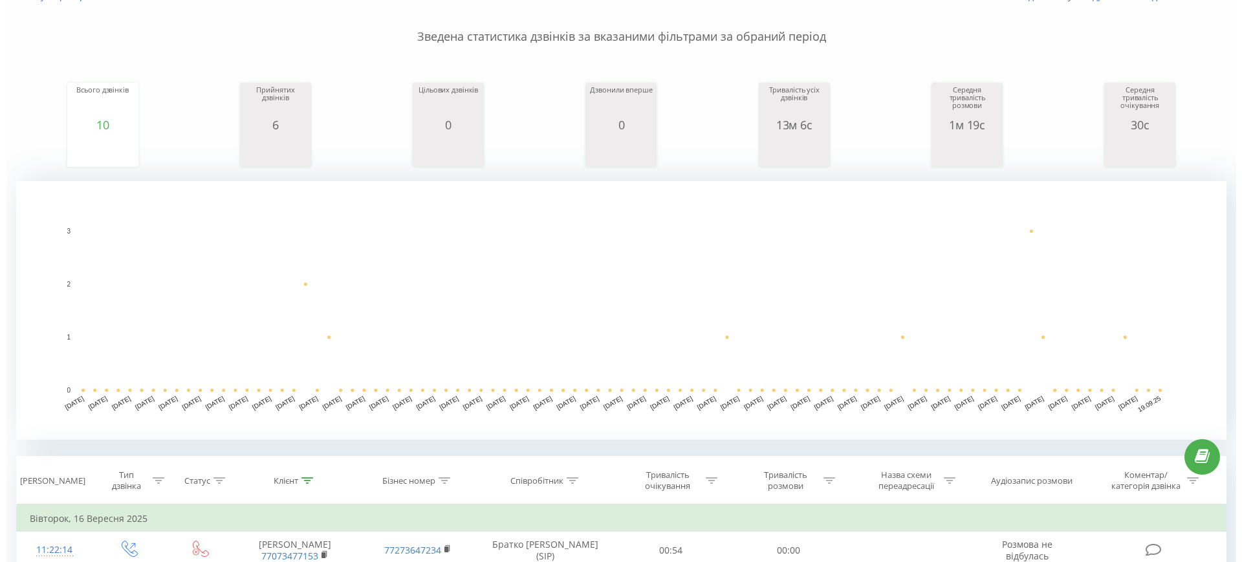
scroll to position [6, 0]
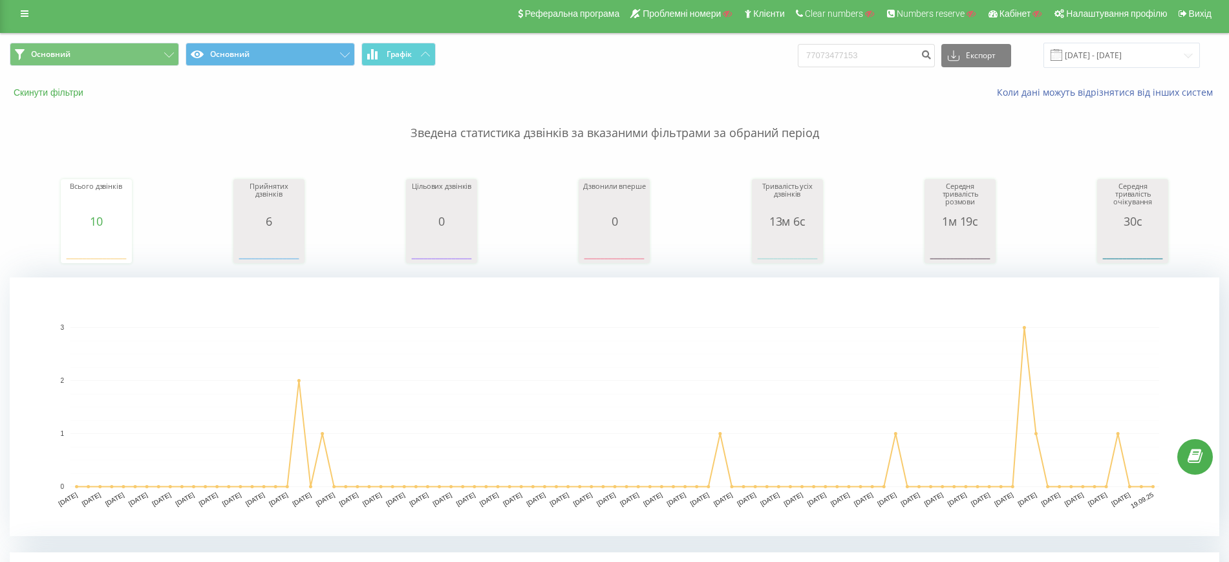
click at [43, 89] on button "Скинути фільтри" at bounding box center [50, 93] width 80 height 12
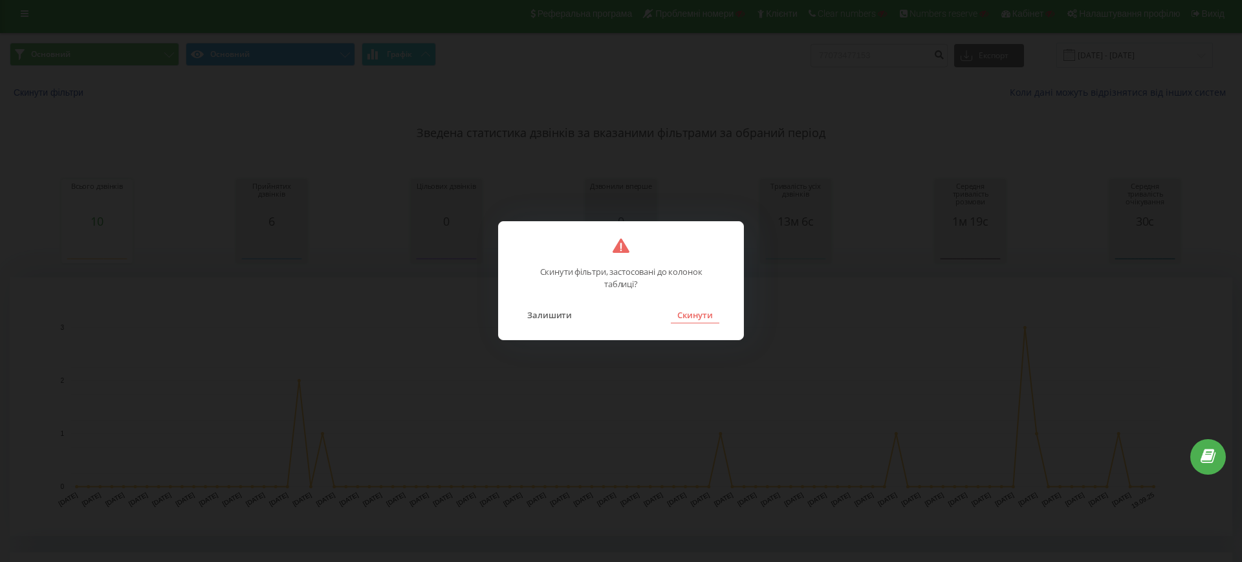
click at [692, 312] on button "Скинути" at bounding box center [695, 315] width 49 height 17
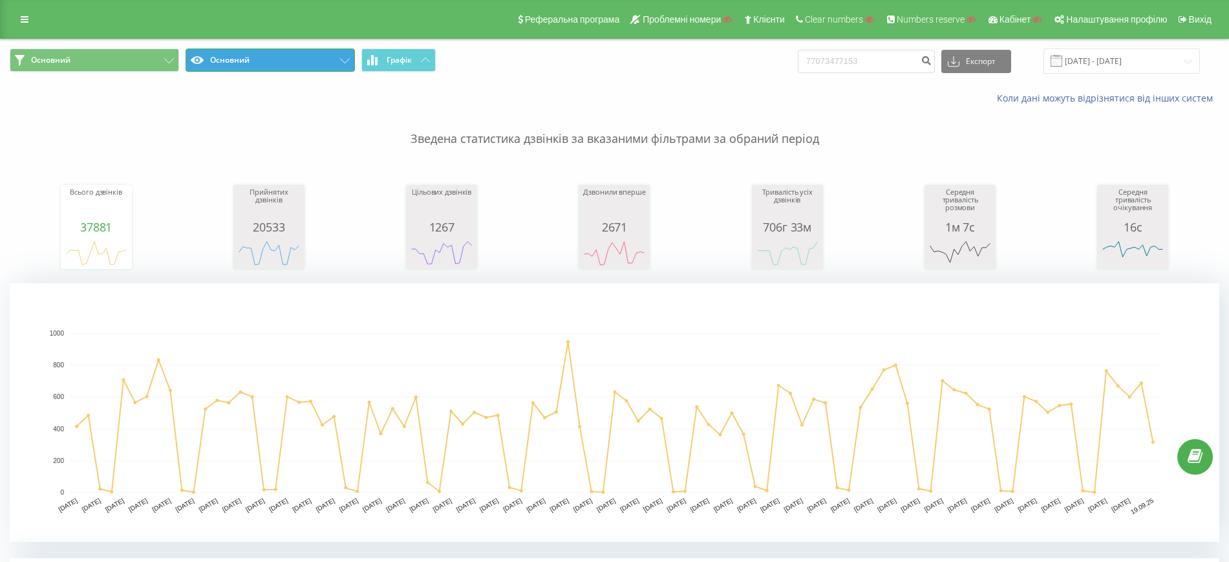
click at [250, 59] on button "Основний" at bounding box center [270, 60] width 169 height 23
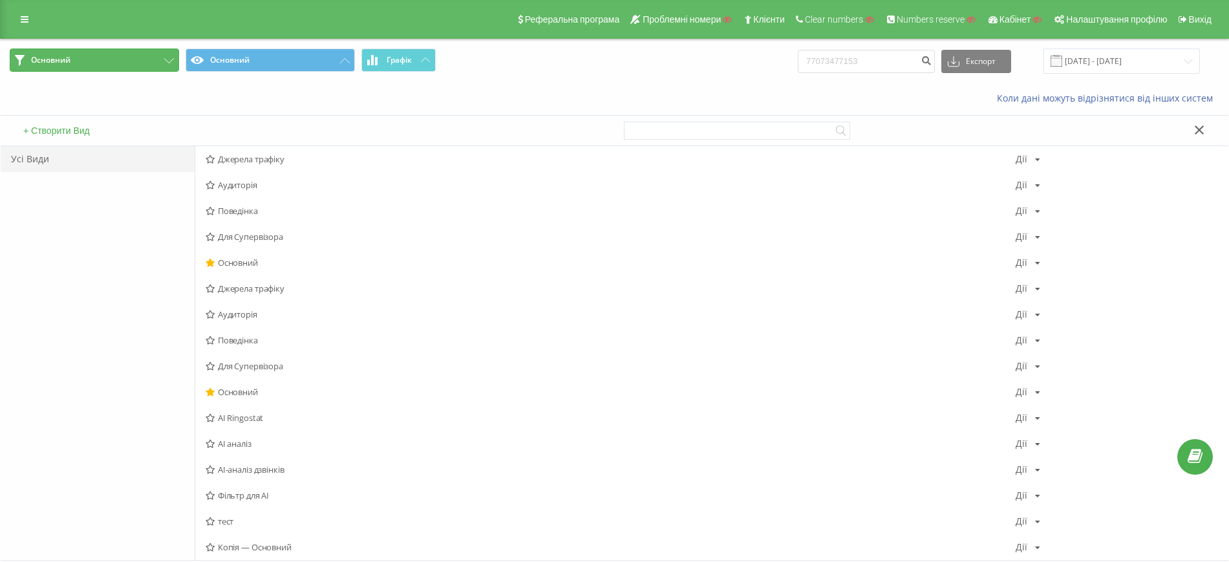
click at [85, 57] on button "Основний" at bounding box center [94, 60] width 169 height 23
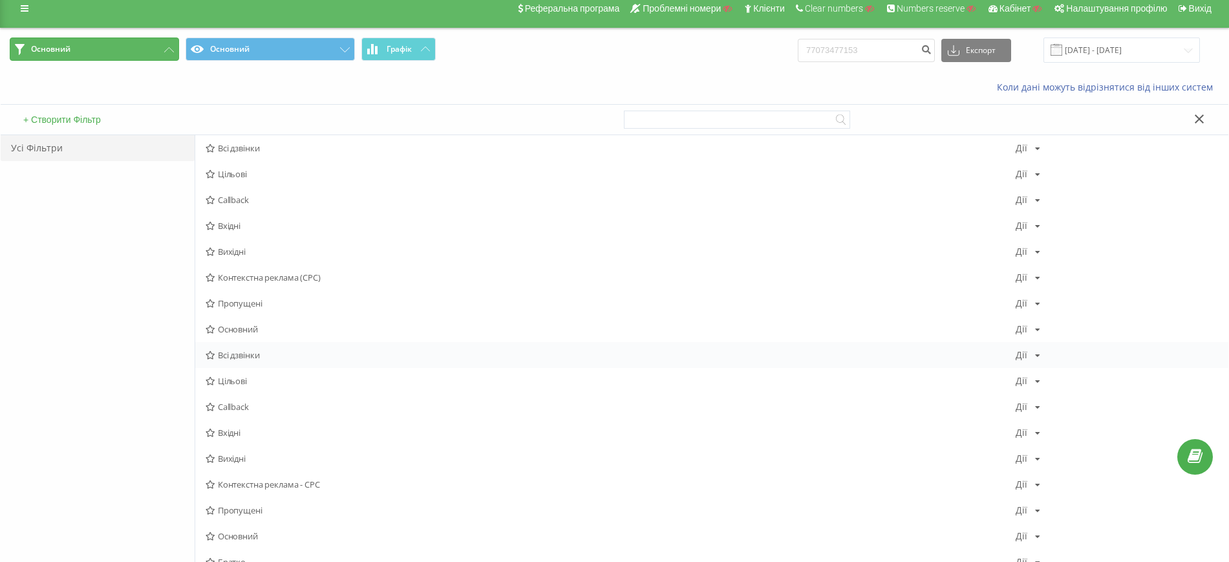
scroll to position [162, 0]
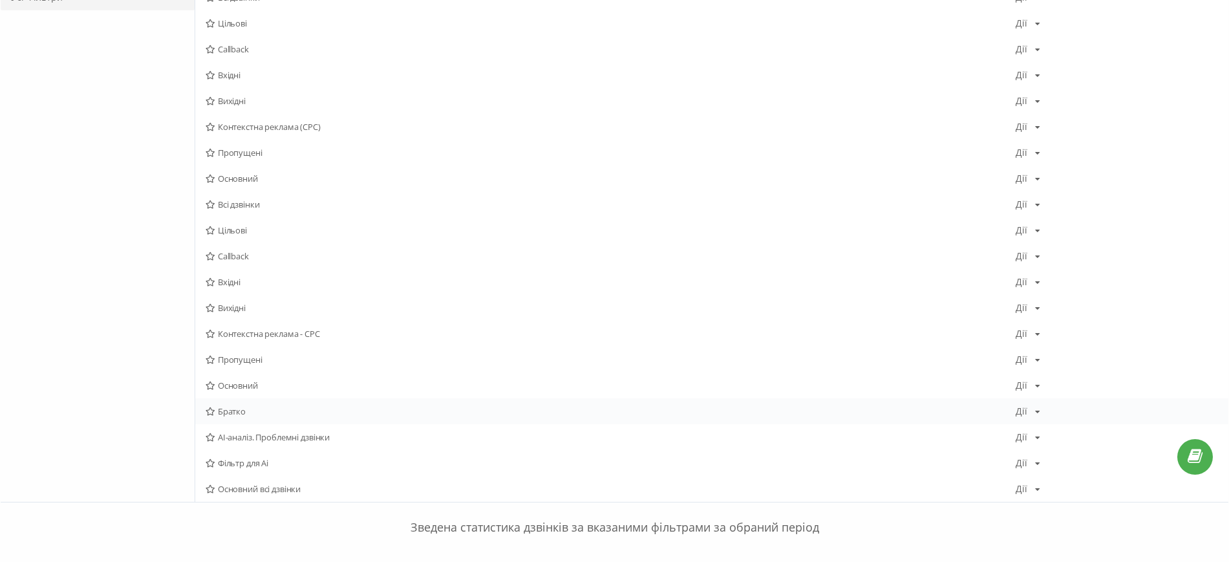
click at [220, 409] on span "Братко" at bounding box center [611, 411] width 810 height 9
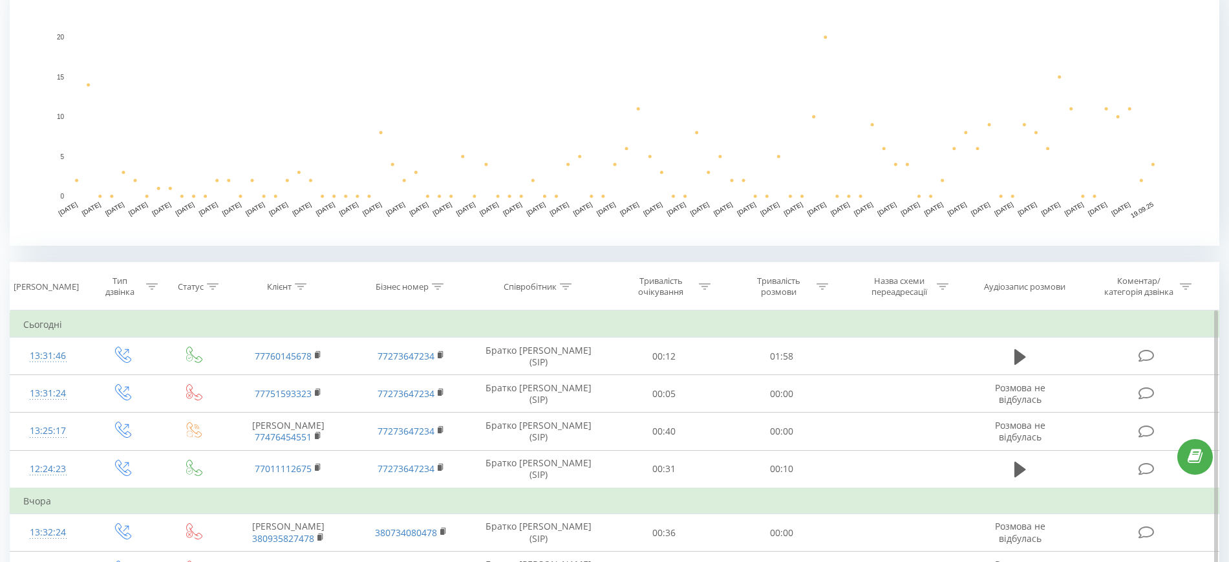
scroll to position [323, 0]
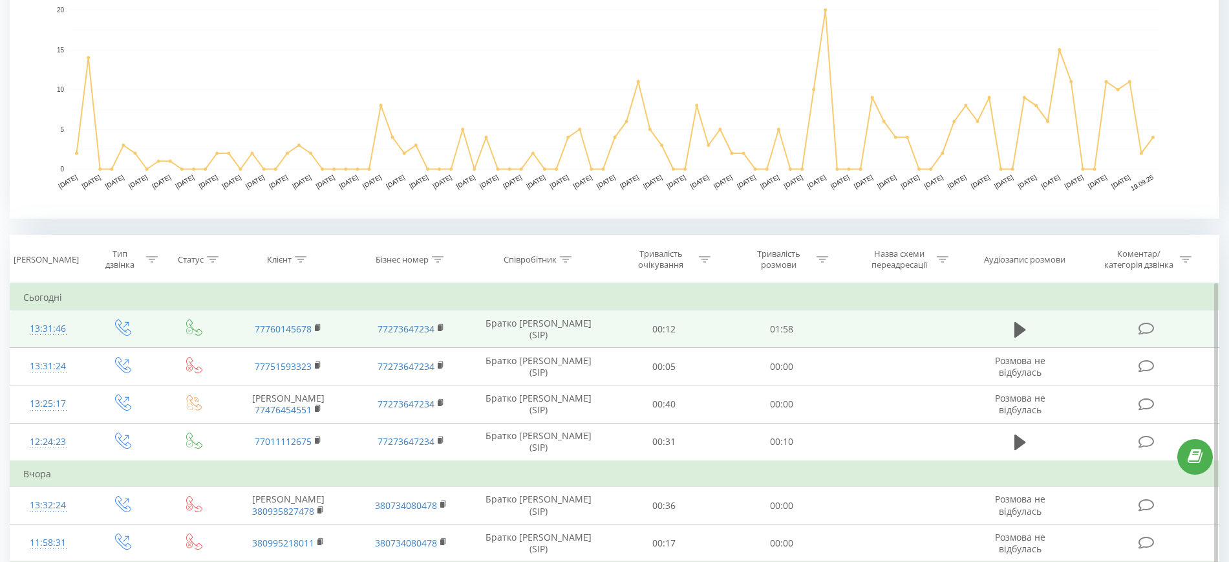
click at [49, 327] on div "13:31:46" at bounding box center [47, 328] width 49 height 25
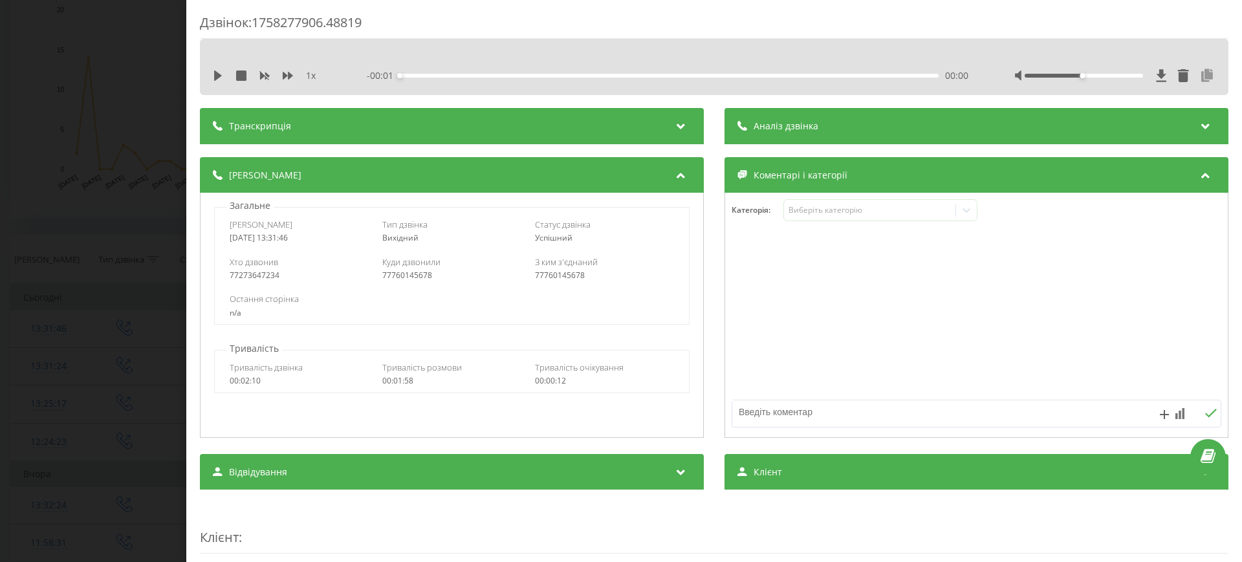
click at [1199, 75] on icon at bounding box center [1207, 75] width 16 height 13
click at [102, 95] on div "Дзвінок : 1758277906.48819 1 x - 01:58 00:00 00:00 Транскрипція Для AI-аналізу …" at bounding box center [621, 281] width 1242 height 562
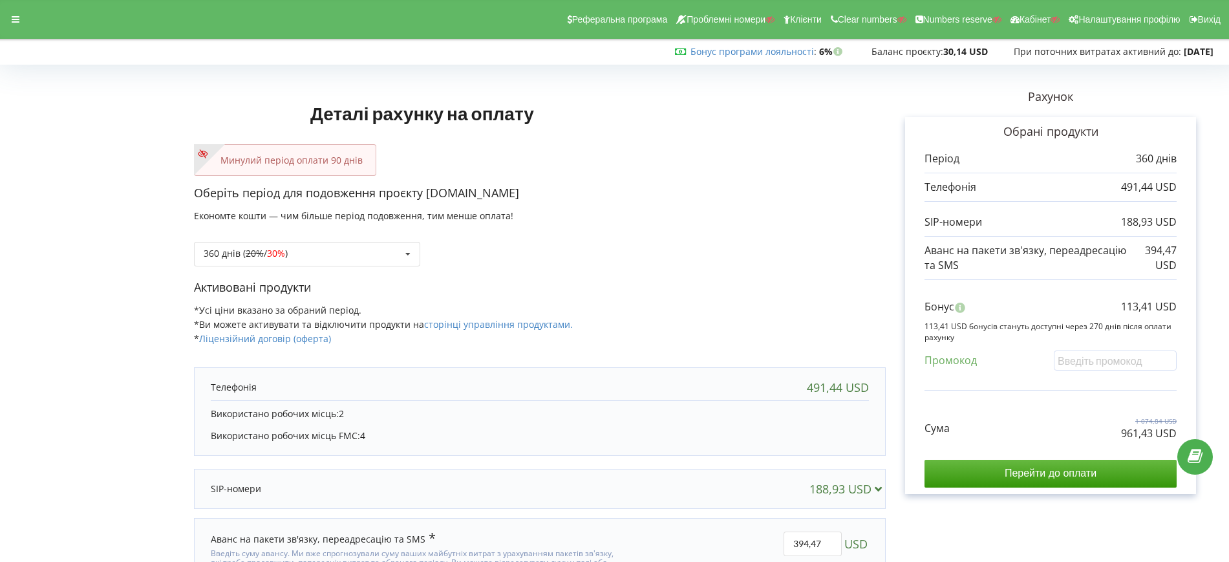
click at [690, 295] on p "Активовані продукти" at bounding box center [540, 287] width 692 height 17
click at [606, 207] on div "Оберіть період для подовження проєкту cosmic.net.ua Економте кошти — чим більше…" at bounding box center [540, 232] width 692 height 94
drag, startPoint x: 1118, startPoint y: 434, endPoint x: 1153, endPoint y: 435, distance: 34.9
click at [1153, 435] on div "Сума 1 074,84 USD 961,43 USD" at bounding box center [1051, 418] width 252 height 43
copy p "961,43"
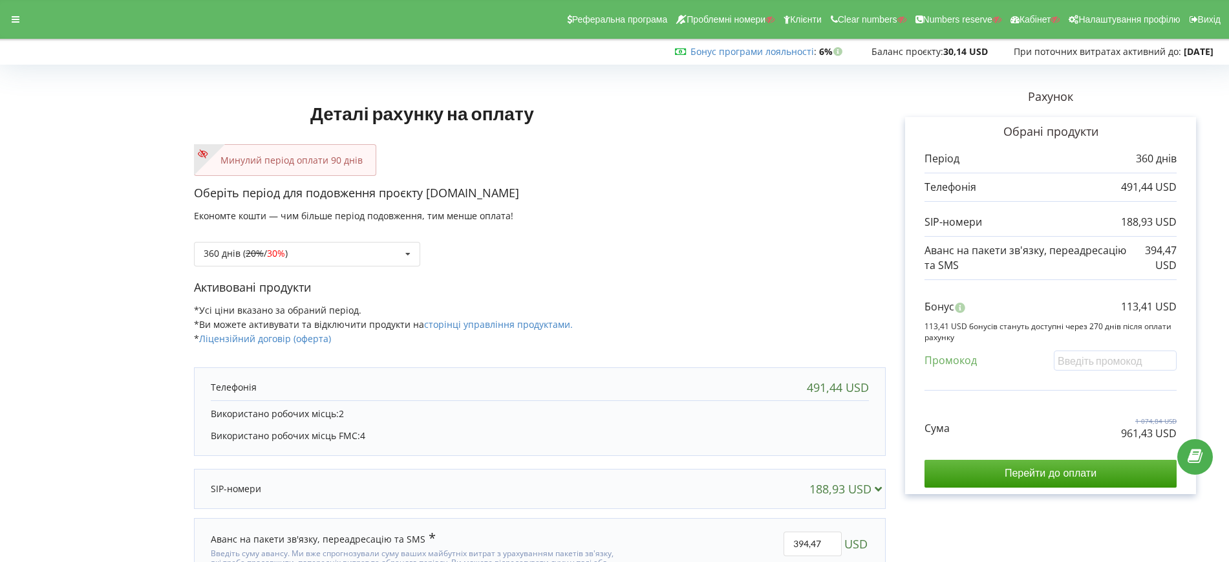
click at [806, 248] on div "360 днів ( 20% / 30% ) Поповнити баланс без подовження 20% / 30% 30% / 40%" at bounding box center [540, 244] width 692 height 44
drag, startPoint x: 683, startPoint y: 150, endPoint x: 658, endPoint y: 153, distance: 24.7
click at [683, 150] on div "Минулий період оплати 90 днів" at bounding box center [540, 160] width 692 height 32
drag, startPoint x: 426, startPoint y: 193, endPoint x: 562, endPoint y: 197, distance: 135.9
click at [562, 197] on p "Оберіть період для подовження проєкту [DOMAIN_NAME]" at bounding box center [540, 193] width 692 height 17
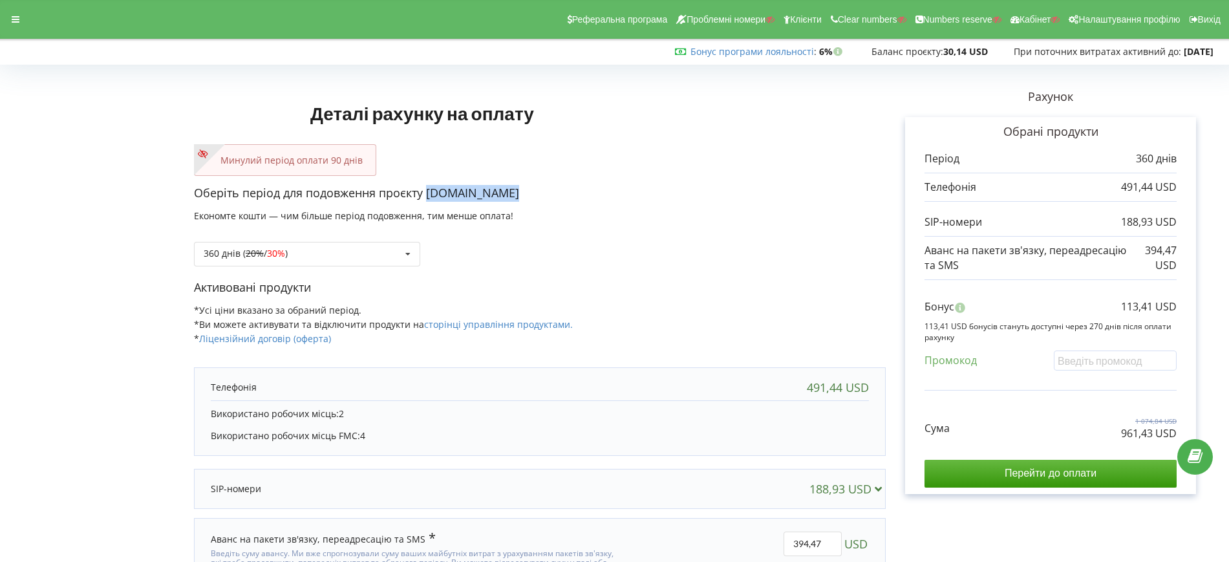
copy p "[DOMAIN_NAME]"
click at [751, 200] on p "Оберіть період для подовження проєкту [DOMAIN_NAME]" at bounding box center [540, 193] width 692 height 17
drag, startPoint x: 1124, startPoint y: 308, endPoint x: 1154, endPoint y: 306, distance: 30.5
click at [1154, 306] on p "113,41 USD" at bounding box center [1149, 306] width 56 height 15
copy p "113,41"
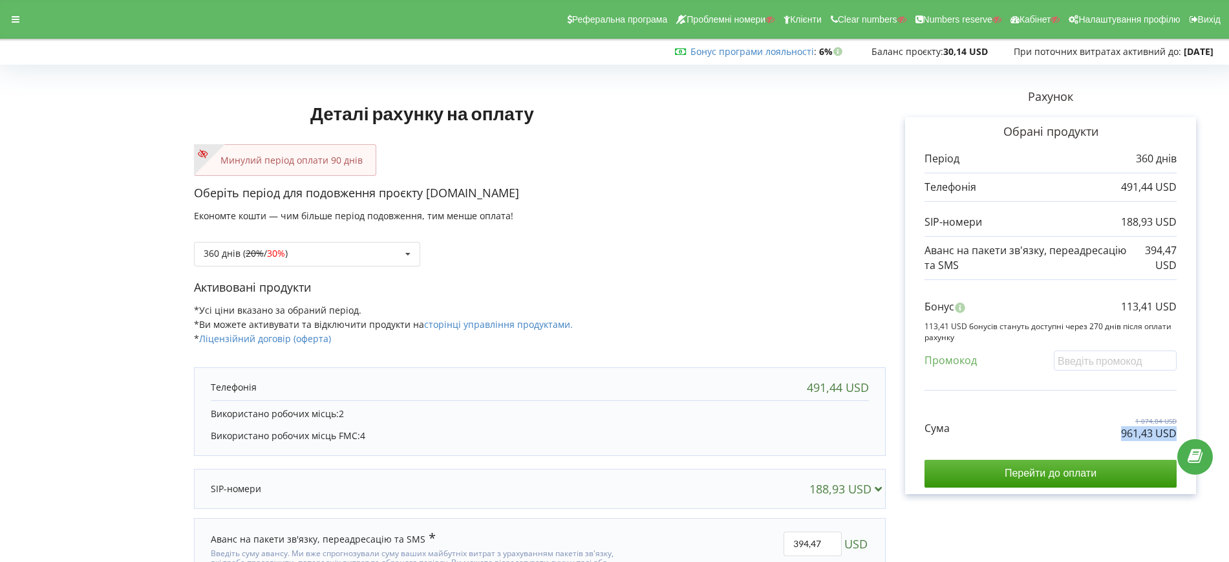
drag, startPoint x: 1123, startPoint y: 429, endPoint x: 1180, endPoint y: 433, distance: 57.0
click at [1180, 433] on div "Обрані продукти Період 360 днів 491,44 USD 188,93 USD 394,47 USD" at bounding box center [1050, 305] width 291 height 377
copy p "961,43 USD"
drag, startPoint x: 1123, startPoint y: 305, endPoint x: 1156, endPoint y: 308, distance: 32.4
click at [1156, 308] on p "113,41 USD" at bounding box center [1149, 306] width 56 height 15
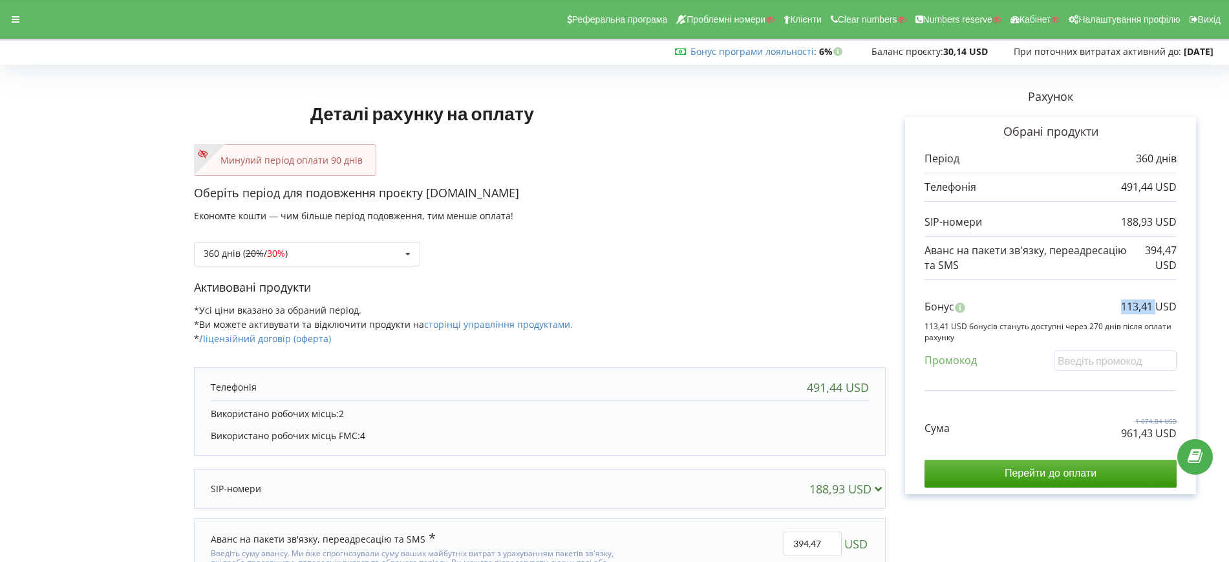
copy p "113,41"
drag, startPoint x: 1118, startPoint y: 430, endPoint x: 1153, endPoint y: 434, distance: 35.1
click at [1153, 434] on div "Сума 1 074,84 USD 961,43 USD" at bounding box center [1051, 418] width 252 height 43
copy p "961,43"
drag, startPoint x: 1118, startPoint y: 308, endPoint x: 1180, endPoint y: 305, distance: 62.1
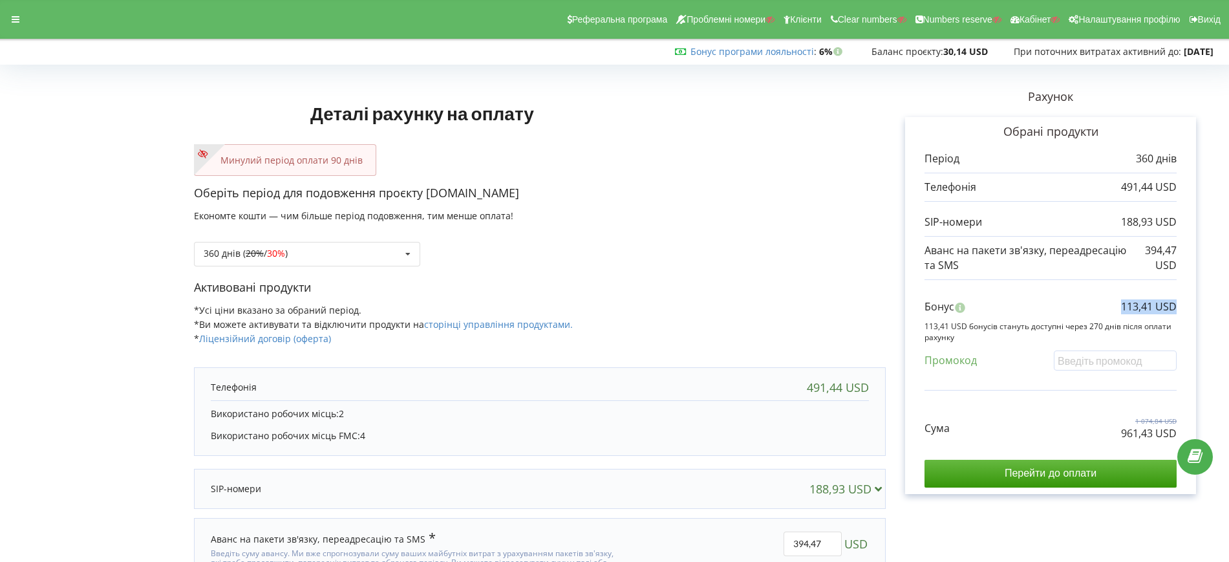
click at [1180, 305] on div "Обрані продукти Період 360 днів 491,44 USD 188,93 USD 394,47 USD" at bounding box center [1050, 305] width 291 height 377
copy p "113,41 USD"
click at [742, 177] on div "Деталі рахунку на оплату Минулий період оплати 90 днів Оберіть період для подов…" at bounding box center [540, 343] width 692 height 548
click at [309, 246] on div "360 днів ( 20% / 30% ) Поповнити баланс без подовження 20% / 30% 30% / 40%" at bounding box center [307, 254] width 226 height 25
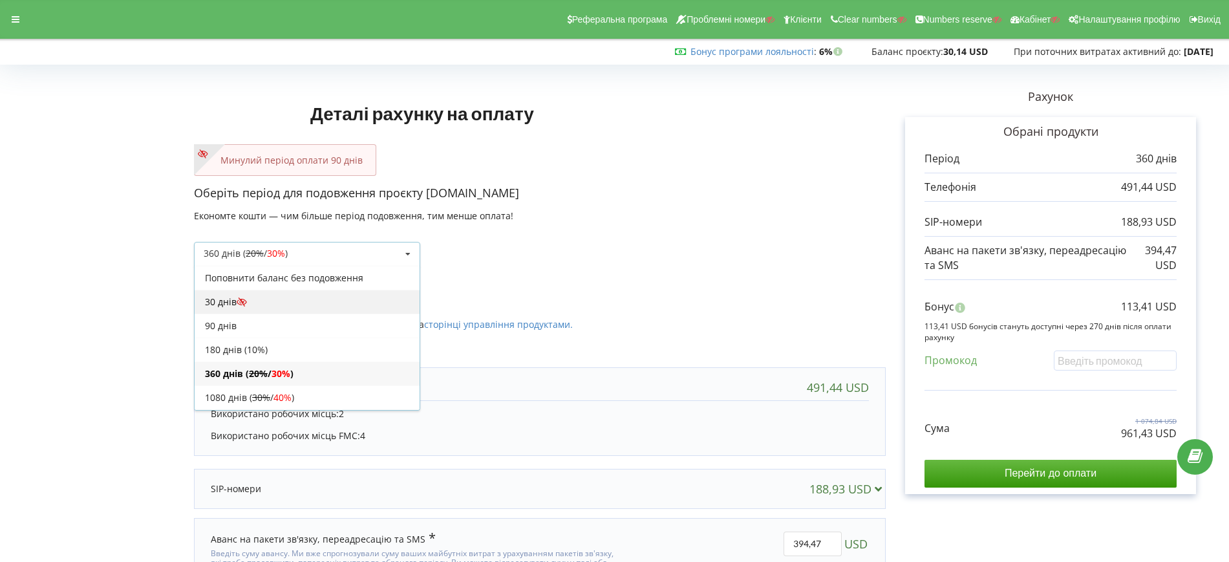
click at [266, 303] on div "30 днів" at bounding box center [307, 302] width 225 height 24
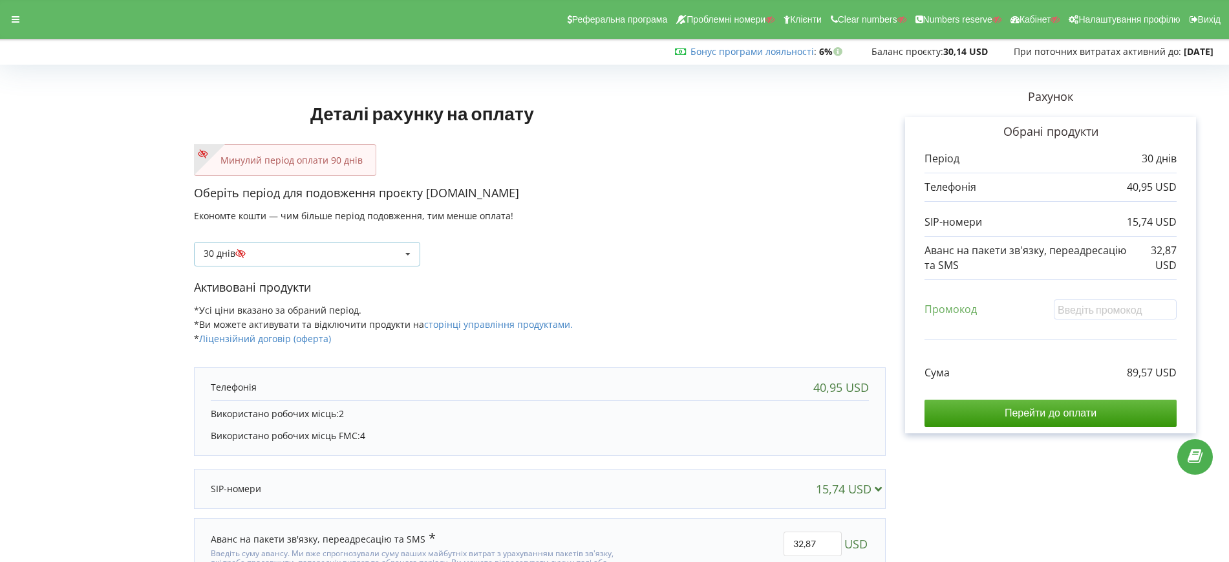
click at [288, 242] on div "30 днів Поповнити баланс без подовження 20% / 30%" at bounding box center [307, 254] width 226 height 25
click at [607, 204] on div "Оберіть період для подовження проєкту [DOMAIN_NAME] Економте кошти — чим більше…" at bounding box center [540, 232] width 692 height 94
click at [15, 24] on div at bounding box center [15, 19] width 23 height 18
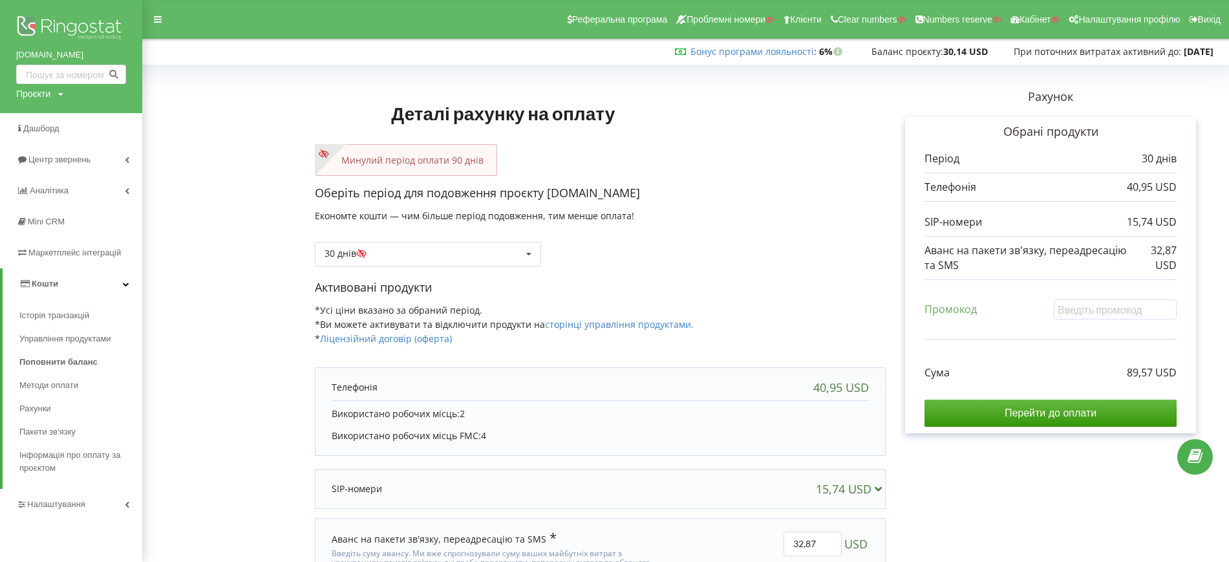
drag, startPoint x: 34, startPoint y: 91, endPoint x: 34, endPoint y: 101, distance: 9.7
click at [34, 91] on div "Проєкти" at bounding box center [33, 93] width 34 height 13
click at [37, 115] on input "text" at bounding box center [56, 120] width 65 height 19
paste input "[DOMAIN_NAME]"
type input "[DOMAIN_NAME]"
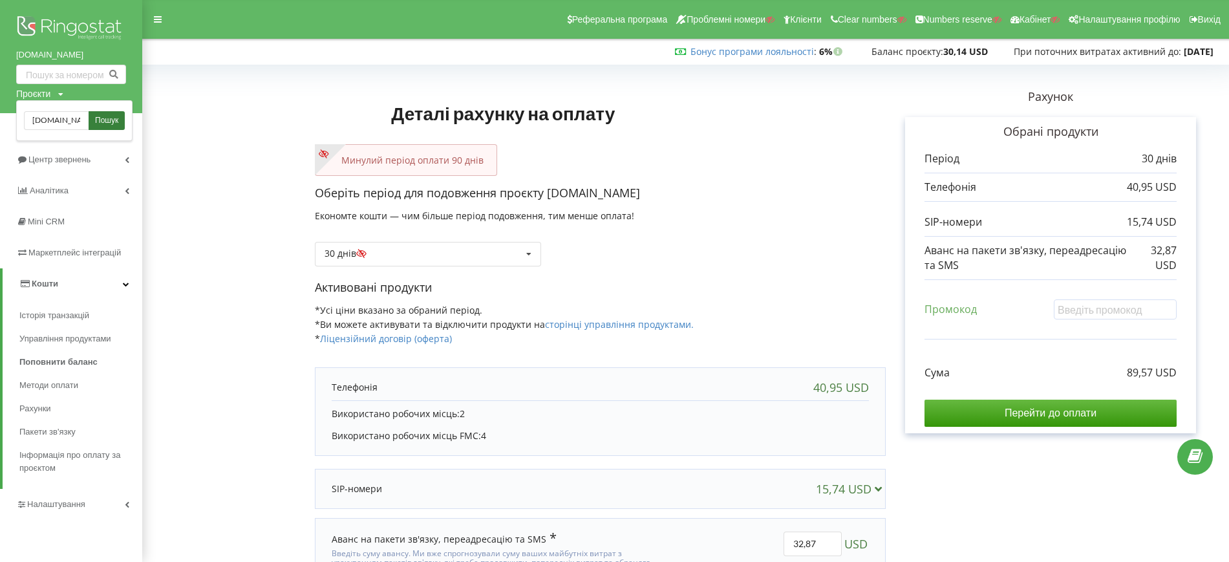
click at [102, 118] on span "Пошук" at bounding box center [106, 121] width 23 height 12
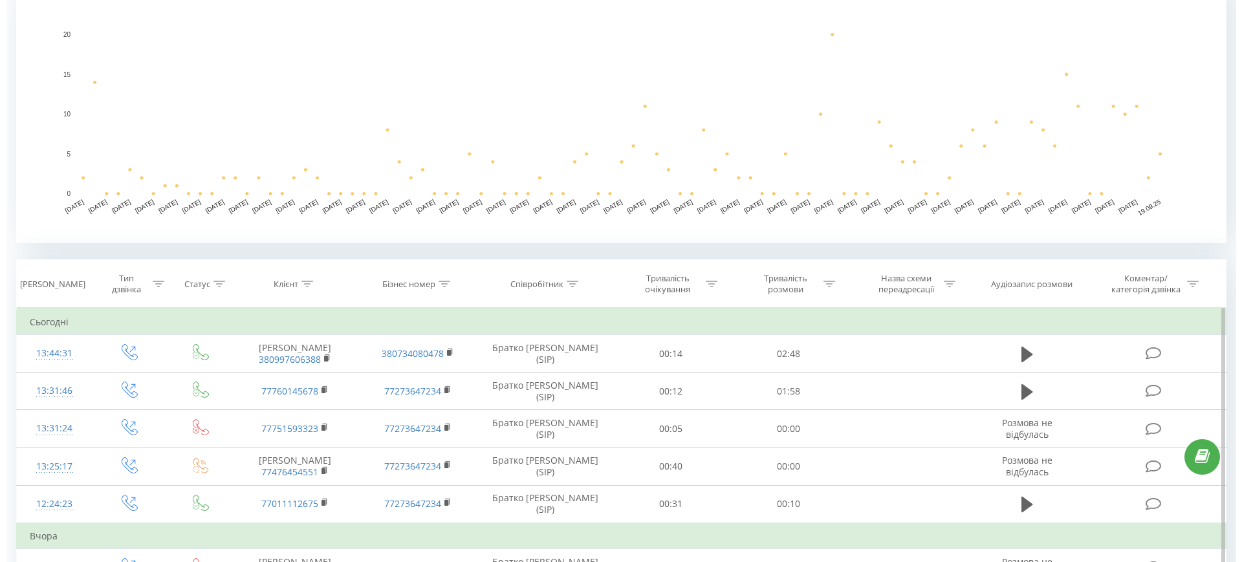
scroll to position [323, 0]
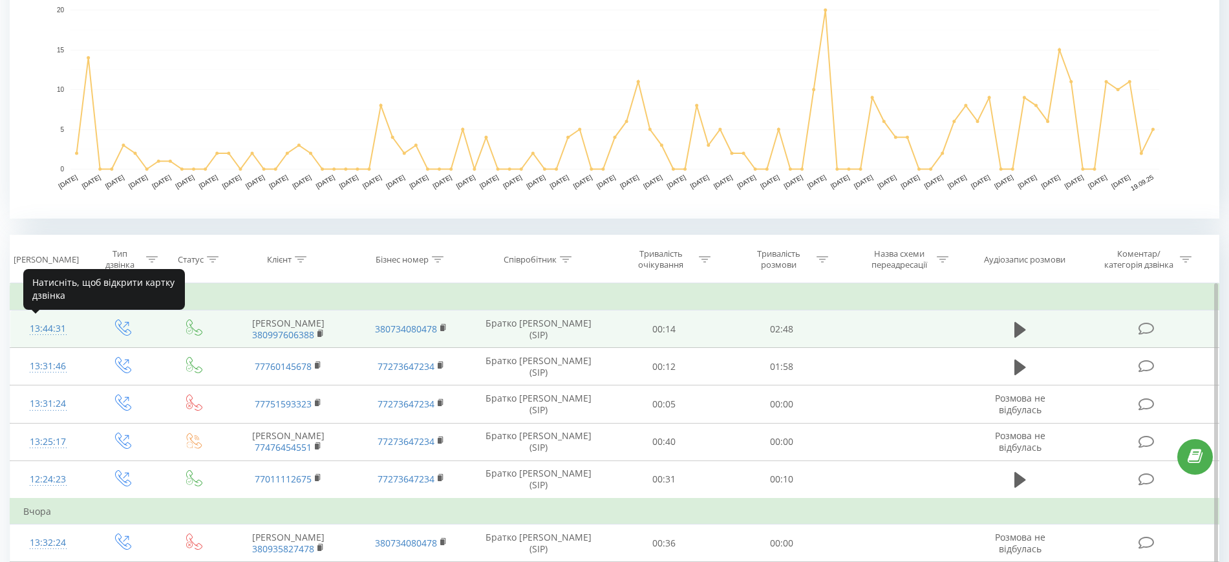
click at [22, 329] on td "13:44:31" at bounding box center [48, 329] width 76 height 38
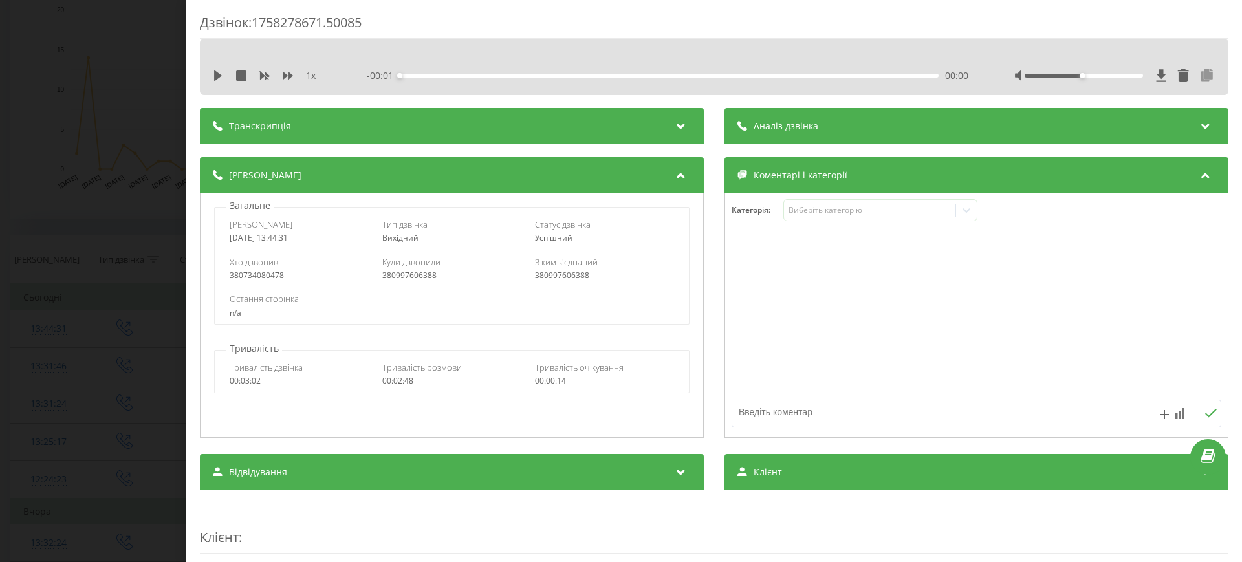
click at [1199, 73] on icon at bounding box center [1207, 75] width 16 height 13
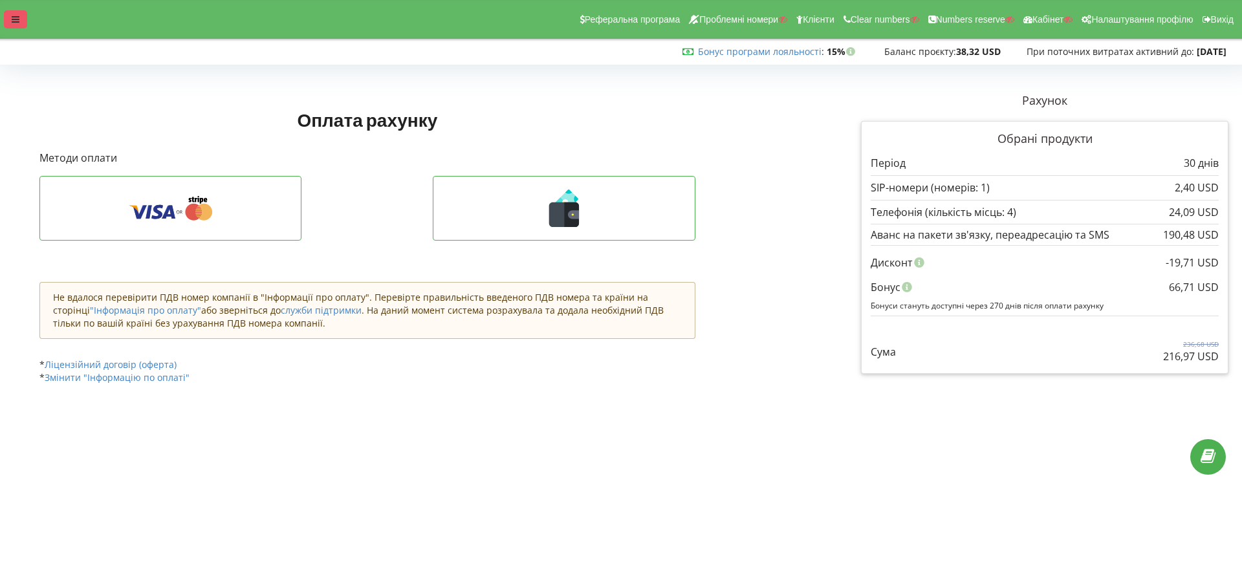
click at [16, 23] on icon at bounding box center [16, 19] width 8 height 9
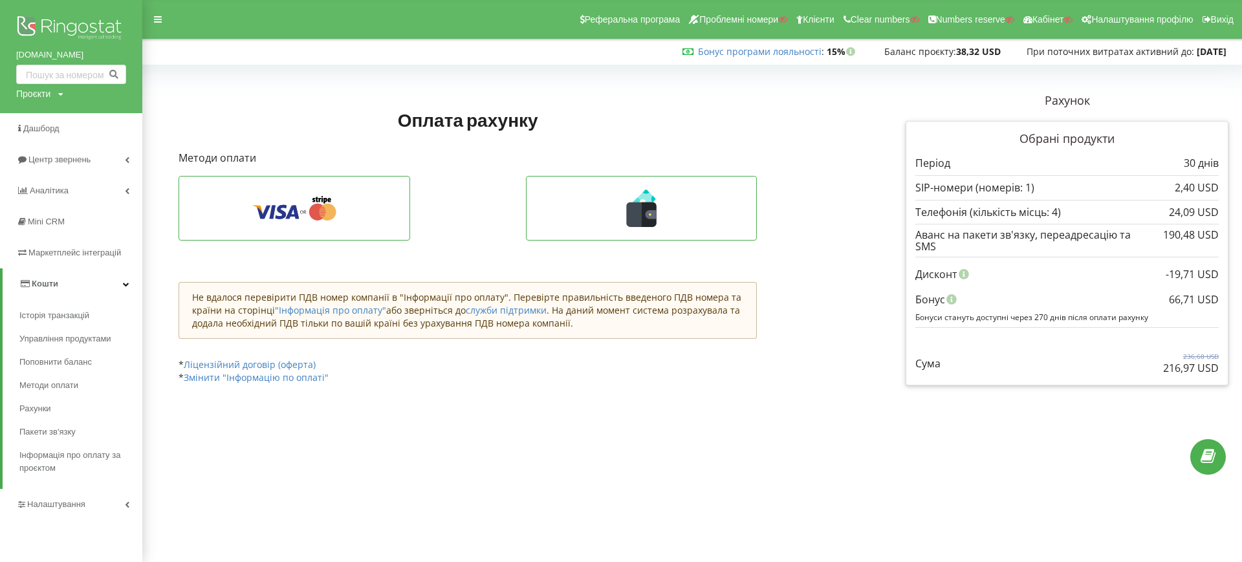
click at [34, 92] on div "Проєкти" at bounding box center [33, 93] width 34 height 13
click at [44, 113] on input "text" at bounding box center [56, 120] width 65 height 19
paste input "[DOMAIN_NAME]"
type input "[DOMAIN_NAME]"
click at [109, 122] on span "Пошук" at bounding box center [106, 121] width 23 height 12
